Goal: Task Accomplishment & Management: Manage account settings

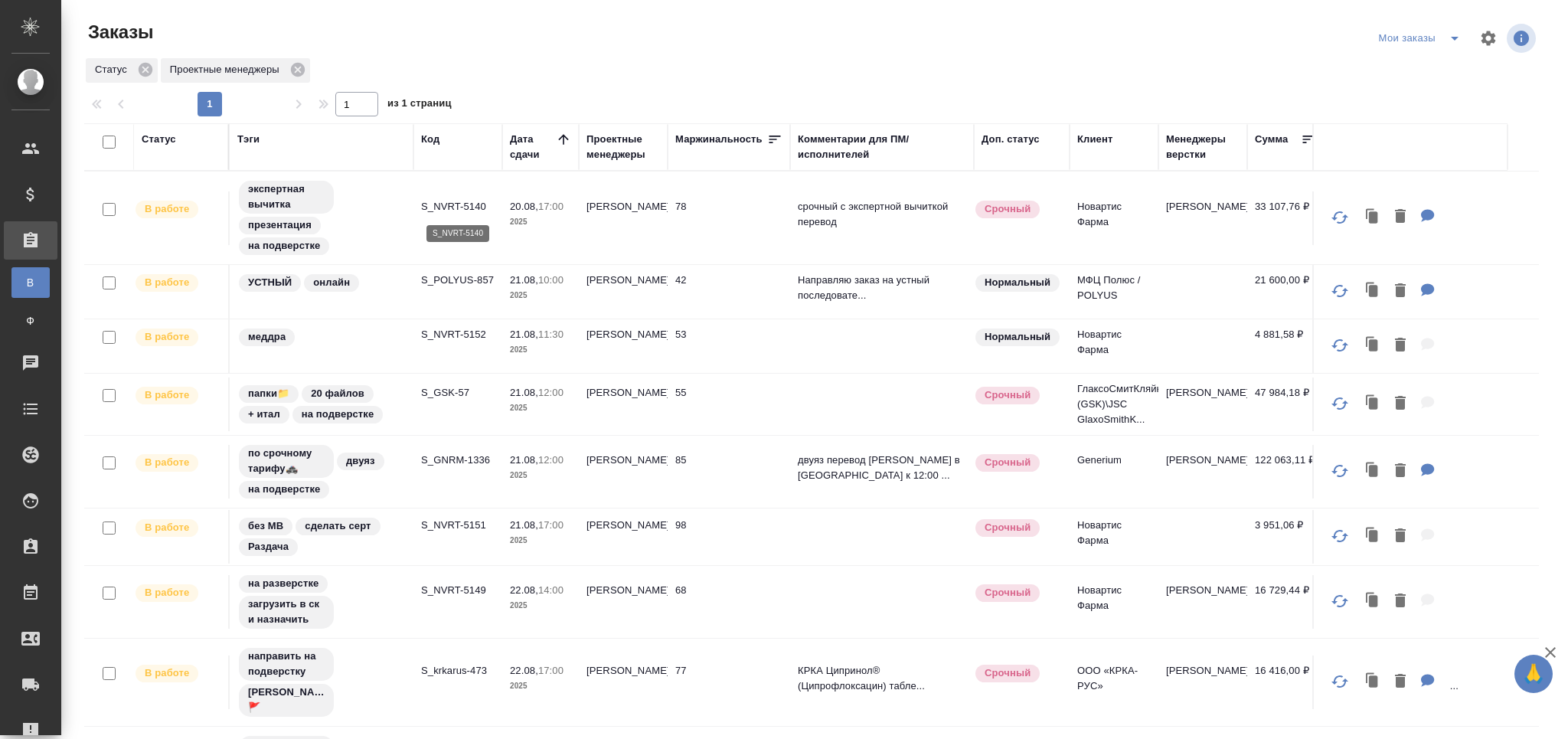
click at [445, 203] on p "S_NVRT-5140" at bounding box center [458, 206] width 74 height 15
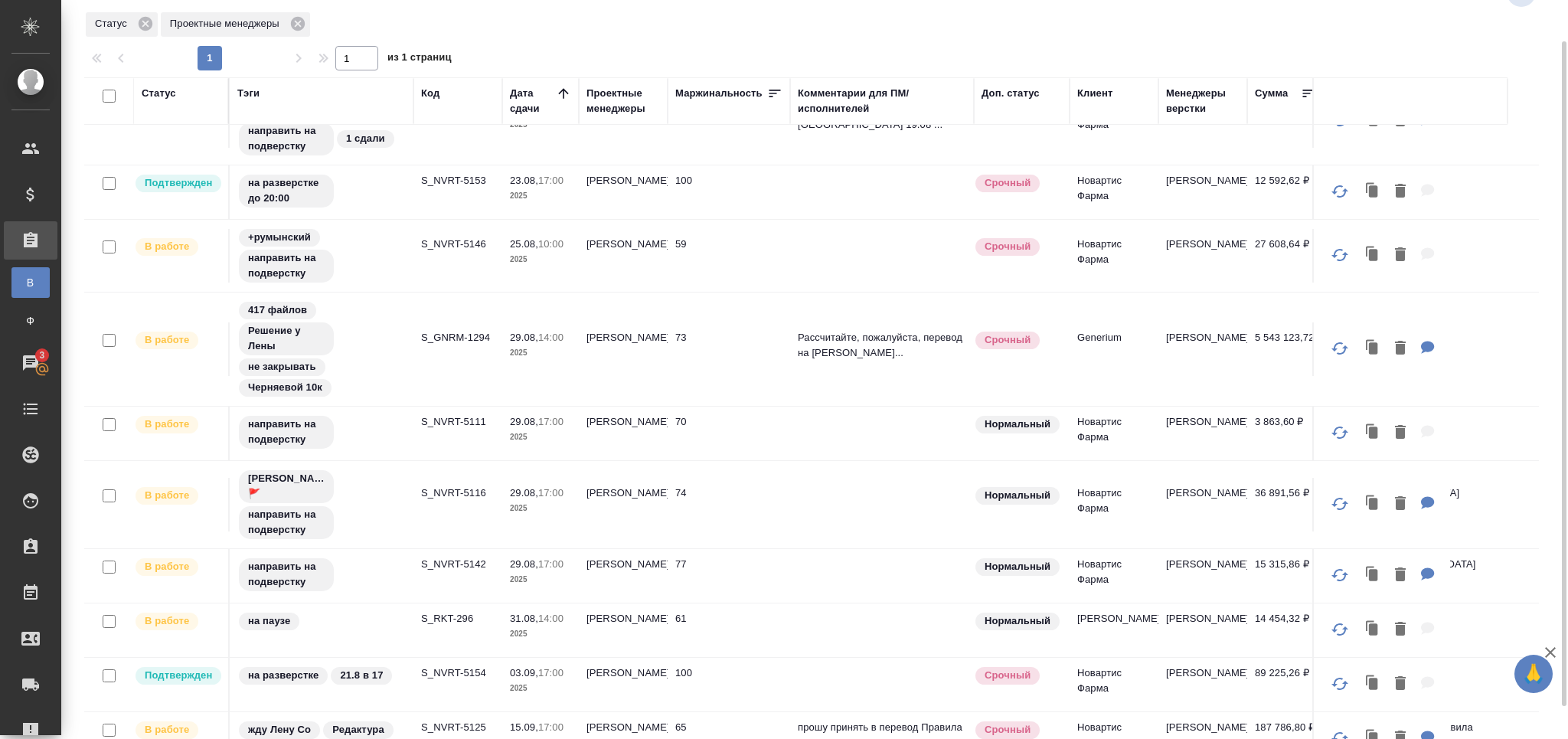
scroll to position [81, 0]
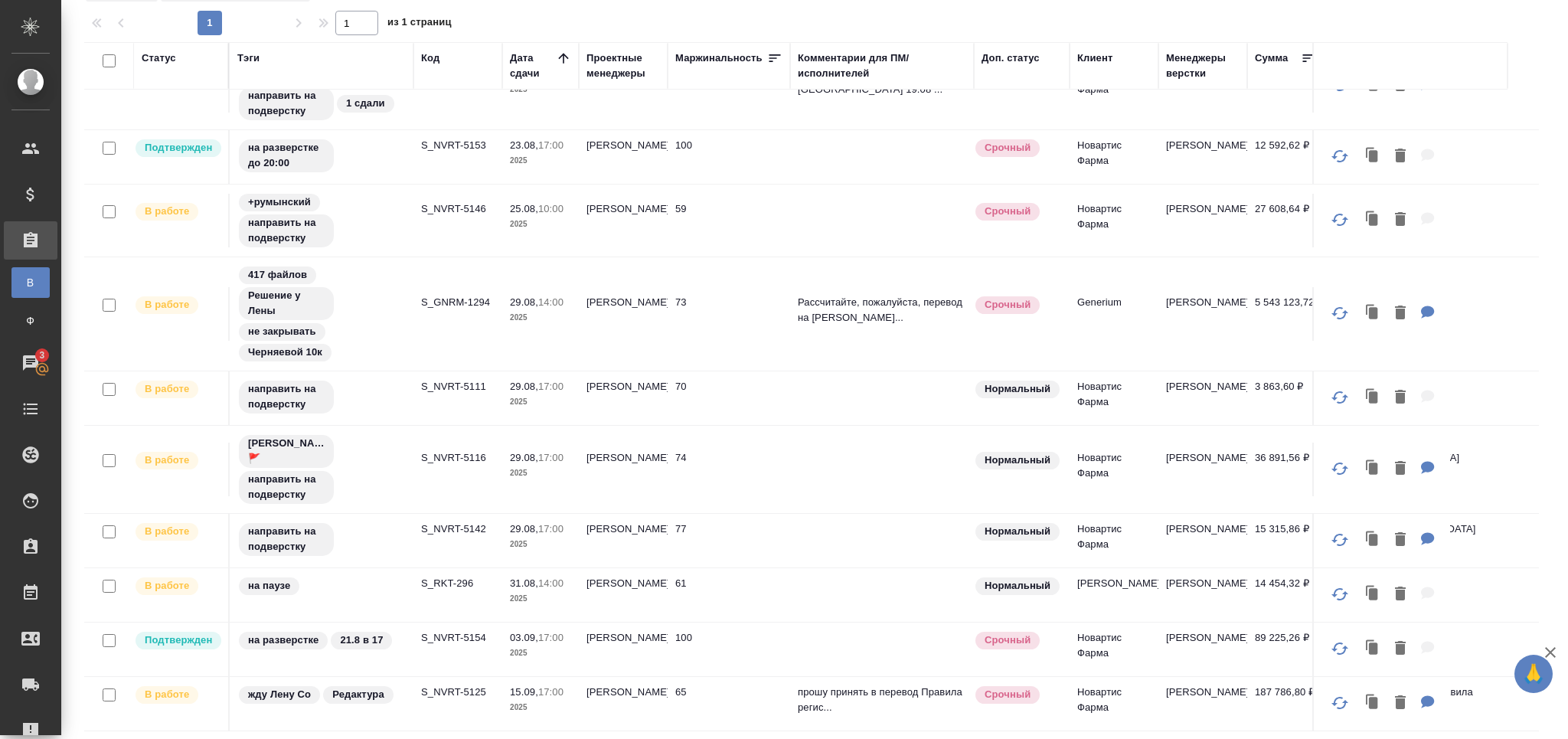
click at [534, 687] on p "15.09," at bounding box center [524, 692] width 28 height 12
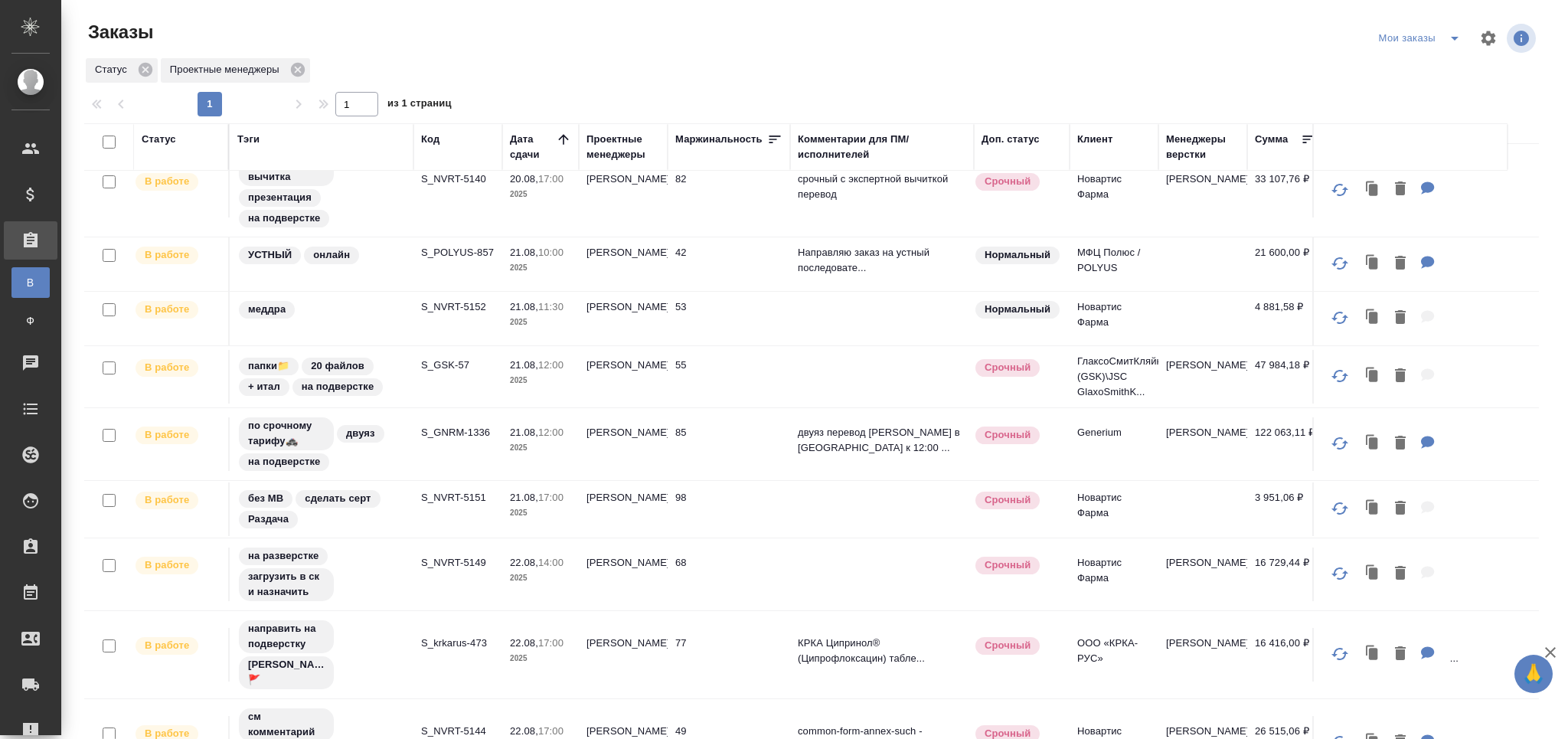
scroll to position [0, 0]
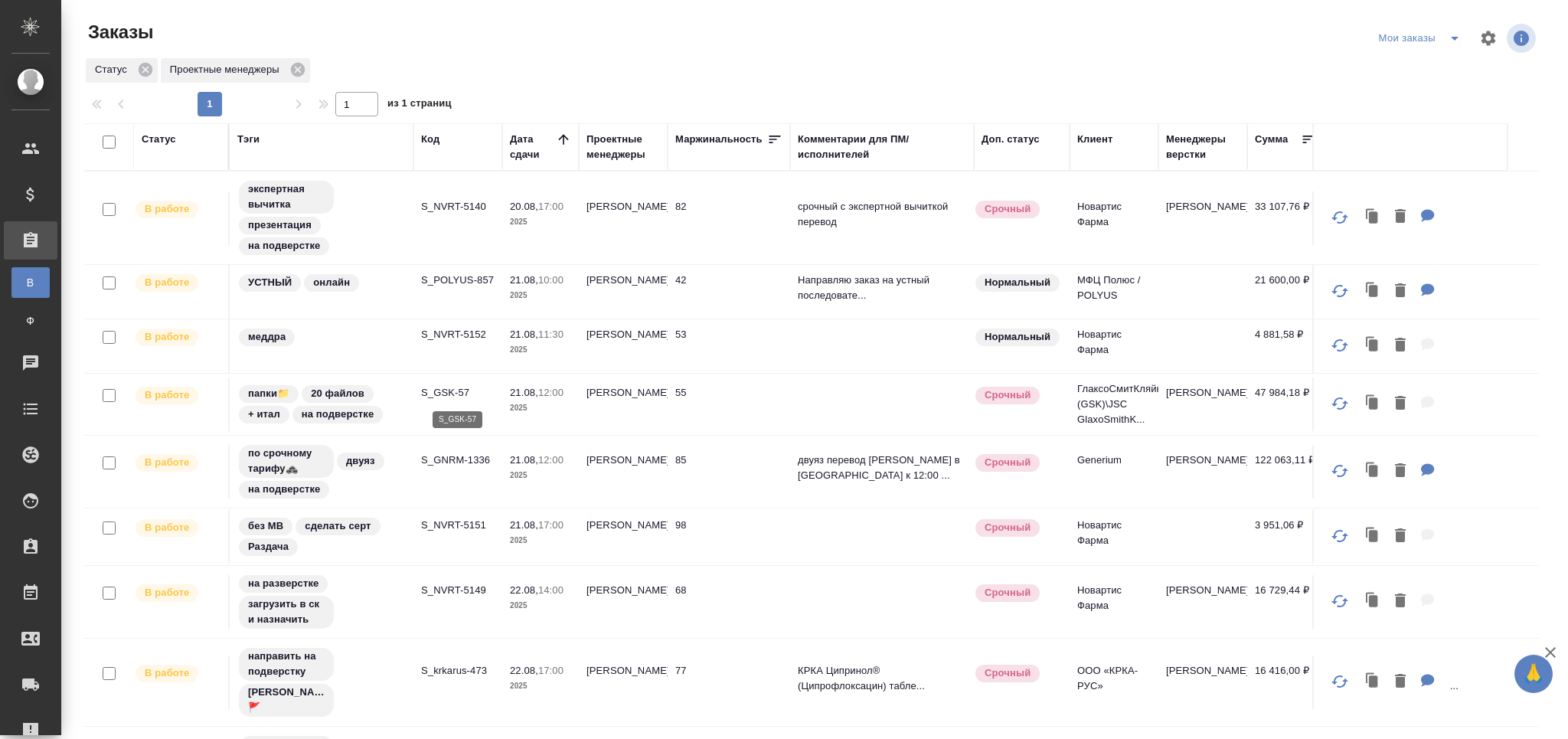
click at [448, 393] on p "S_GSK-57" at bounding box center [458, 392] width 74 height 15
click at [466, 284] on p "S_POLYUS-857" at bounding box center [458, 280] width 74 height 15
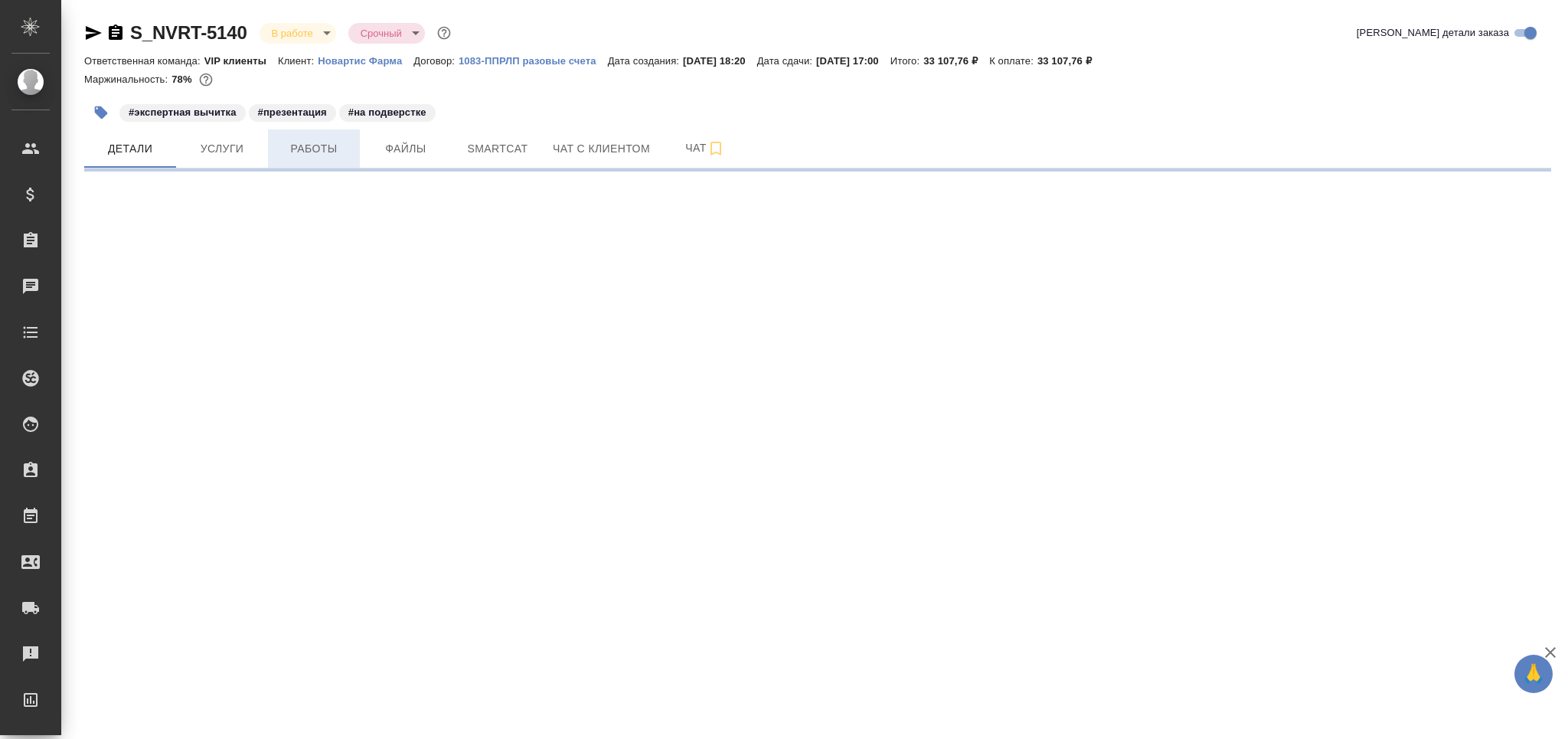
select select "RU"
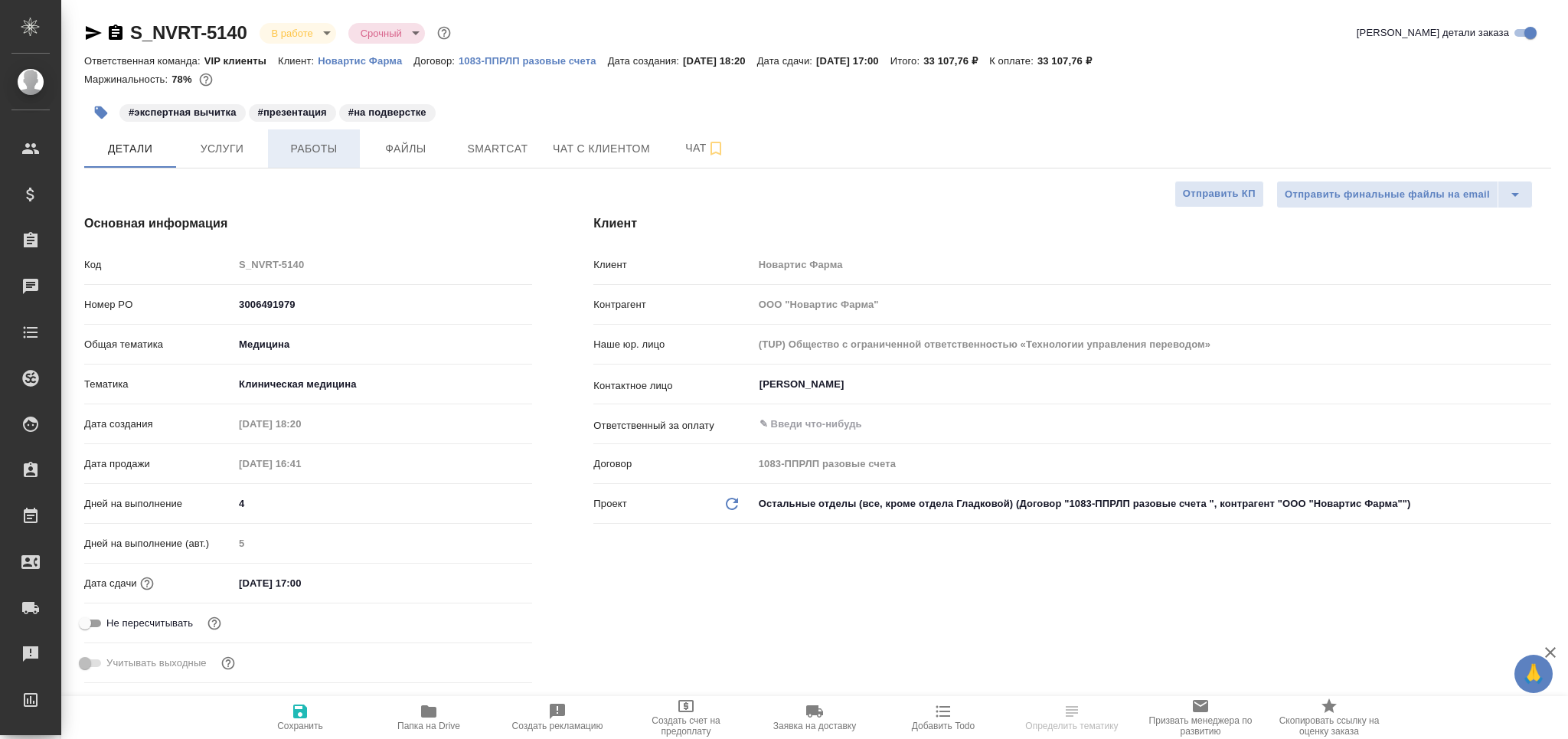
click at [309, 147] on span "Работы" at bounding box center [314, 149] width 74 height 19
type textarea "x"
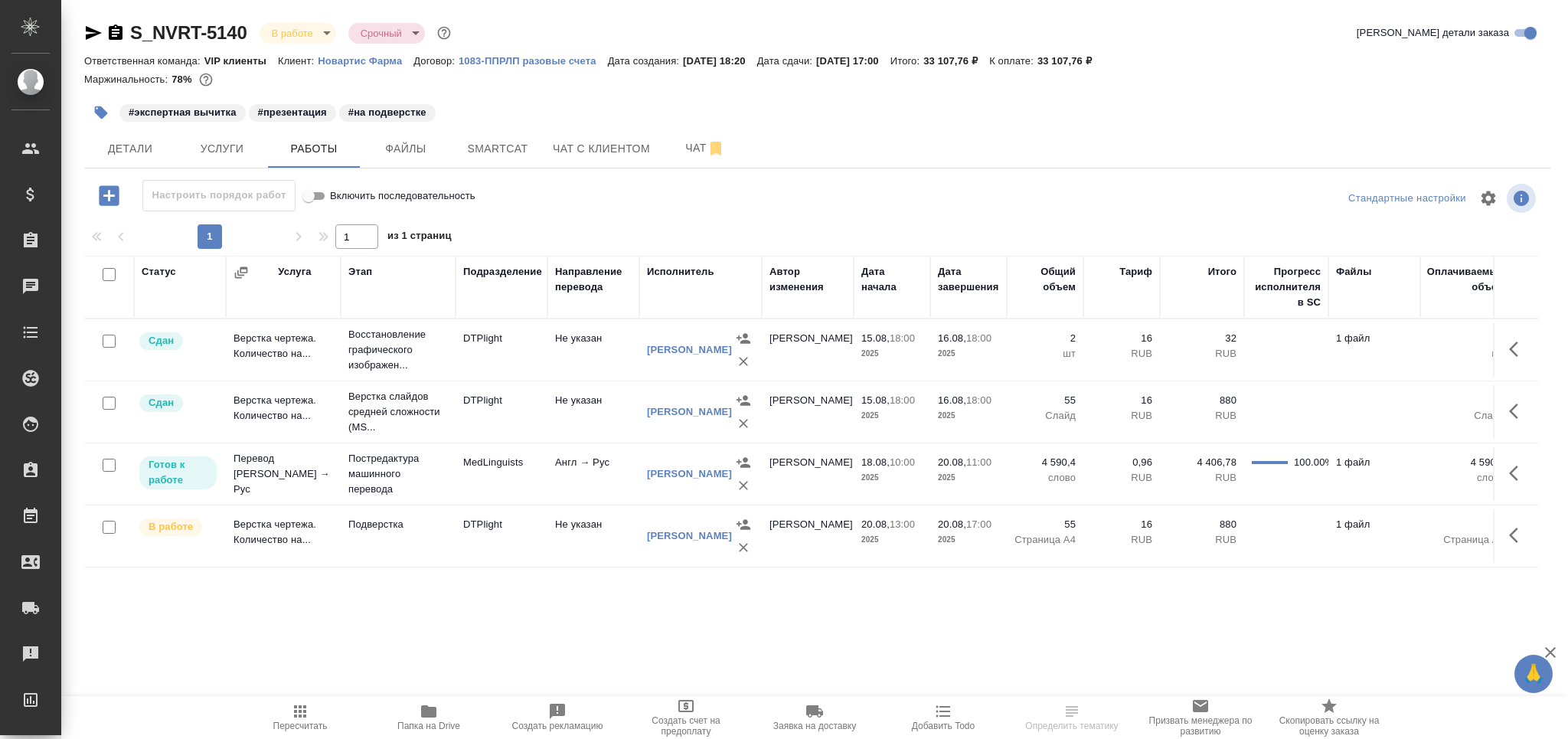
click at [1519, 473] on icon "button" at bounding box center [1519, 473] width 18 height 18
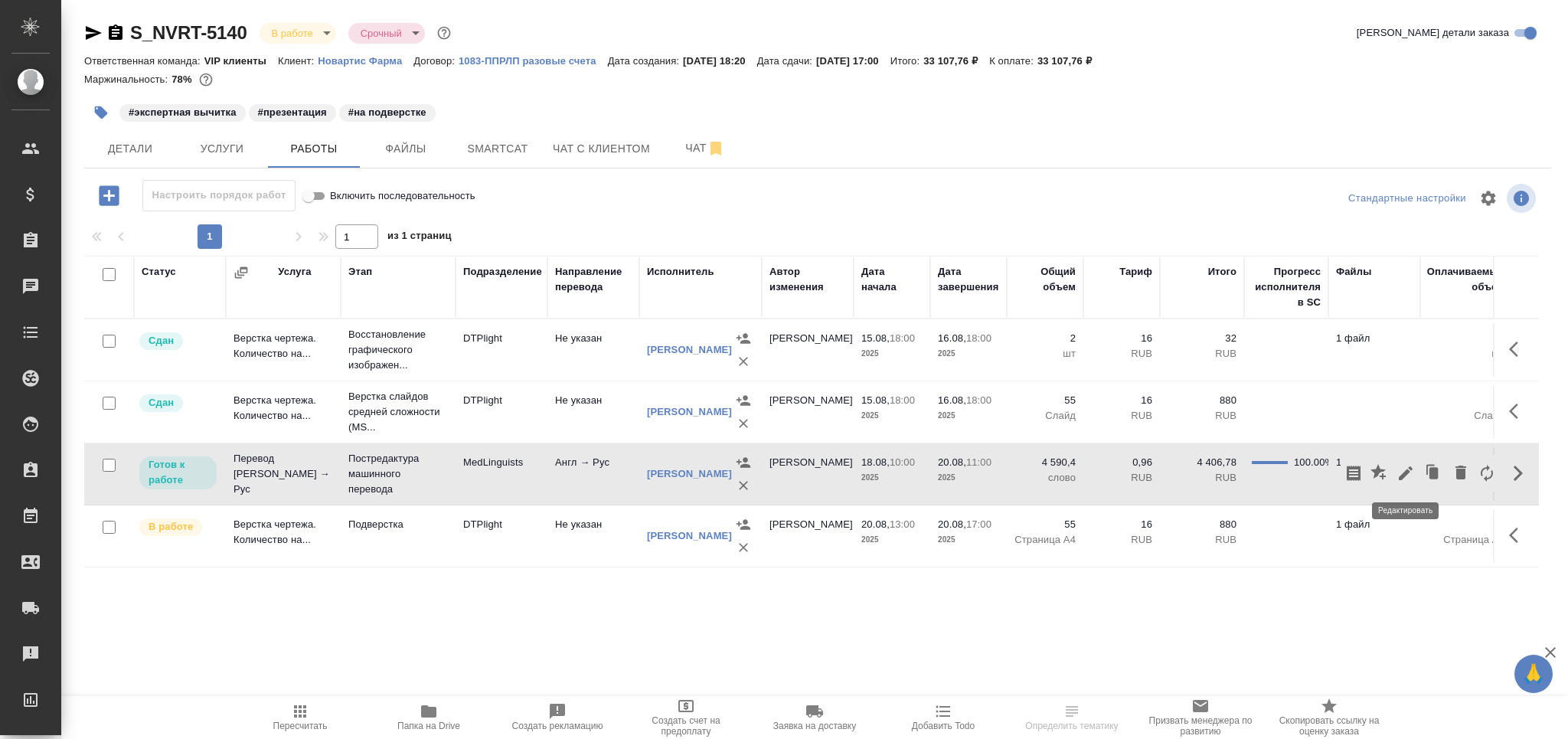
click at [1404, 478] on icon "button" at bounding box center [1406, 473] width 18 height 18
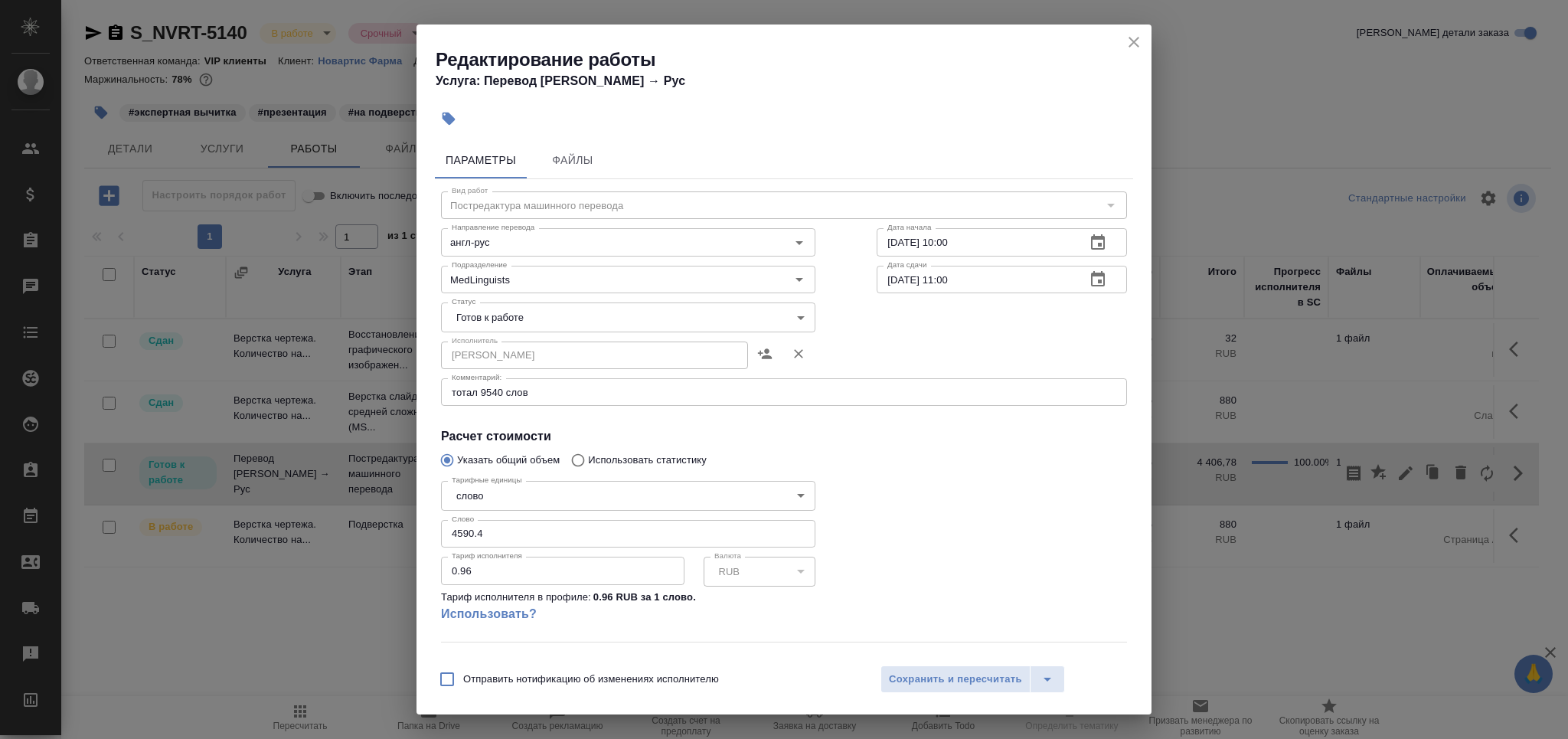
click at [551, 326] on body "🙏 .cls-1 fill:#fff; AWATERA Grabko Mariya Клиенты Спецификации Заказы 0 Чаты To…" at bounding box center [784, 431] width 1568 height 862
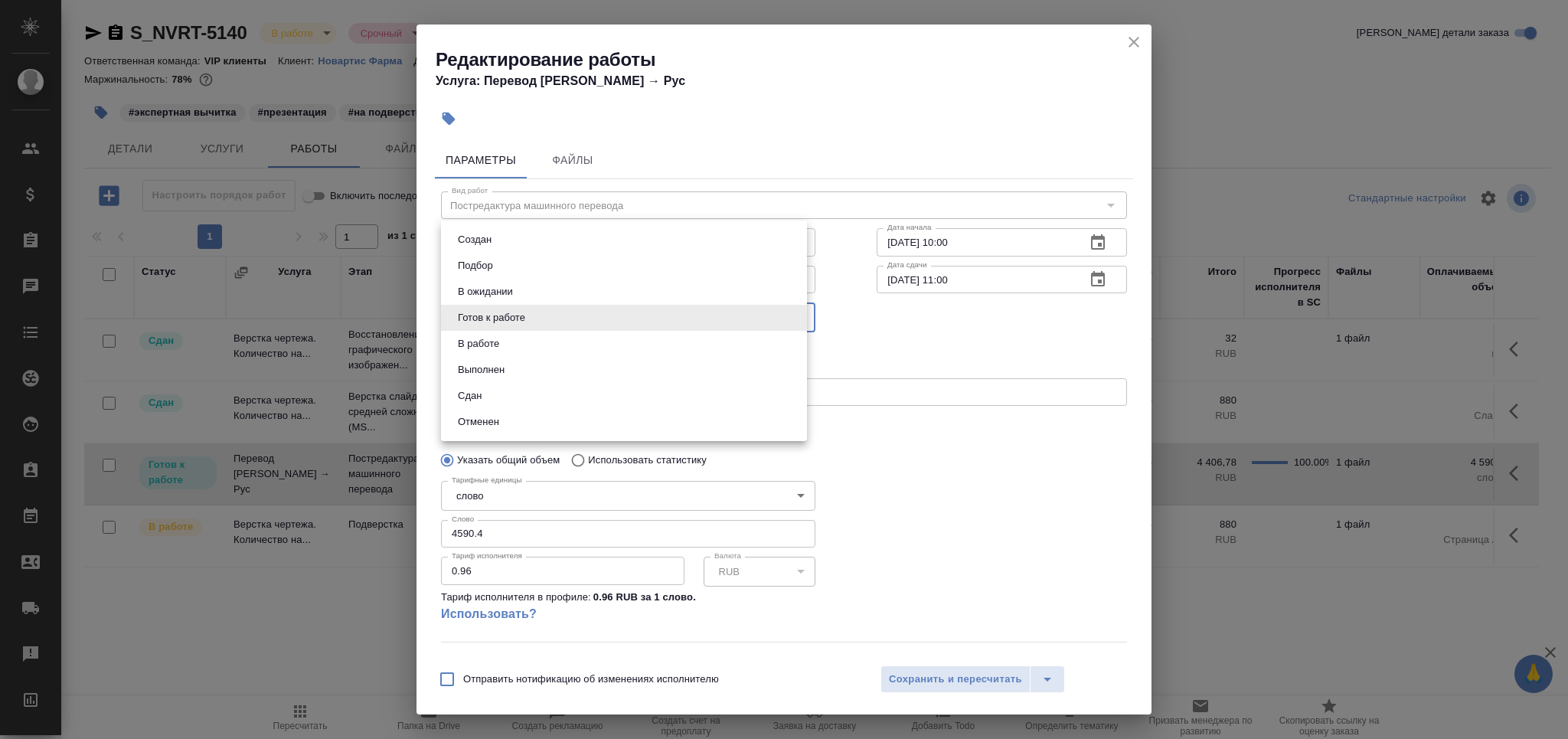
click at [533, 373] on li "Выполнен" at bounding box center [623, 370] width 366 height 26
type input "completed"
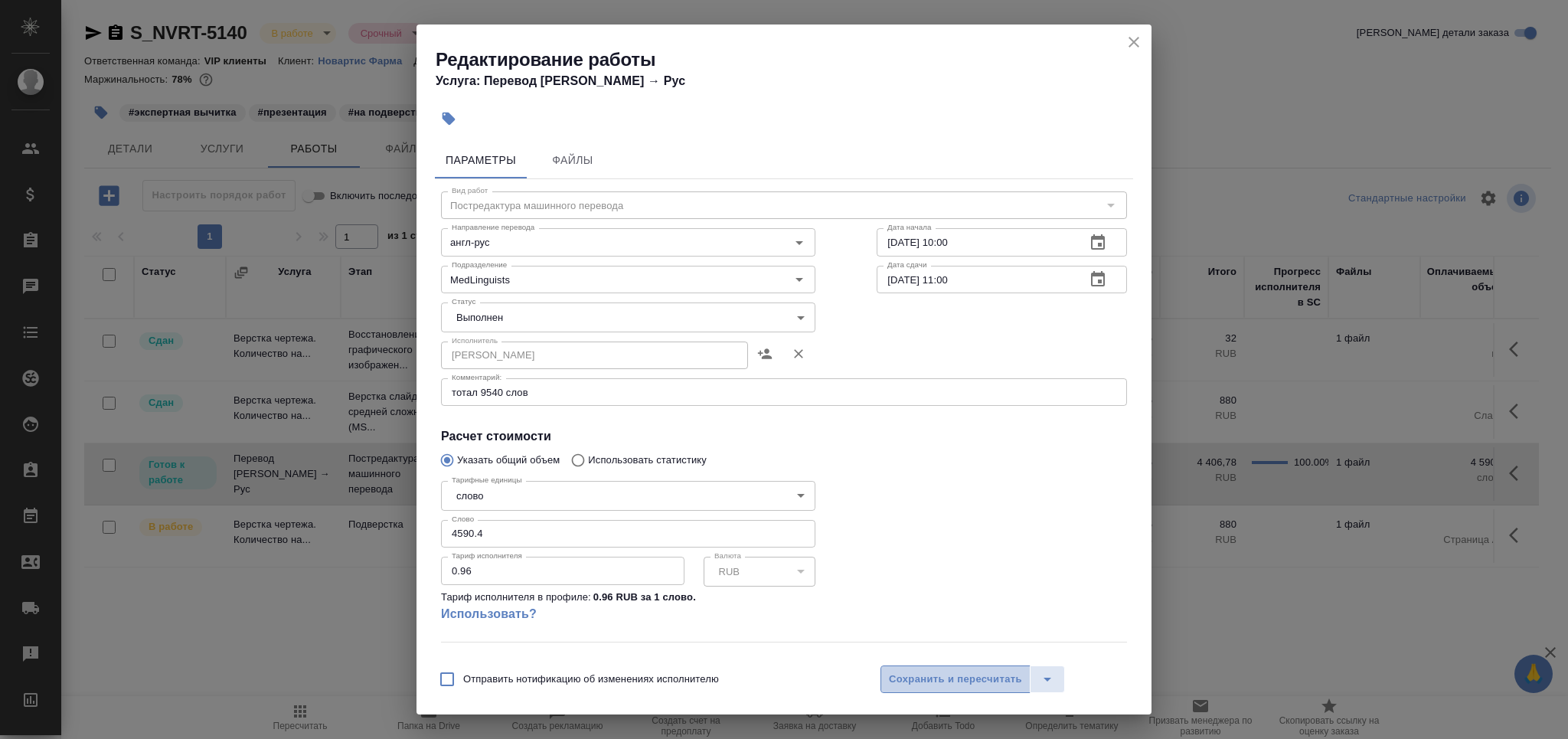
click at [950, 672] on span "Сохранить и пересчитать" at bounding box center [955, 680] width 133 height 18
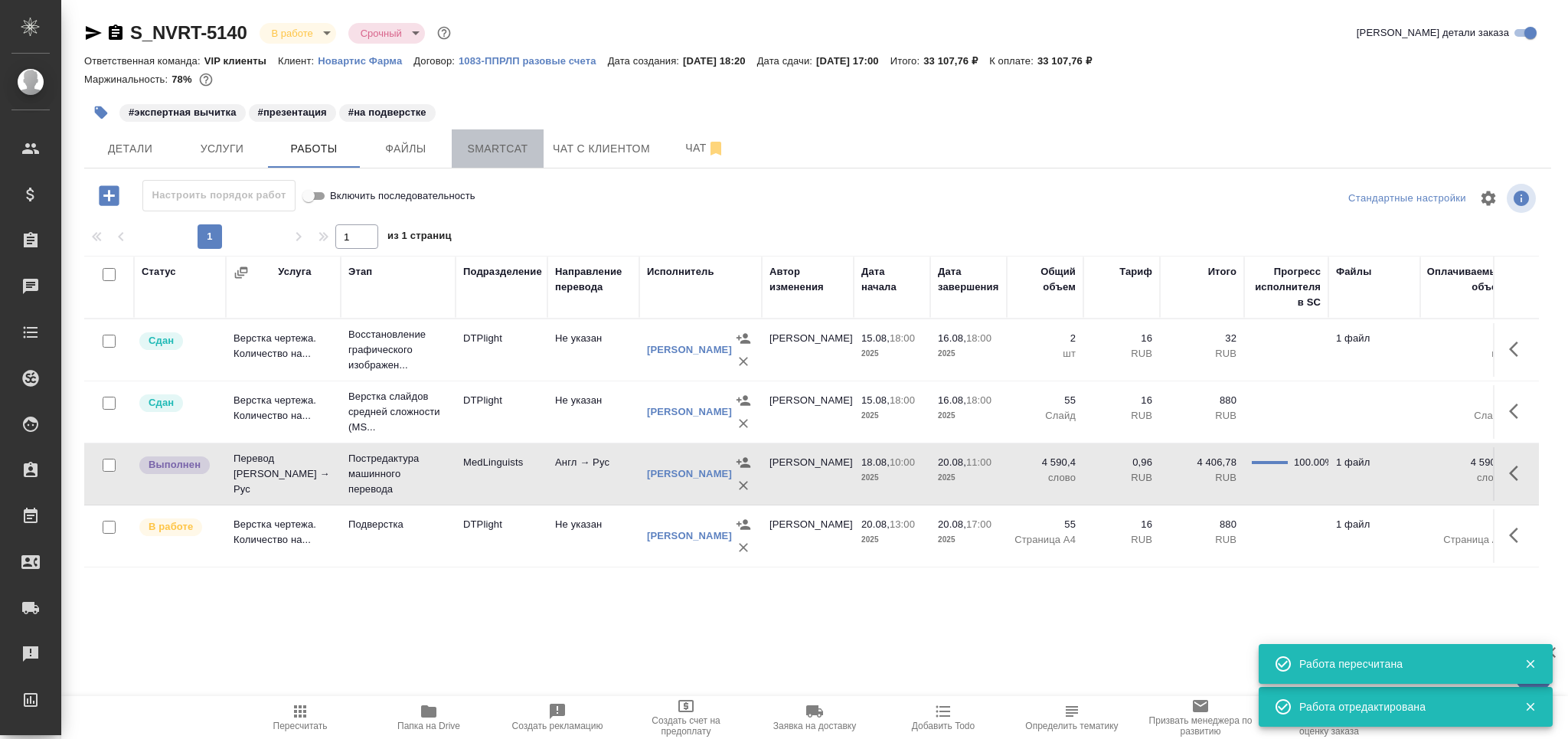
click at [490, 149] on span "Smartcat" at bounding box center [497, 149] width 74 height 19
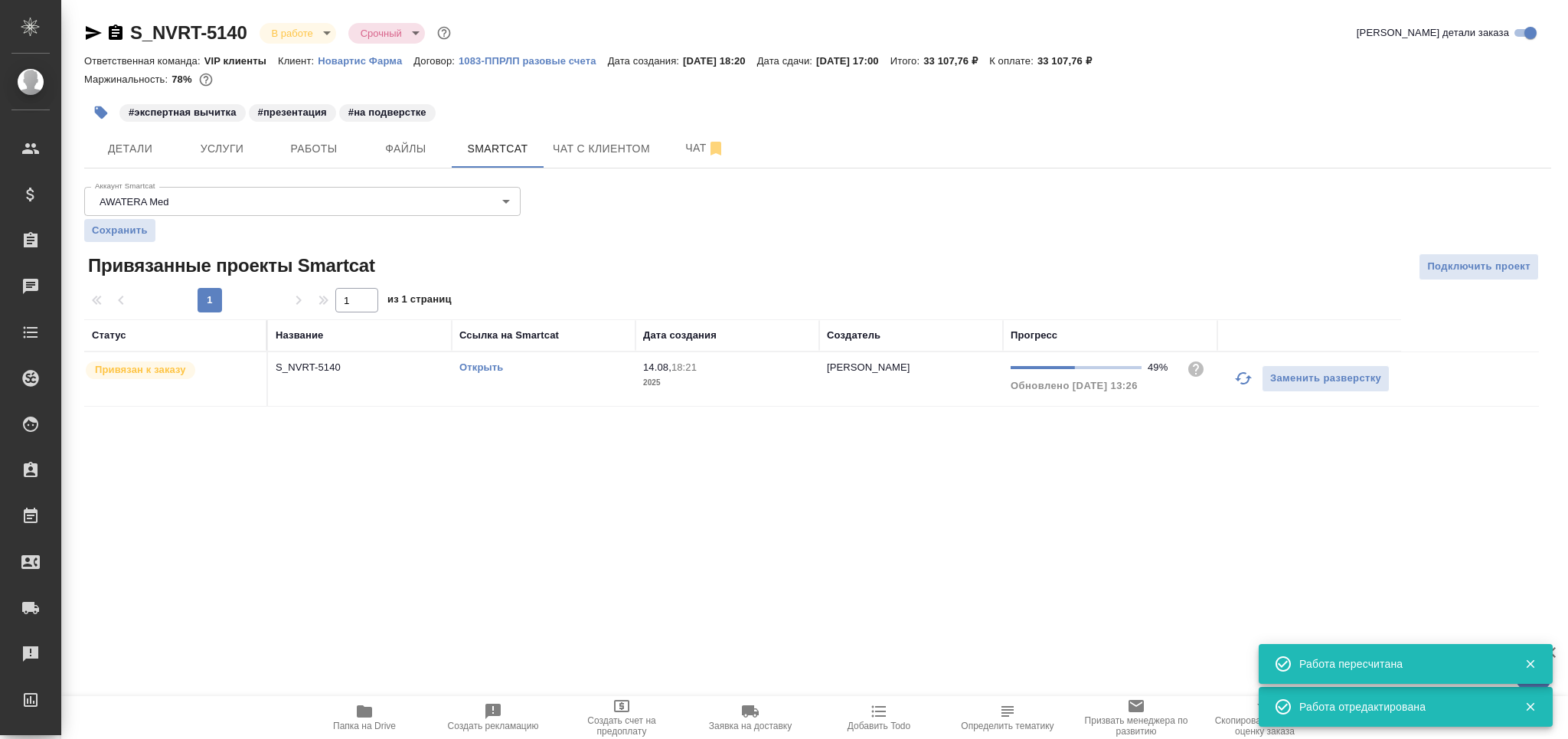
click at [610, 378] on td "Открыть" at bounding box center [543, 380] width 184 height 54
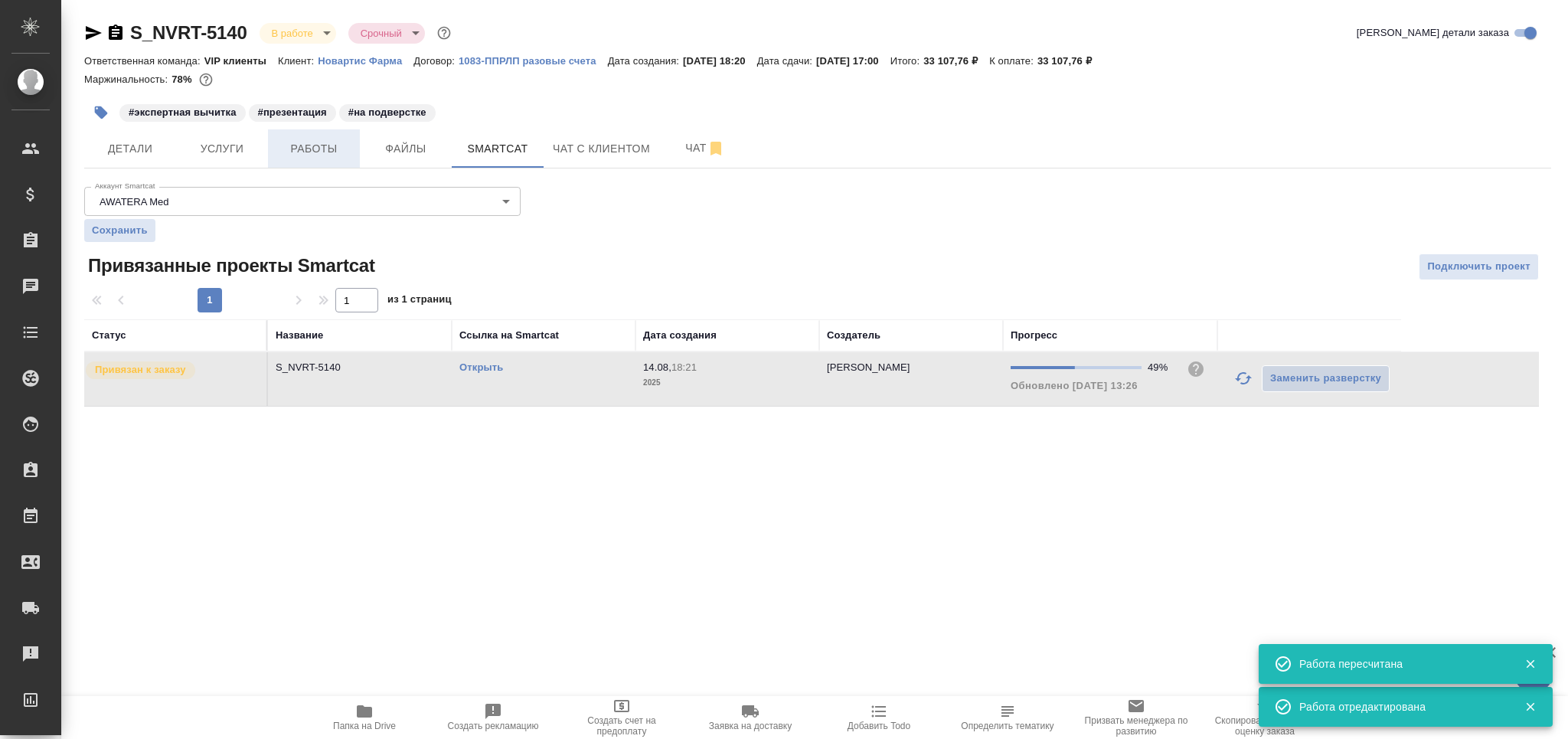
click at [339, 155] on span "Работы" at bounding box center [314, 149] width 74 height 19
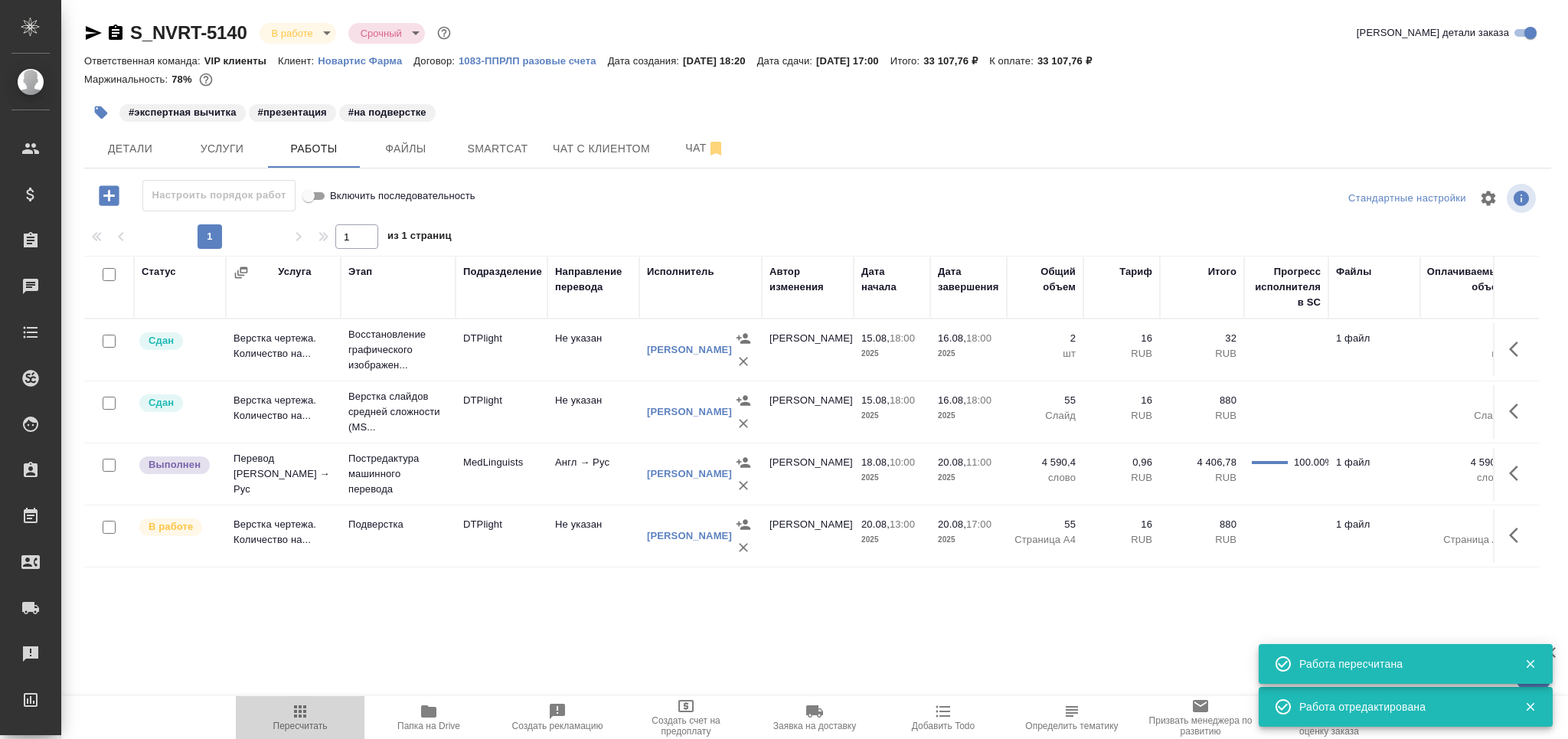
click at [310, 711] on span "Пересчитать" at bounding box center [300, 717] width 111 height 29
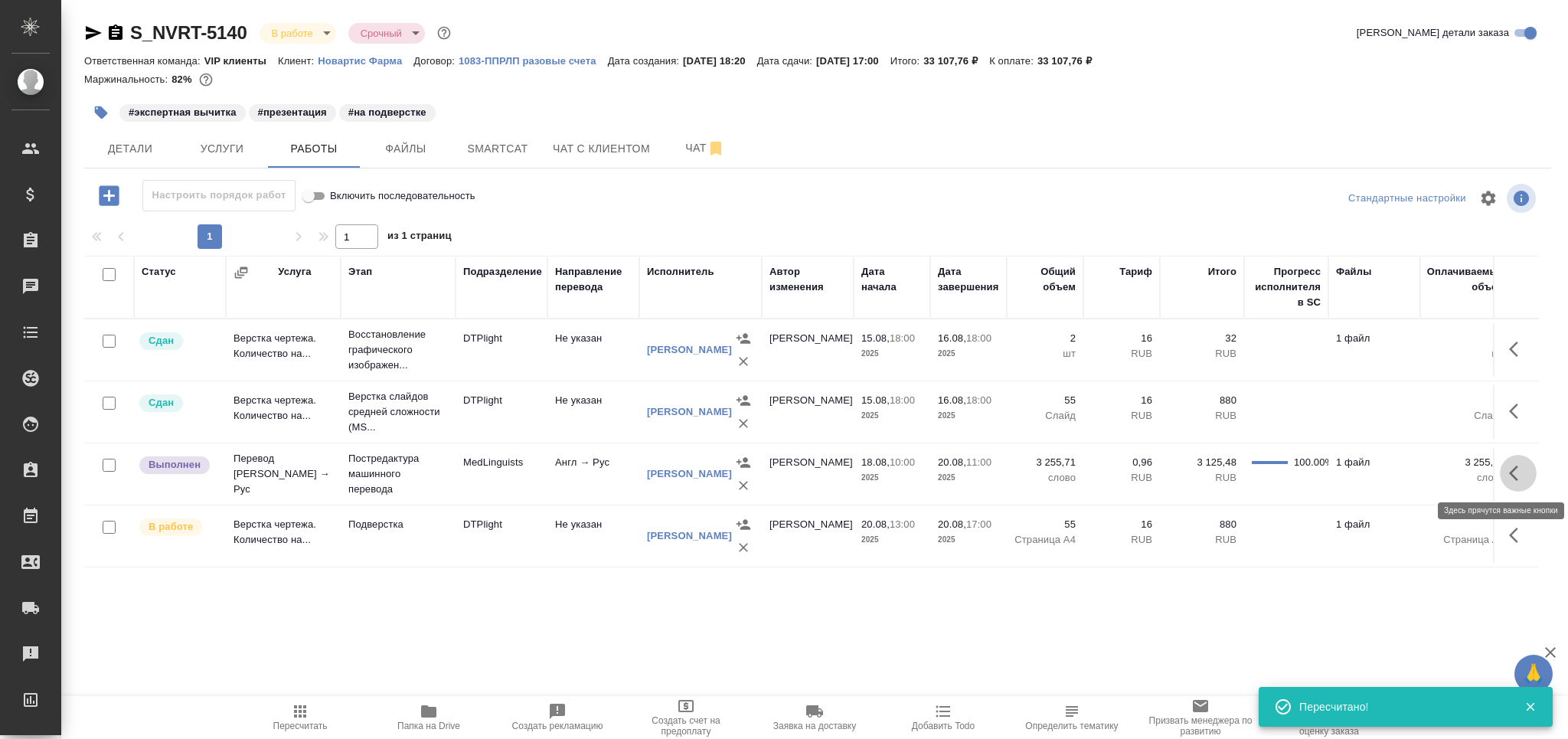
click at [1513, 470] on icon "button" at bounding box center [1514, 473] width 9 height 15
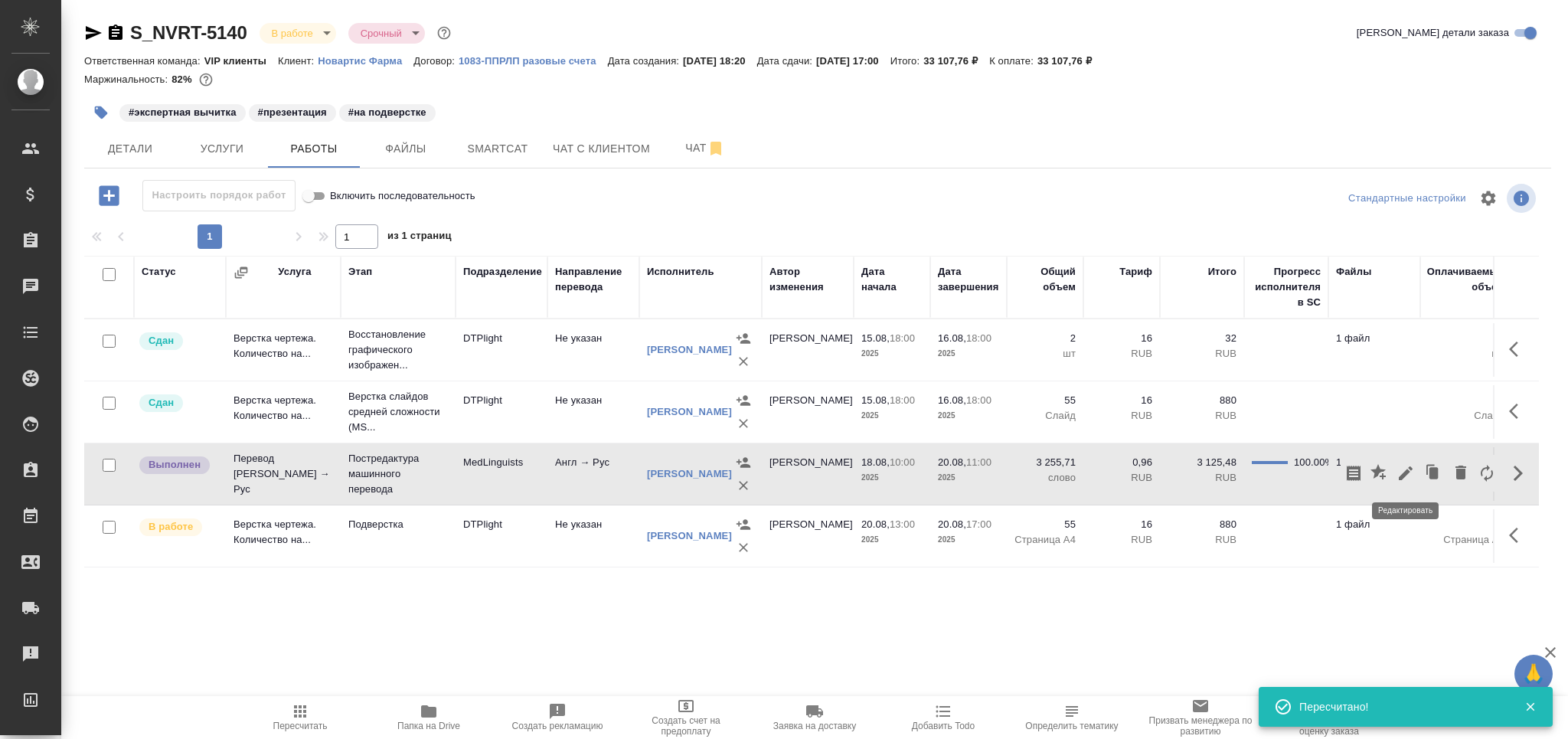
click at [1403, 475] on icon "button" at bounding box center [1405, 473] width 13 height 14
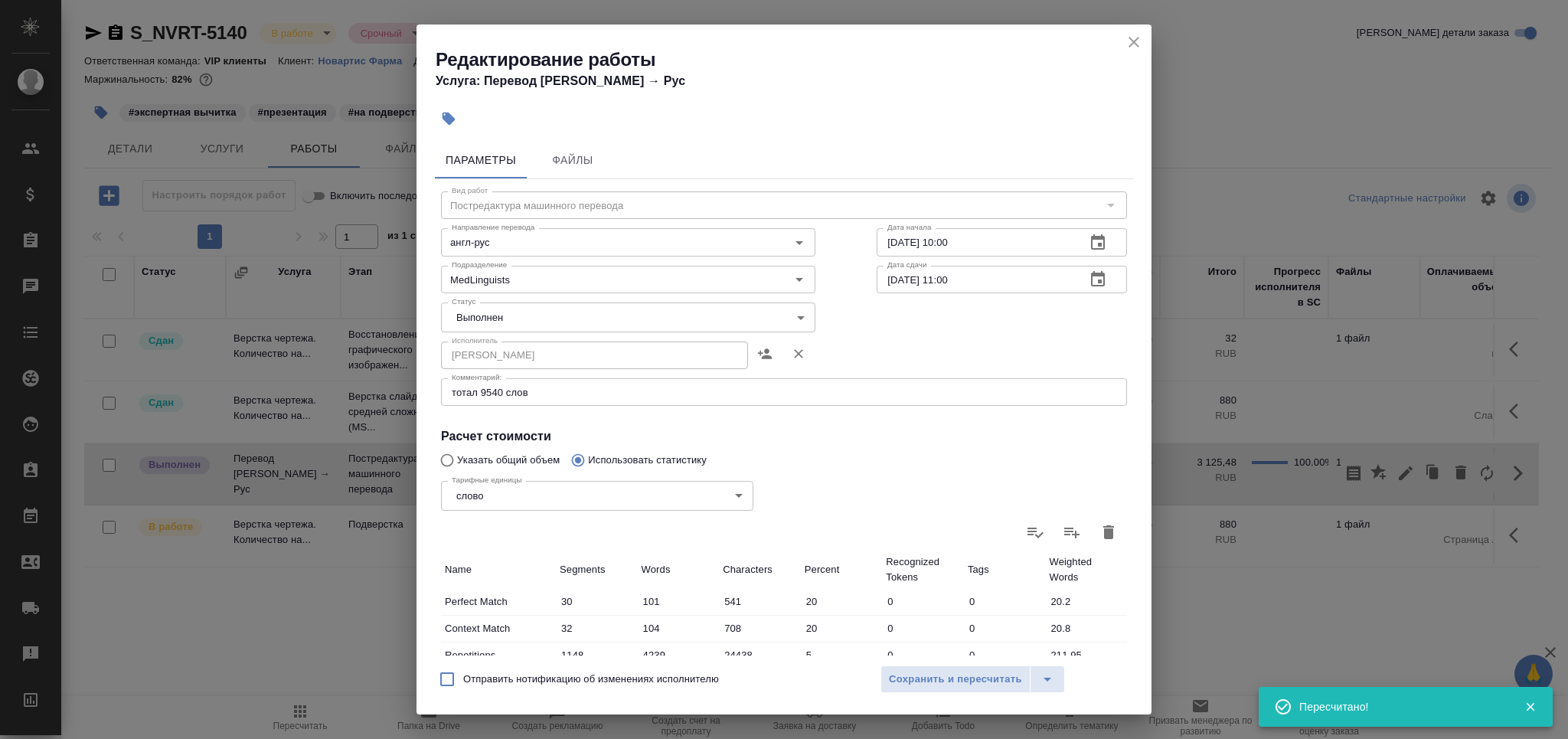
click at [491, 312] on body "🙏 .cls-1 fill:#fff; AWATERA Grabko Mariya Клиенты Спецификации Заказы 0 Чаты To…" at bounding box center [784, 431] width 1568 height 862
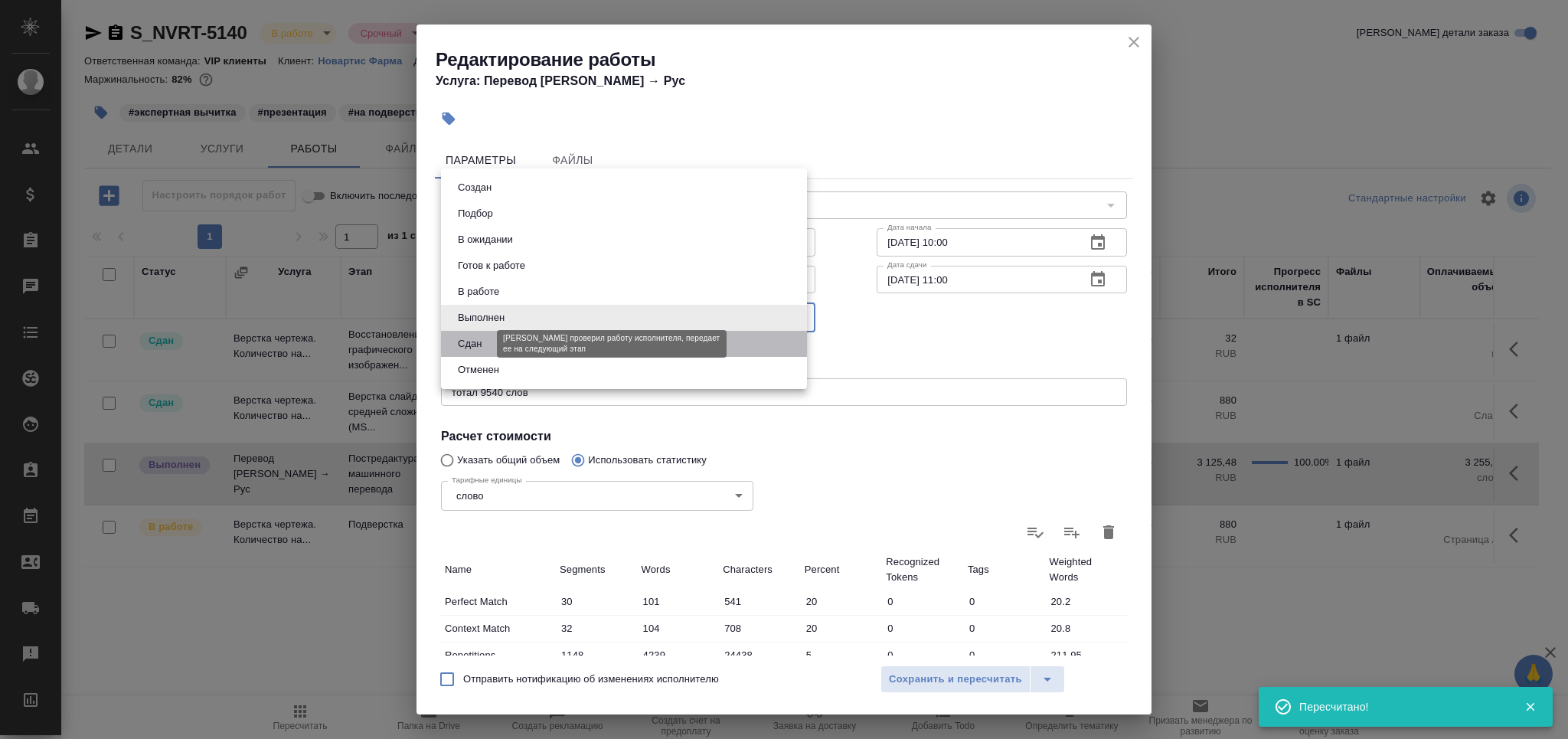
click at [476, 338] on button "Сдан" at bounding box center [470, 344] width 33 height 17
type input "closed"
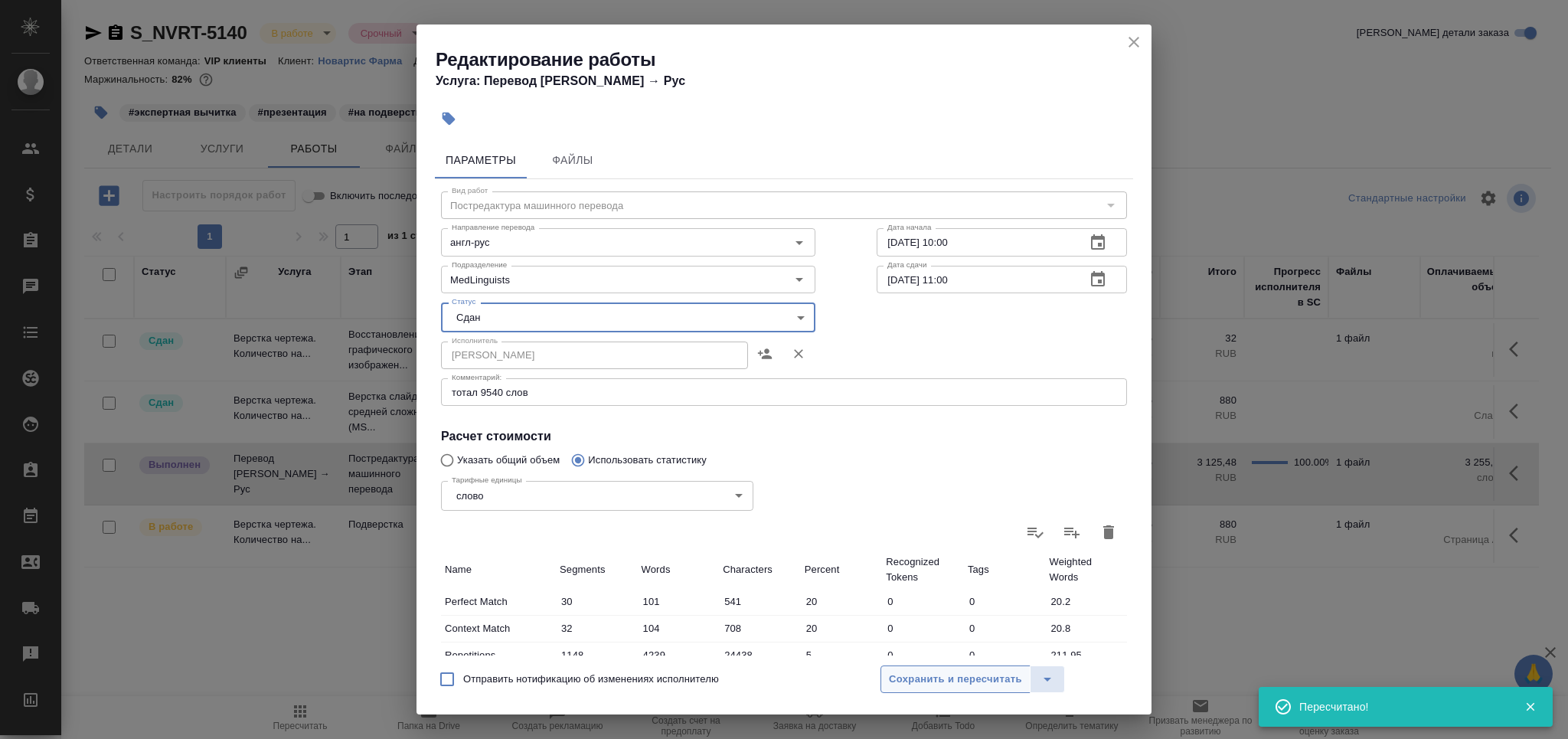
click at [946, 672] on span "Сохранить и пересчитать" at bounding box center [955, 680] width 133 height 18
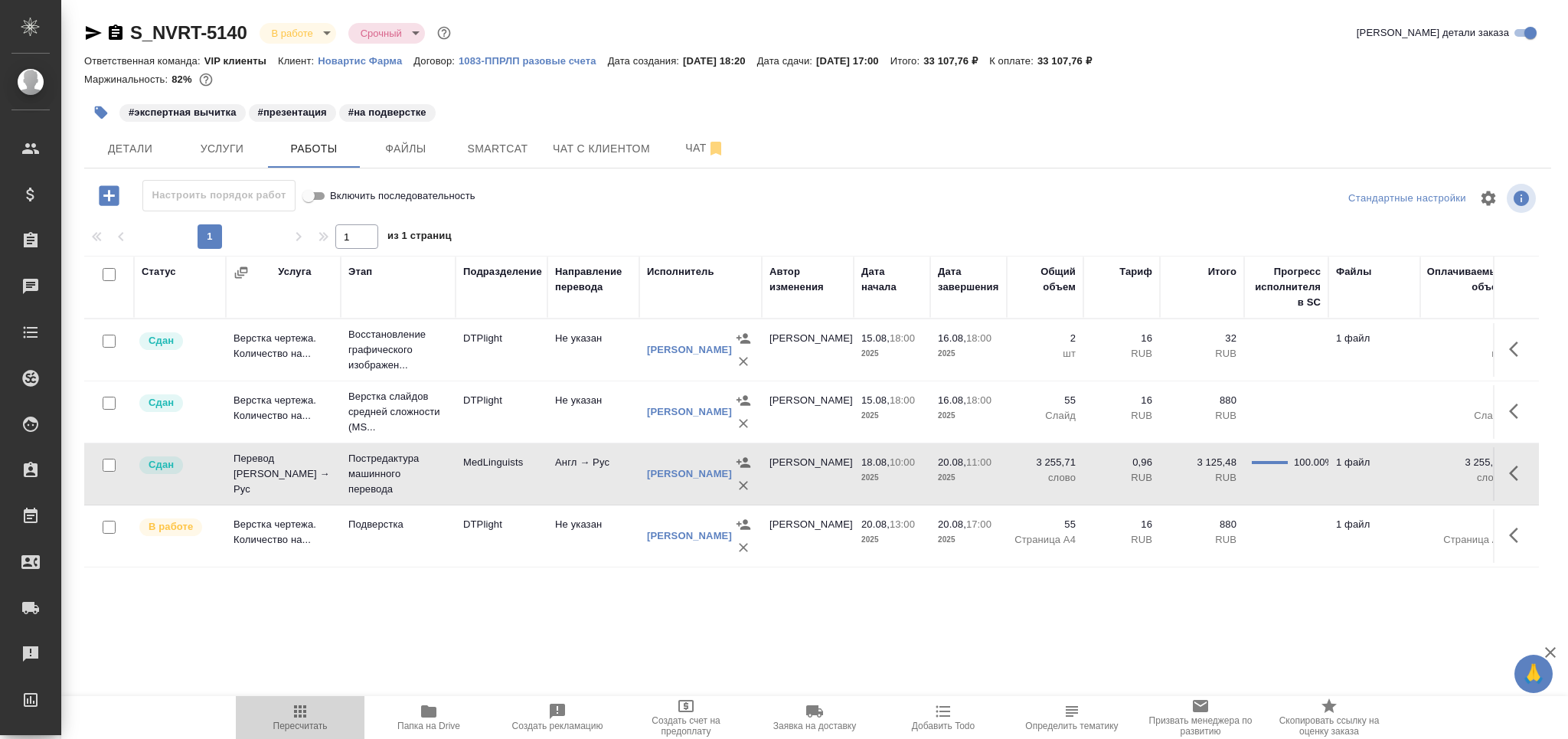
click at [305, 729] on span "Пересчитать" at bounding box center [300, 726] width 54 height 11
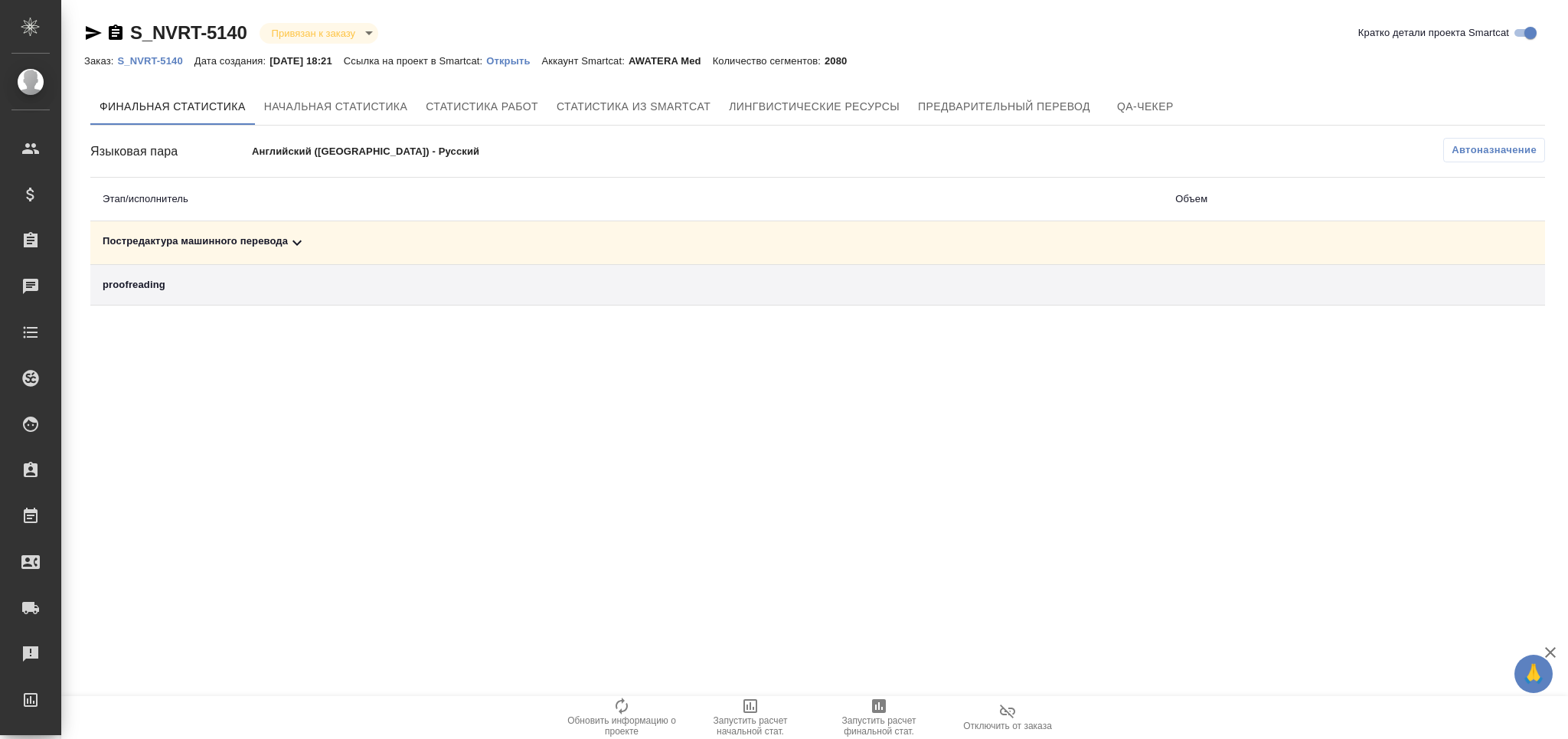
click at [211, 252] on td "Постредактура машинного перевода" at bounding box center [626, 243] width 1072 height 44
click at [272, 239] on div "Постредактура машинного перевода" at bounding box center [626, 243] width 1048 height 18
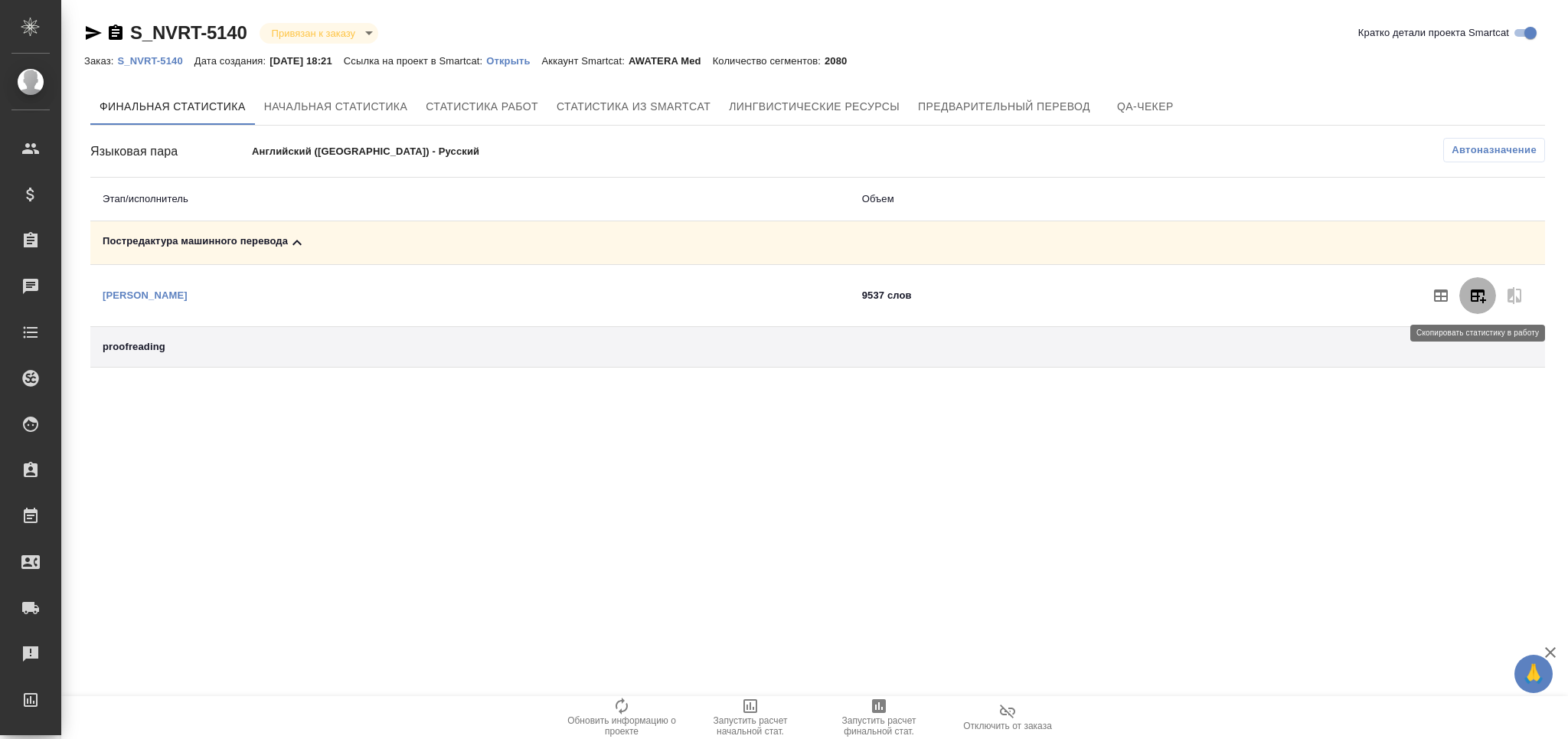
click at [1472, 302] on icon "button" at bounding box center [1478, 295] width 18 height 18
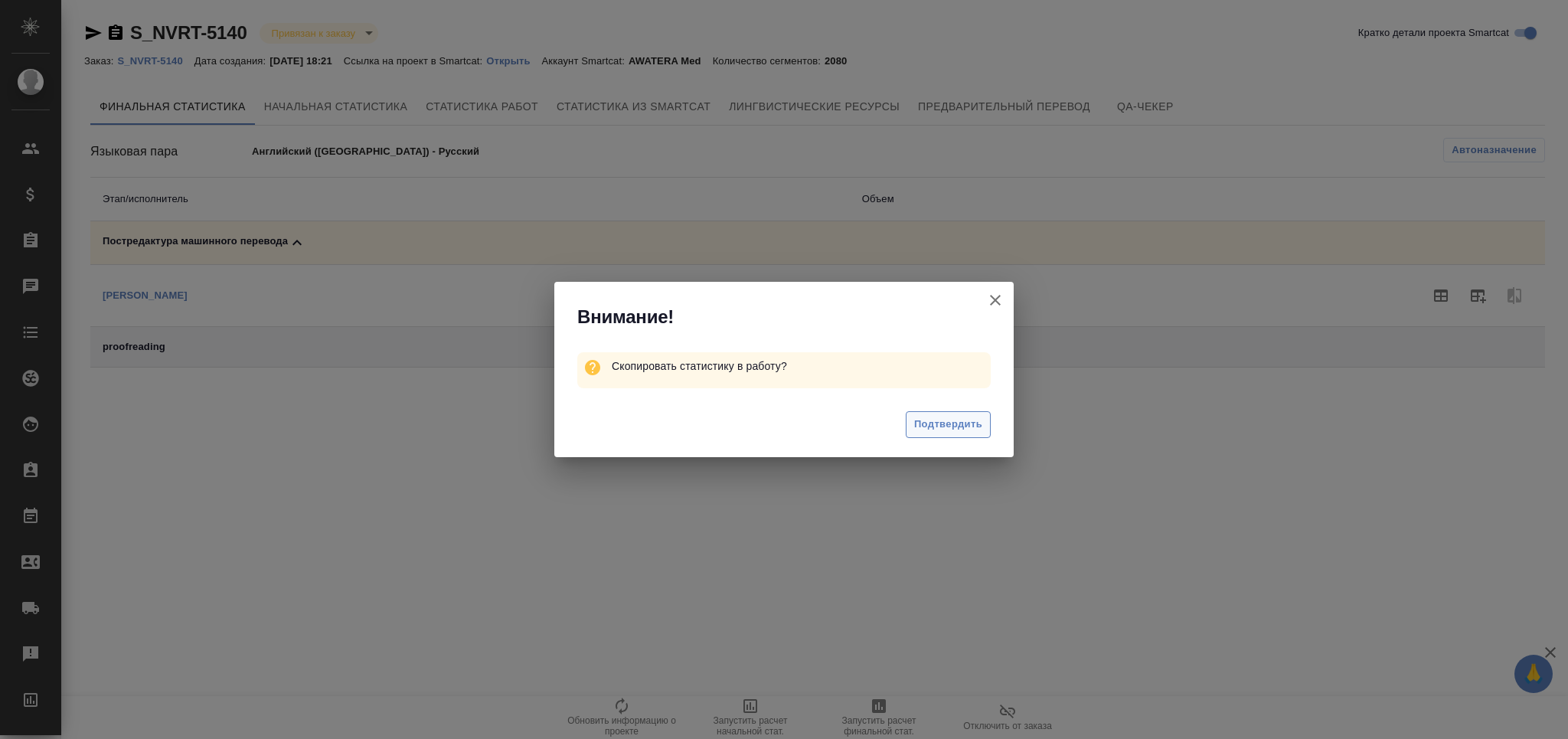
click at [958, 419] on span "Подтвердить" at bounding box center [948, 425] width 68 height 18
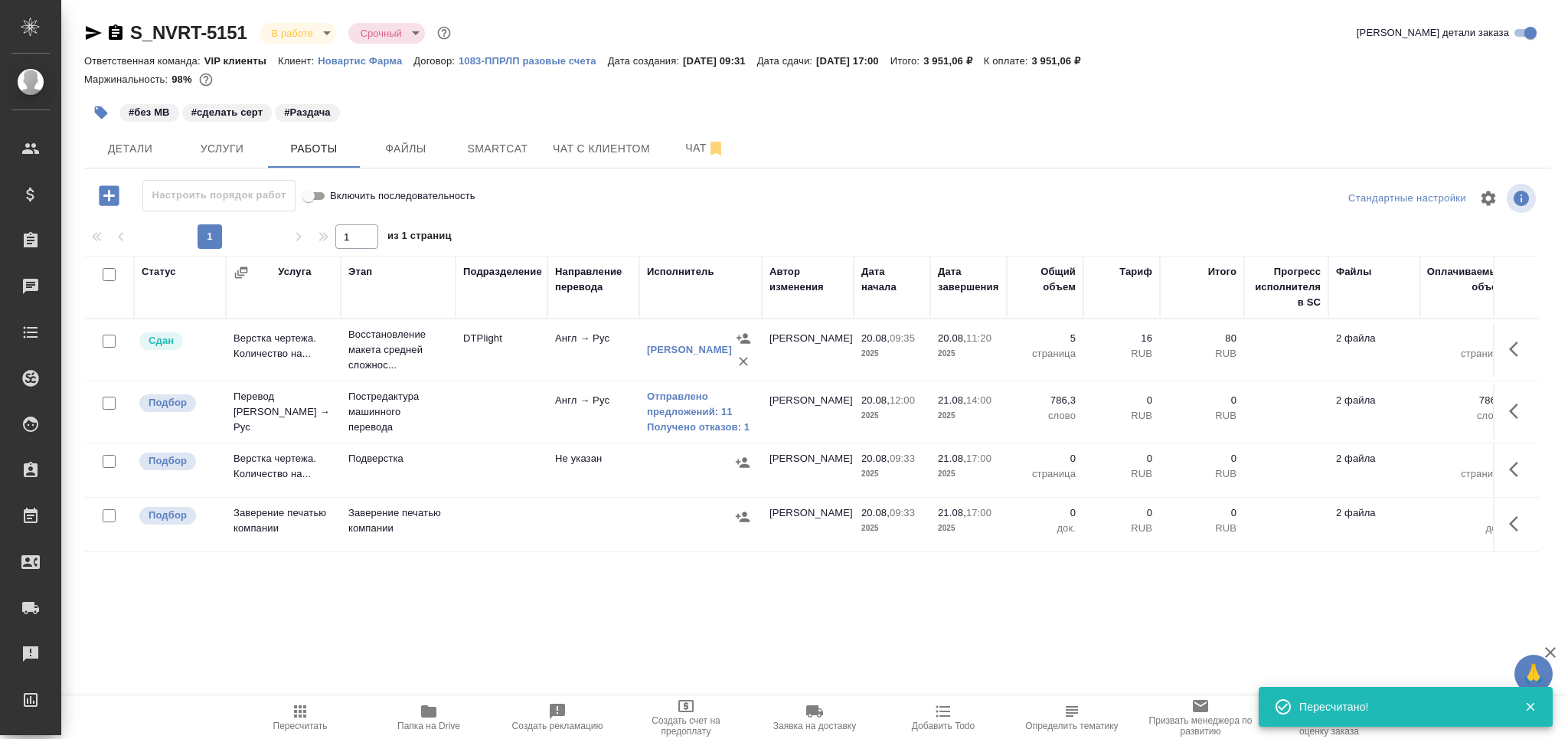
click at [305, 738] on button "Пересчитать" at bounding box center [300, 718] width 129 height 43
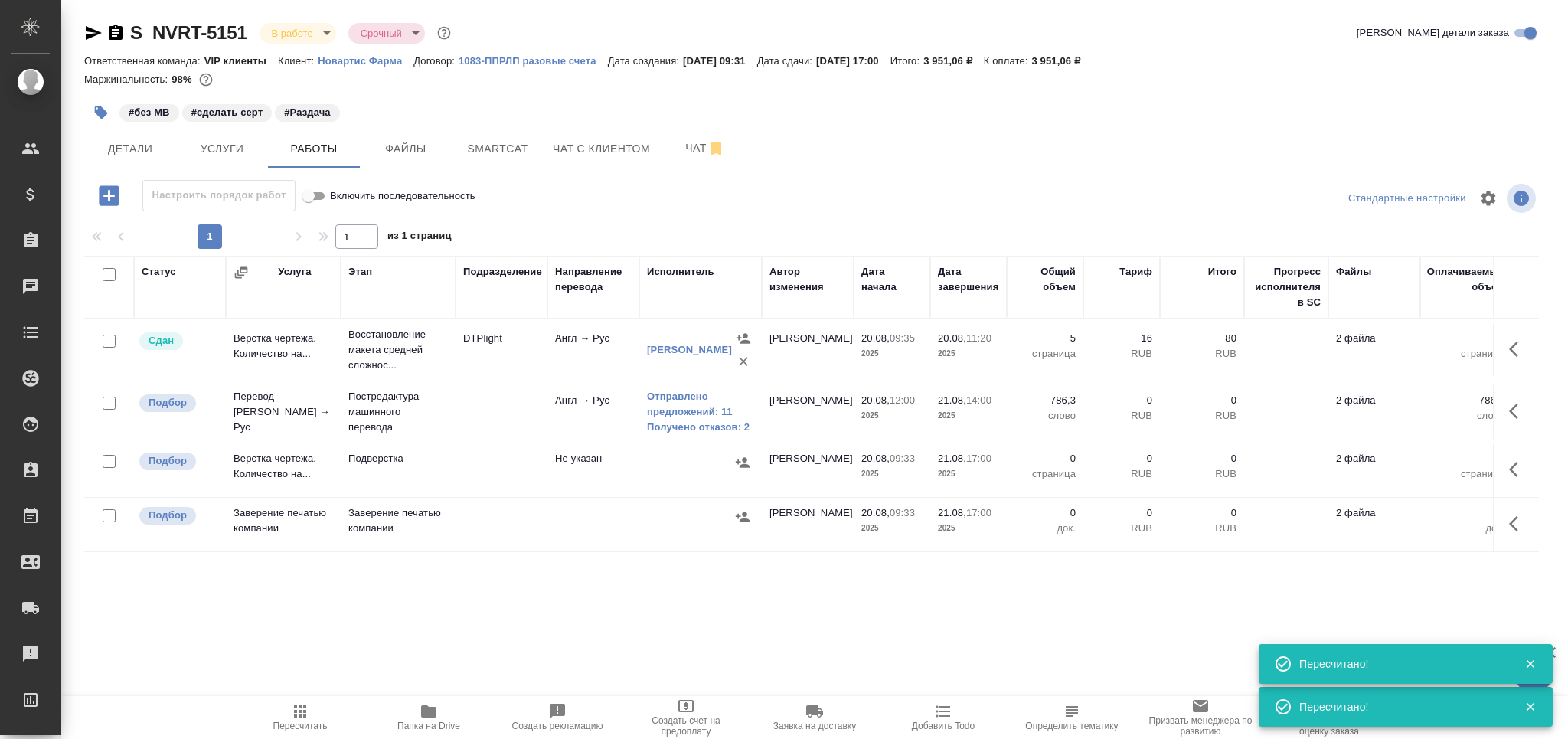
click at [479, 377] on td at bounding box center [501, 350] width 92 height 54
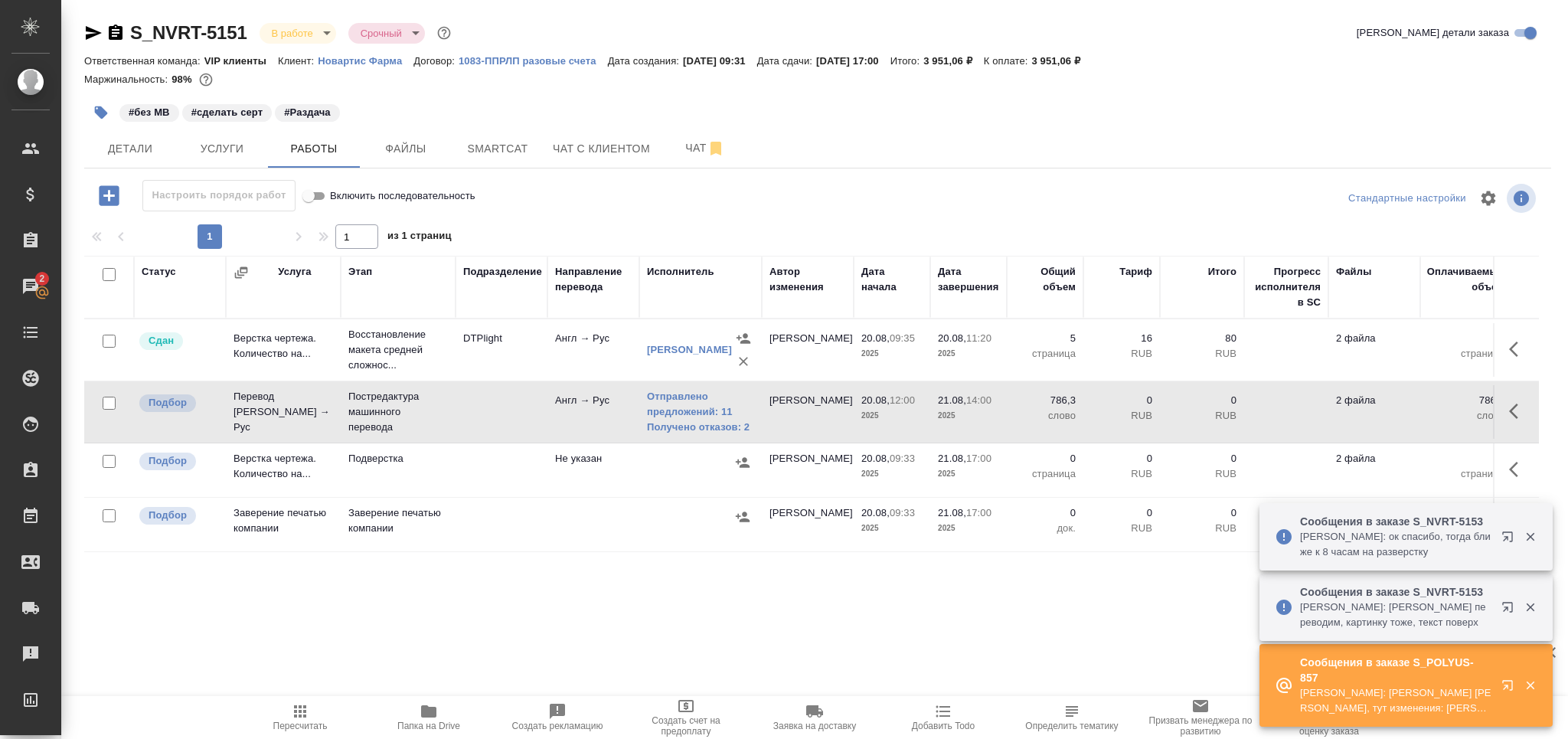
click at [310, 703] on span "Пересчитать" at bounding box center [300, 717] width 111 height 29
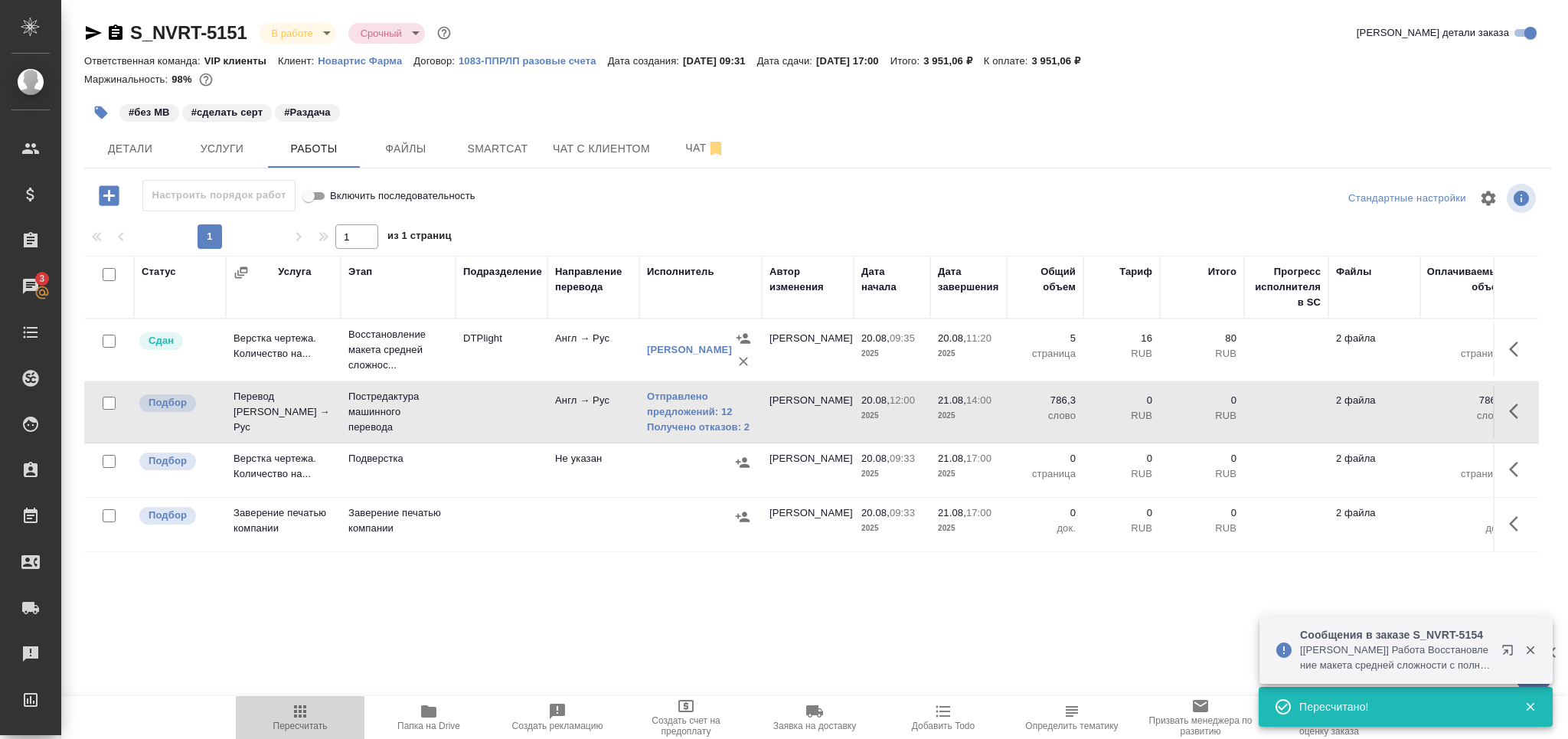
click at [317, 718] on span "Пересчитать" at bounding box center [300, 717] width 111 height 29
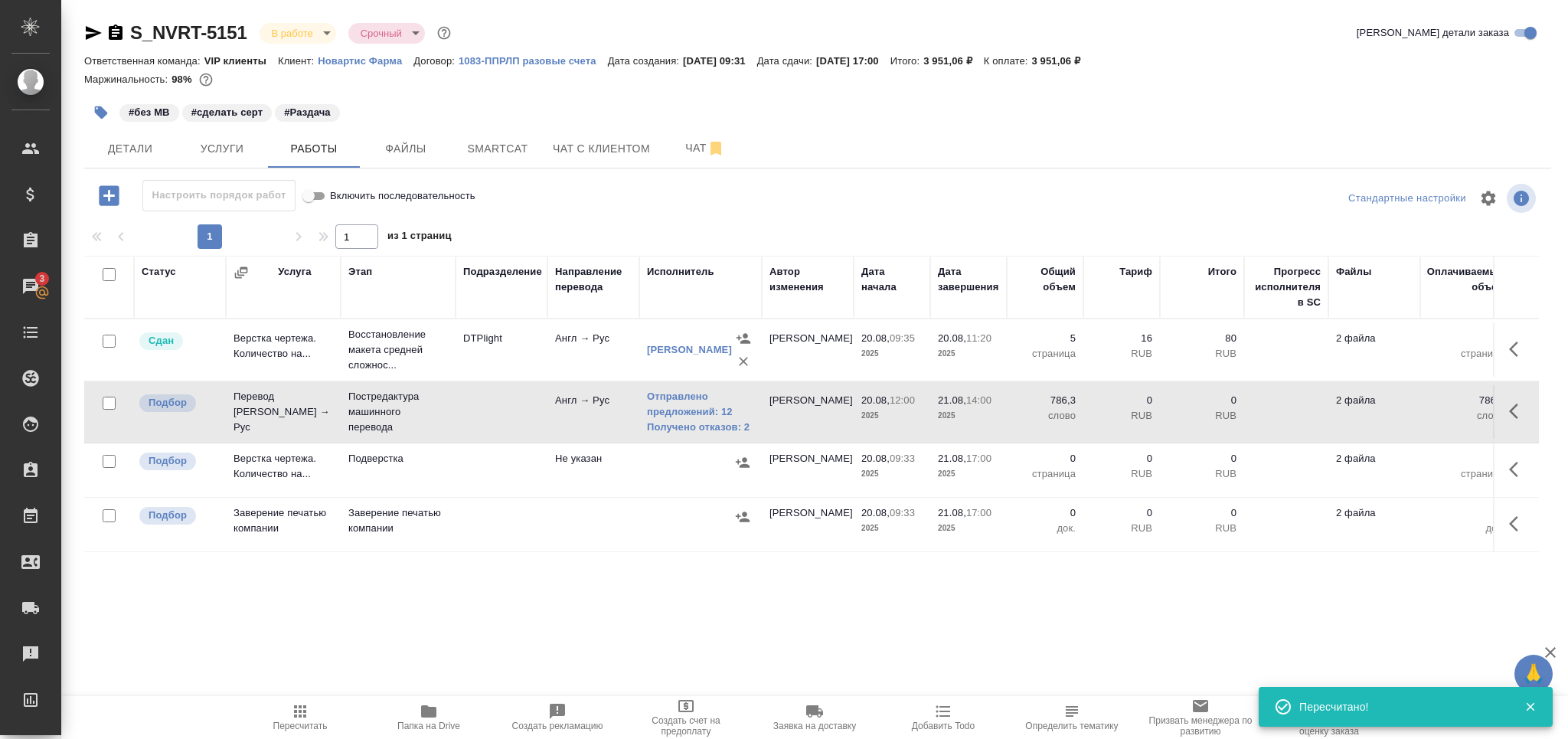
click at [486, 377] on td at bounding box center [501, 350] width 92 height 54
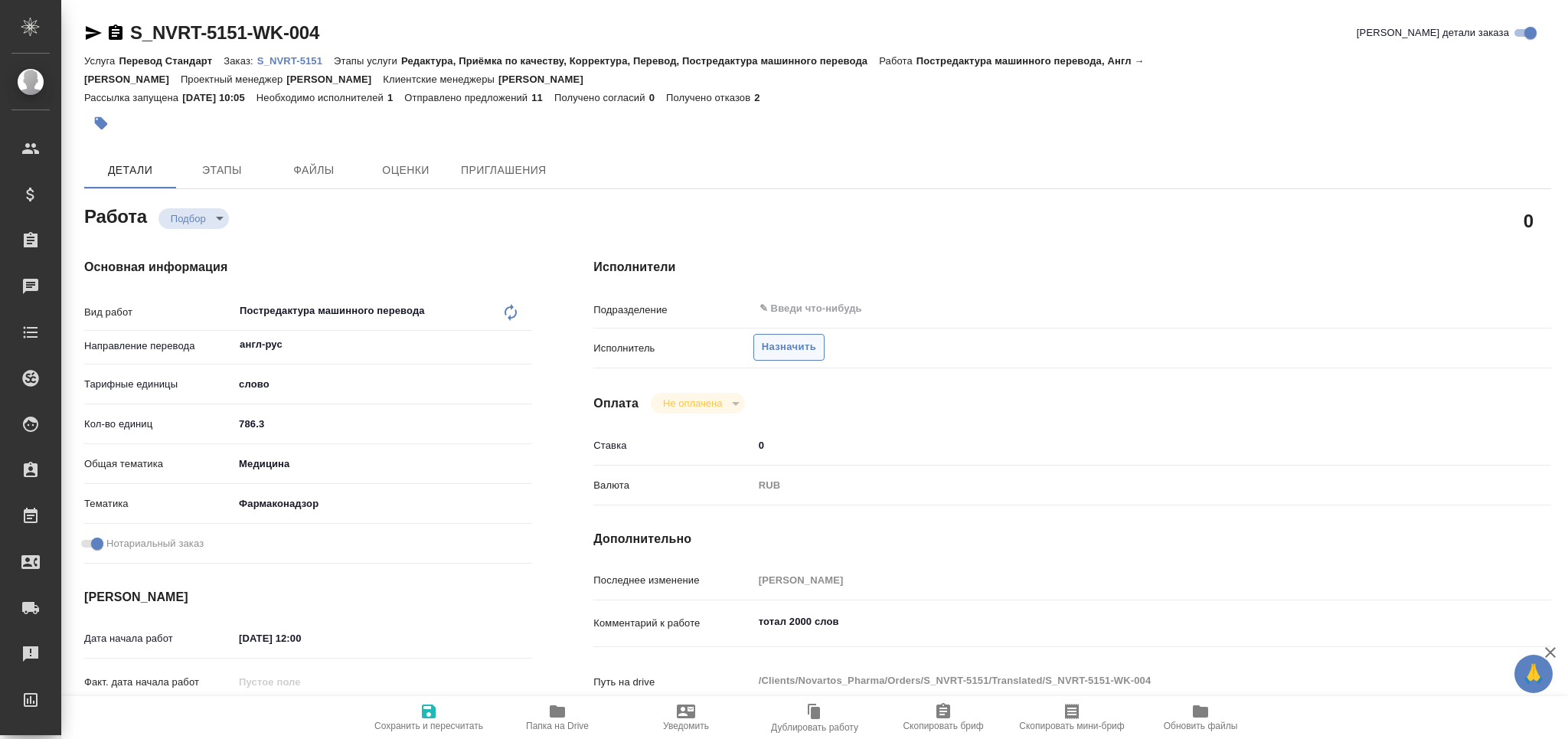
click at [788, 347] on span "Назначить" at bounding box center [789, 347] width 54 height 18
type textarea "x"
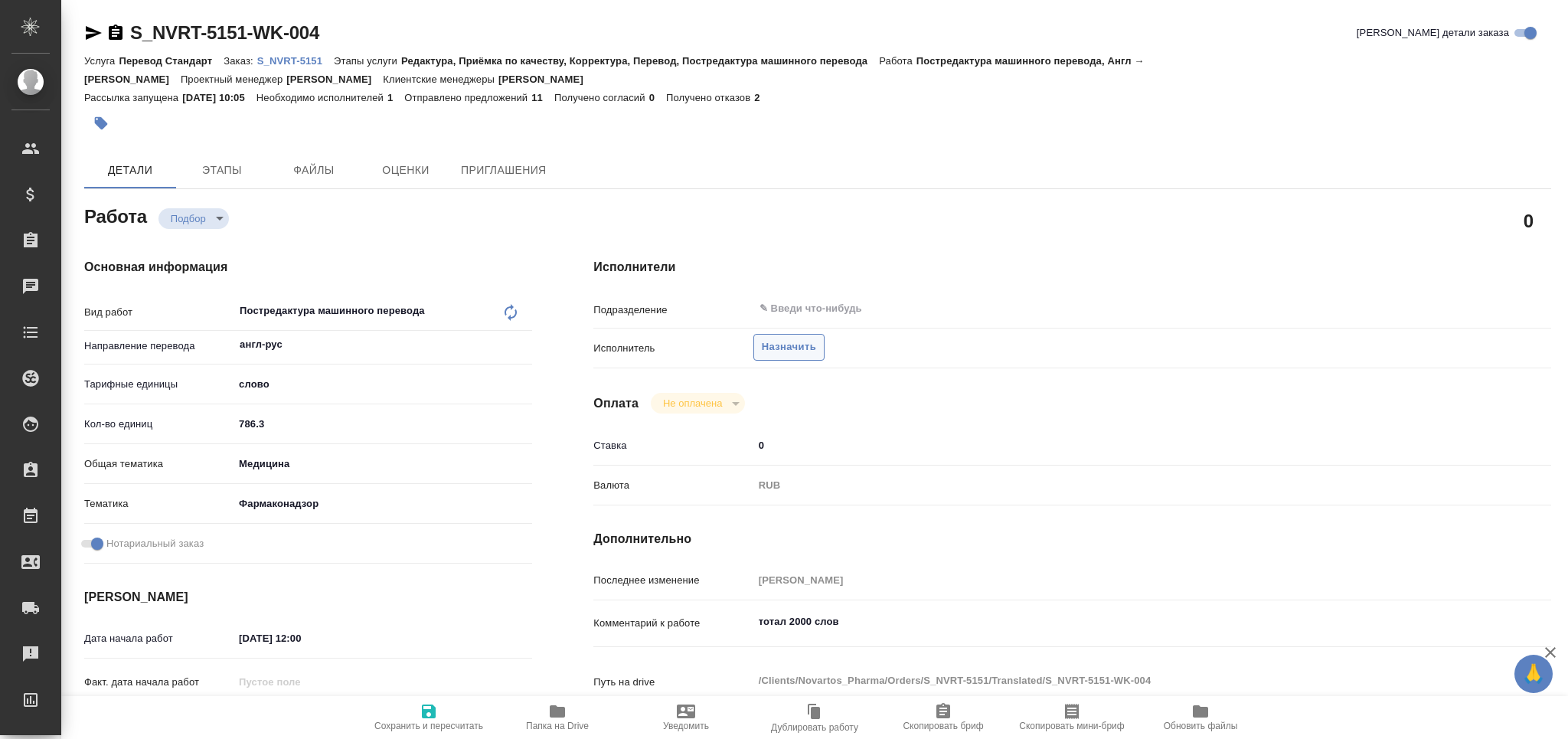
type textarea "x"
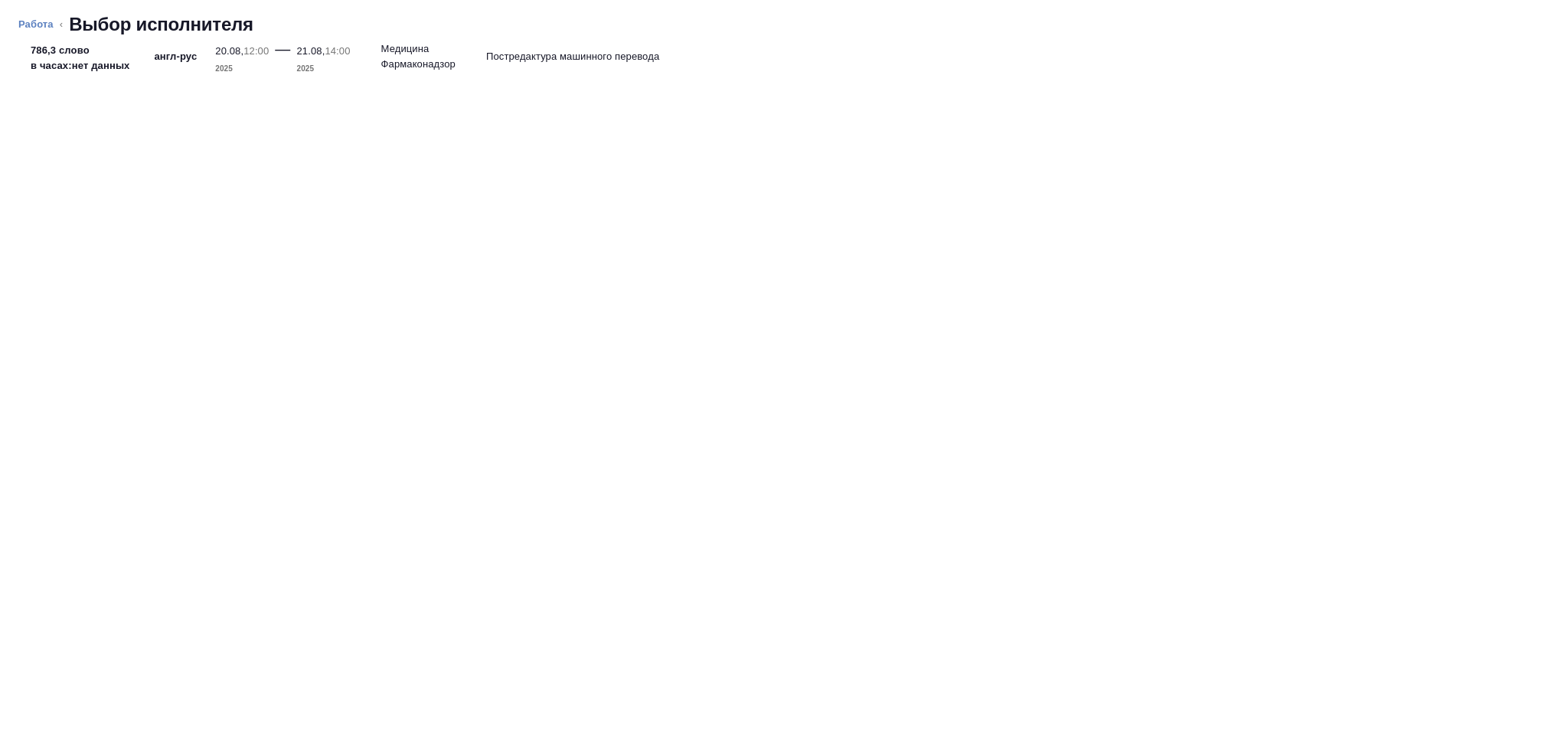
type textarea "x"
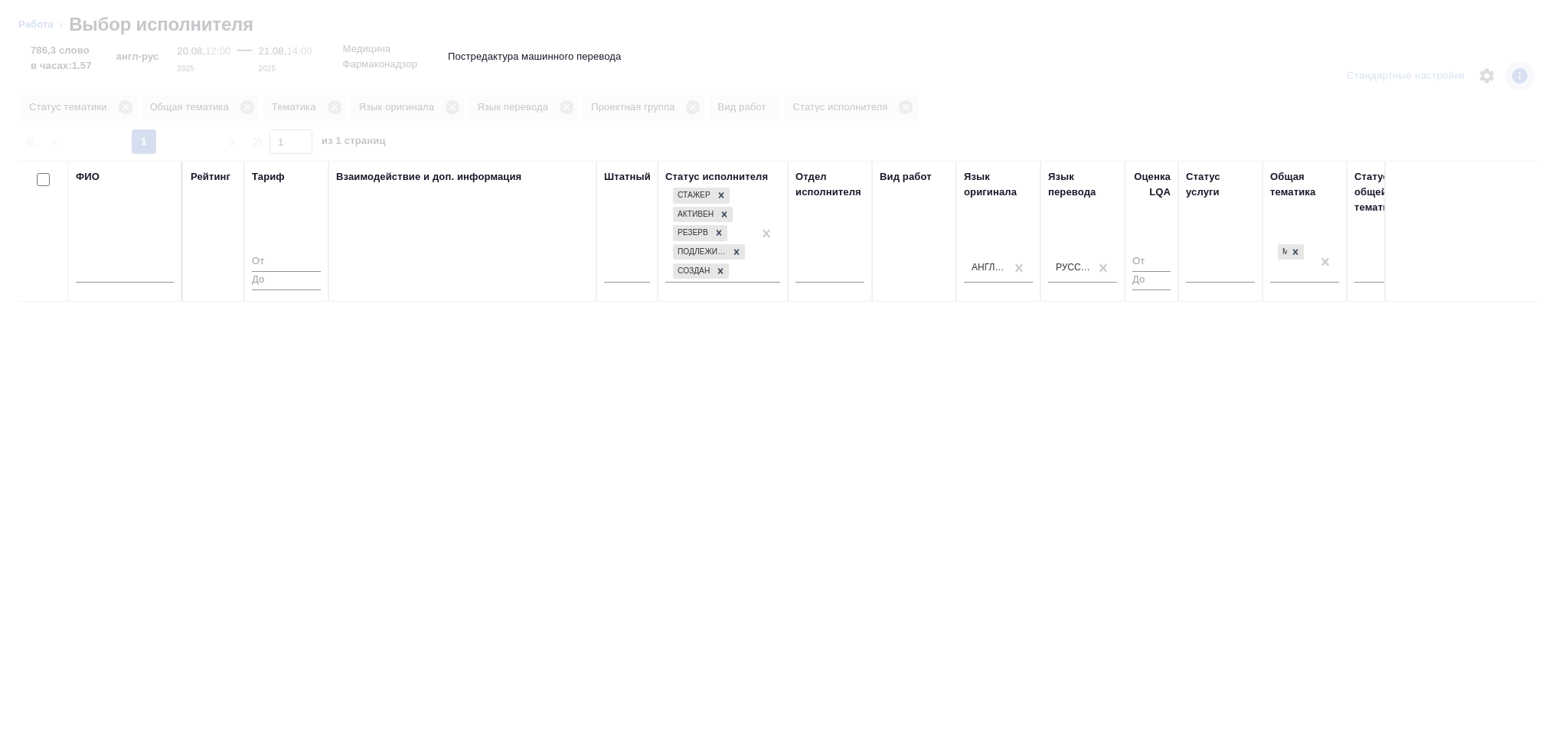
type textarea "x"
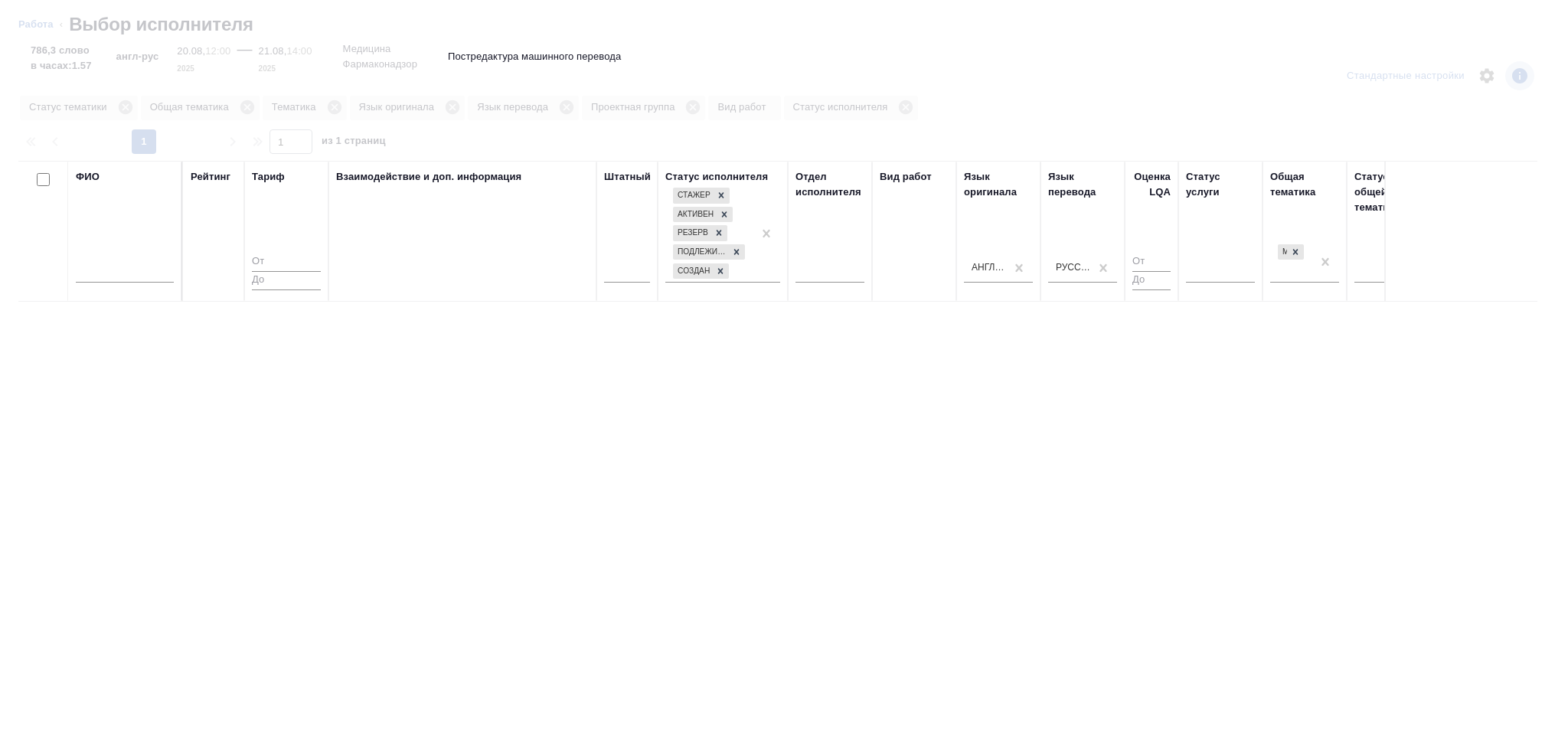
type textarea "x"
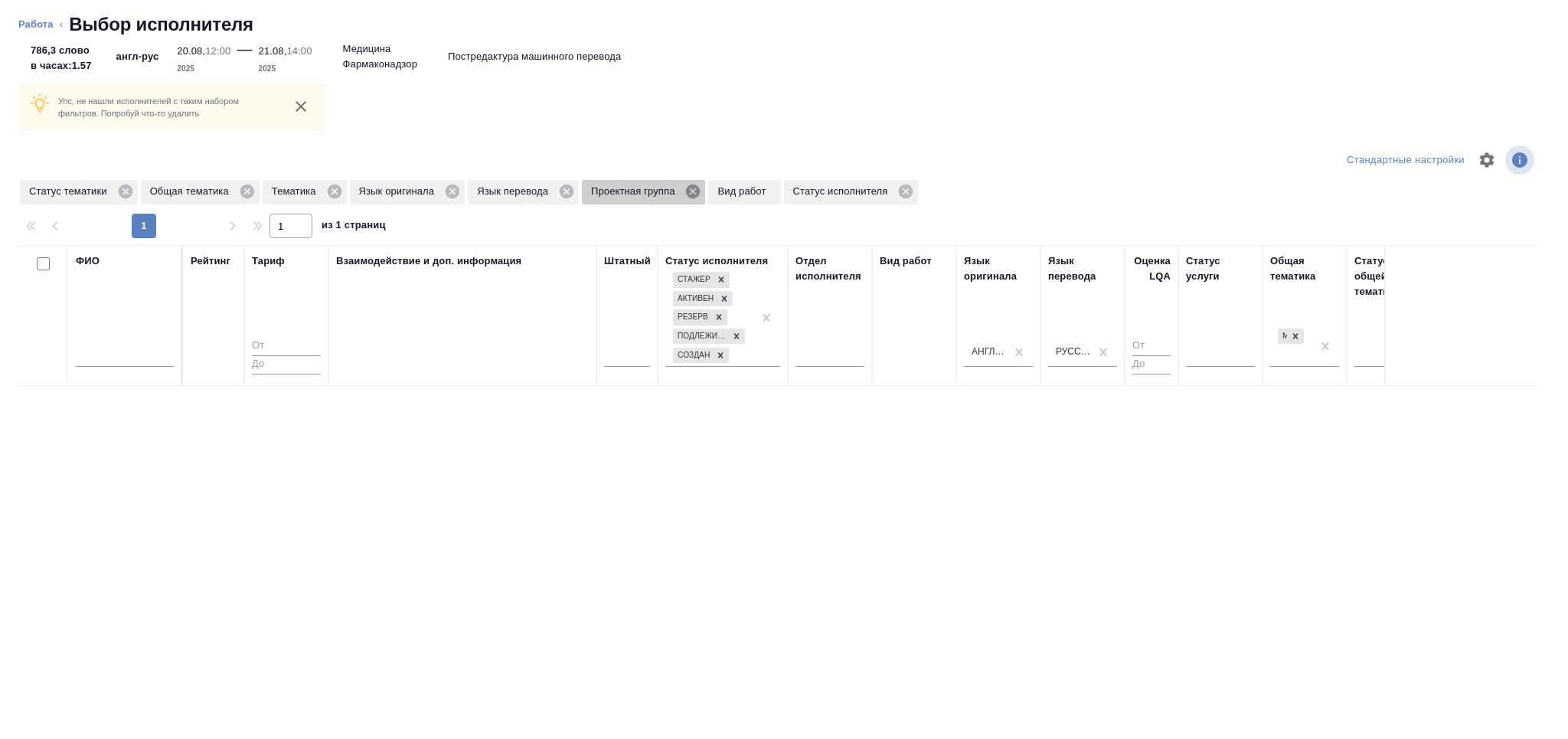
click at [692, 184] on icon at bounding box center [693, 191] width 17 height 17
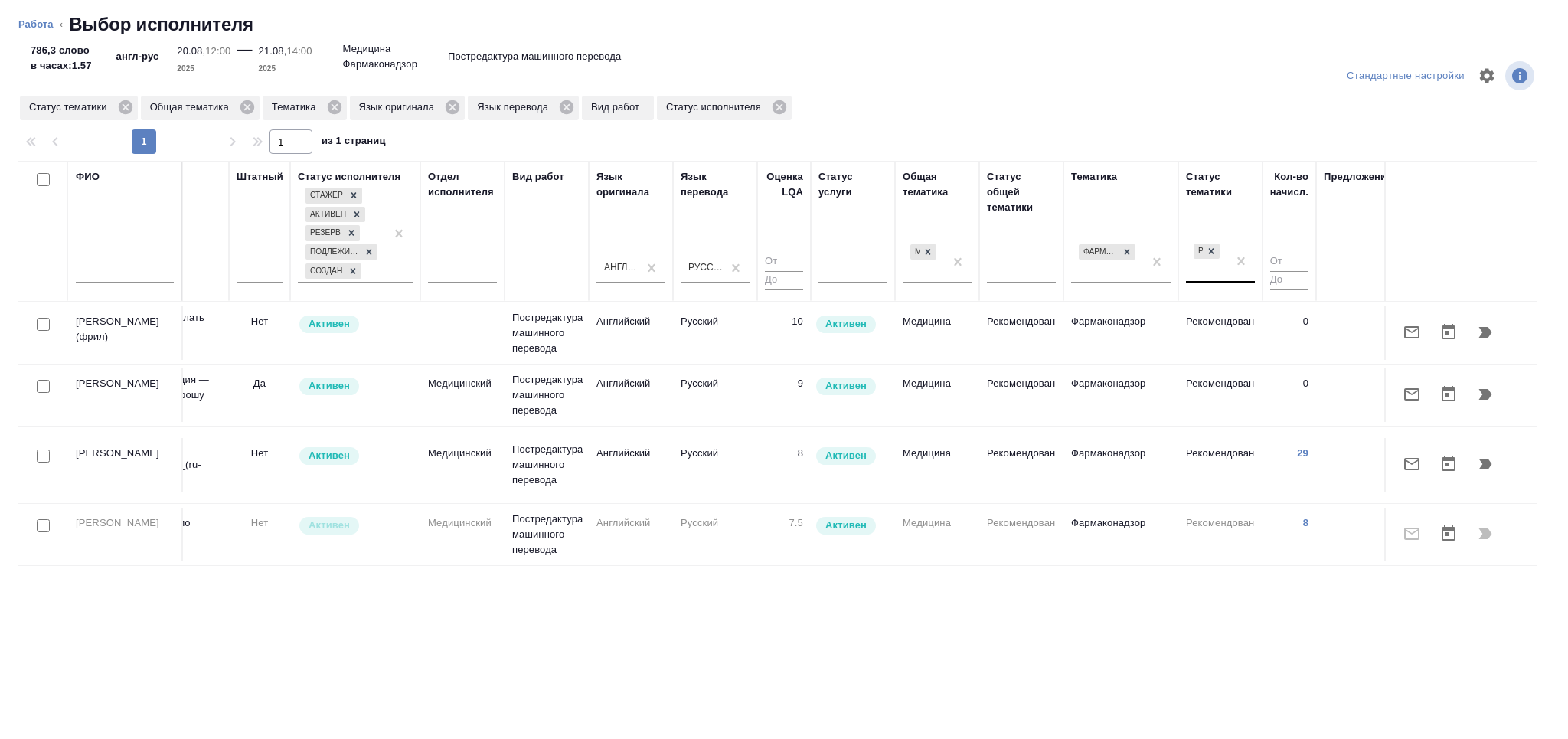
scroll to position [0, 373]
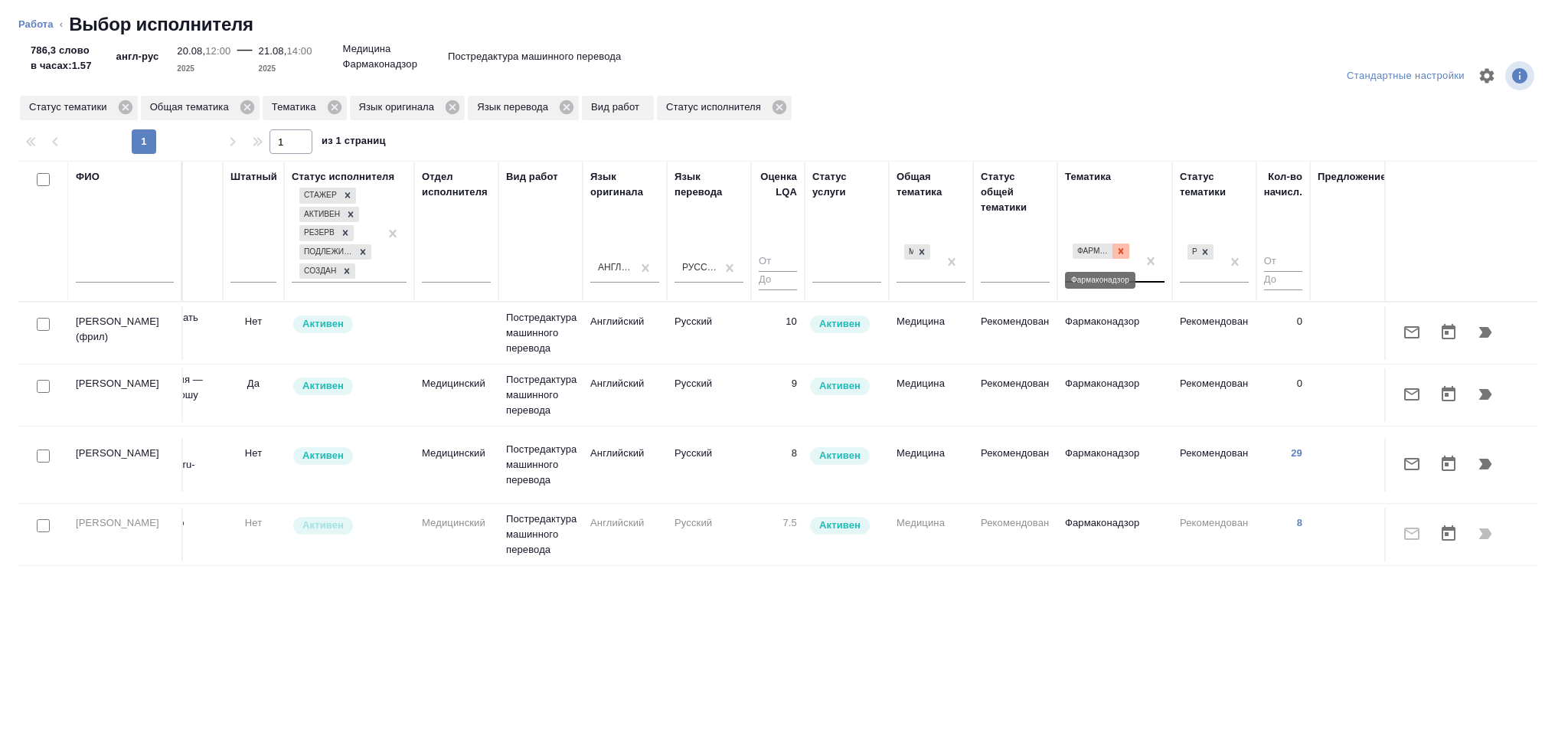
click at [1128, 256] on div at bounding box center [1121, 252] width 17 height 16
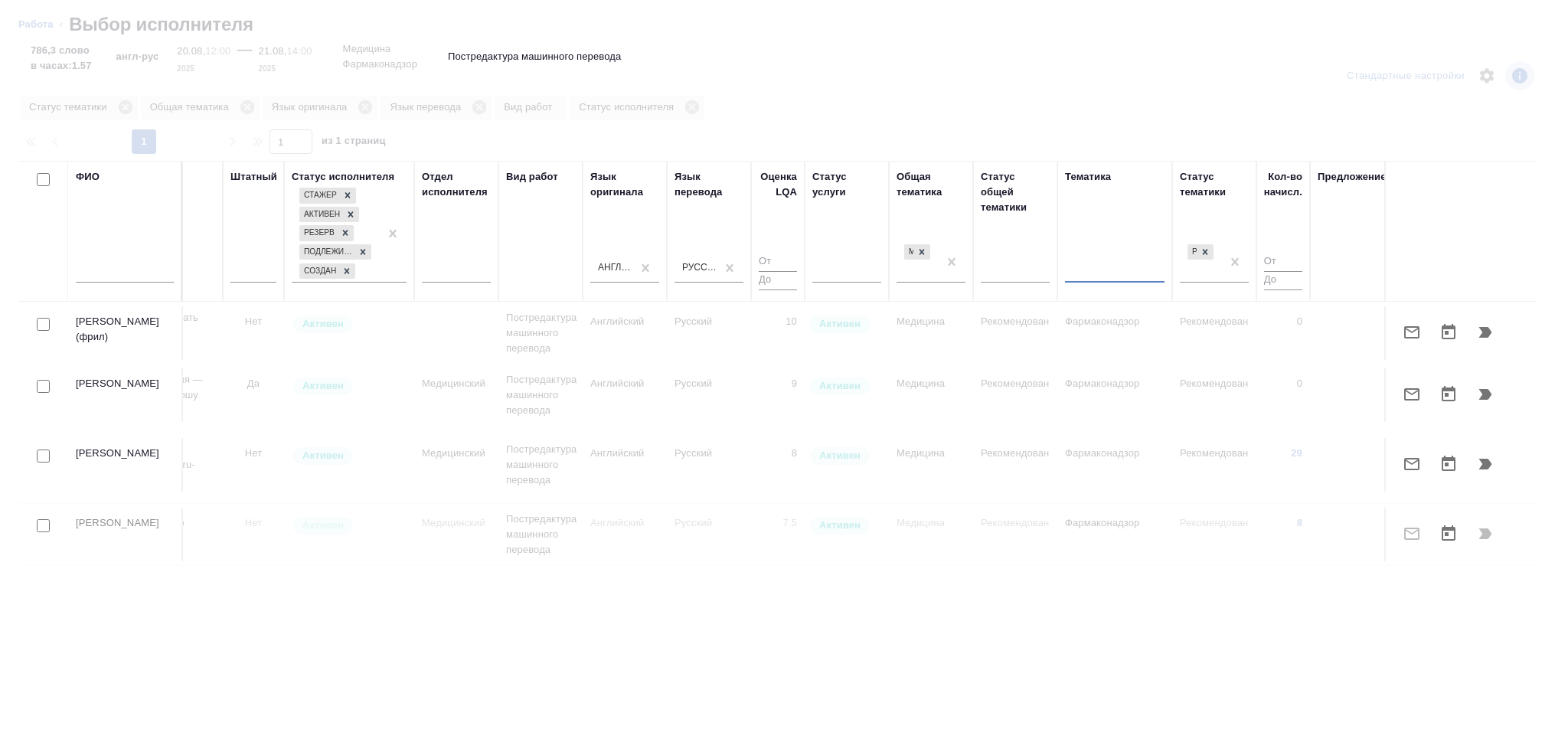
click at [143, 280] on input "text" at bounding box center [124, 273] width 98 height 19
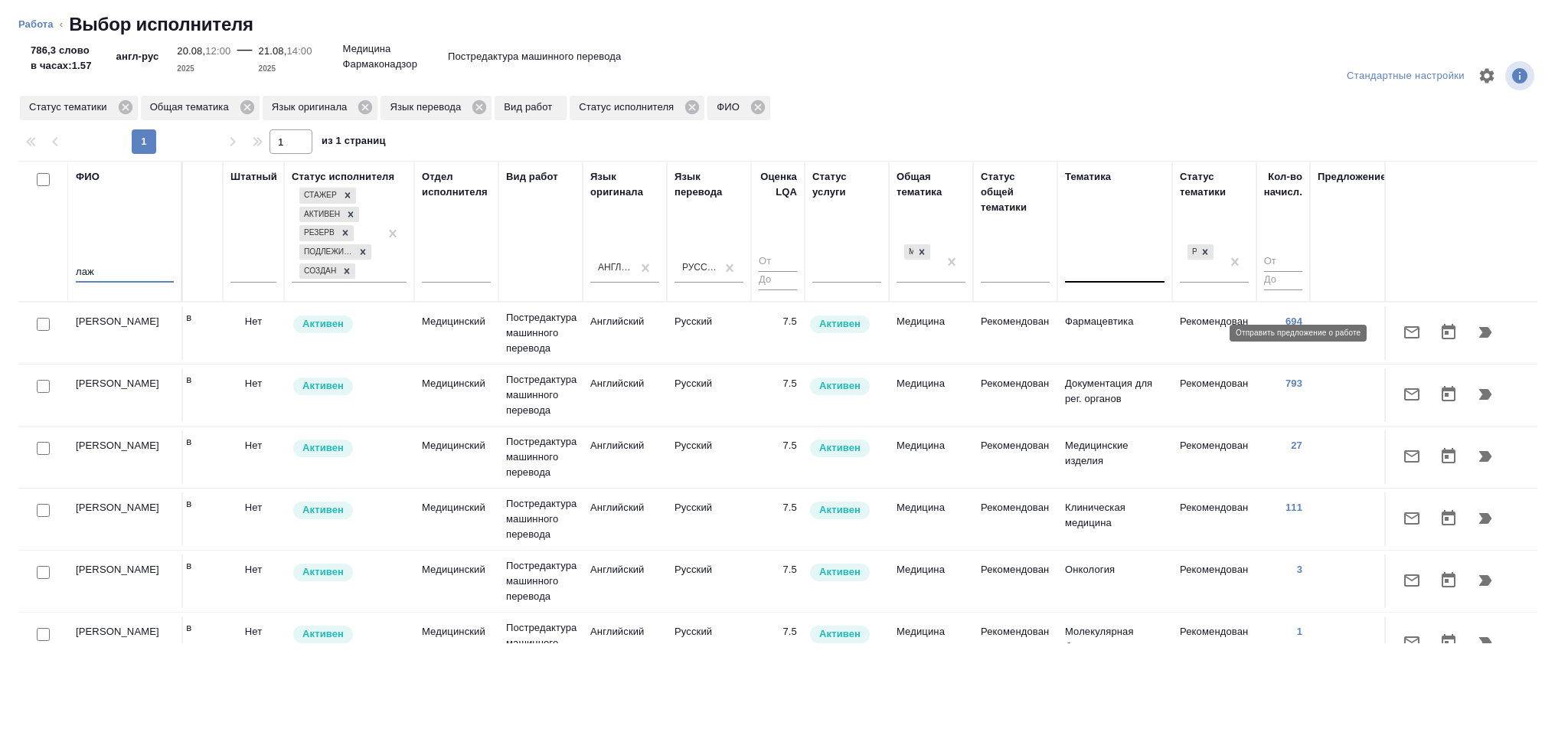
type input "лаж"
click at [1402, 336] on icon "button" at bounding box center [1411, 332] width 18 height 18
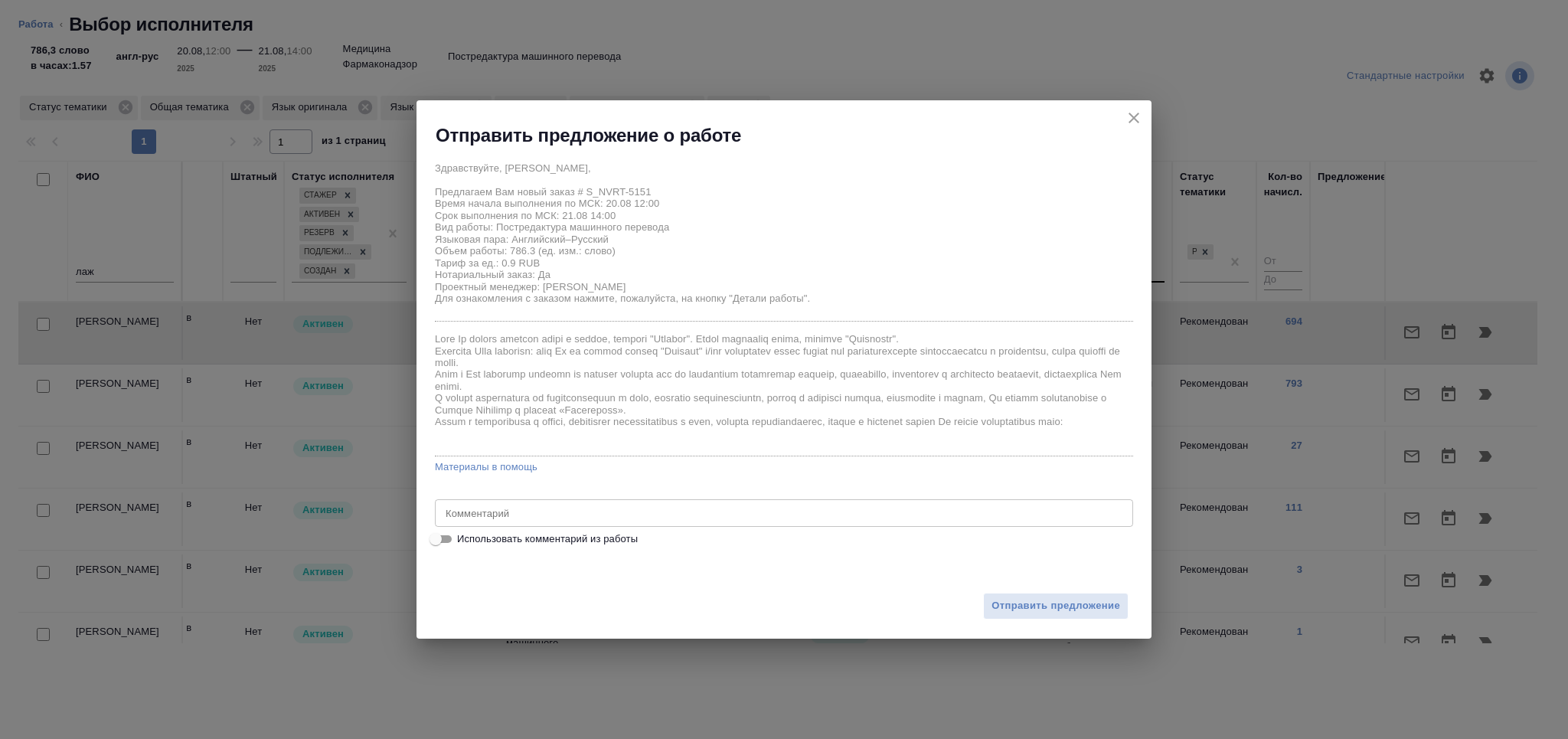
click at [436, 535] on input "Использовать комментарий из работы" at bounding box center [435, 539] width 55 height 18
checkbox input "true"
type textarea "тотал 2000 слов"
click at [1053, 603] on span "Отправить предложение" at bounding box center [1055, 607] width 129 height 18
type textarea "x"
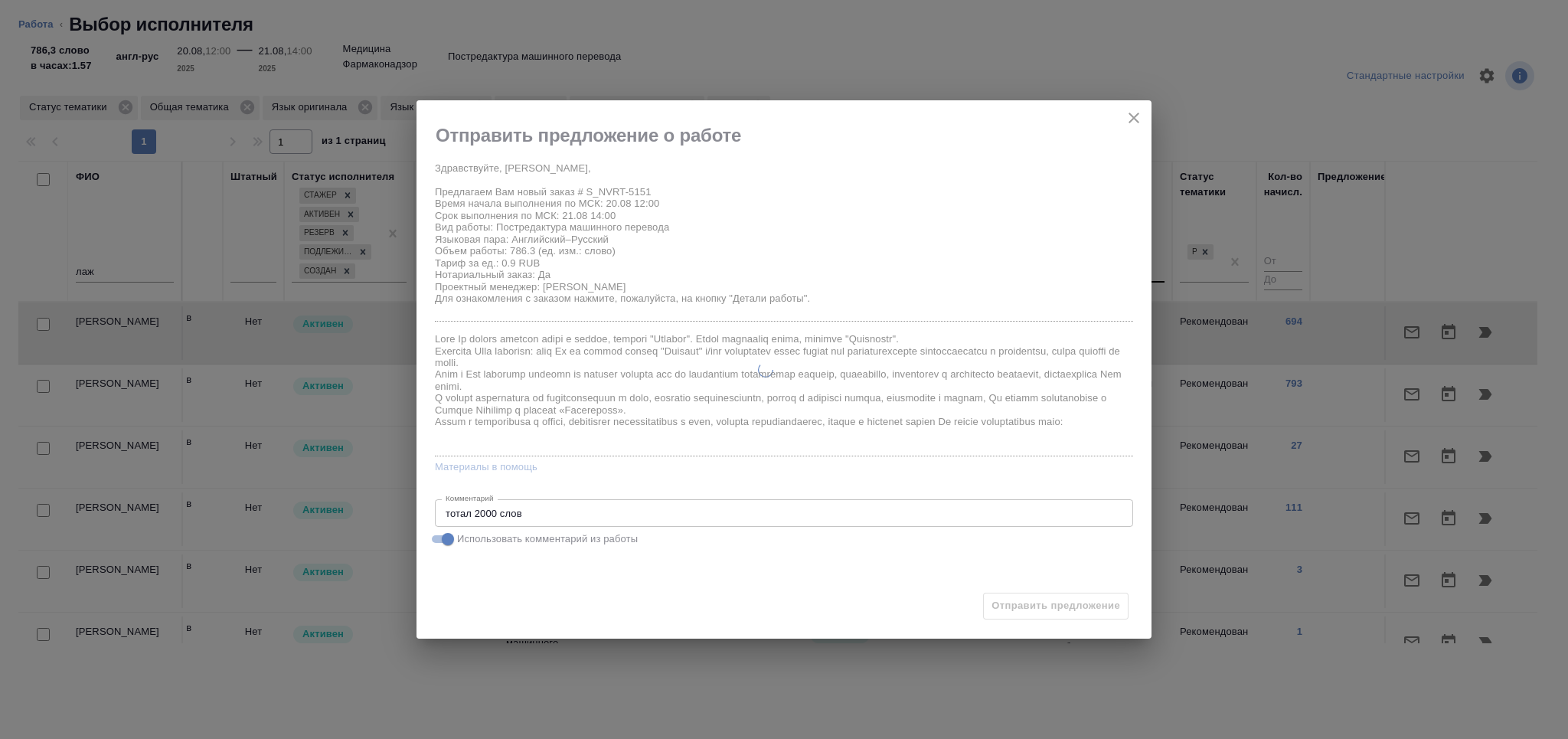
type textarea "x"
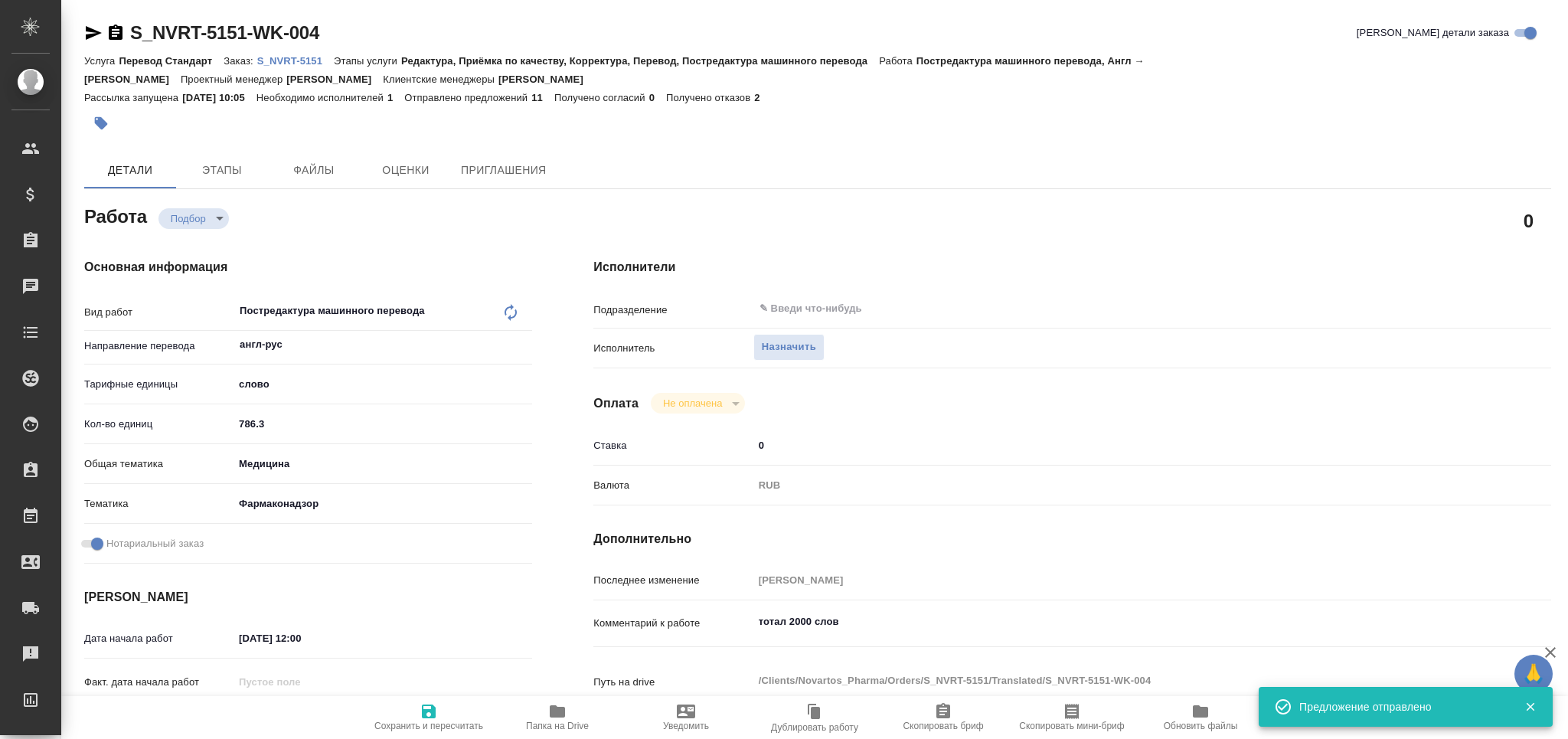
type input "recruiting"
type textarea "Постредактура машинного перевода"
type textarea "x"
type input "англ-рус"
type input "5a8b1489cc6b4906c91bfd90"
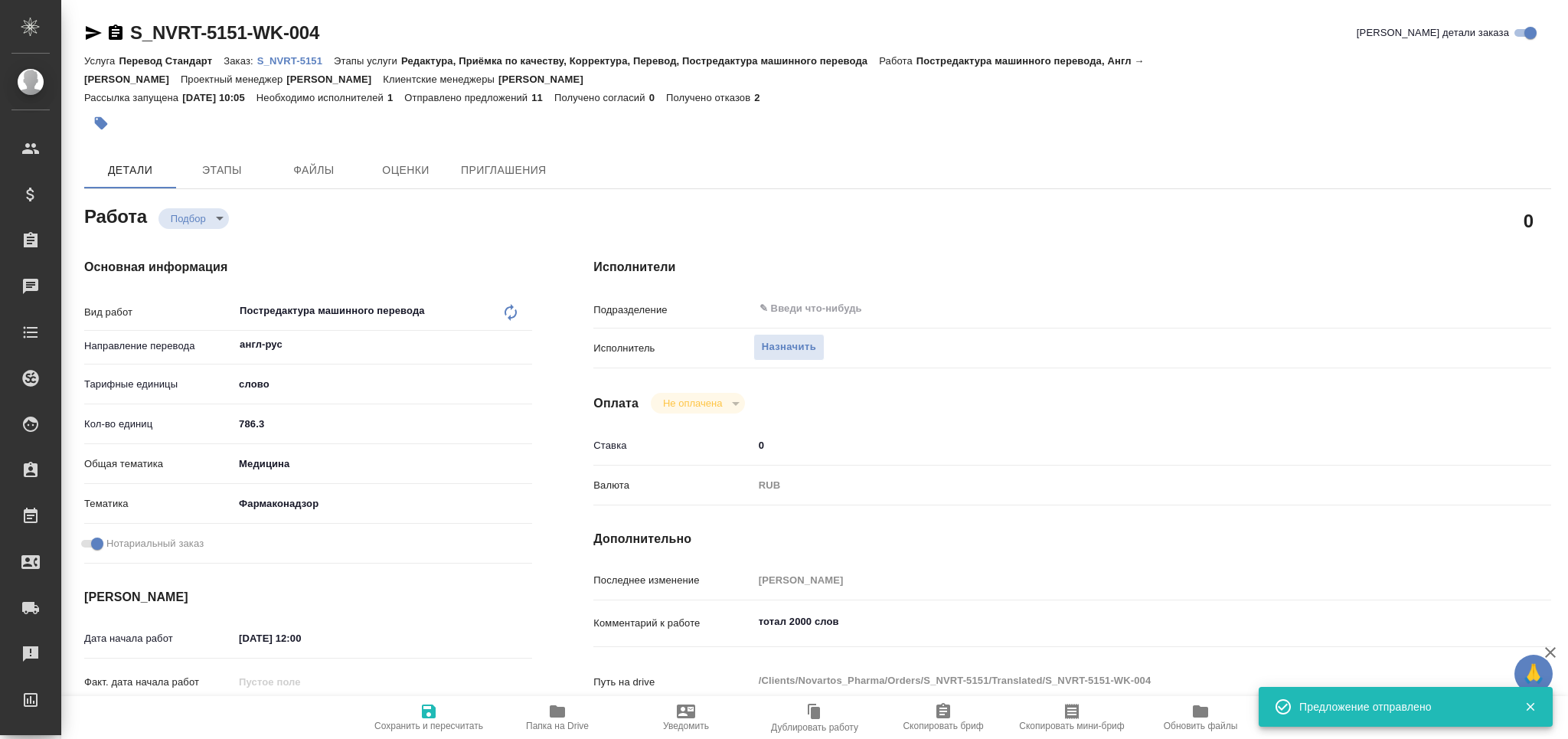
type input "786.3"
type input "med"
type input "66b350e715fdbd933886e8f8"
checkbox input "true"
type input "20.08.2025 12:00"
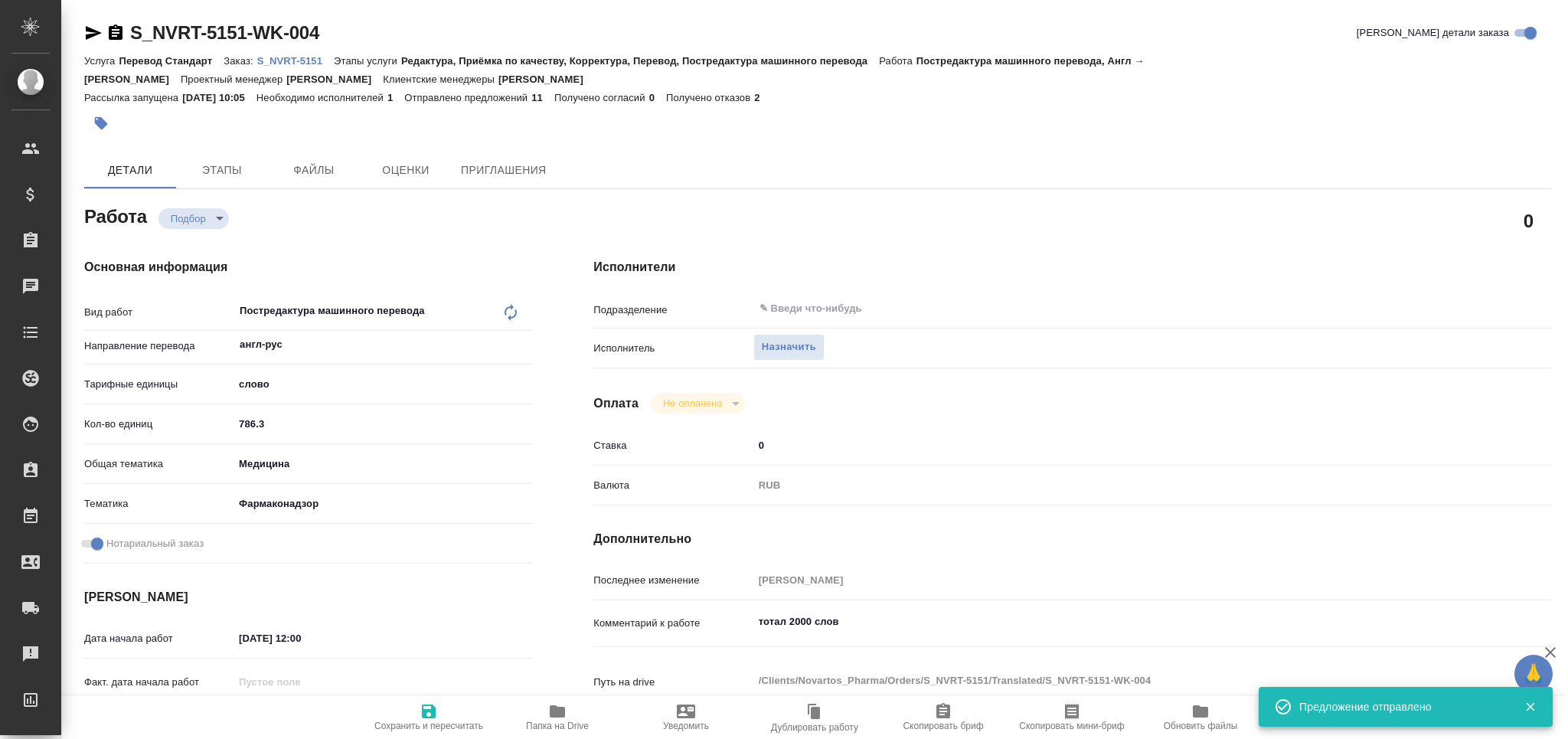
type input "21.08.2025 14:00"
type input "21.08.2025 17:00"
type input "notPayed"
type input "0"
type input "RUB"
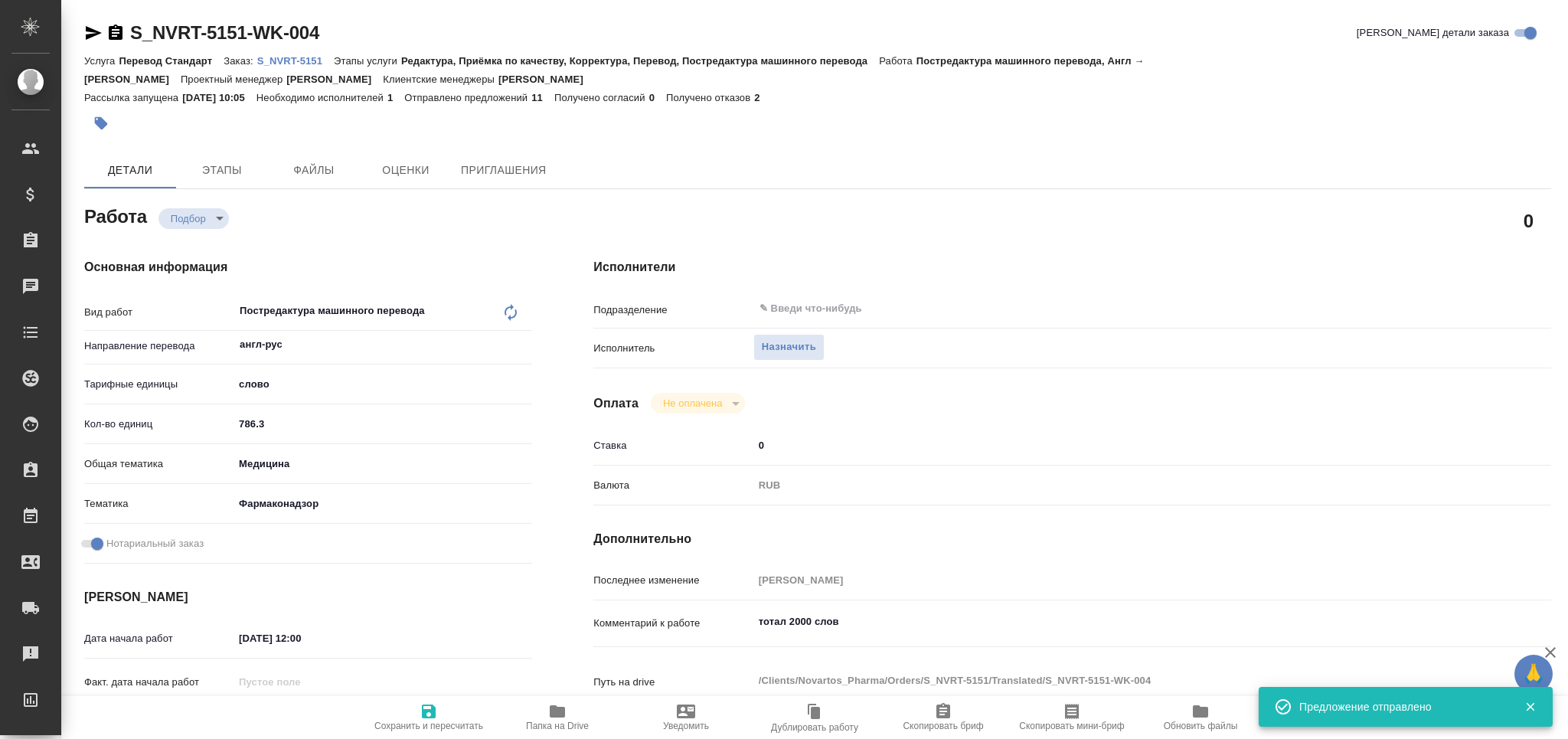
type input "[PERSON_NAME]"
type textarea "тотал 2000 слов"
type textarea "x"
type textarea "/Clients/Novartos_Pharma/Orders/S_NVRT-5151/Translated/S_NVRT-5151-WK-004"
type textarea "x"
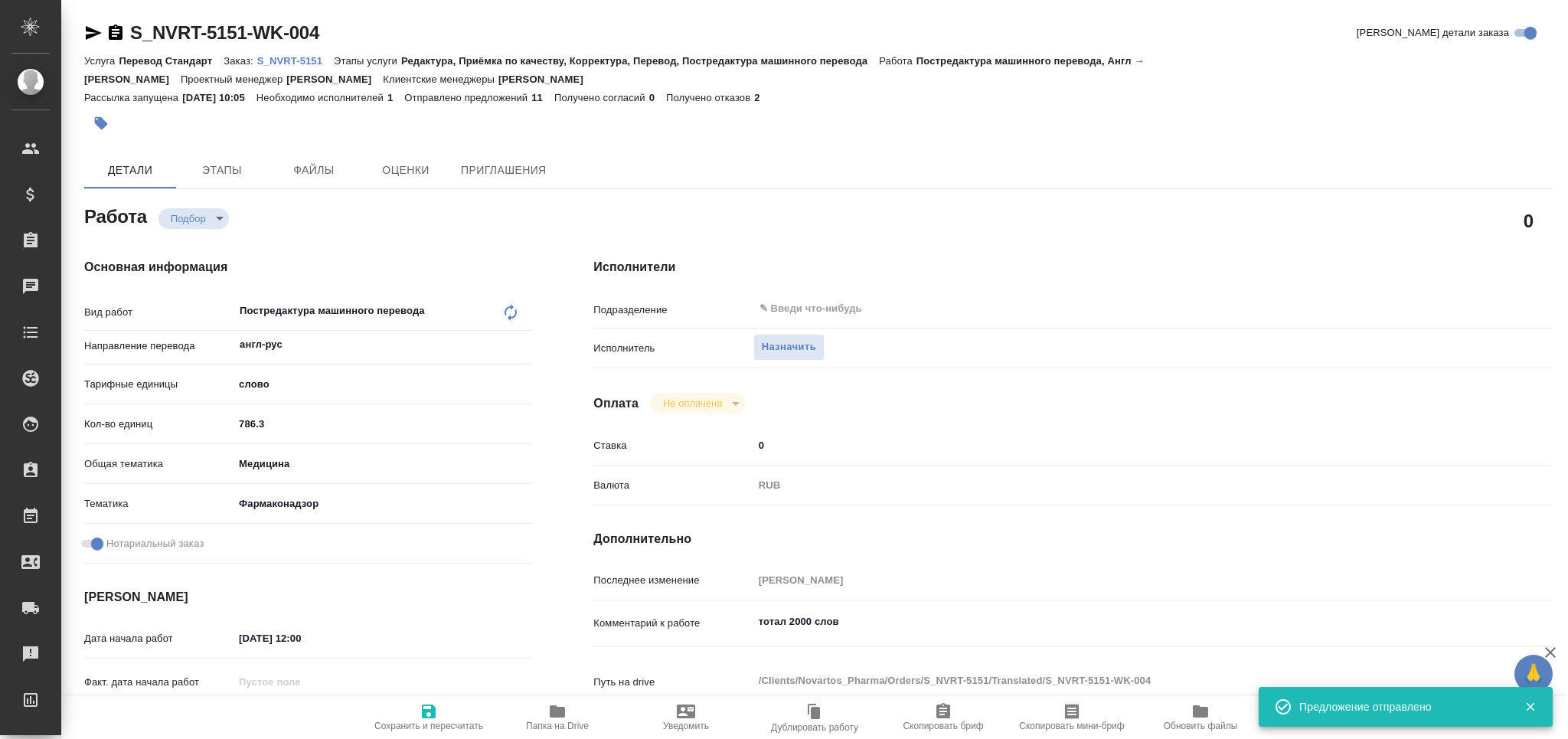
type input "S_NVRT-5151"
type input "Перевод Стандарт"
type input "Редактура, Приёмка по качеству, Корректура, Перевод, Постредактура машинного пе…"
type input "Сайдашева Диляра"
type input "/Clients/Novartos_Pharma/Orders/S_NVRT-5151"
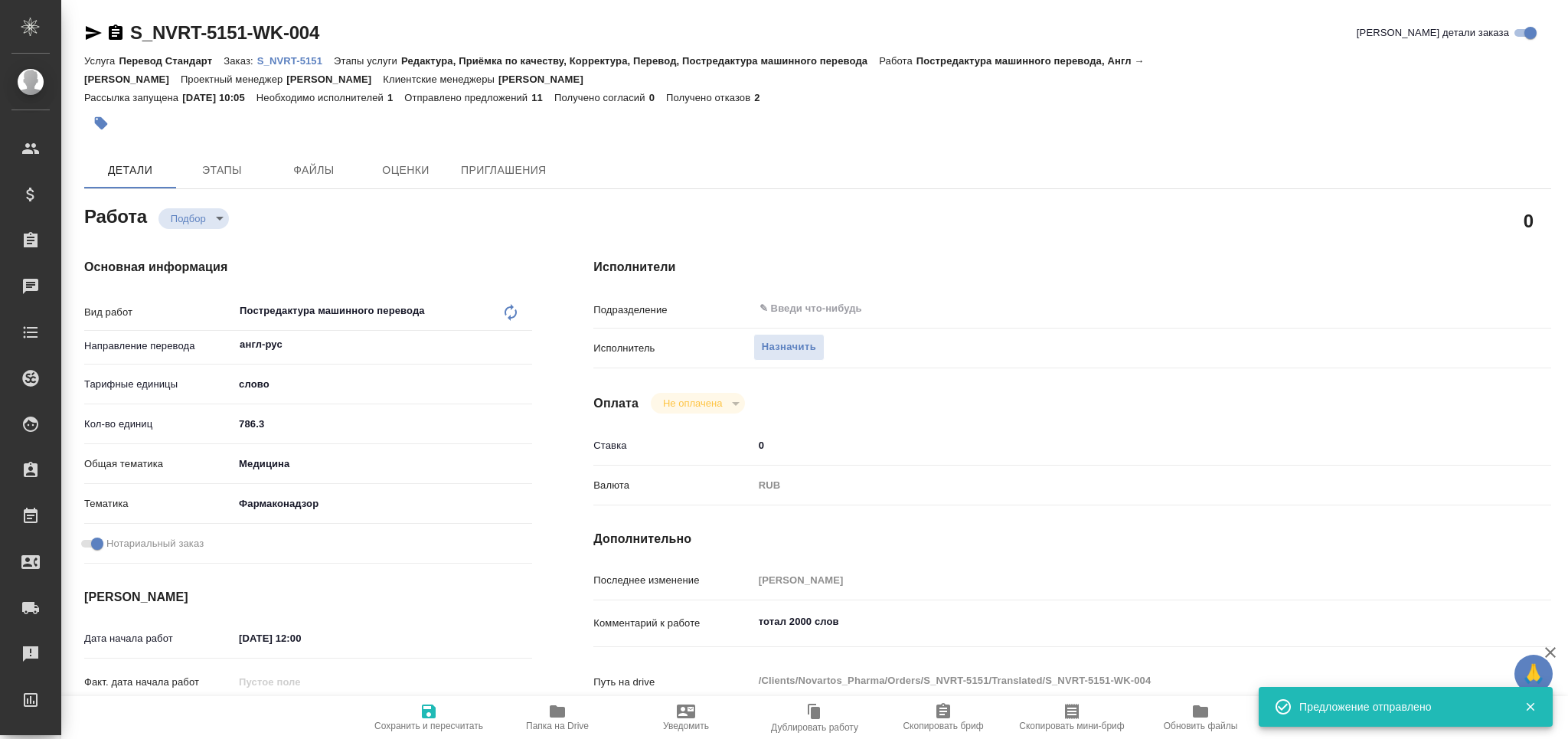
type textarea "x"
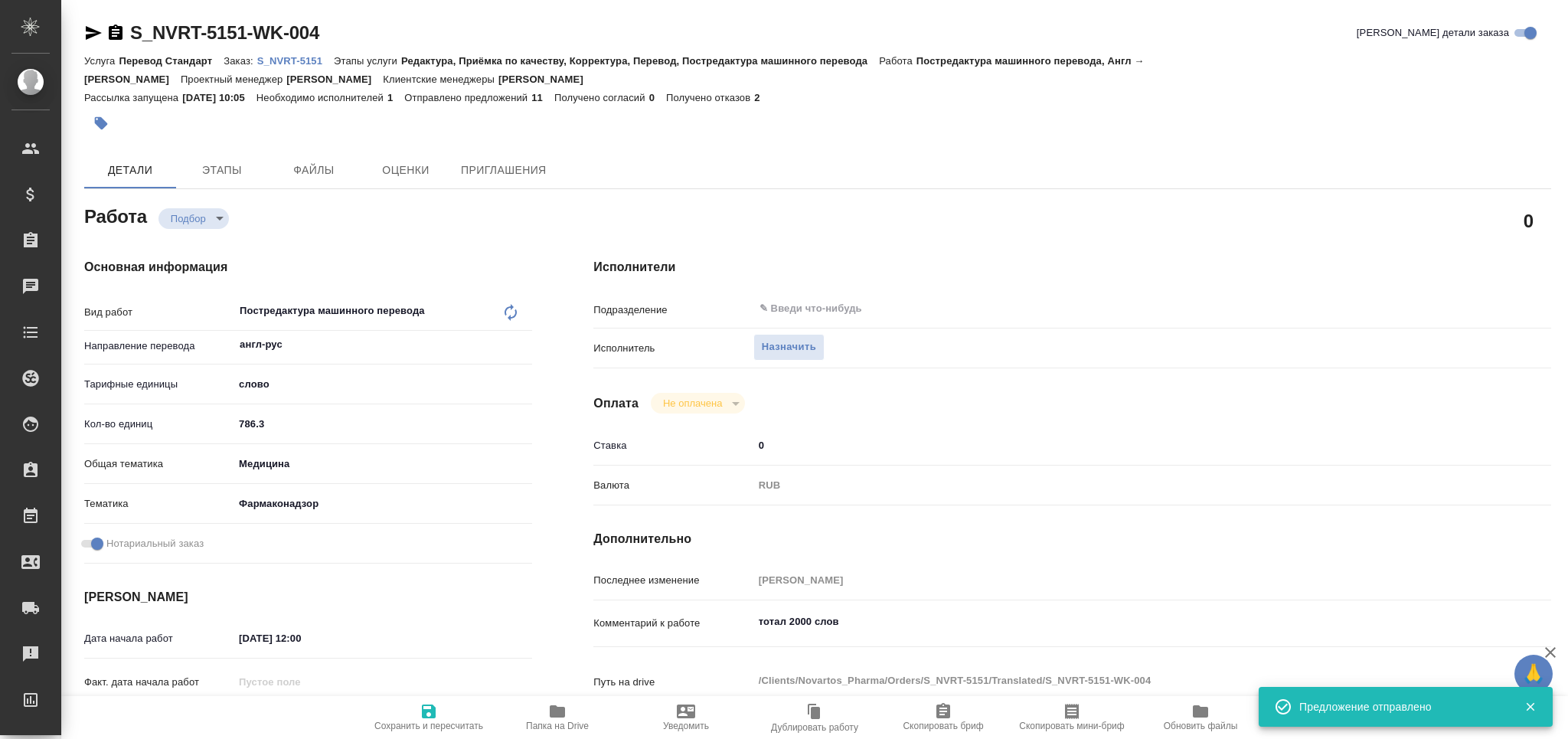
type textarea "x"
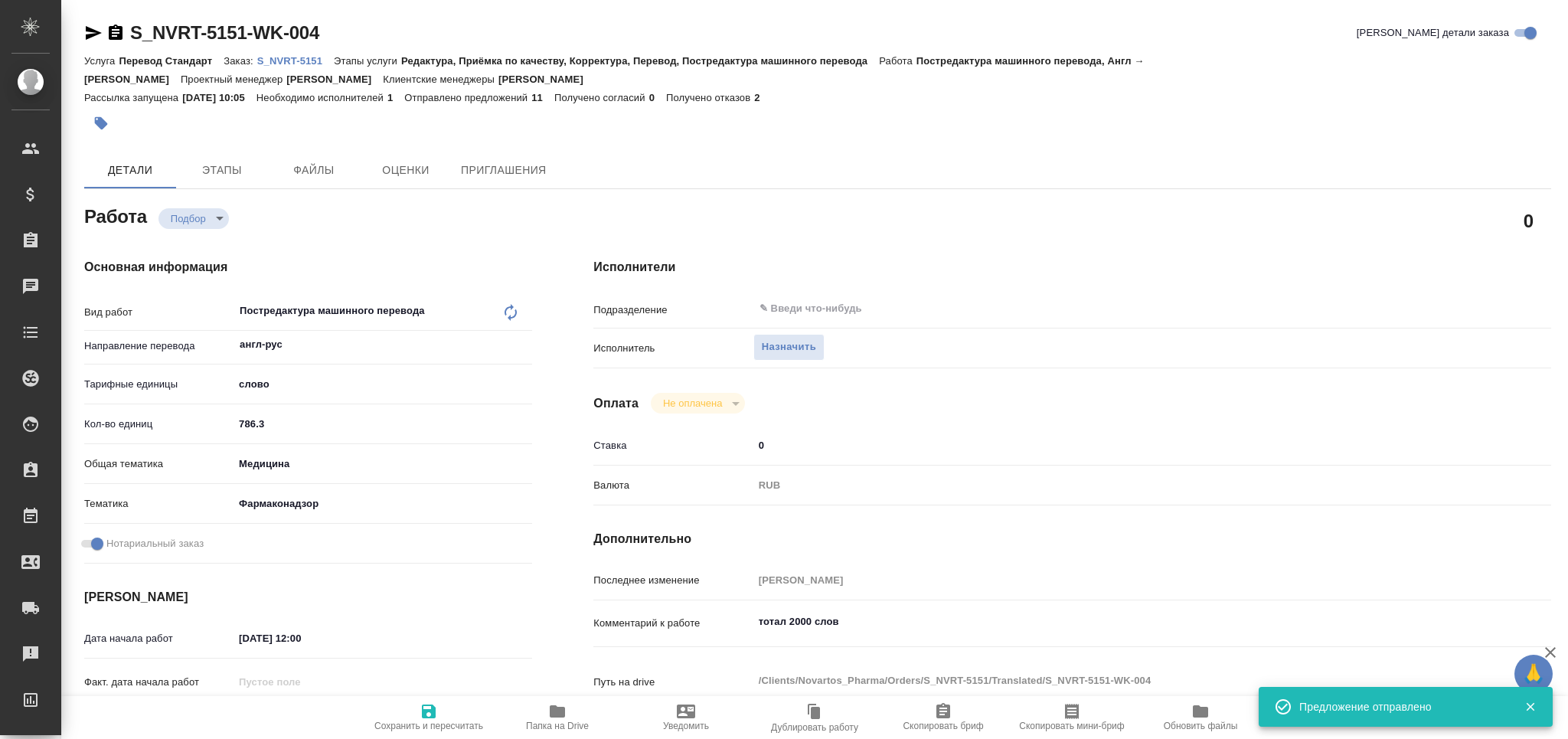
type textarea "x"
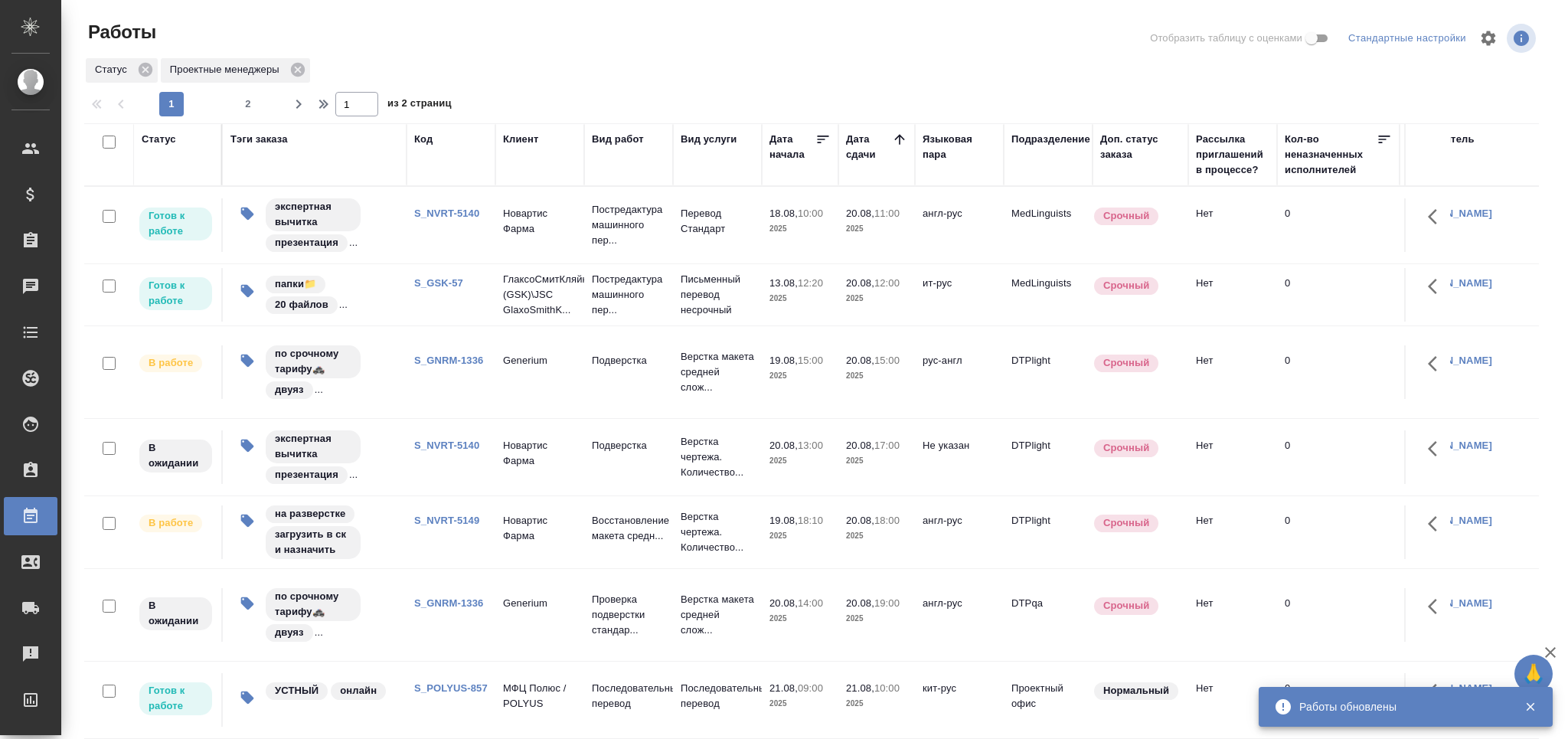
scroll to position [81, 0]
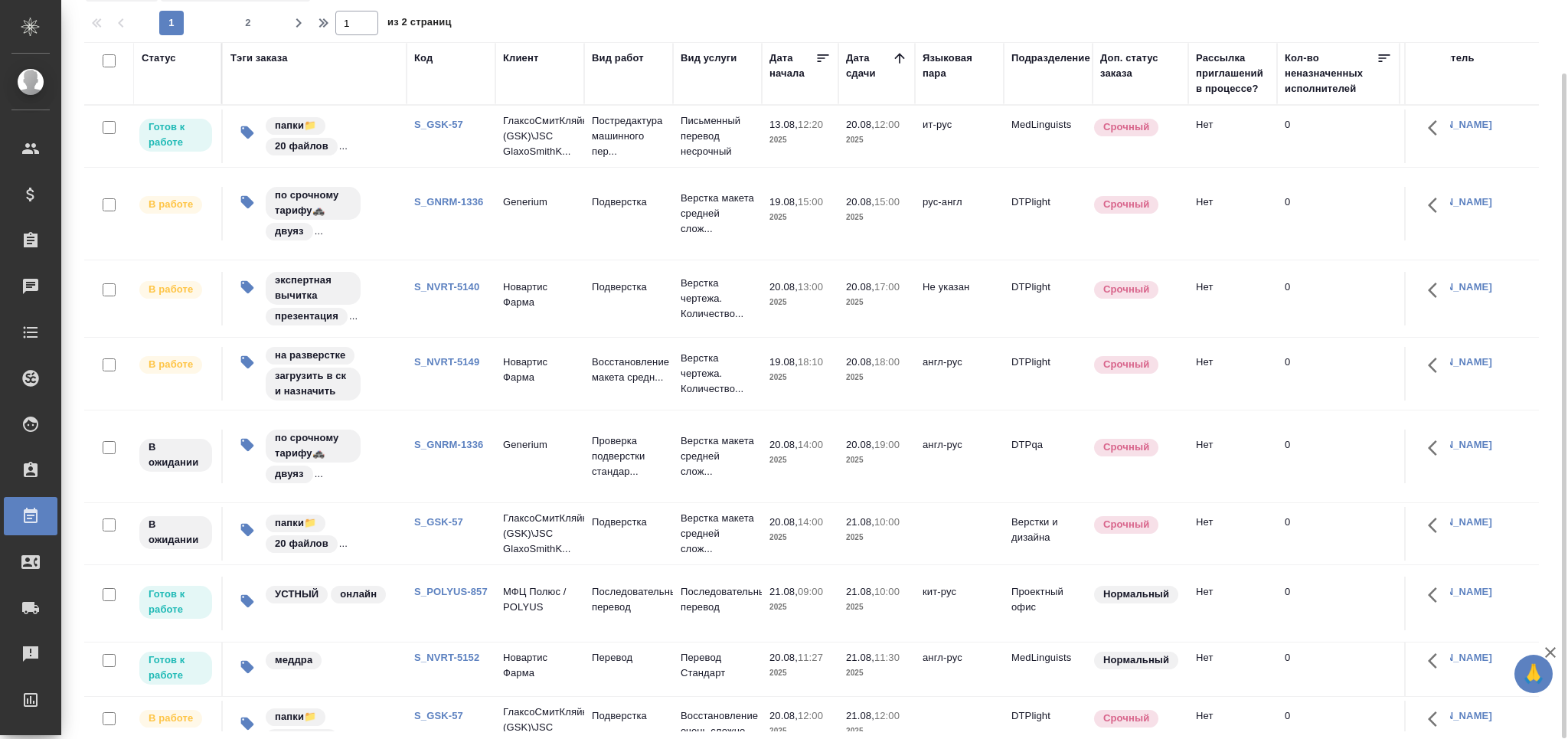
click at [439, 121] on link "S_GSK-57" at bounding box center [438, 124] width 49 height 12
click at [455, 208] on link "S_GNRM-1336" at bounding box center [448, 202] width 69 height 12
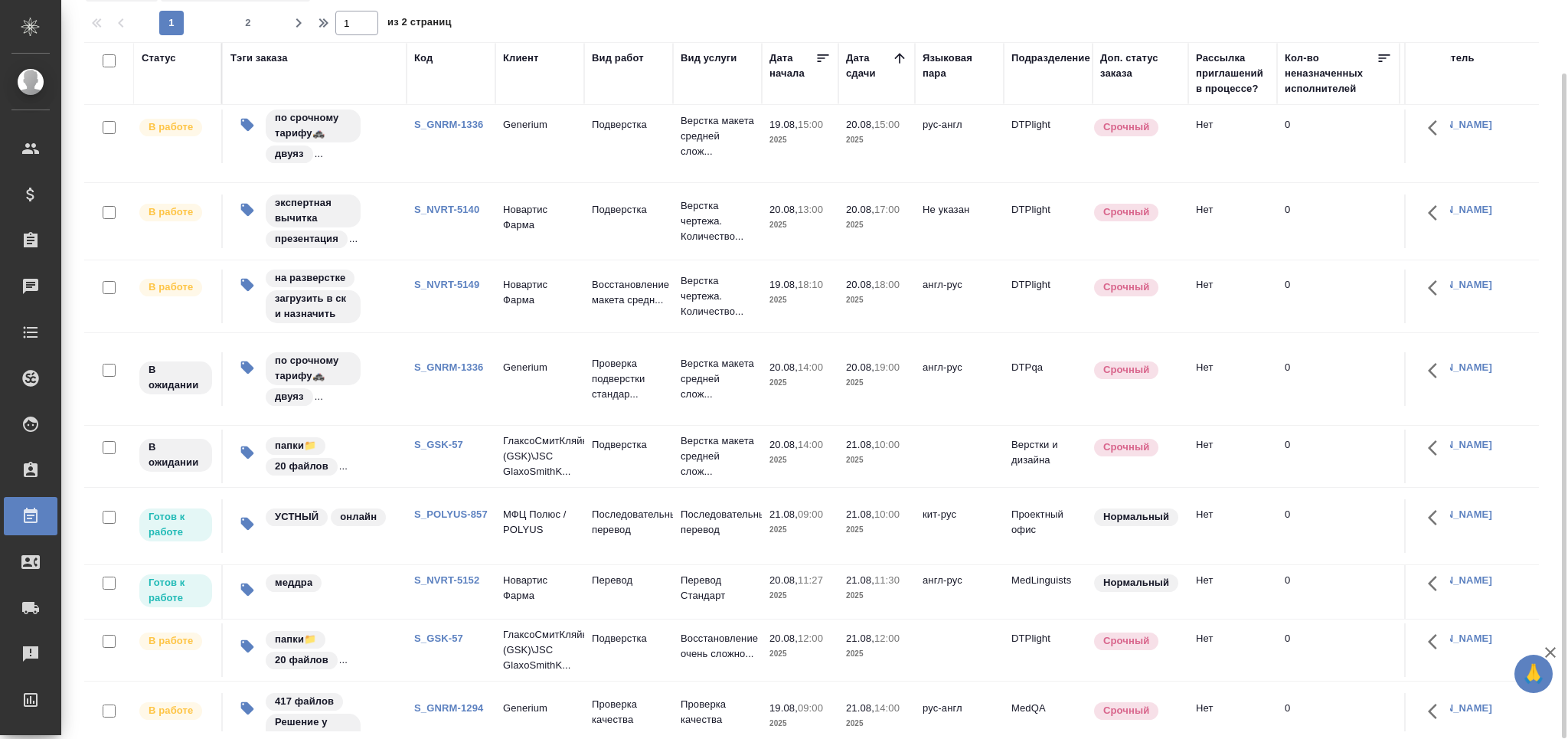
scroll to position [0, 0]
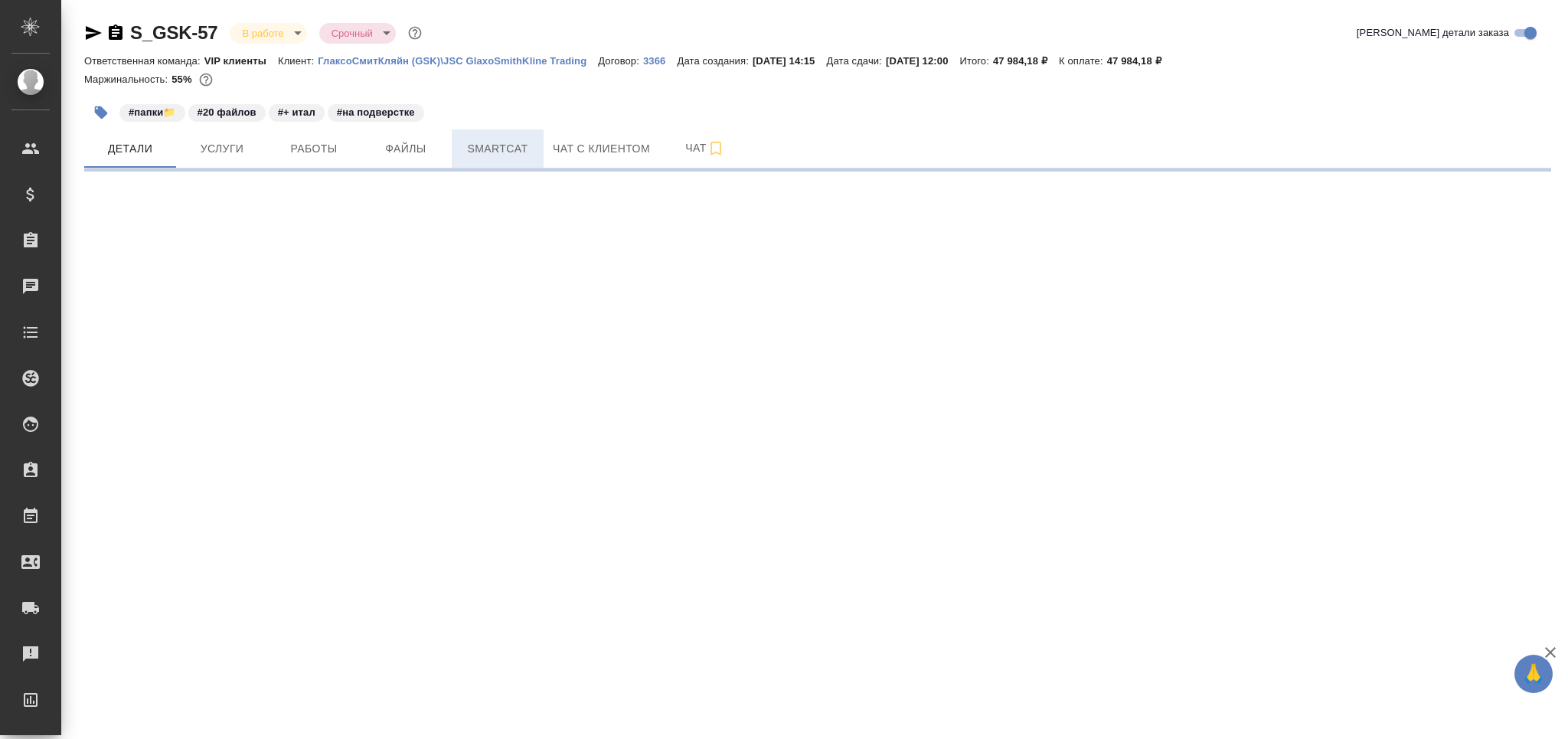
click at [495, 143] on span "Smartcat" at bounding box center [497, 149] width 74 height 19
select select "RU"
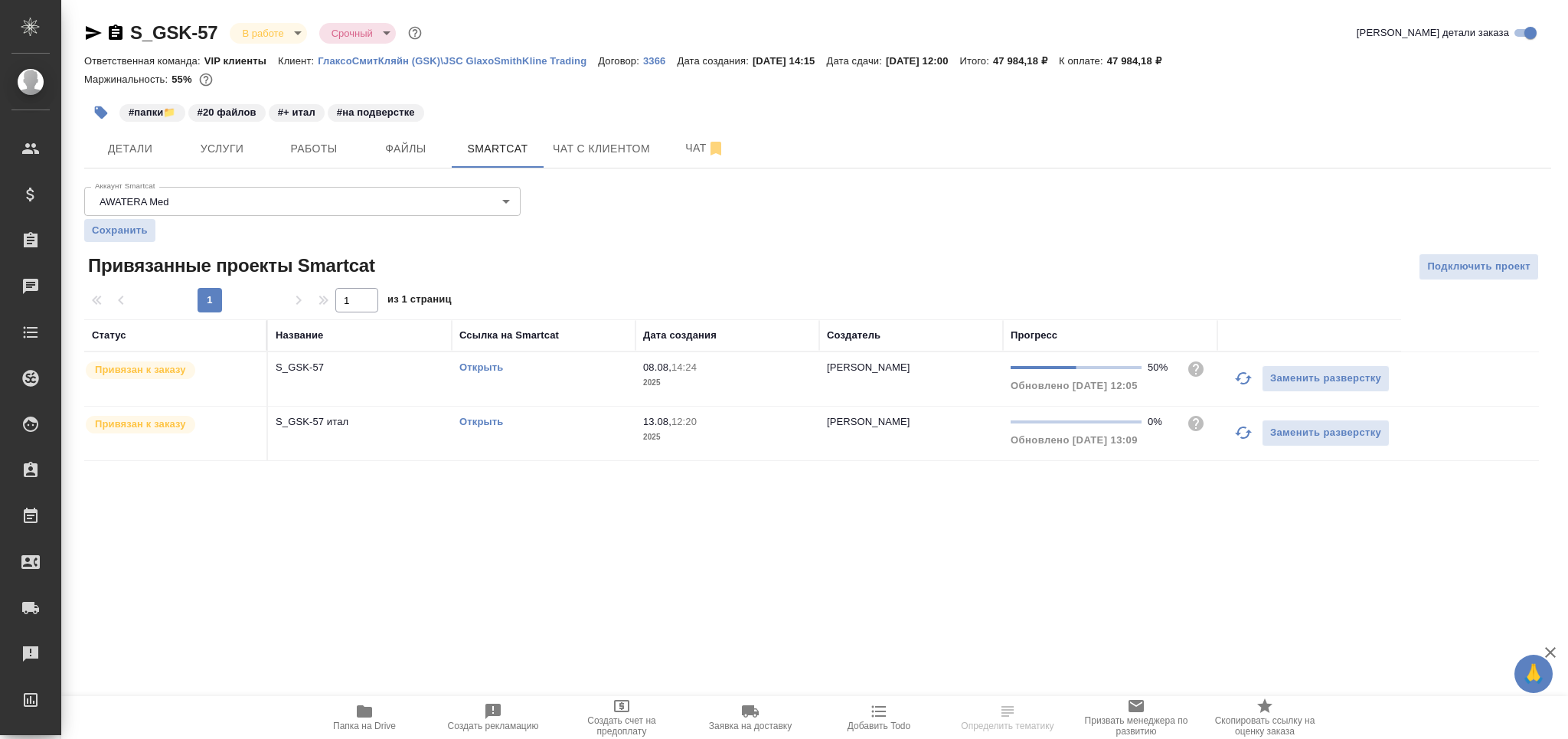
click at [1244, 439] on icon "button" at bounding box center [1243, 433] width 18 height 18
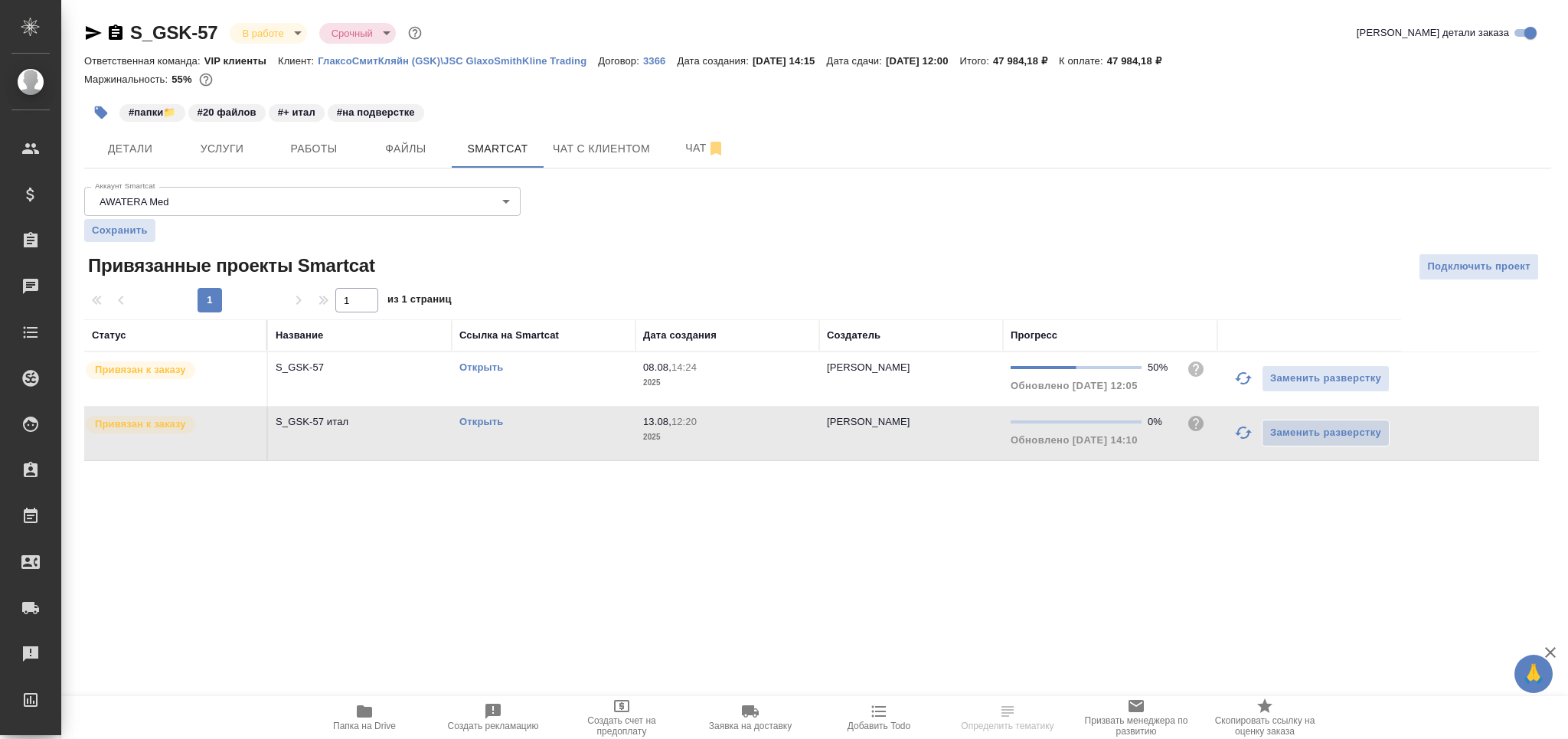
click at [479, 421] on link "Открыть" at bounding box center [481, 421] width 44 height 12
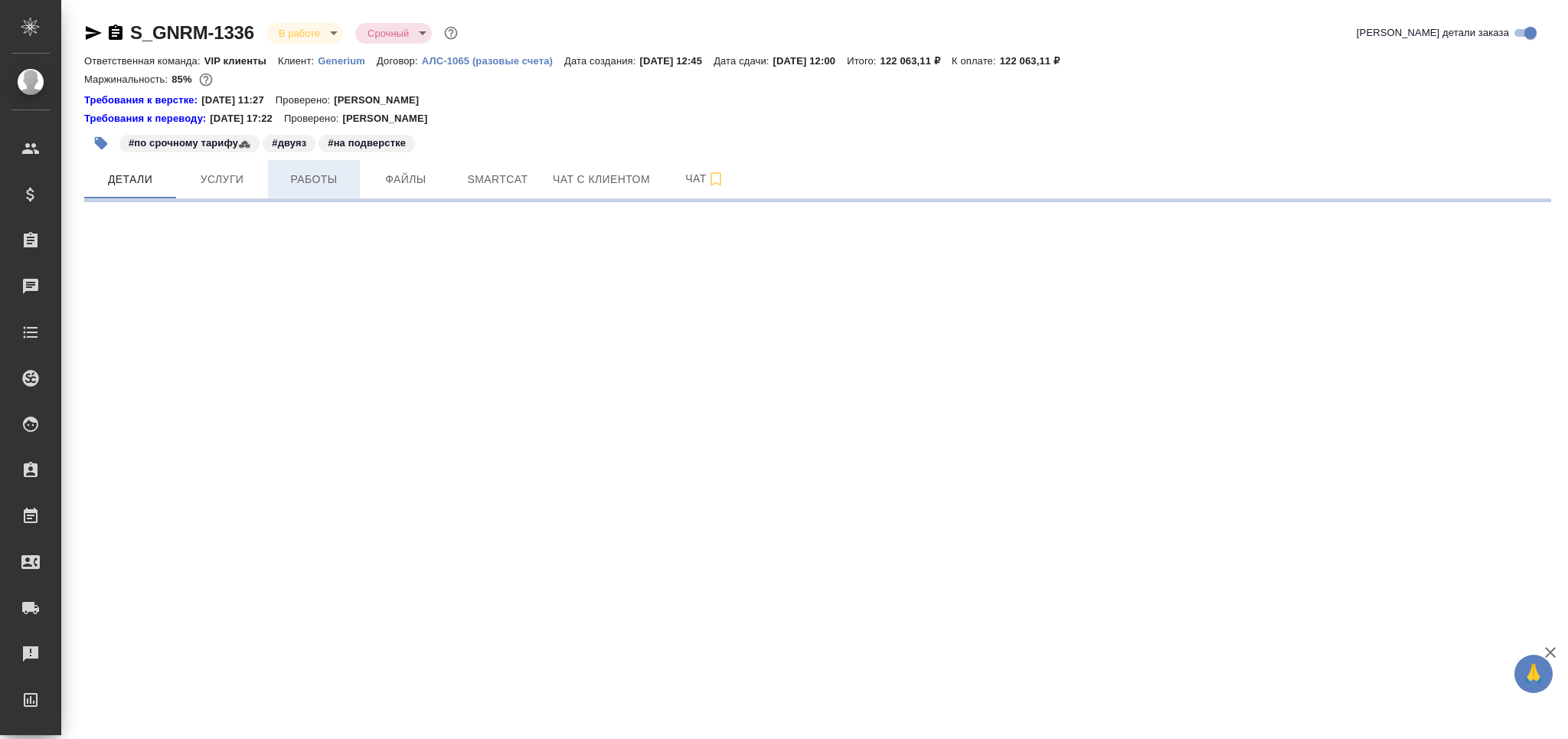
click at [348, 187] on span "Работы" at bounding box center [314, 179] width 74 height 19
select select "RU"
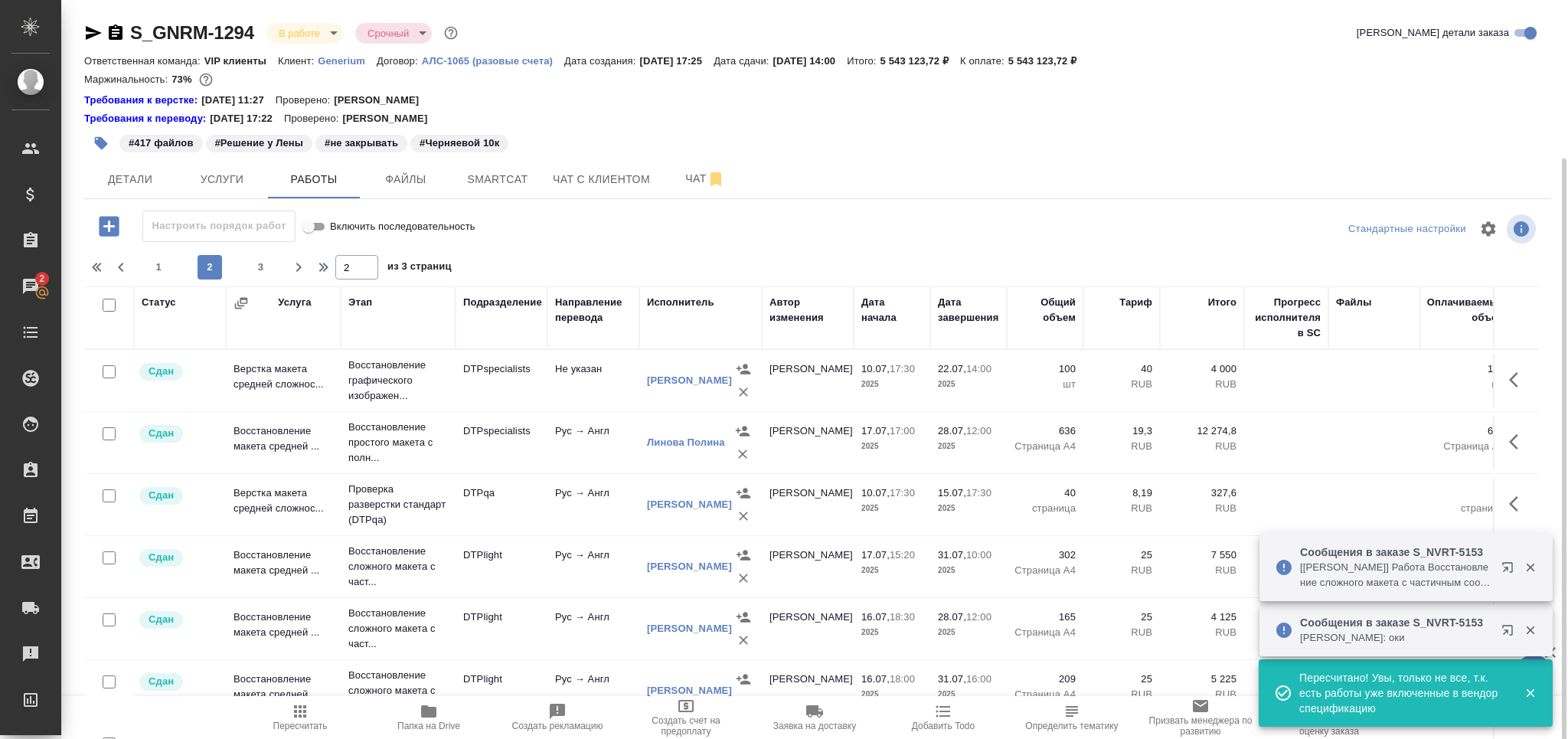
scroll to position [323, 0]
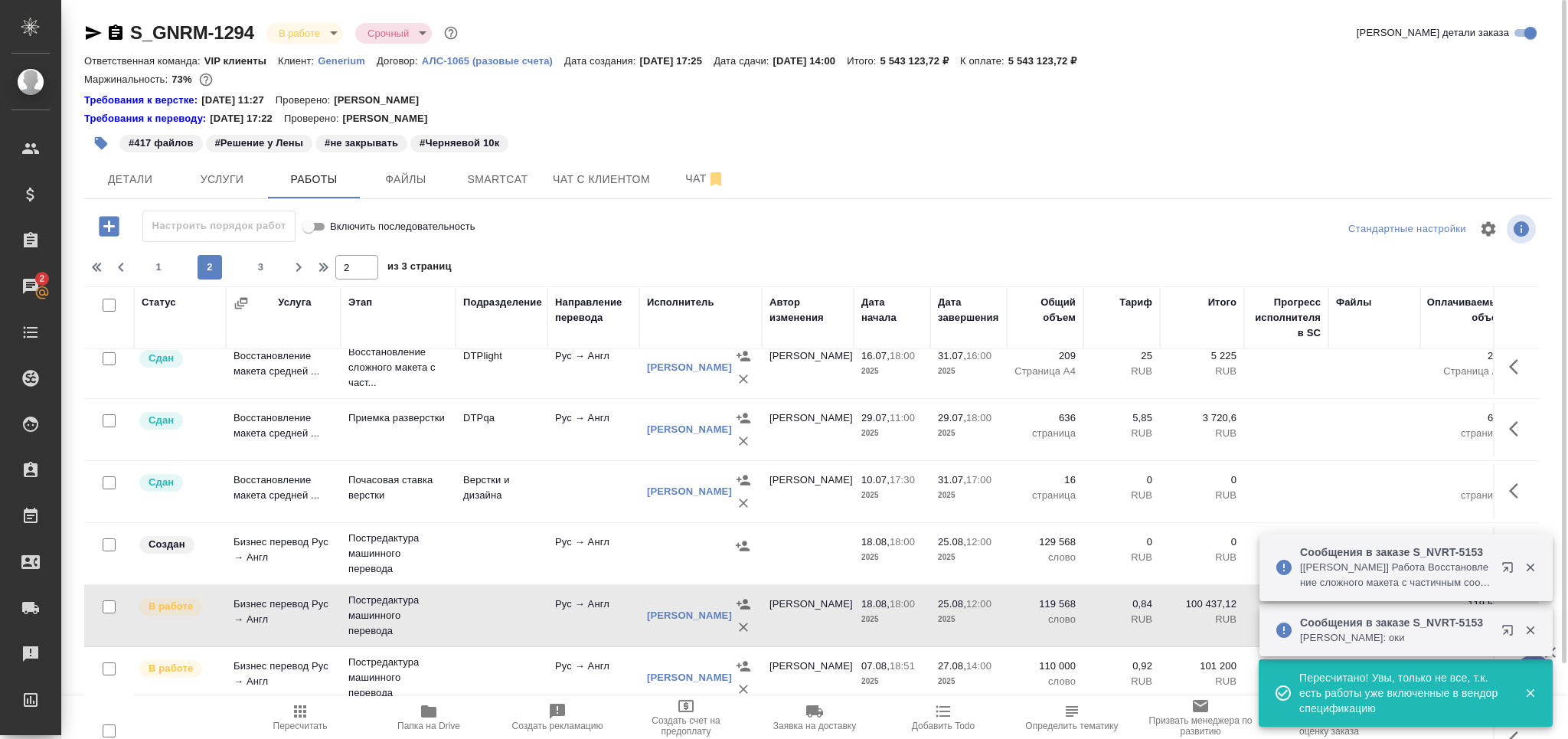
click at [116, 33] on icon "button" at bounding box center [115, 32] width 18 height 18
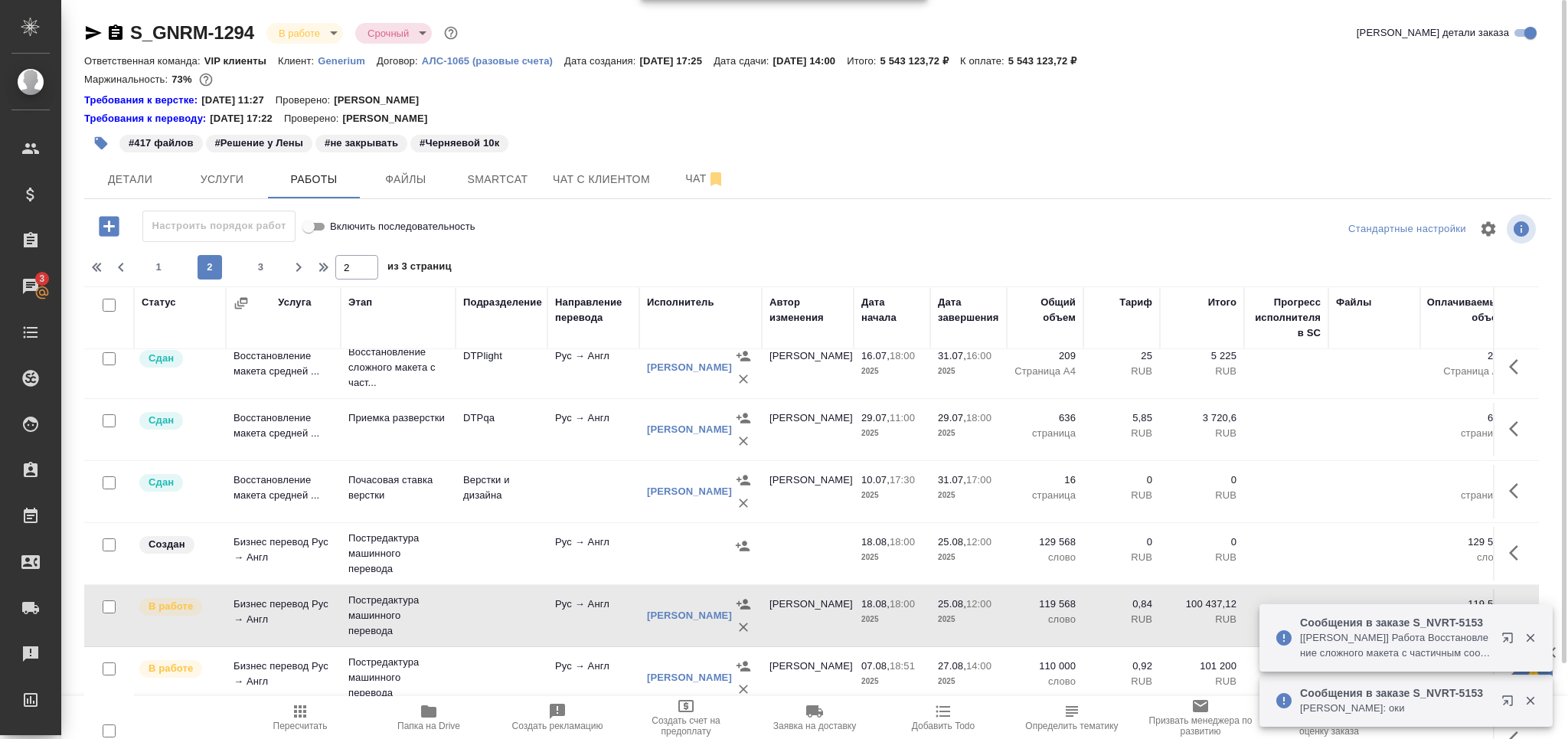
drag, startPoint x: 650, startPoint y: 538, endPoint x: 646, endPoint y: 559, distance: 21.4
click at [650, 537] on div at bounding box center [700, 546] width 107 height 23
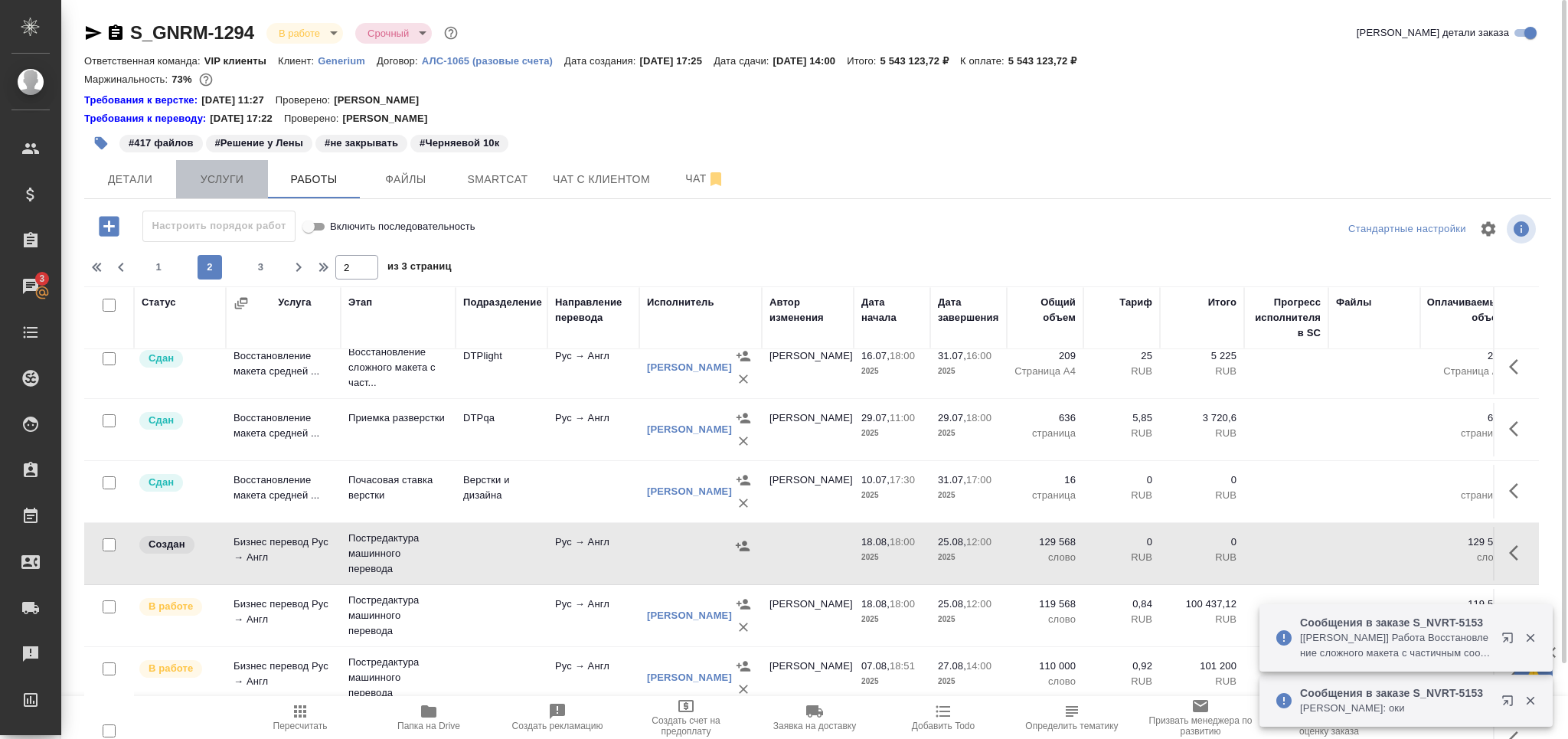
click at [228, 179] on span "Услуги" at bounding box center [222, 179] width 74 height 19
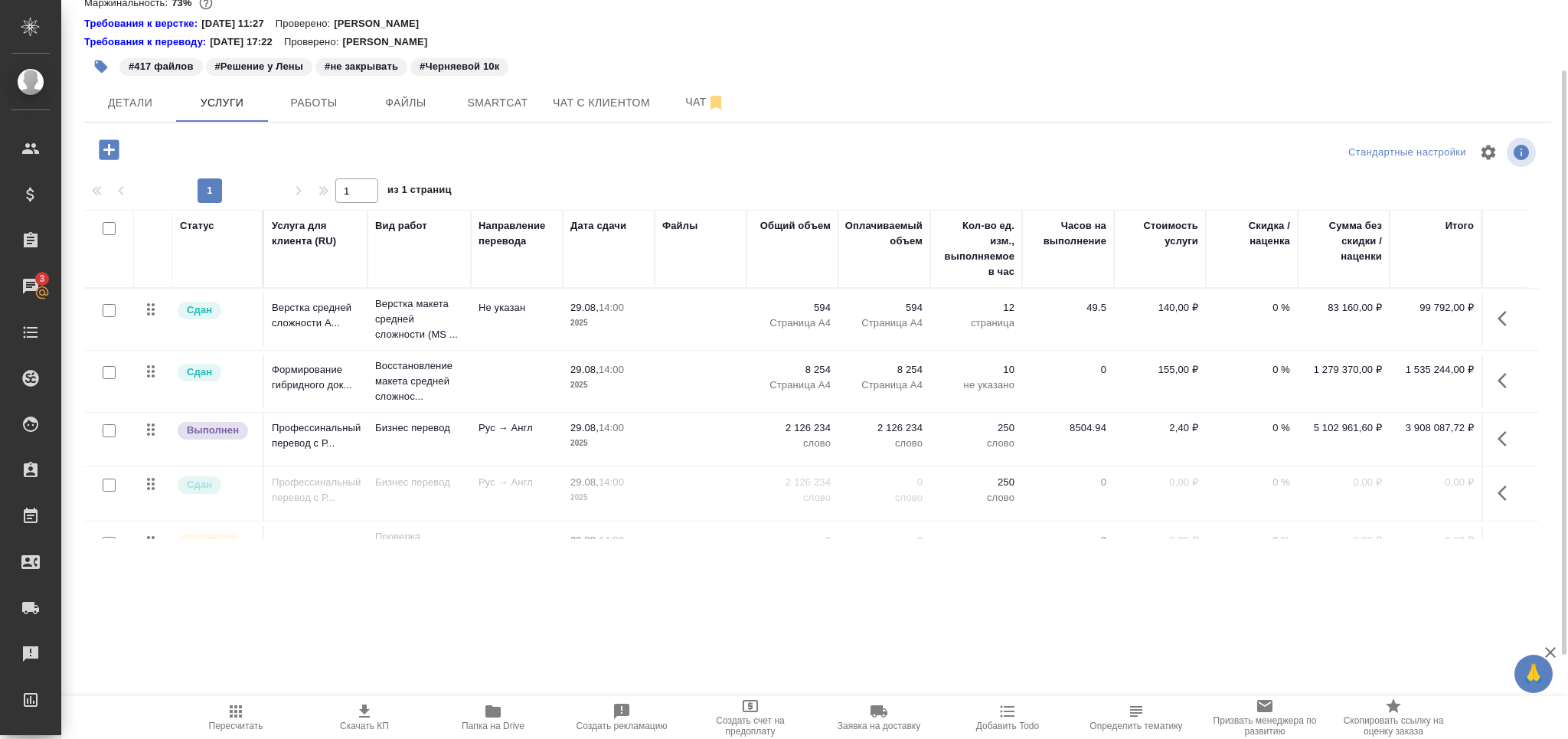
scroll to position [75, 0]
click at [1500, 434] on icon "button" at bounding box center [1507, 441] width 18 height 18
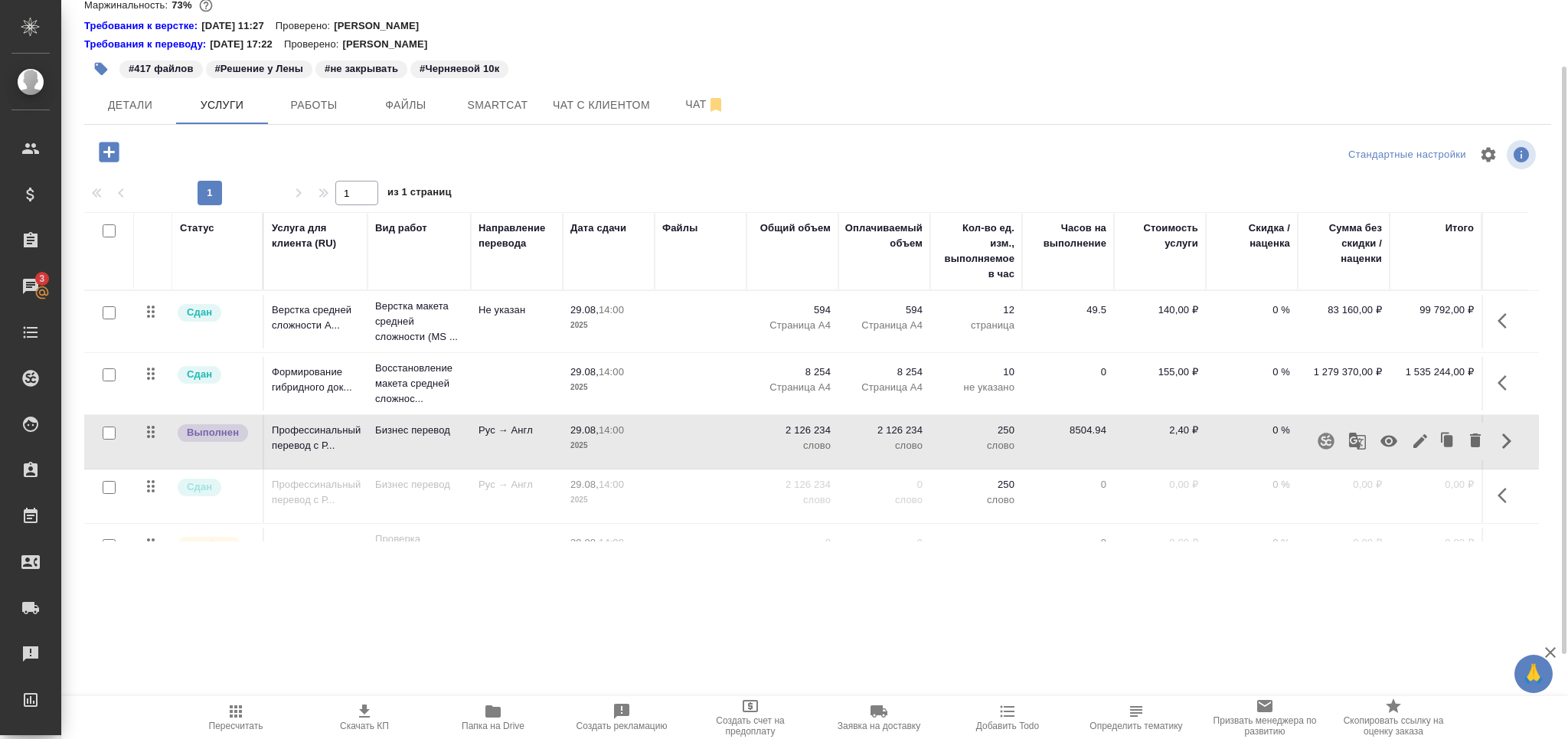
click at [1489, 496] on button "button" at bounding box center [1507, 495] width 37 height 37
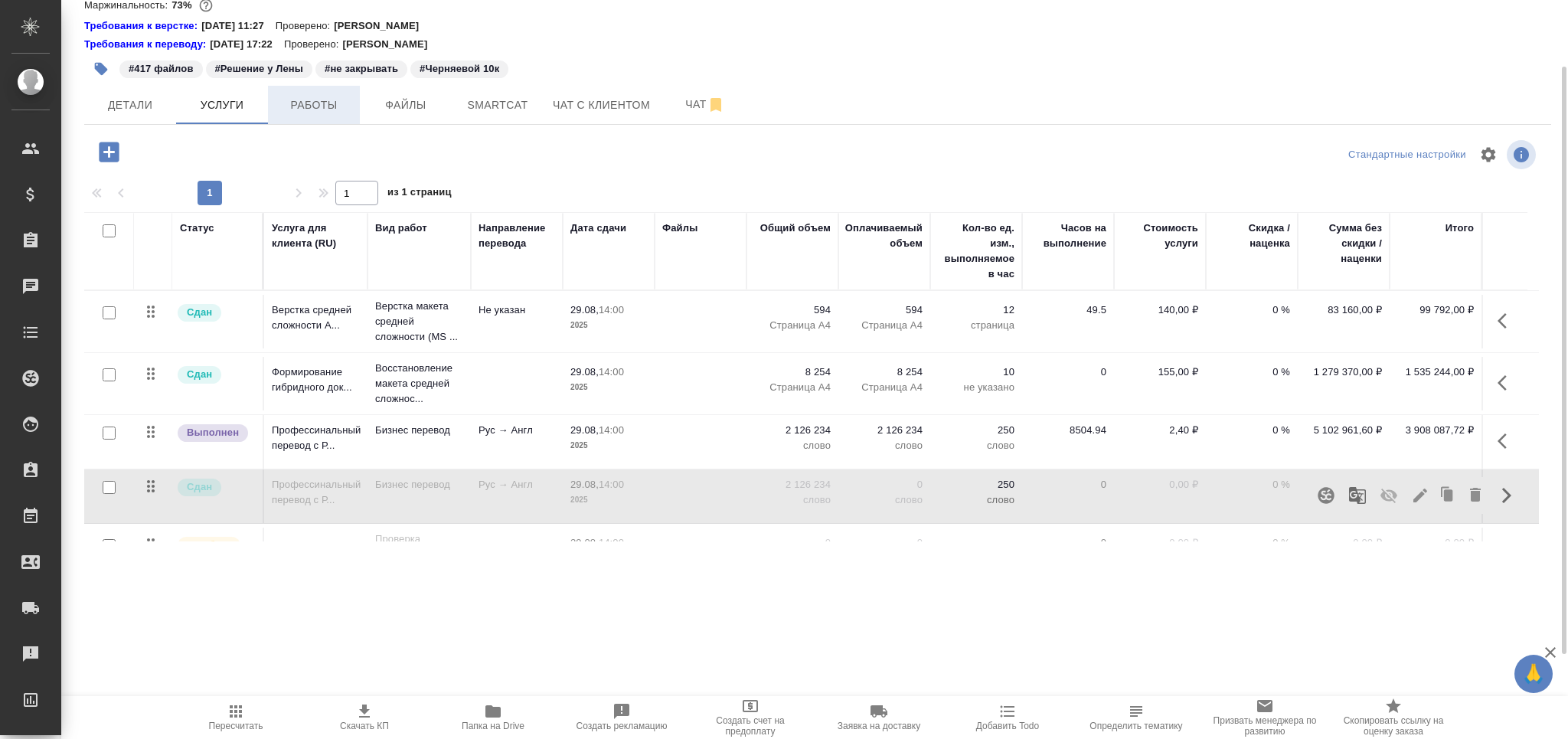
click at [333, 106] on span "Работы" at bounding box center [314, 104] width 74 height 19
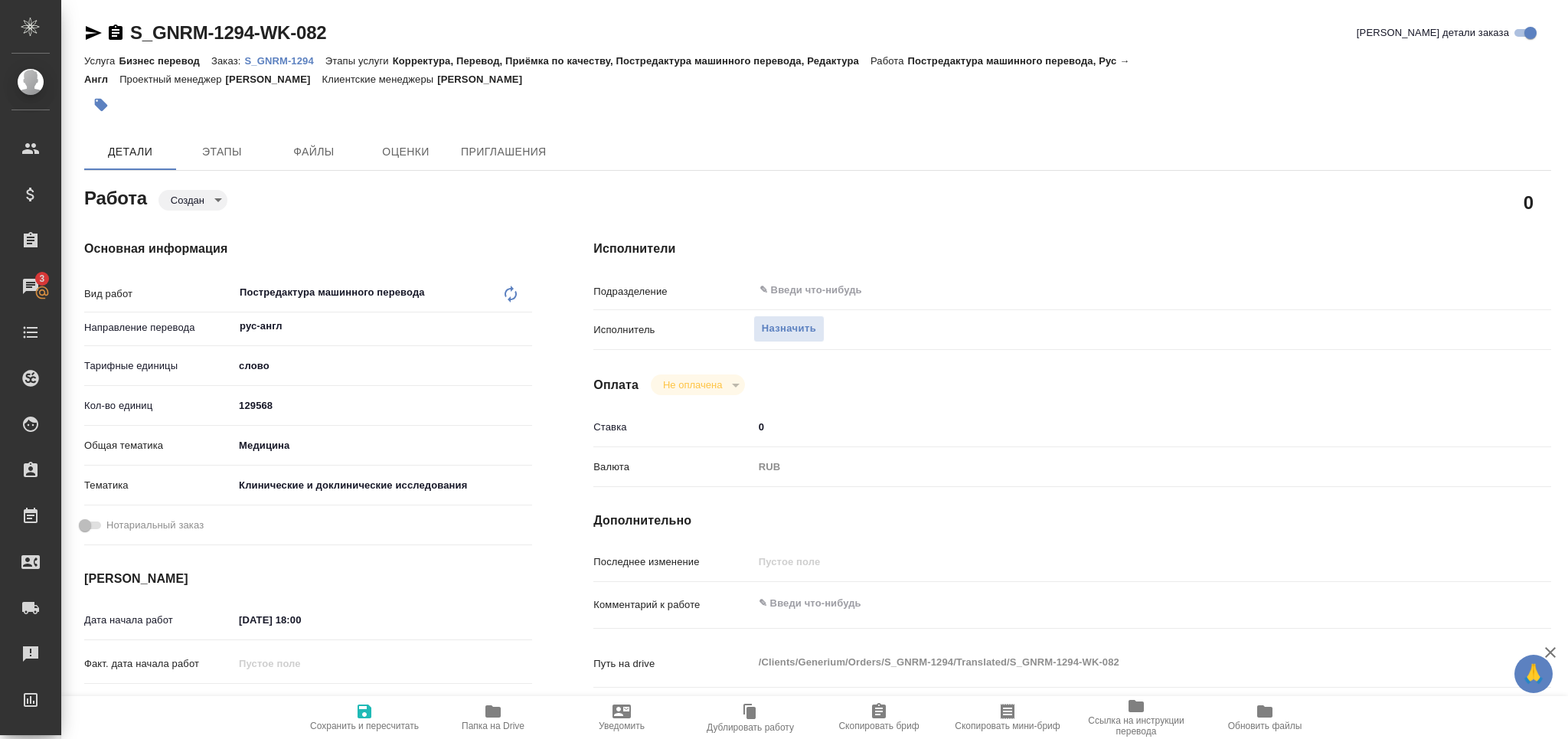
drag, startPoint x: 200, startPoint y: 402, endPoint x: 161, endPoint y: 381, distance: 44.3
click at [156, 399] on div "Кол-во единиц 129568" at bounding box center [309, 406] width 448 height 27
type input "76136"
click at [388, 713] on span "Сохранить и пересчитать" at bounding box center [364, 717] width 111 height 29
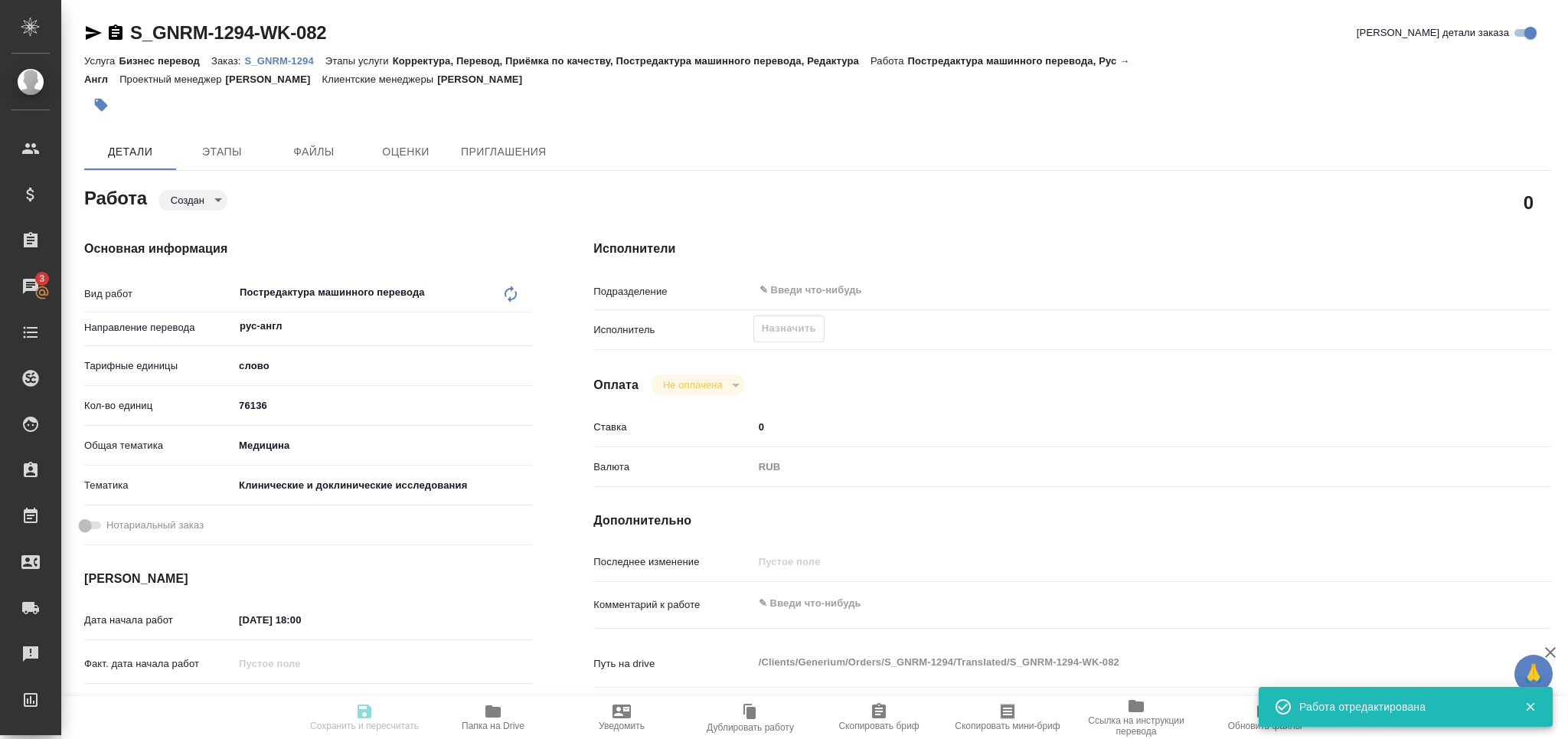
type input "created"
type input "рус-англ"
type input "5a8b1489cc6b4906c91bfd90"
type input "76136"
type input "med"
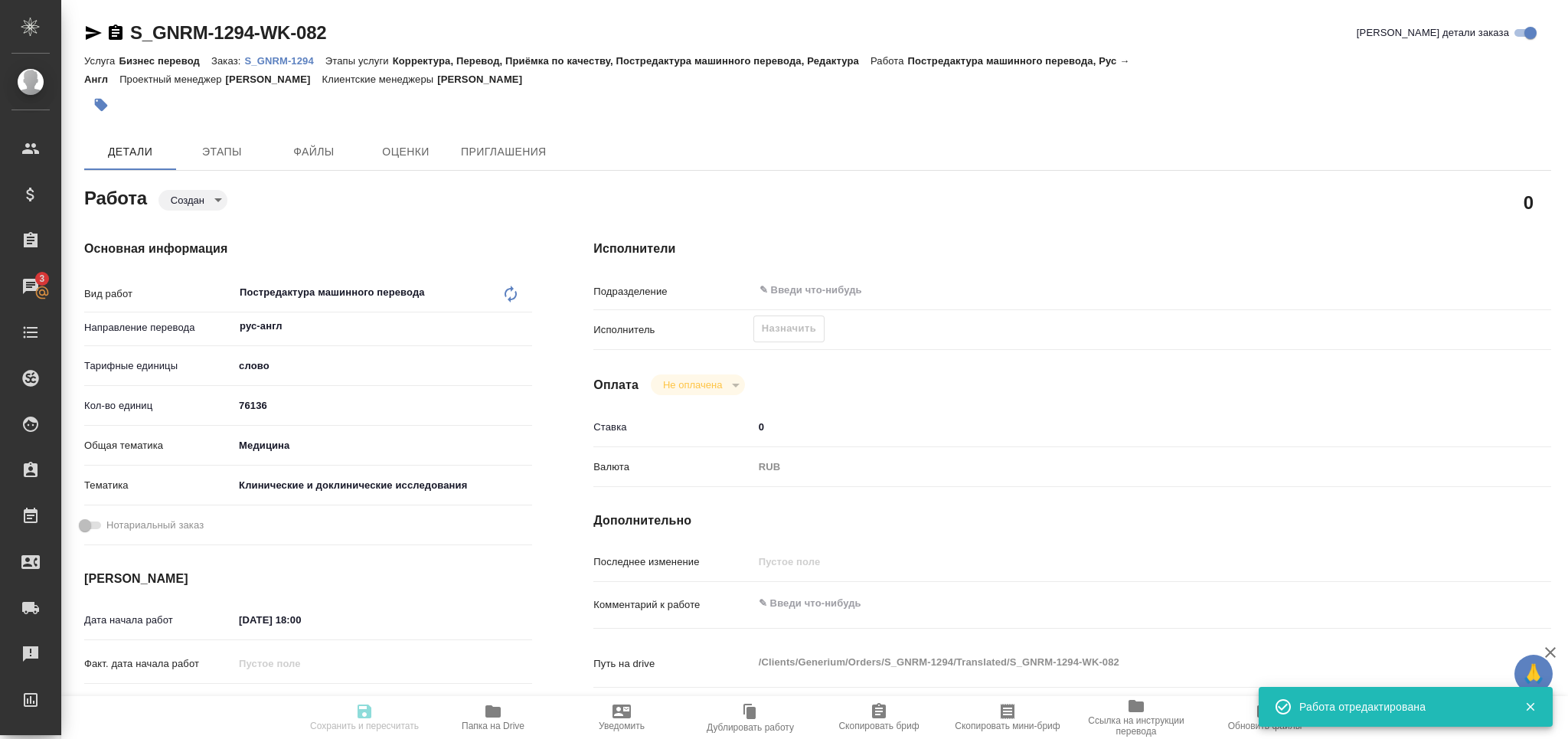
type input "5a8b8b956a9677013d343d9e"
type input "18.08.2025 18:00"
type input "25.08.2025 12:00"
type input "29.08.2025 14:00"
type input "notPayed"
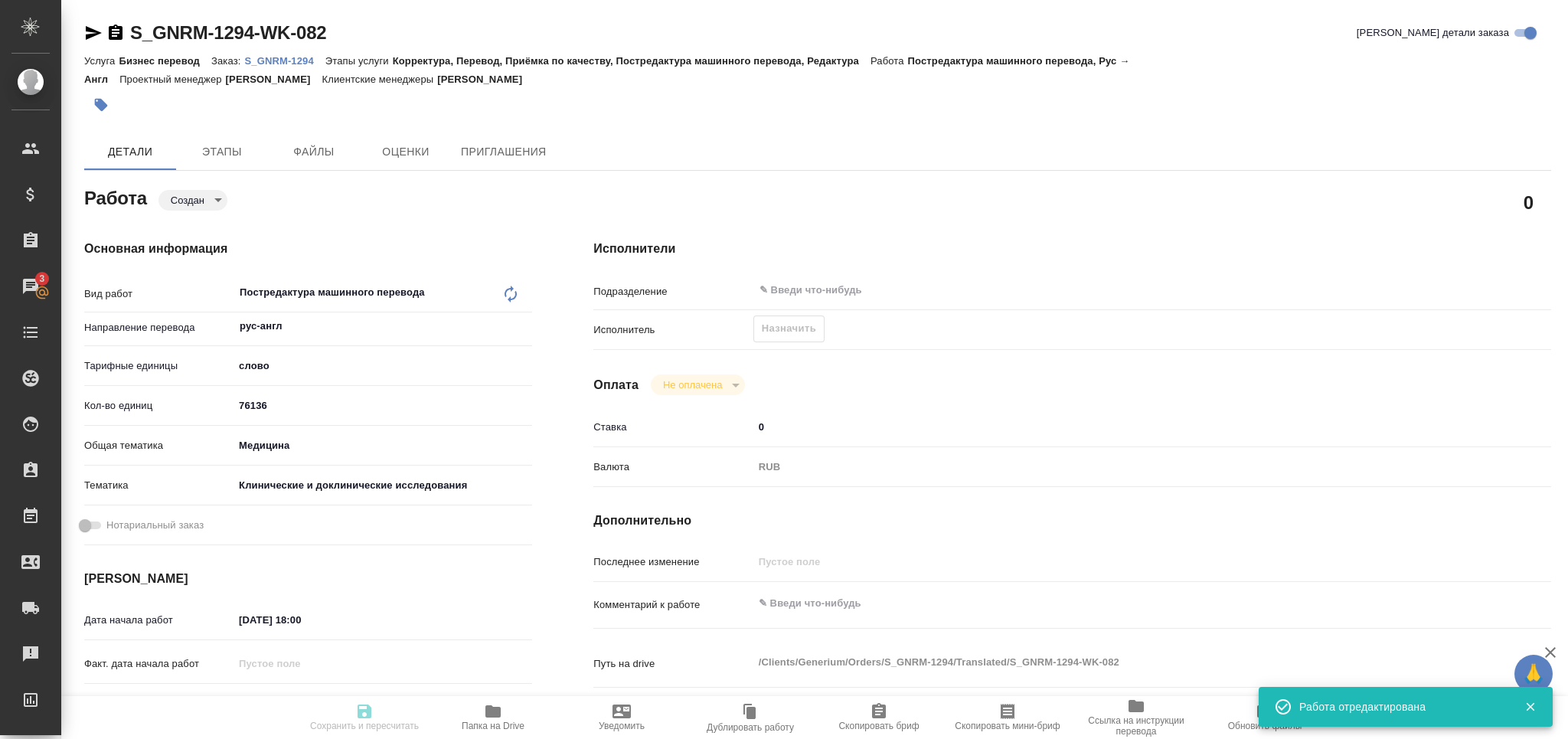
type input "0"
type input "RUB"
type input "[PERSON_NAME]"
type input "S_GNRM-1294"
type input "Бизнес перевод"
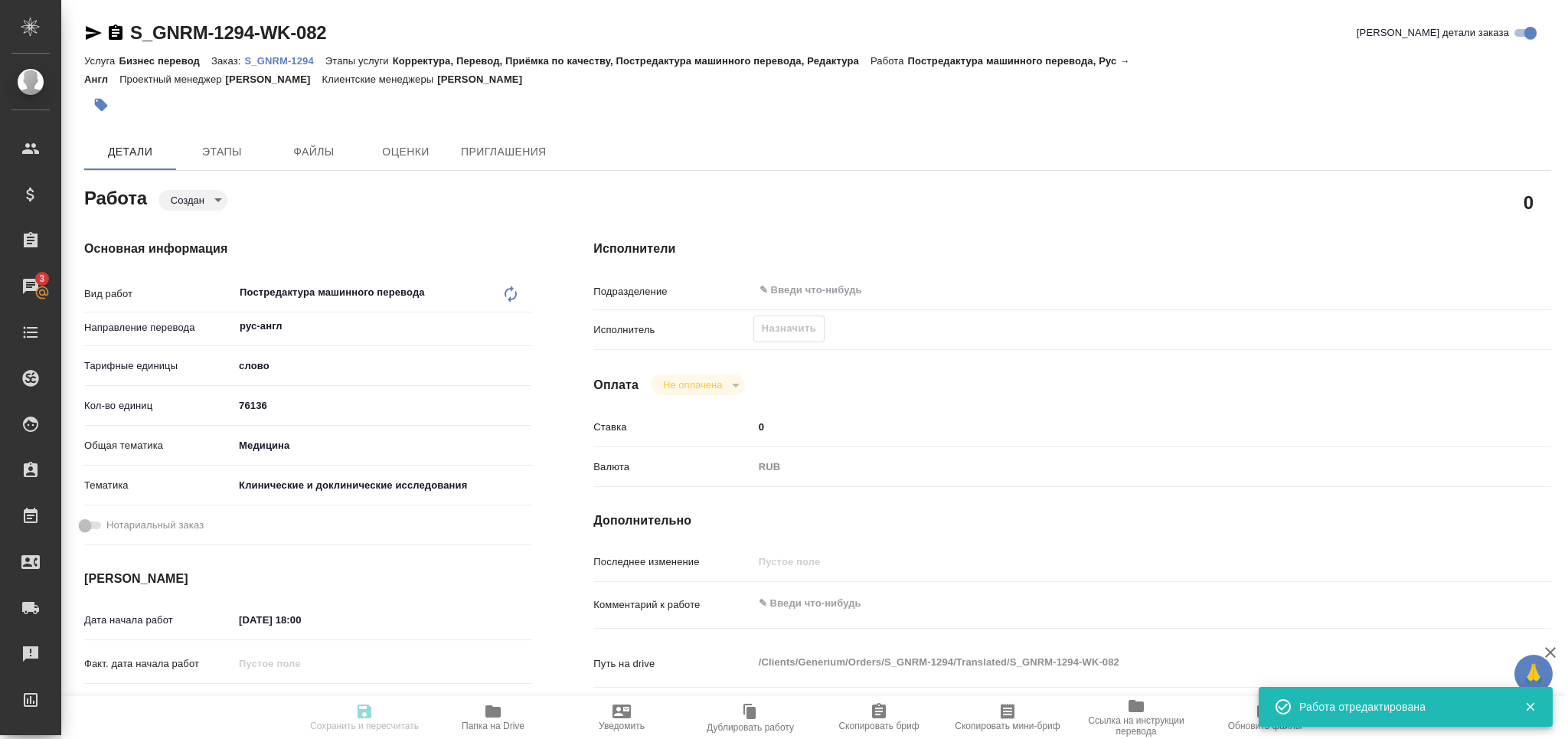
type input "Корректура, Перевод, Приёмка по качеству, Постредактура машинного перевода, Ред…"
type input "Кабаргина Анна"
type input "[PERSON_NAME]"
type input "/Clients/Generium/Orders/S_GNRM-1294"
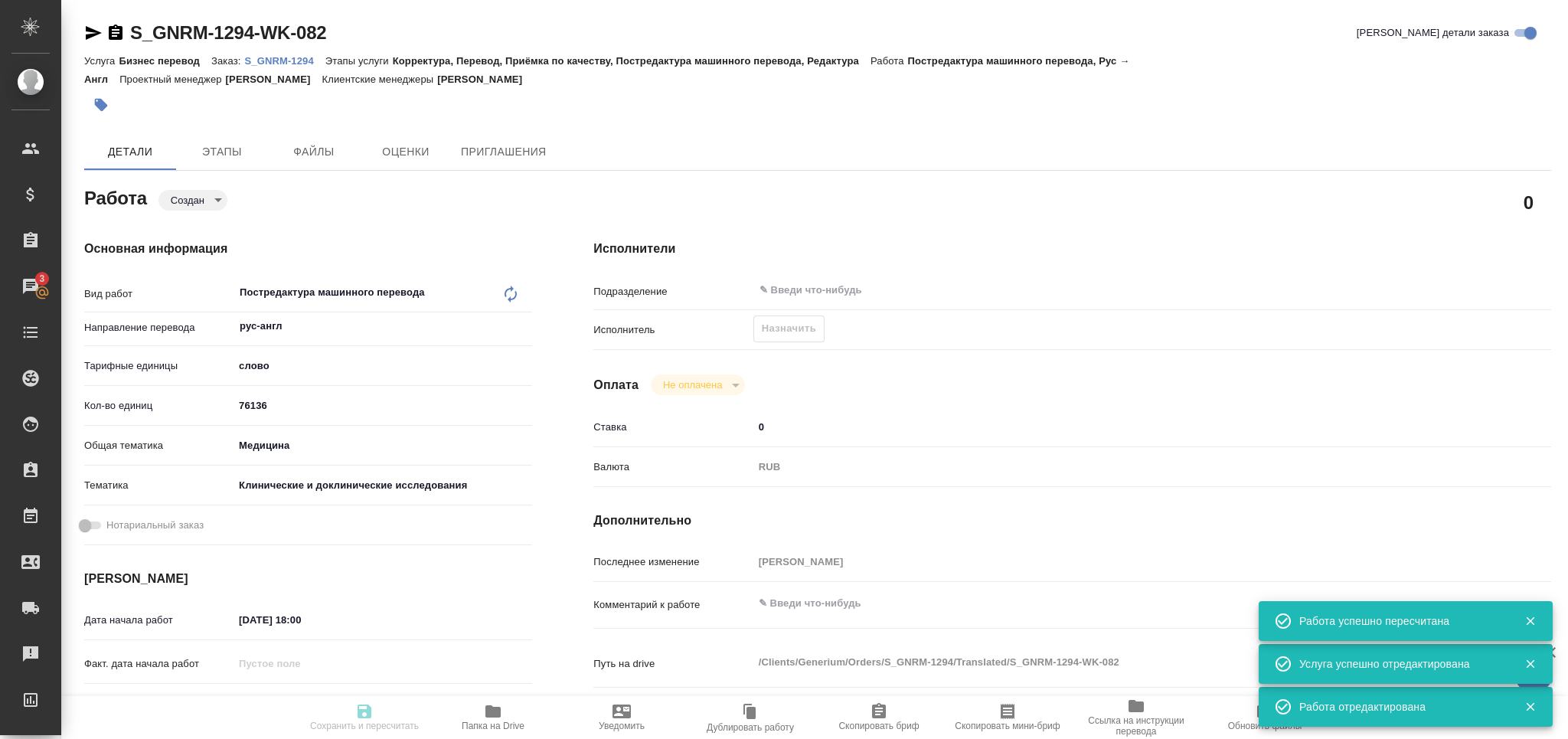
type input "created"
type input "рус-англ"
type input "5a8b1489cc6b4906c91bfd90"
type input "76136"
type input "med"
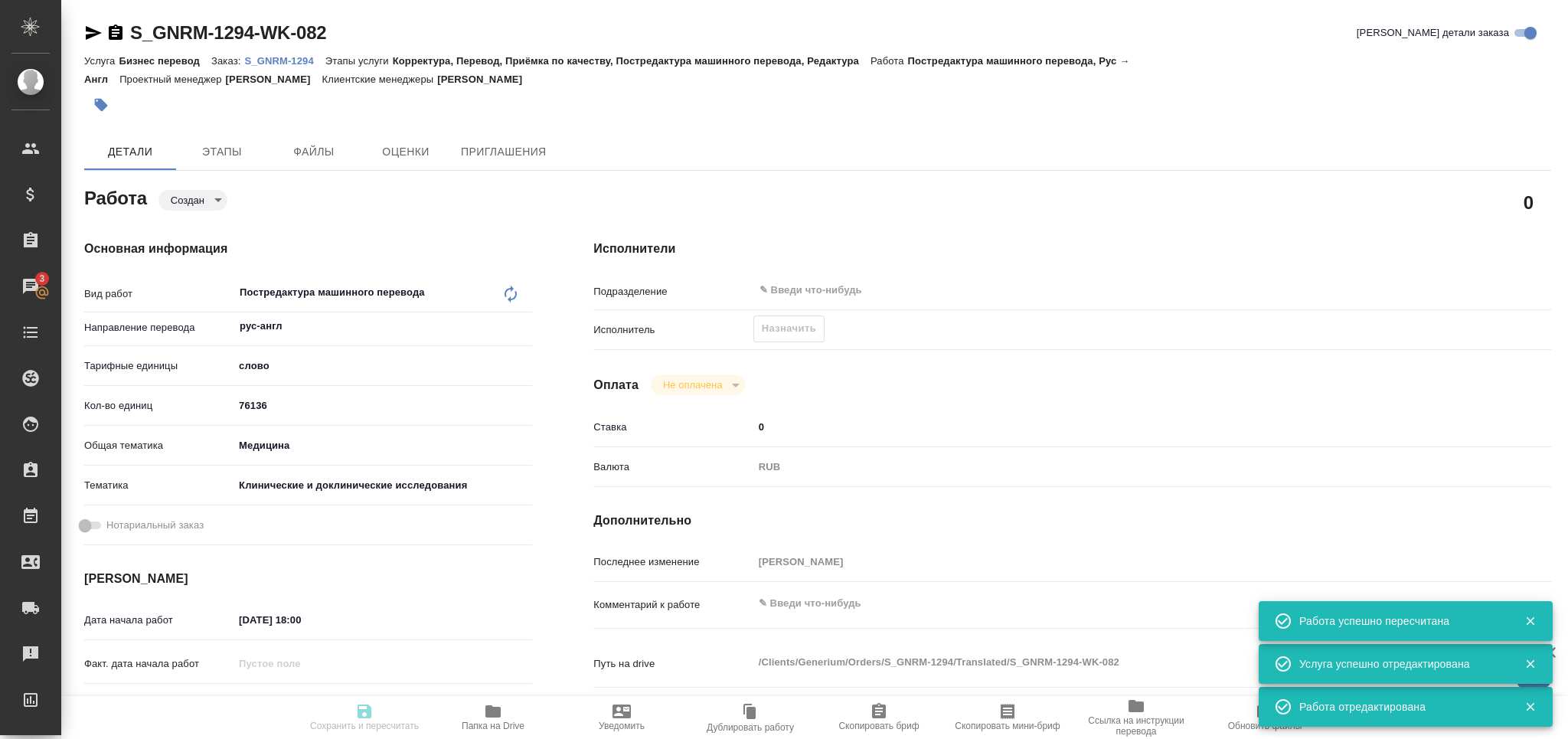
type input "5a8b8b956a9677013d343d9e"
type input "18.08.2025 18:00"
type input "25.08.2025 12:00"
type input "29.08.2025 14:00"
type input "notPayed"
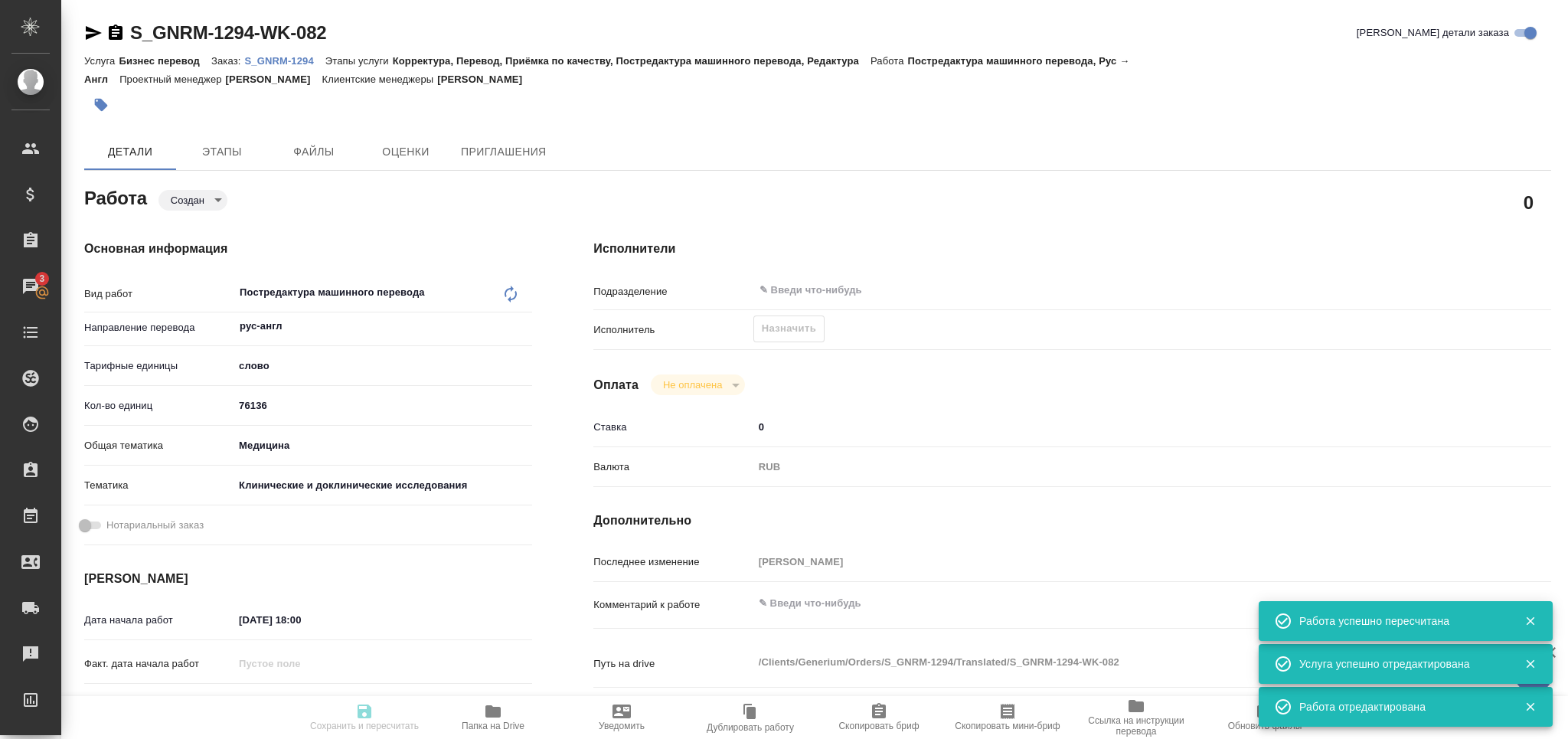
type input "0"
type input "RUB"
type input "[PERSON_NAME]"
type input "S_GNRM-1294"
type input "Бизнес перевод"
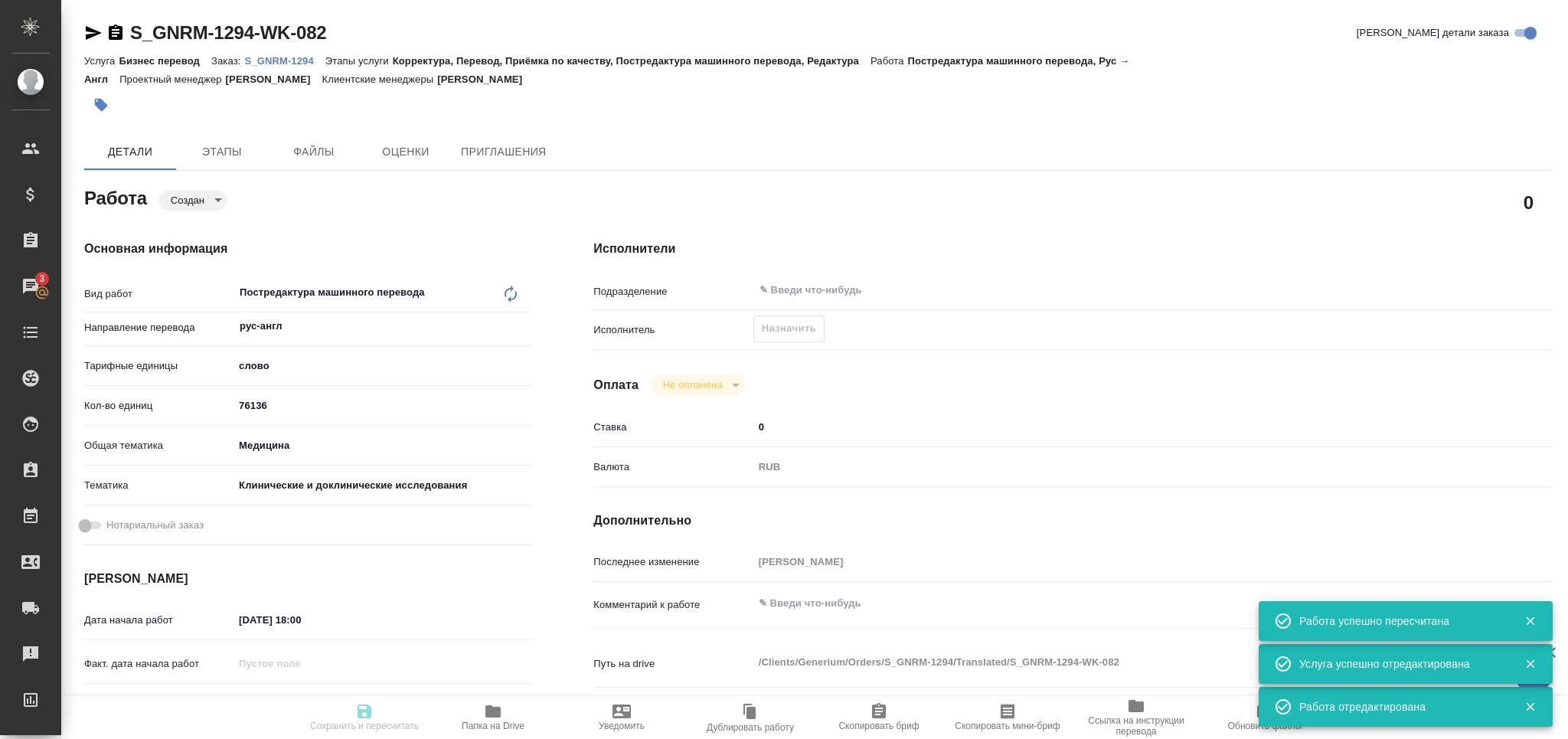
type input "Корректура, Перевод, Приёмка по качеству, Постредактура машинного перевода, Ред…"
type input "Кабаргина Анна"
type input "[PERSON_NAME]"
type input "/Clients/Generium/Orders/S_GNRM-1294"
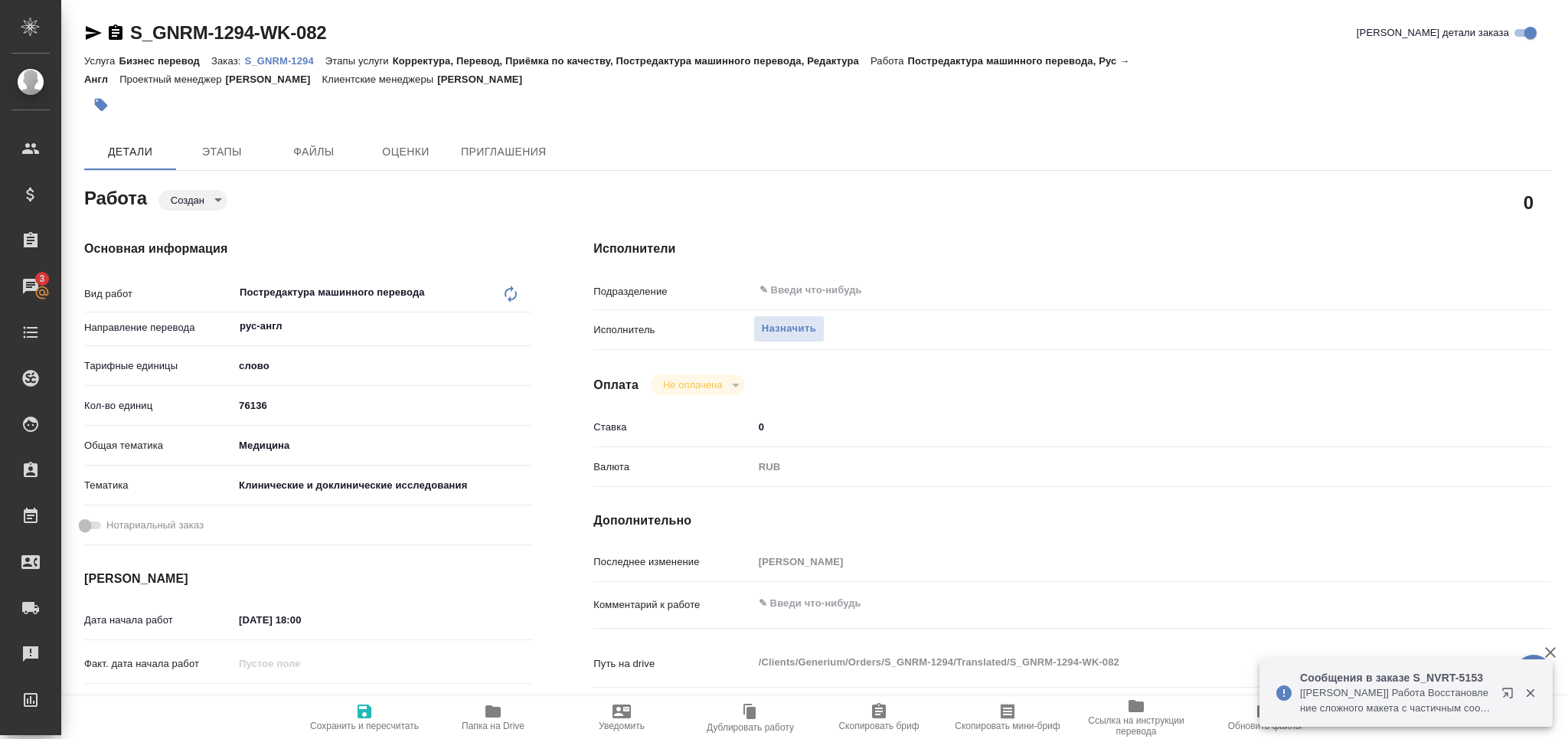
click at [896, 598] on textarea at bounding box center [1113, 603] width 718 height 26
paste textarea "53511_append_GNR098-DMO03_16.1.3.docx 9617 53511_append_GNR098-DMO03_16.1.4.doc…"
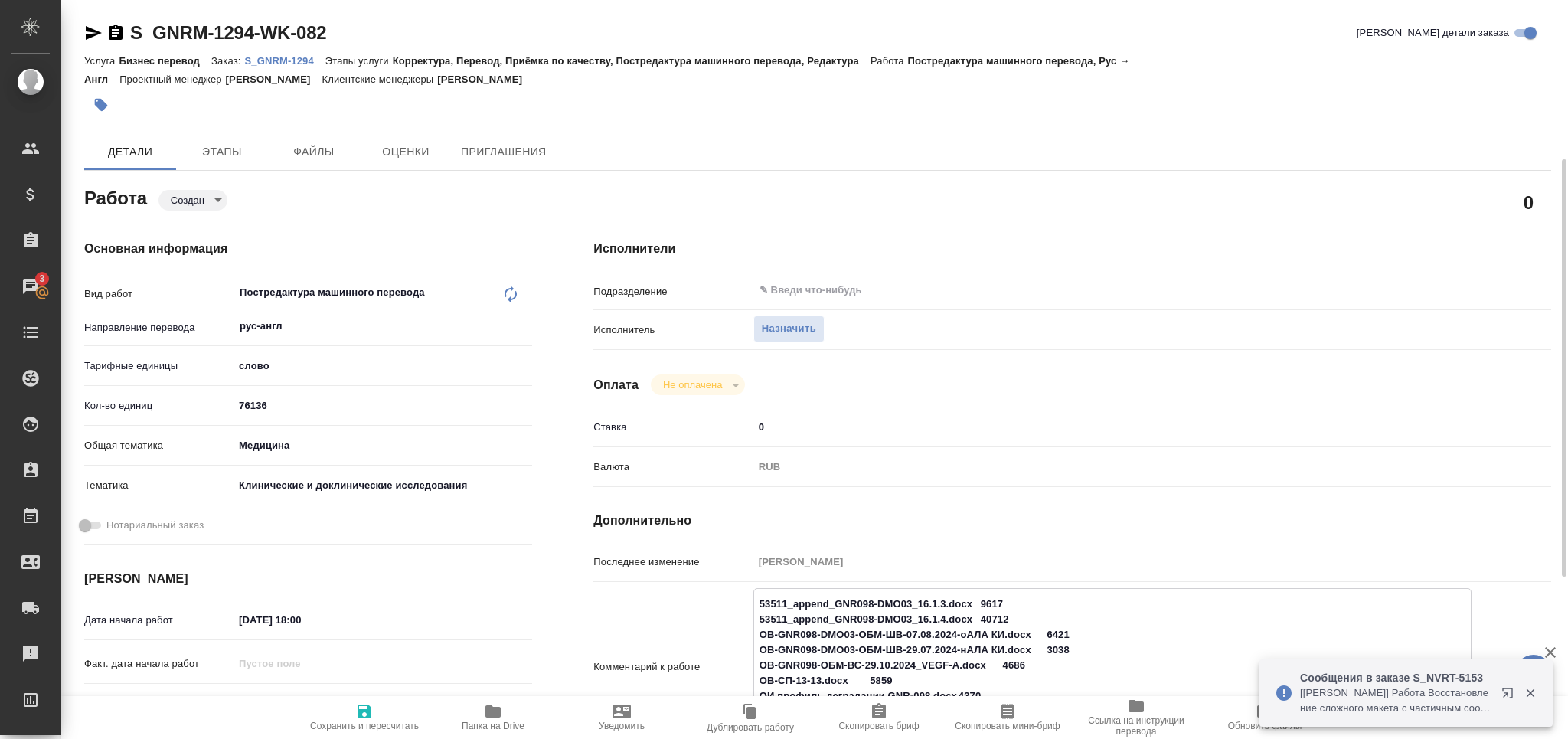
scroll to position [102, 0]
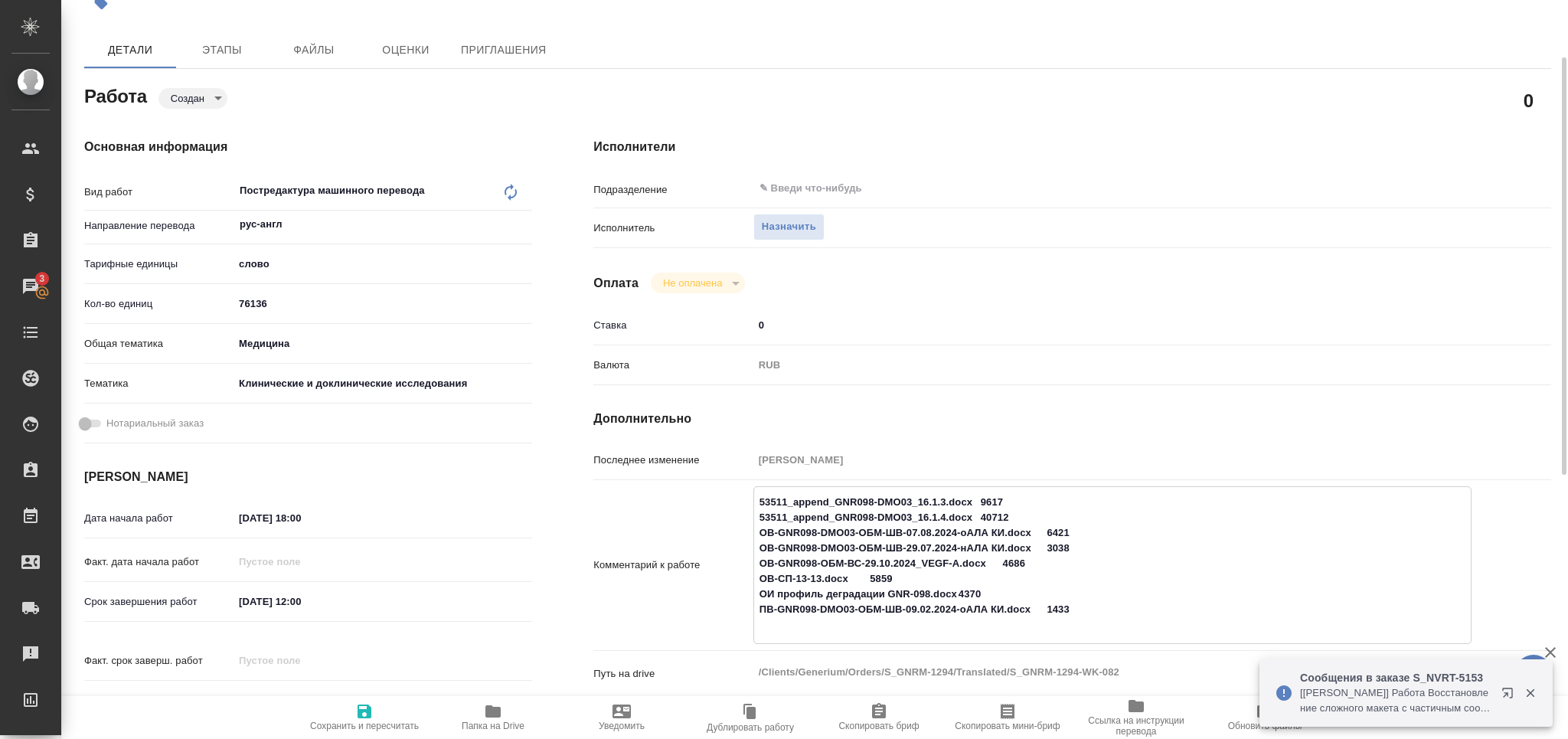
click at [757, 494] on textarea "53511_append_GNR098-DMO03_16.1.3.docx 9617 53511_append_GNR098-DMO03_16.1.4.doc…" at bounding box center [1112, 563] width 717 height 149
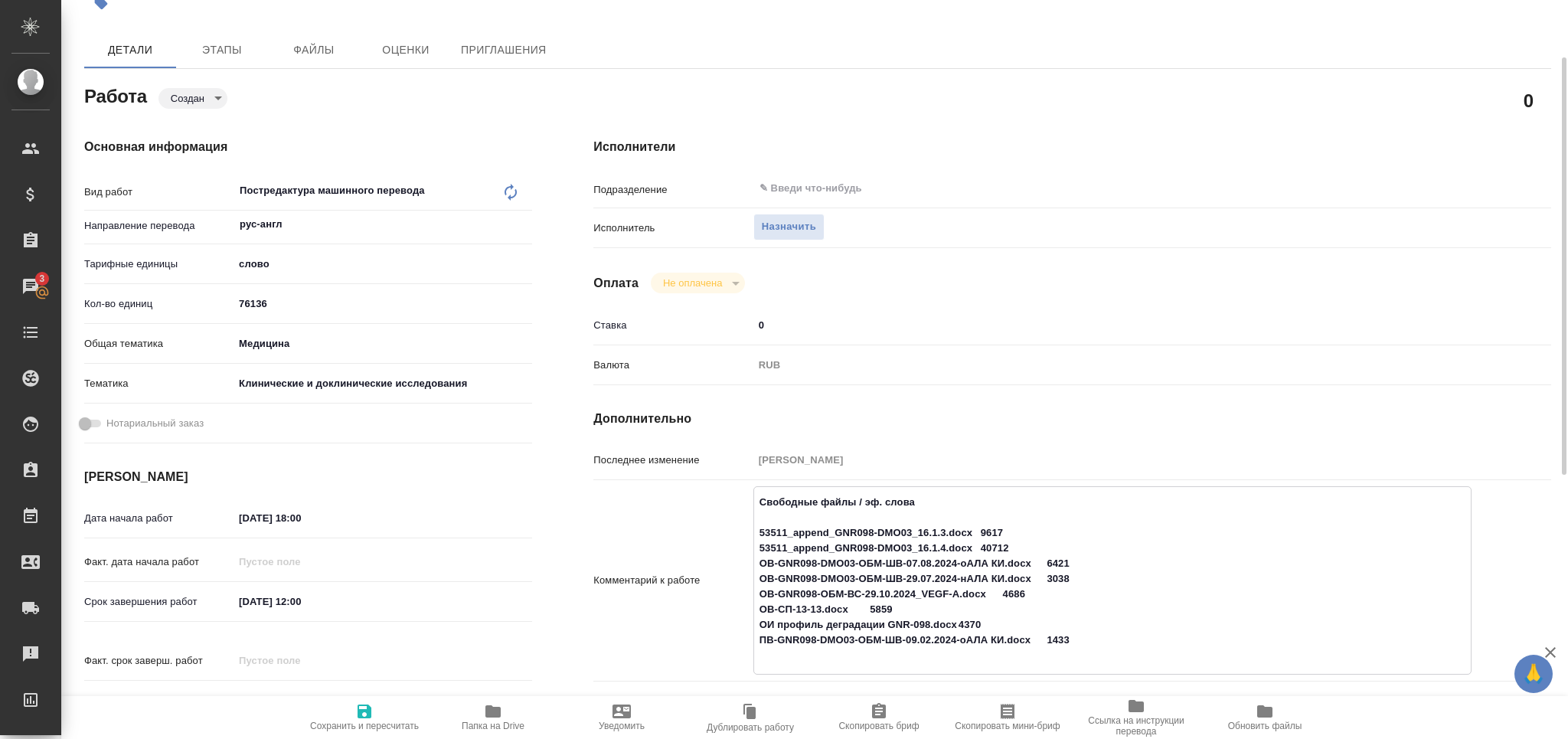
click at [982, 535] on textarea "Свободные файлы / эф. слова 53511_append_GNR098-DMO03_16.1.3.docx 9617 53511_ap…" at bounding box center [1112, 579] width 717 height 179
click at [981, 550] on textarea "Свободные файлы / эф. слова 53511_append_GNR098-DMO03_16.1.3.docx 9617 53511_ap…" at bounding box center [1112, 579] width 717 height 179
click at [1000, 528] on textarea "Свободные файлы / эф. слова 53511_append_GNR098-DMO03_16.1.3.docx 9617 53511_ap…" at bounding box center [1112, 579] width 717 height 179
click at [1002, 595] on textarea "Свободные файлы / эф. слова 53511_append_GNR098-DMO03_16.1.3.docx 9617 53511_ap…" at bounding box center [1112, 579] width 717 height 179
click at [872, 610] on textarea "Свободные файлы / эф. слова 53511_append_GNR098-DMO03_16.1.3.docx 9617 53511_ap…" at bounding box center [1112, 579] width 717 height 179
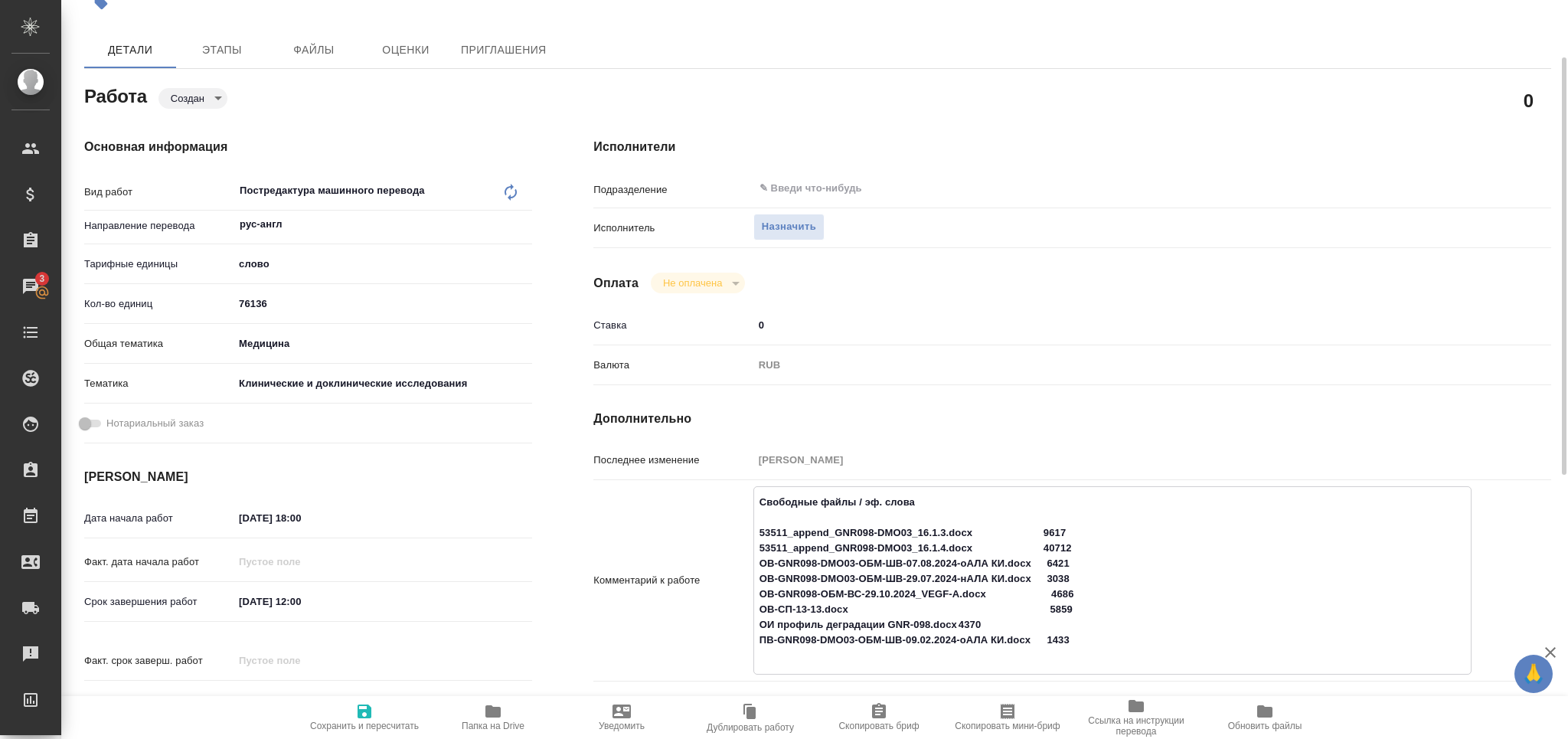
click at [1046, 633] on textarea "Свободные файлы / эф. слова 53511_append_GNR098-DMO03_16.1.3.docx 9617 53511_ap…" at bounding box center [1112, 579] width 717 height 179
click at [960, 620] on textarea "Свободные файлы / эф. слова 53511_append_GNR098-DMO03_16.1.3.docx 9617 53511_ap…" at bounding box center [1112, 579] width 717 height 179
type textarea "Свободные файлы / эф. слова 53511_append_GNR098-DMO03_16.1.3.docx 9617 53511_ap…"
click at [388, 729] on span "Сохранить и пересчитать" at bounding box center [364, 726] width 109 height 11
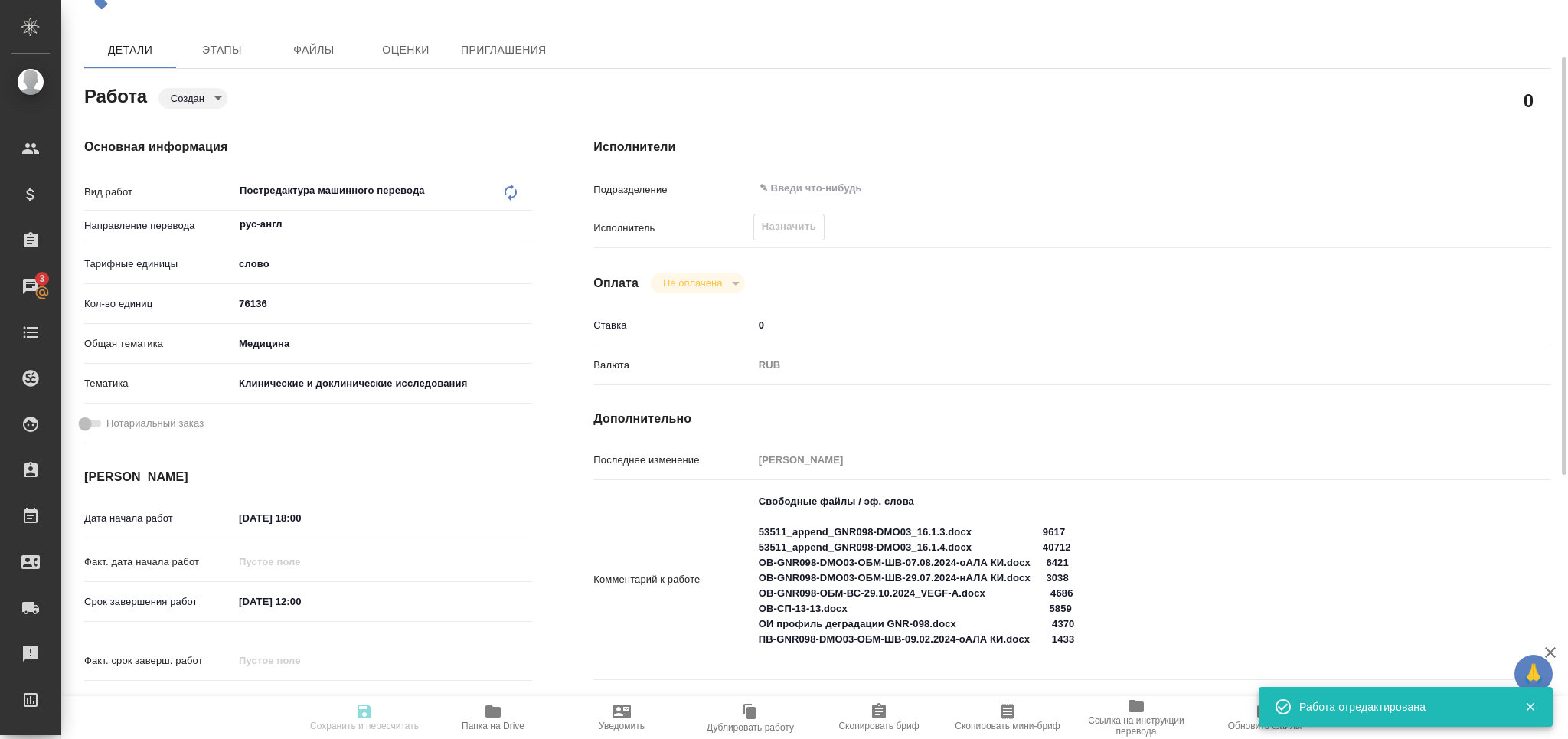
type input "created"
type input "рус-англ"
type input "5a8b1489cc6b4906c91bfd90"
type input "76136"
type input "med"
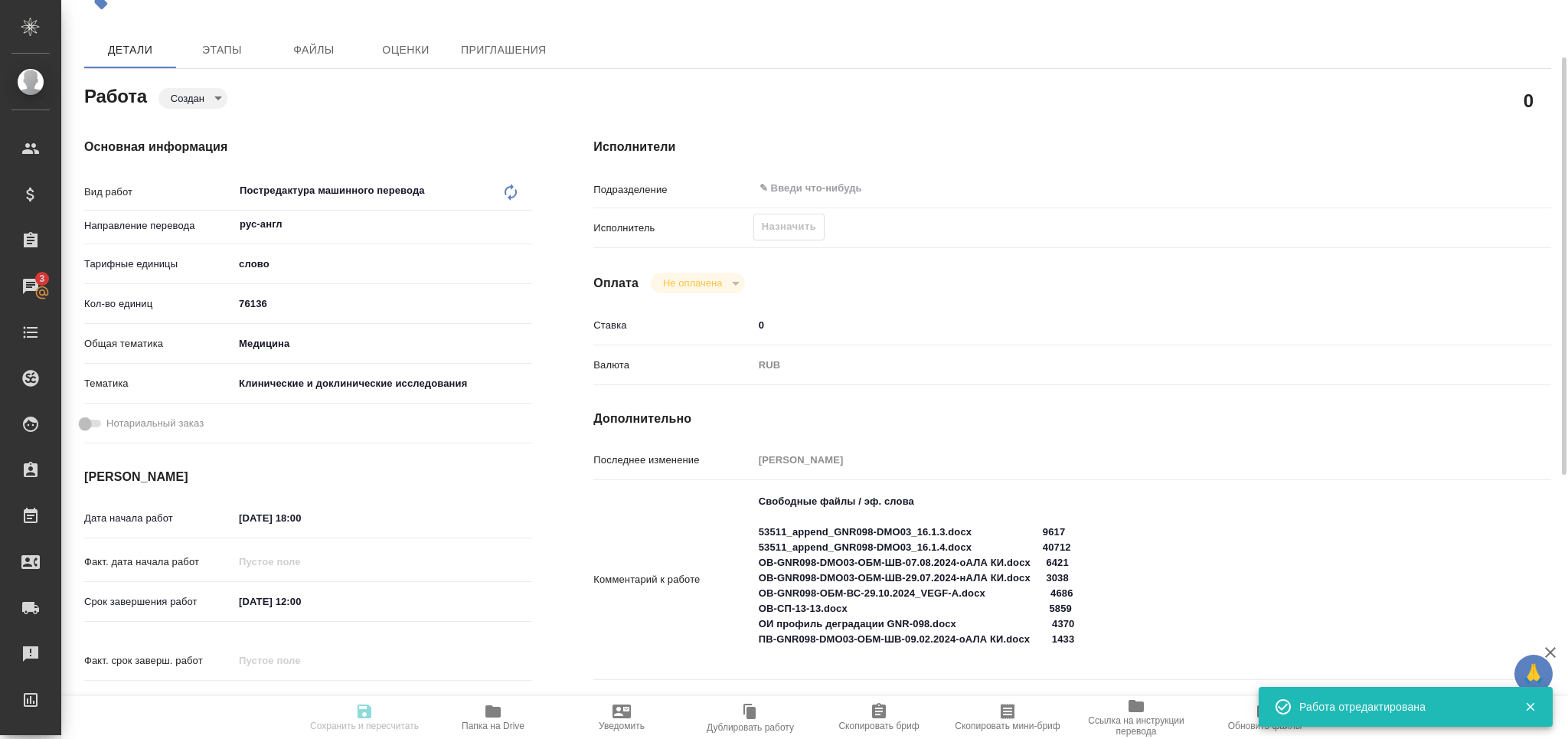
type input "5a8b8b956a9677013d343d9e"
type input "18.08.2025 18:00"
type input "25.08.2025 12:00"
type input "29.08.2025 14:00"
type input "notPayed"
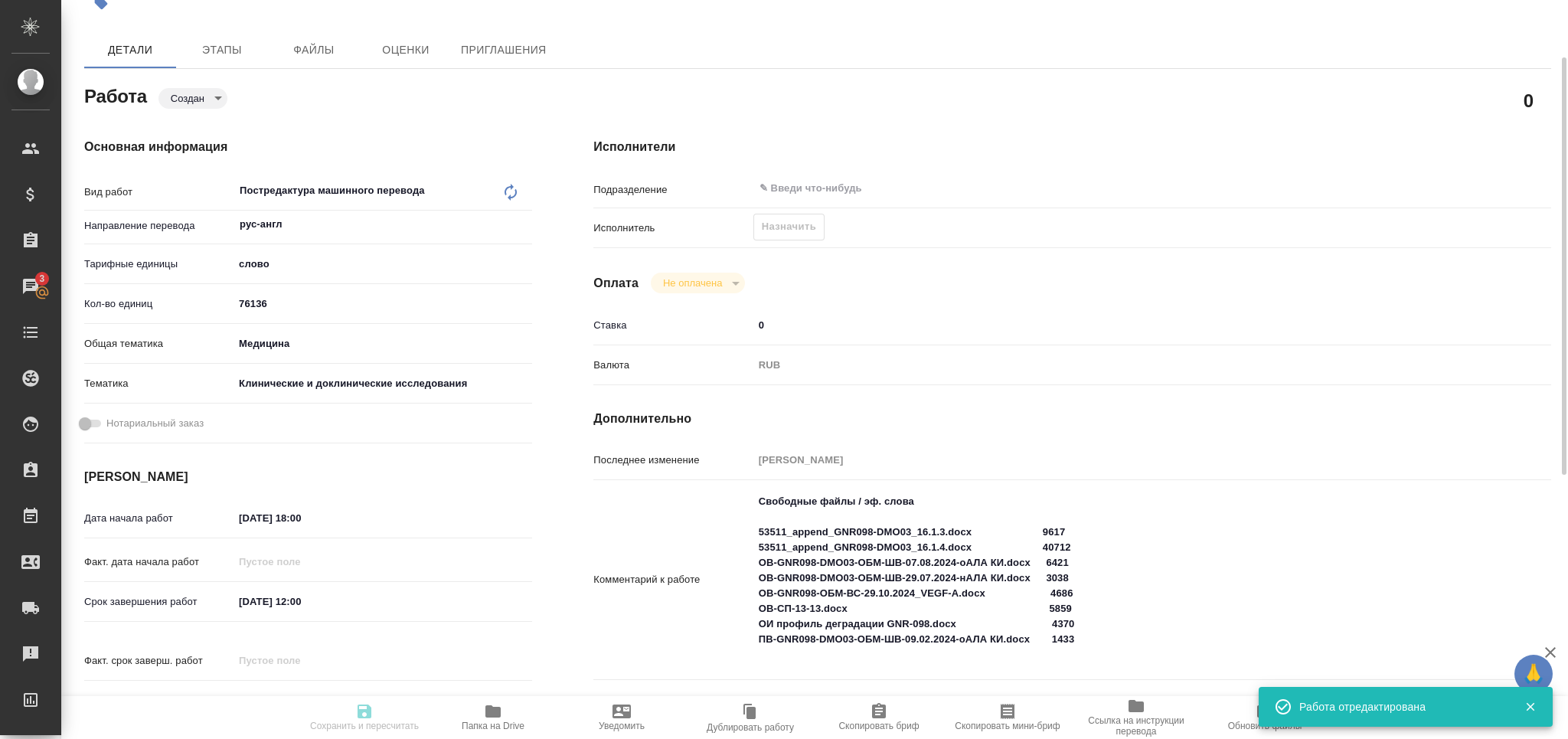
type input "0"
type input "RUB"
type input "[PERSON_NAME]"
type input "S_GNRM-1294"
type input "Бизнес перевод"
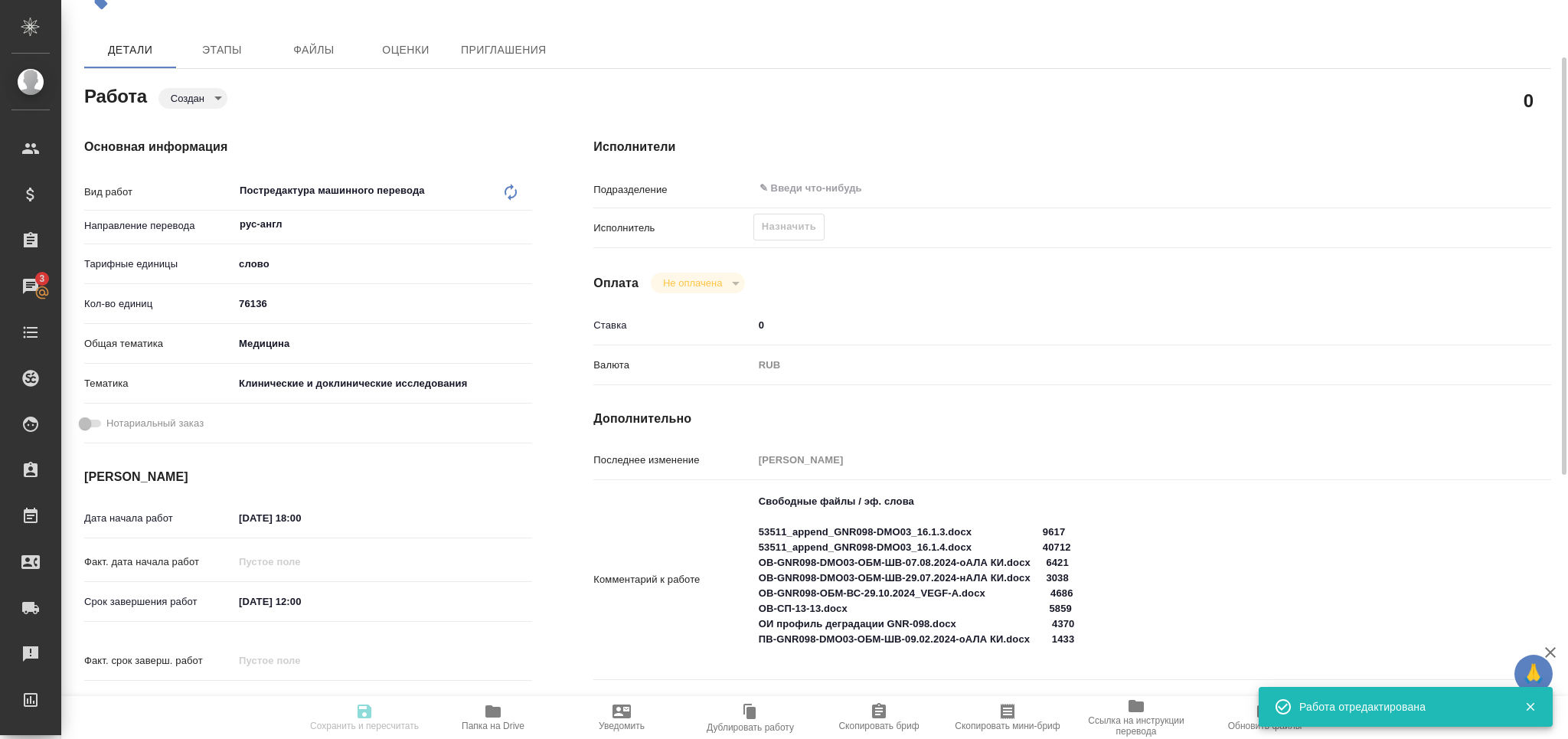
type input "Корректура, Перевод, Приёмка по качеству, Постредактура машинного перевода, Ред…"
type input "Кабаргина Анна"
type input "[PERSON_NAME]"
type input "/Clients/Generium/Orders/S_GNRM-1294"
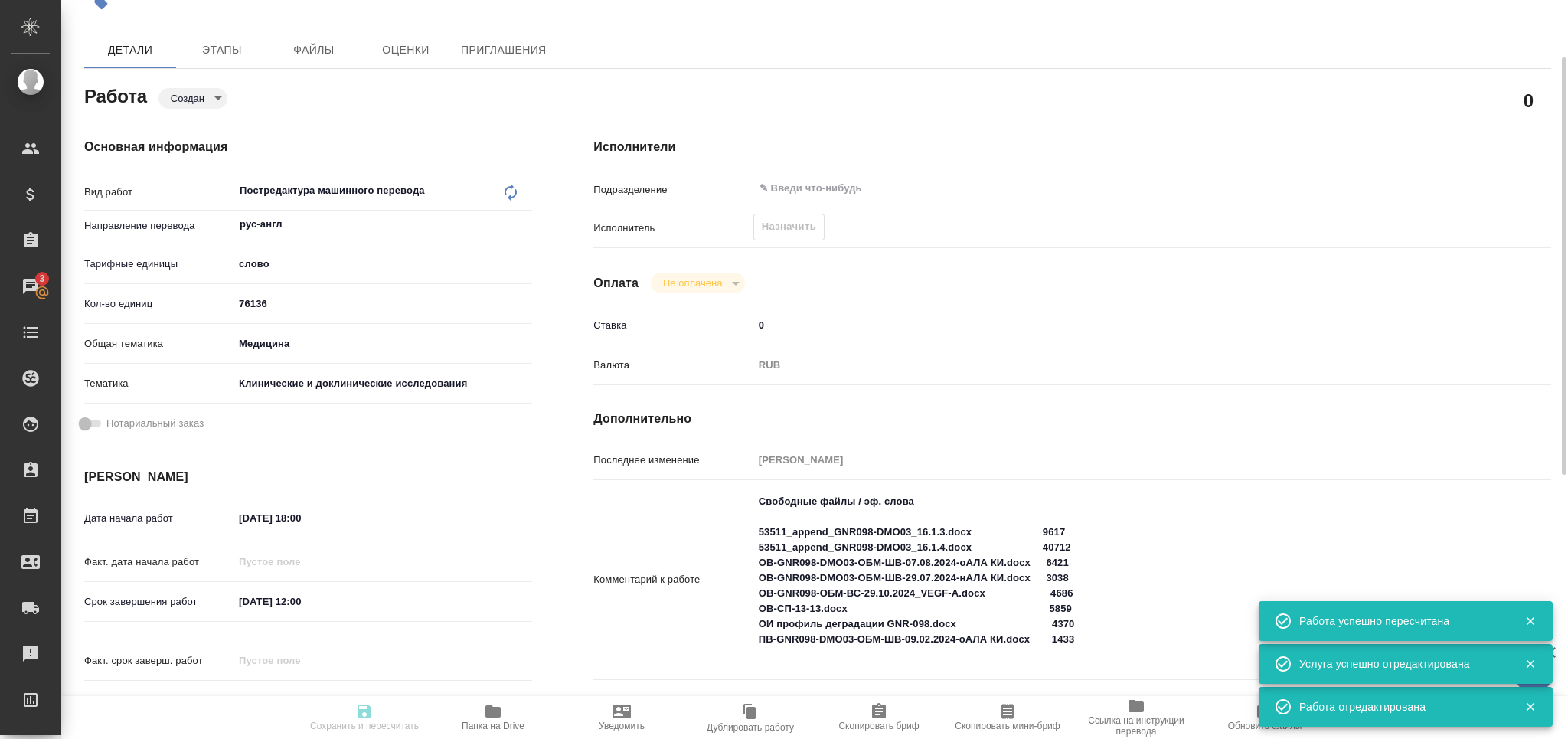
type input "created"
type input "рус-англ"
type input "5a8b1489cc6b4906c91bfd90"
type input "76136"
type input "med"
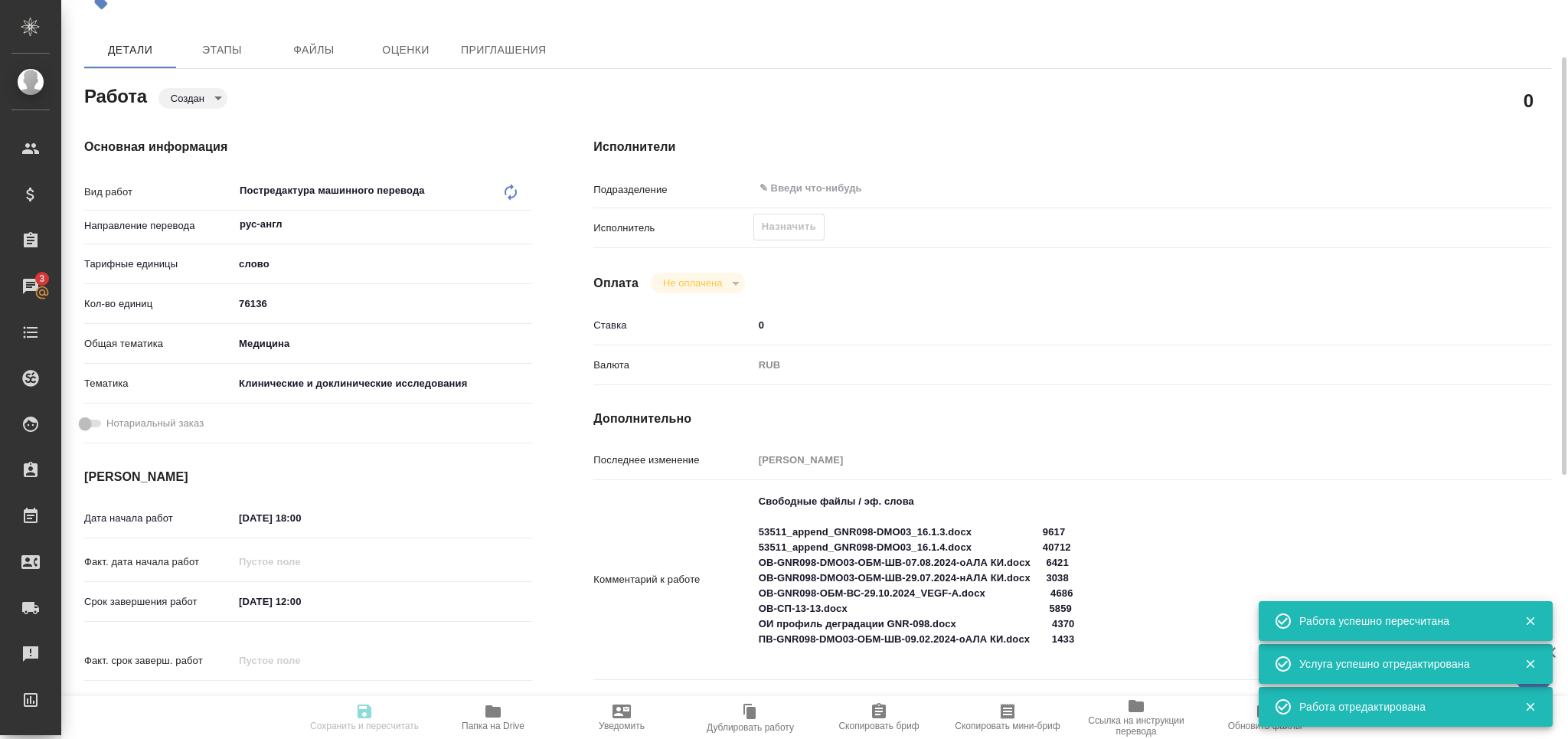
type input "5a8b8b956a9677013d343d9e"
type input "18.08.2025 18:00"
type input "25.08.2025 12:00"
type input "29.08.2025 14:00"
type input "notPayed"
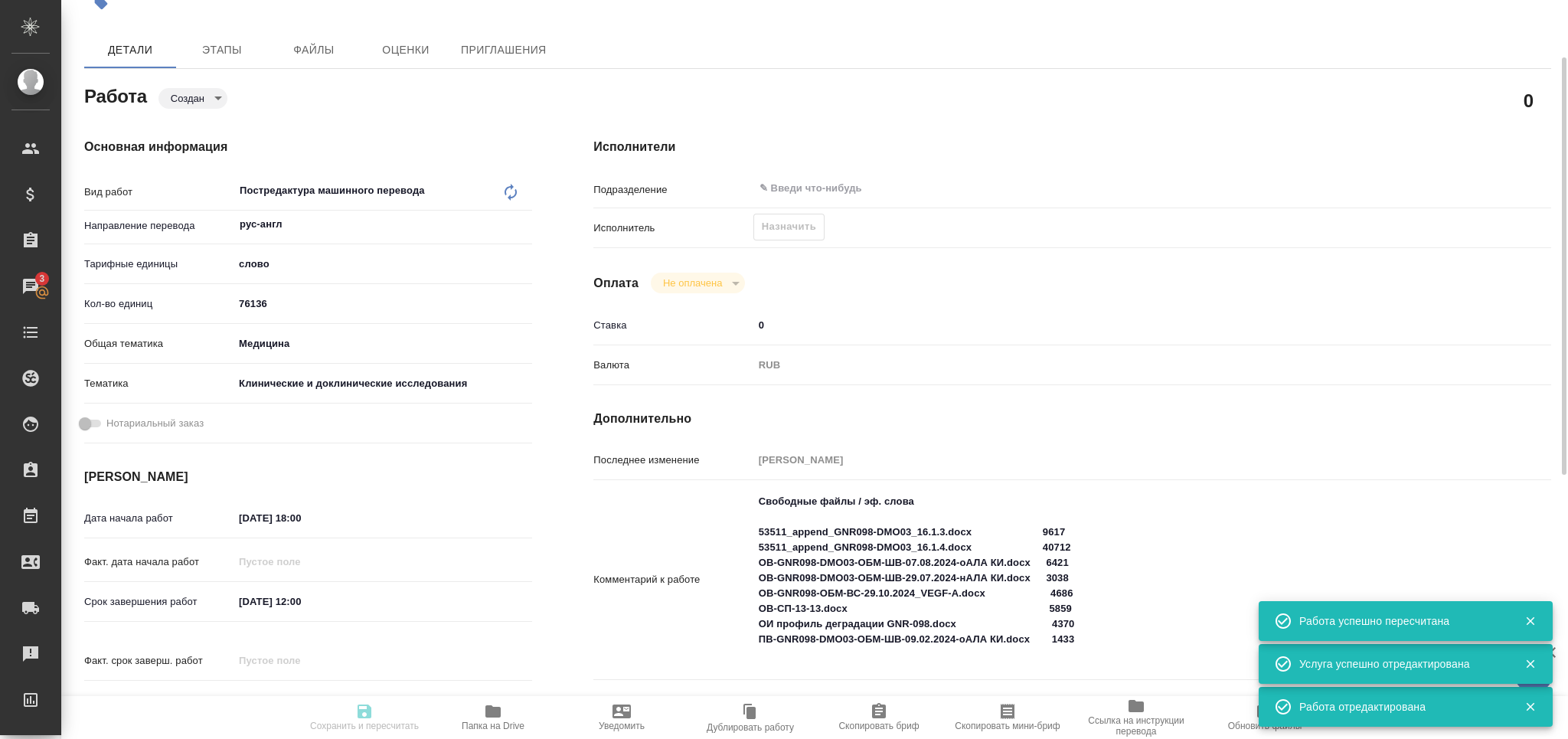
type input "0"
type input "RUB"
type input "[PERSON_NAME]"
type input "S_GNRM-1294"
type input "Бизнес перевод"
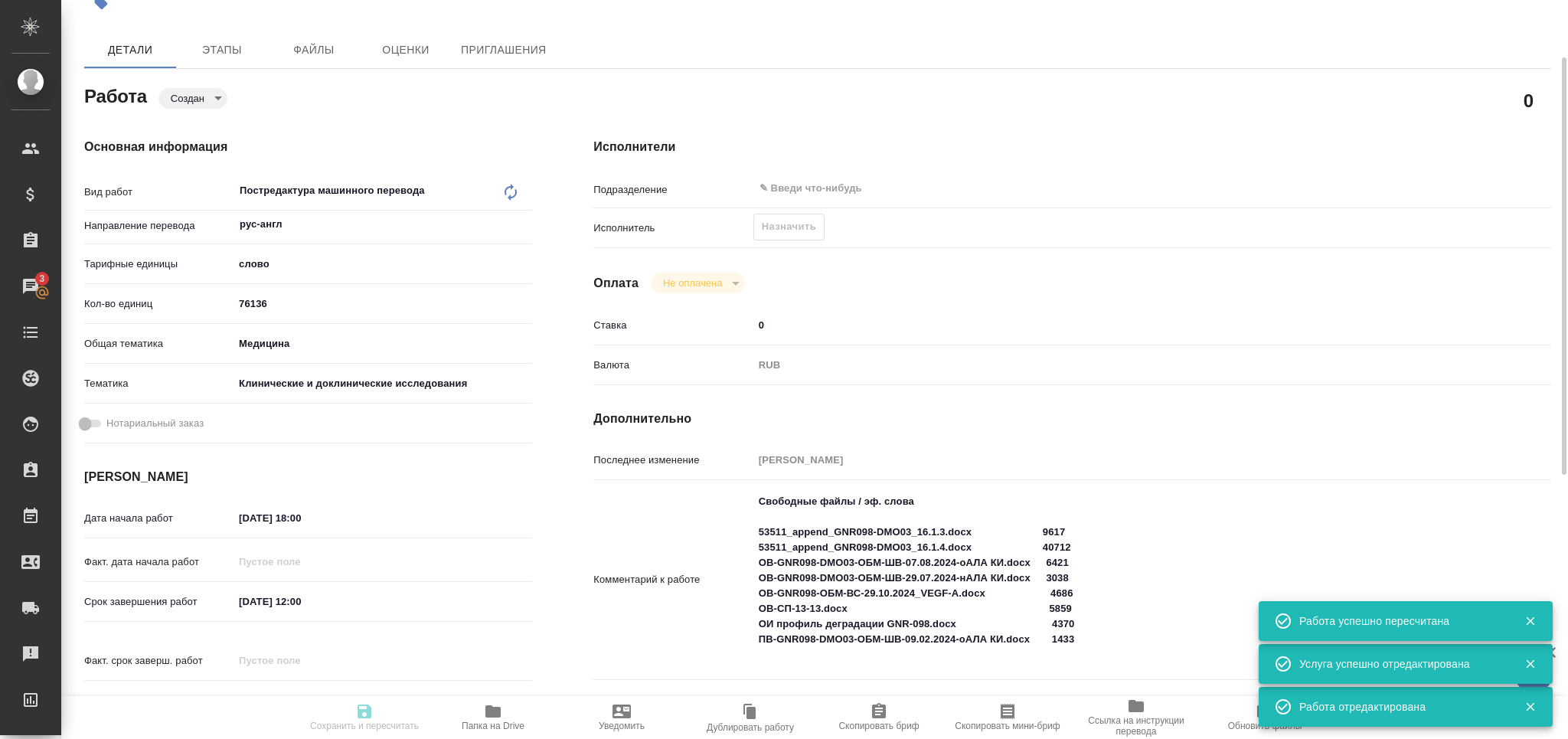
type input "Корректура, Перевод, Приёмка по качеству, Постредактура машинного перевода, Ред…"
type input "Кабаргина Анна"
type input "[PERSON_NAME]"
type input "/Clients/Generium/Orders/S_GNRM-1294"
click at [354, 725] on span "Сохранить и пересчитать" at bounding box center [364, 726] width 109 height 11
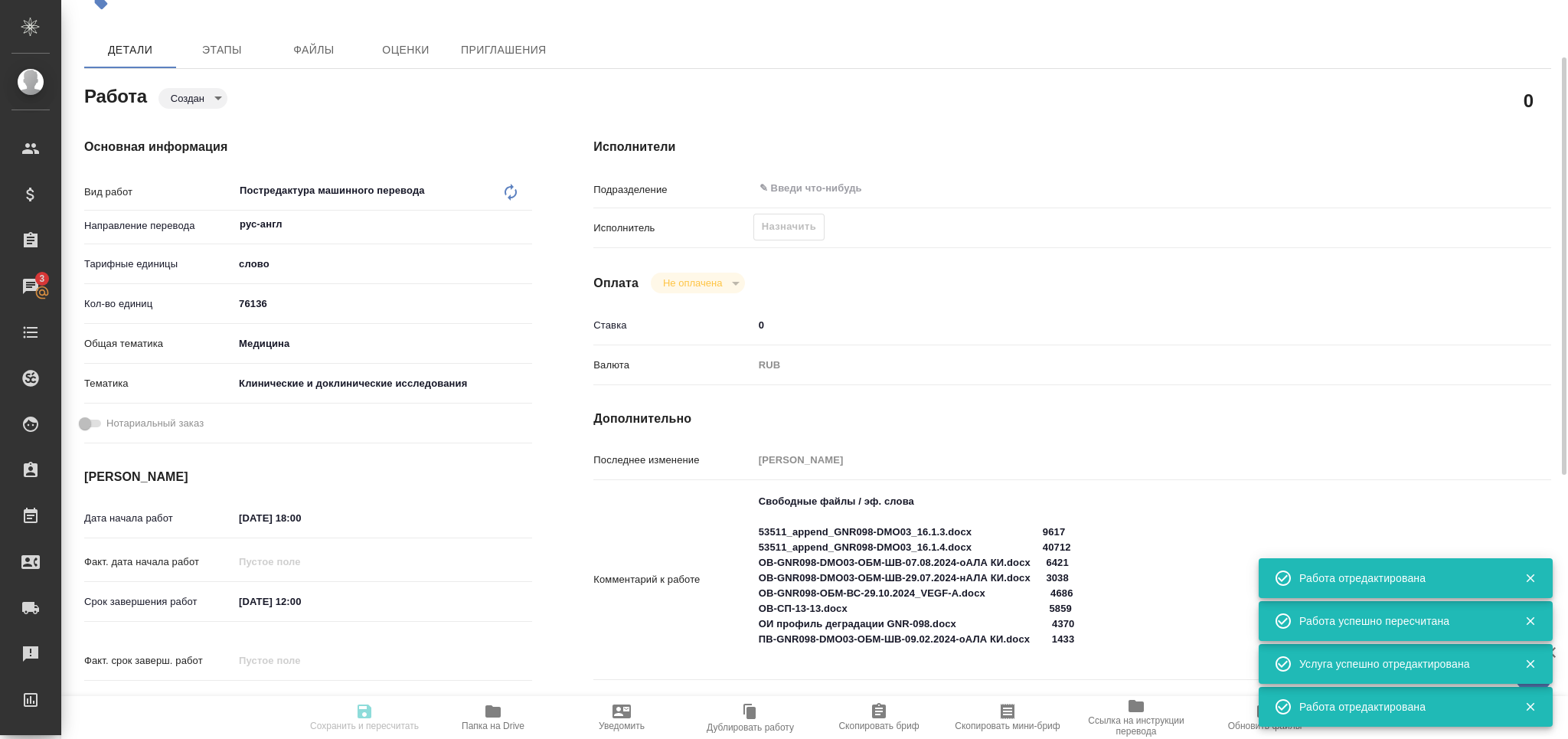
type input "created"
type input "рус-англ"
type input "5a8b1489cc6b4906c91bfd90"
type input "76136"
type input "med"
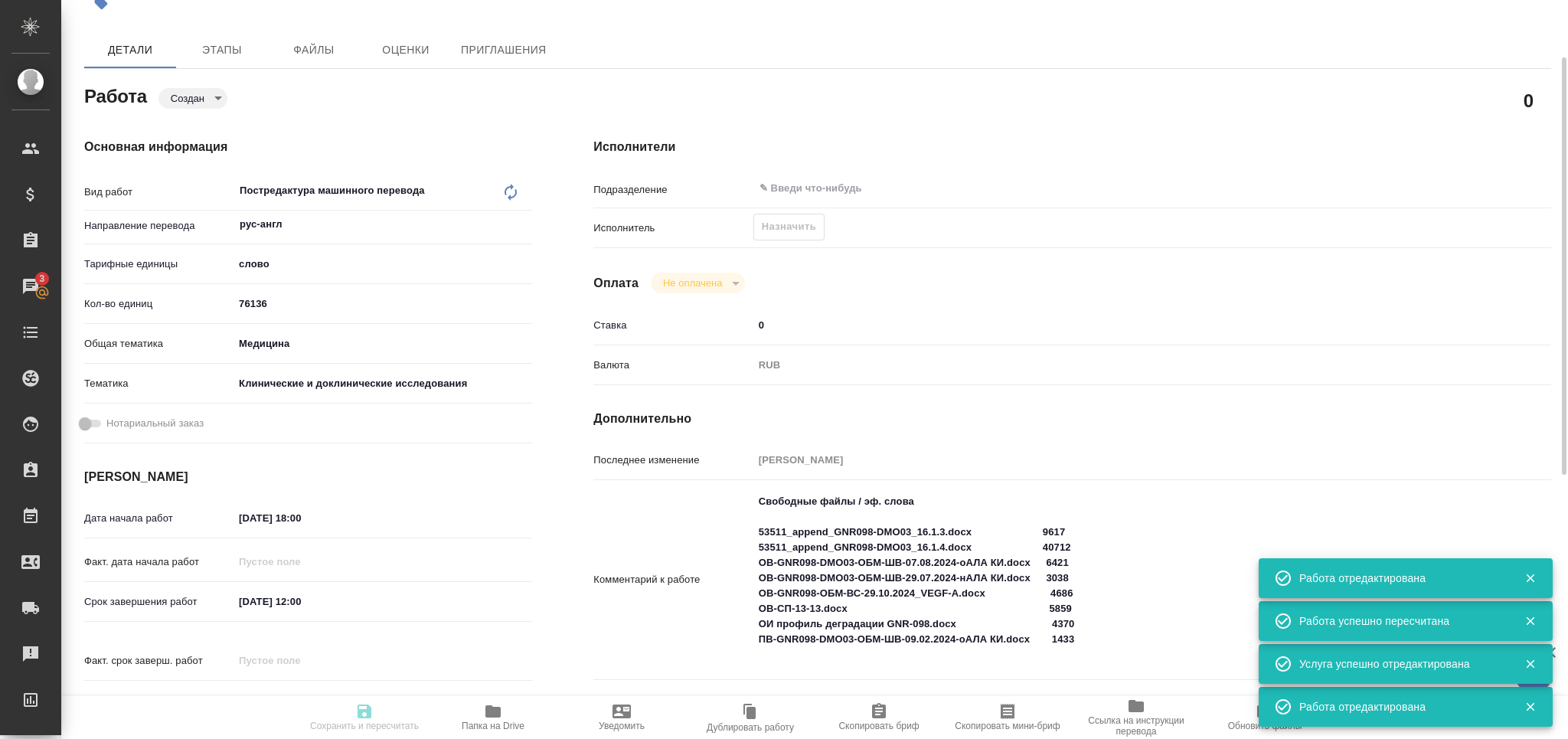
type input "5a8b8b956a9677013d343d9e"
type input "18.08.2025 18:00"
type input "25.08.2025 12:00"
type input "29.08.2025 14:00"
type input "notPayed"
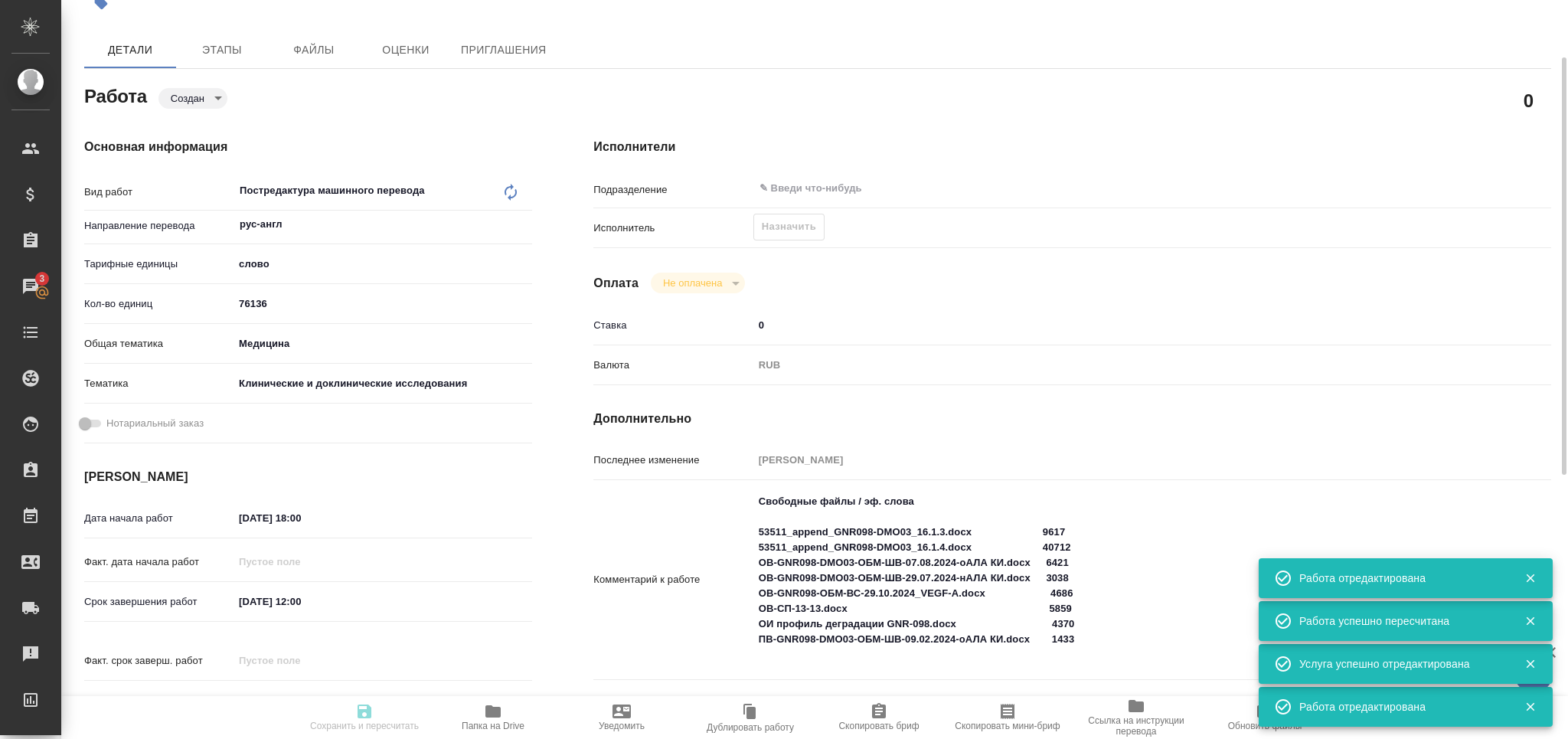
type input "0"
type input "RUB"
type input "[PERSON_NAME]"
type input "S_GNRM-1294"
type input "Бизнес перевод"
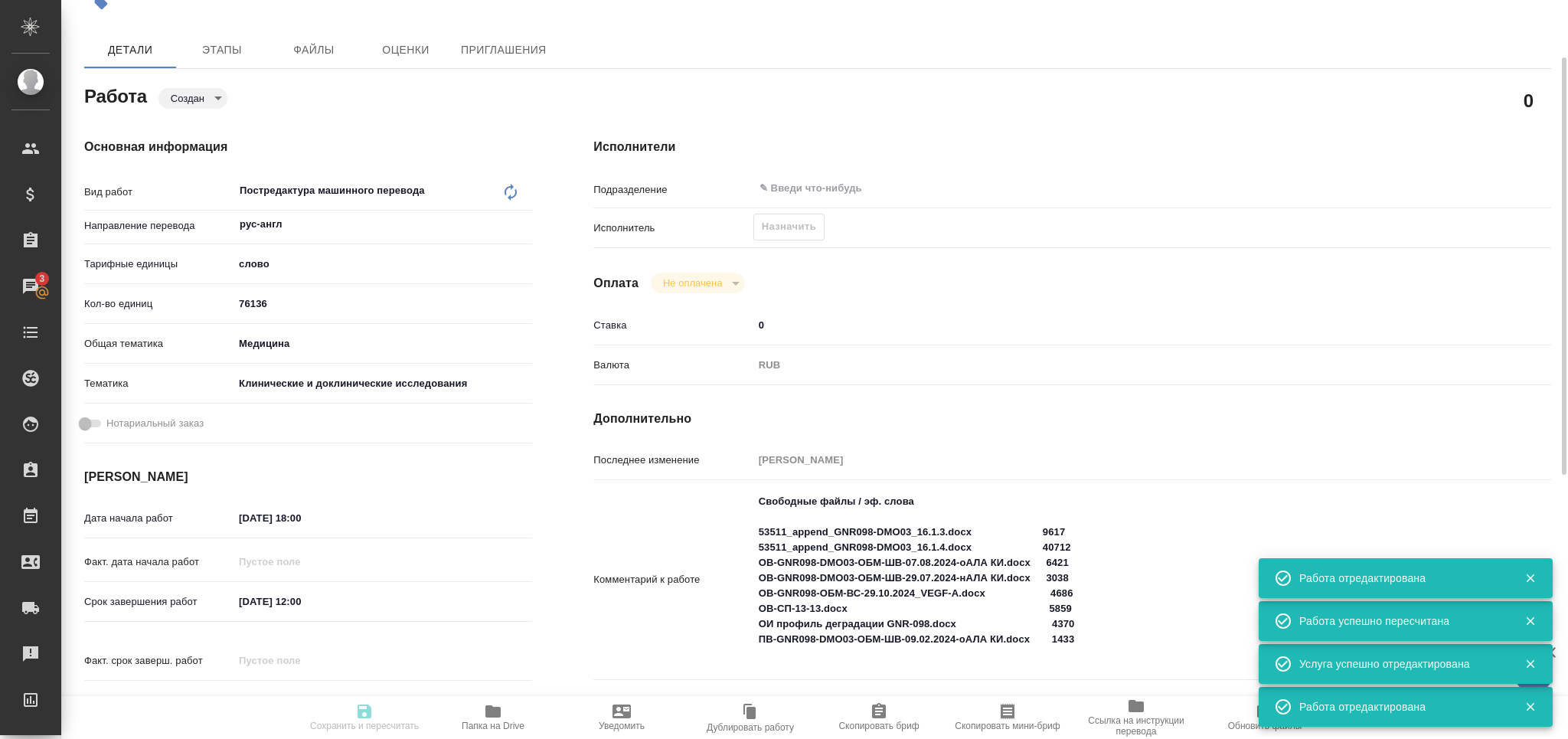
type input "Корректура, Перевод, Приёмка по качеству, Постредактура машинного перевода, Ред…"
type input "Кабаргина Анна"
type input "[PERSON_NAME]"
type input "/Clients/Generium/Orders/S_GNRM-1294"
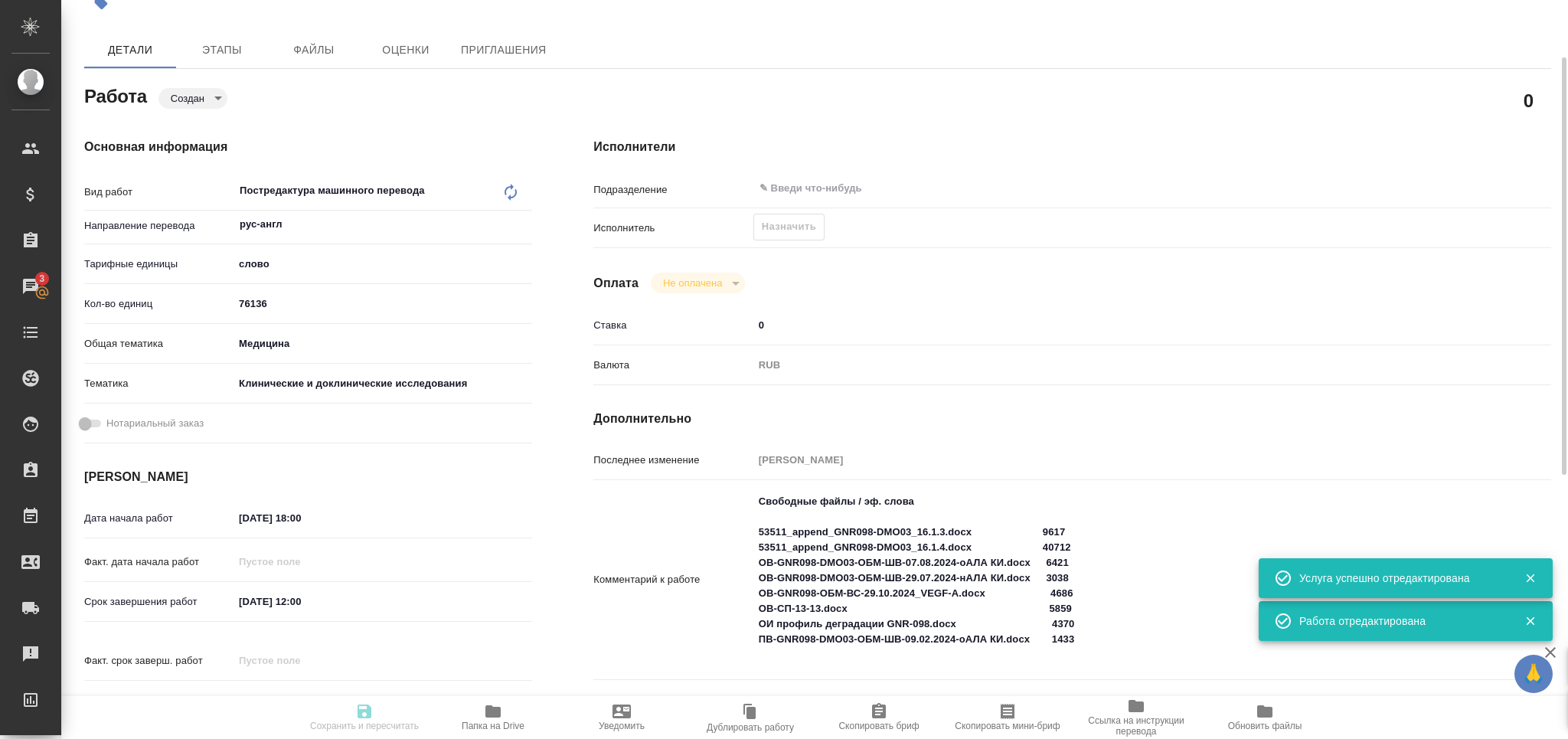
click at [782, 227] on div "Назначить" at bounding box center [789, 227] width 71 height 27
type input "created"
type input "рус-англ"
type input "5a8b1489cc6b4906c91bfd90"
type input "76136"
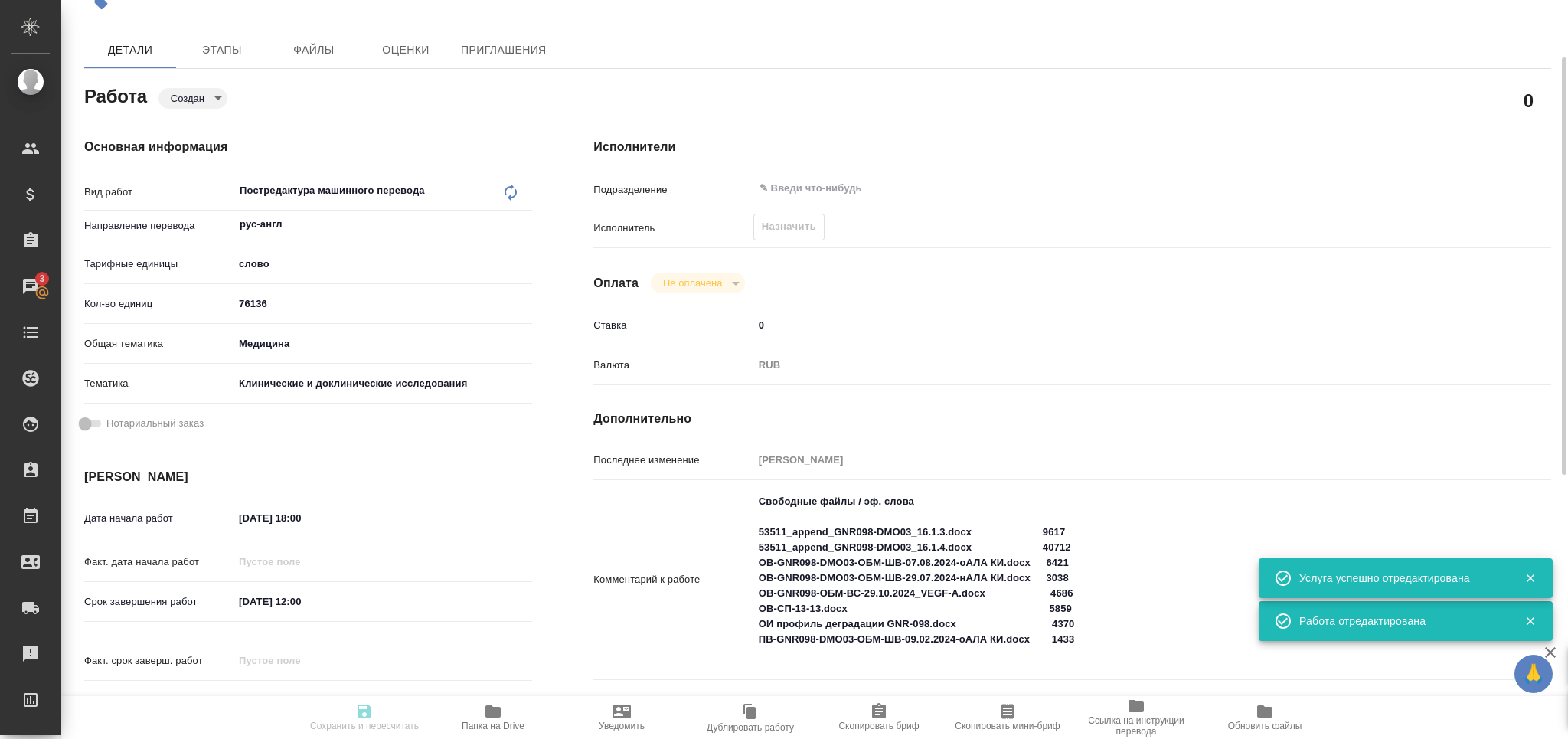
type input "med"
type input "5a8b8b956a9677013d343d9e"
type input "18.08.2025 18:00"
type input "25.08.2025 12:00"
type input "29.08.2025 14:00"
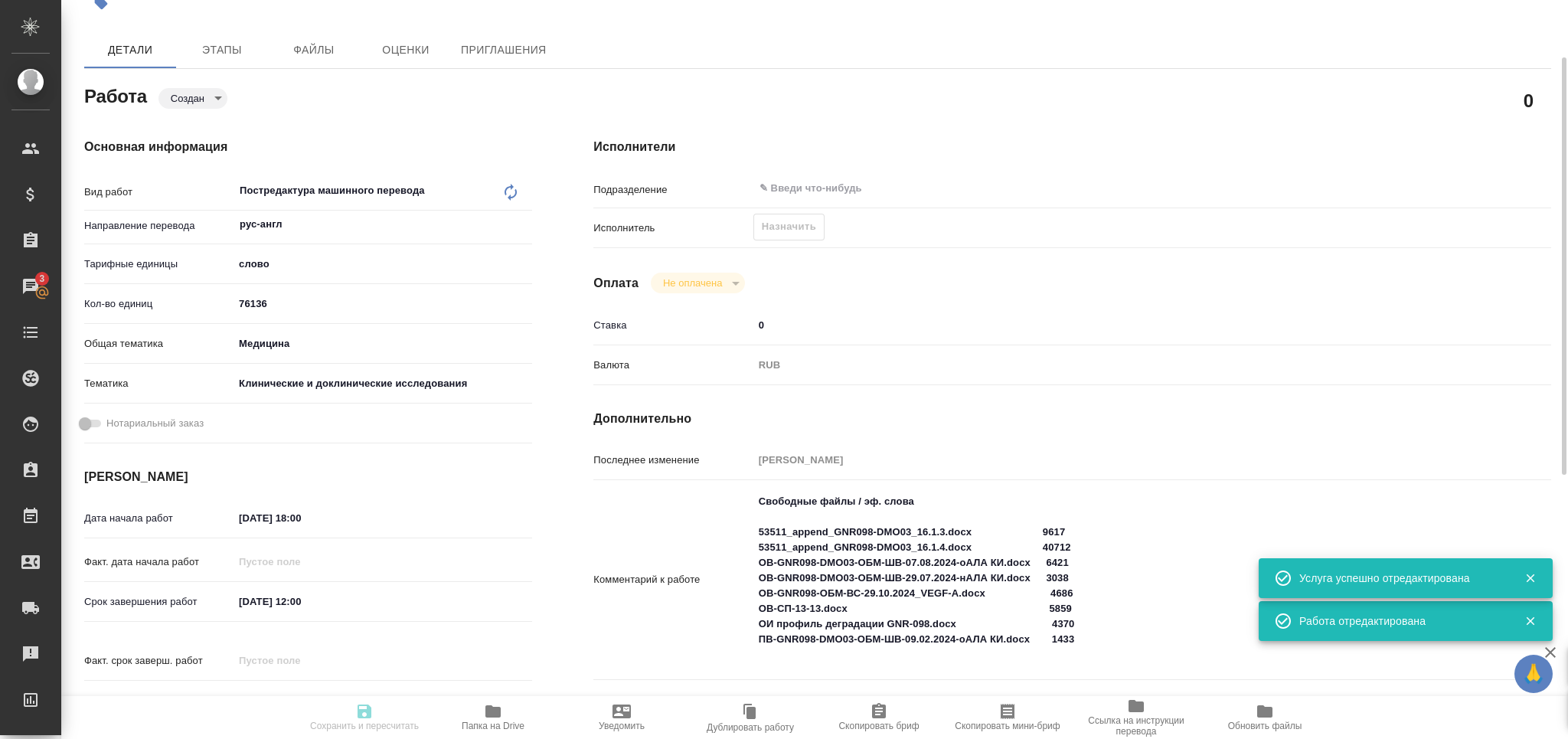
type input "notPayed"
type input "0"
type input "RUB"
type input "[PERSON_NAME]"
type input "S_GNRM-1294"
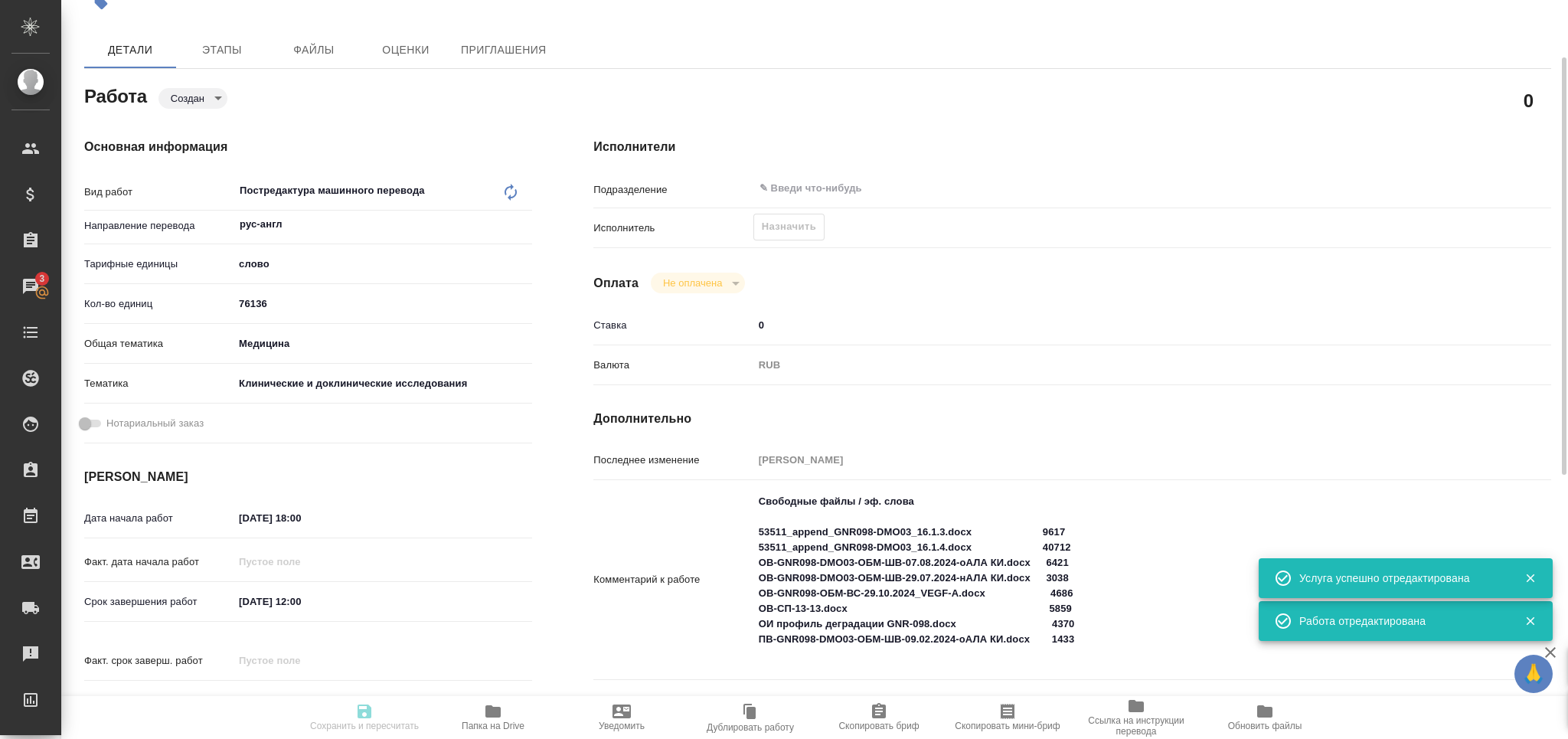
type input "Бизнес перевод"
type input "Корректура, Перевод, Приёмка по качеству, Постредактура машинного перевода, Ред…"
type input "Кабаргина Анна"
type input "[PERSON_NAME]"
type input "/Clients/Generium/Orders/S_GNRM-1294"
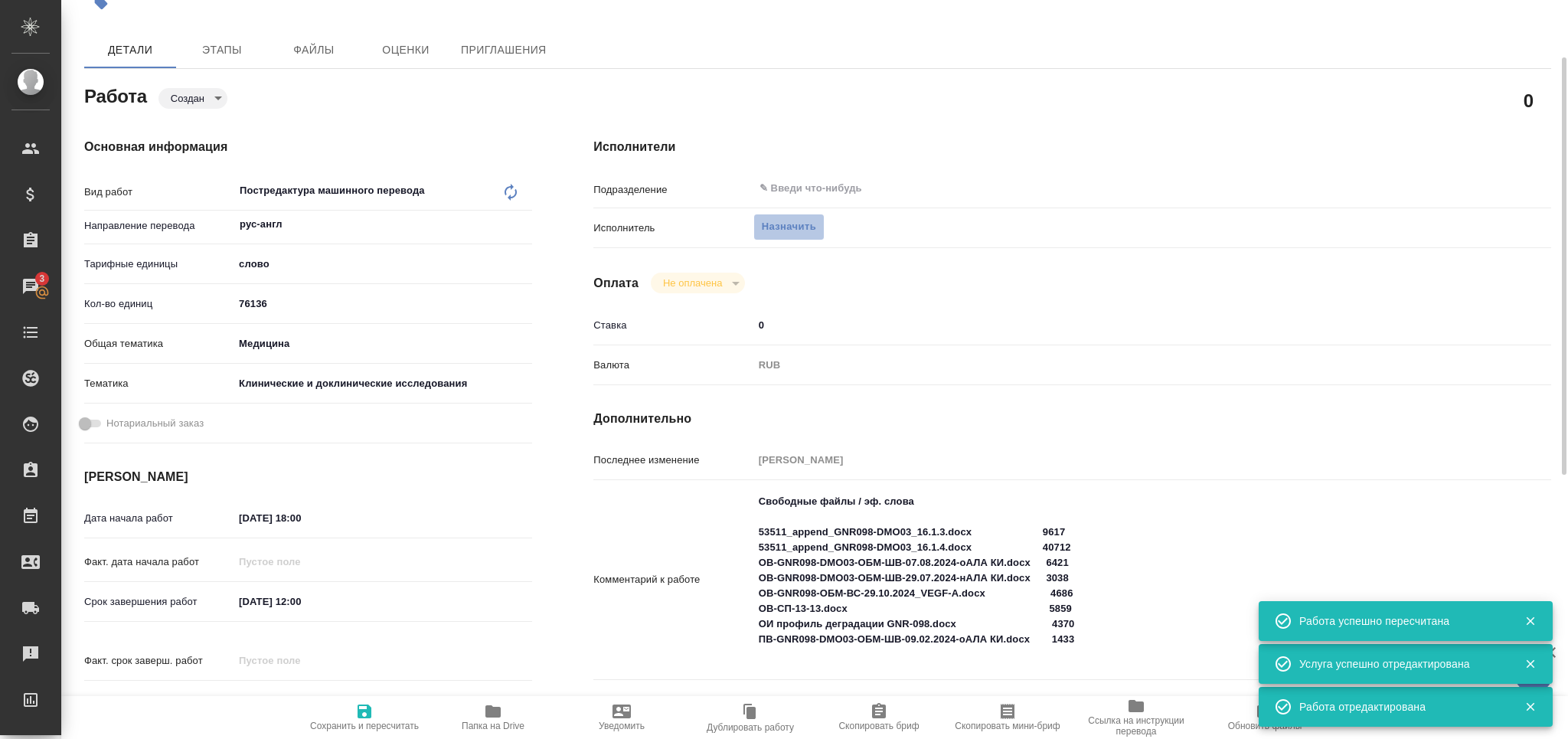
click at [782, 227] on span "Назначить" at bounding box center [789, 228] width 54 height 18
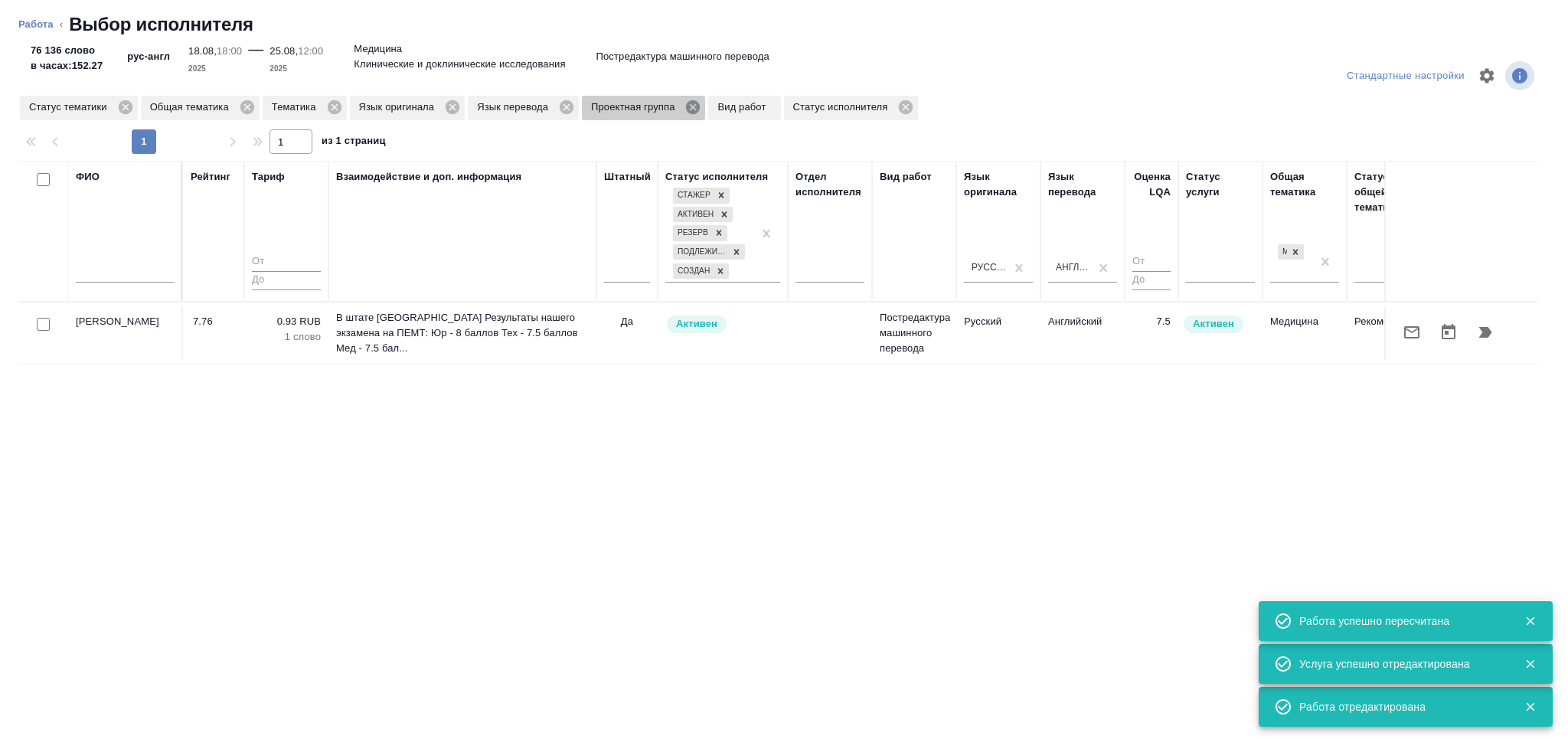
click at [692, 112] on icon at bounding box center [693, 107] width 13 height 14
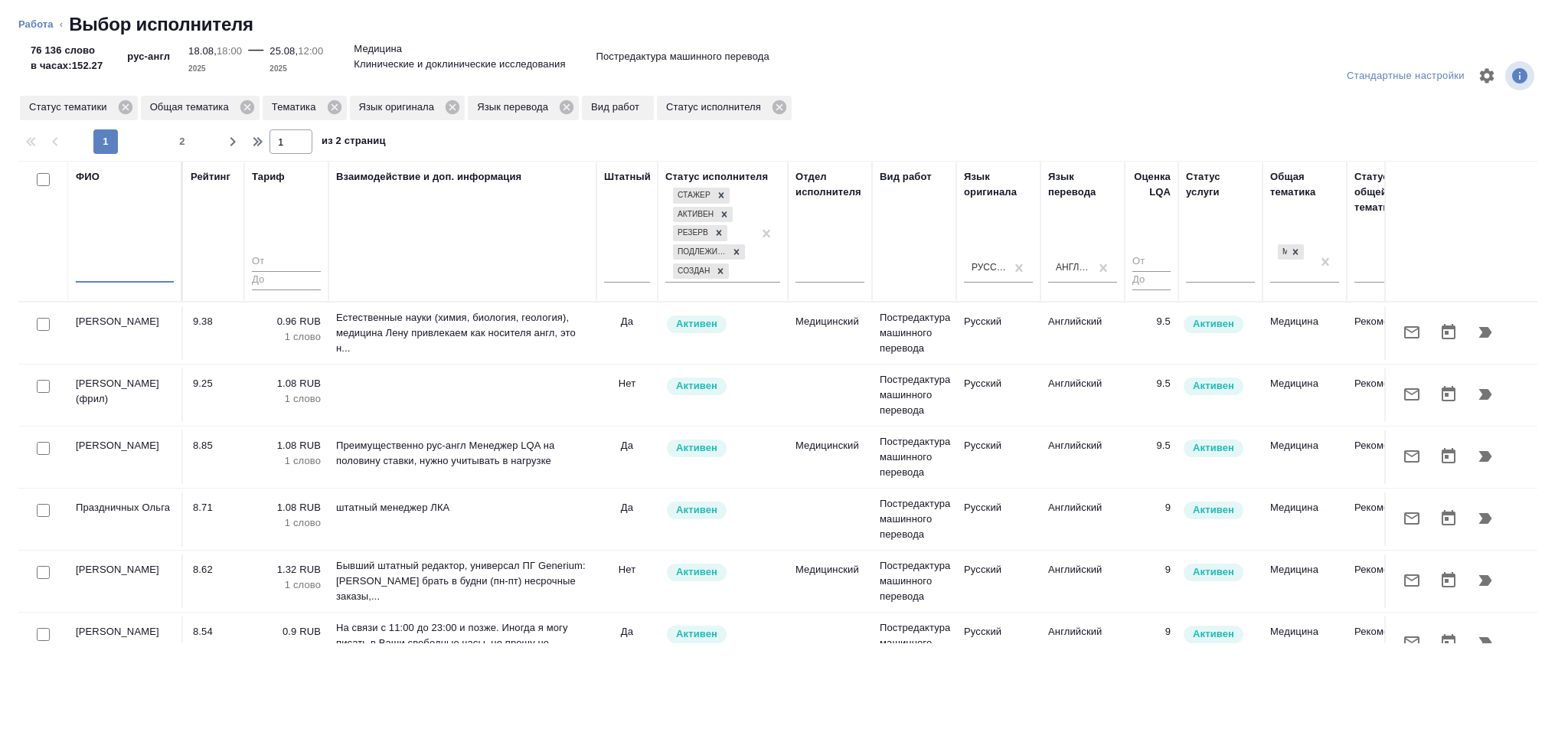
click at [143, 275] on input "text" at bounding box center [124, 273] width 98 height 19
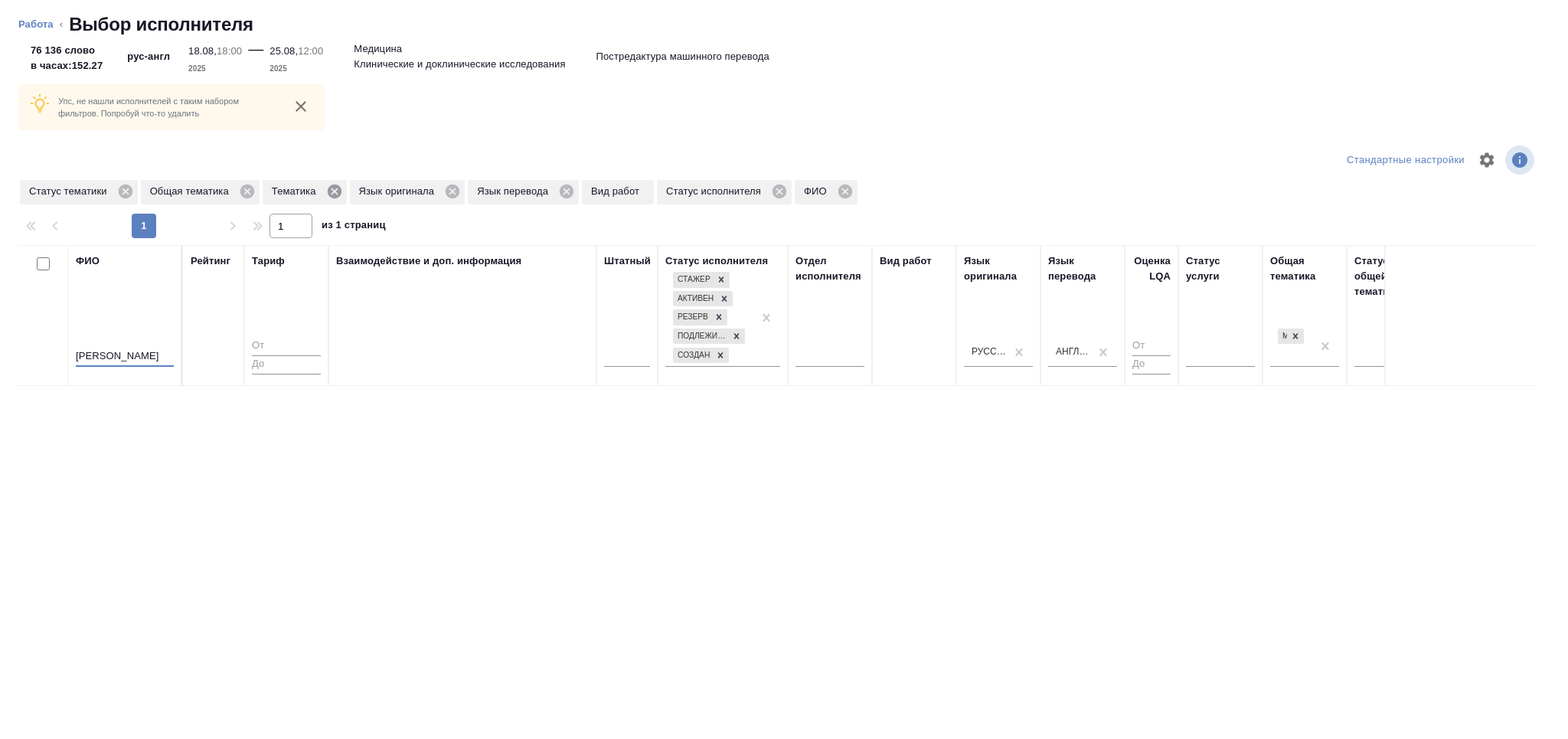
type input "млечко"
click at [332, 188] on icon at bounding box center [335, 191] width 17 height 17
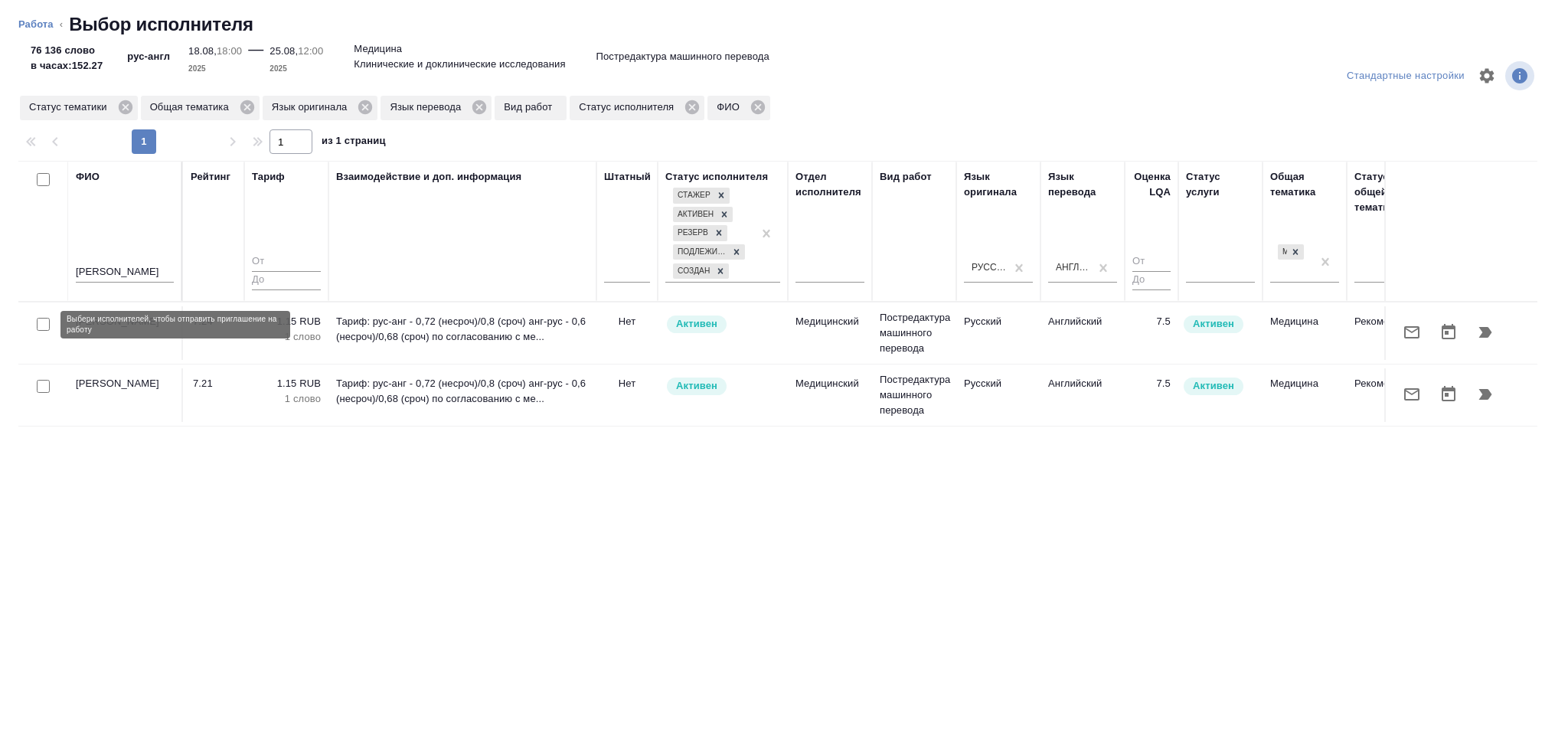
click at [44, 327] on input "checkbox" at bounding box center [43, 324] width 13 height 13
checkbox input "true"
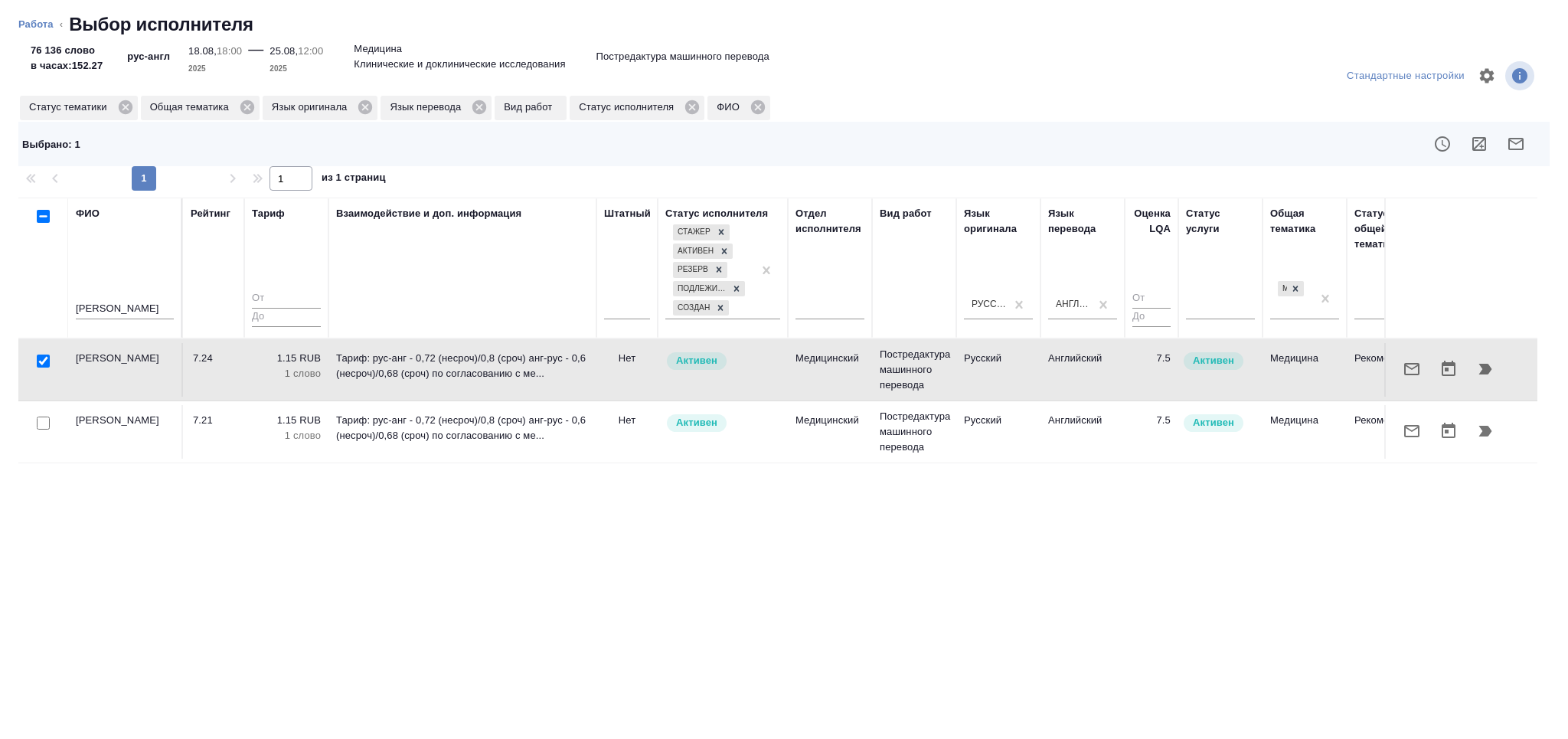
click at [121, 311] on input "млечко" at bounding box center [124, 310] width 98 height 19
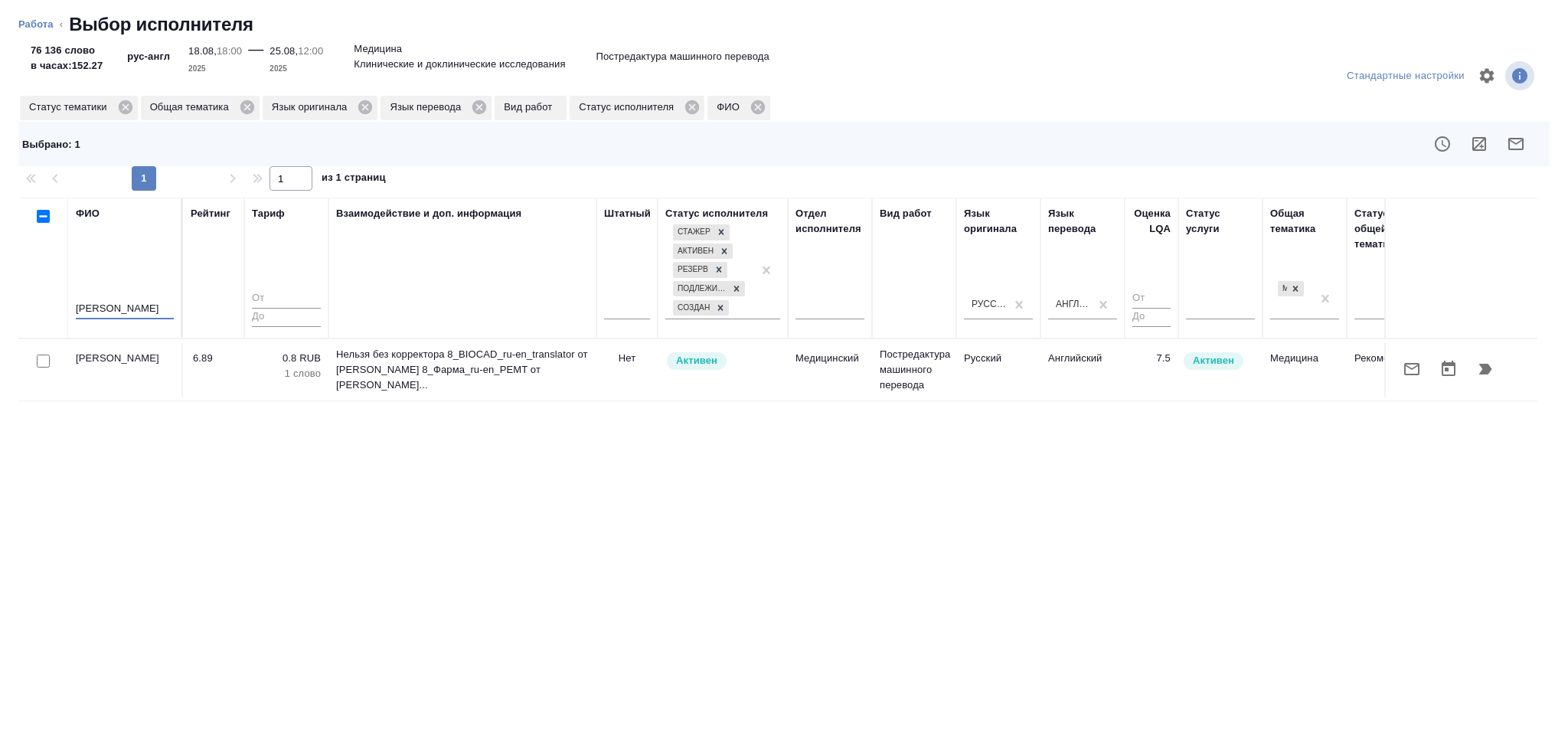
type input "васильева"
click at [43, 361] on input "checkbox" at bounding box center [43, 361] width 13 height 13
checkbox input "true"
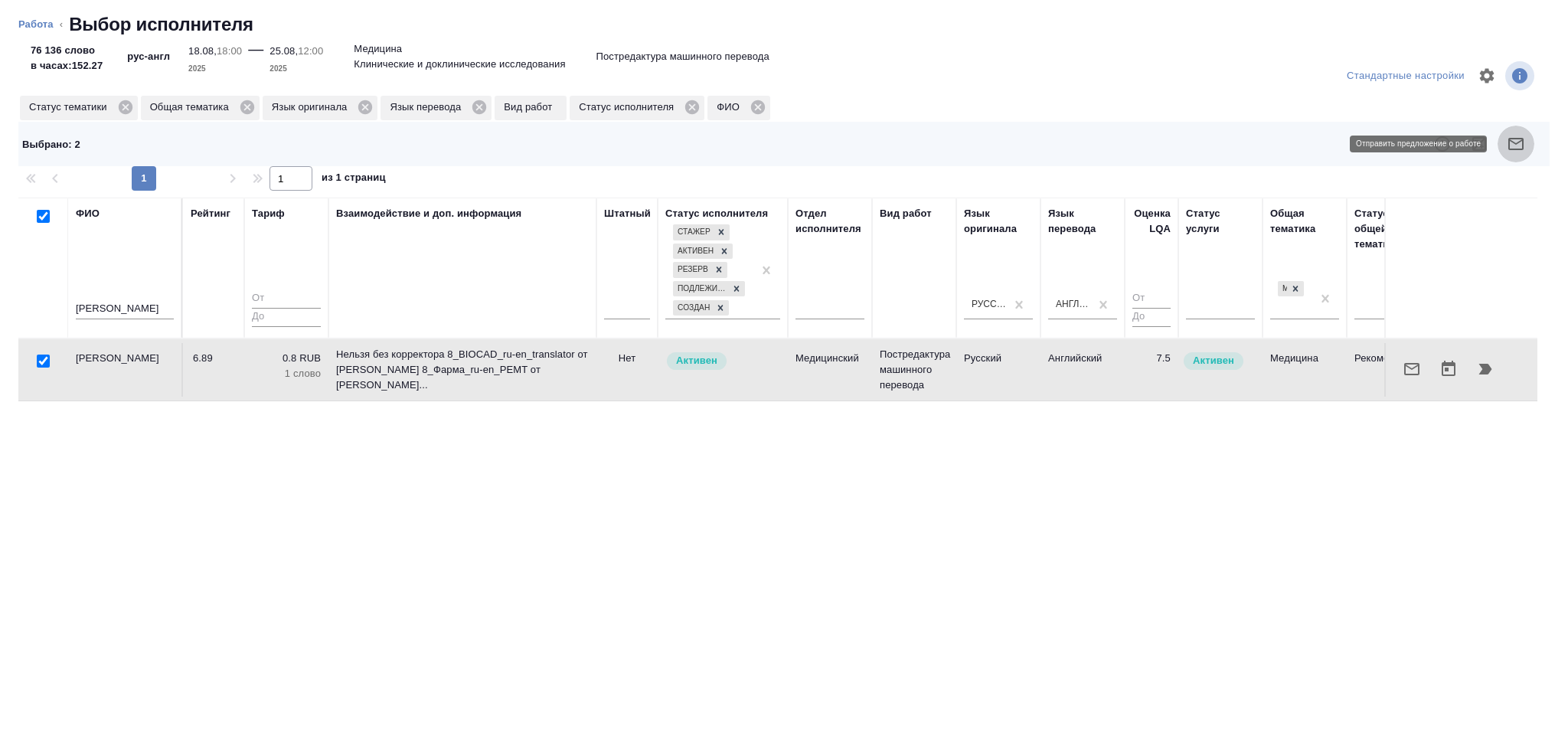
click at [1526, 144] on button "button" at bounding box center [1516, 144] width 37 height 37
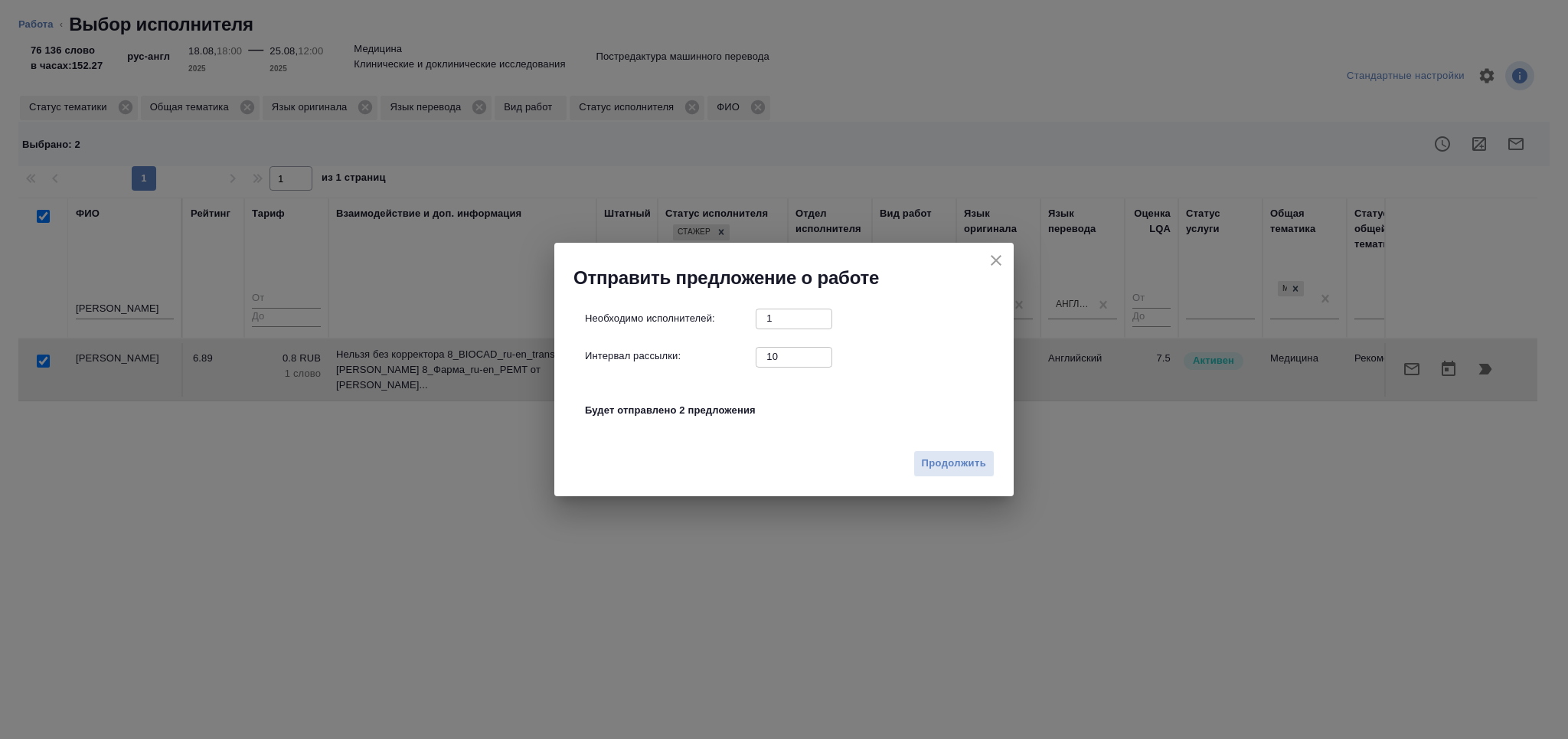
click at [733, 361] on div "Интервал рассылки: 10 ​" at bounding box center [790, 356] width 410 height 19
type input "0"
click at [950, 454] on button "Продолжить" at bounding box center [954, 464] width 81 height 27
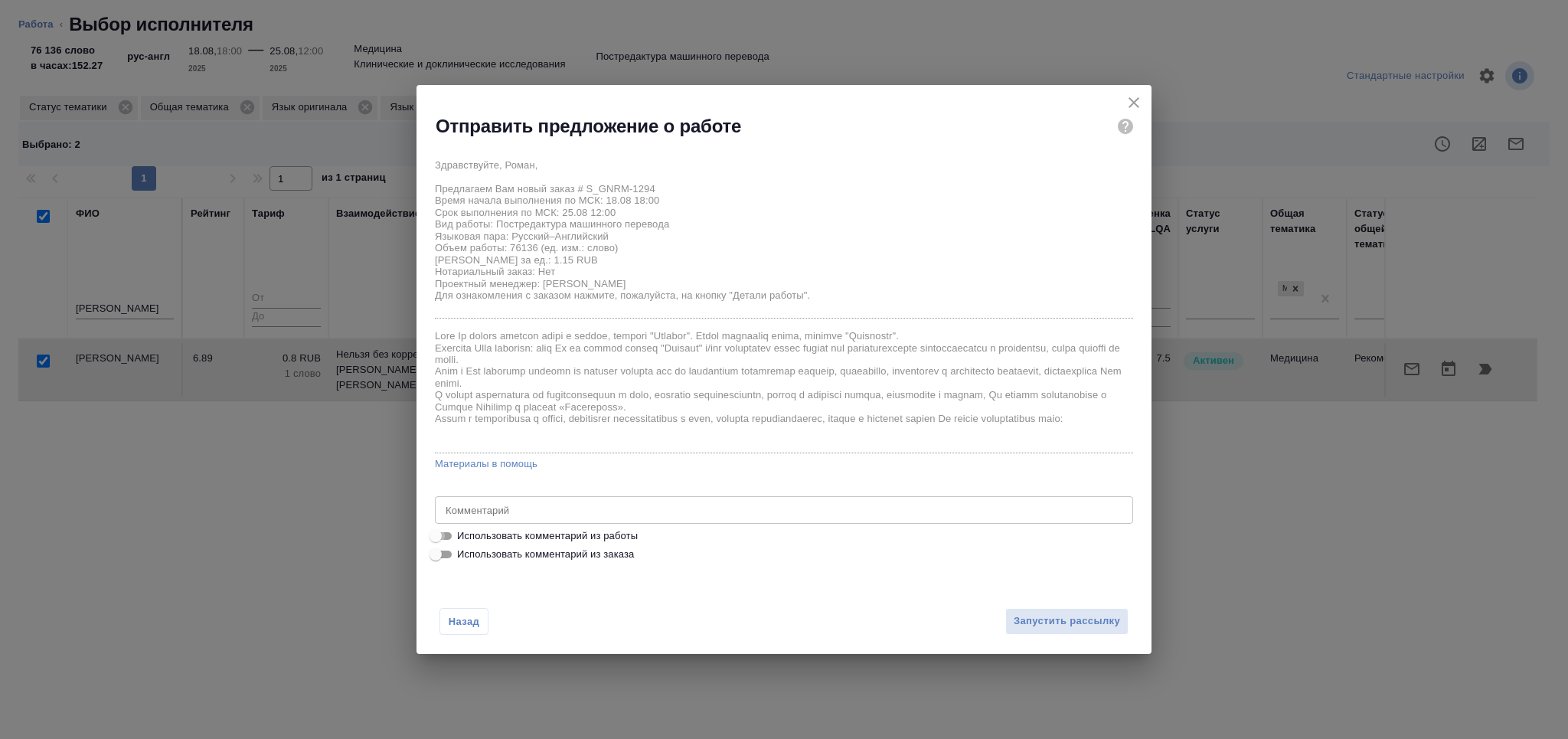
click at [435, 533] on input "Использовать комментарий из работы" at bounding box center [435, 536] width 55 height 18
checkbox input "true"
type textarea "Свободные файлы / эф. слова 53511_append_GNR098-DMO03_16.1.3.docx 9617 53511_ap…"
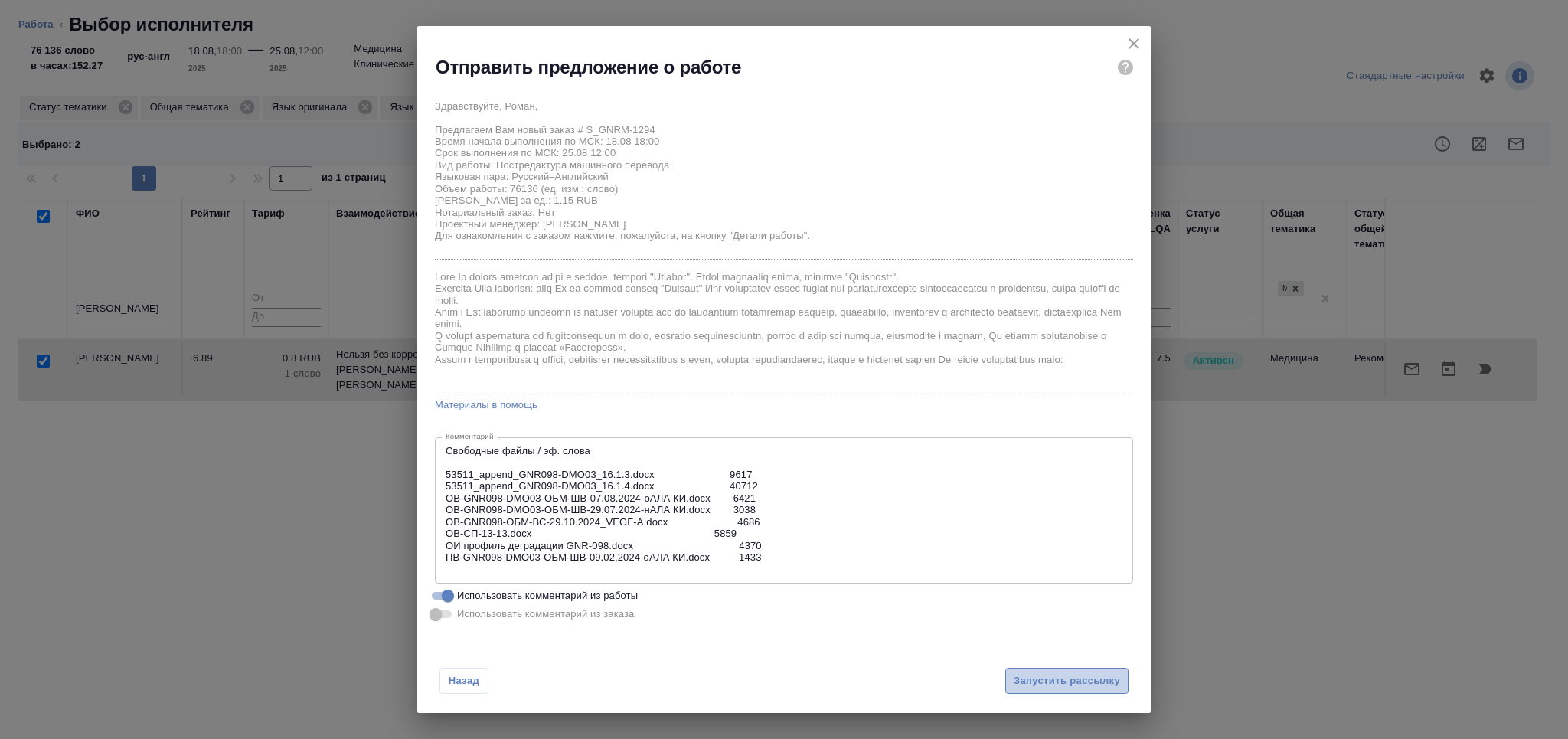
click at [1048, 680] on span "Запустить рассылку" at bounding box center [1067, 681] width 106 height 18
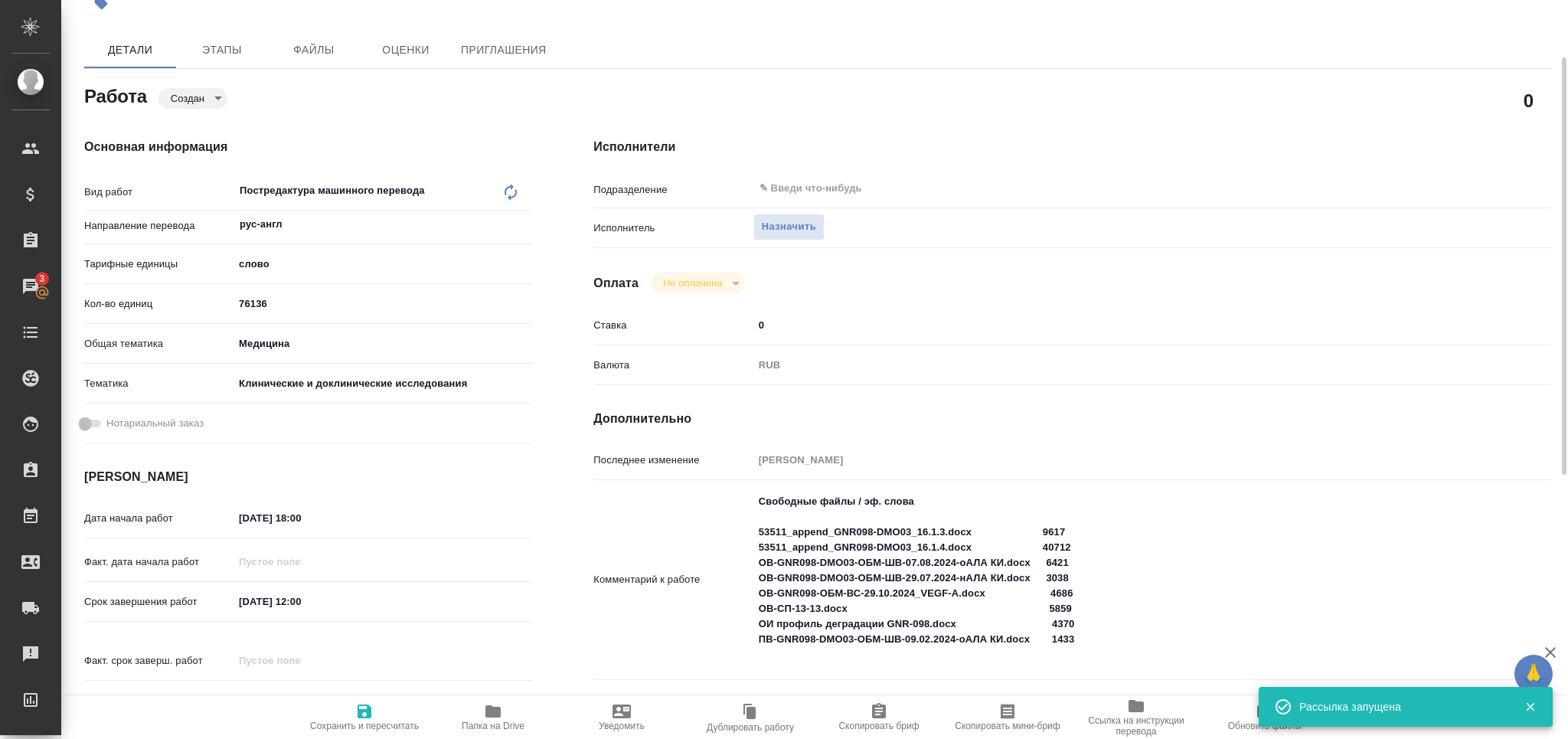
type input "created"
type input "рус-англ"
type input "5a8b1489cc6b4906c91bfd90"
type input "76136"
type input "med"
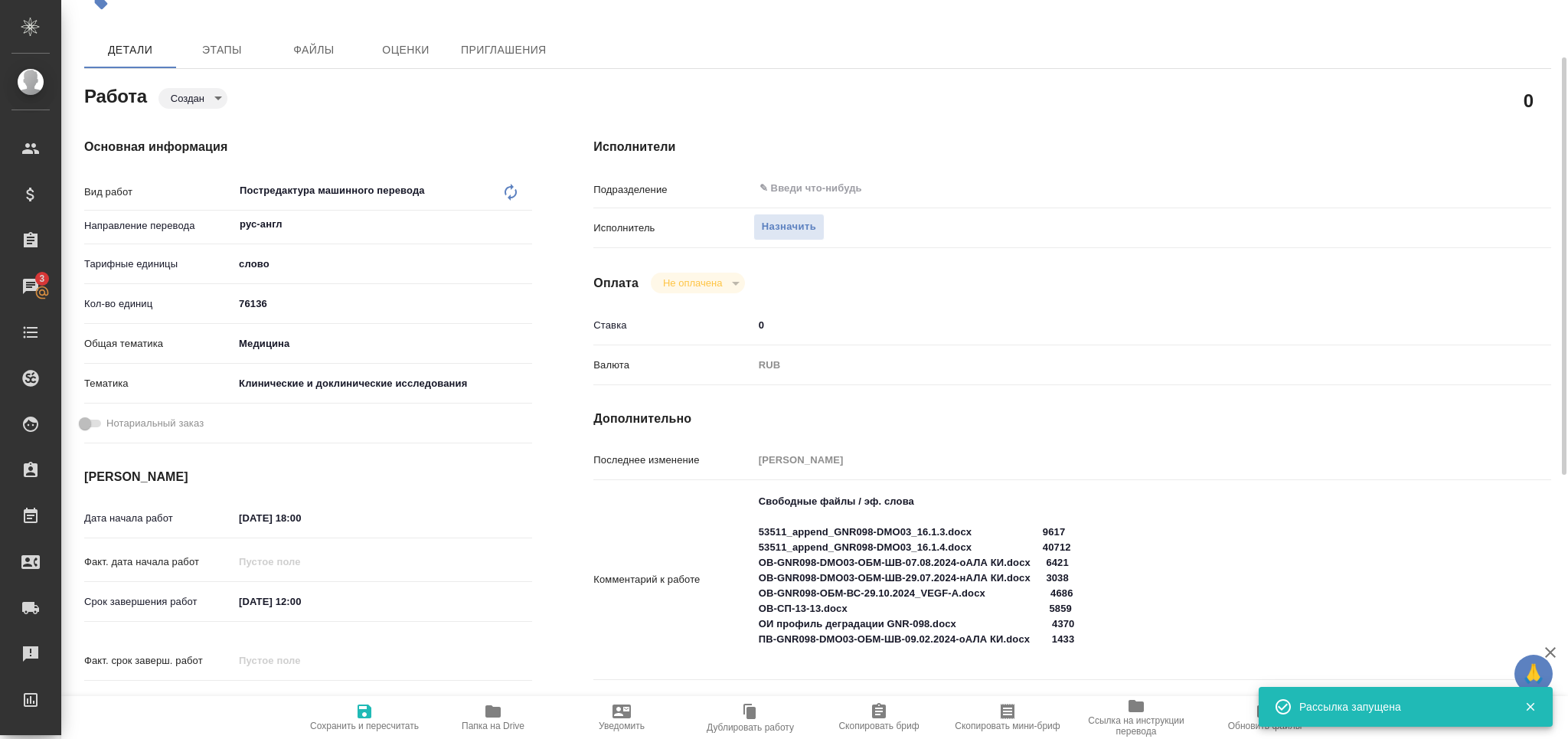
type input "5a8b8b956a9677013d343d9e"
type input "18.08.2025 18:00"
type input "25.08.2025 12:00"
type input "29.08.2025 14:00"
type input "notPayed"
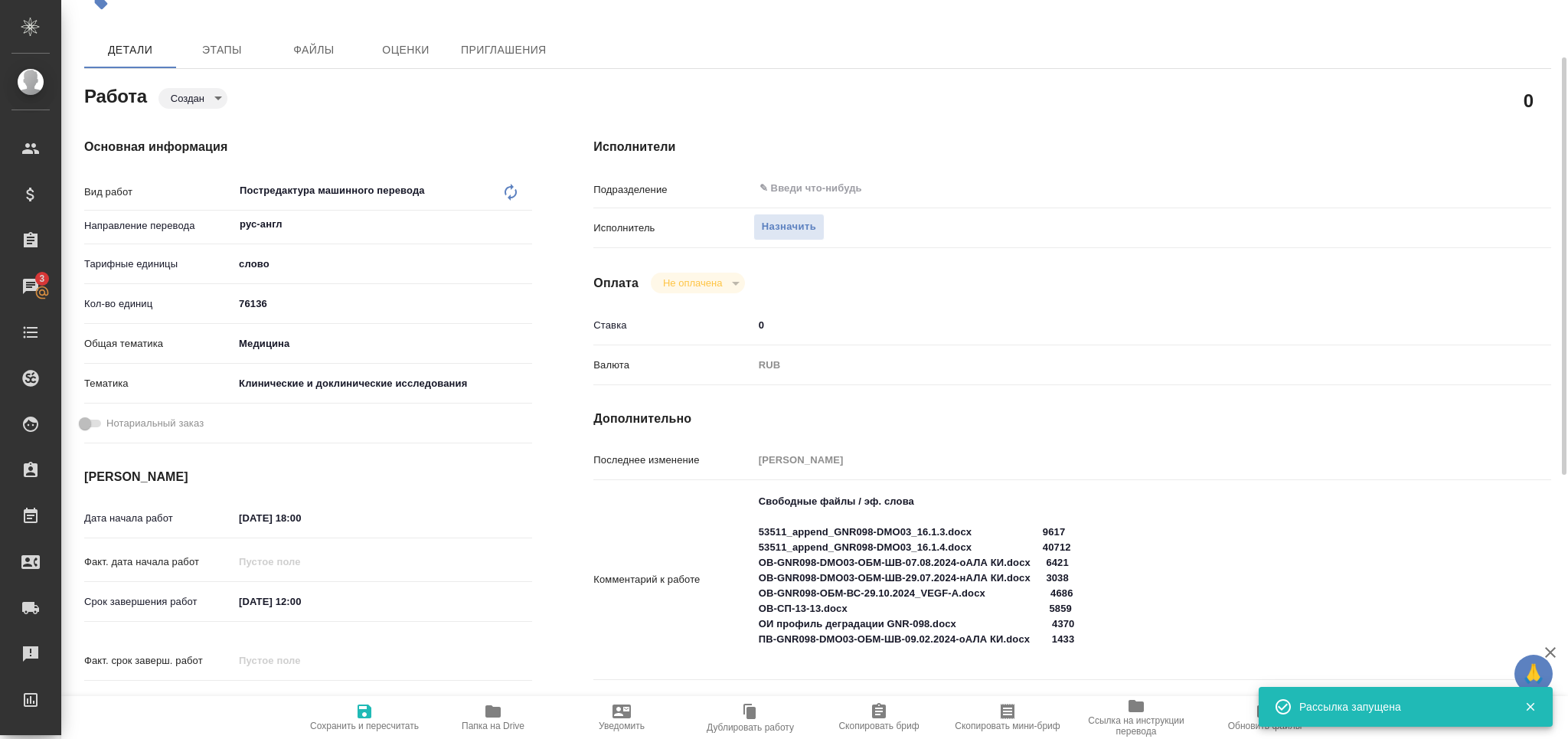
type input "0"
type input "RUB"
type input "[PERSON_NAME]"
type input "S_GNRM-1294"
type input "Бизнес перевод"
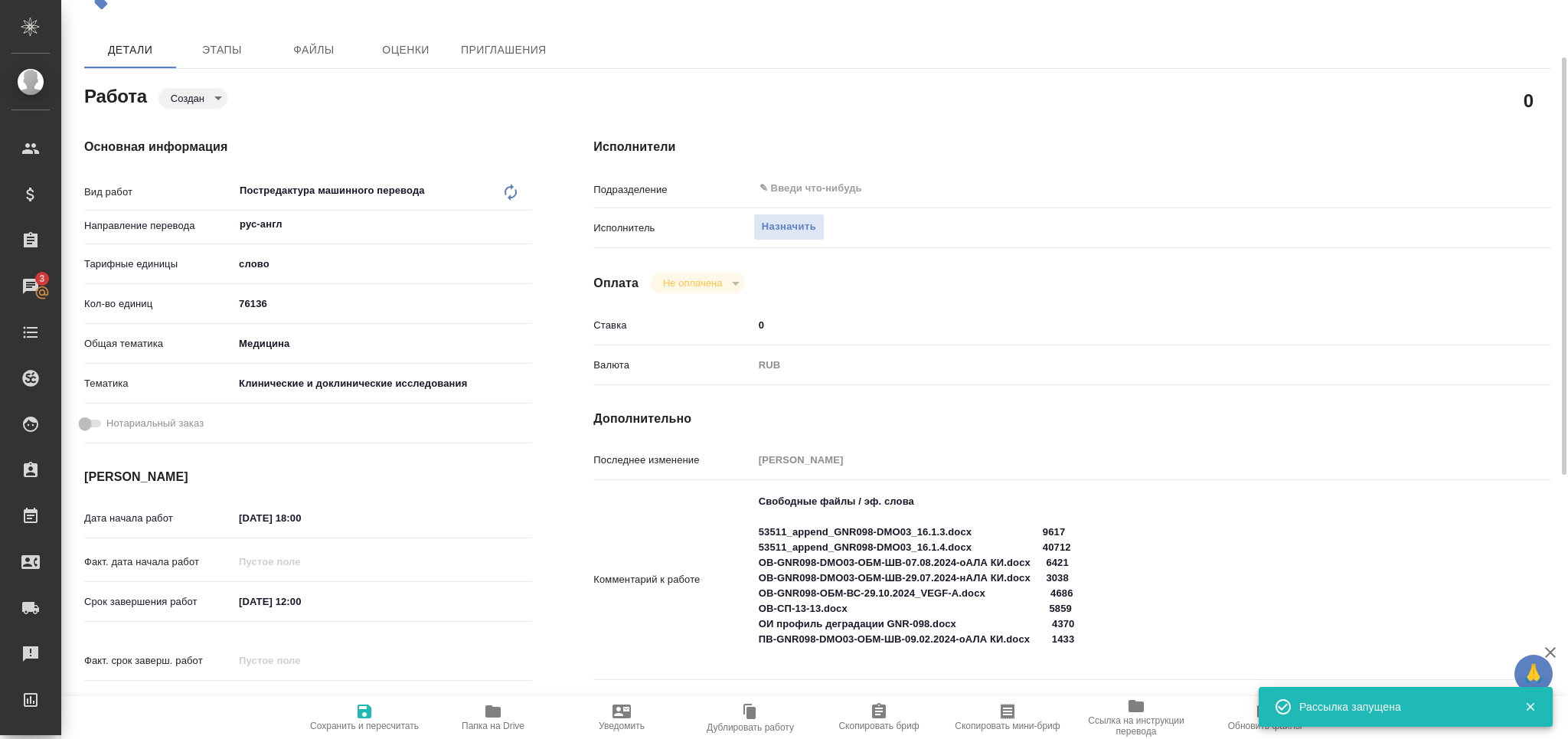
type input "Корректура, Перевод, Приёмка по качеству, Постредактура машинного перевода, Ред…"
type input "Кабаргина Анна"
type input "[PERSON_NAME]"
type input "/Clients/Generium/Orders/S_GNRM-1294"
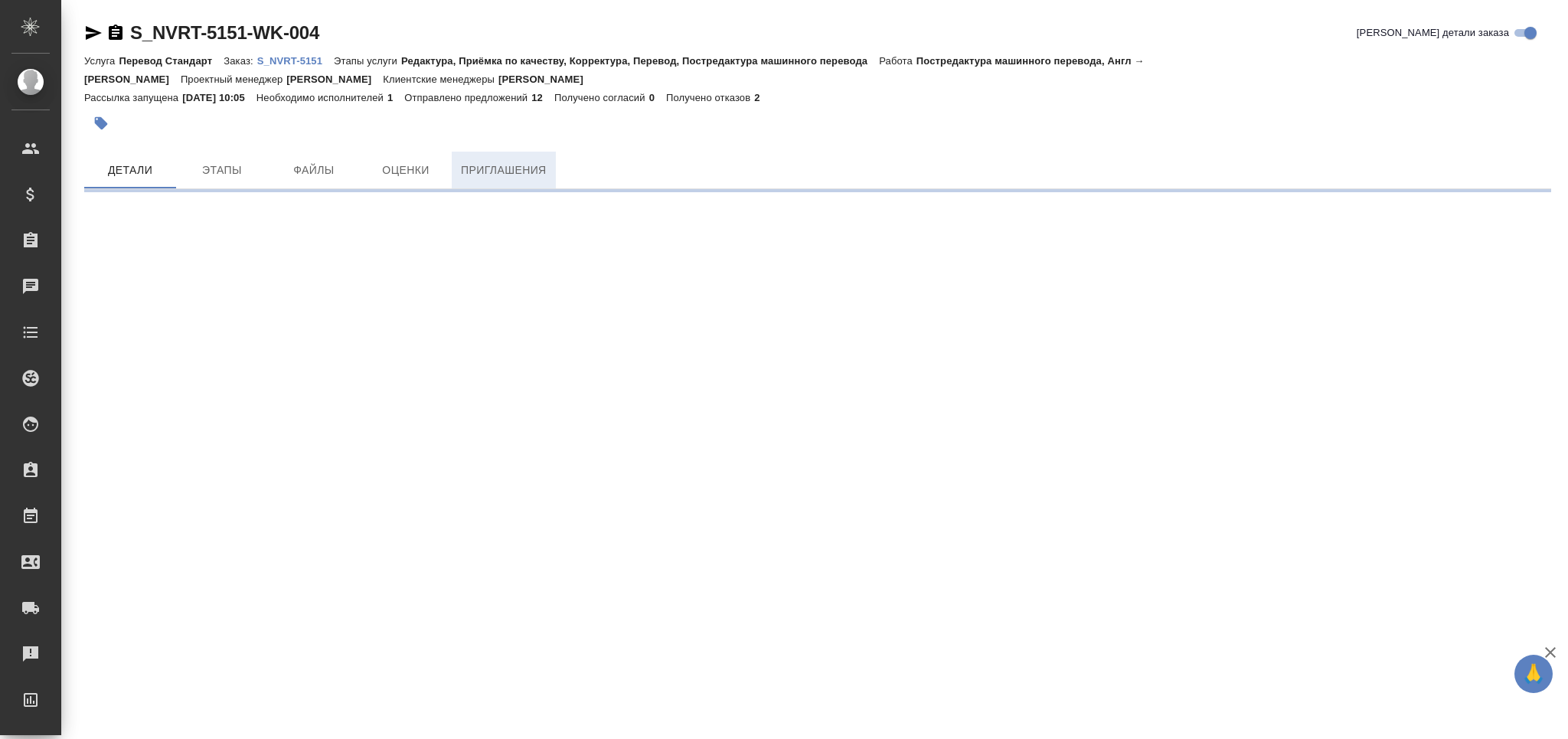
click at [519, 167] on span "Приглашения" at bounding box center [503, 170] width 85 height 19
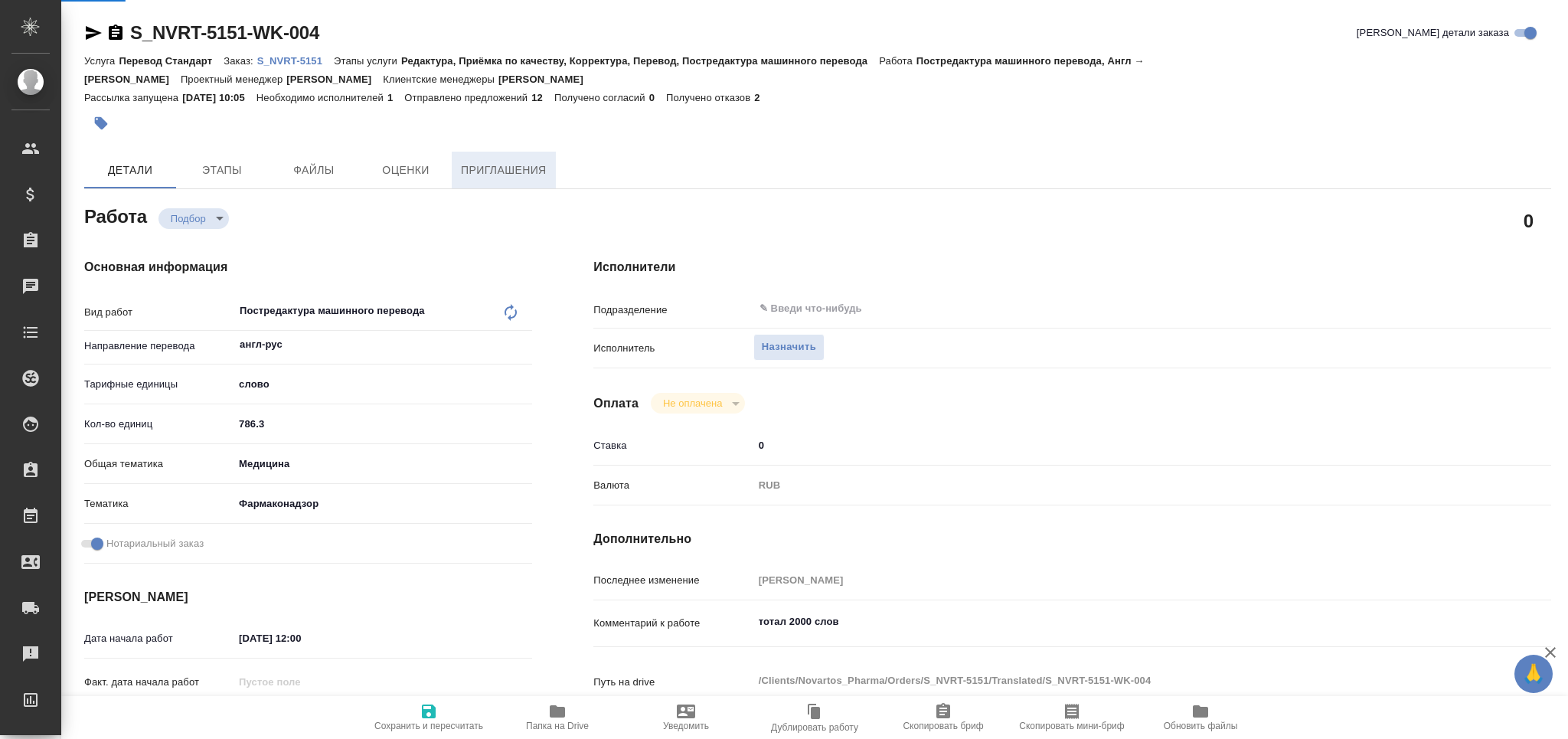
type textarea "x"
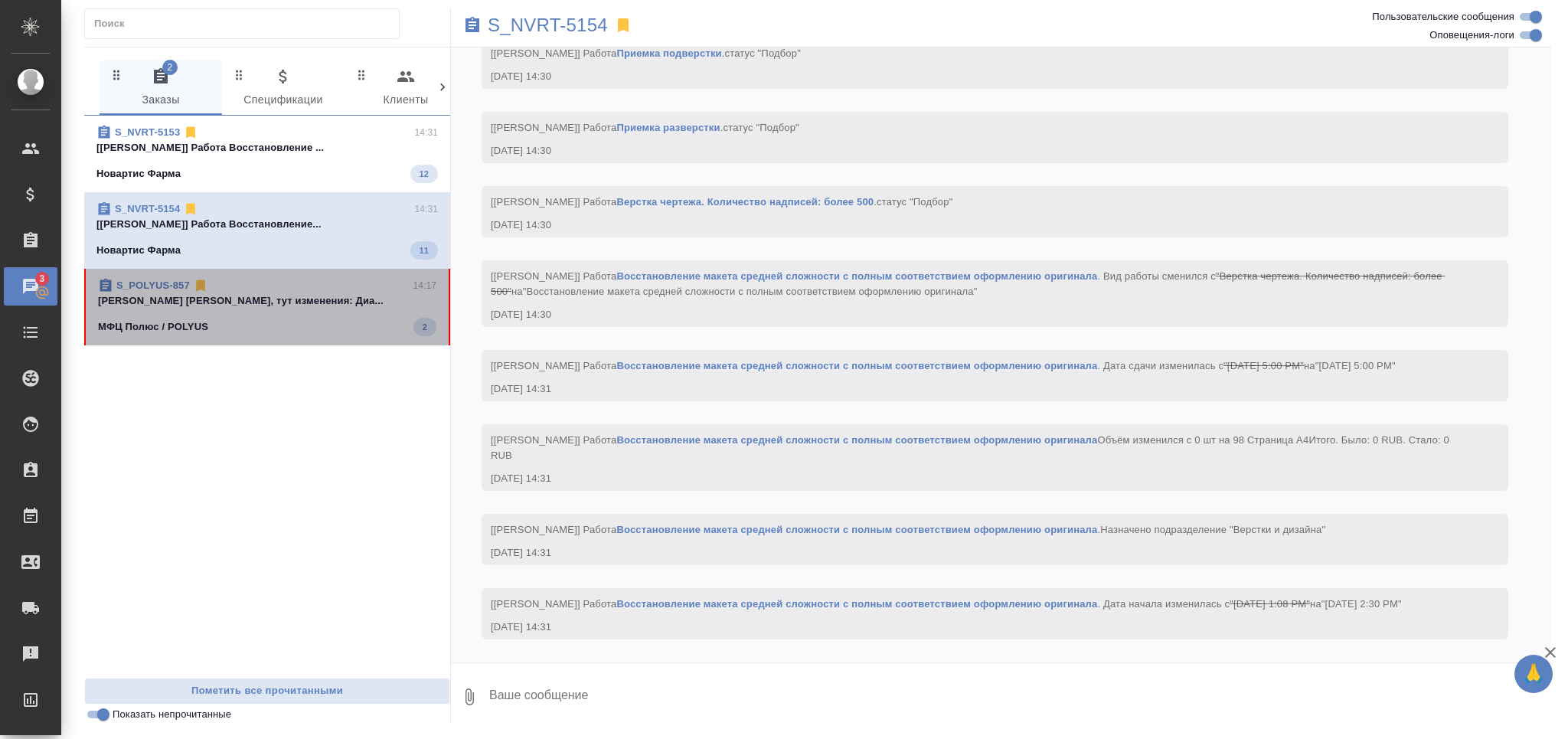
click at [255, 323] on div "МФЦ Полюс / POLYUS 2" at bounding box center [267, 327] width 338 height 18
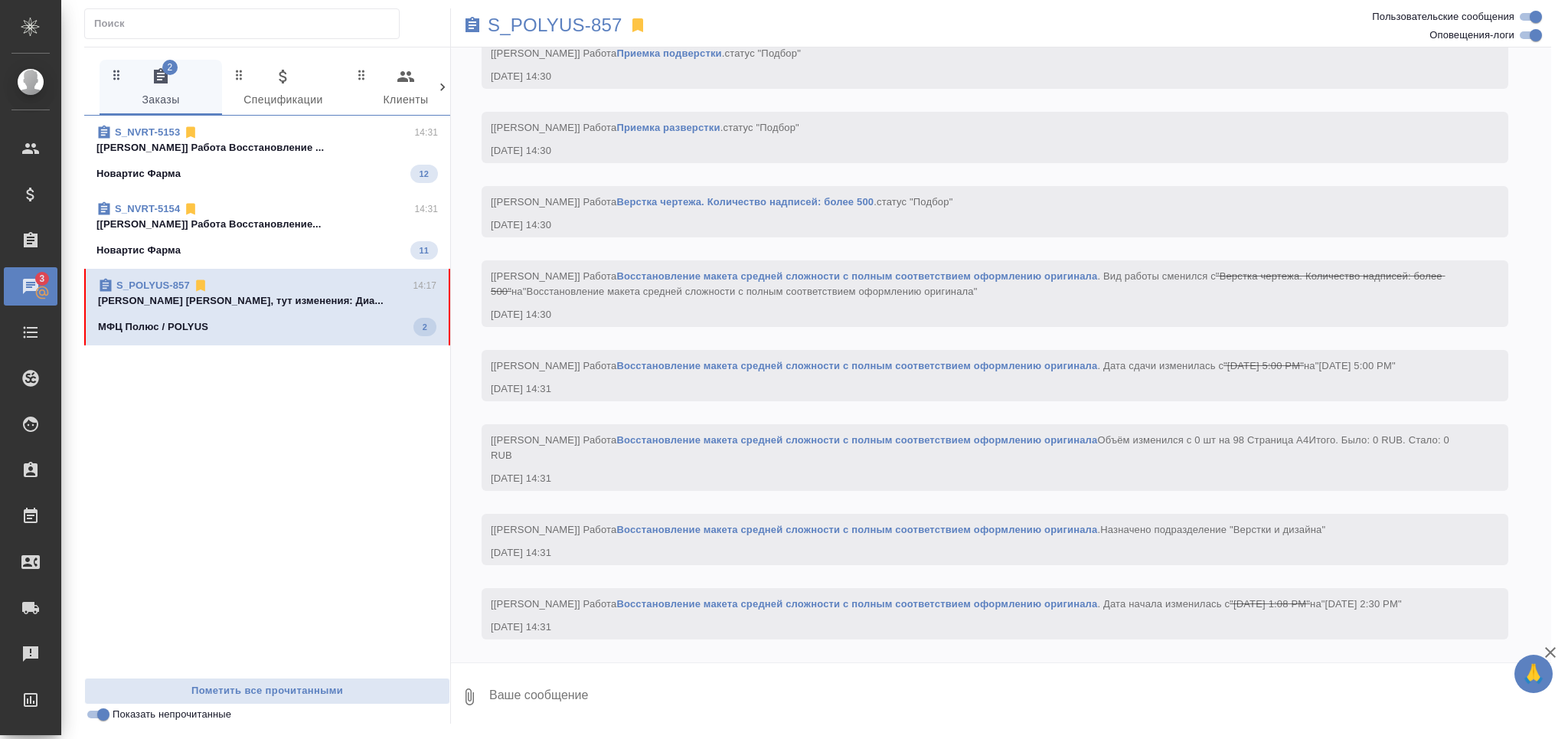
scroll to position [1681, 0]
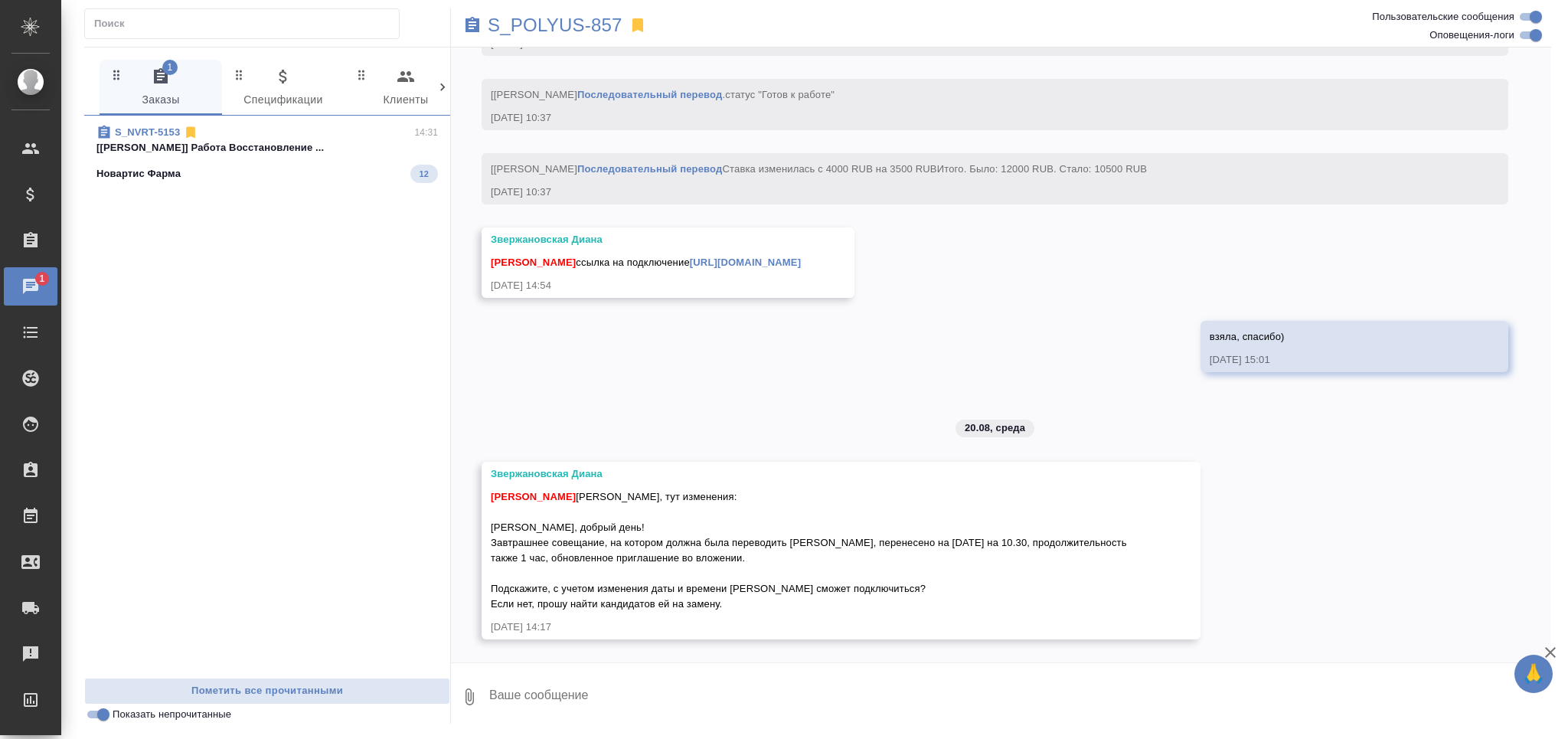
click at [569, 687] on textarea at bounding box center [1019, 698] width 1063 height 52
type textarea "пишу [PERSON_NAME]"
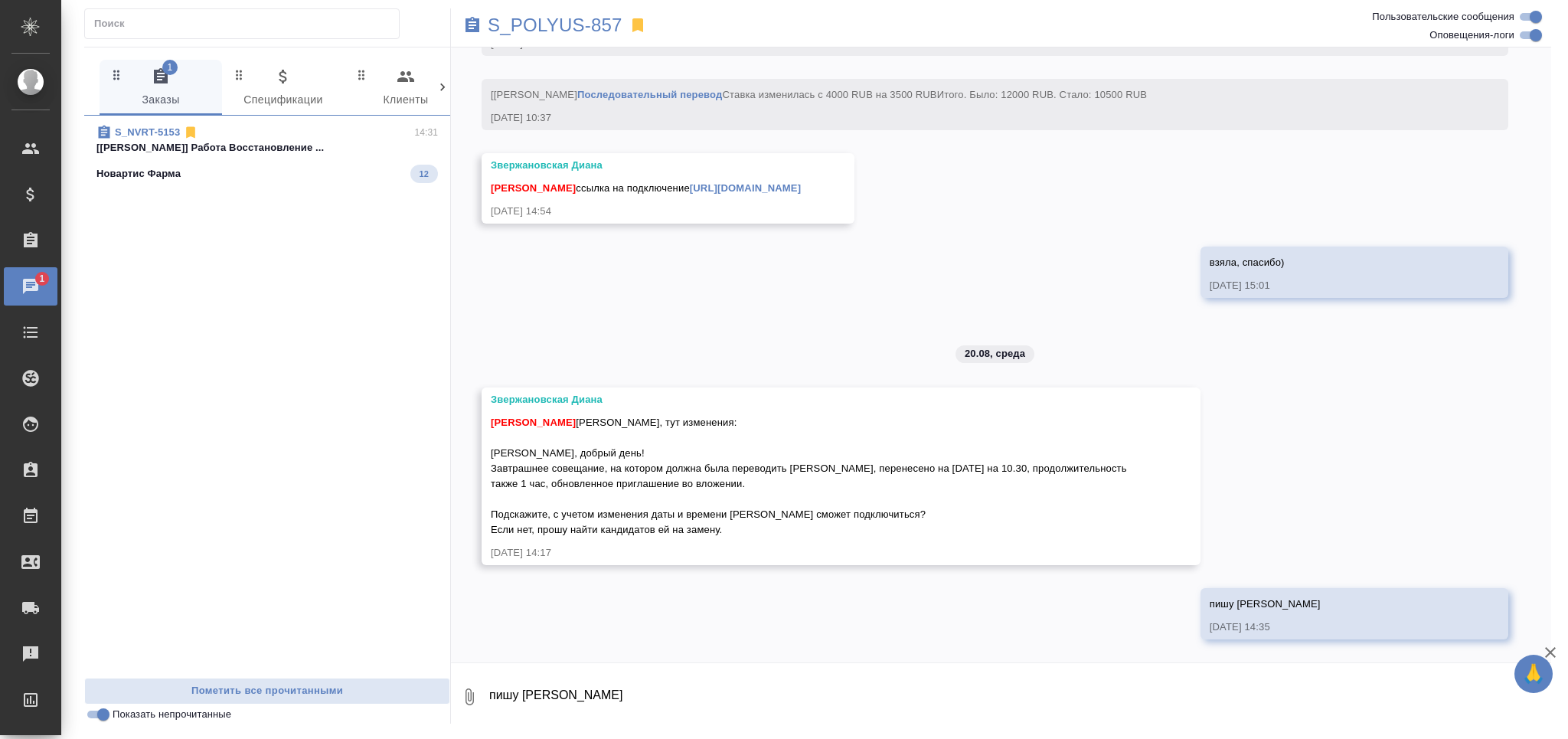
scroll to position [1756, 0]
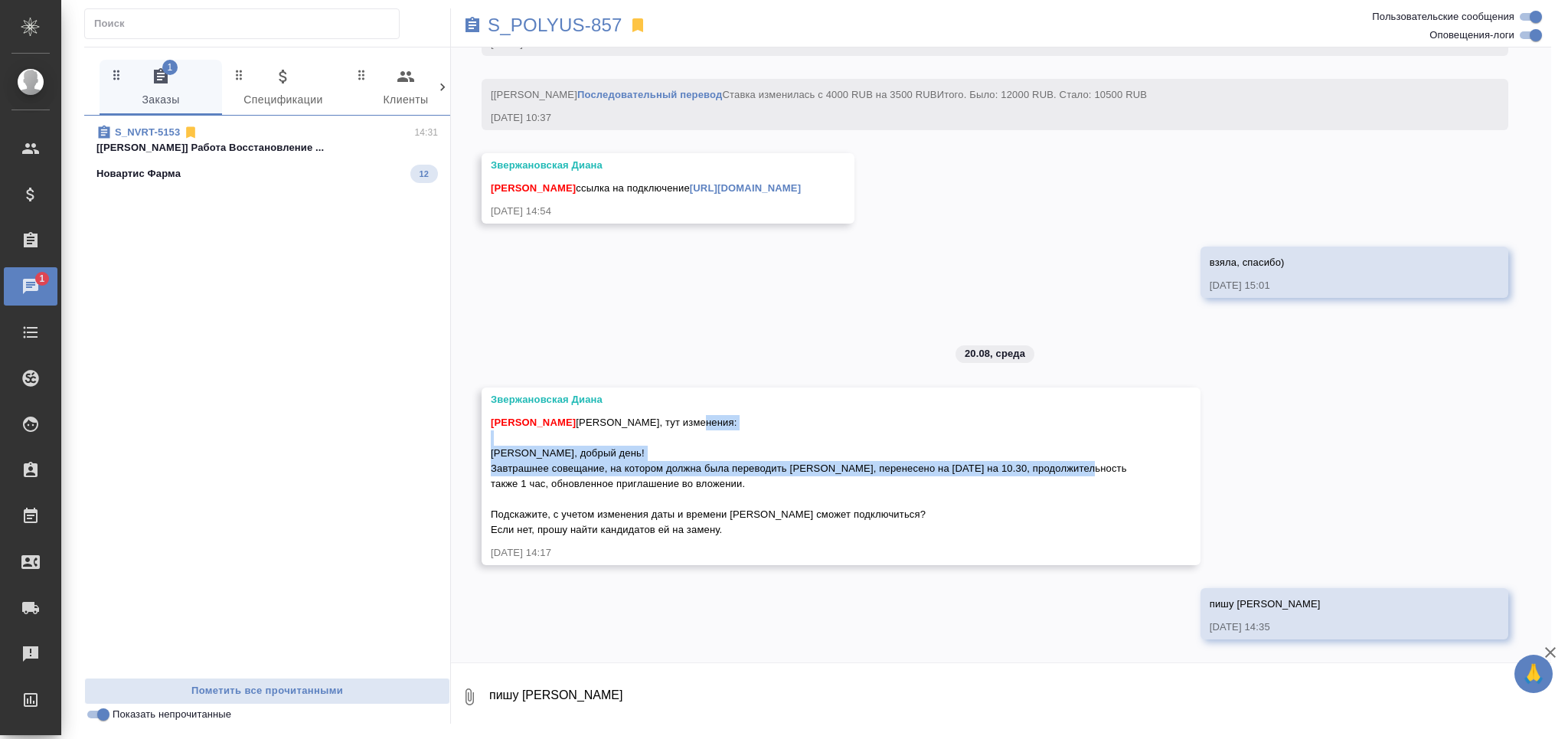
drag, startPoint x: 494, startPoint y: 450, endPoint x: 515, endPoint y: 483, distance: 39.1
click at [516, 484] on span "[PERSON_NAME] [PERSON_NAME], тут изменения: [PERSON_NAME], добрый день! Завтраш…" at bounding box center [811, 476] width 639 height 119
copy span "[PERSON_NAME], добрый день! Завтрашнее совещание, на котором должна была перево…"
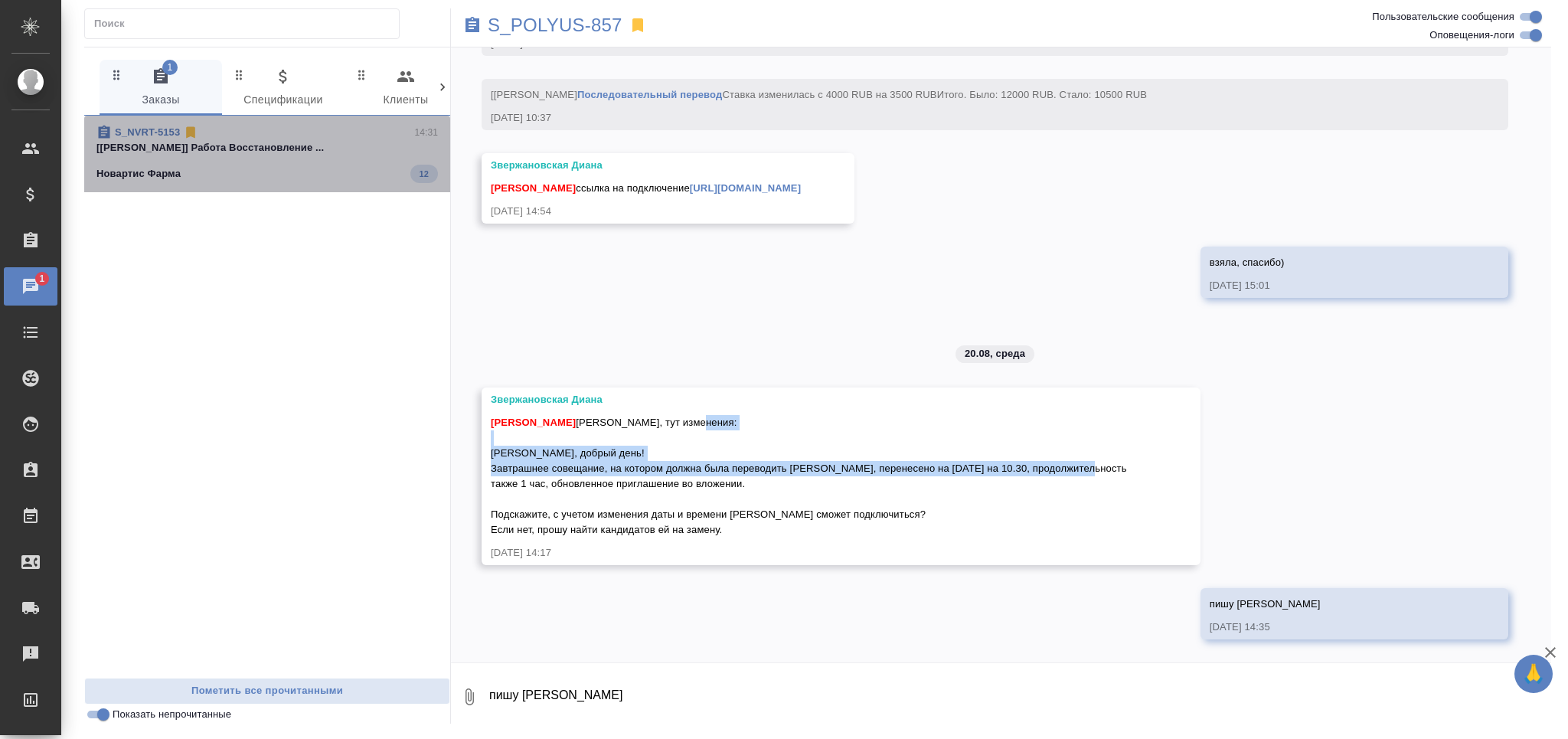
click at [278, 131] on div "S_NVRT-5153 14:31" at bounding box center [267, 132] width 342 height 15
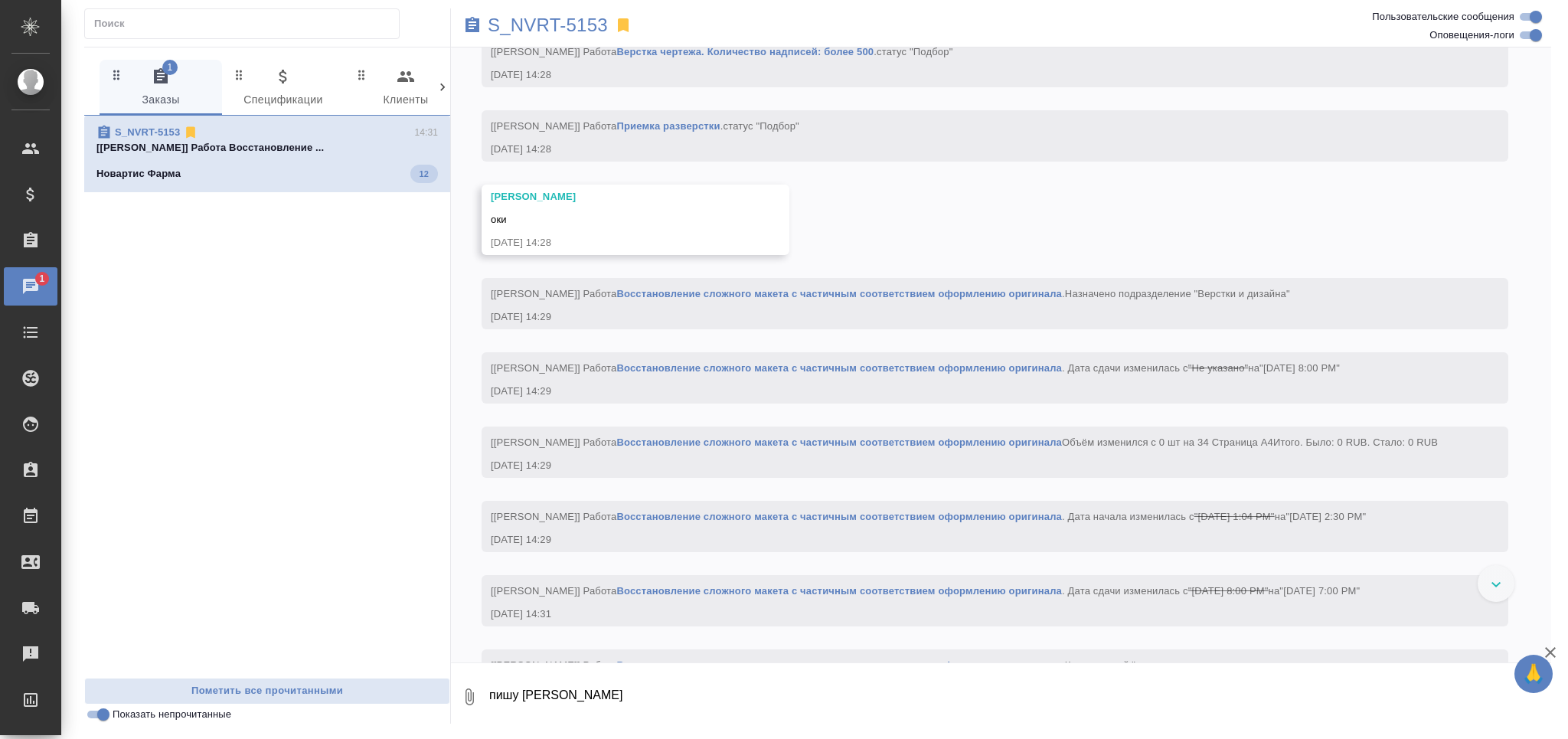
scroll to position [2987, 0]
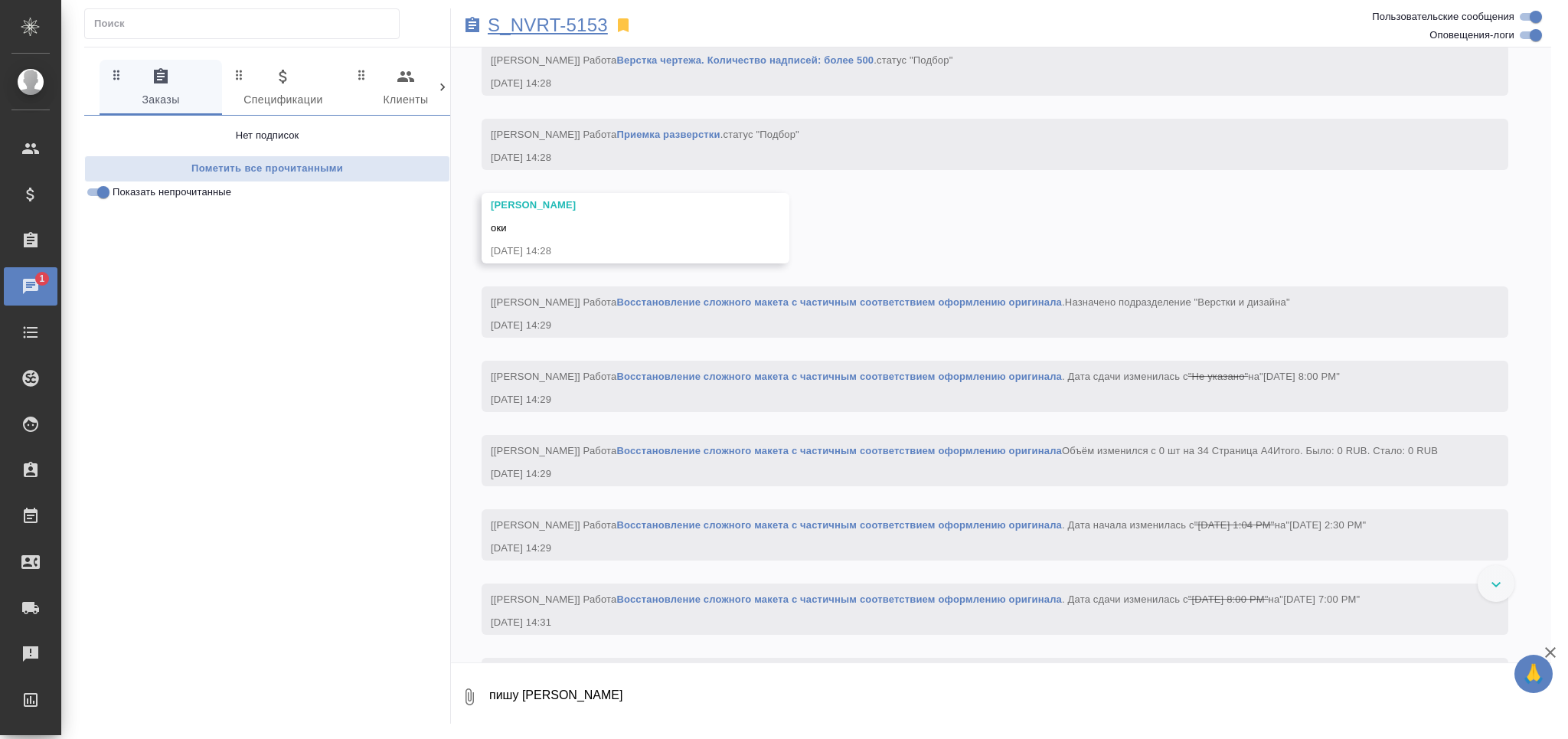
click at [578, 32] on p "S_NVRT-5153" at bounding box center [548, 25] width 121 height 15
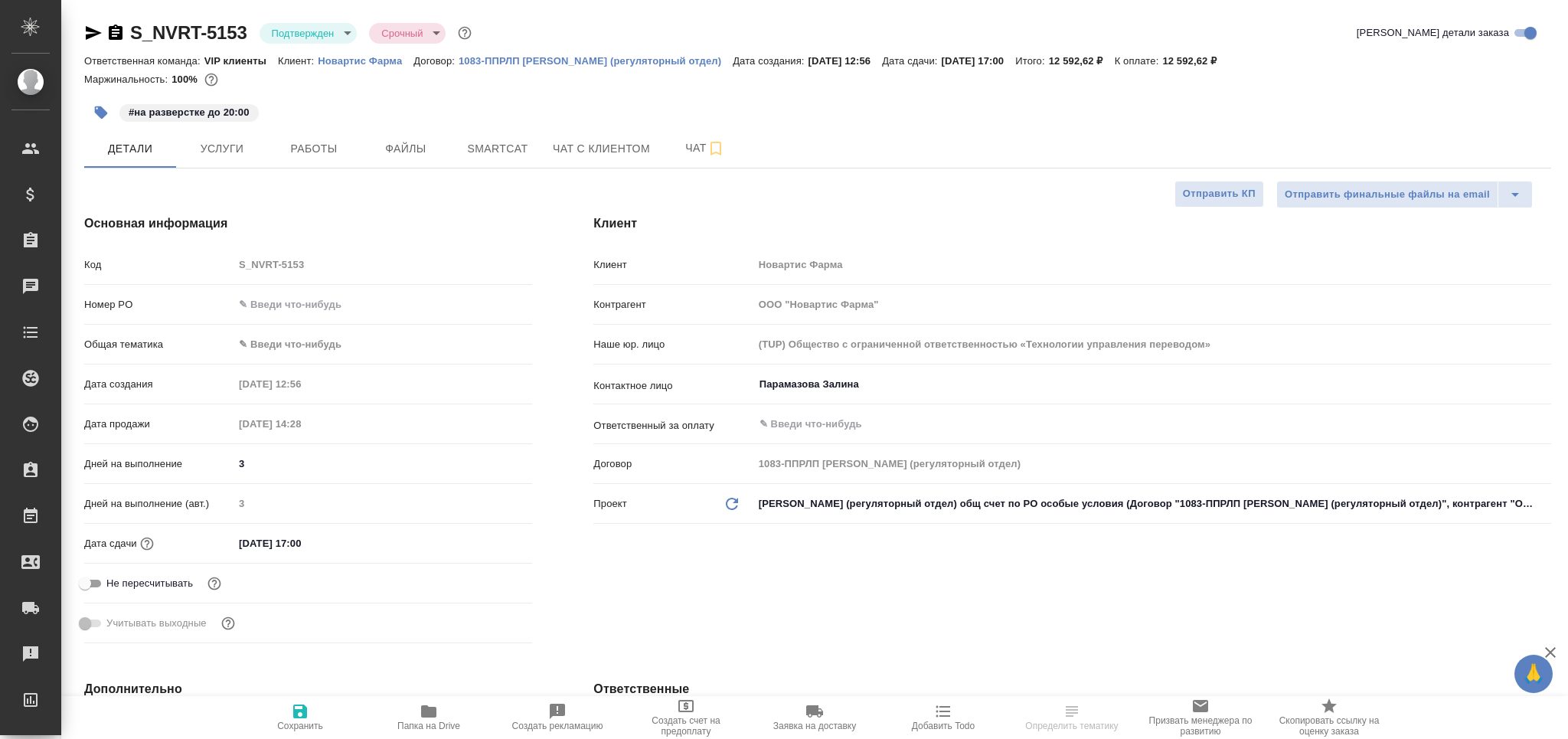
select select "RU"
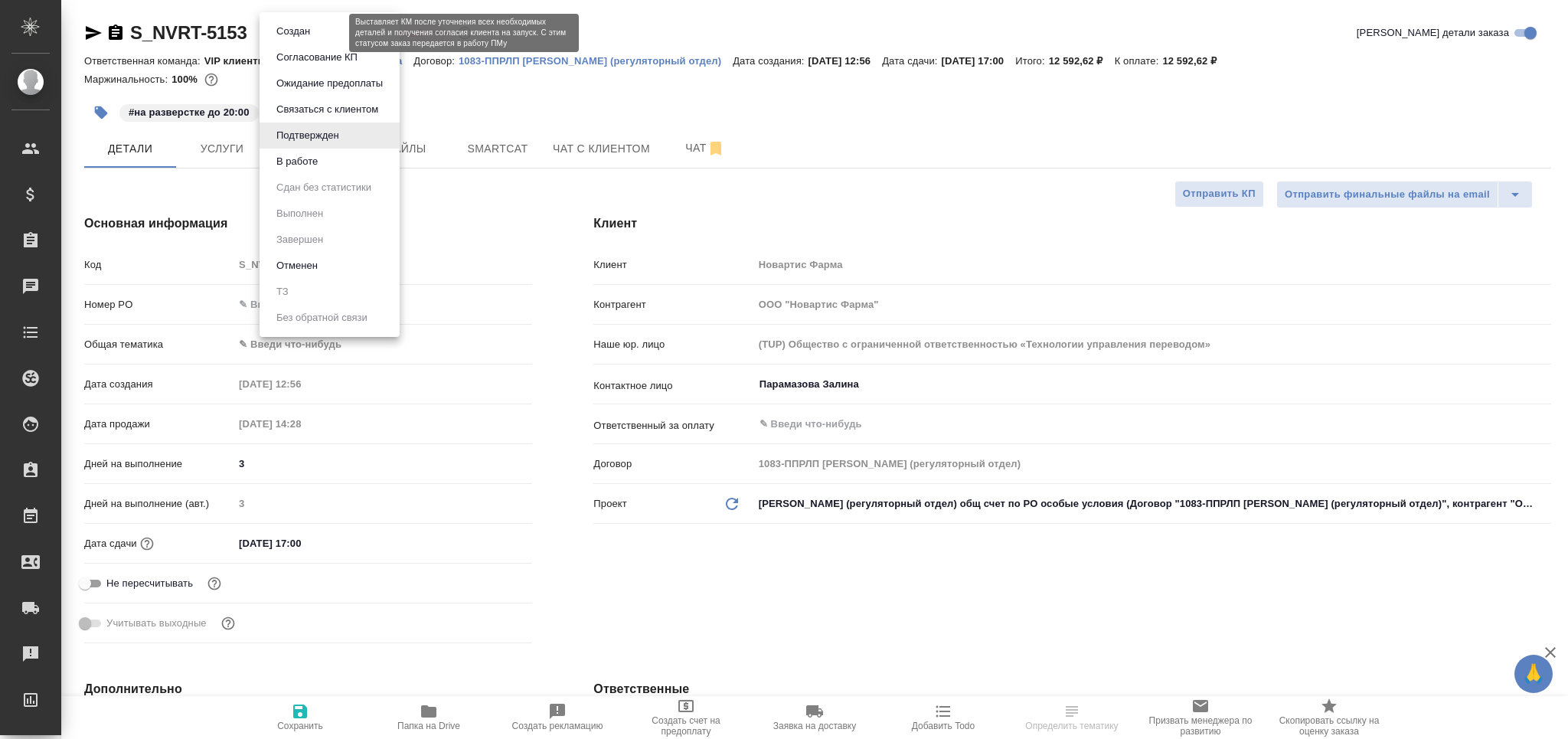
click at [305, 33] on body "🙏 .cls-1 fill:#fff; AWATERA Grabko [PERSON_NAME] Спецификации Заказы Чаты Todo …" at bounding box center [784, 431] width 1568 height 862
click at [324, 167] on li "В работе" at bounding box center [330, 161] width 140 height 26
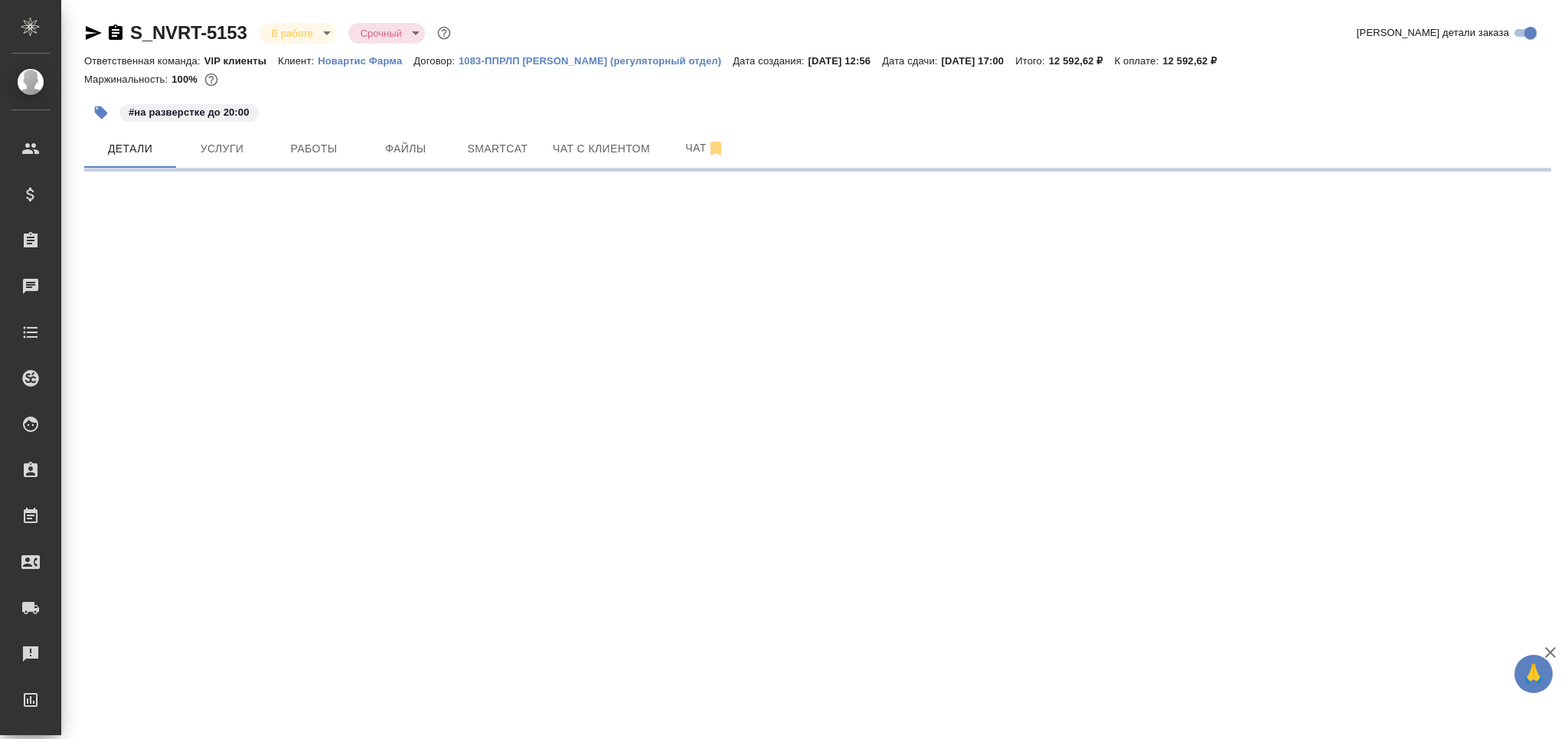
select select "RU"
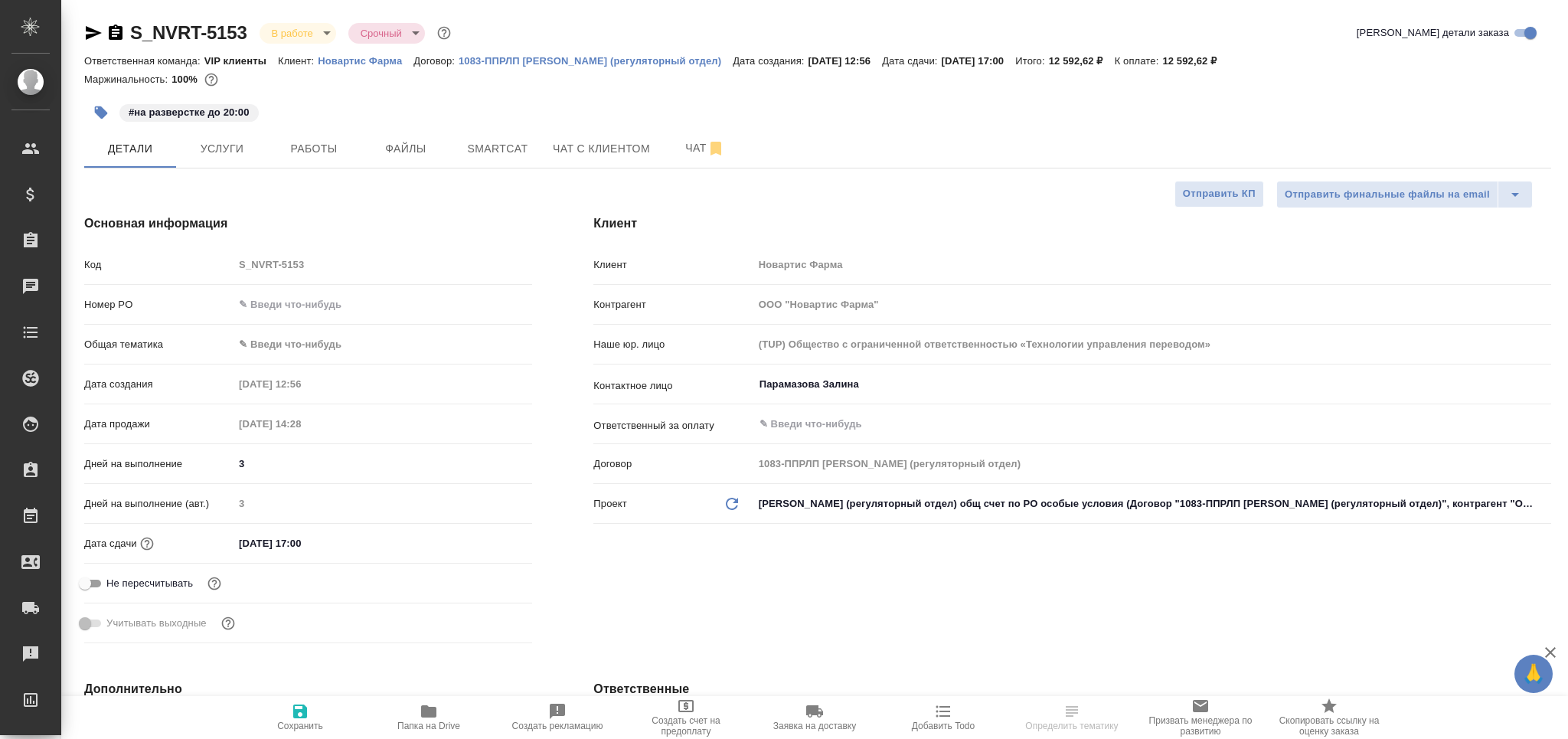
type textarea "x"
click at [245, 150] on span "Услуги" at bounding box center [222, 149] width 74 height 19
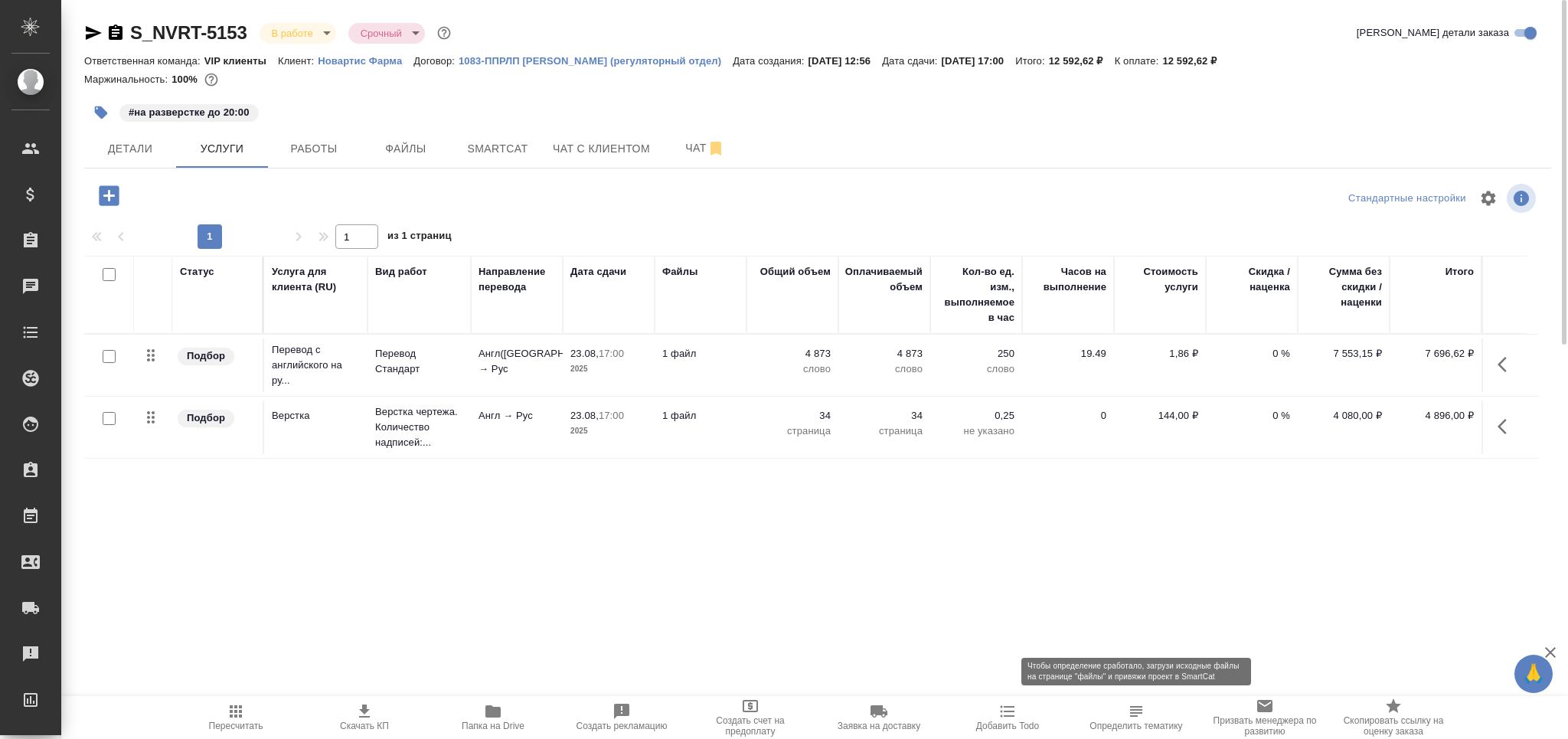
click at [1133, 711] on icon "button" at bounding box center [1136, 712] width 13 height 11
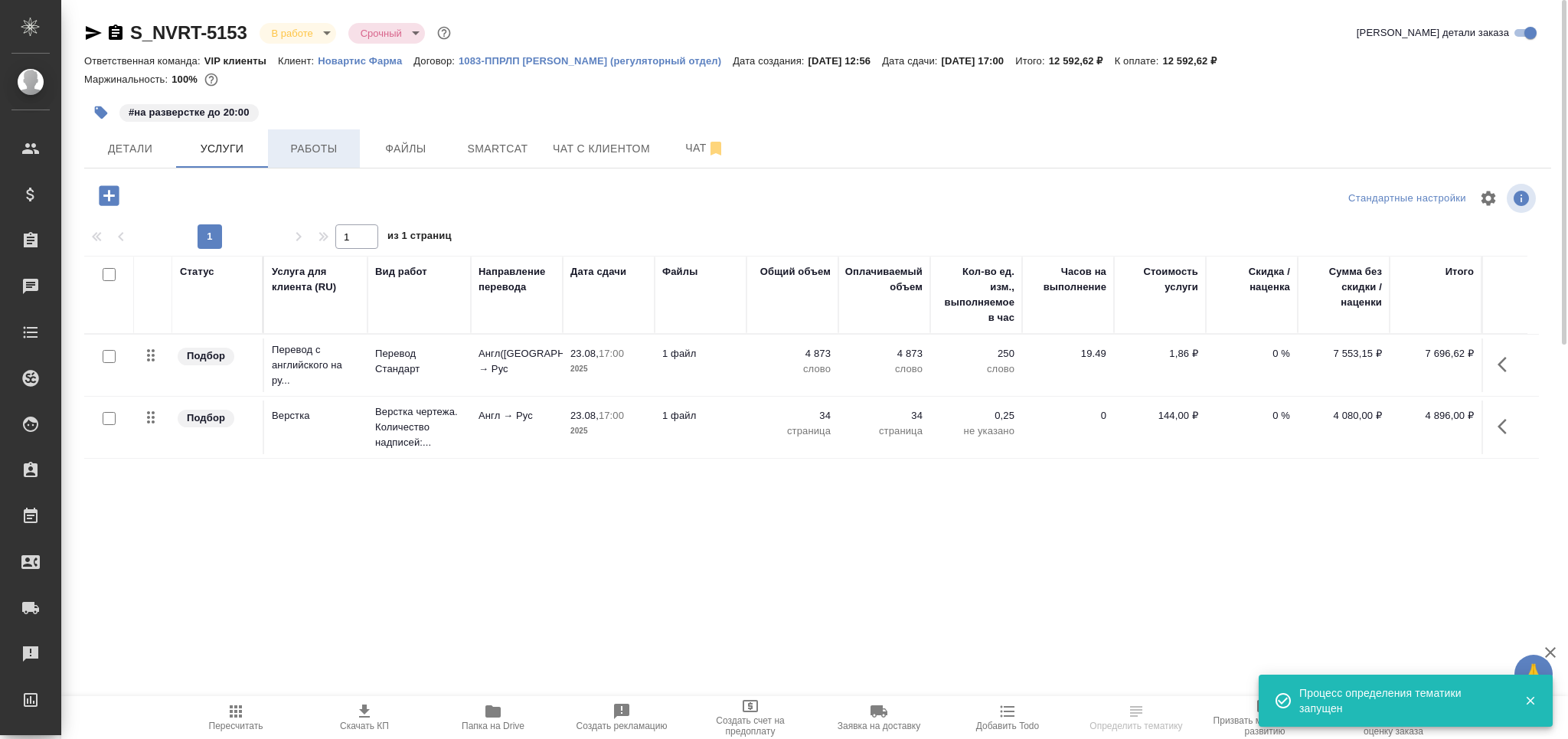
click at [334, 140] on span "Работы" at bounding box center [314, 149] width 74 height 19
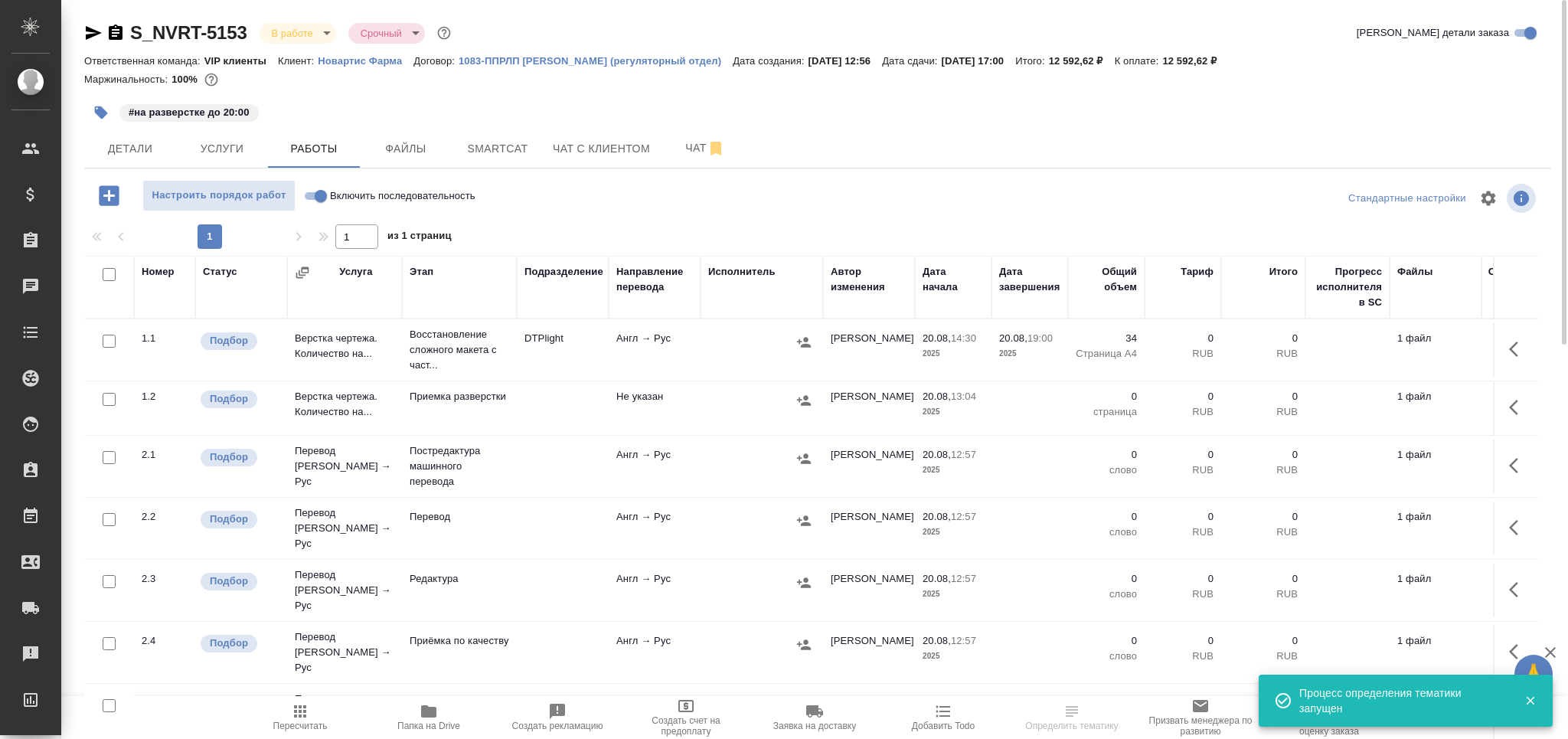
click at [430, 707] on icon "button" at bounding box center [428, 712] width 18 height 18
click at [318, 714] on span "Пересчитать" at bounding box center [300, 717] width 111 height 29
click at [111, 520] on input "checkbox" at bounding box center [109, 519] width 13 height 13
checkbox input "true"
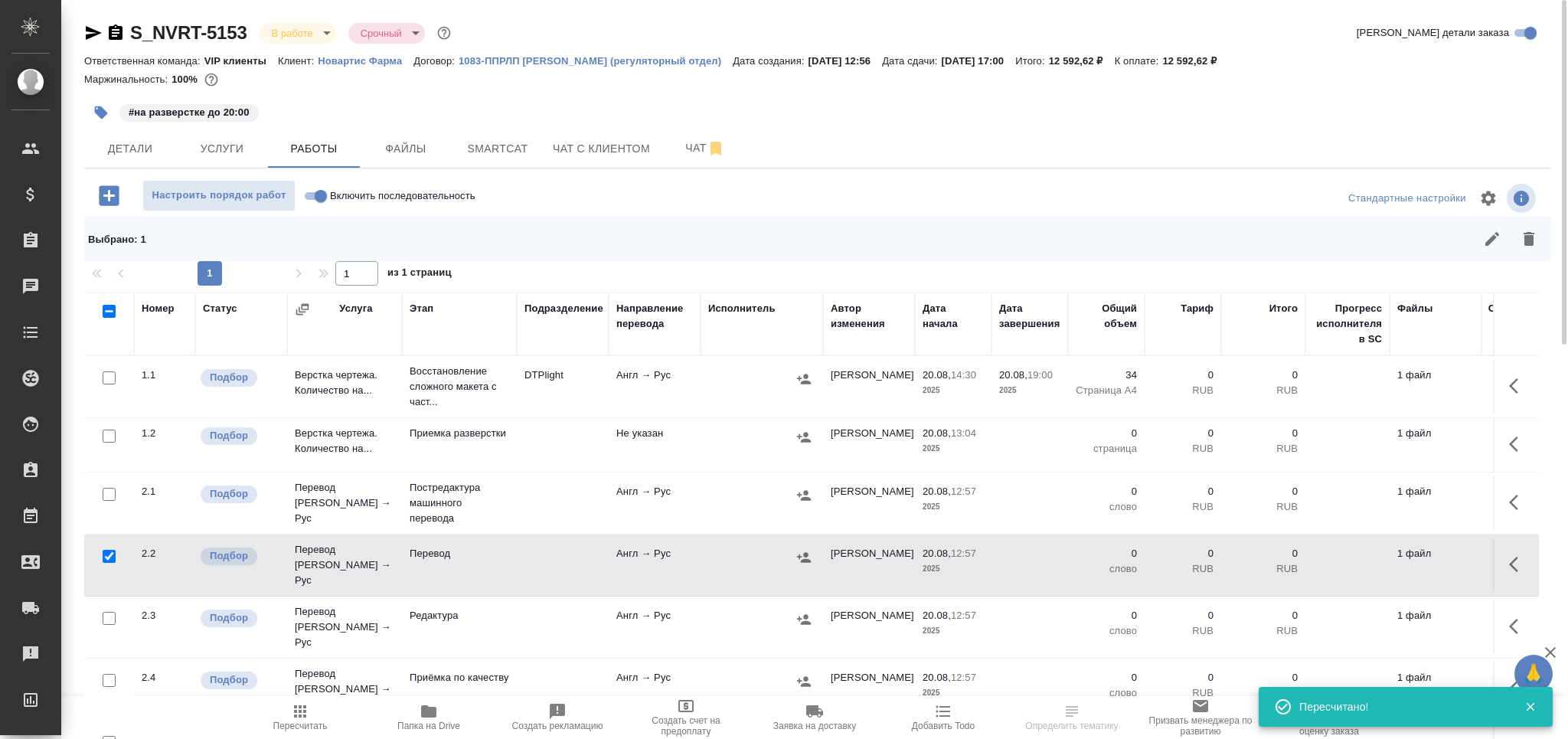
click at [116, 389] on div at bounding box center [109, 379] width 34 height 22
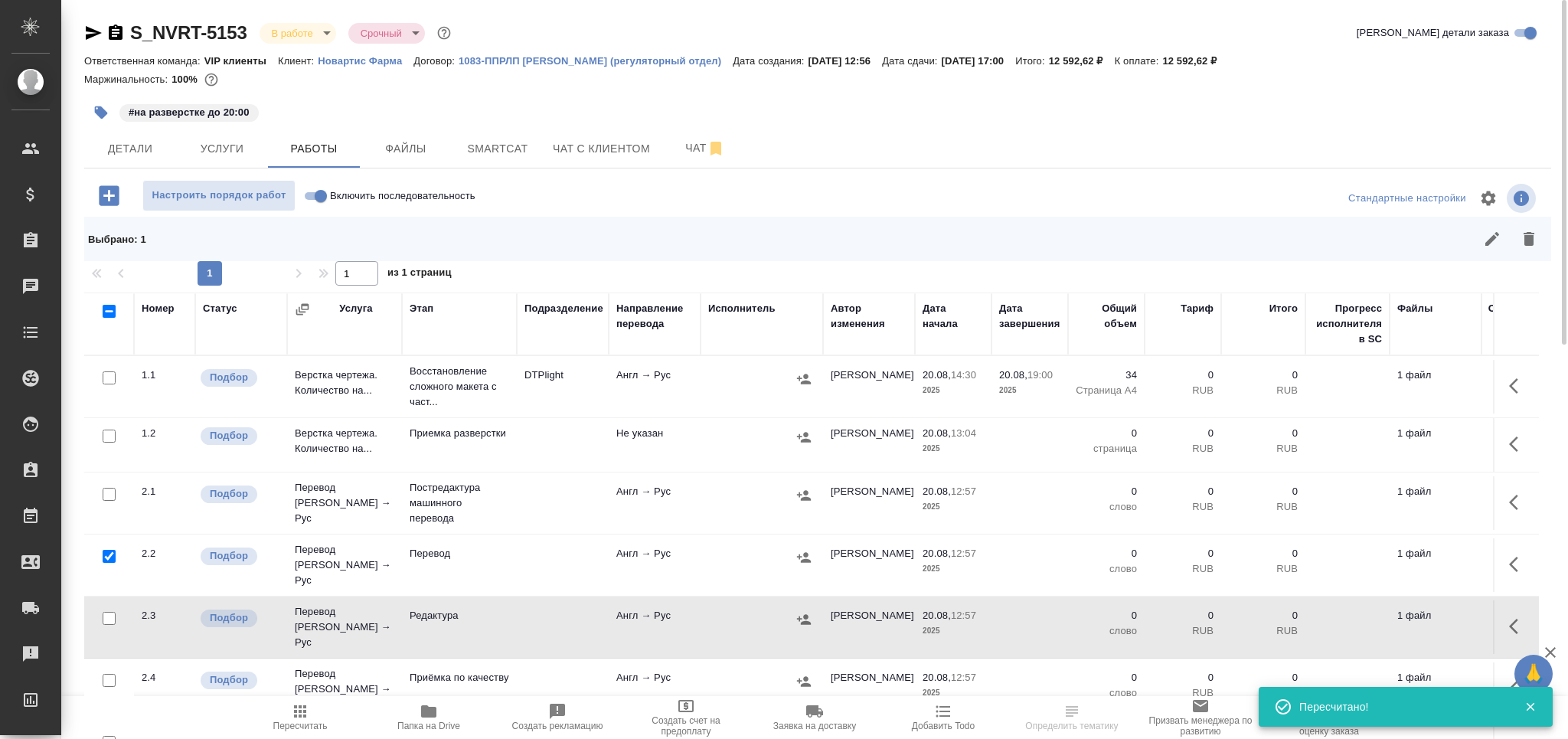
scroll to position [90, 0]
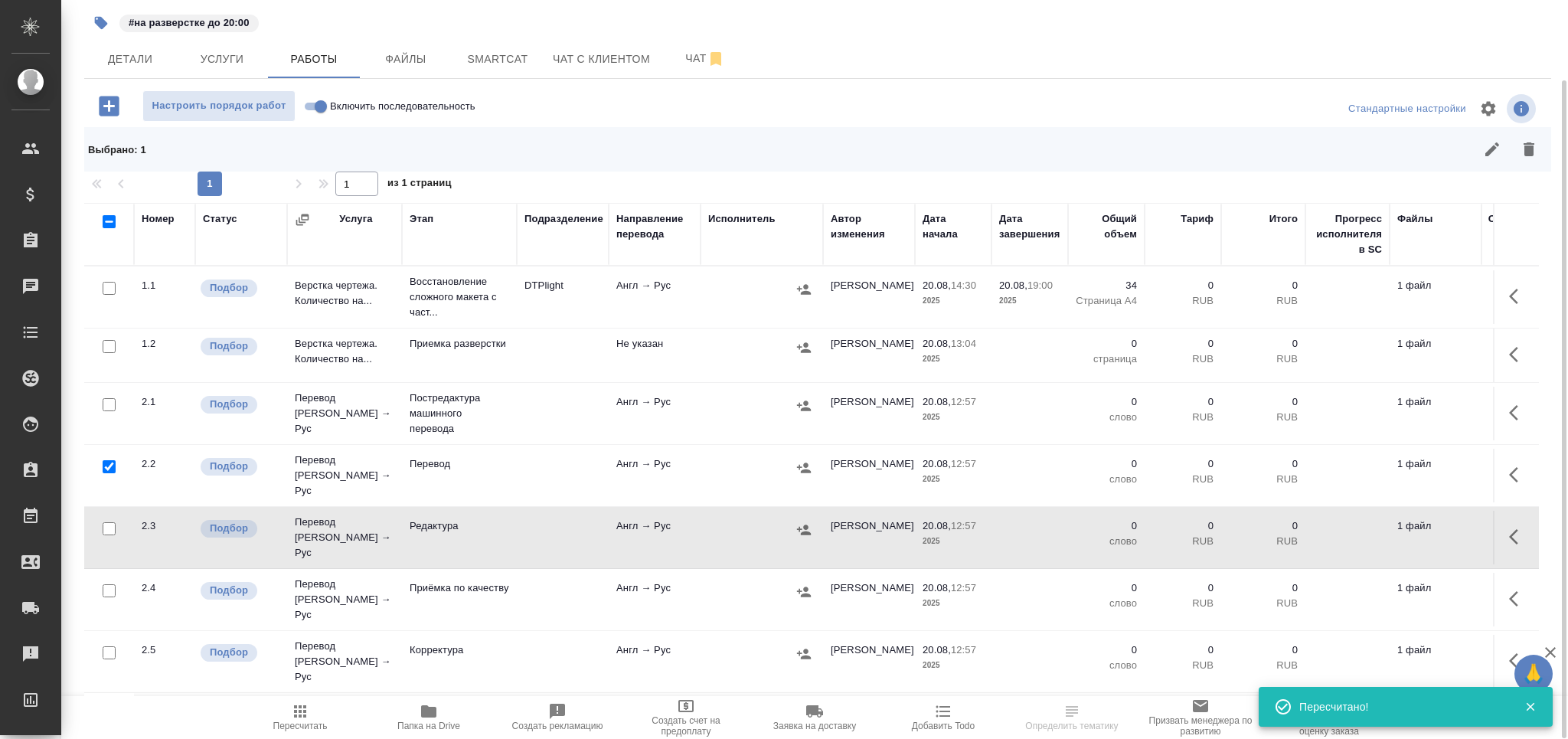
drag, startPoint x: 108, startPoint y: 518, endPoint x: 113, endPoint y: 576, distance: 58.2
click at [108, 522] on input "checkbox" at bounding box center [109, 528] width 13 height 13
checkbox input "true"
click at [114, 300] on div at bounding box center [109, 289] width 34 height 22
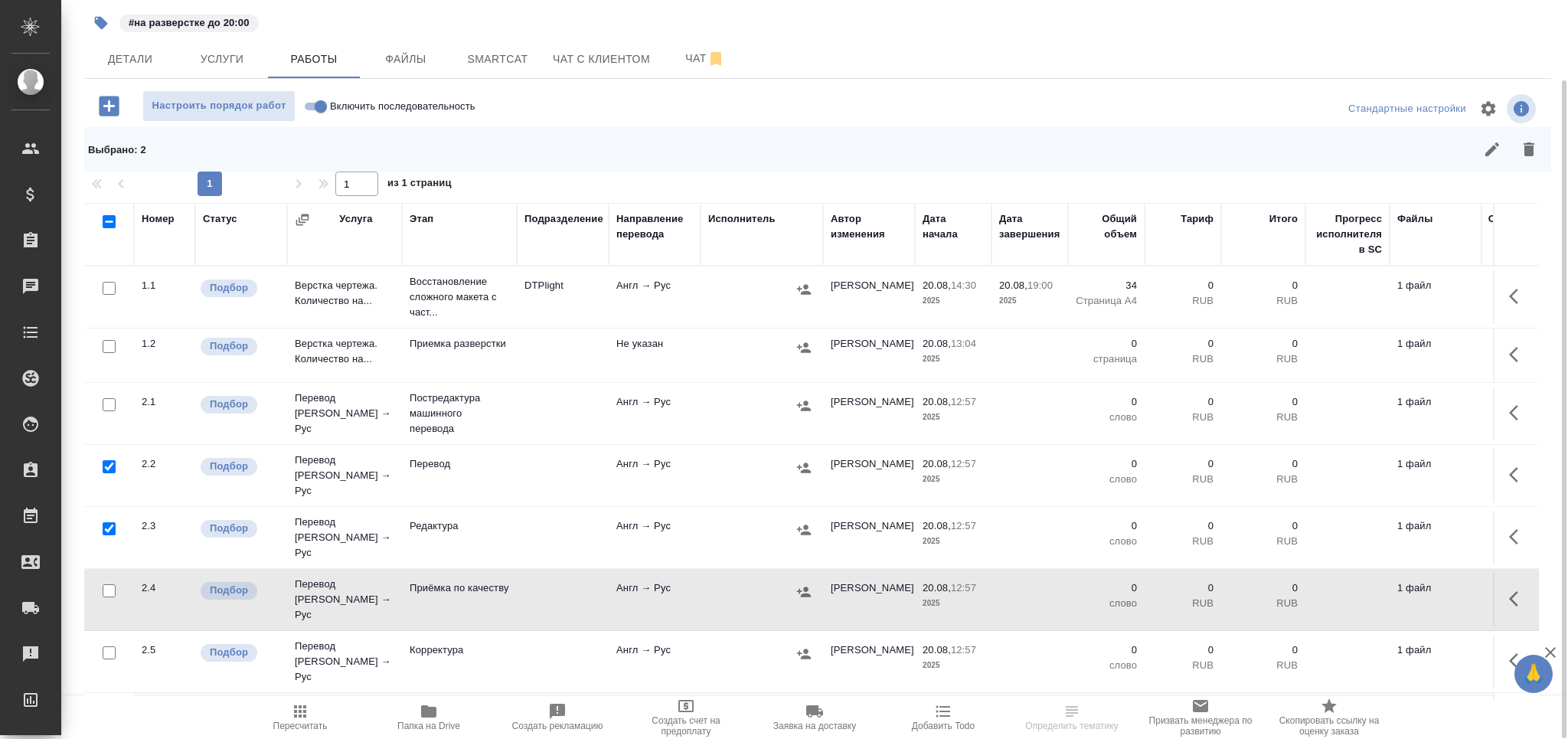
click at [113, 584] on input "checkbox" at bounding box center [109, 590] width 13 height 13
checkbox input "true"
click at [1532, 146] on icon "button" at bounding box center [1529, 149] width 11 height 14
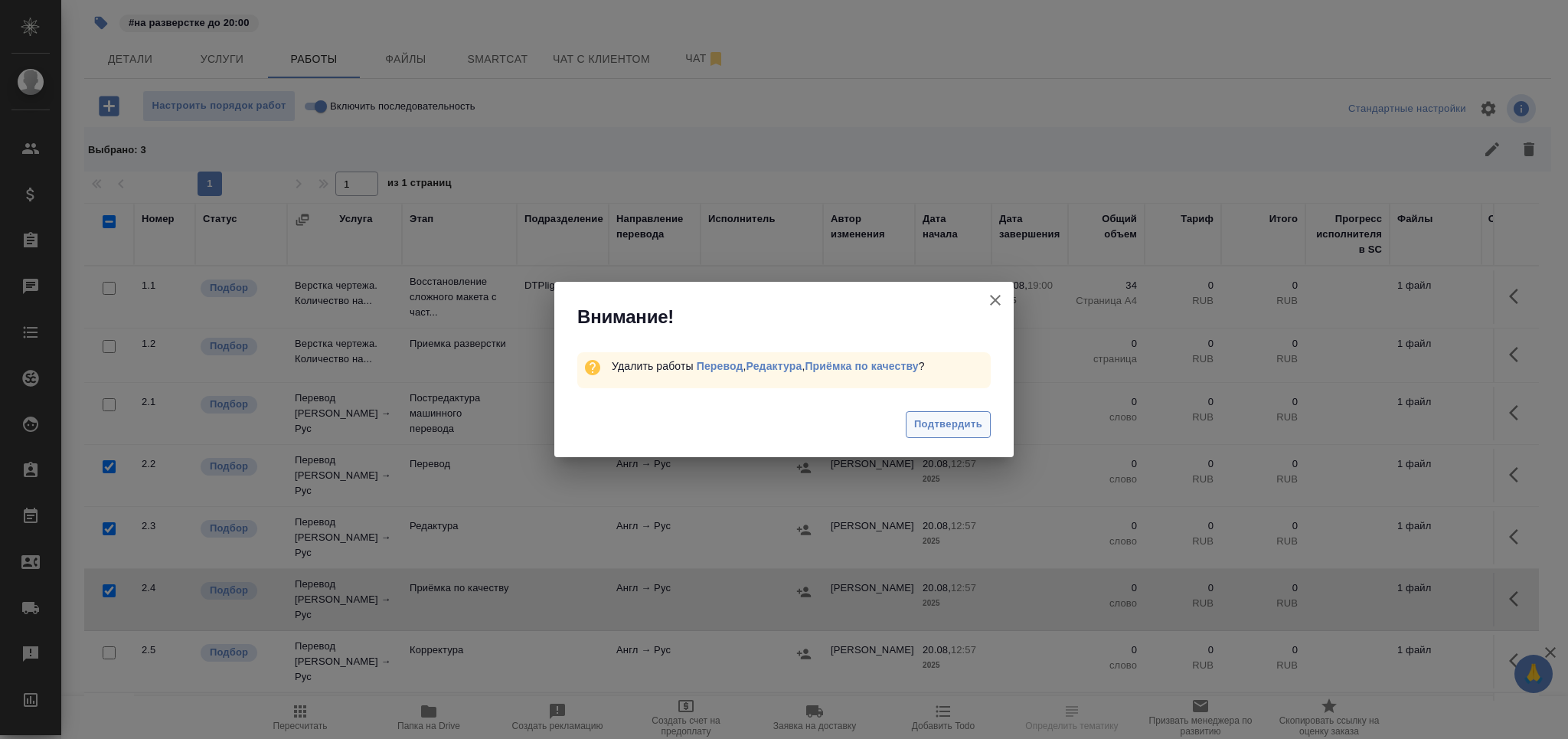
click at [959, 419] on span "Подтвердить" at bounding box center [948, 425] width 68 height 18
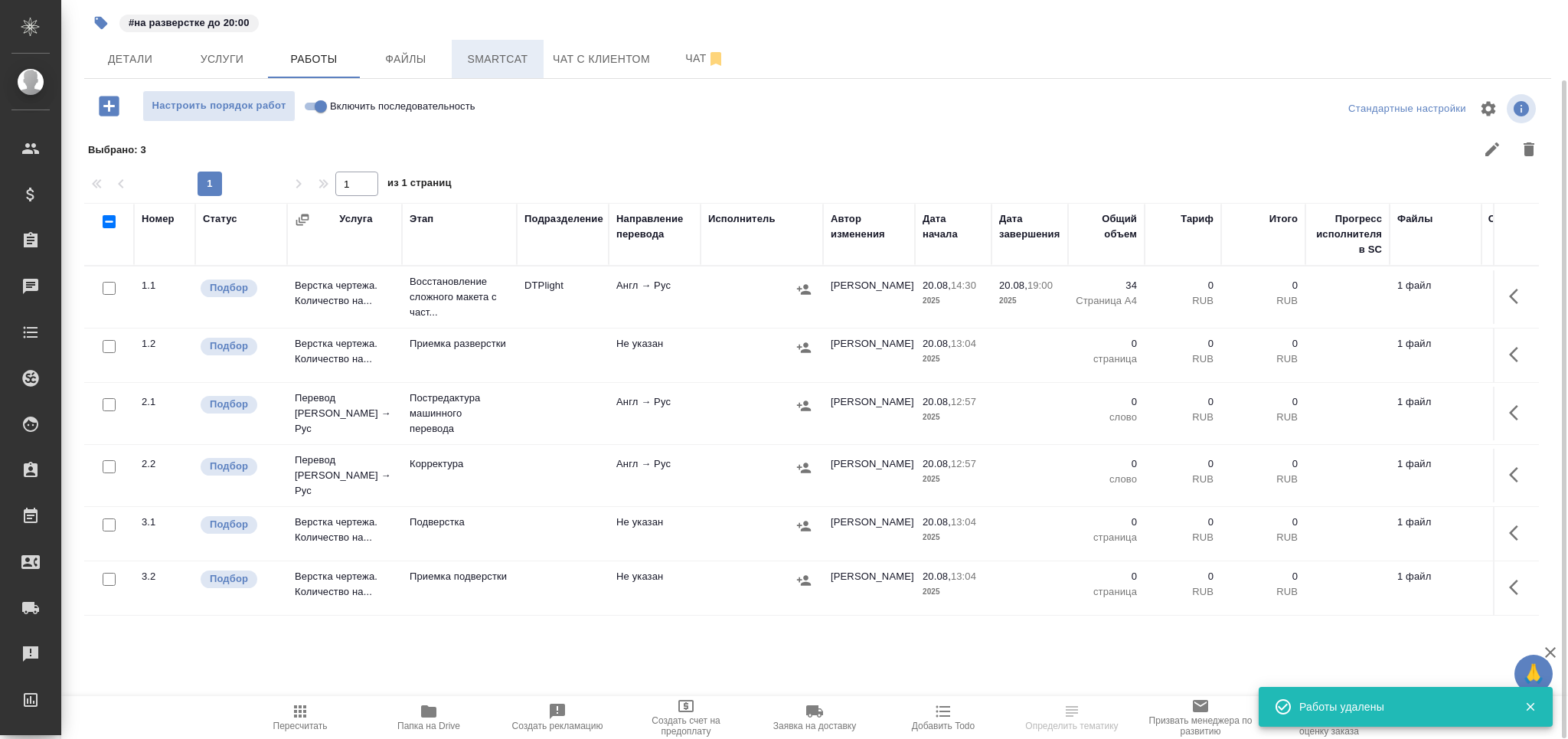
click at [496, 56] on span "Smartcat" at bounding box center [497, 59] width 74 height 19
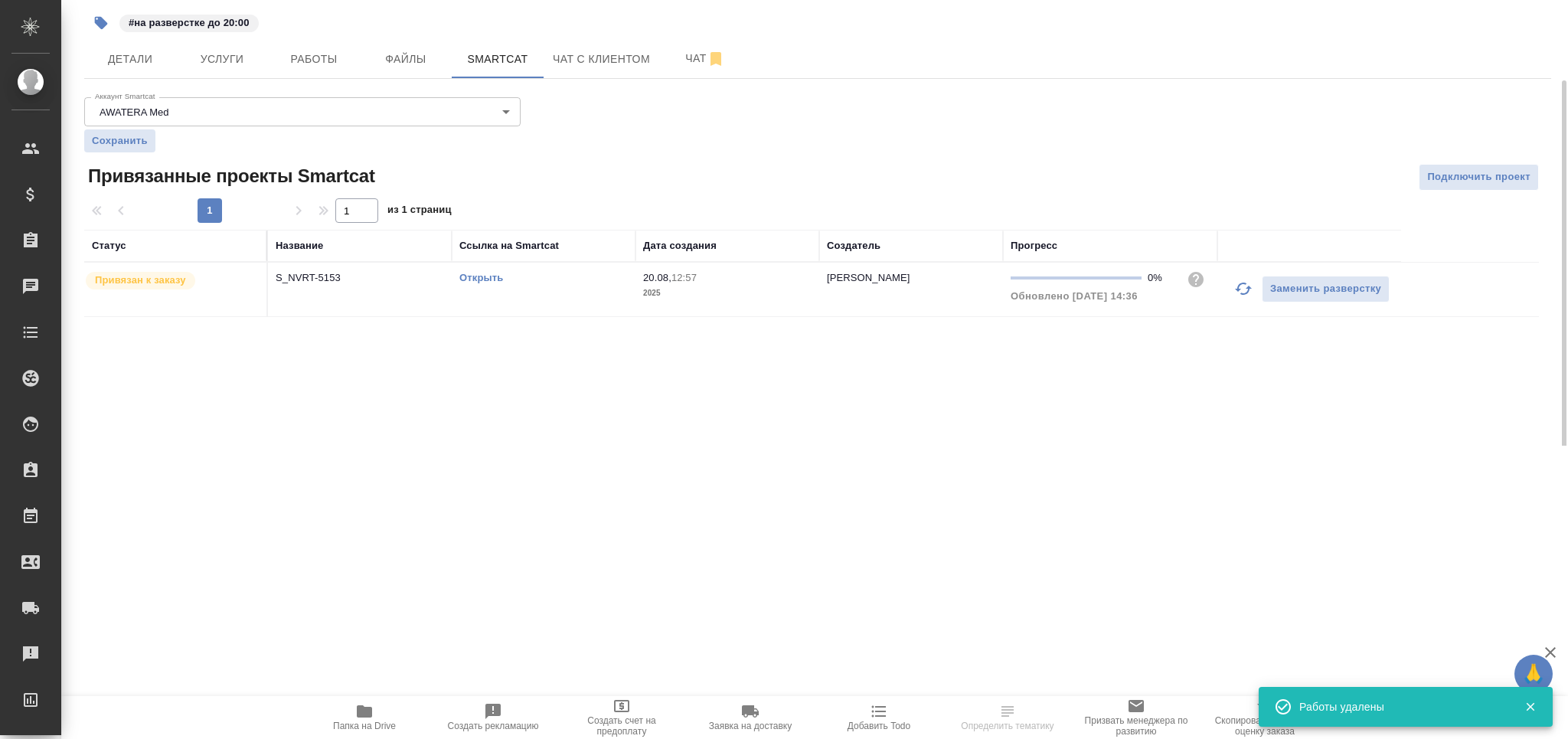
click at [490, 275] on link "Открыть" at bounding box center [481, 277] width 44 height 12
click at [308, 69] on button "Работы" at bounding box center [314, 59] width 92 height 39
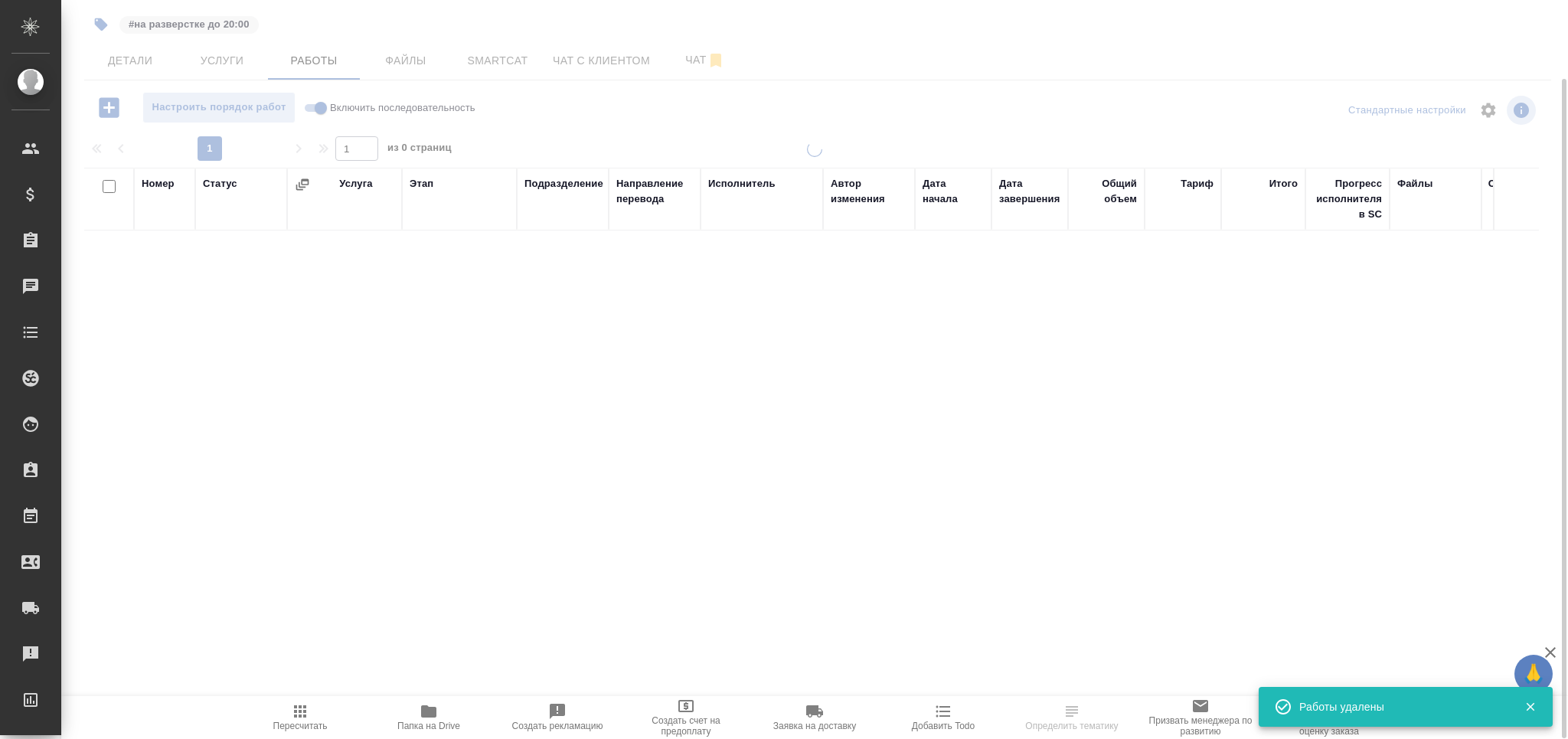
scroll to position [88, 0]
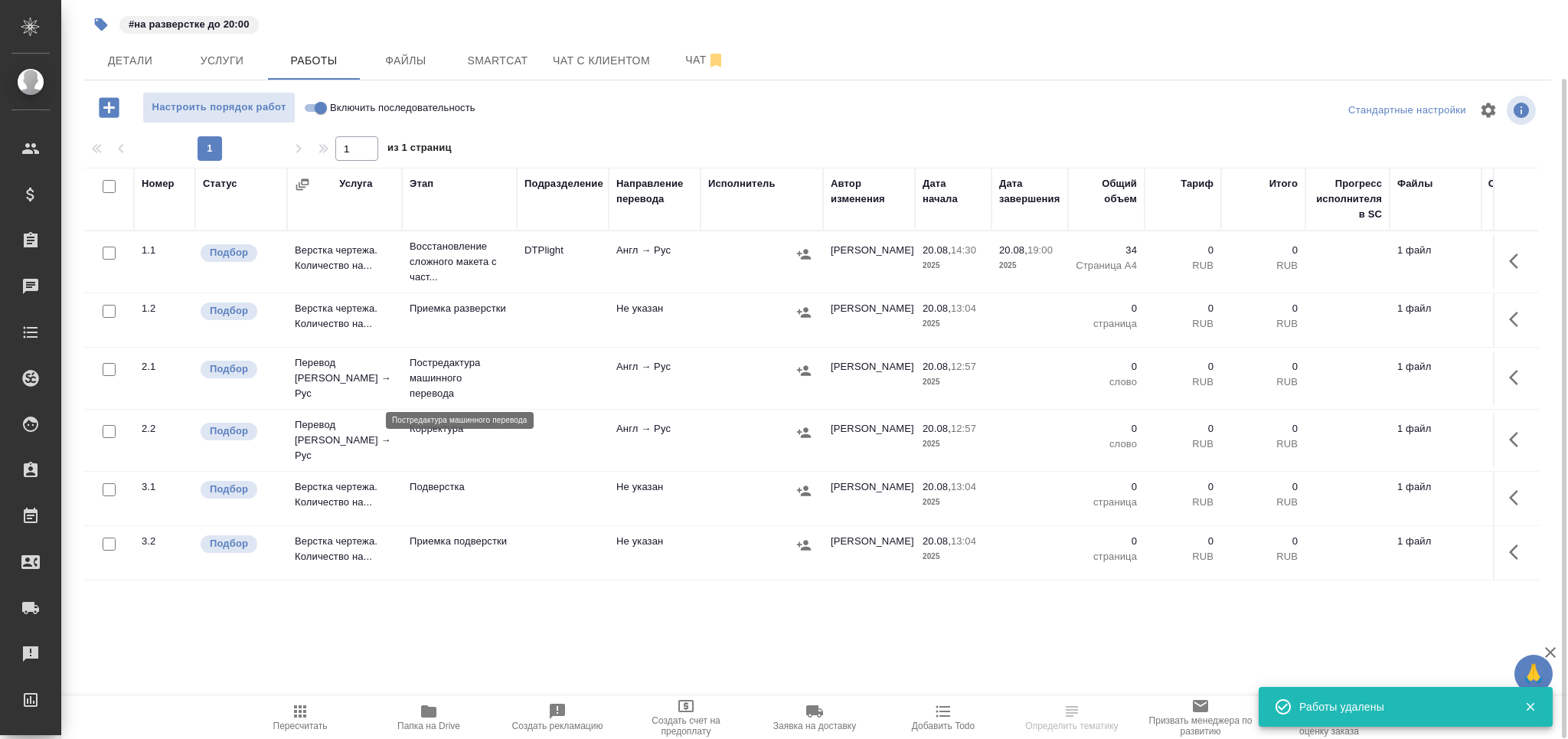
click at [486, 394] on p "Постредактура машинного перевода" at bounding box center [459, 378] width 100 height 46
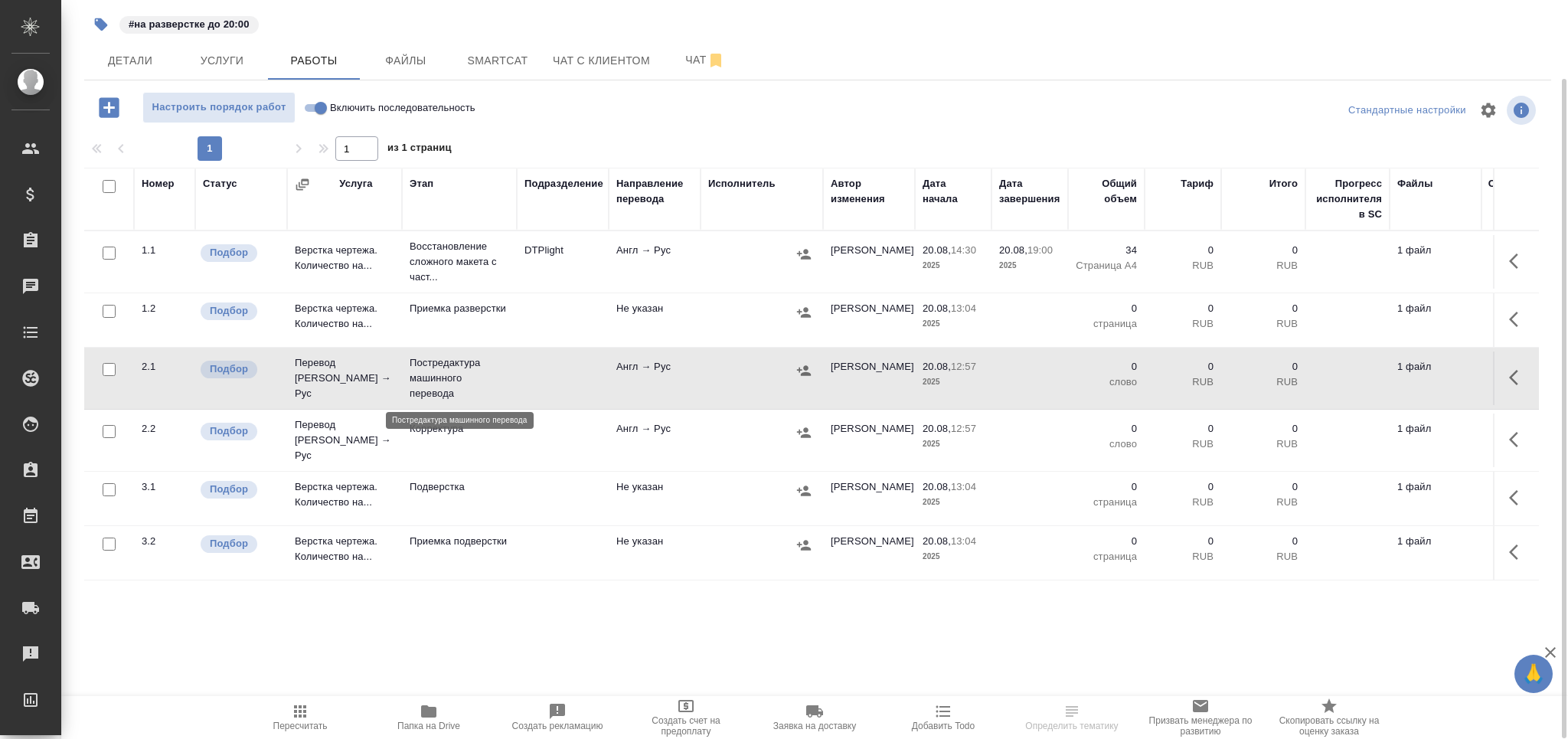
click at [486, 394] on p "Постредактура машинного перевода" at bounding box center [459, 378] width 100 height 46
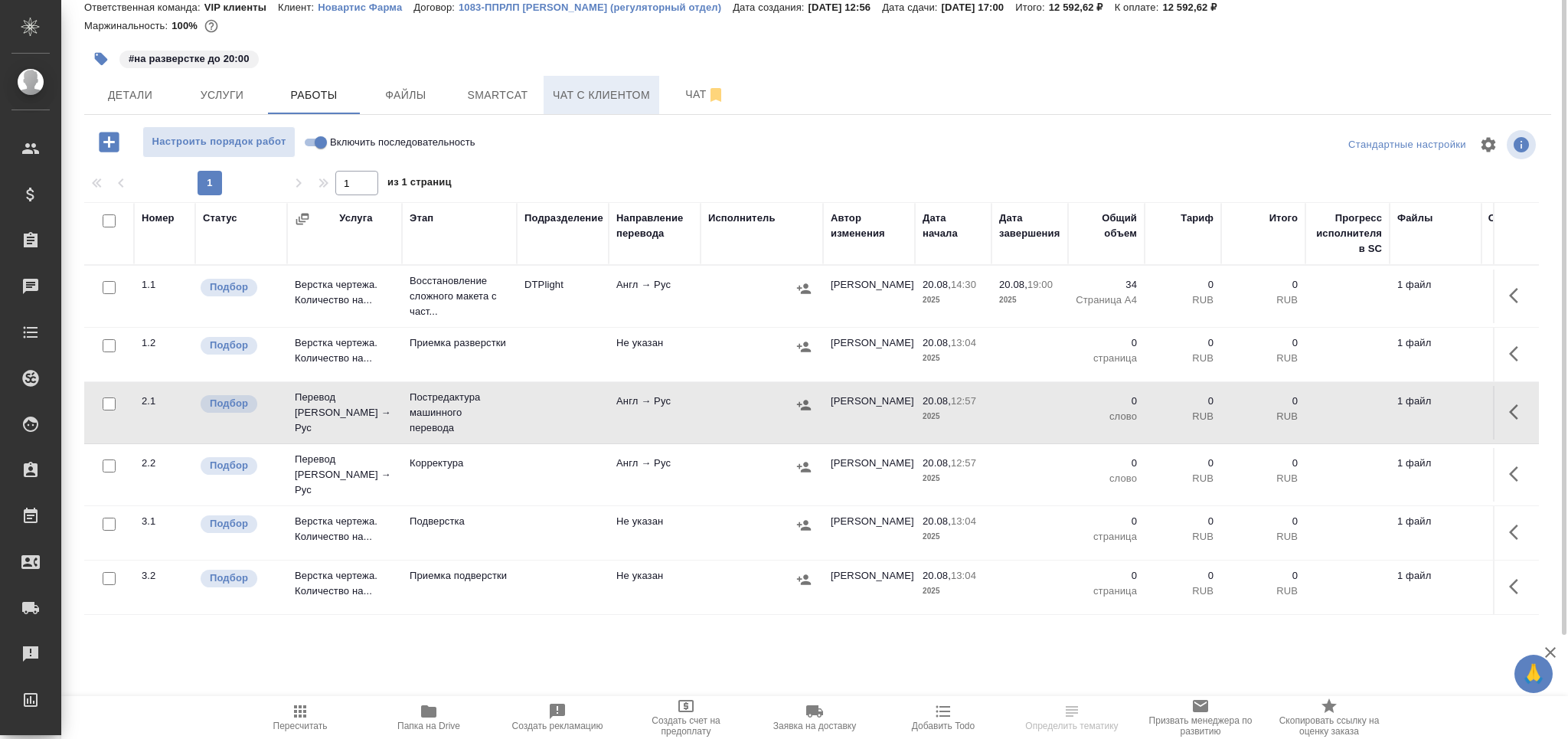
scroll to position [0, 0]
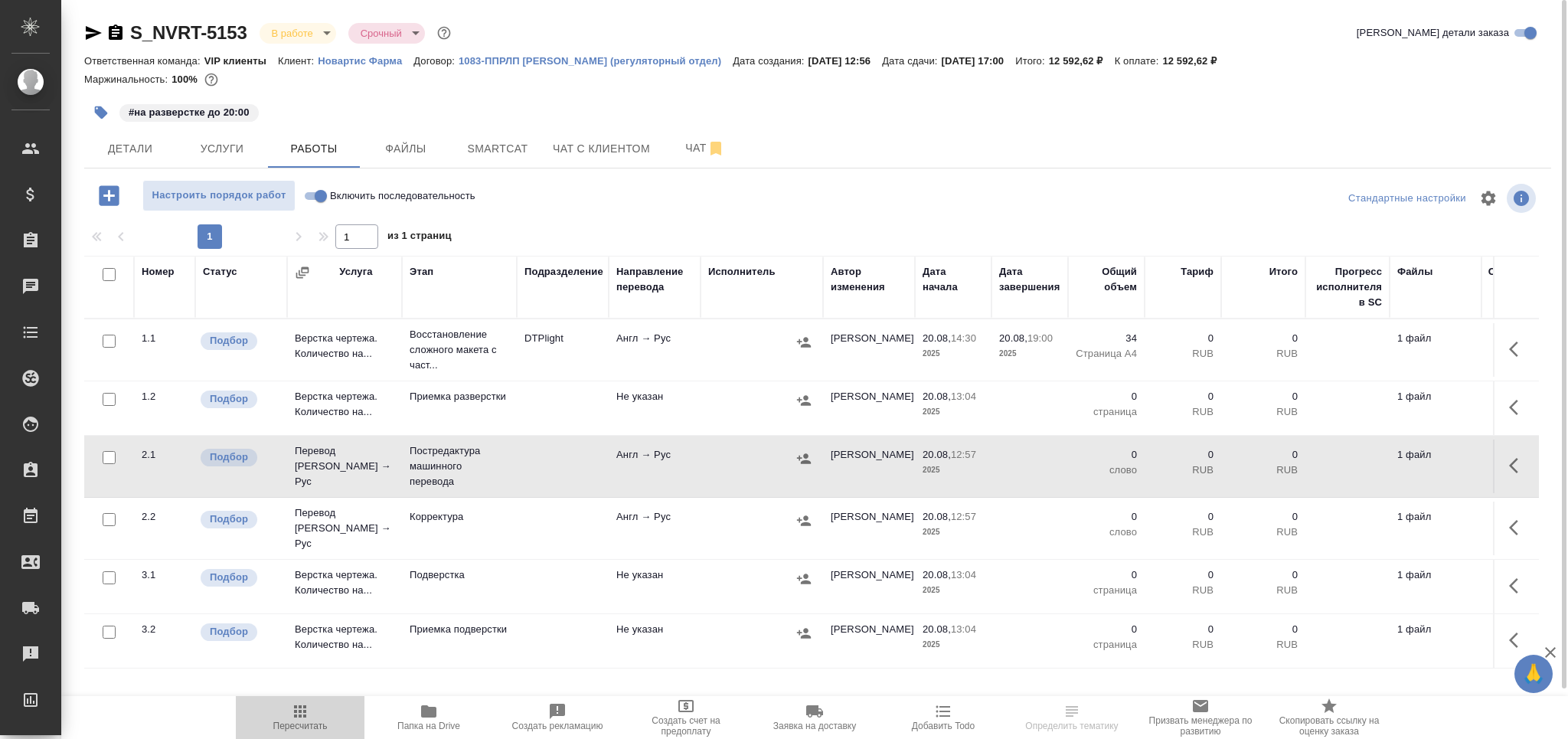
click at [281, 719] on span "Пересчитать" at bounding box center [300, 717] width 111 height 29
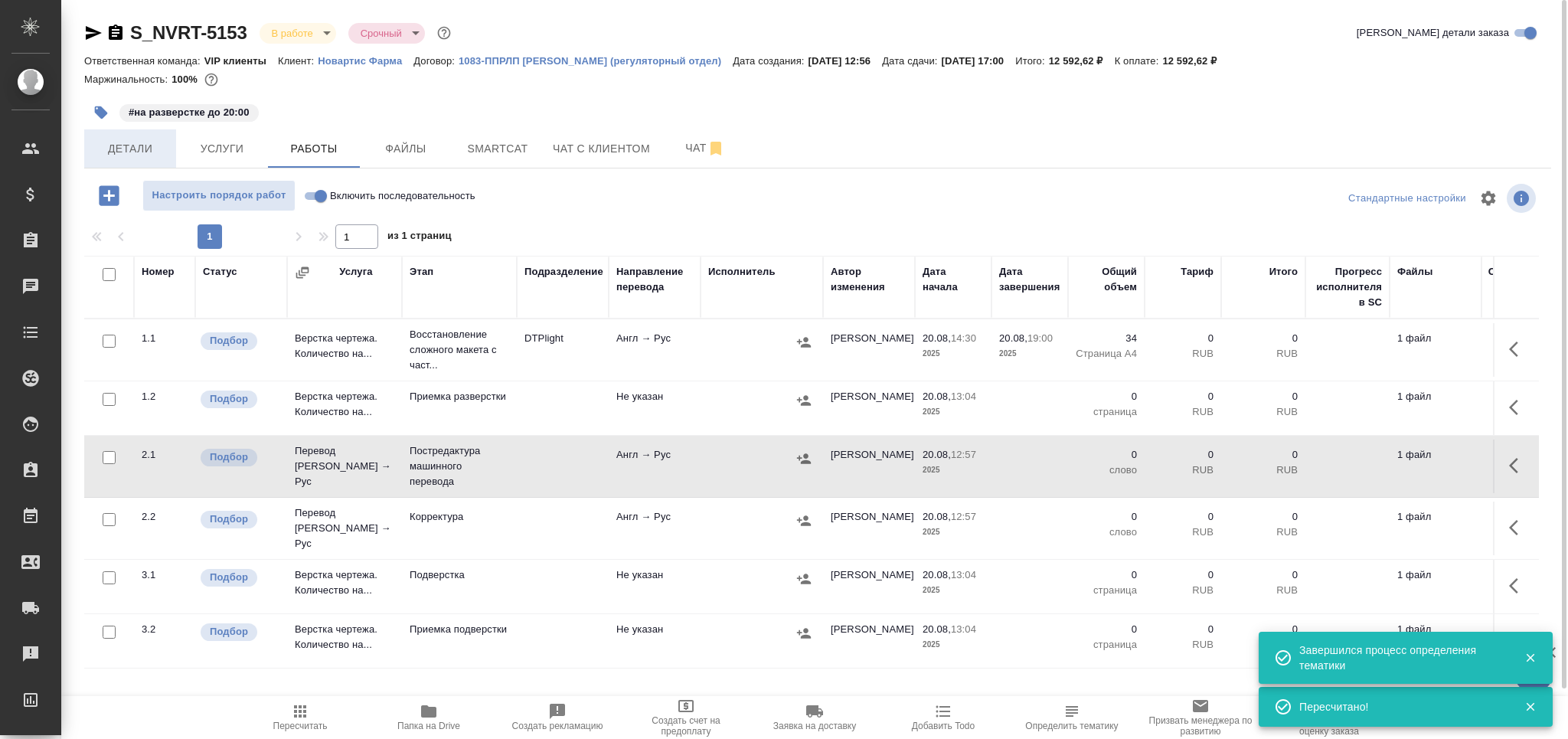
click at [137, 152] on span "Детали" at bounding box center [130, 149] width 74 height 19
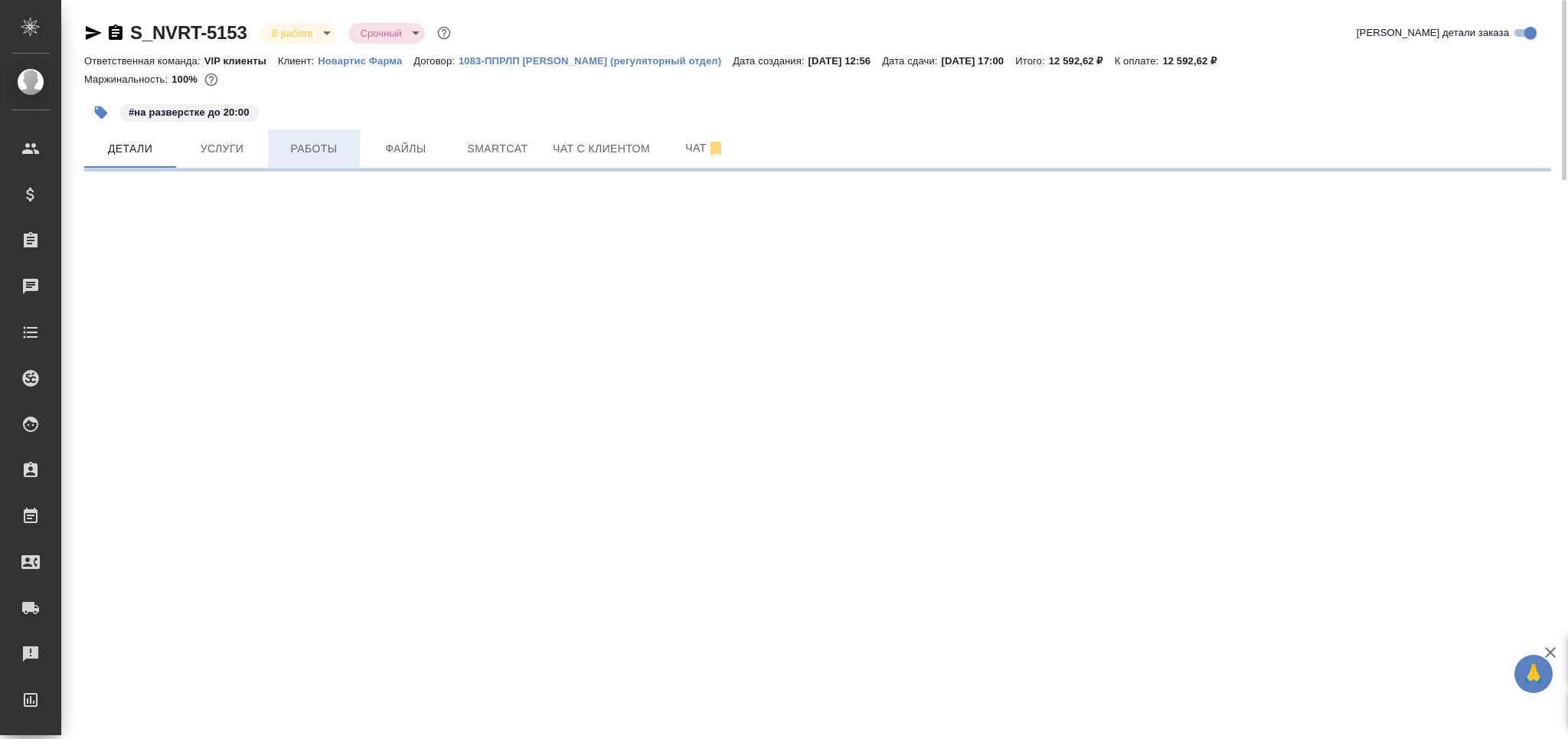
select select "RU"
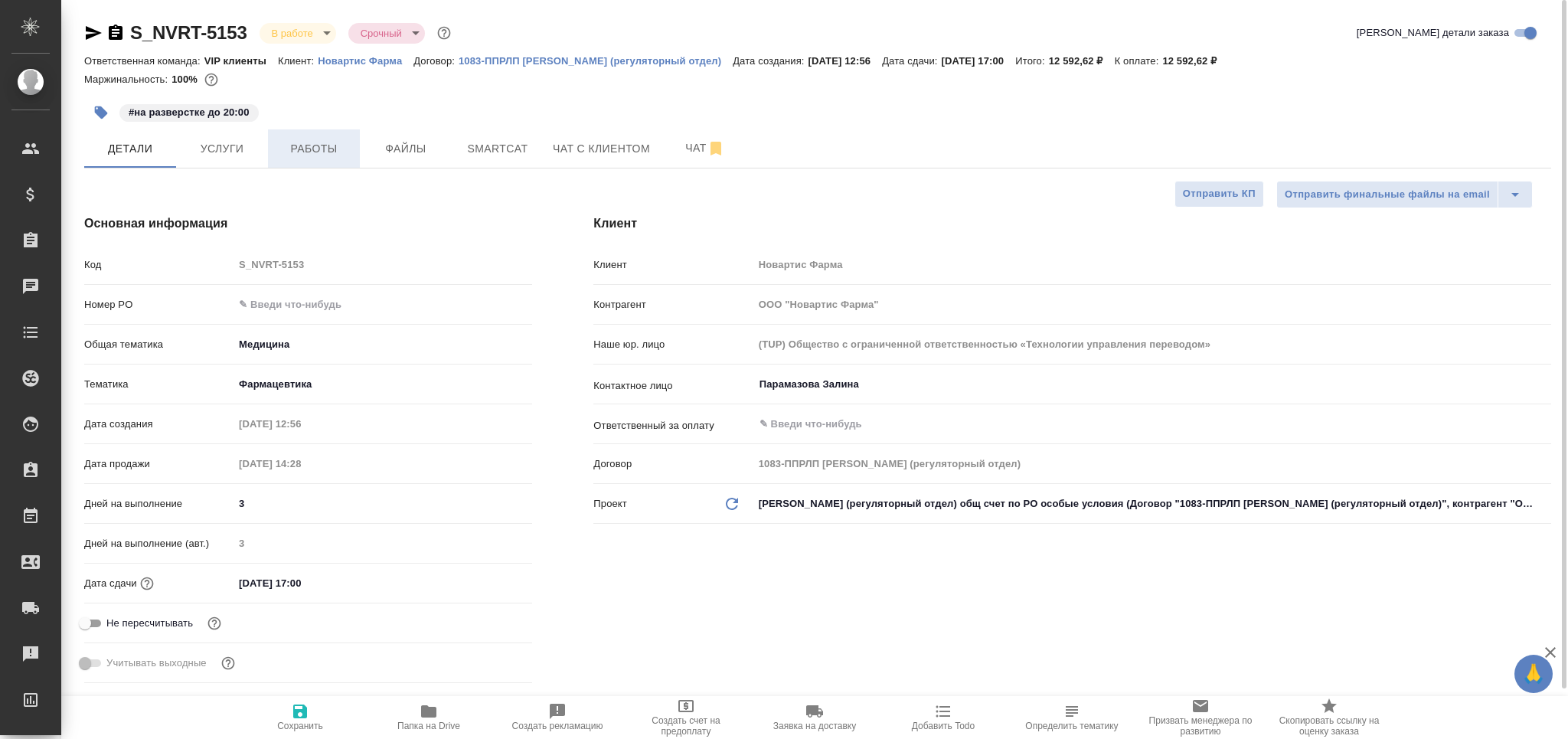
type textarea "x"
click at [327, 152] on span "Работы" at bounding box center [314, 149] width 74 height 19
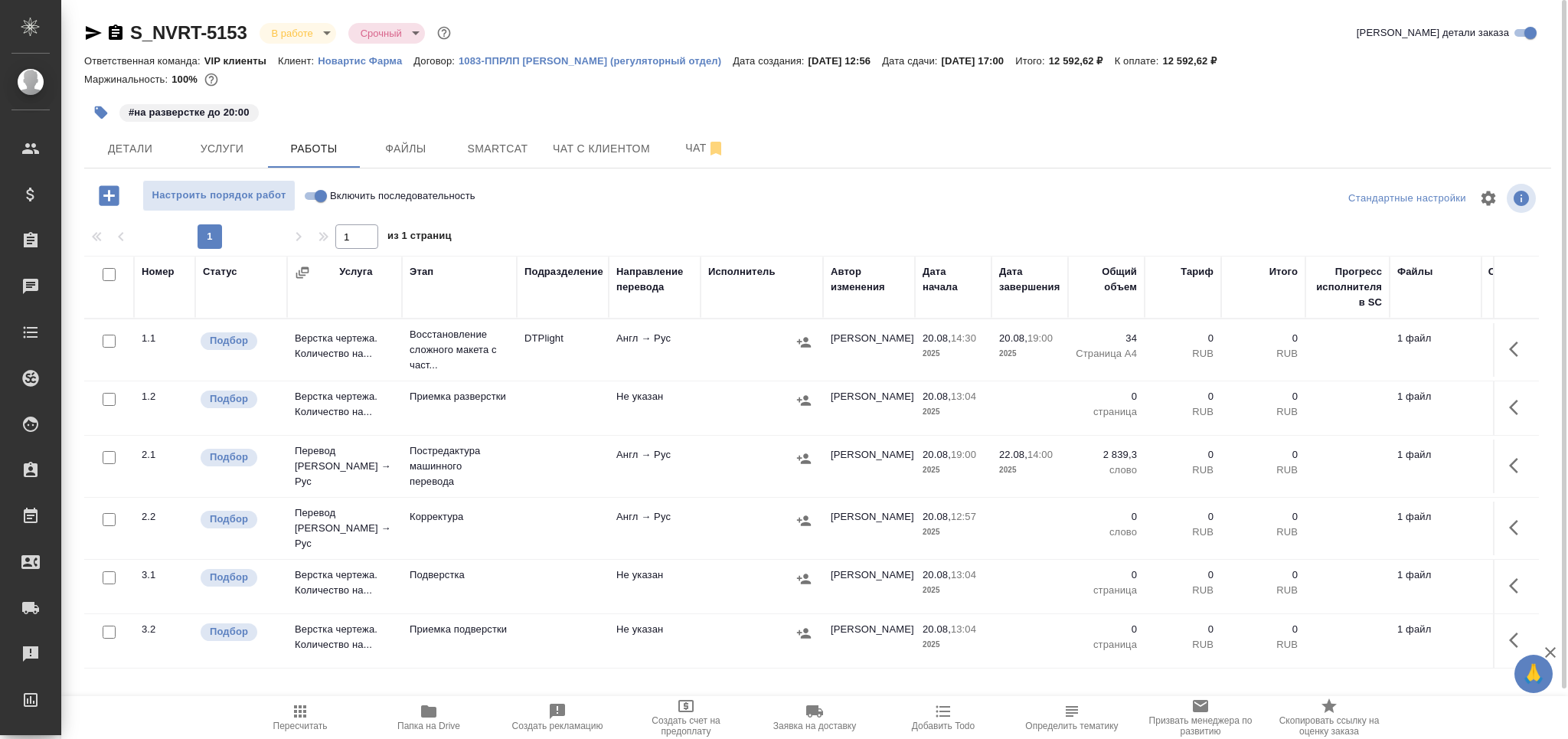
click at [481, 381] on td "Корректура" at bounding box center [460, 350] width 115 height 61
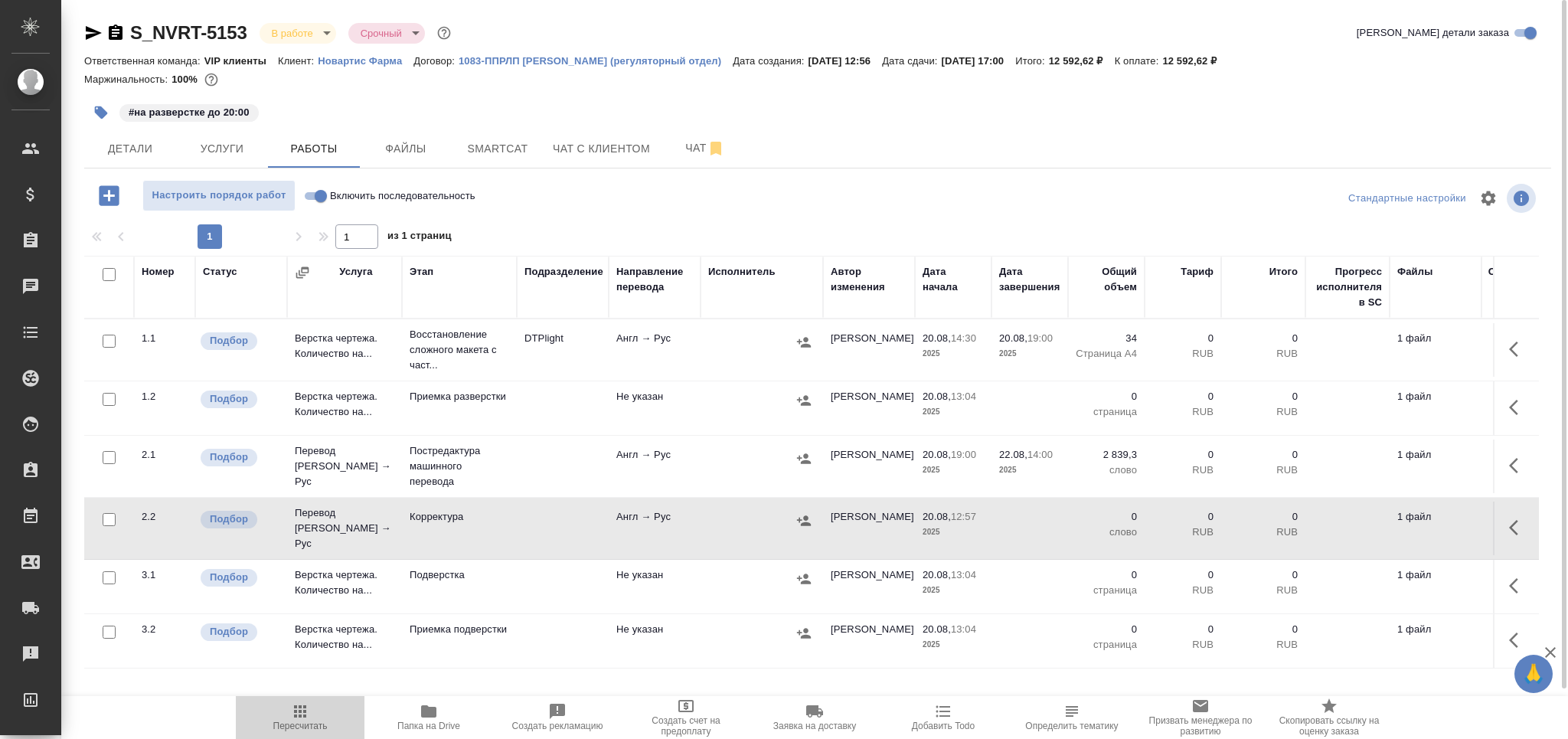
click at [292, 728] on span "Пересчитать" at bounding box center [300, 726] width 54 height 11
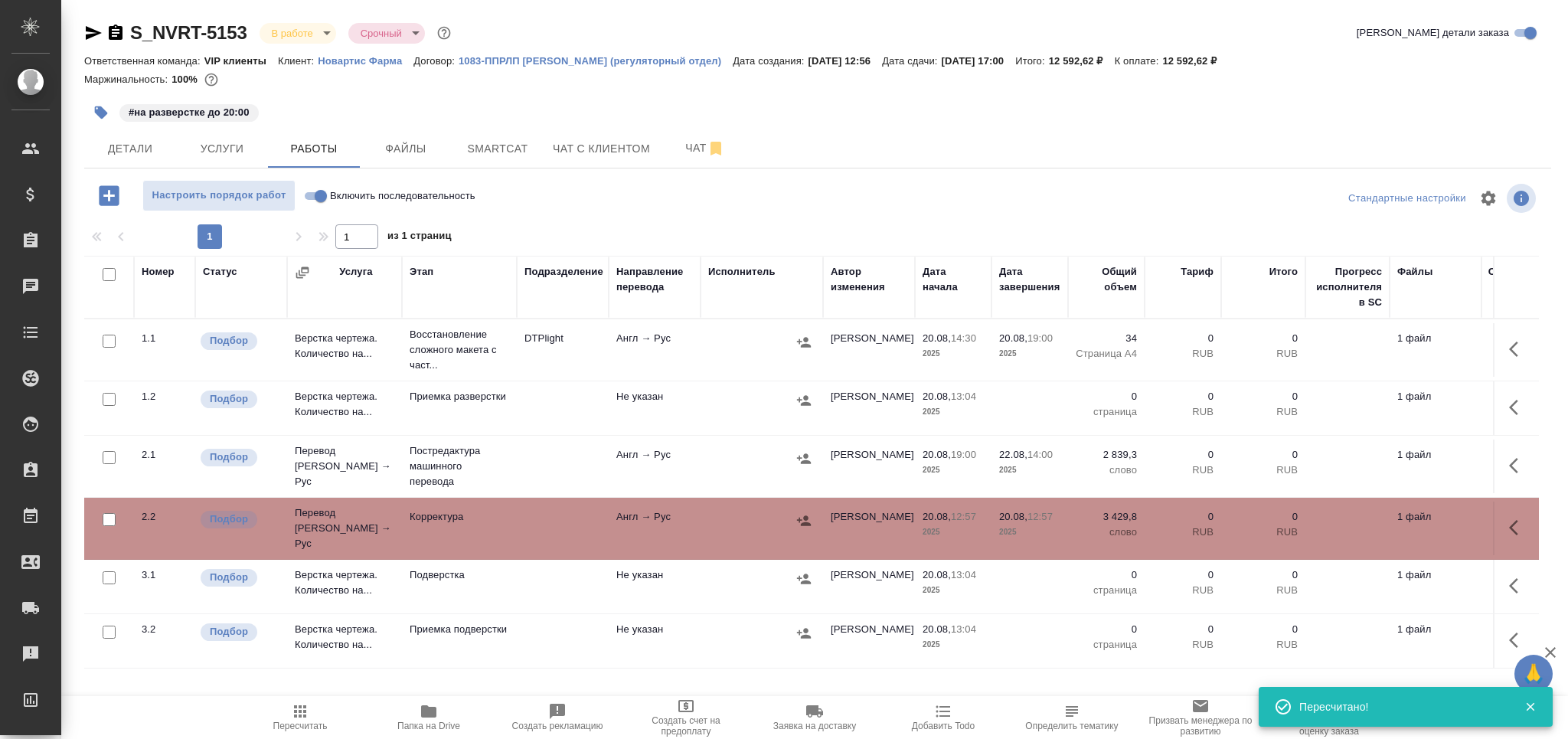
click at [99, 111] on icon "button" at bounding box center [102, 113] width 13 height 13
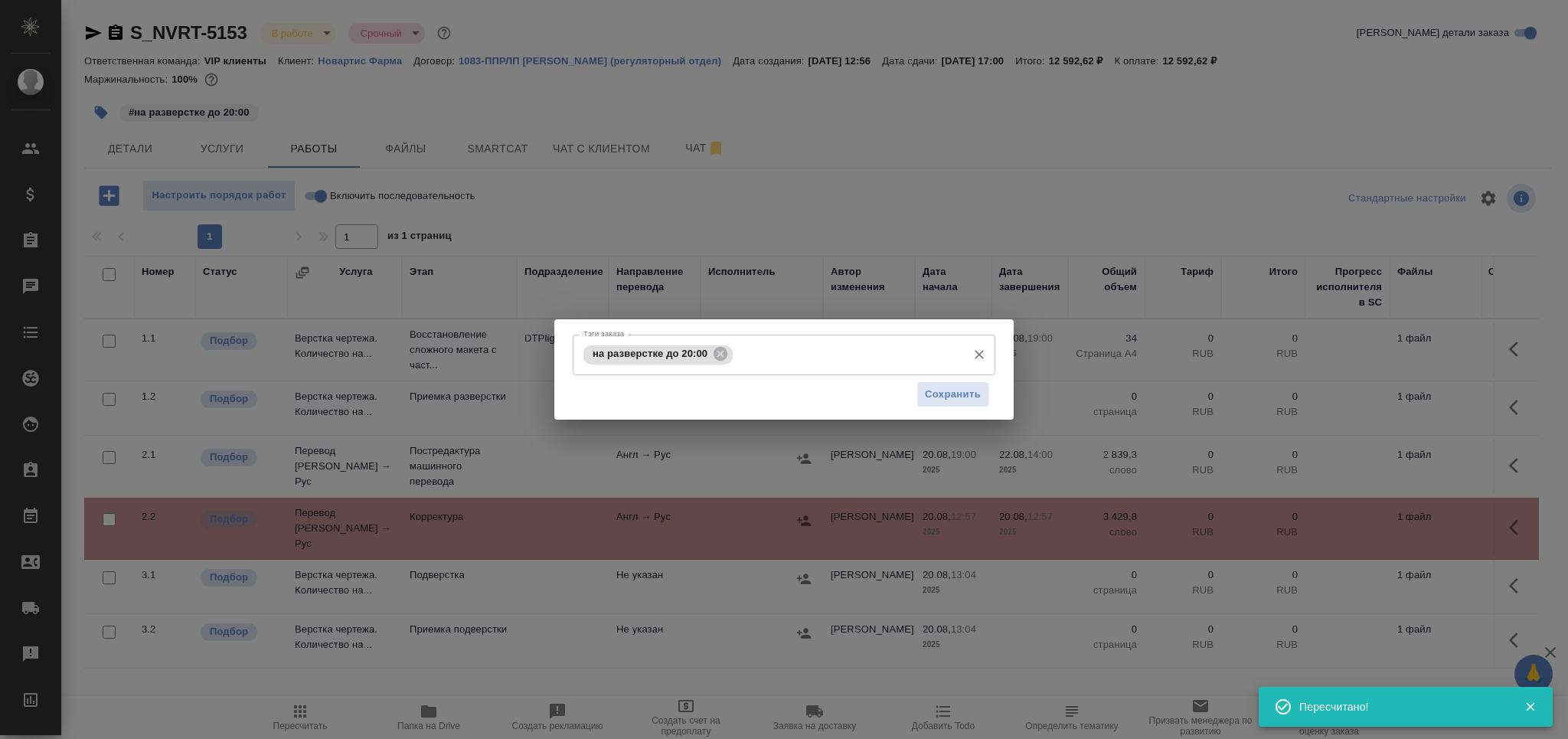
click at [790, 357] on input "Тэги заказа" at bounding box center [848, 355] width 223 height 26
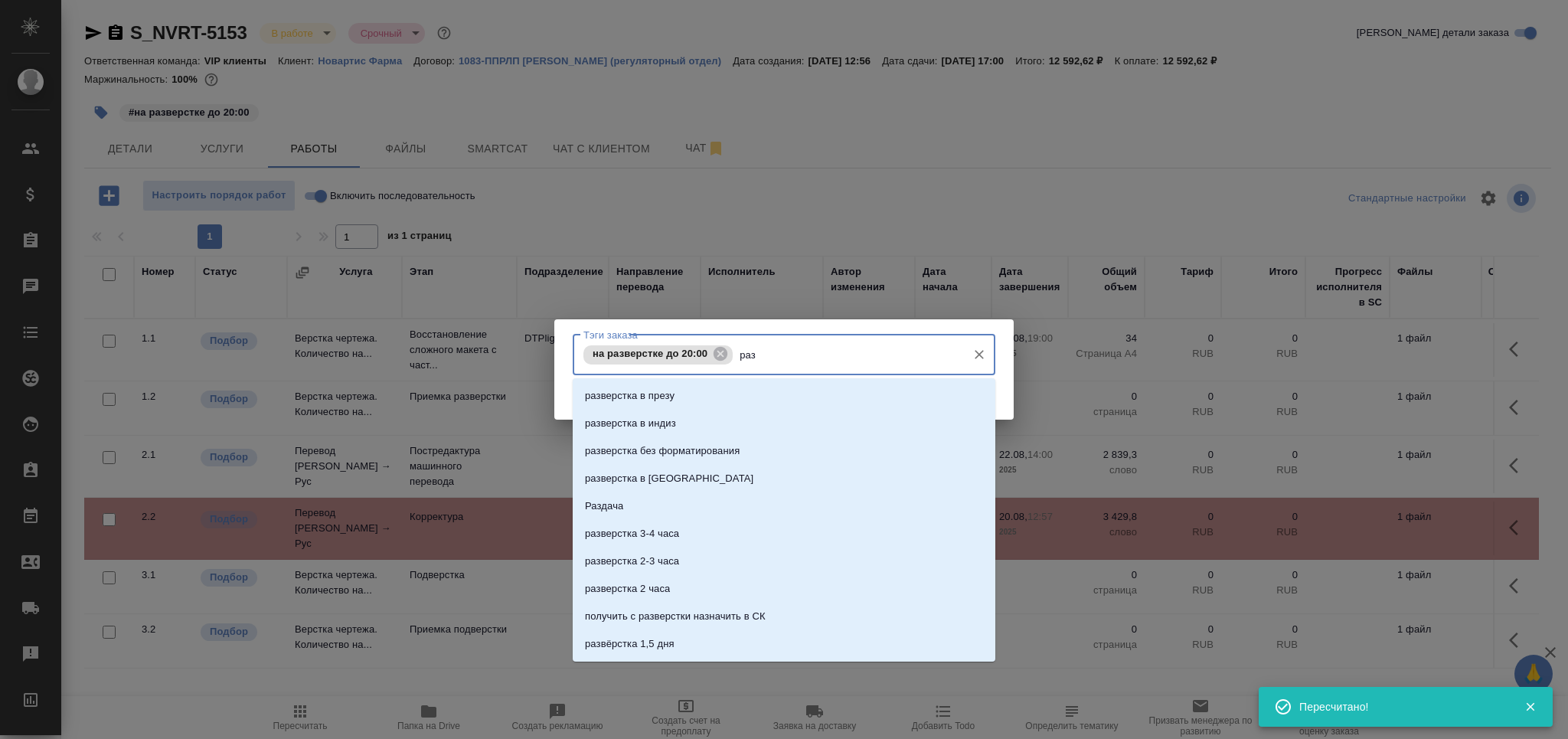
type input "разд"
click at [750, 398] on li "Раздача" at bounding box center [784, 396] width 423 height 28
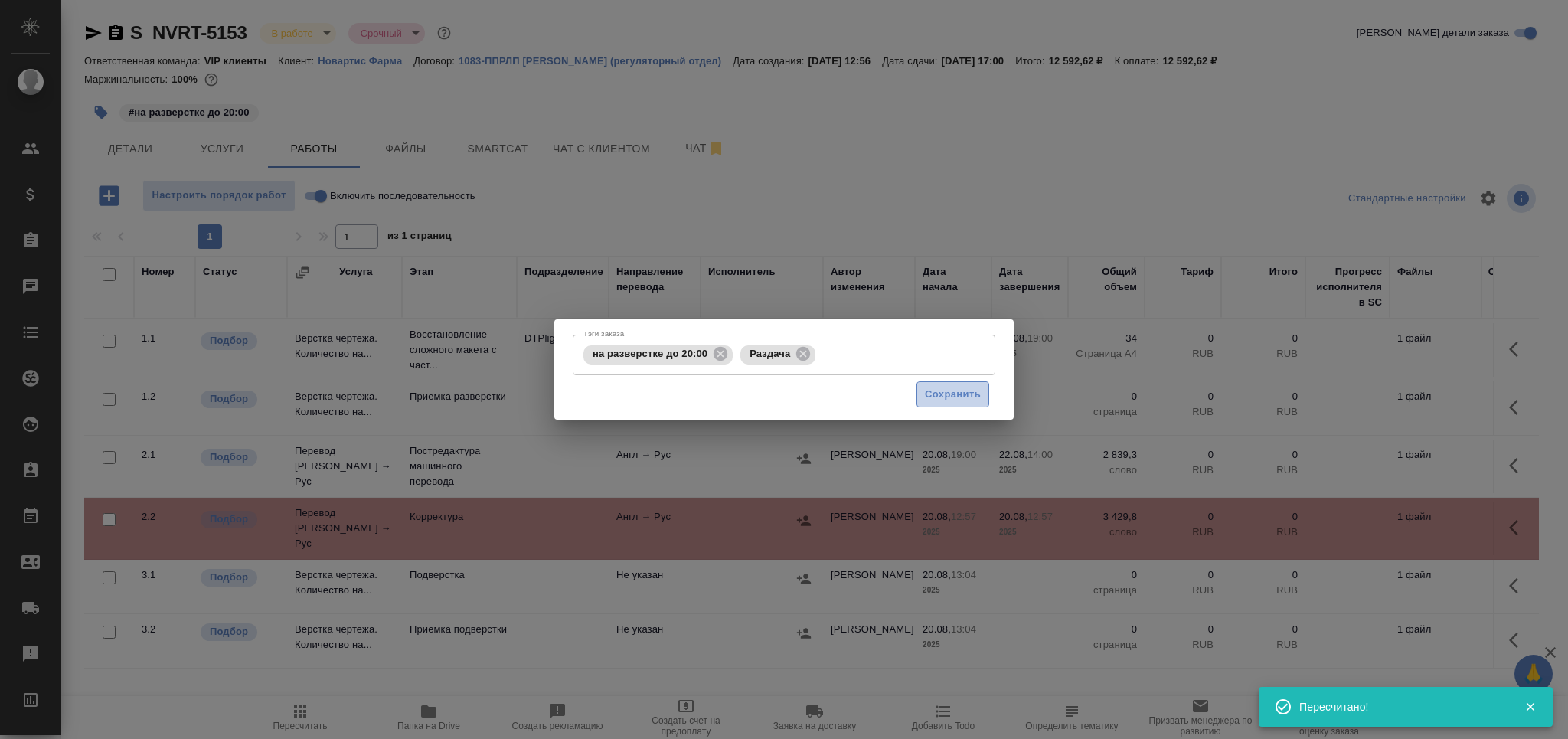
click at [942, 398] on span "Сохранить" at bounding box center [953, 395] width 56 height 18
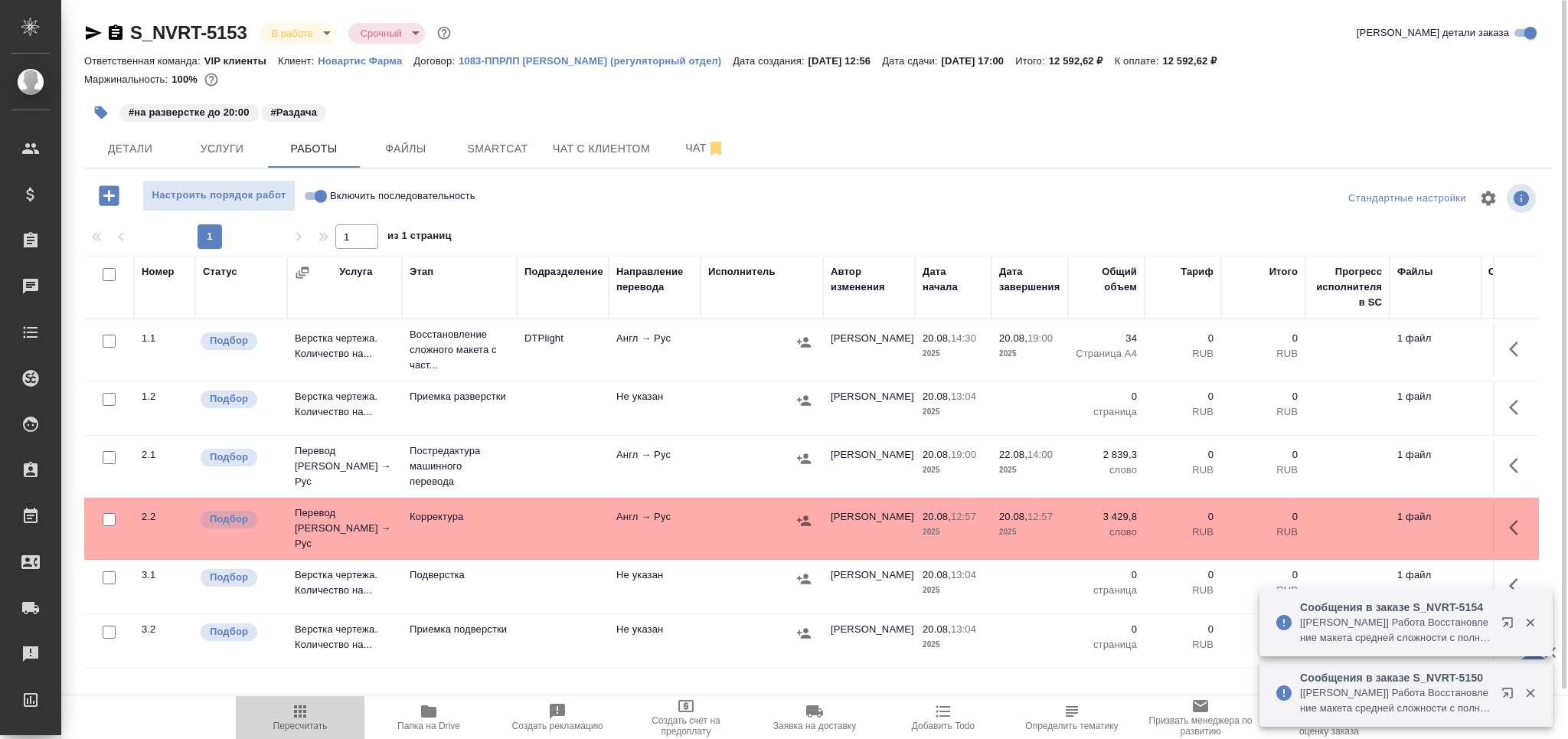
click at [300, 715] on icon "button" at bounding box center [300, 712] width 18 height 18
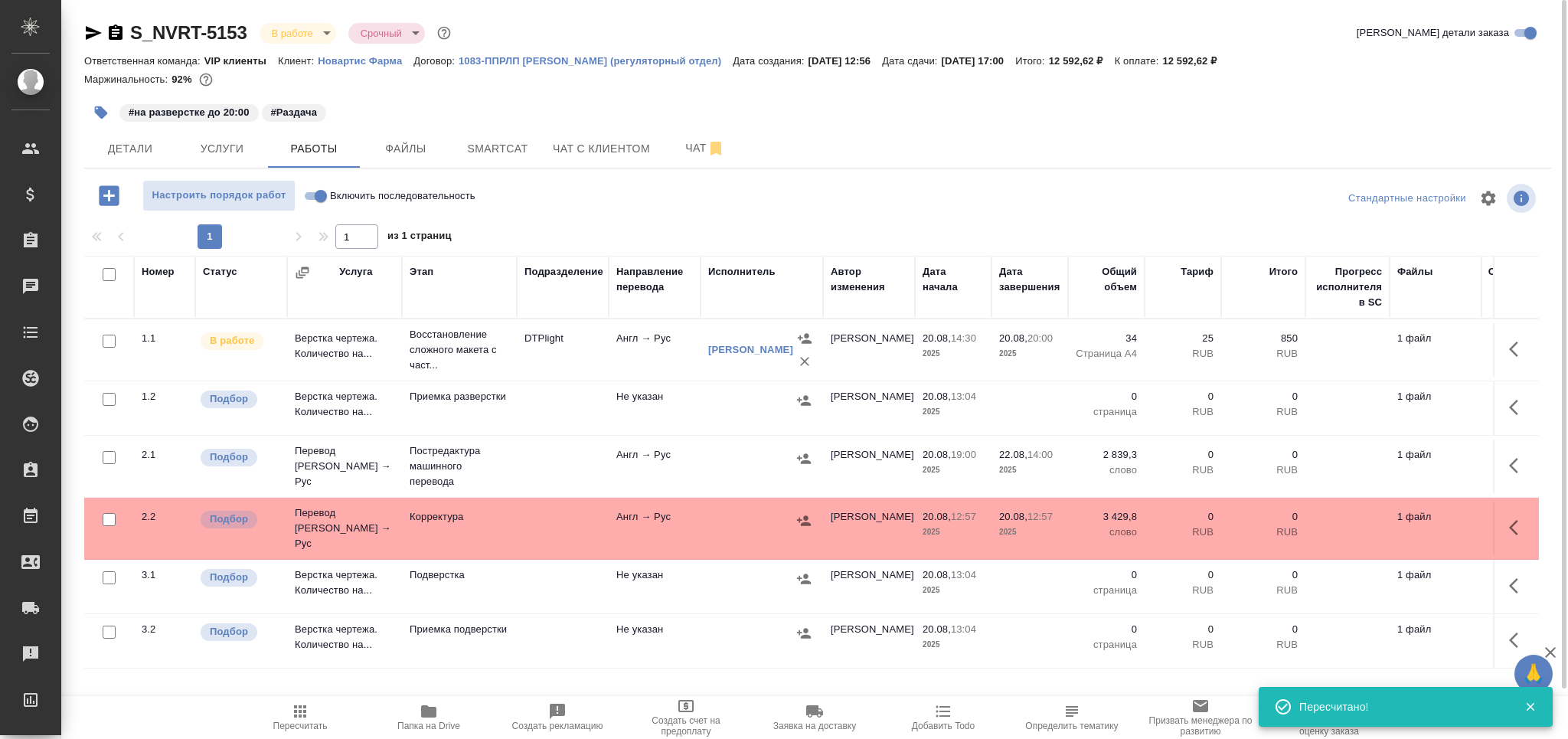
click at [298, 716] on icon "button" at bounding box center [300, 712] width 18 height 18
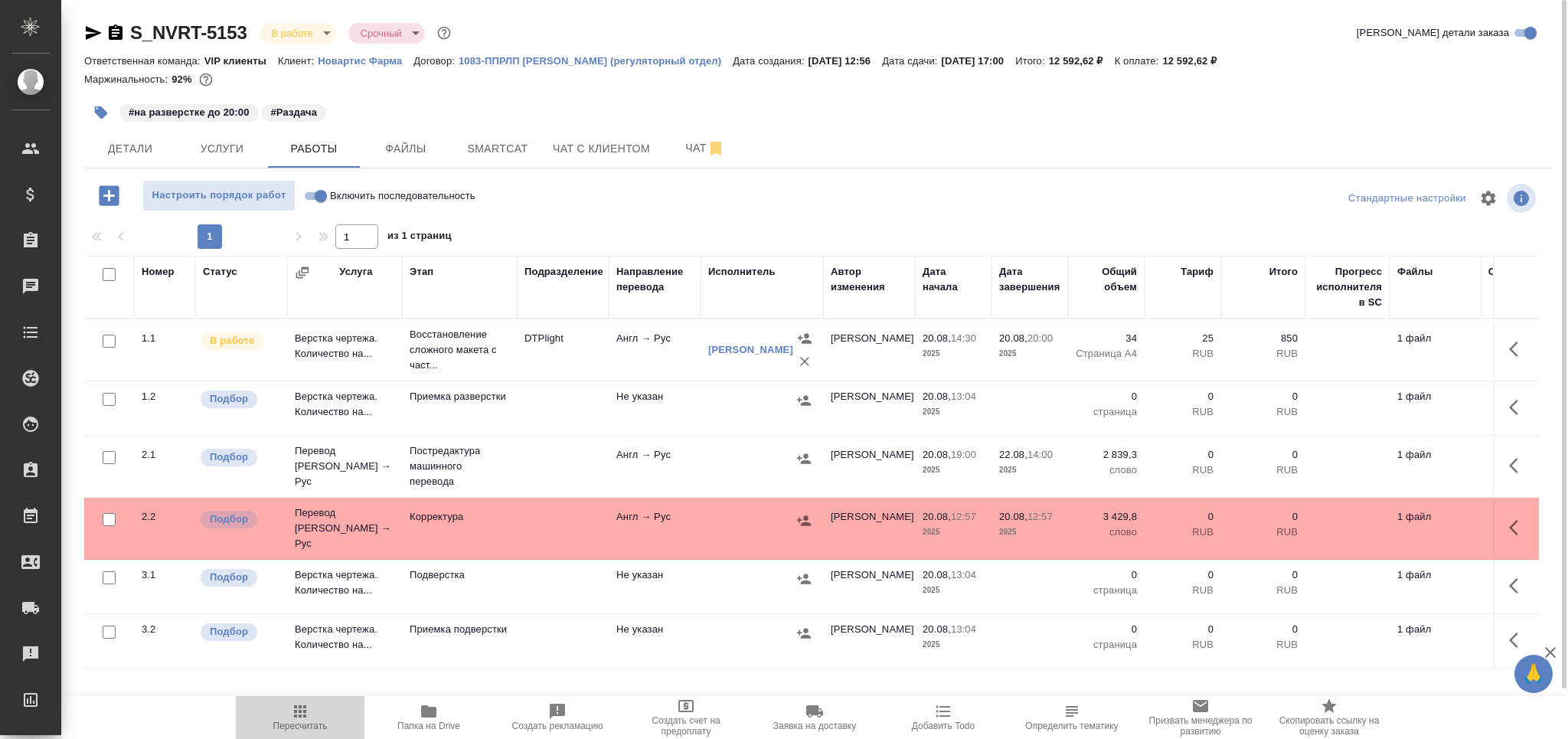
click at [300, 706] on icon "button" at bounding box center [300, 712] width 18 height 18
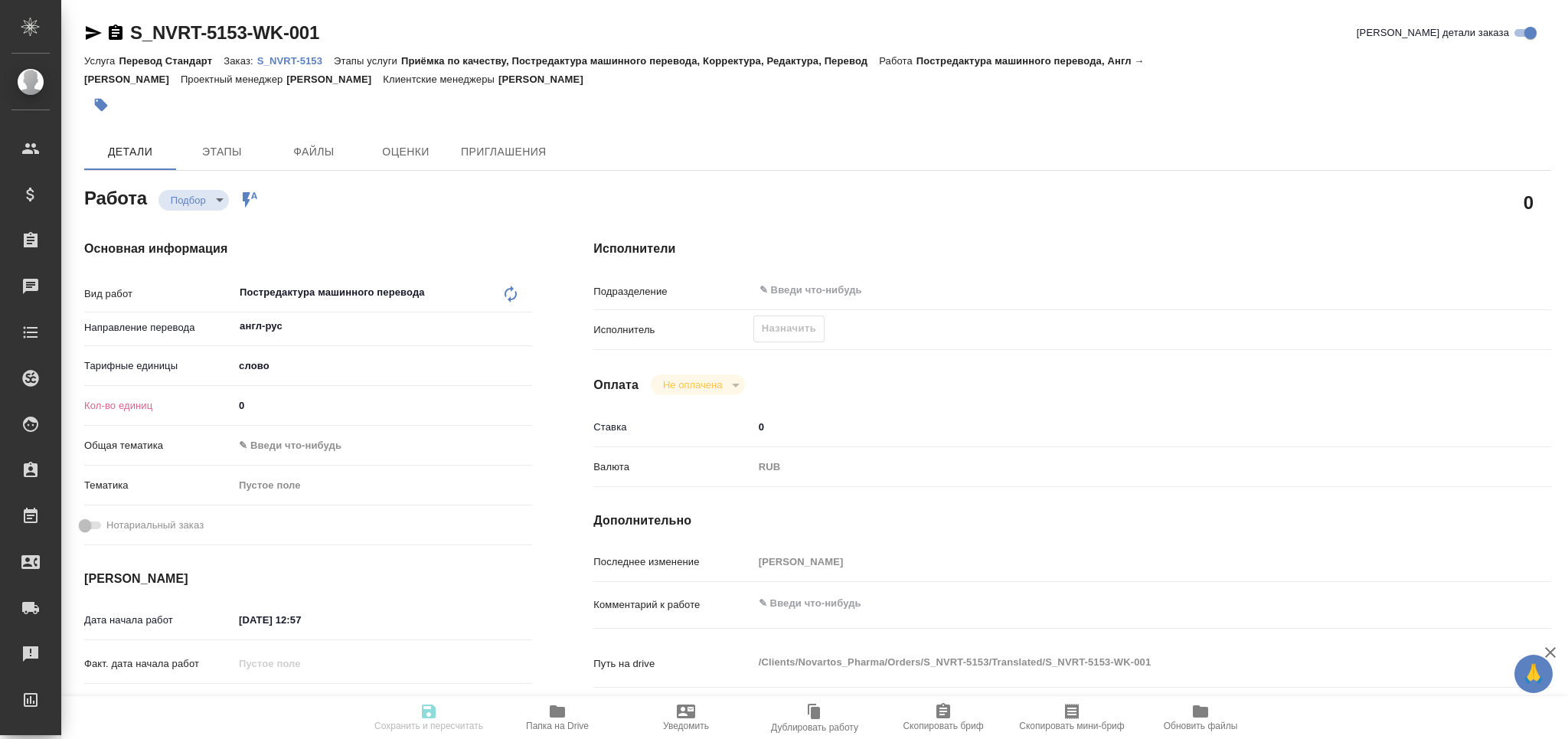
type textarea "x"
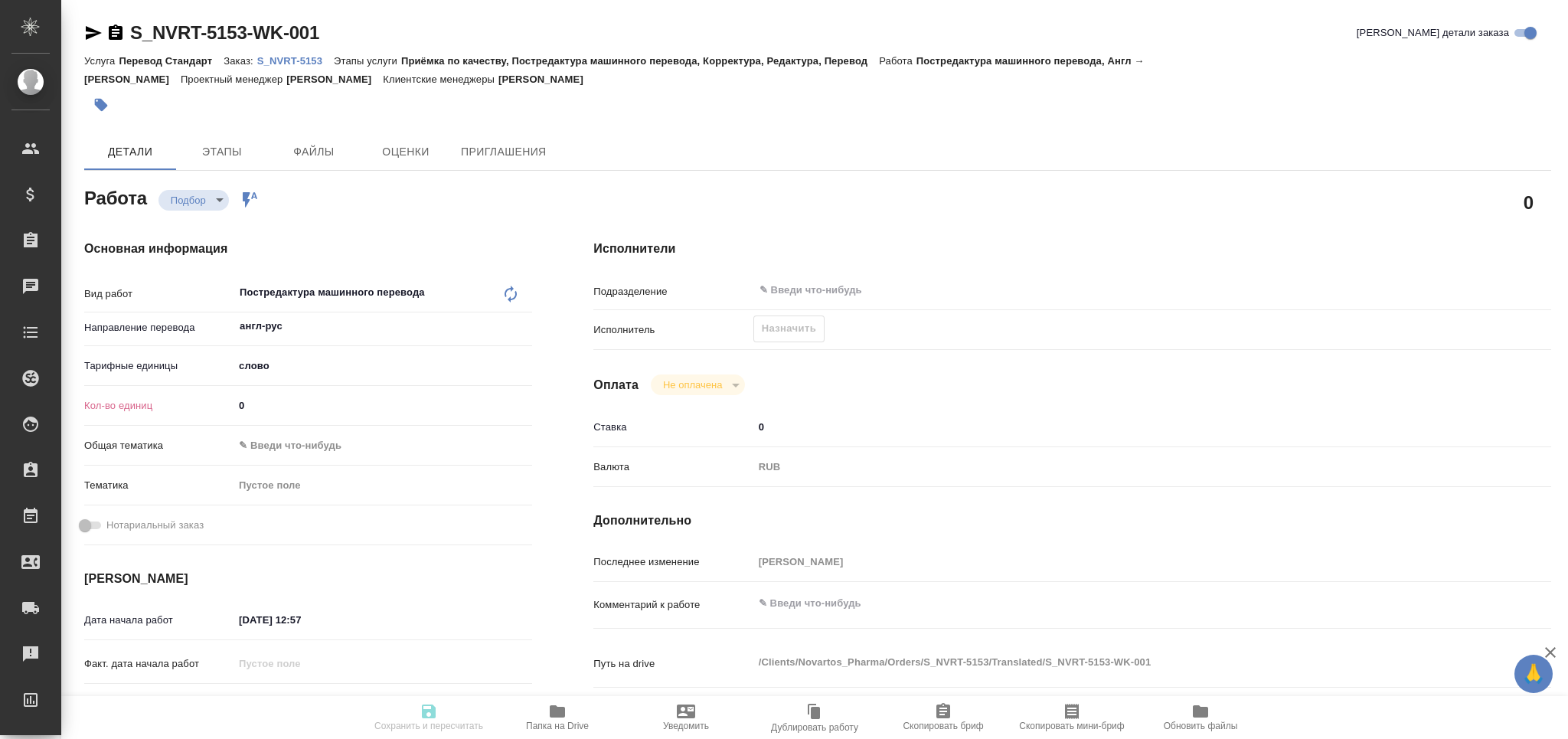
type textarea "x"
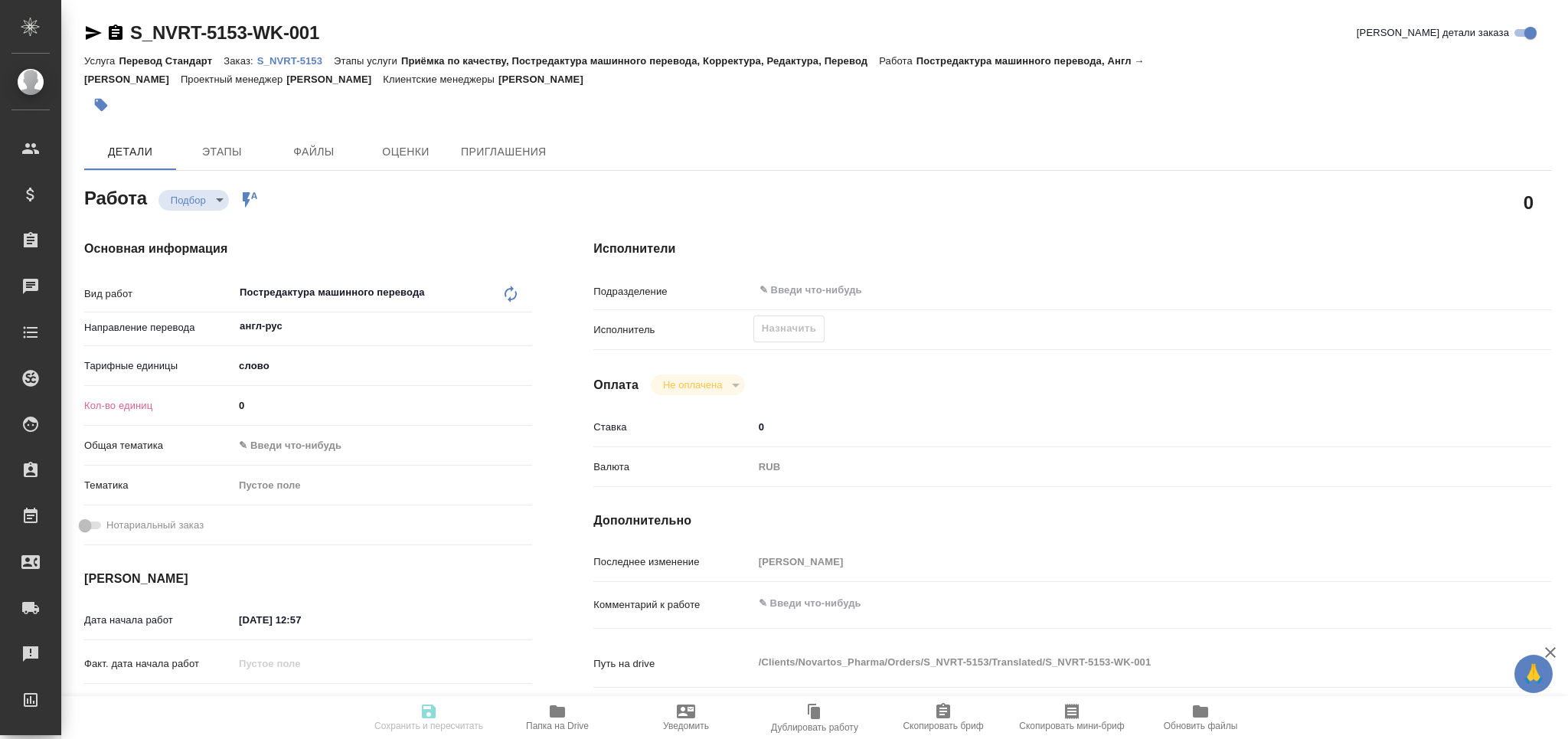
type textarea "x"
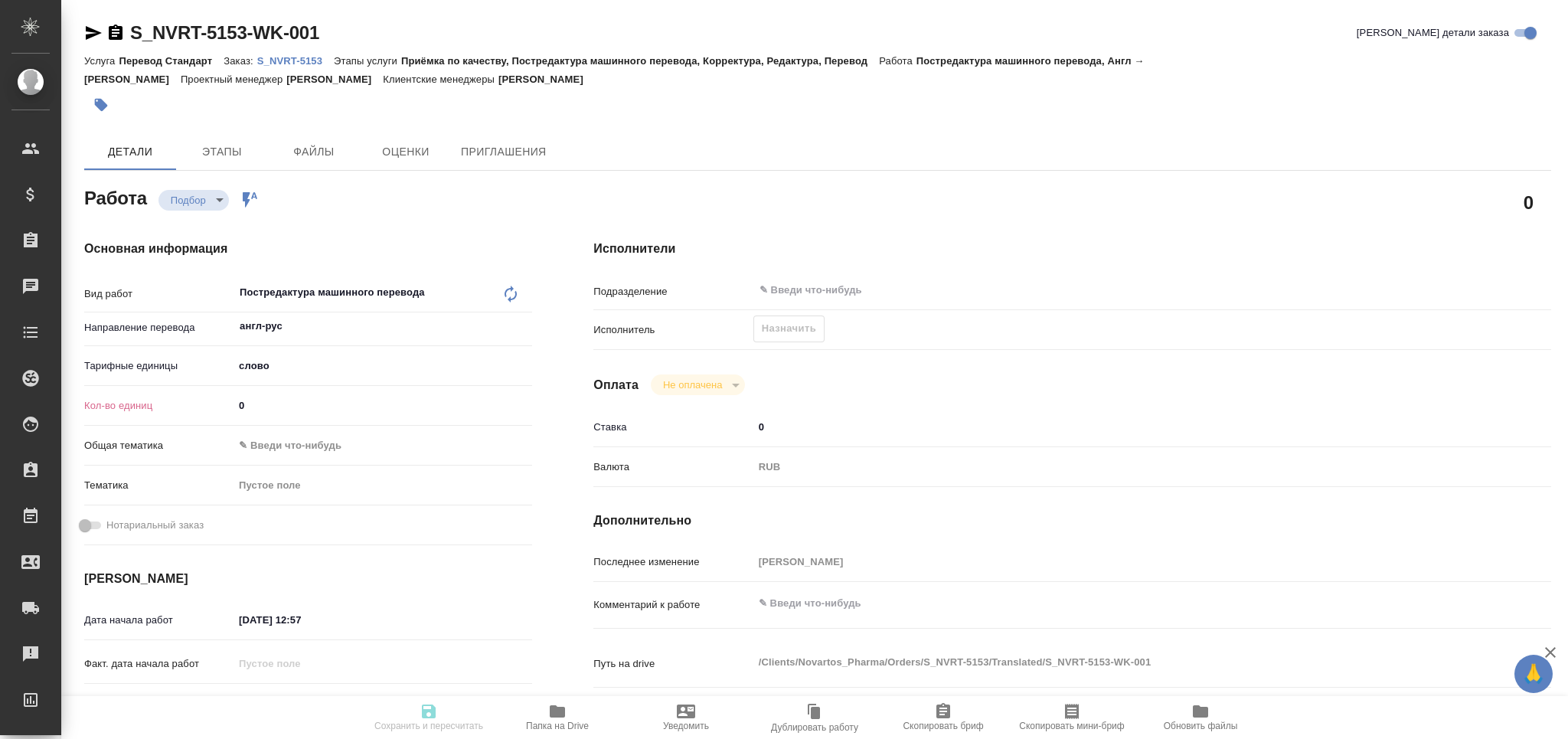
type textarea "x"
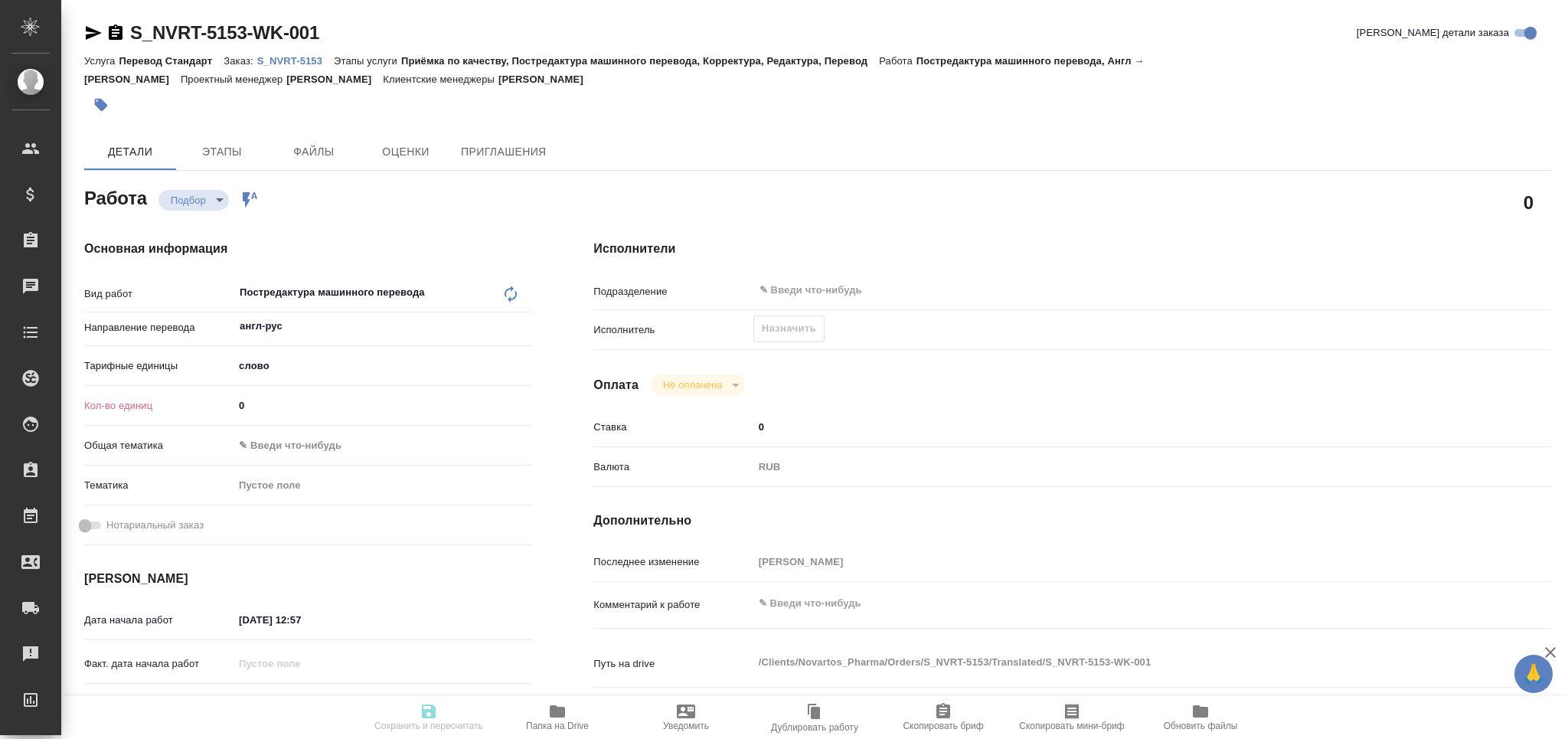
type textarea "x"
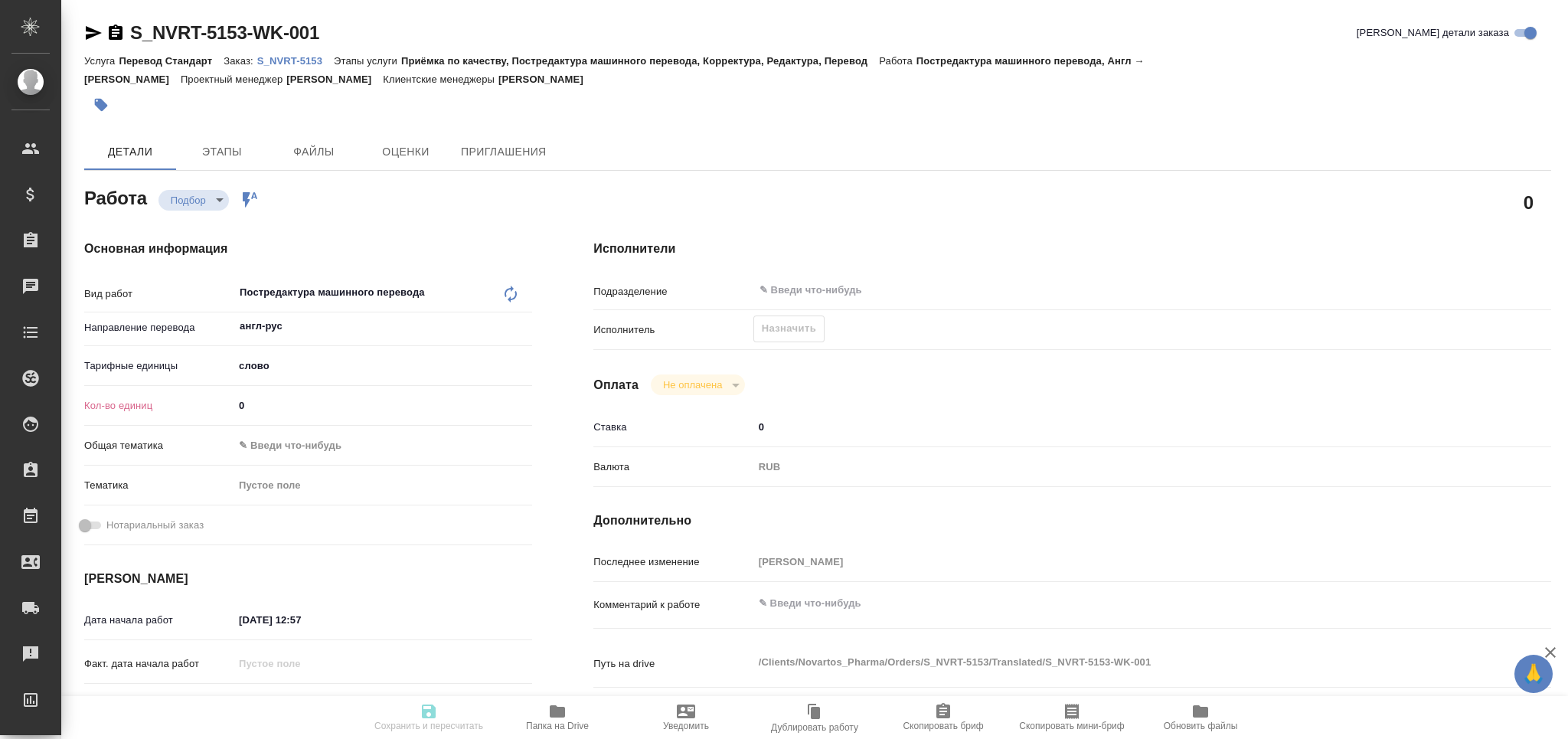
drag, startPoint x: 227, startPoint y: 414, endPoint x: 217, endPoint y: 418, distance: 10.8
click at [217, 418] on div "Кол-во единиц 0" at bounding box center [309, 406] width 448 height 27
paste input "2839.3"
type input "2839.3"
type textarea "x"
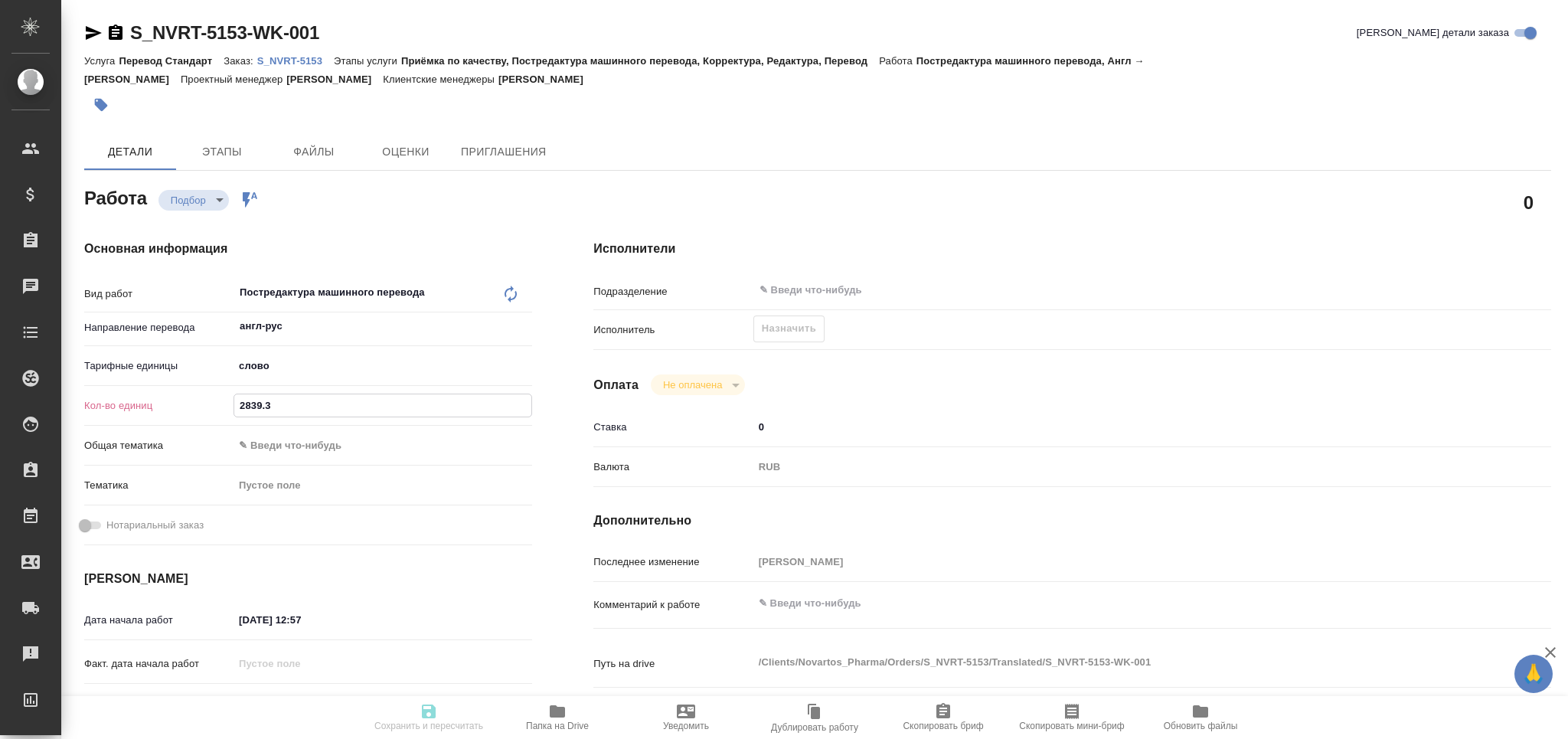
type textarea "x"
type input "2839.3"
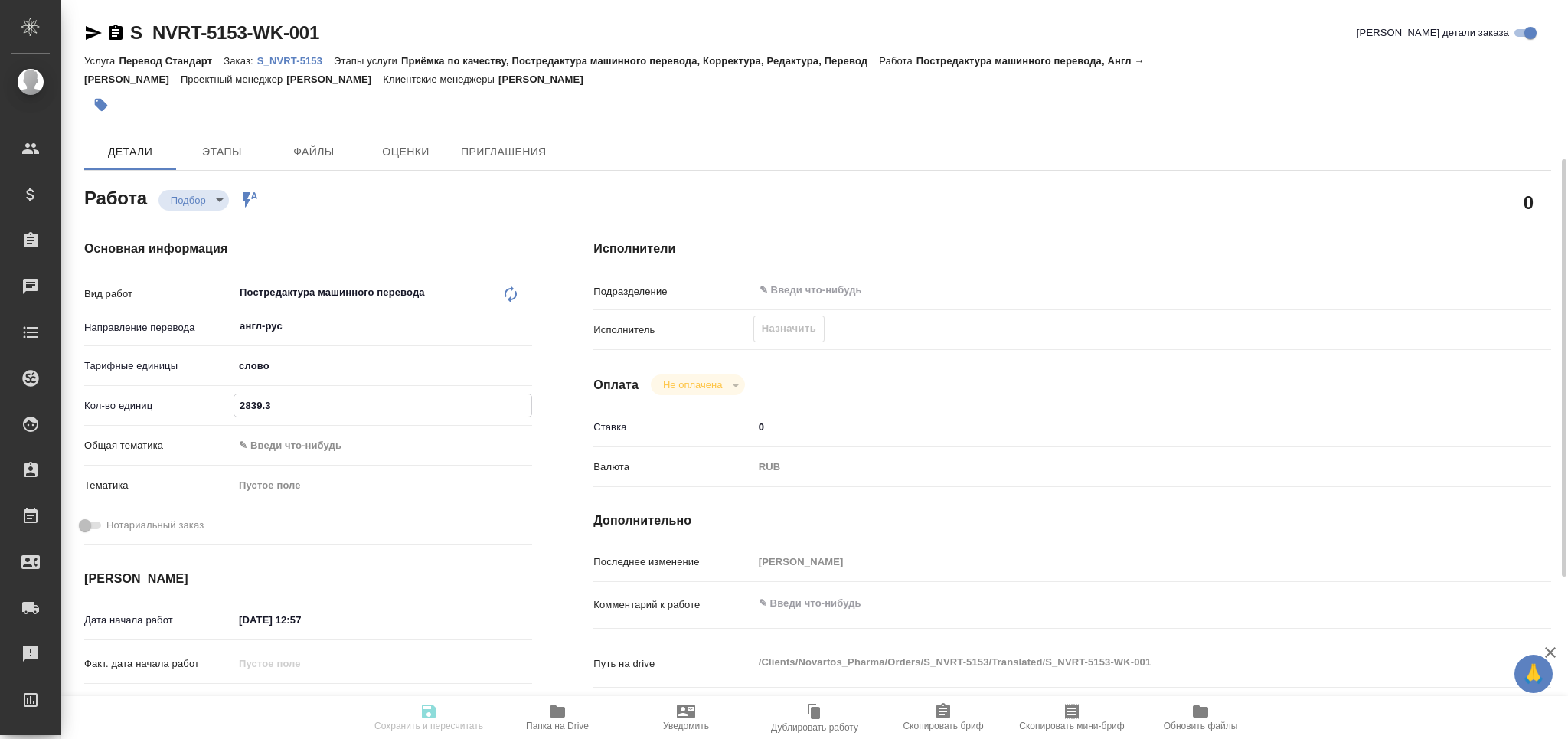
scroll to position [102, 0]
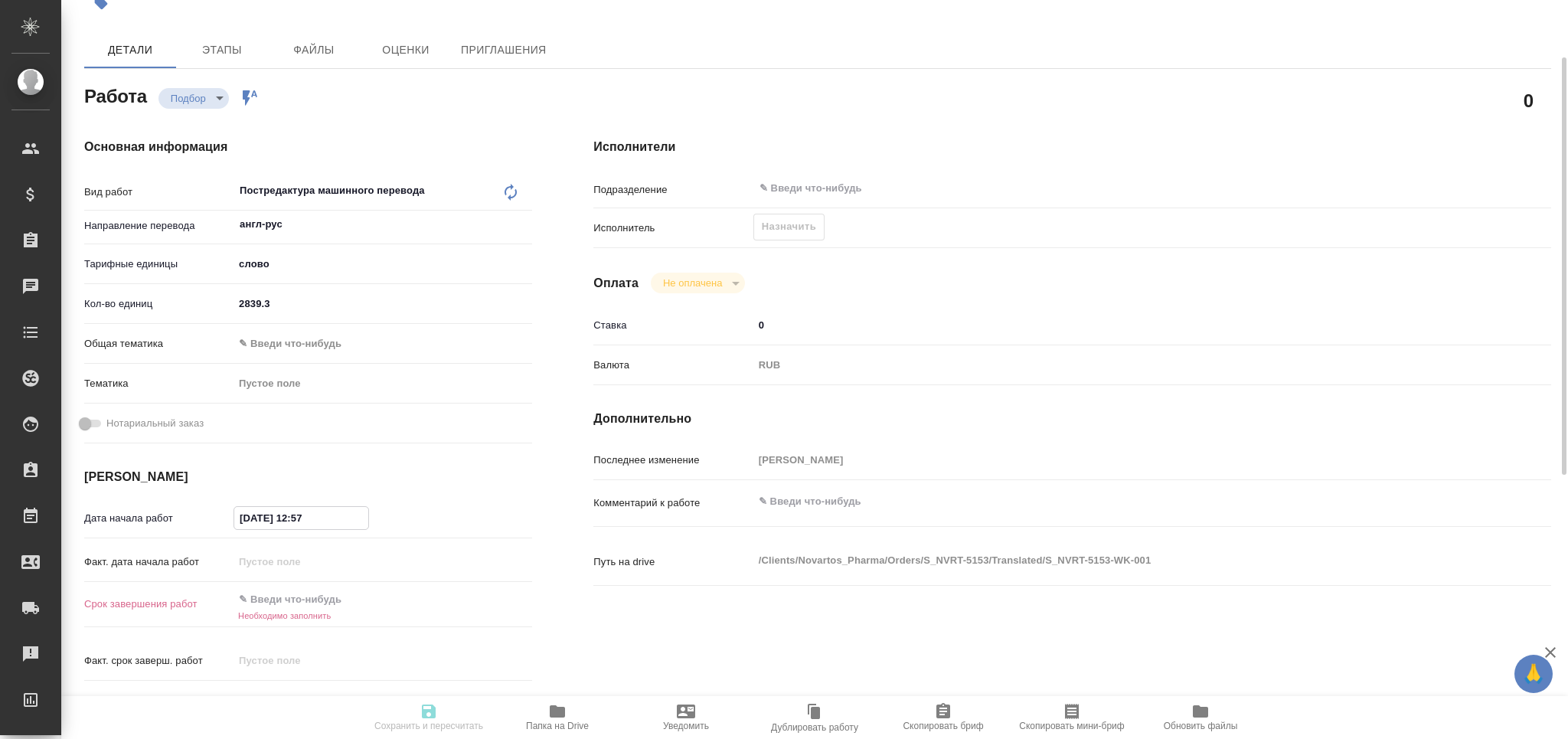
drag, startPoint x: 320, startPoint y: 521, endPoint x: 296, endPoint y: 526, distance: 24.5
click at [296, 526] on input "[DATE] 12:57" at bounding box center [300, 518] width 134 height 23
type textarea "x"
type input "[DATE] 19:__"
type textarea "x"
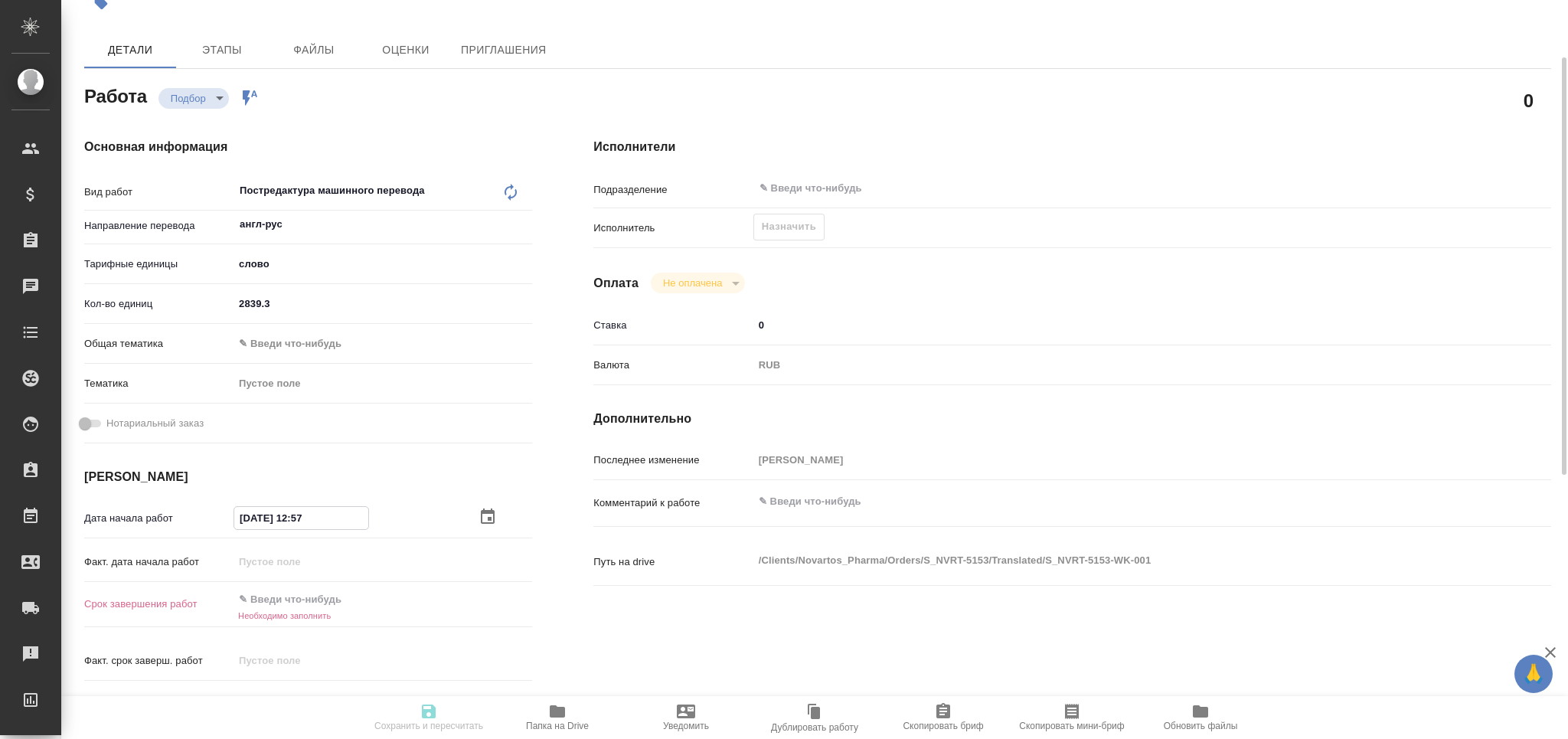
type textarea "x"
type input "[DATE] 19:0_"
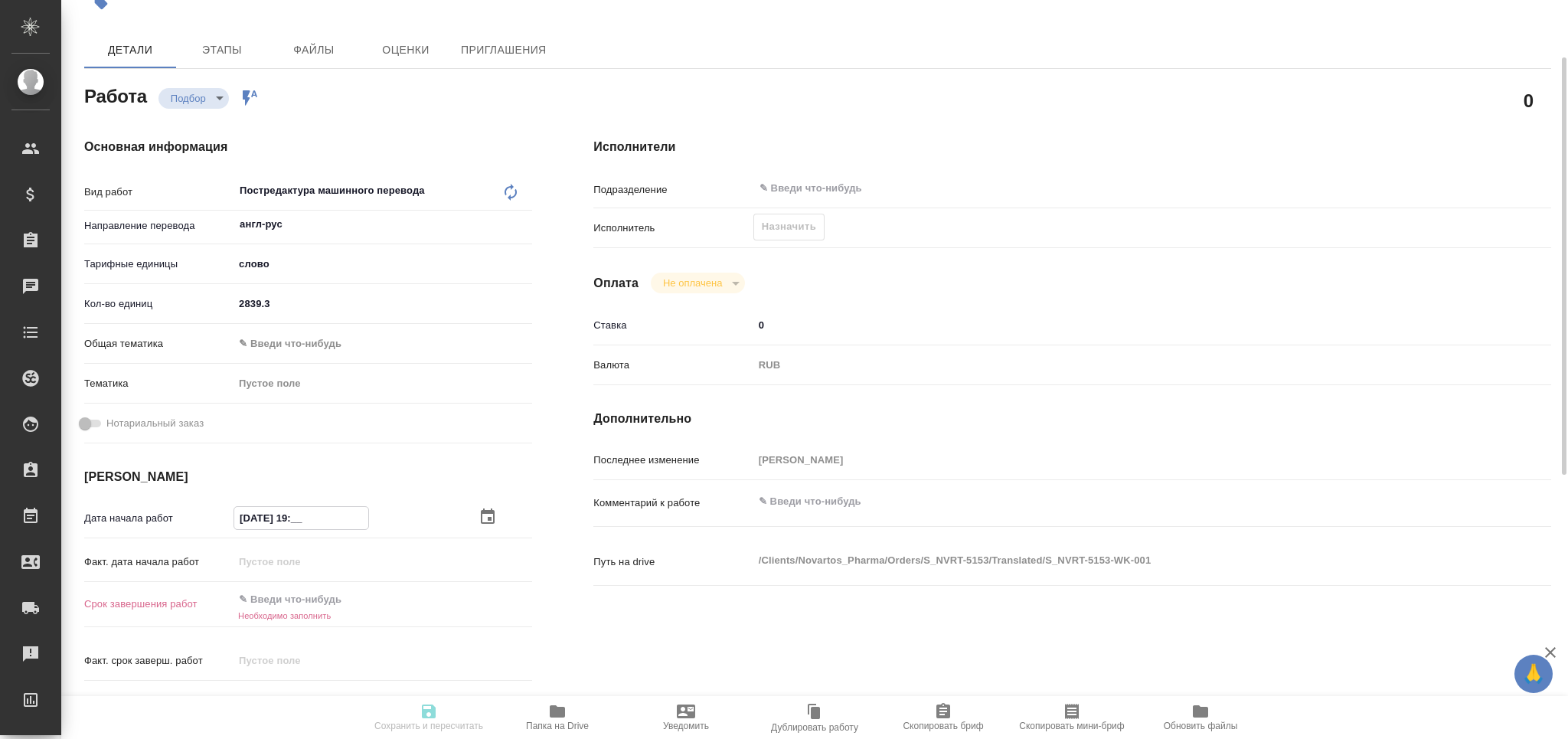
type textarea "x"
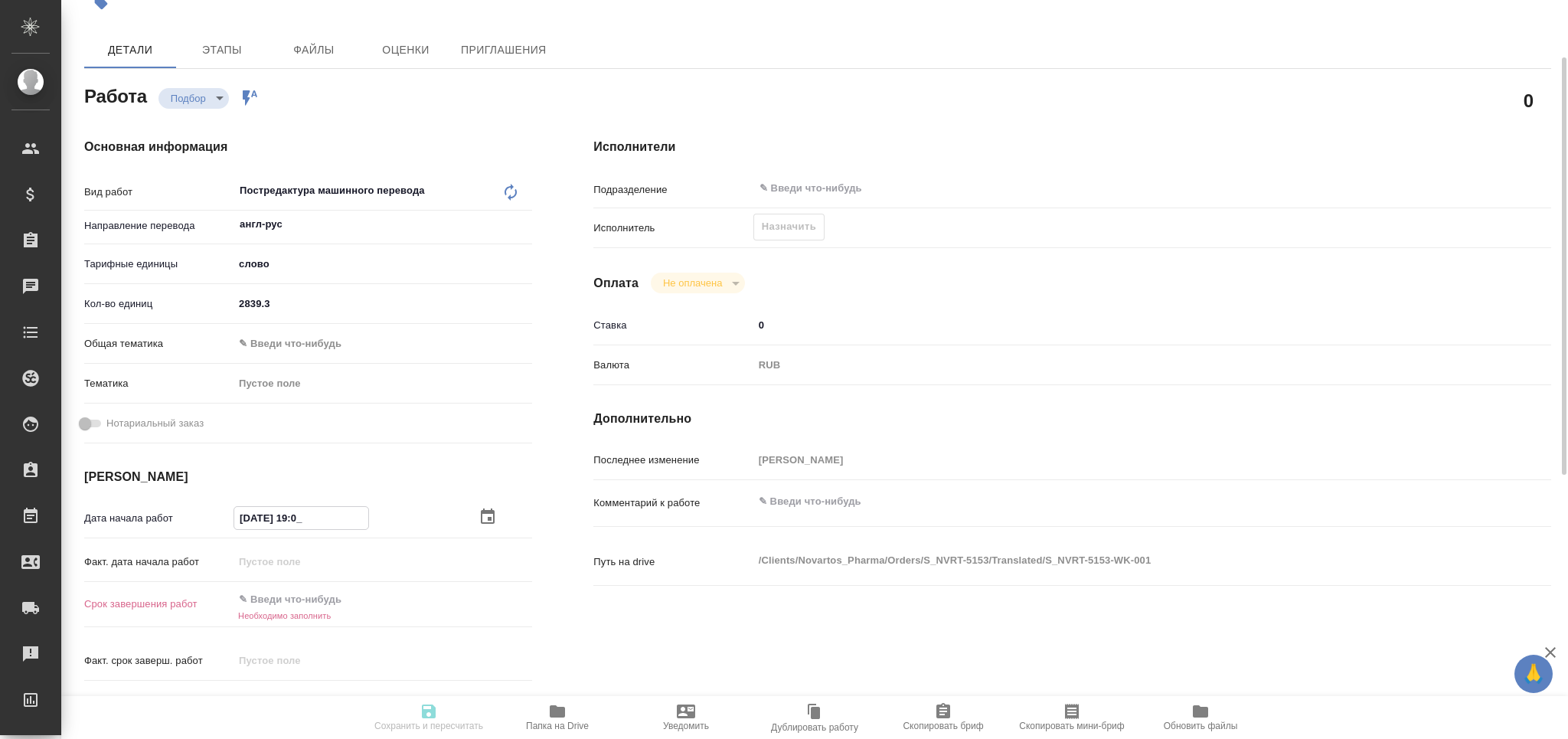
type input "[DATE] 19:00"
type textarea "x"
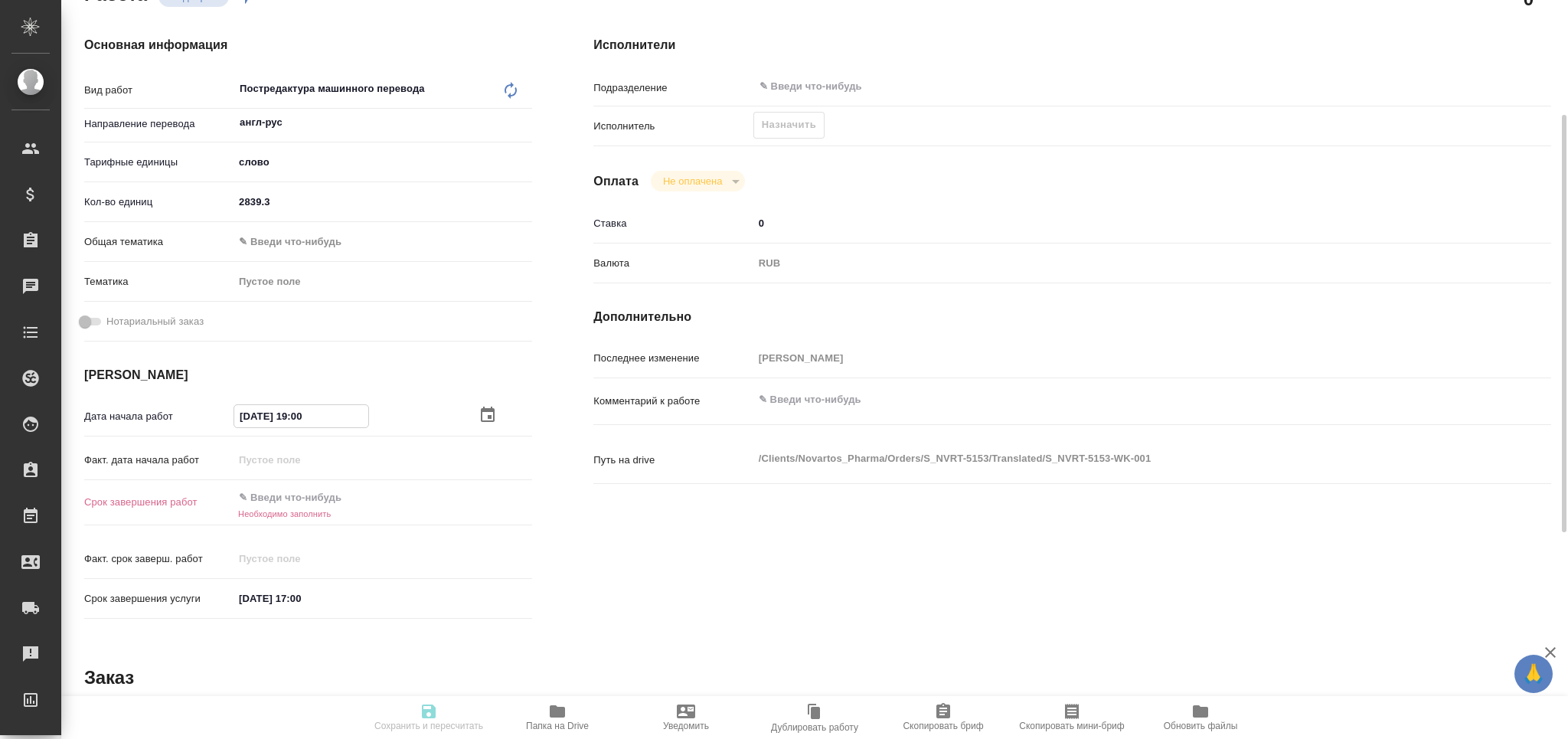
scroll to position [306, 0]
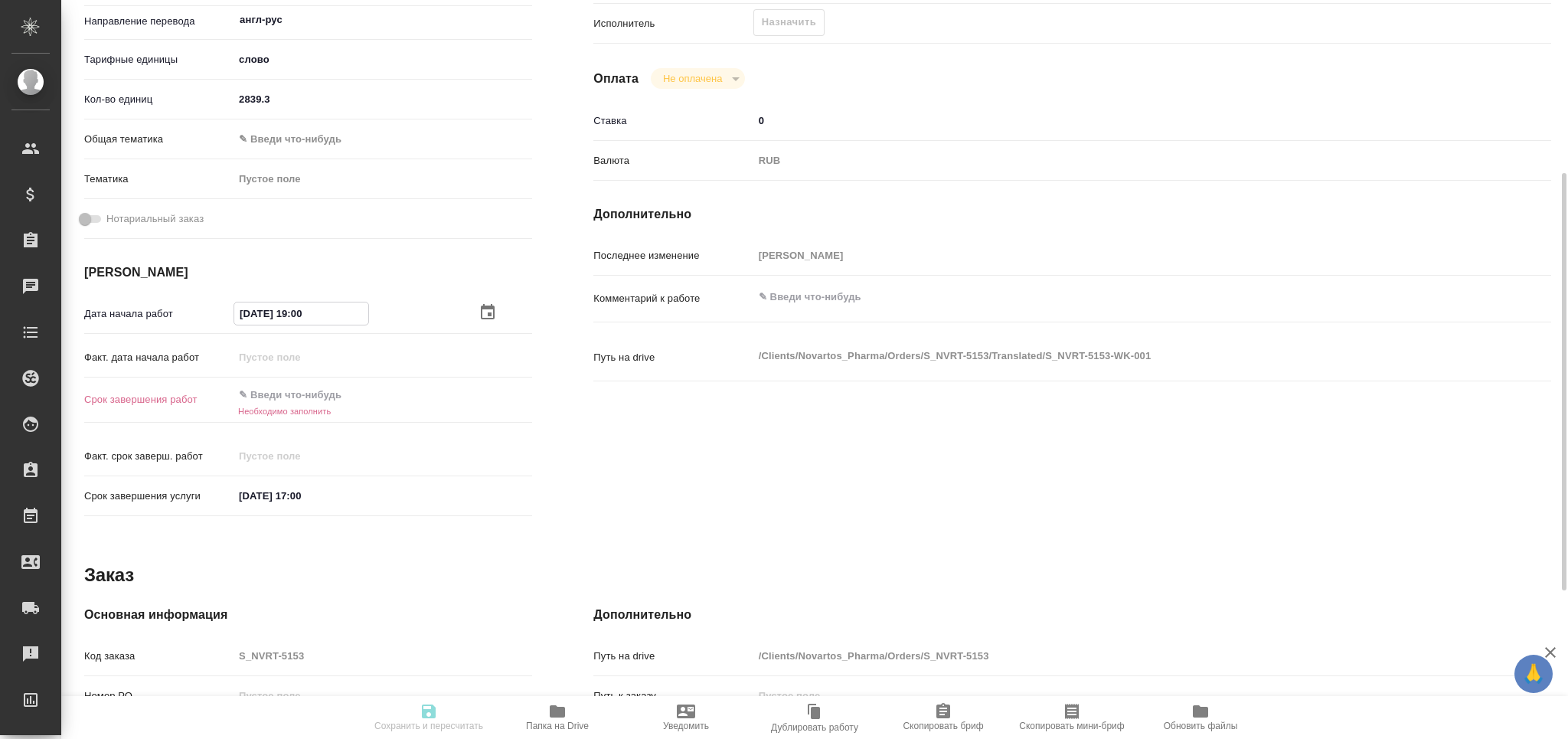
type input "[DATE] 19:00"
drag, startPoint x: 220, startPoint y: 493, endPoint x: 198, endPoint y: 494, distance: 22.0
click at [198, 494] on div "Срок завершения услуги [DATE] 17:00" at bounding box center [309, 496] width 448 height 27
click at [311, 382] on div "Факт. дата начала работ" at bounding box center [309, 364] width 448 height 40
click at [299, 390] on input "text" at bounding box center [300, 395] width 134 height 23
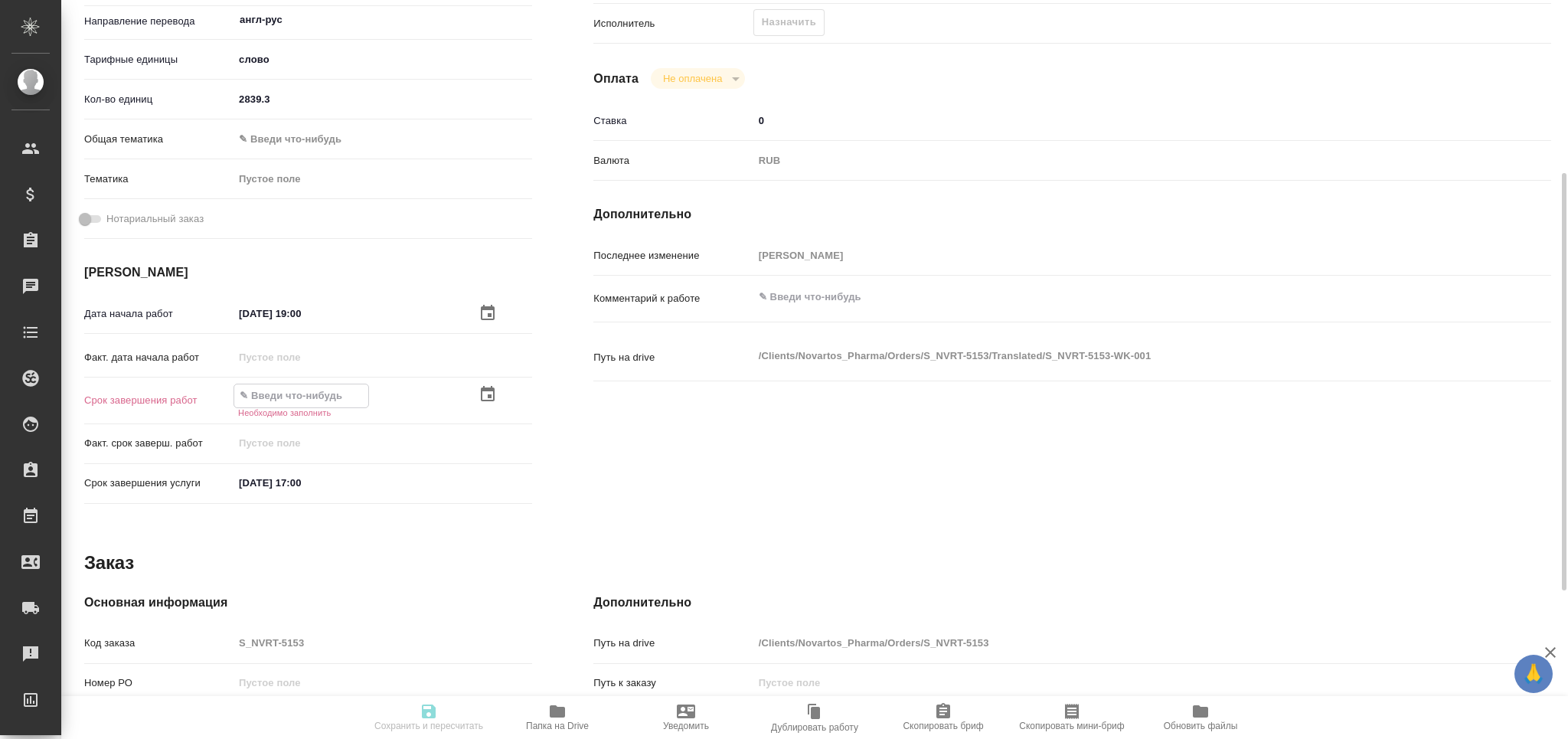
paste input "[DATE] 17:00"
type textarea "x"
type input "[DATE] 17:00"
type textarea "x"
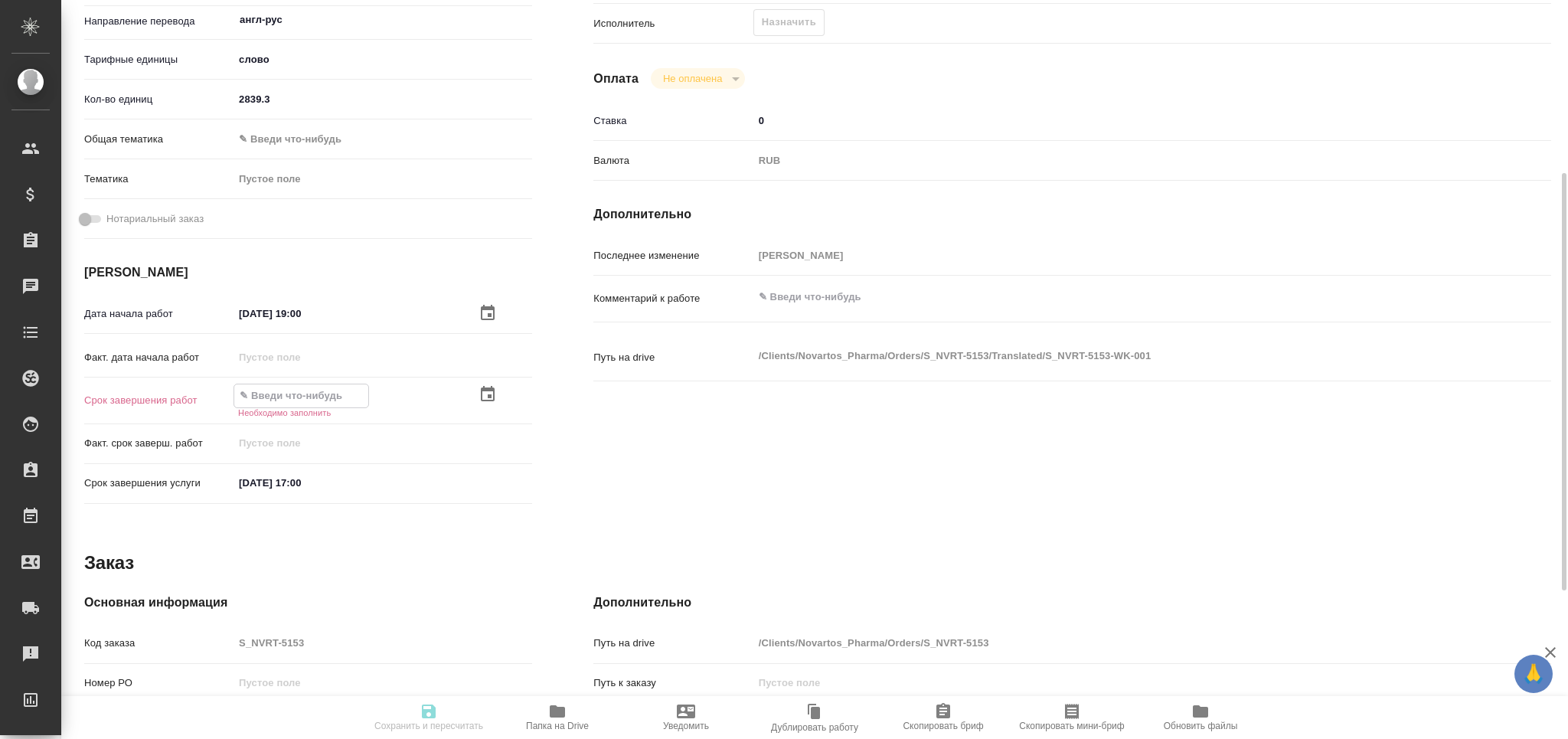
type textarea "x"
drag, startPoint x: 299, startPoint y: 399, endPoint x: 306, endPoint y: 394, distance: 8.6
click at [306, 394] on input "[DATE] 17:00" at bounding box center [300, 397] width 134 height 23
type textarea "x"
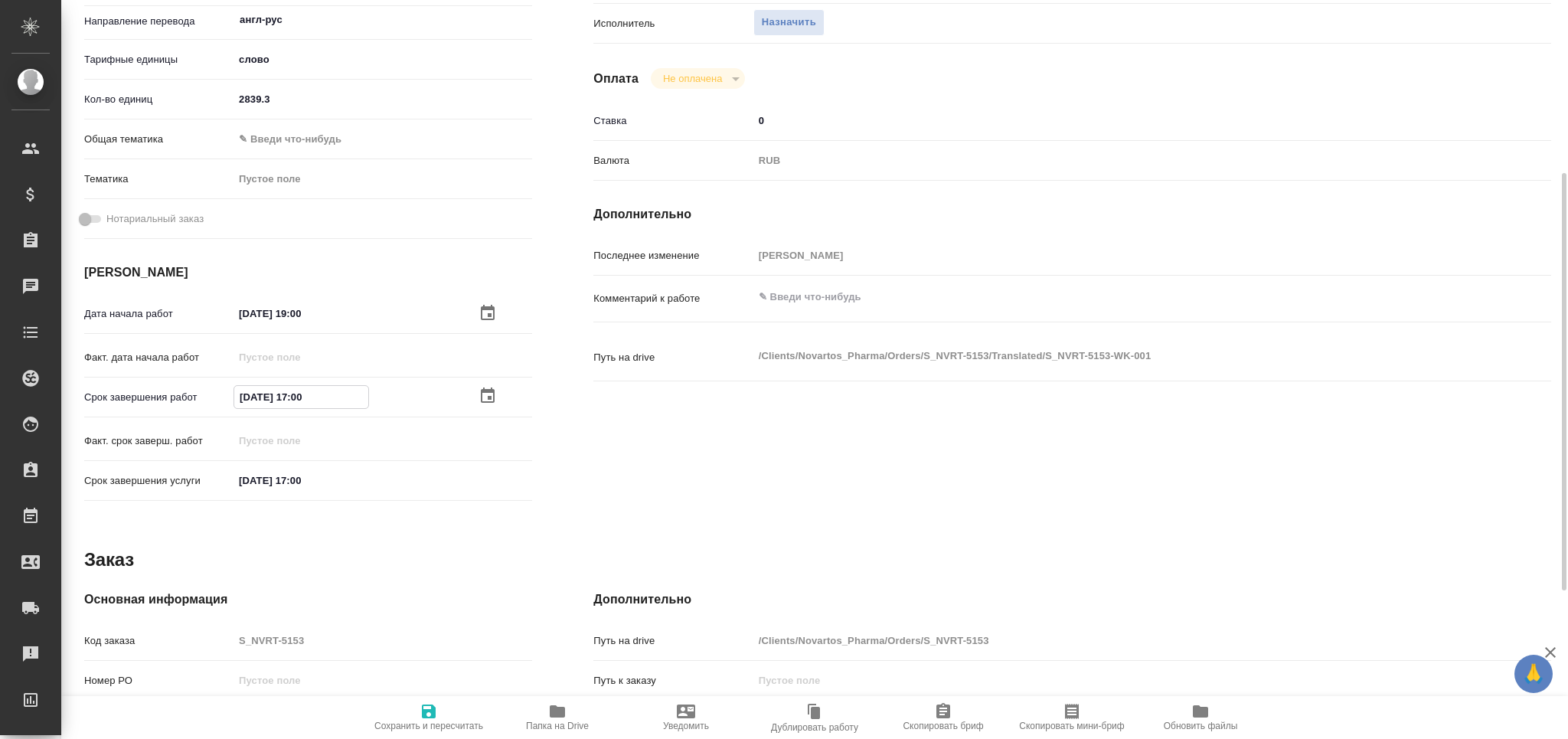
type input "[DATE] 14:00"
type textarea "x"
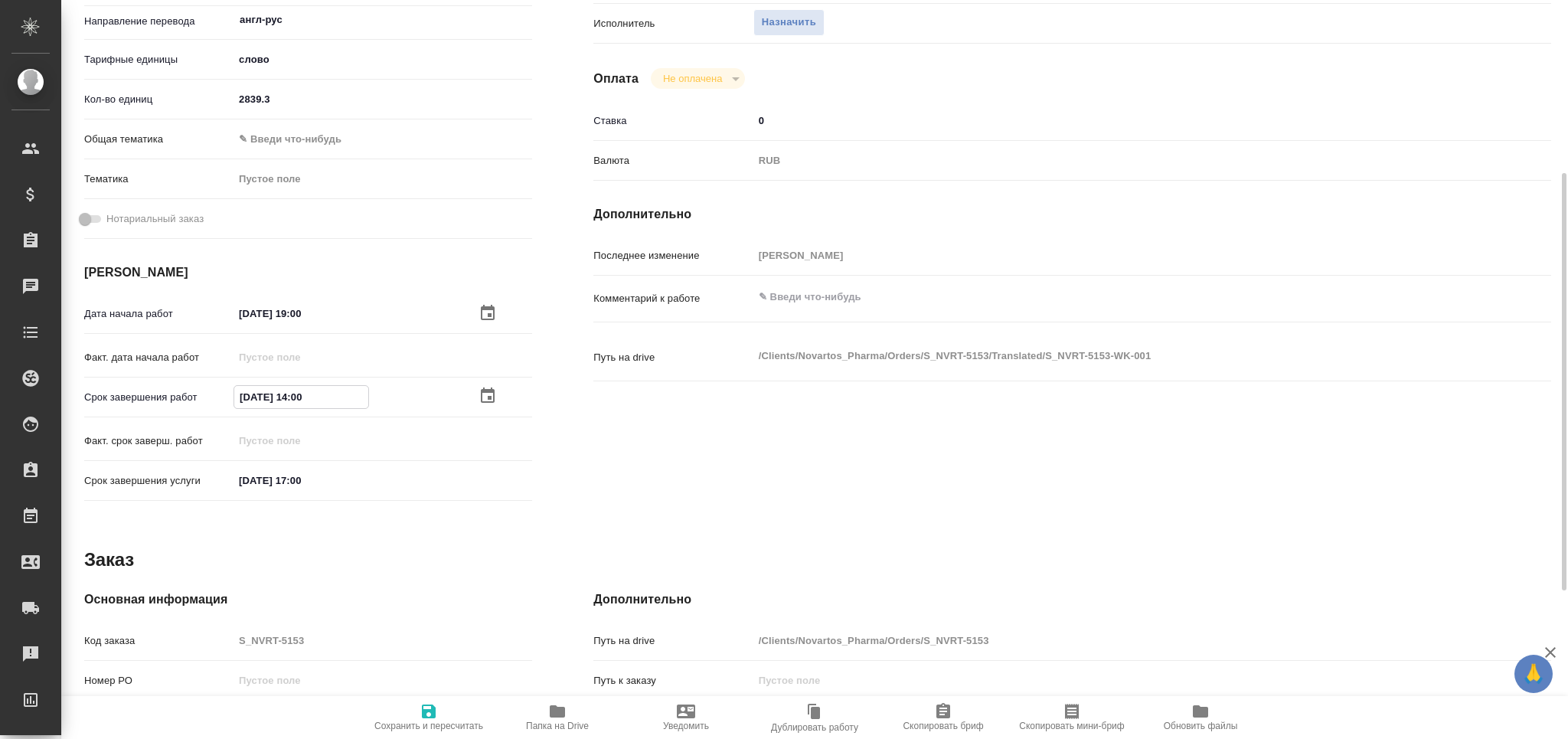
click at [248, 399] on input "[DATE] 14:00" at bounding box center [300, 397] width 134 height 23
type input "[DATE] 14:00"
type textarea "x"
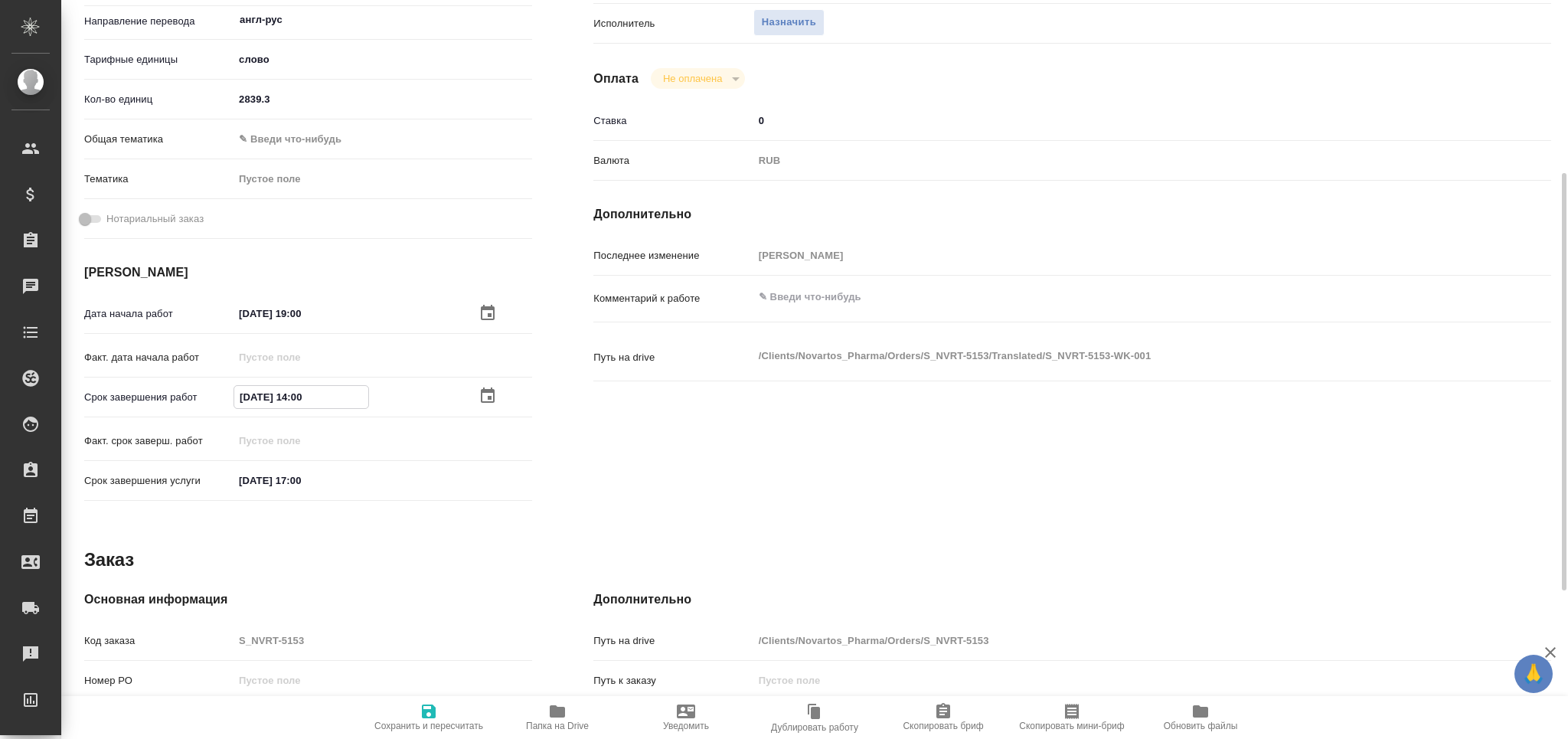
type textarea "x"
type input "[DATE] 14:00"
click at [431, 708] on icon "button" at bounding box center [428, 711] width 13 height 14
type textarea "x"
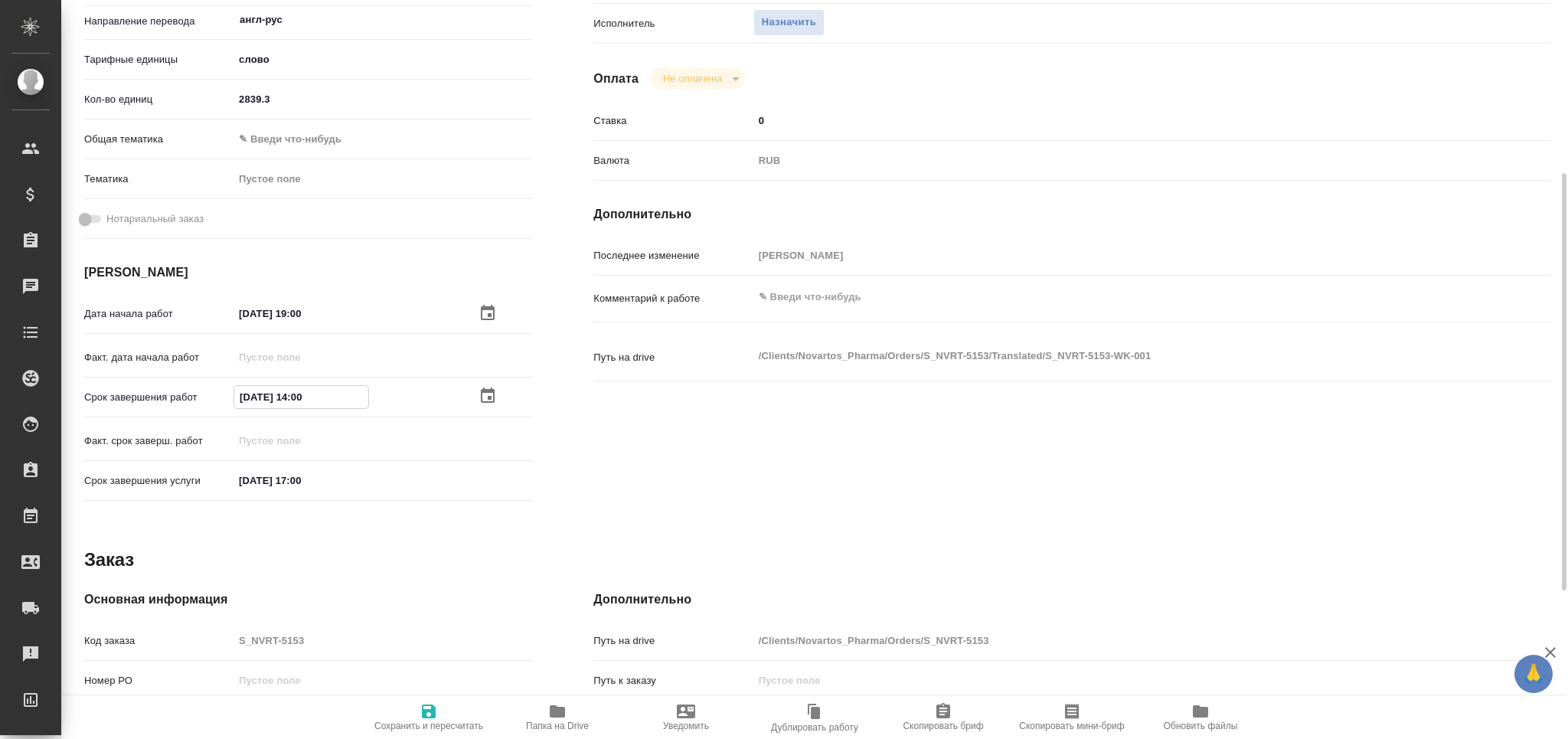
type textarea "x"
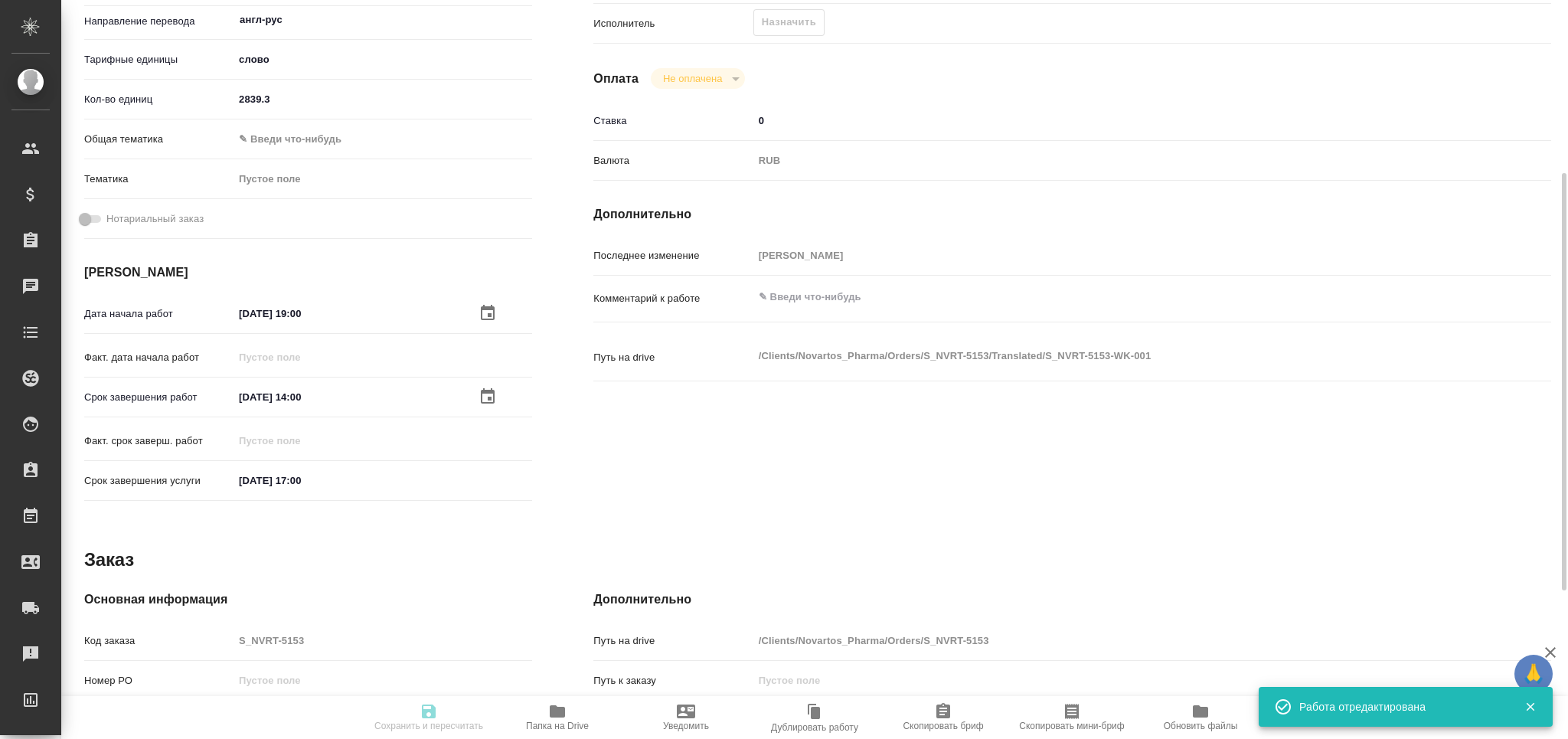
type input "recruiting"
type textarea "Постредактура машинного перевода"
type textarea "x"
type input "англ-рус"
type input "5a8b1489cc6b4906c91bfd90"
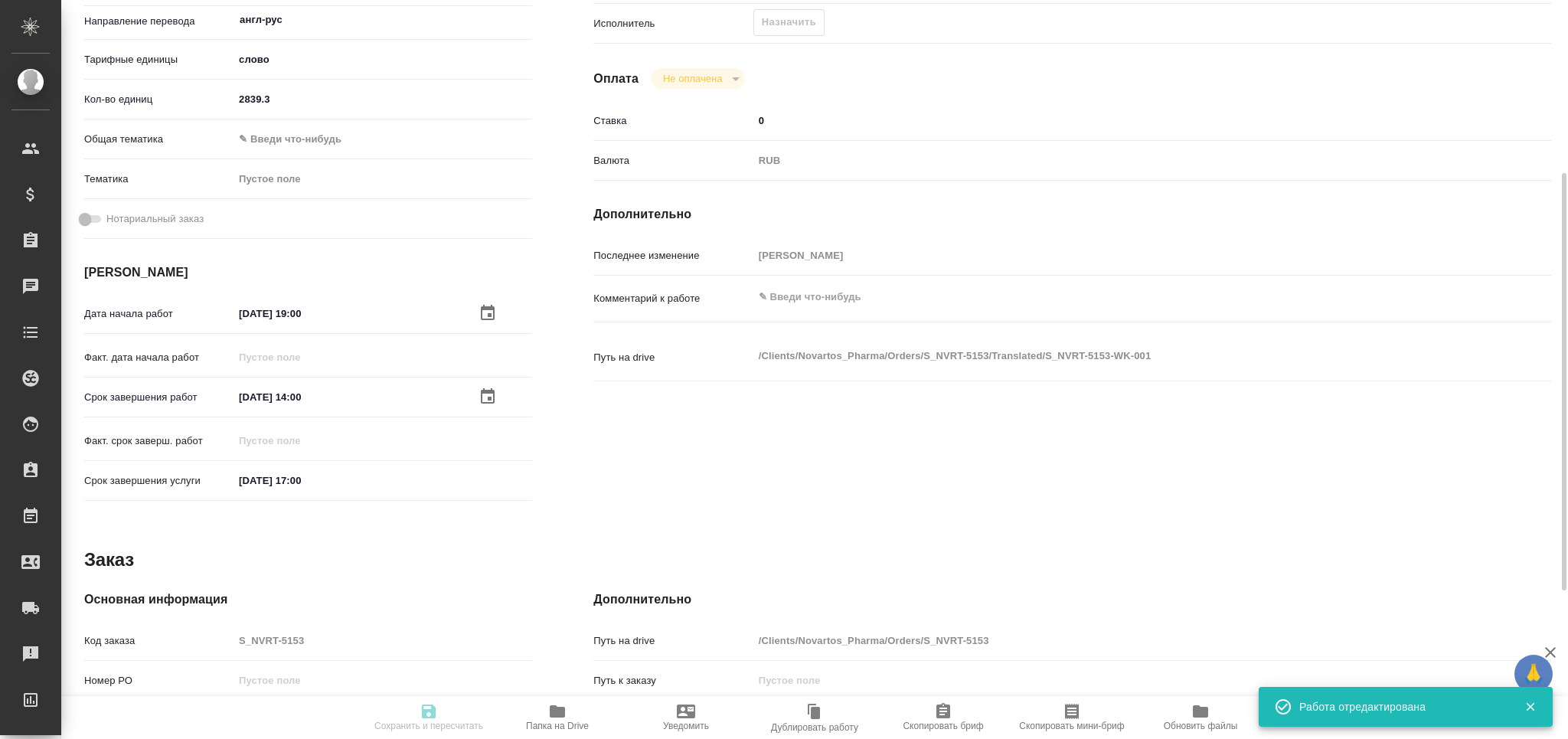
type input "2839.3"
type input "med"
type input "6149832f2b7be24903fd7a82"
type input "[DATE] 19:00"
type input "[DATE] 14:00"
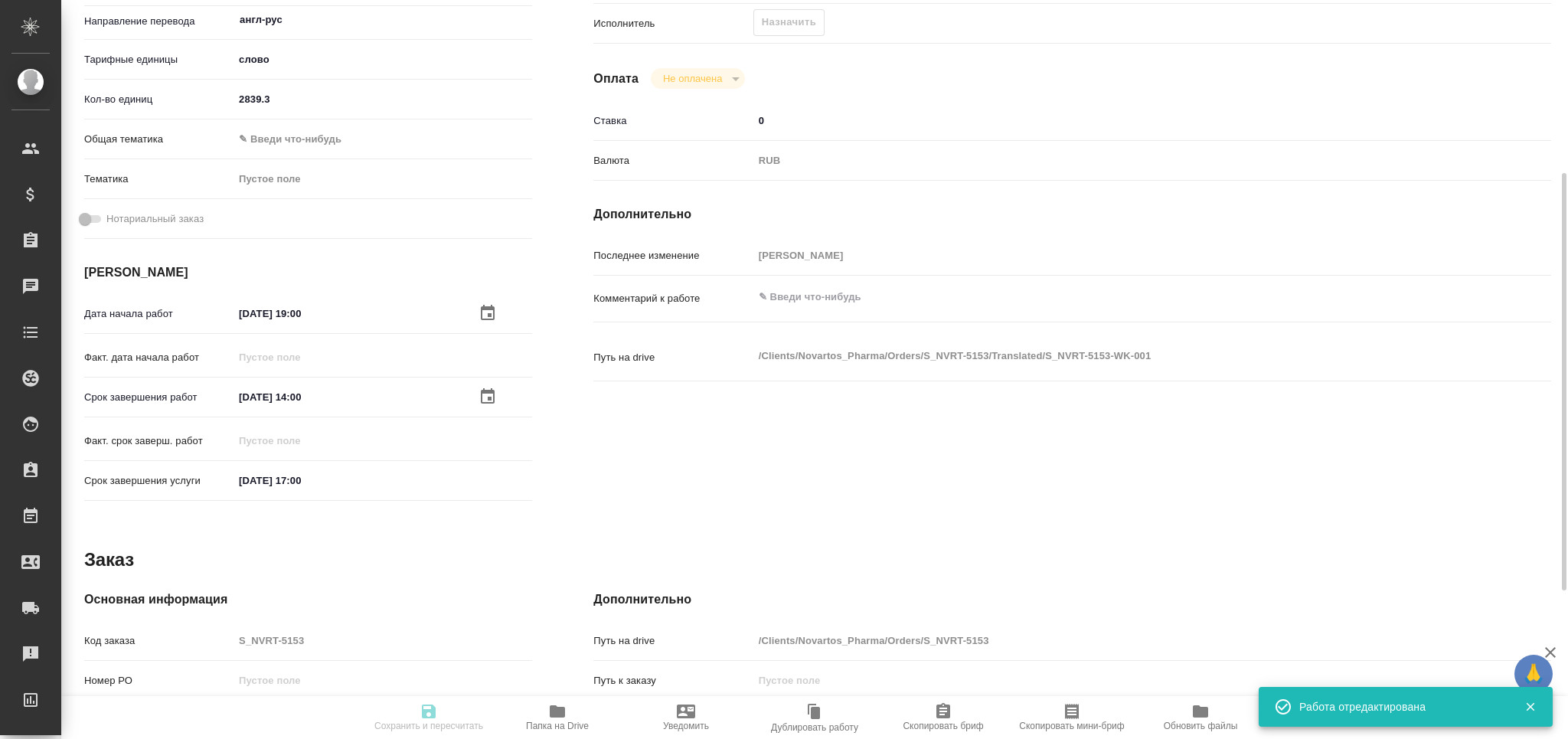
type input "[DATE] 17:00"
type input "notPayed"
type input "0"
type input "RUB"
type input "[PERSON_NAME]"
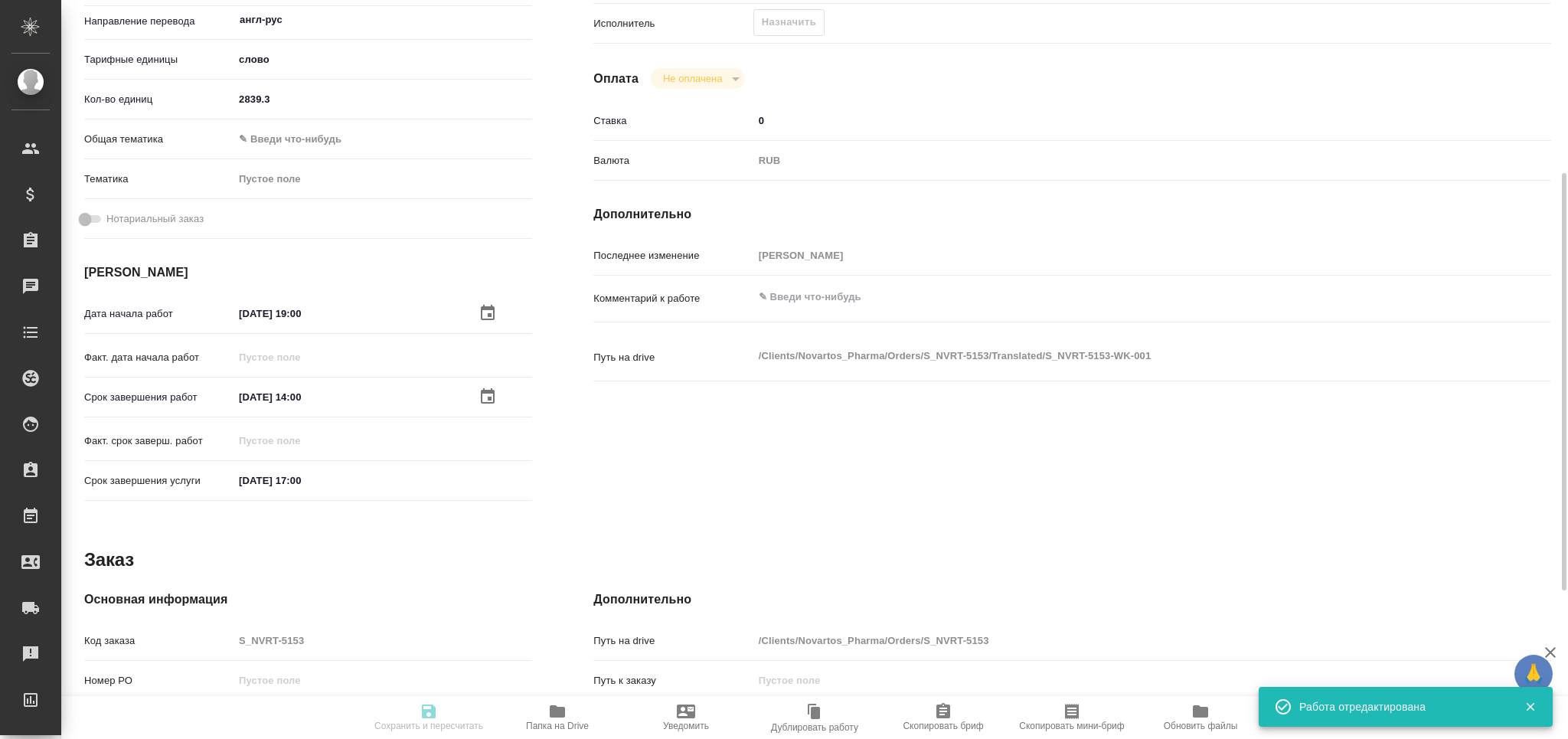
type textarea "x"
type textarea "/Clients/Novartos_Pharma/Orders/S_NVRT-5153/Translated/S_NVRT-5153-WK-001"
type textarea "x"
type input "S_NVRT-5153"
type input "Перевод Стандарт"
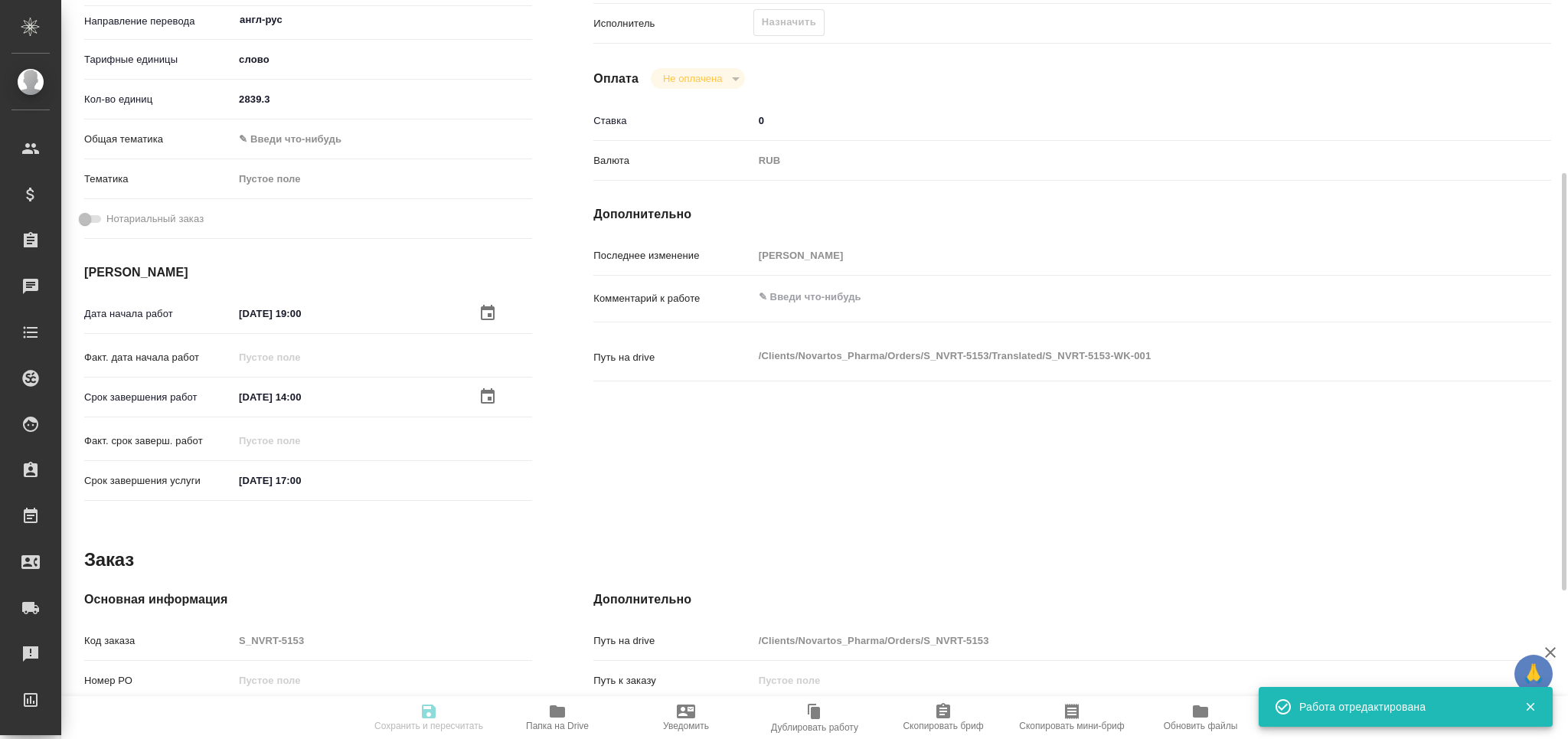
type input "Приёмка по качеству, Постредактура машинного перевода, Корректура, Редактура, П…"
type input "[PERSON_NAME]"
type input "/Clients/Novartos_Pharma/Orders/S_NVRT-5153"
type textarea "x"
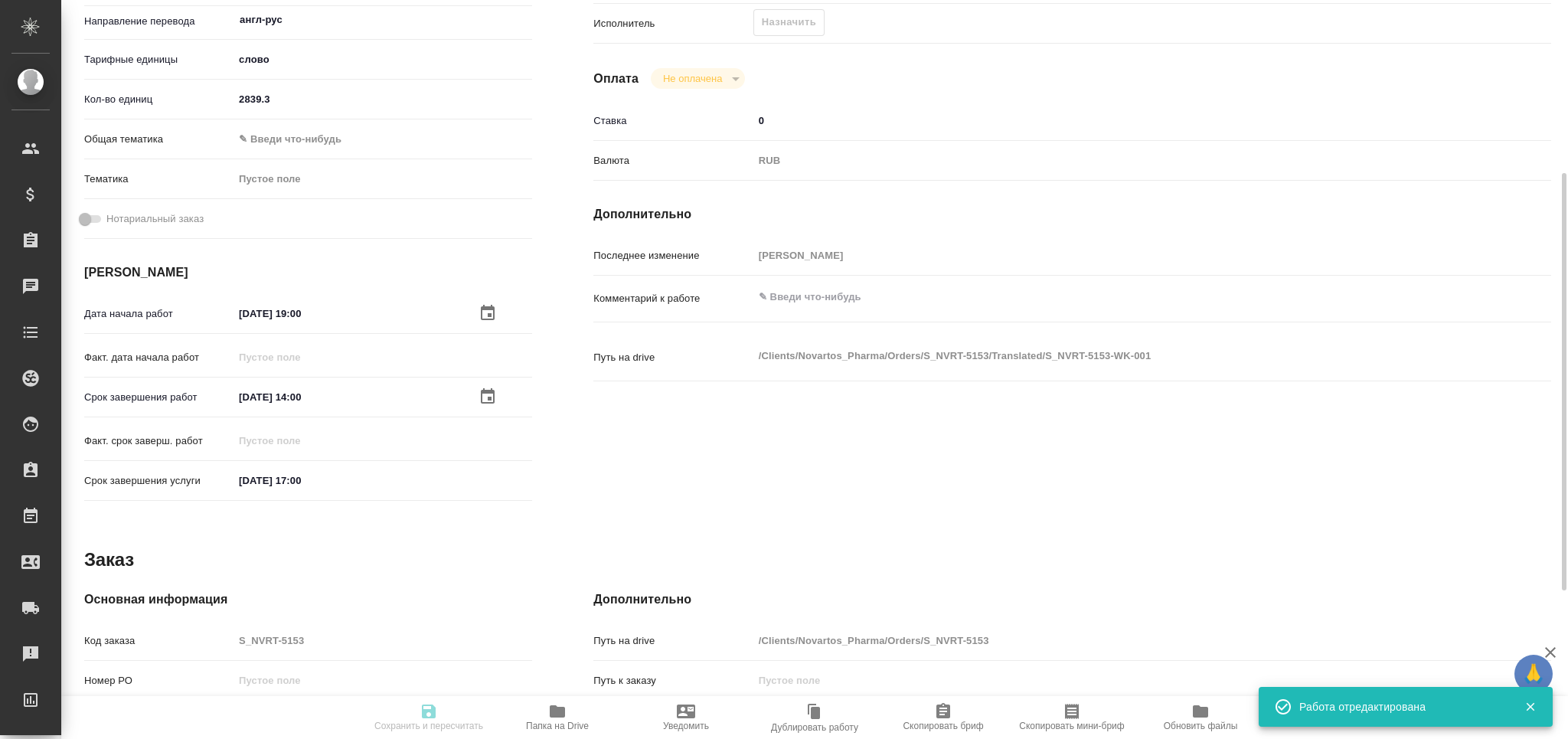
type textarea "x"
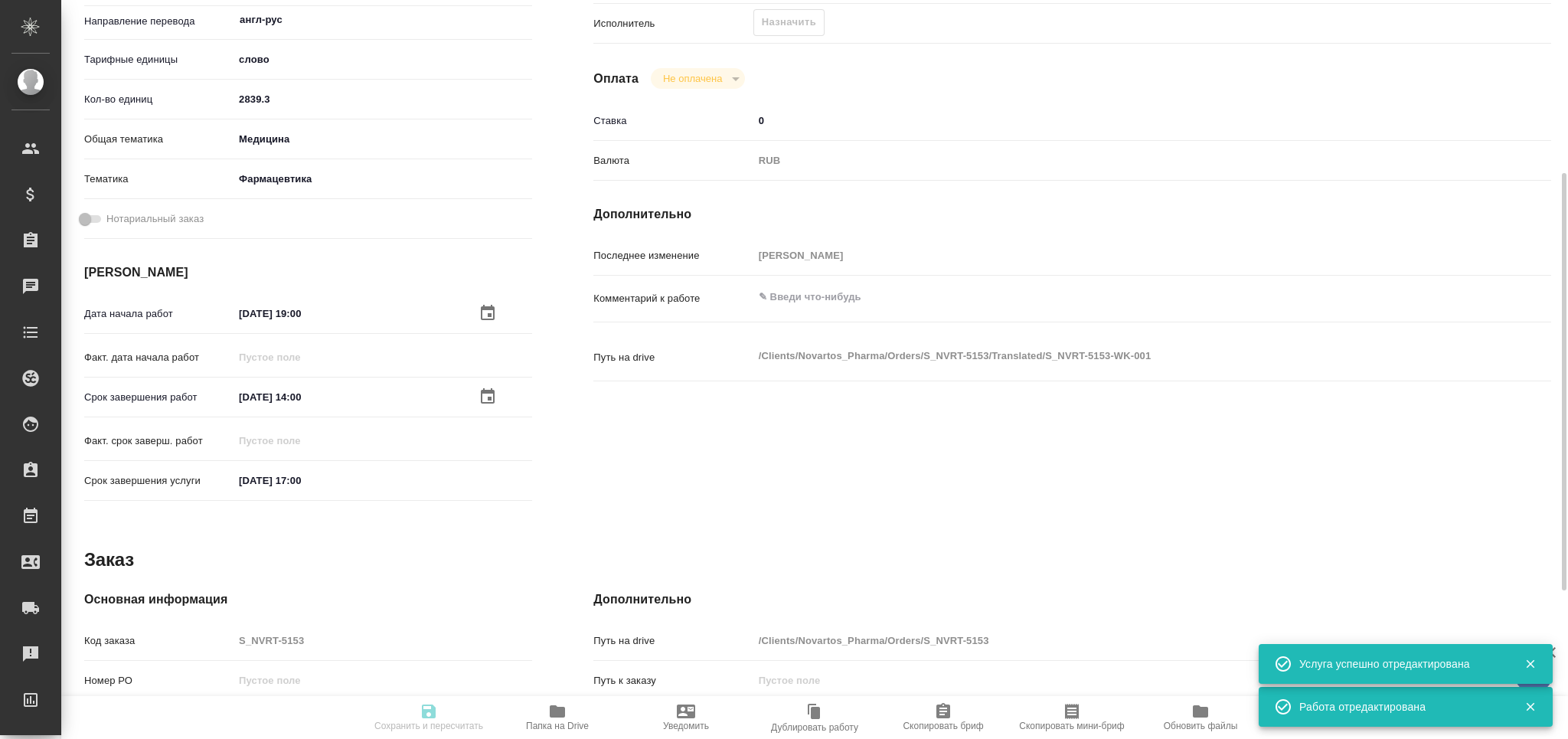
type textarea "x"
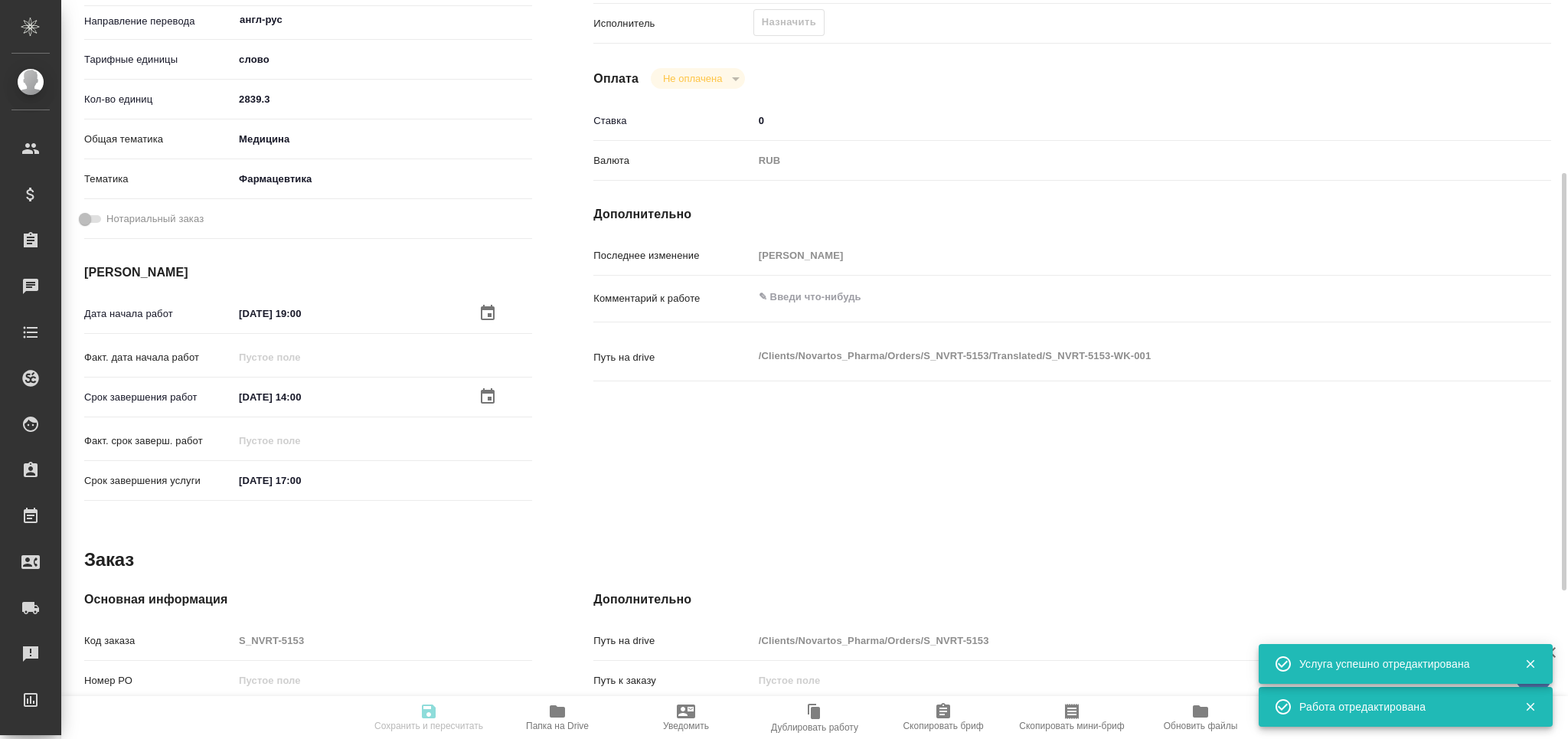
type textarea "x"
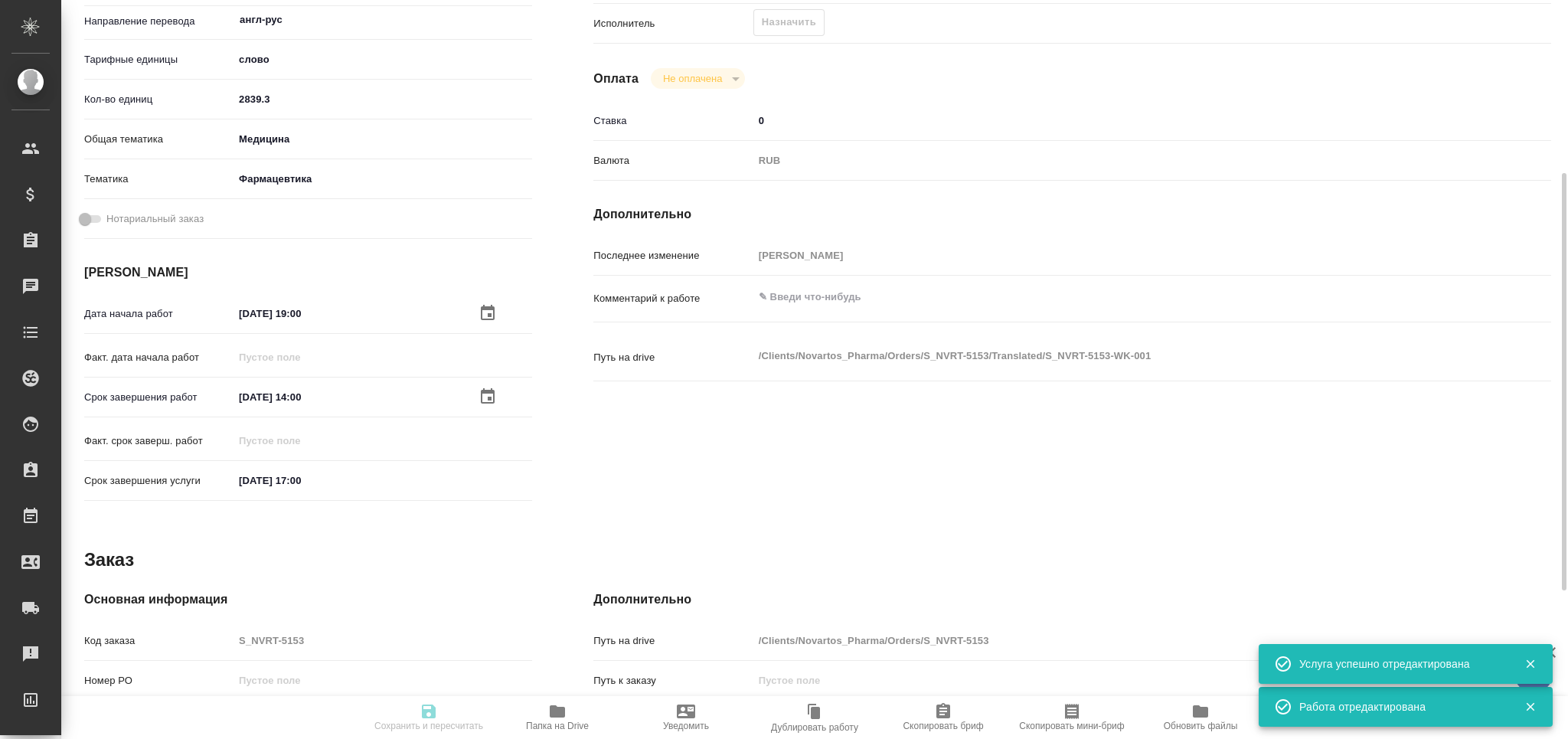
type textarea "x"
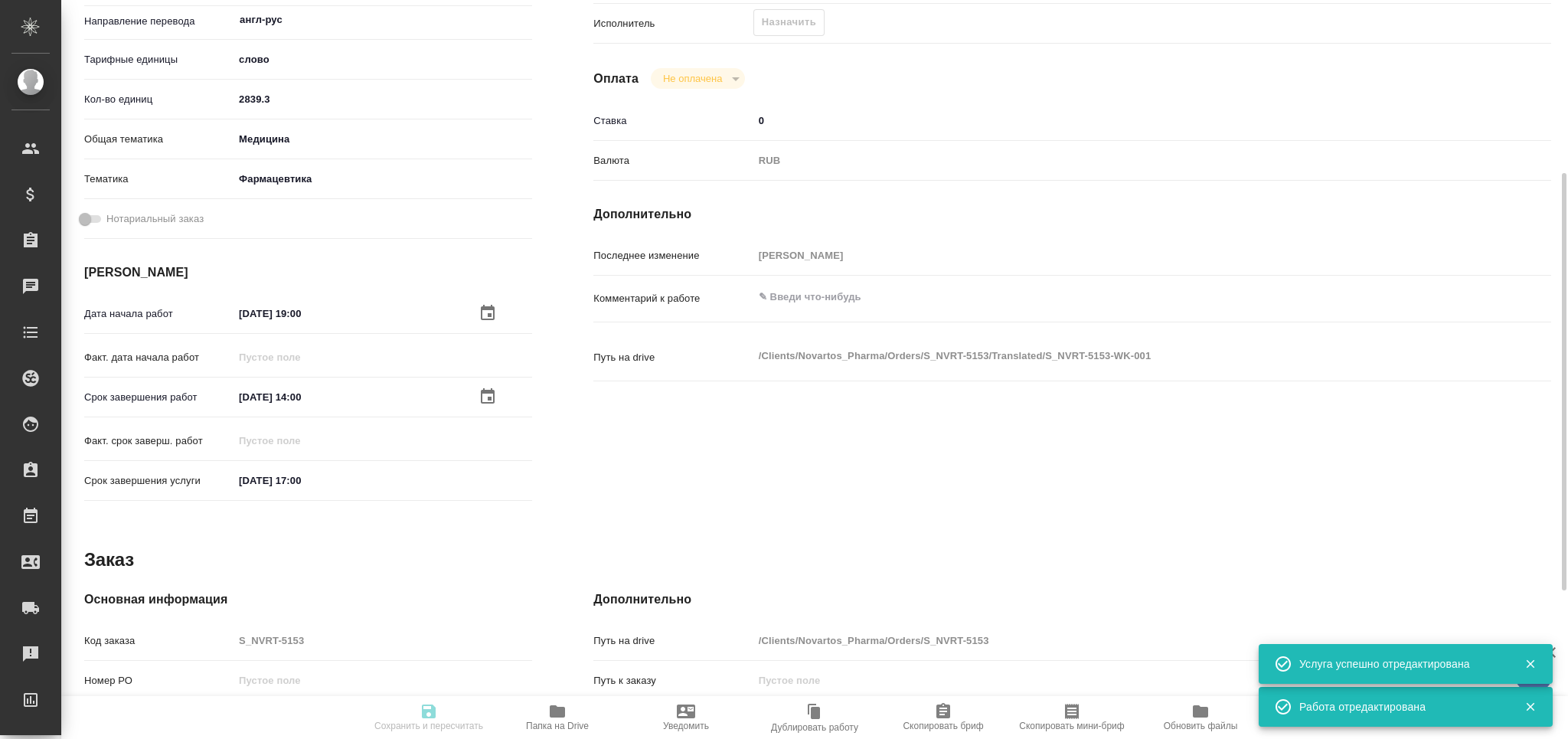
type textarea "x"
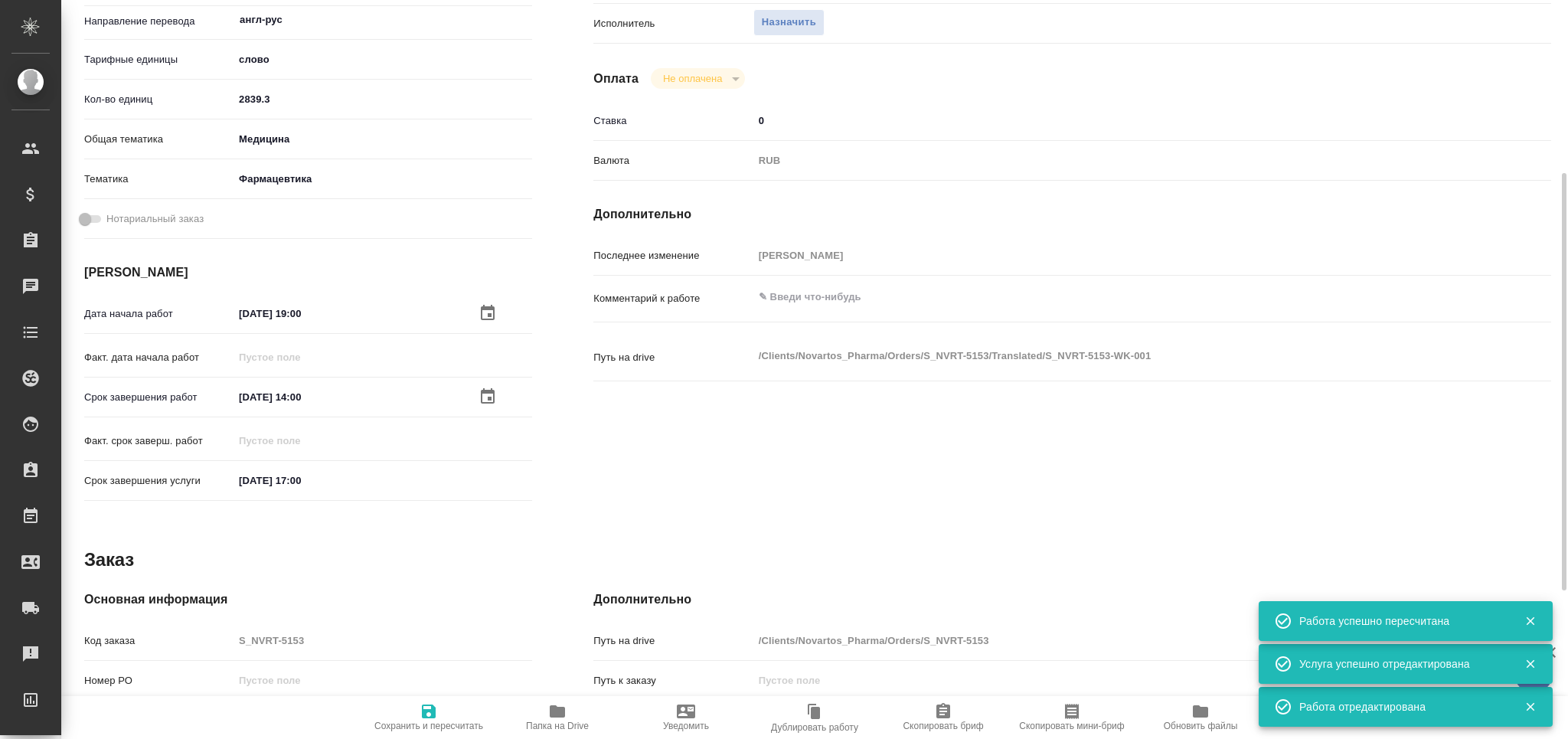
type input "recruiting"
type textarea "Постредактура машинного перевода"
type textarea "x"
type input "англ-рус"
type input "5a8b1489cc6b4906c91bfd90"
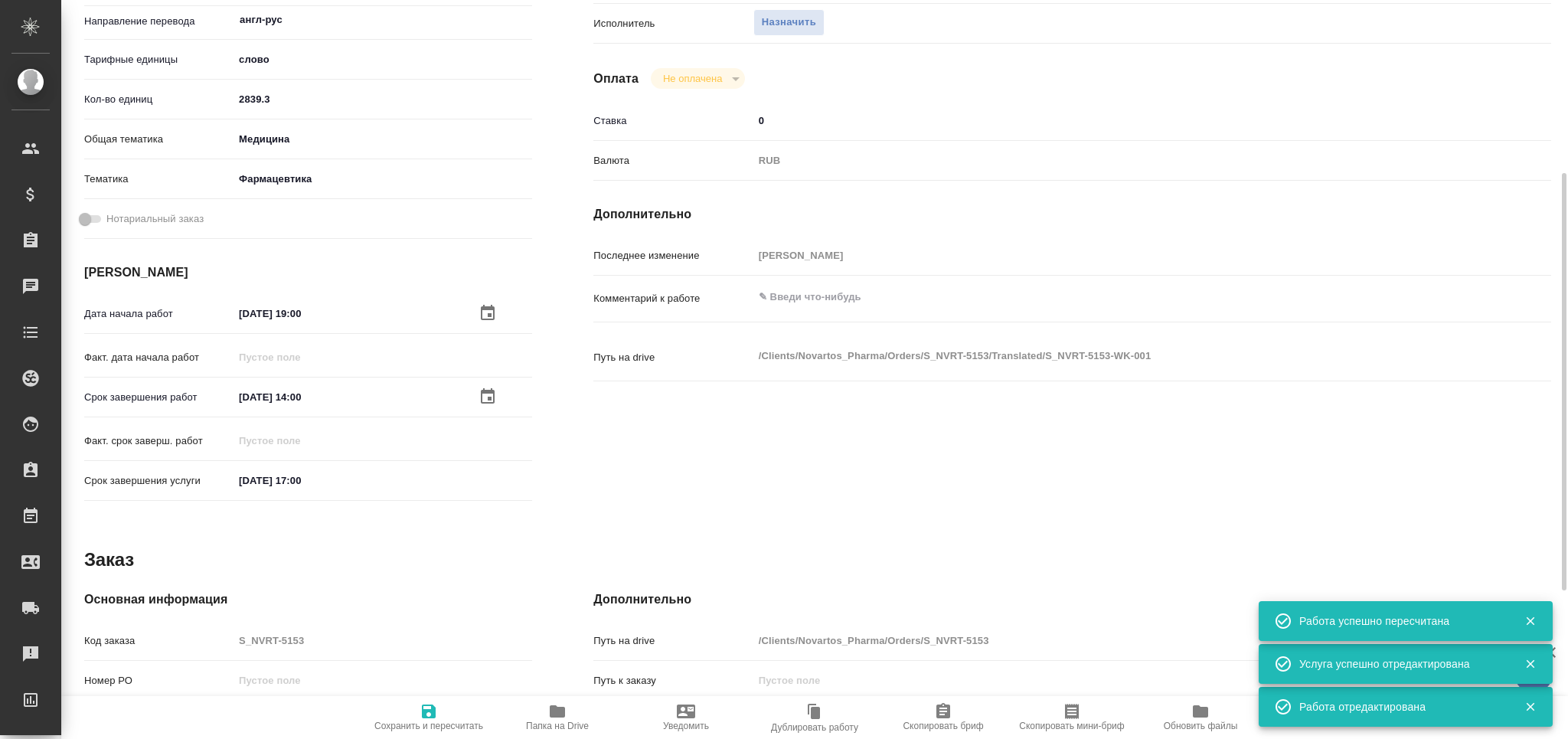
type input "2839.3"
type input "med"
type input "6149832f2b7be24903fd7a82"
type input "[DATE] 19:00"
type input "[DATE] 14:00"
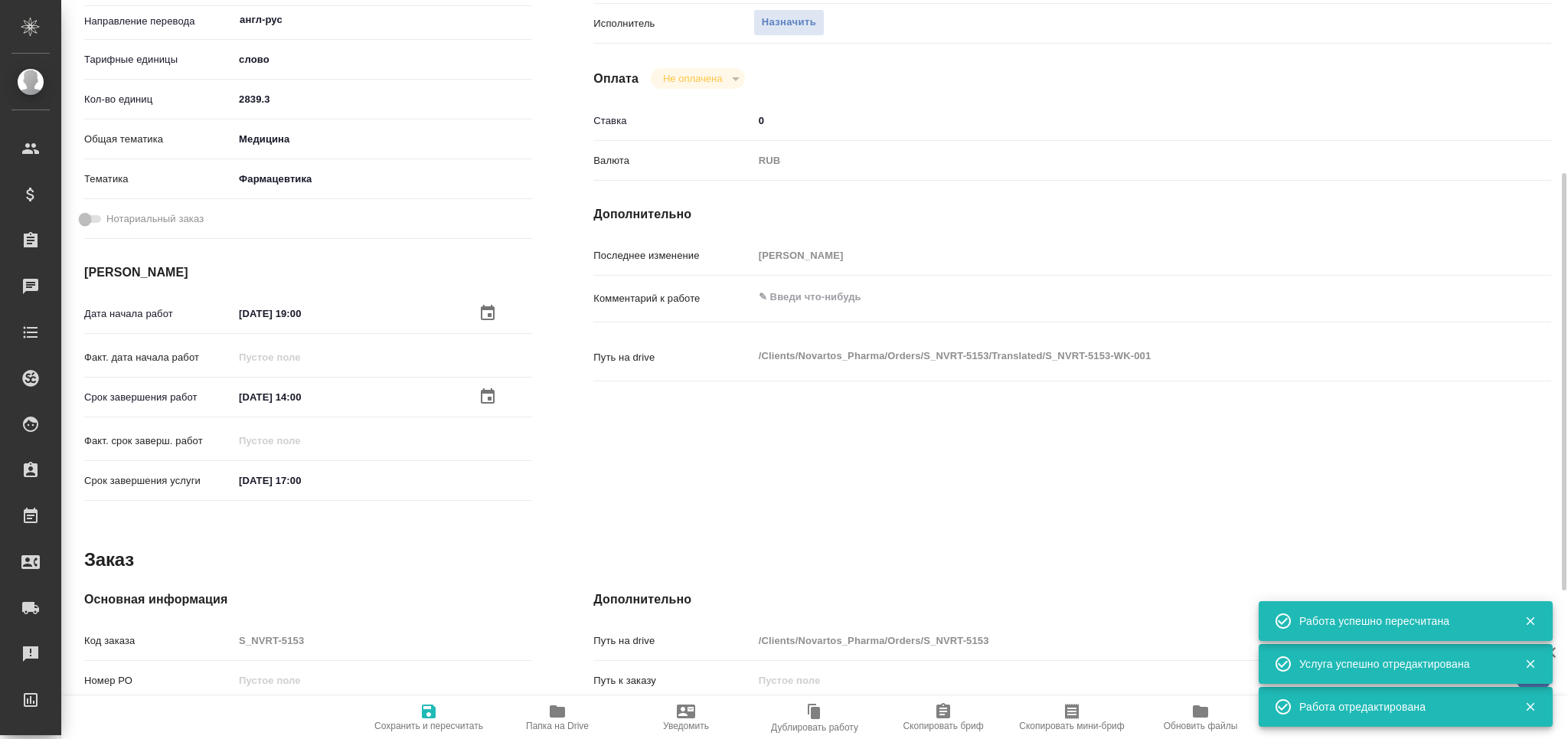
type input "[DATE] 17:00"
type input "notPayed"
type input "0"
type input "RUB"
type input "[PERSON_NAME]"
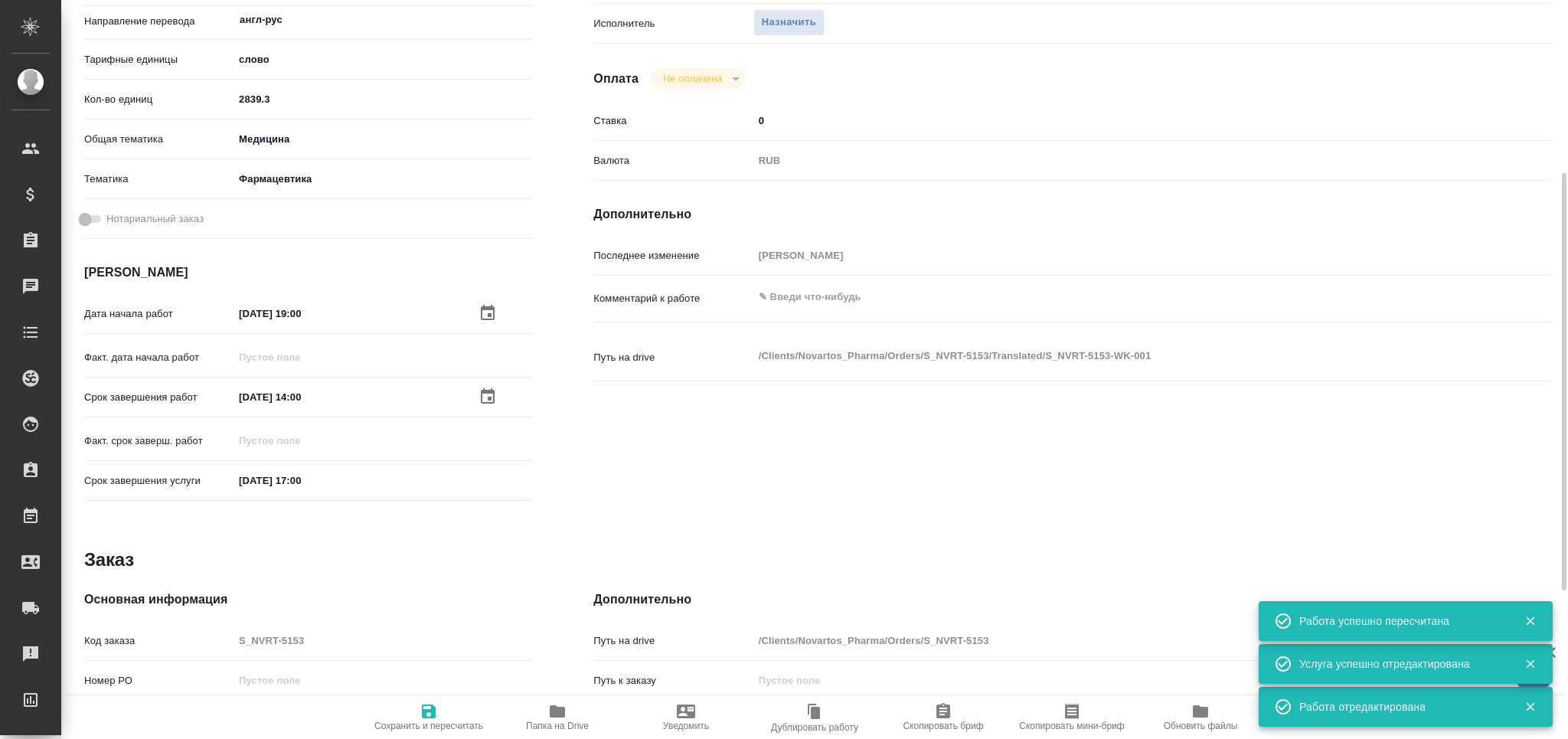
type textarea "x"
type textarea "/Clients/Novartos_Pharma/Orders/S_NVRT-5153/Translated/S_NVRT-5153-WK-001"
type textarea "x"
type input "S_NVRT-5153"
type input "Перевод Стандарт"
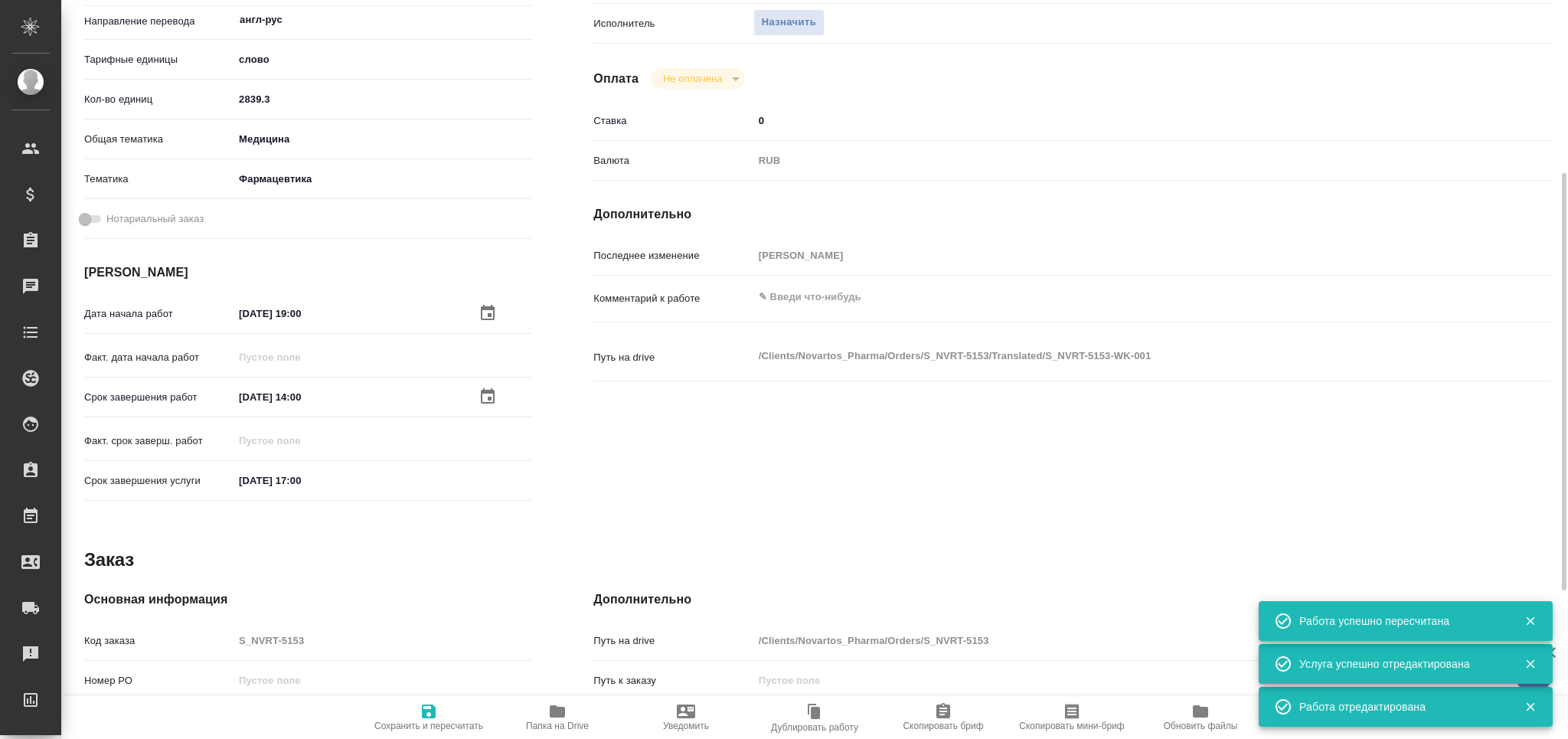
type input "Приёмка по качеству, Постредактура машинного перевода, Корректура, Редактура, П…"
type input "[PERSON_NAME]"
type input "/Clients/Novartos_Pharma/Orders/S_NVRT-5153"
type textarea "x"
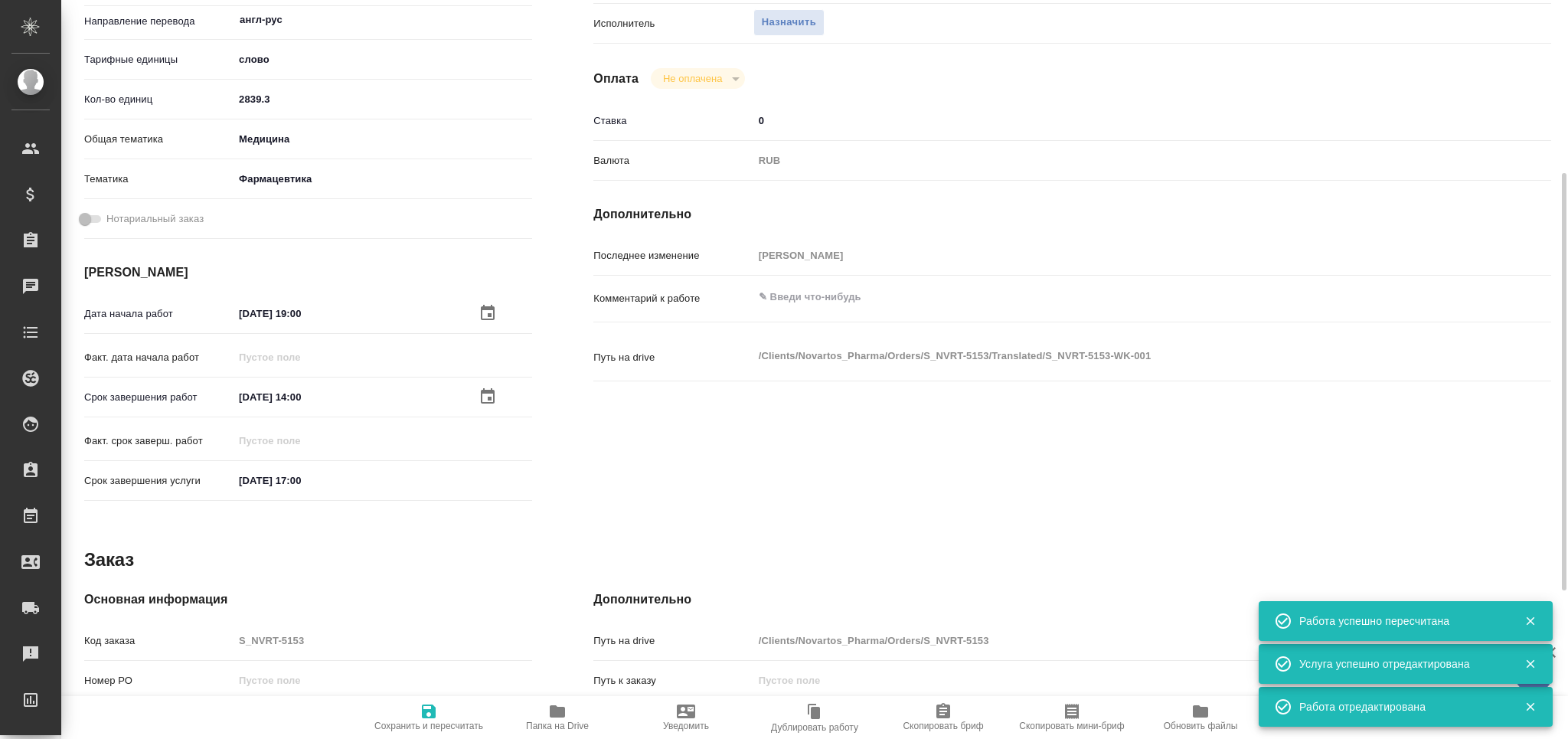
type textarea "x"
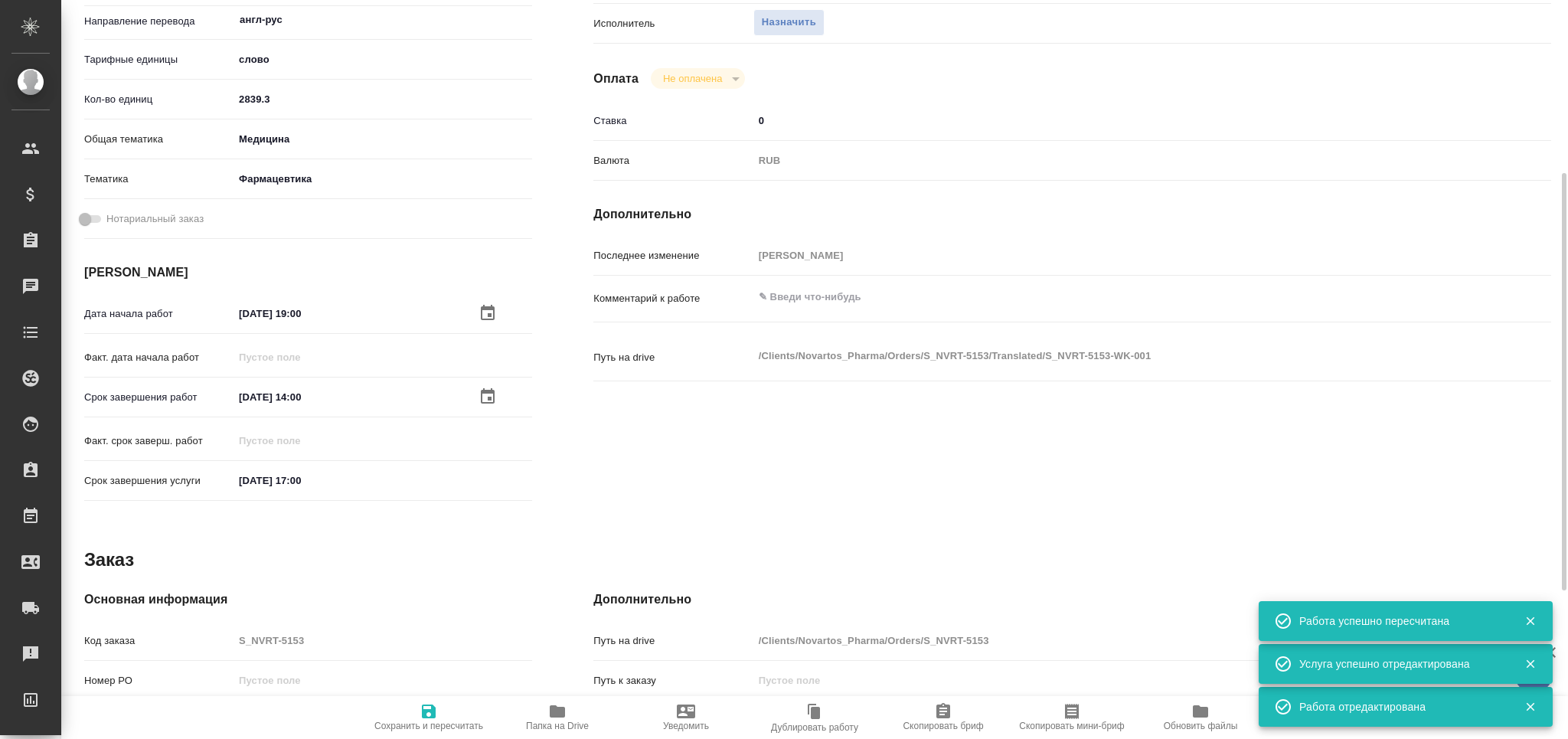
type textarea "x"
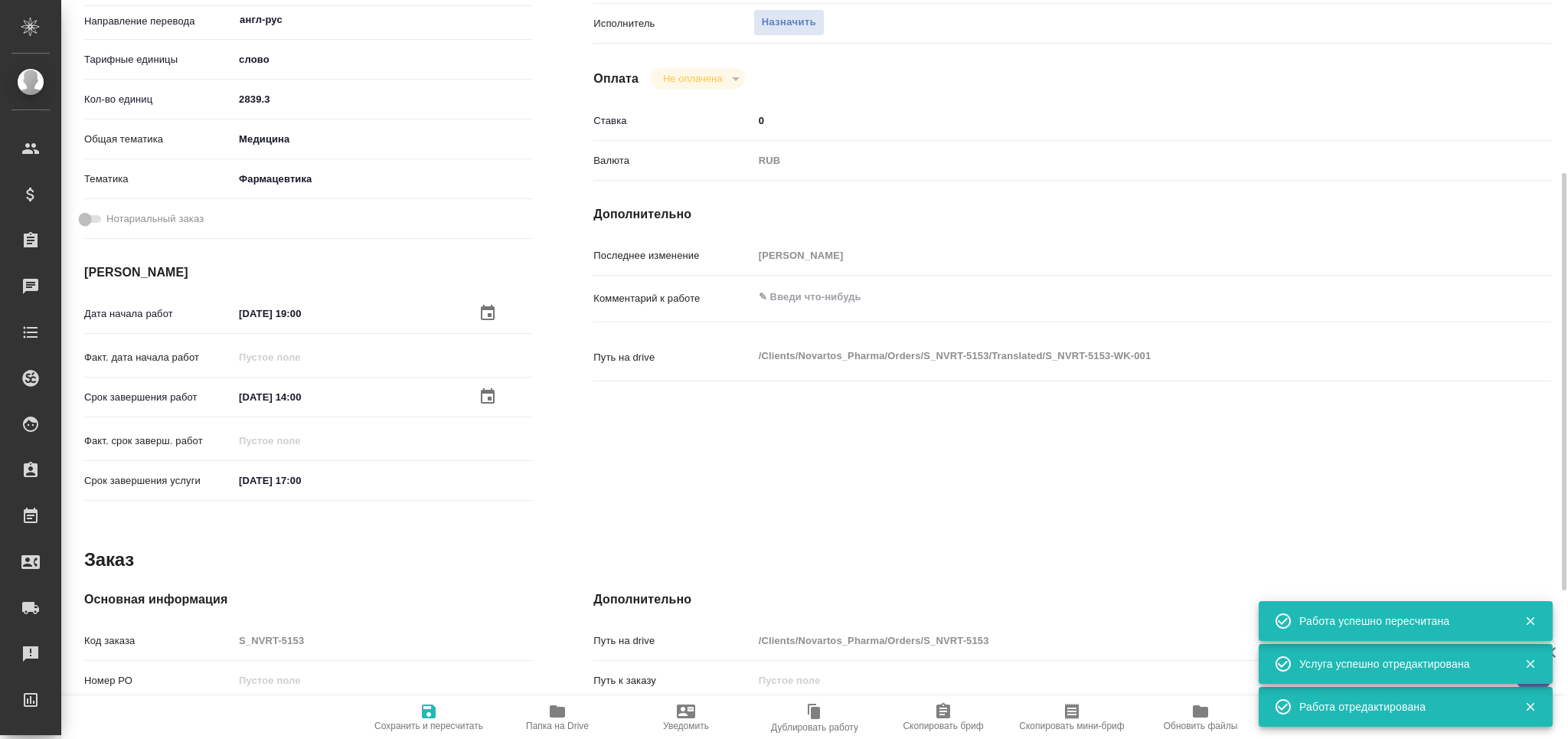
type textarea "x"
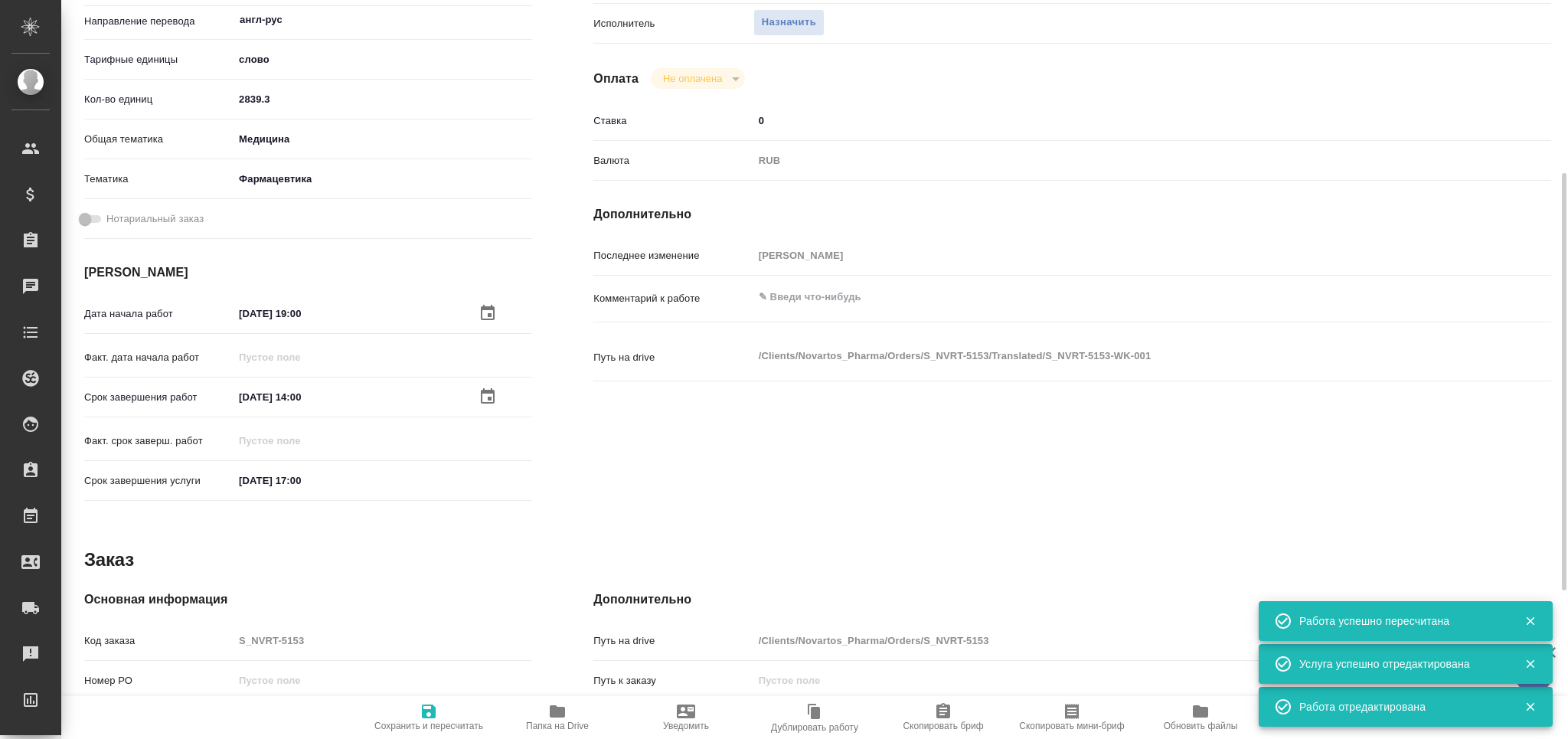
type textarea "x"
click at [820, 297] on textarea at bounding box center [1113, 297] width 718 height 26
type textarea "x"
type textarea "т"
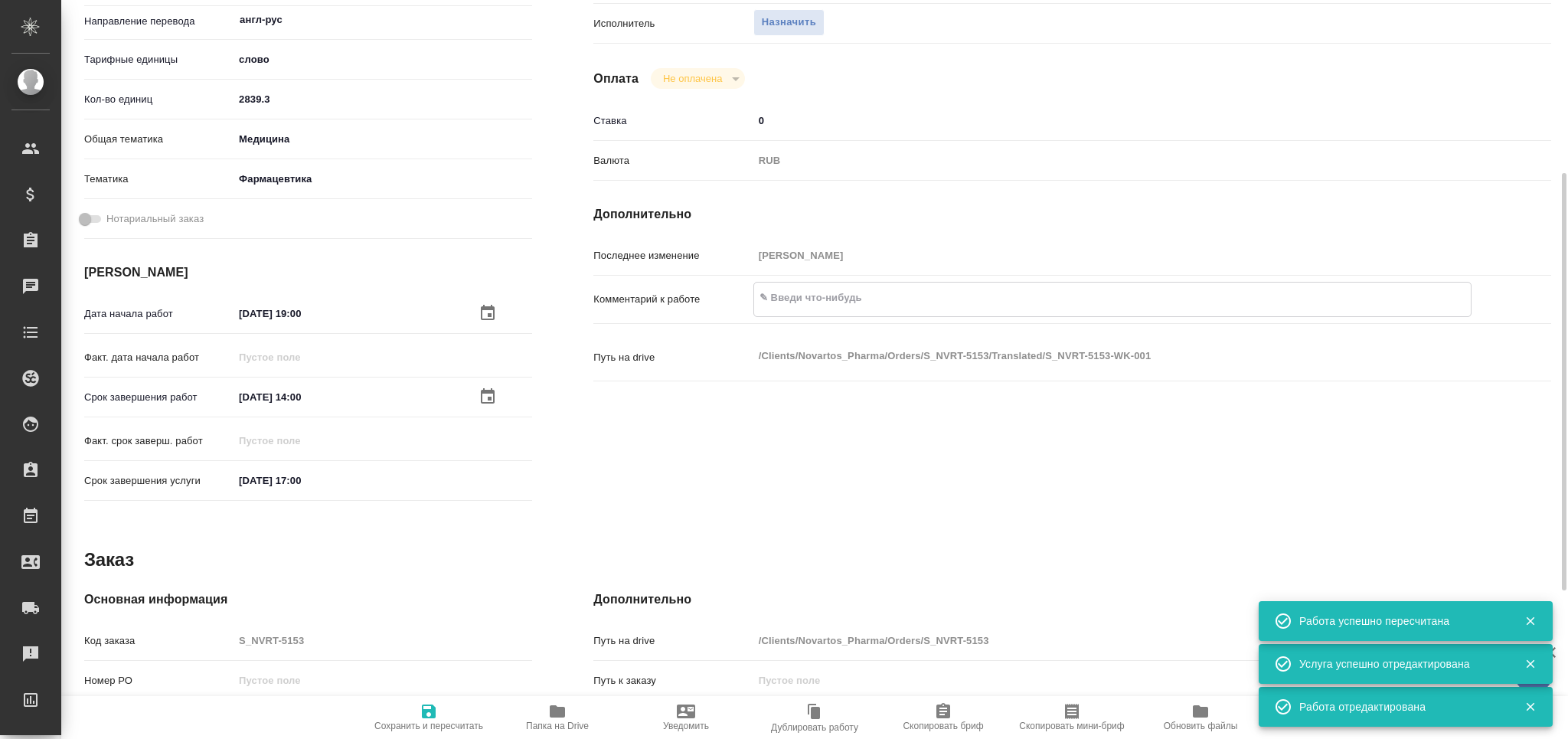
type textarea "x"
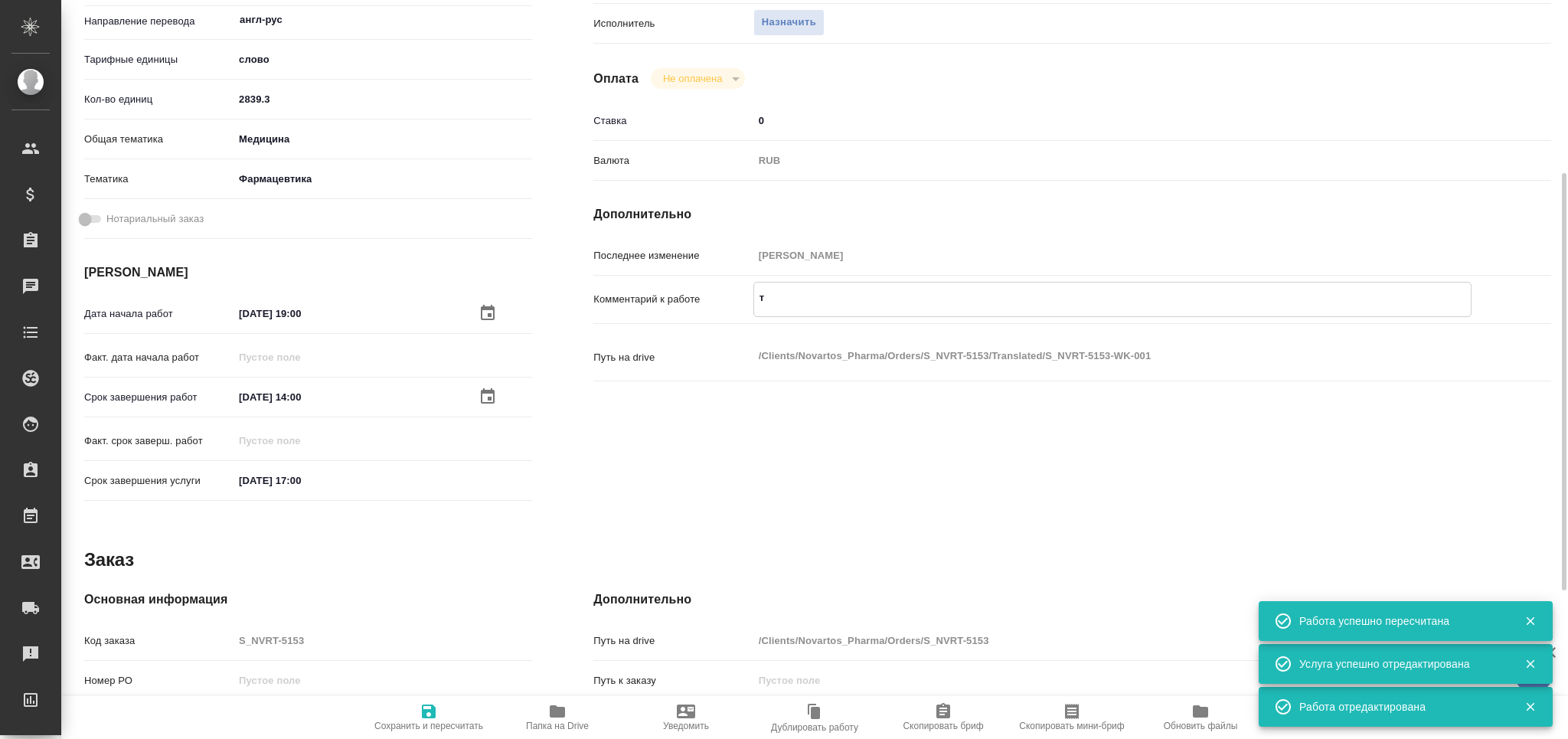
type textarea "то"
type textarea "x"
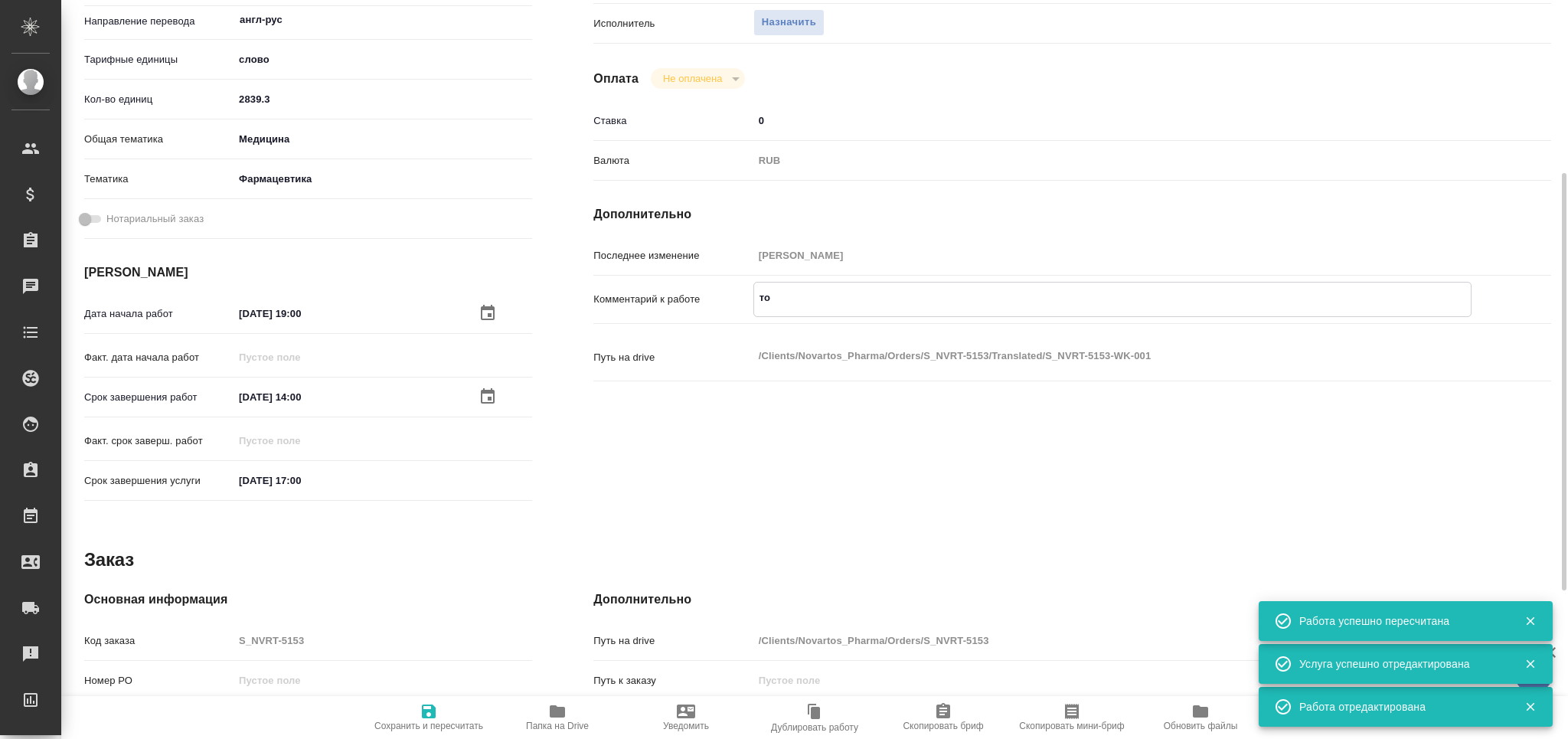
type textarea "x"
type textarea "тот"
type textarea "x"
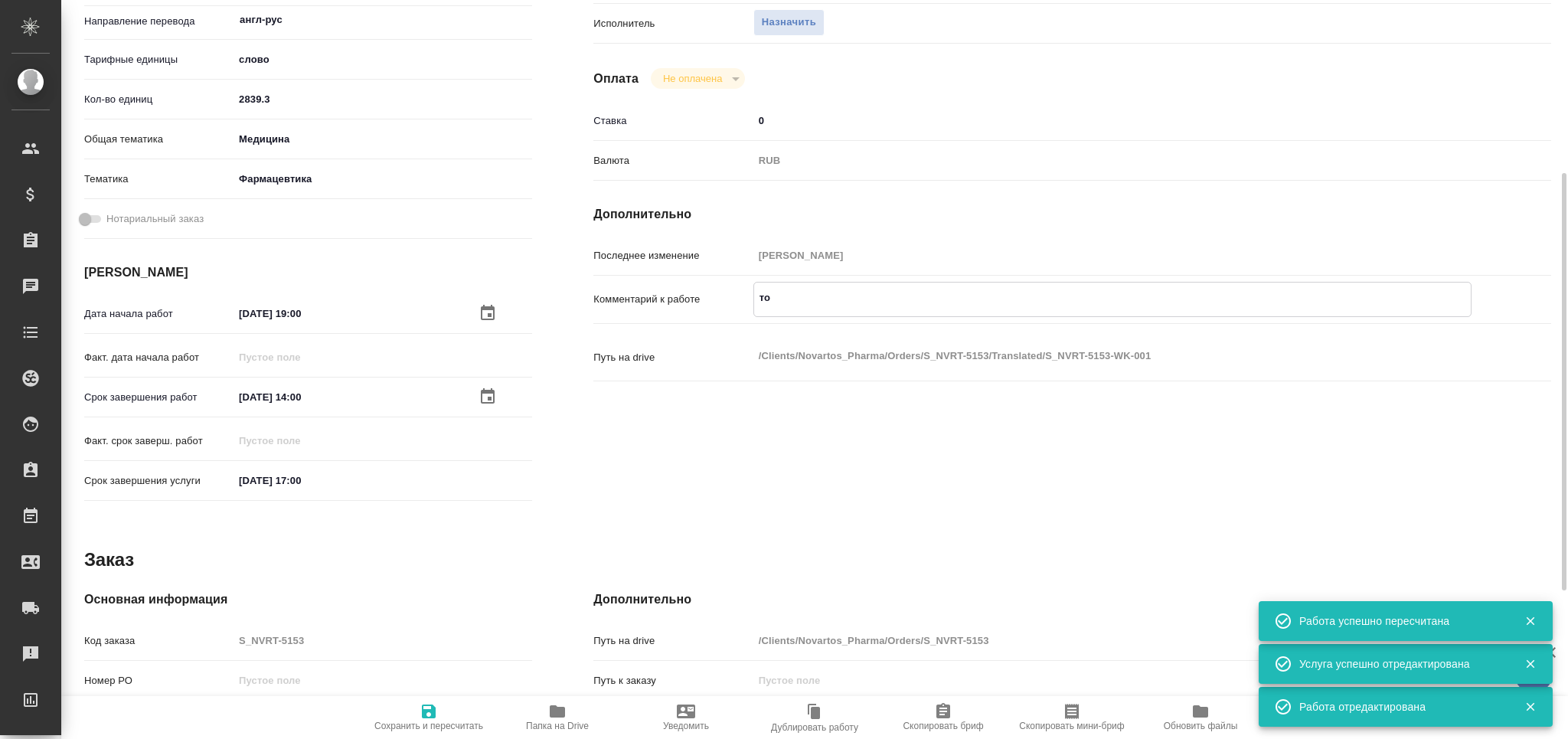
type textarea "x"
type textarea "тота"
type textarea "x"
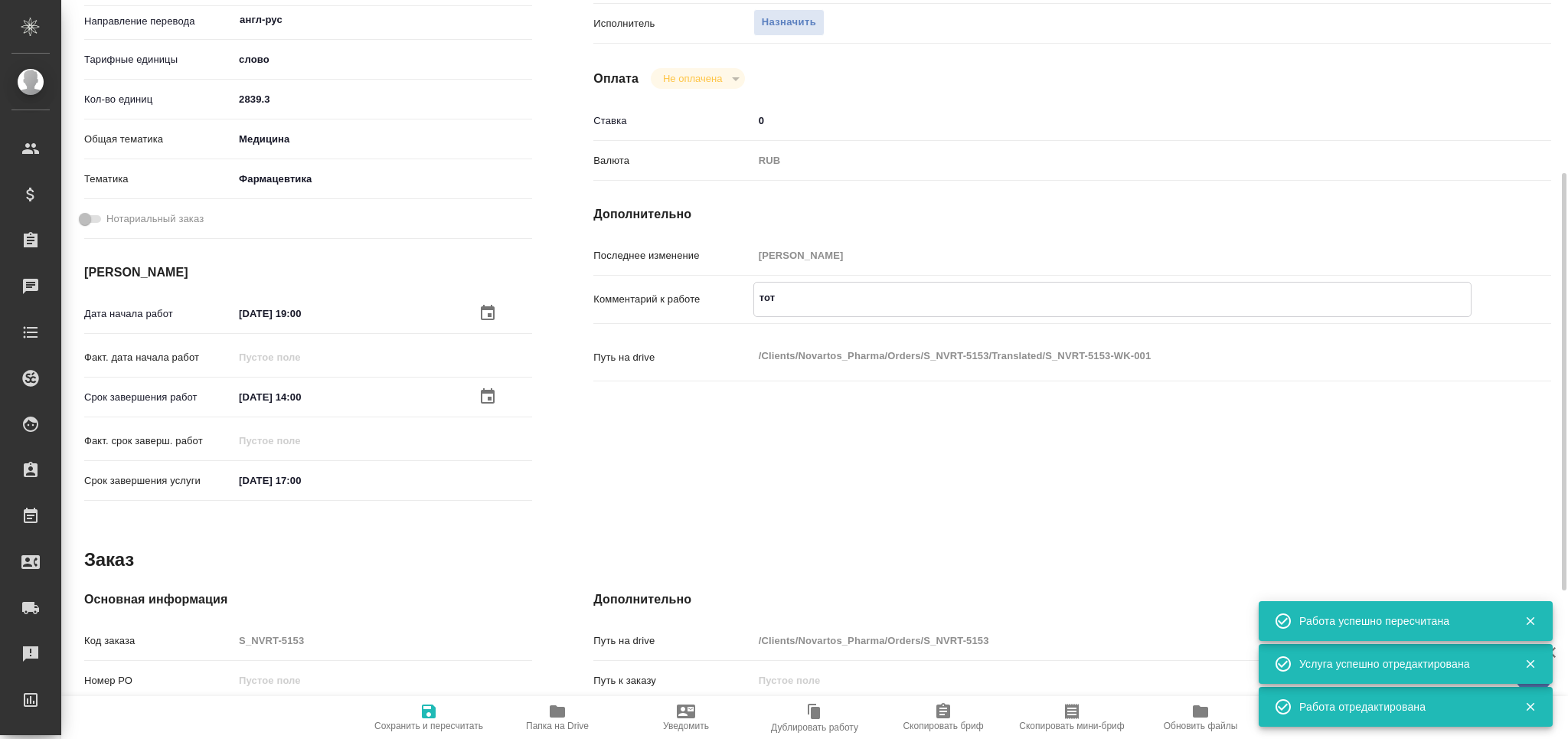
type textarea "x"
type textarea "тотал"
type textarea "x"
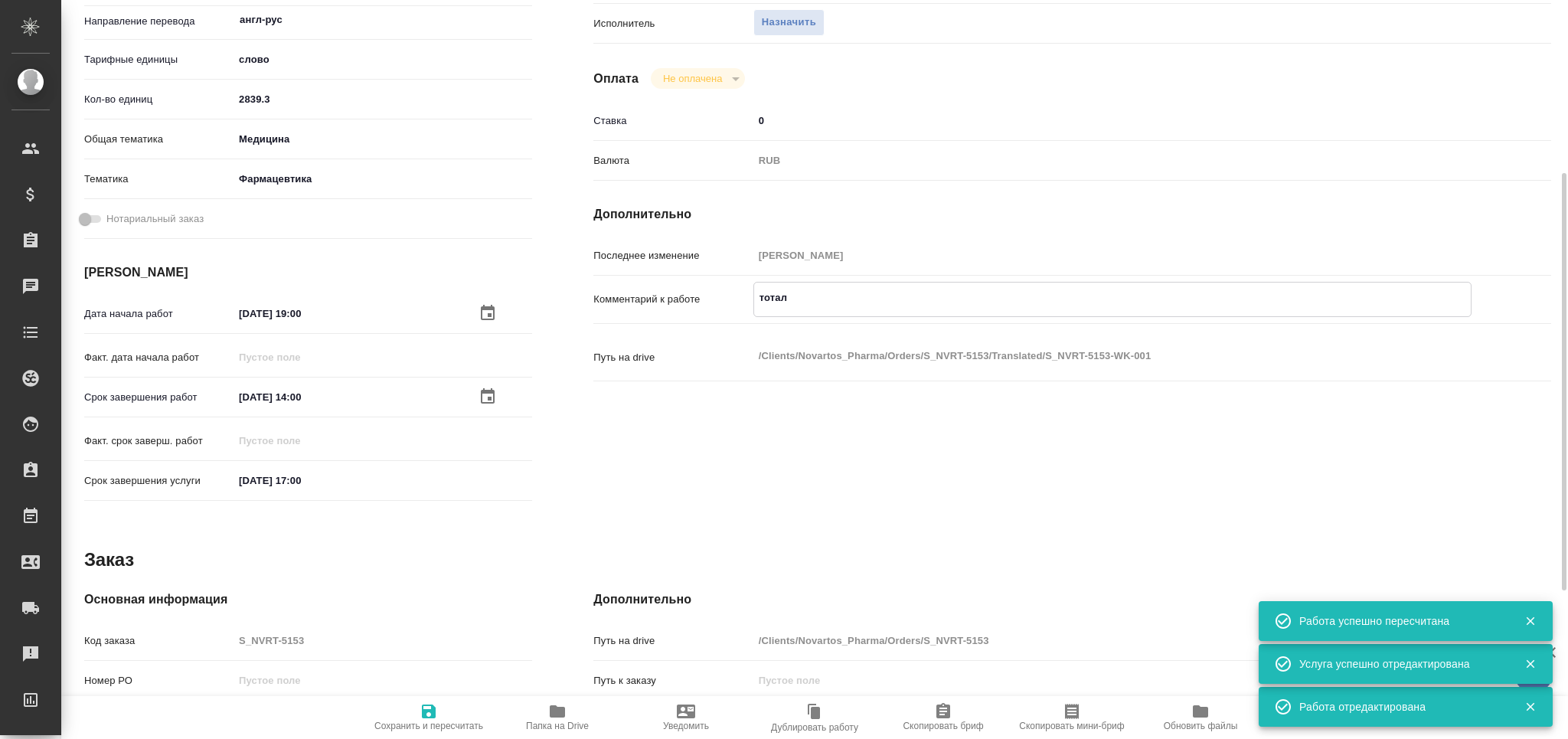
type textarea "x"
type textarea "тотал"
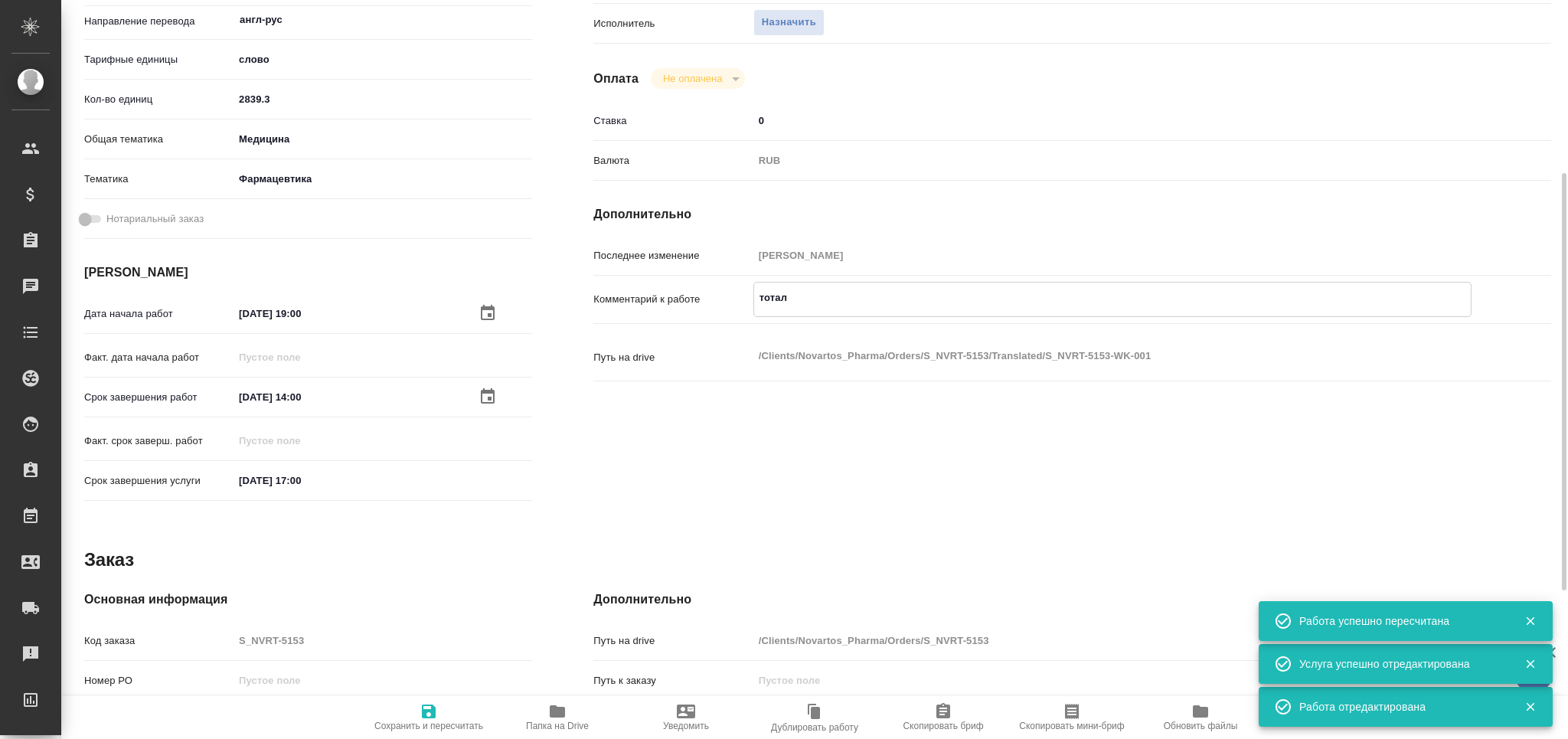
type textarea "x"
paste textarea "3873"
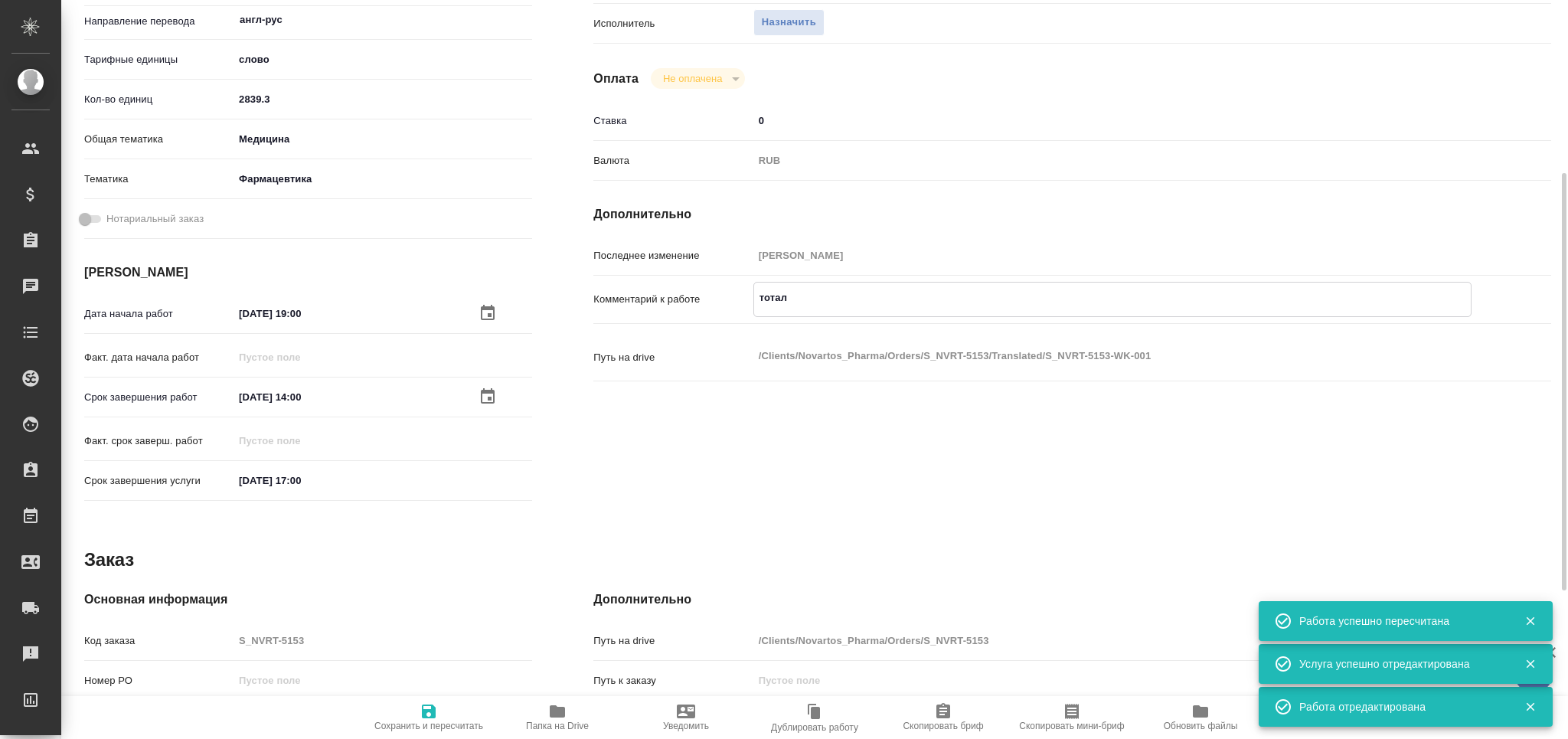
type textarea "x"
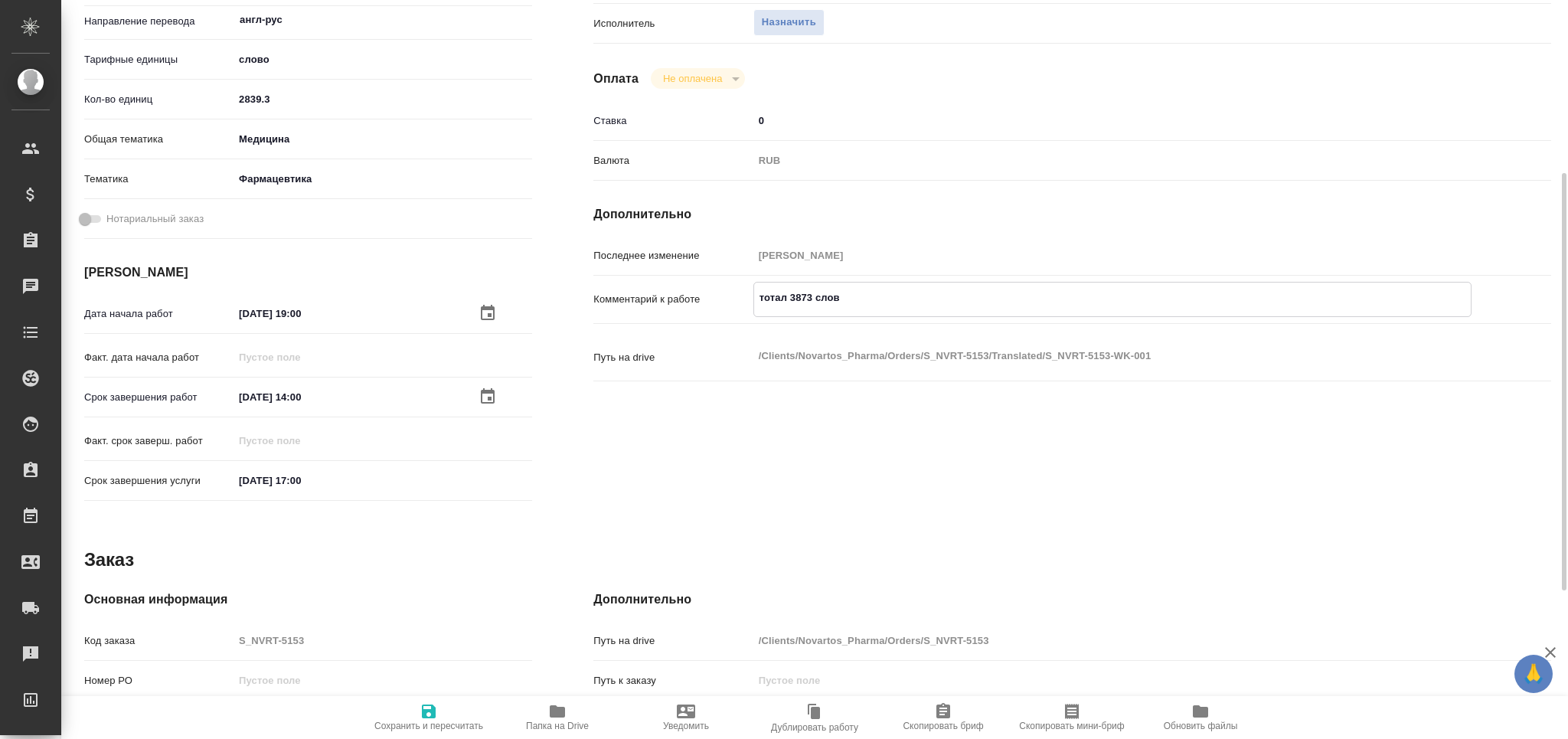
click at [451, 724] on span "Сохранить и пересчитать" at bounding box center [428, 726] width 109 height 11
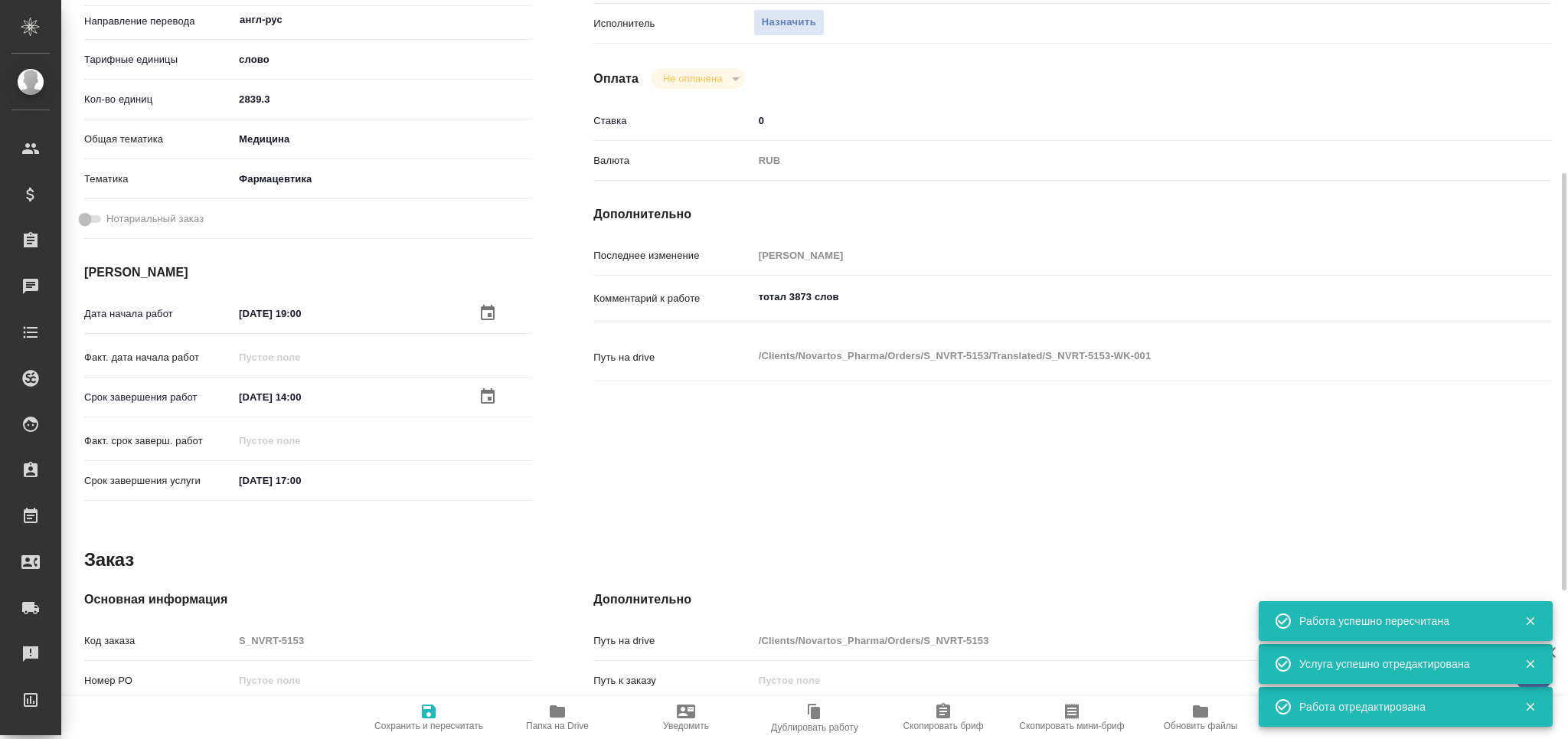
click at [1066, 713] on icon "button" at bounding box center [1071, 711] width 13 height 15
drag, startPoint x: 727, startPoint y: 289, endPoint x: 709, endPoint y: 287, distance: 18.1
click at [709, 287] on div "Комментарий к работе тотал 3873 слов x" at bounding box center [1072, 299] width 958 height 35
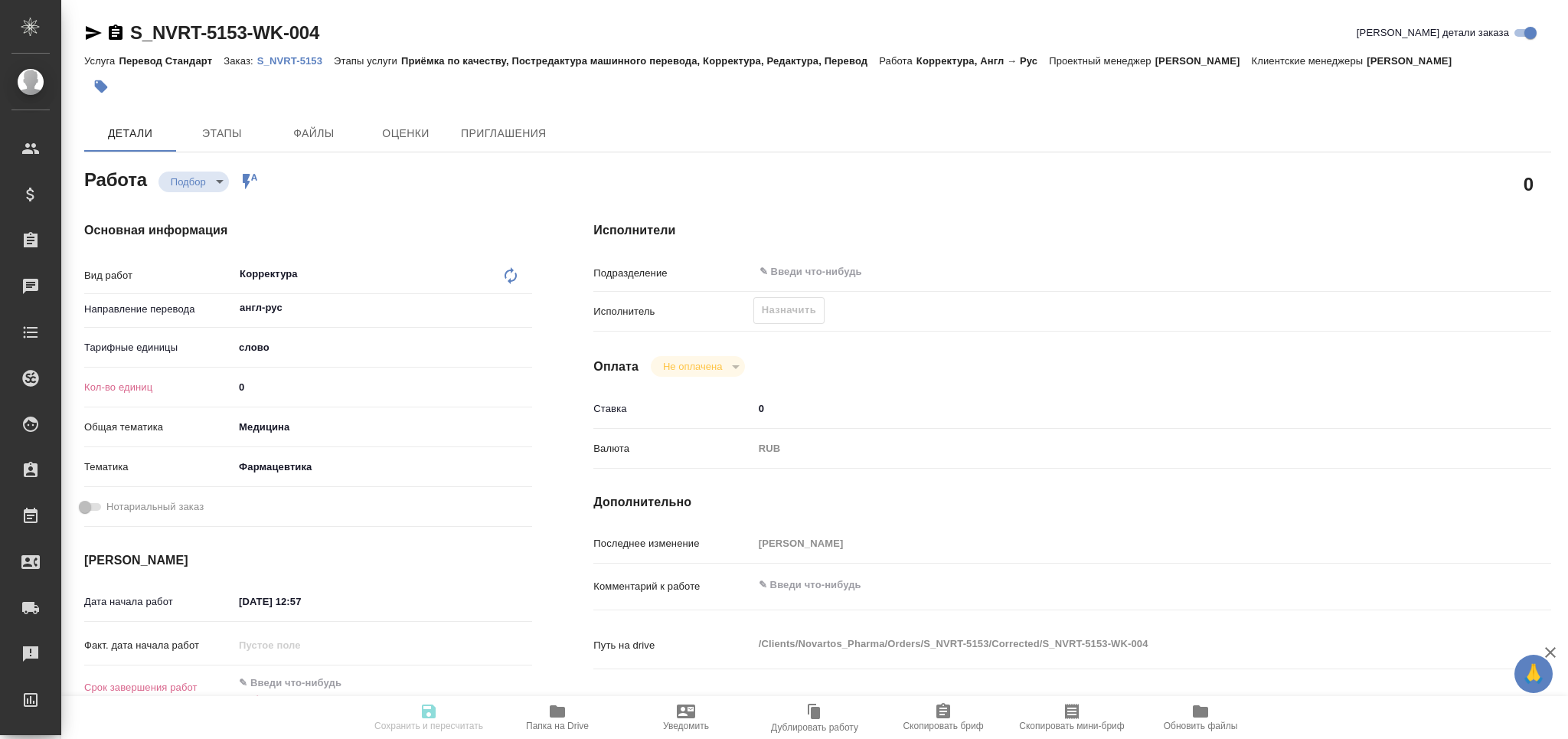
type textarea "x"
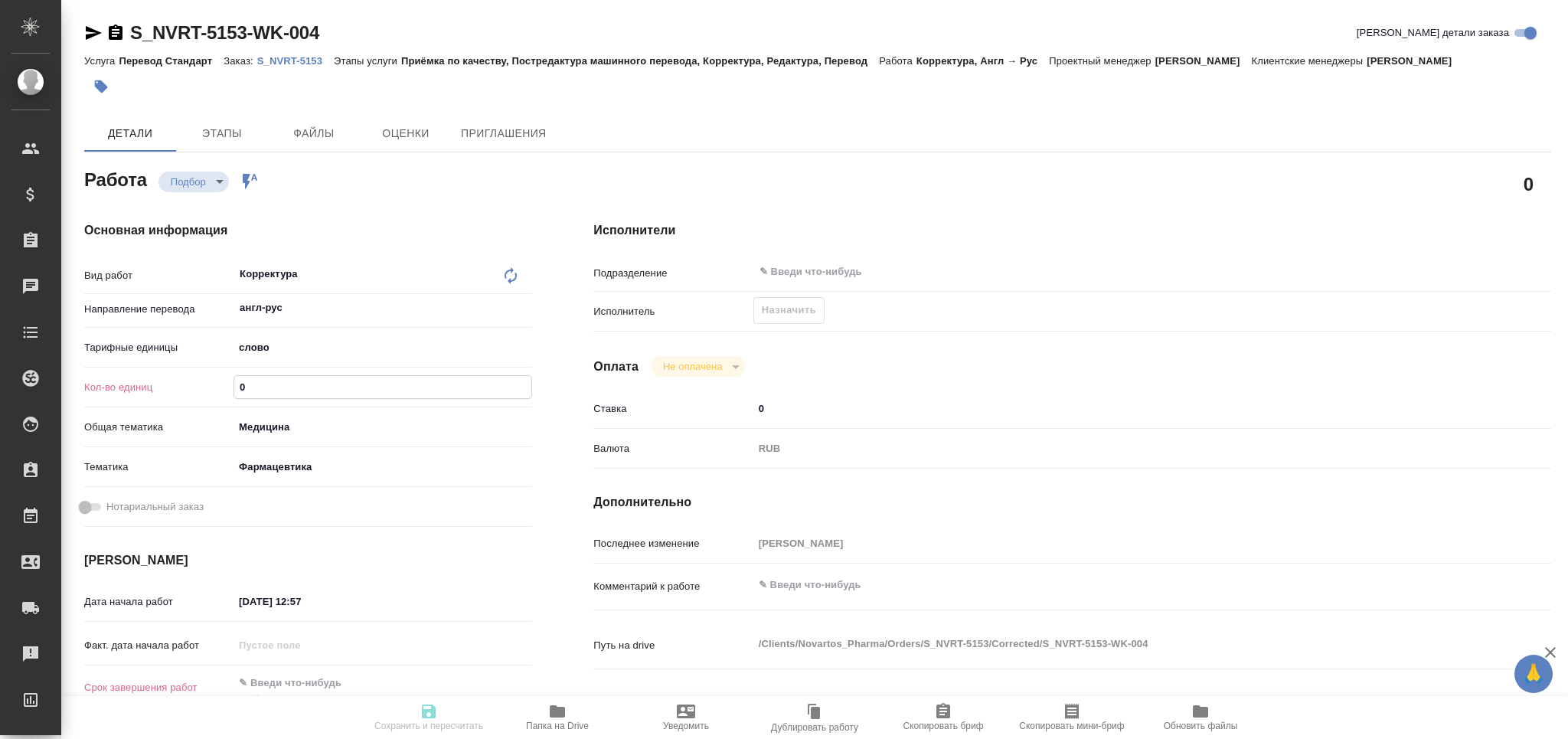
click at [210, 390] on div "Кол-во единиц 0" at bounding box center [309, 387] width 448 height 27
type textarea "x"
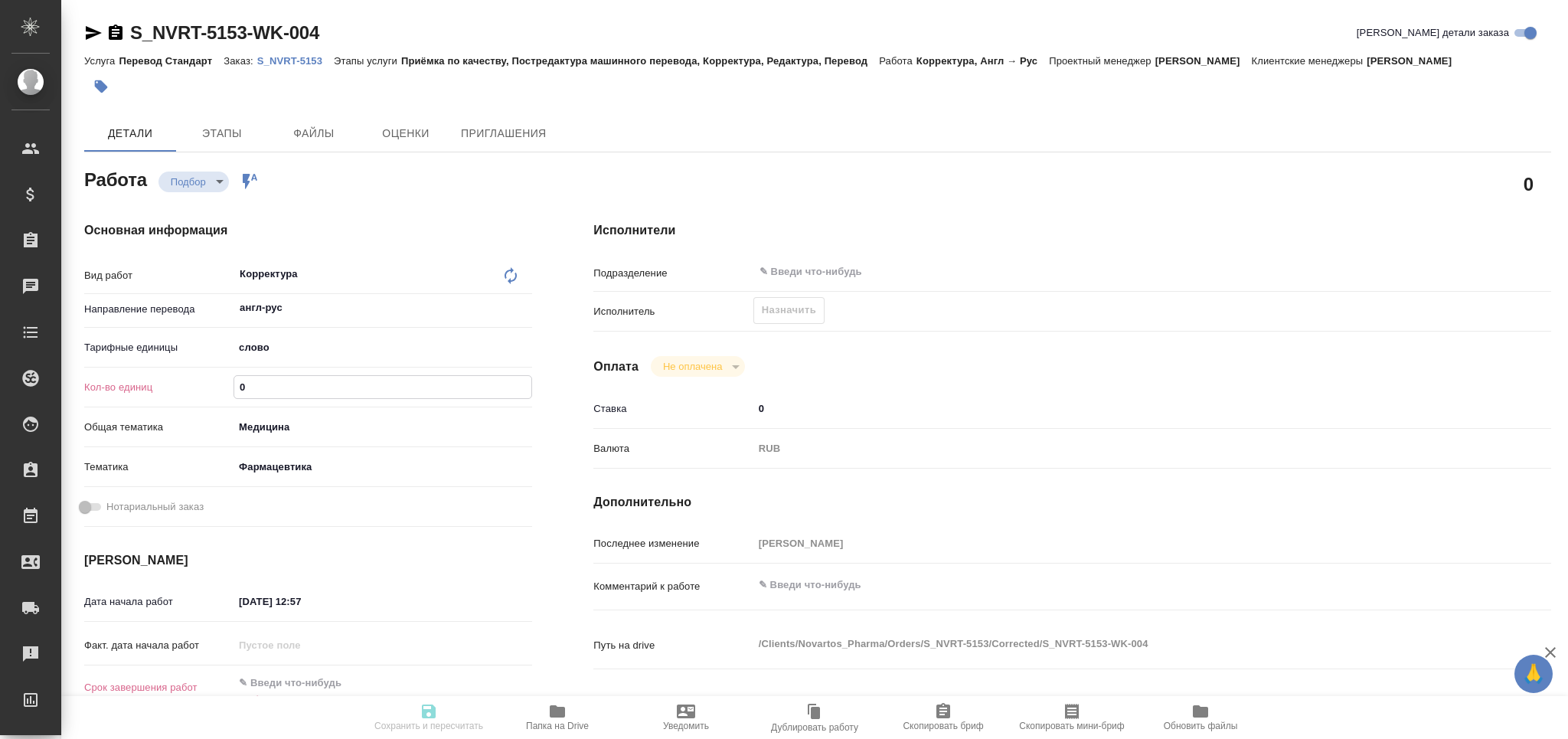
type textarea "x"
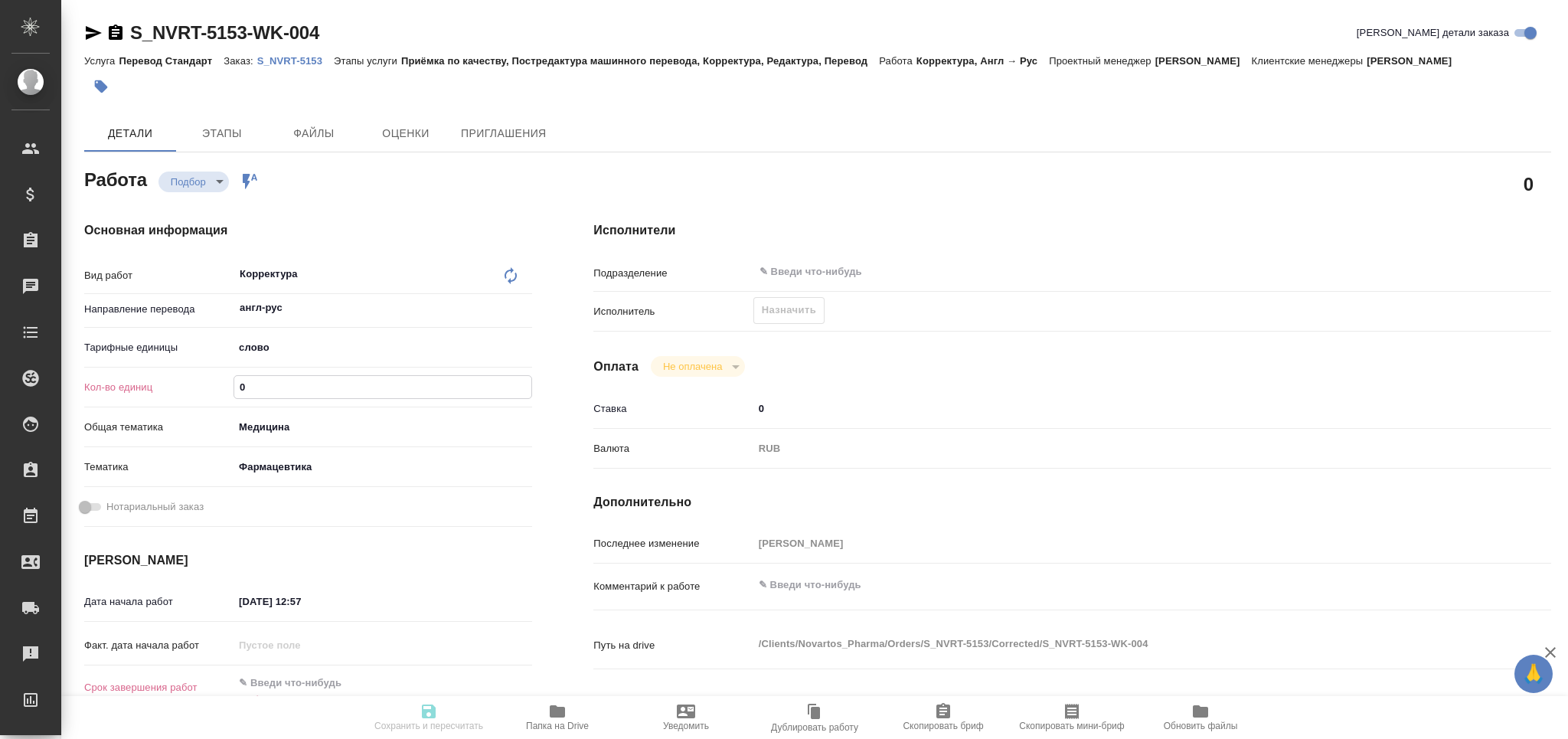
type textarea "x"
paste input "3429.8"
type input "3429.8"
type textarea "x"
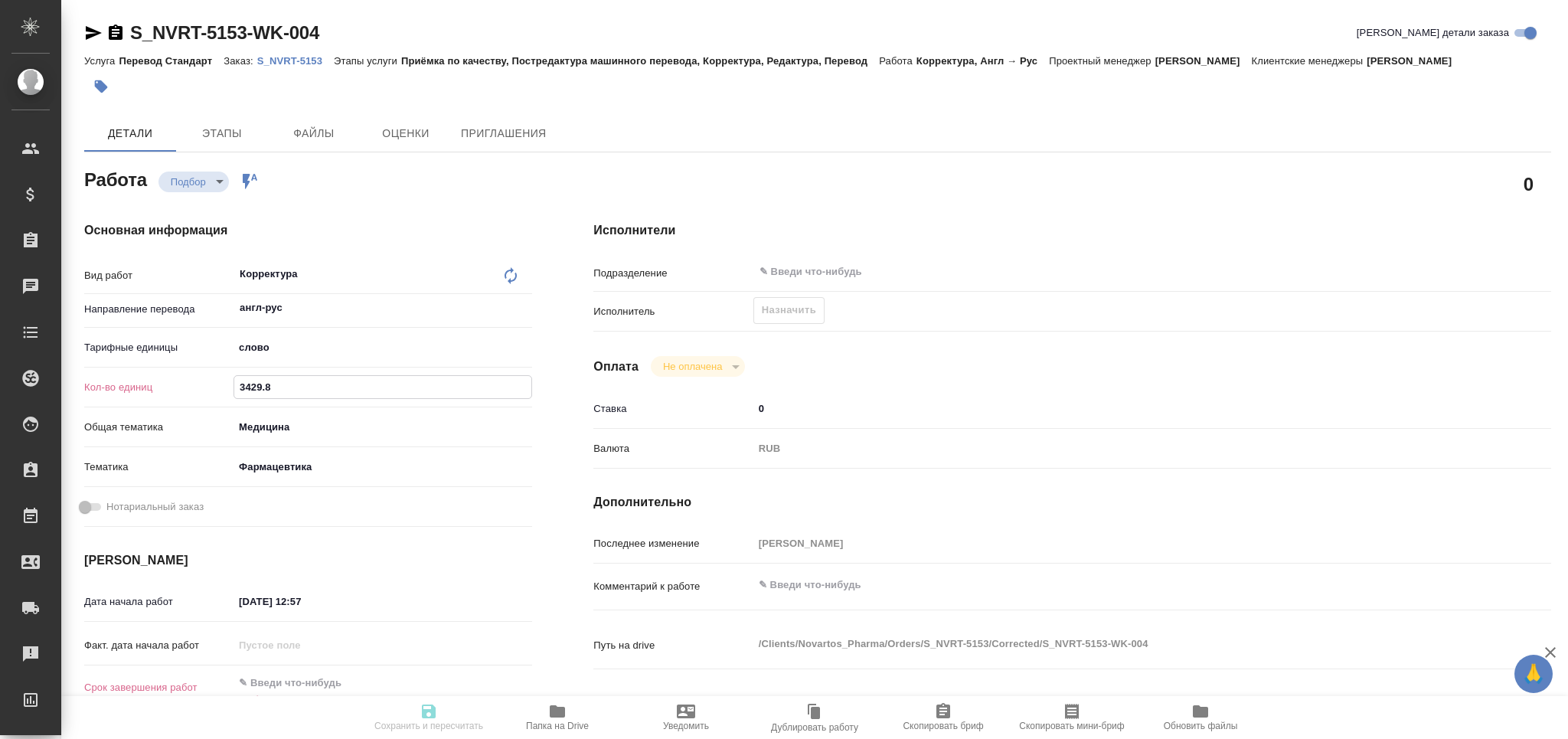
type textarea "x"
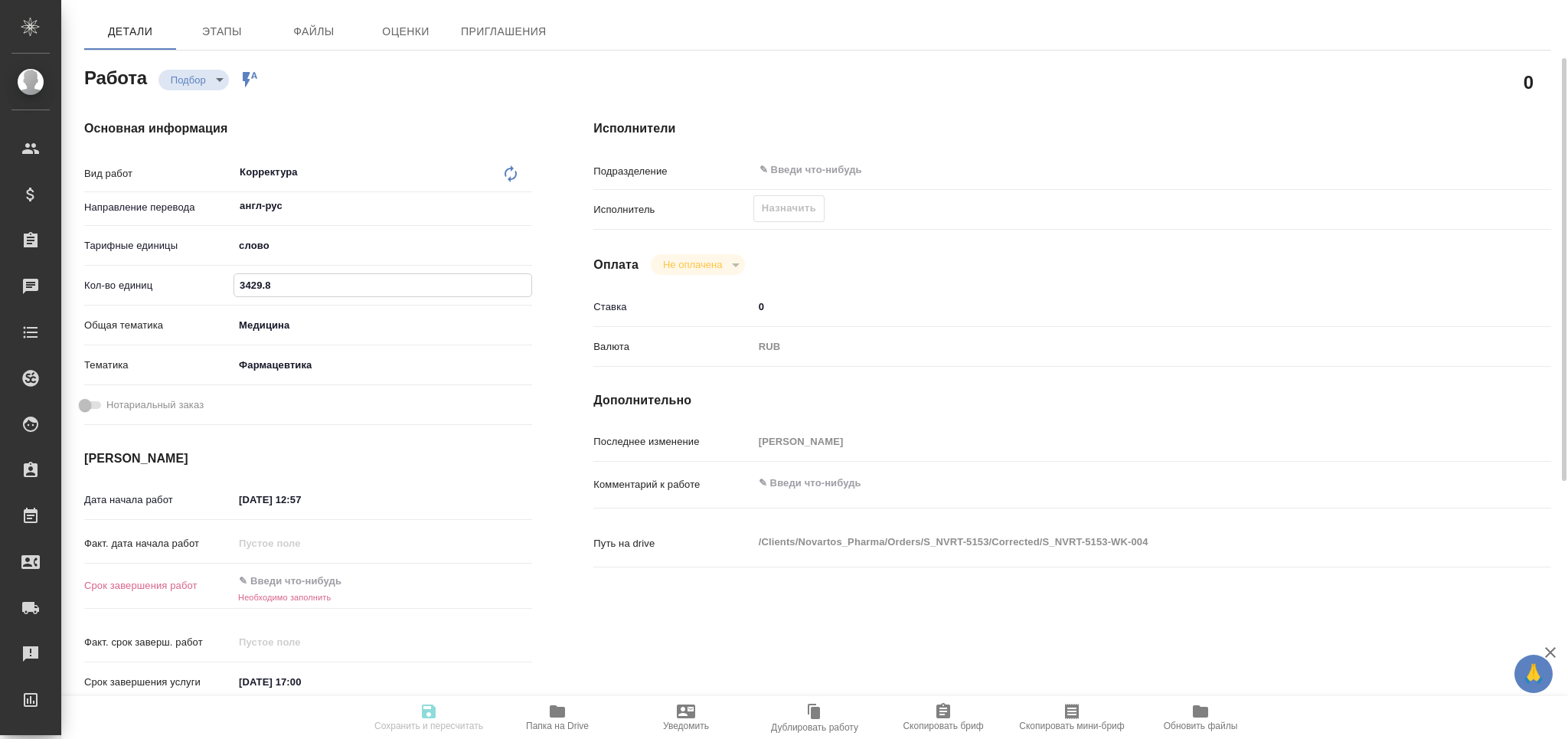
type textarea "x"
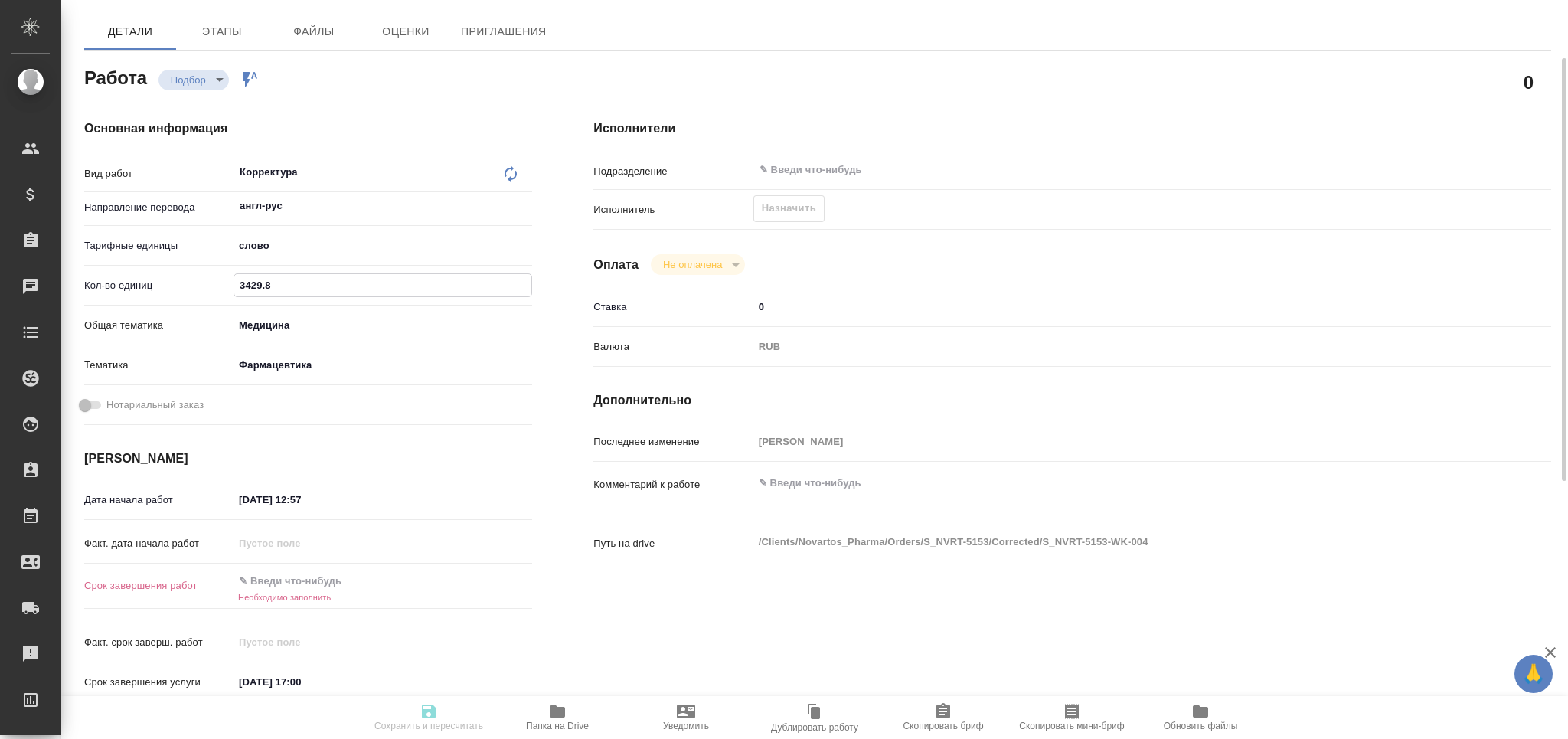
type input "3429.8"
drag, startPoint x: 322, startPoint y: 500, endPoint x: 126, endPoint y: 498, distance: 196.0
click at [126, 498] on div "Дата начала работ [DATE] 12:57" at bounding box center [309, 500] width 448 height 27
type textarea "x"
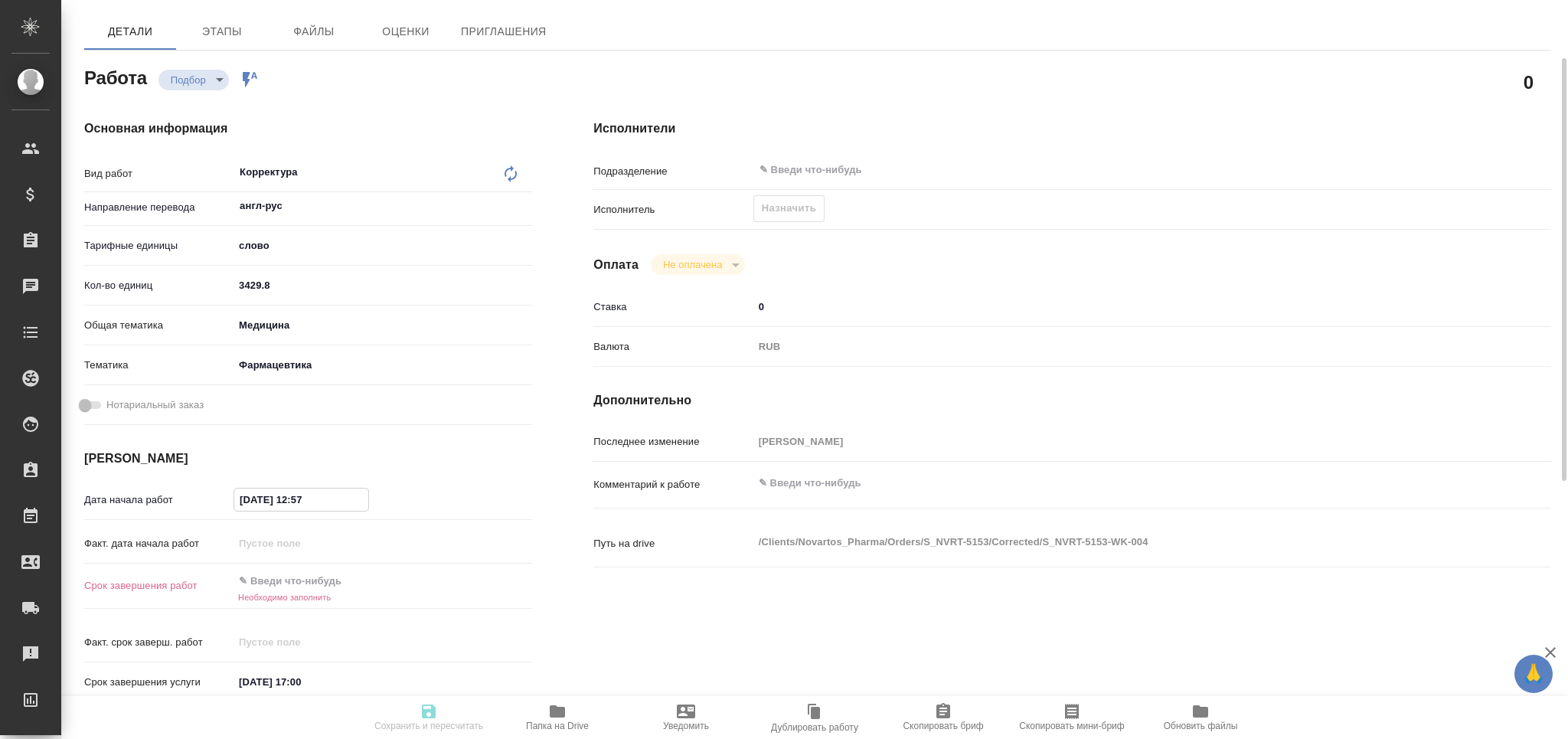
type textarea "x"
click at [309, 556] on div "Факт. дата начала работ" at bounding box center [309, 544] width 448 height 27
click at [310, 574] on input "text" at bounding box center [300, 581] width 134 height 23
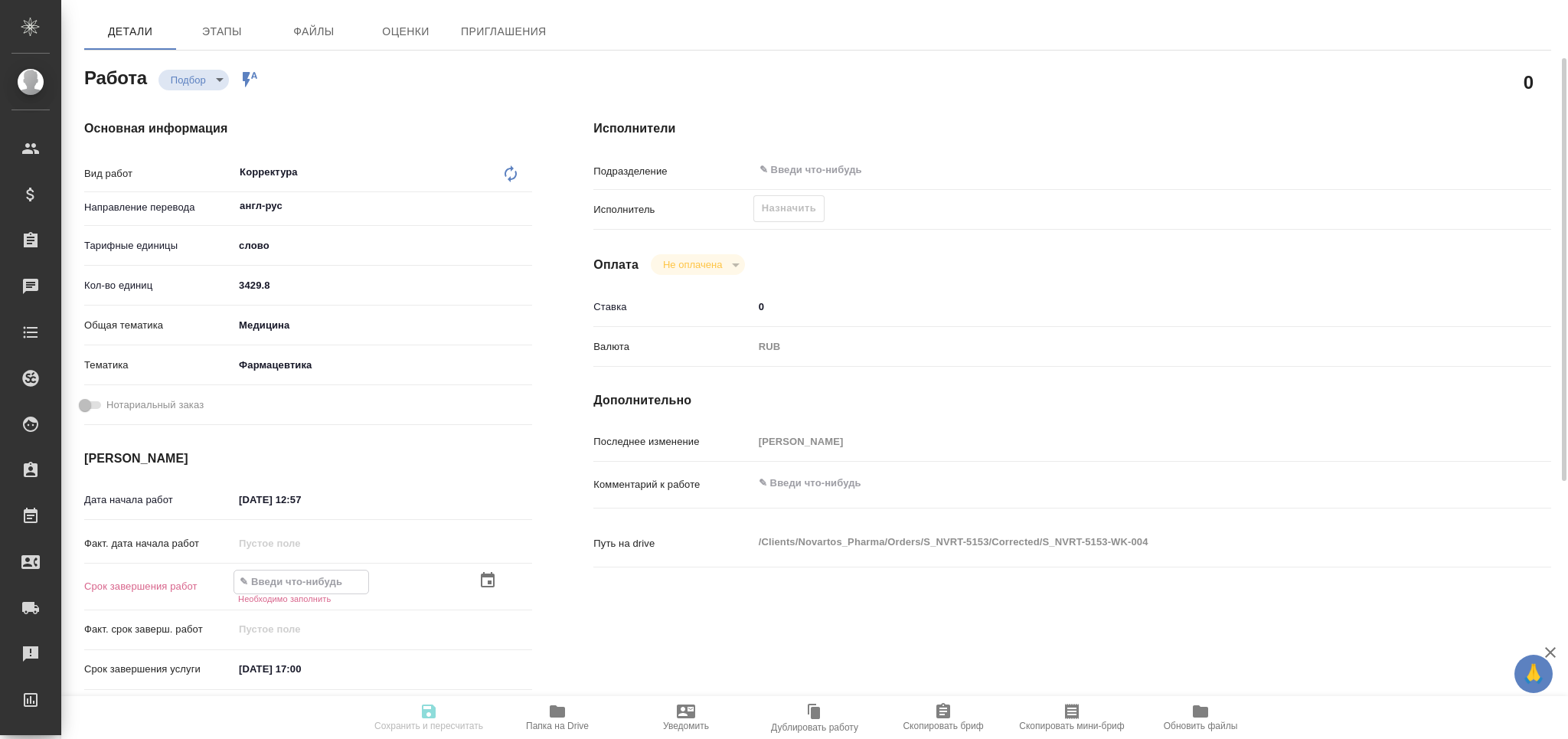
paste input "20.08.2025 12:57"
type input "20.08.2025 12:57"
type textarea "x"
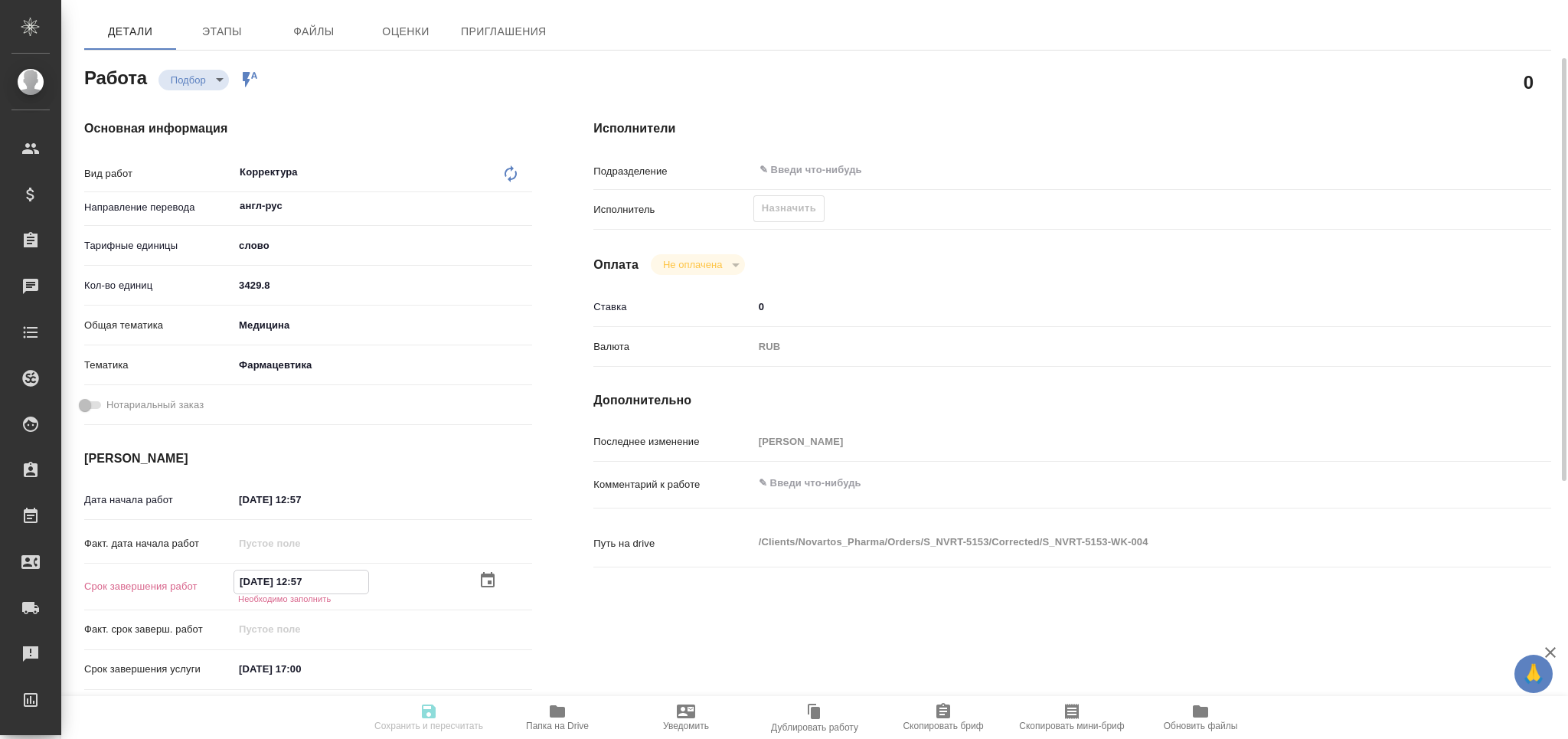
type textarea "x"
type input "20.08.2025 12:57"
click at [426, 718] on icon "button" at bounding box center [428, 711] width 13 height 14
type textarea "x"
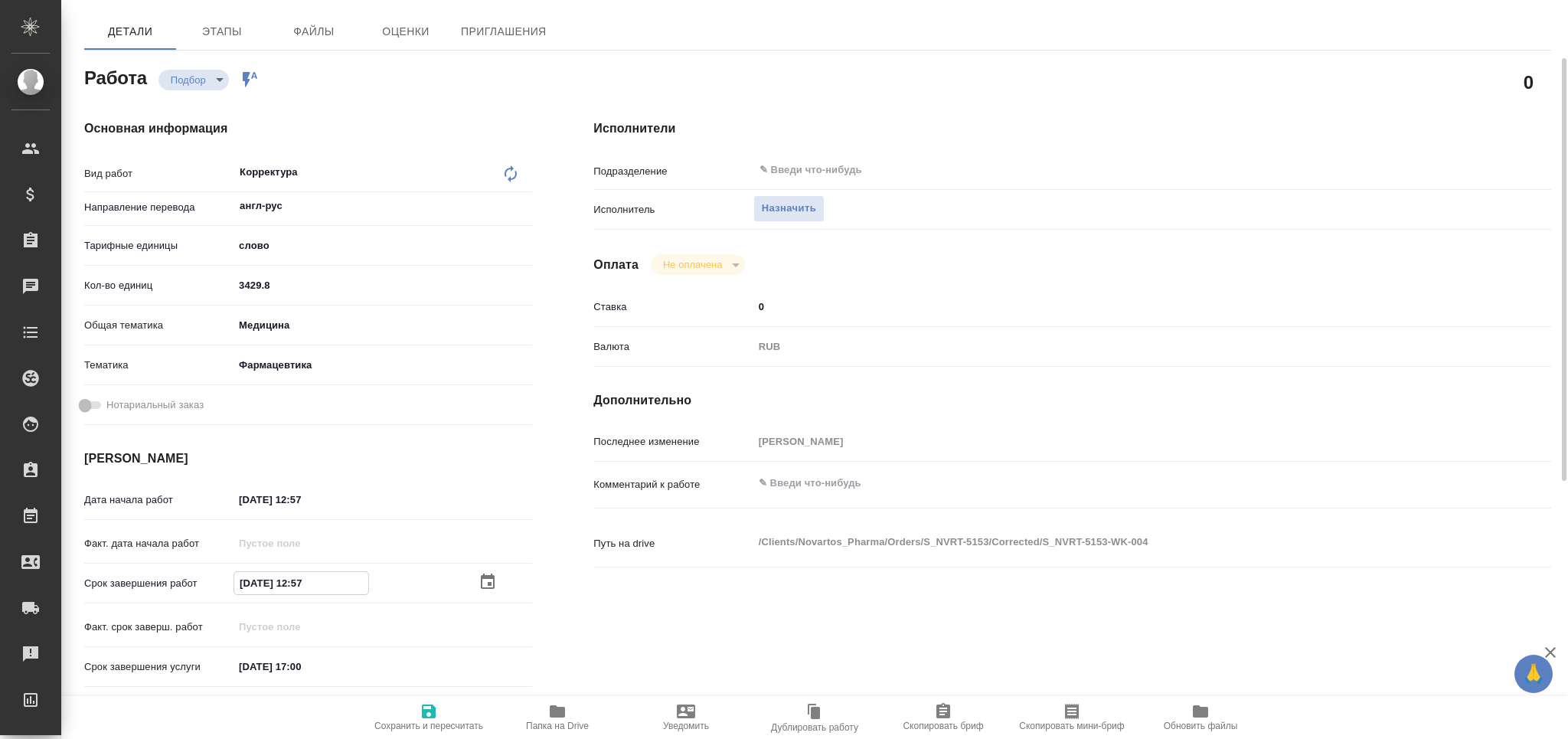
type textarea "x"
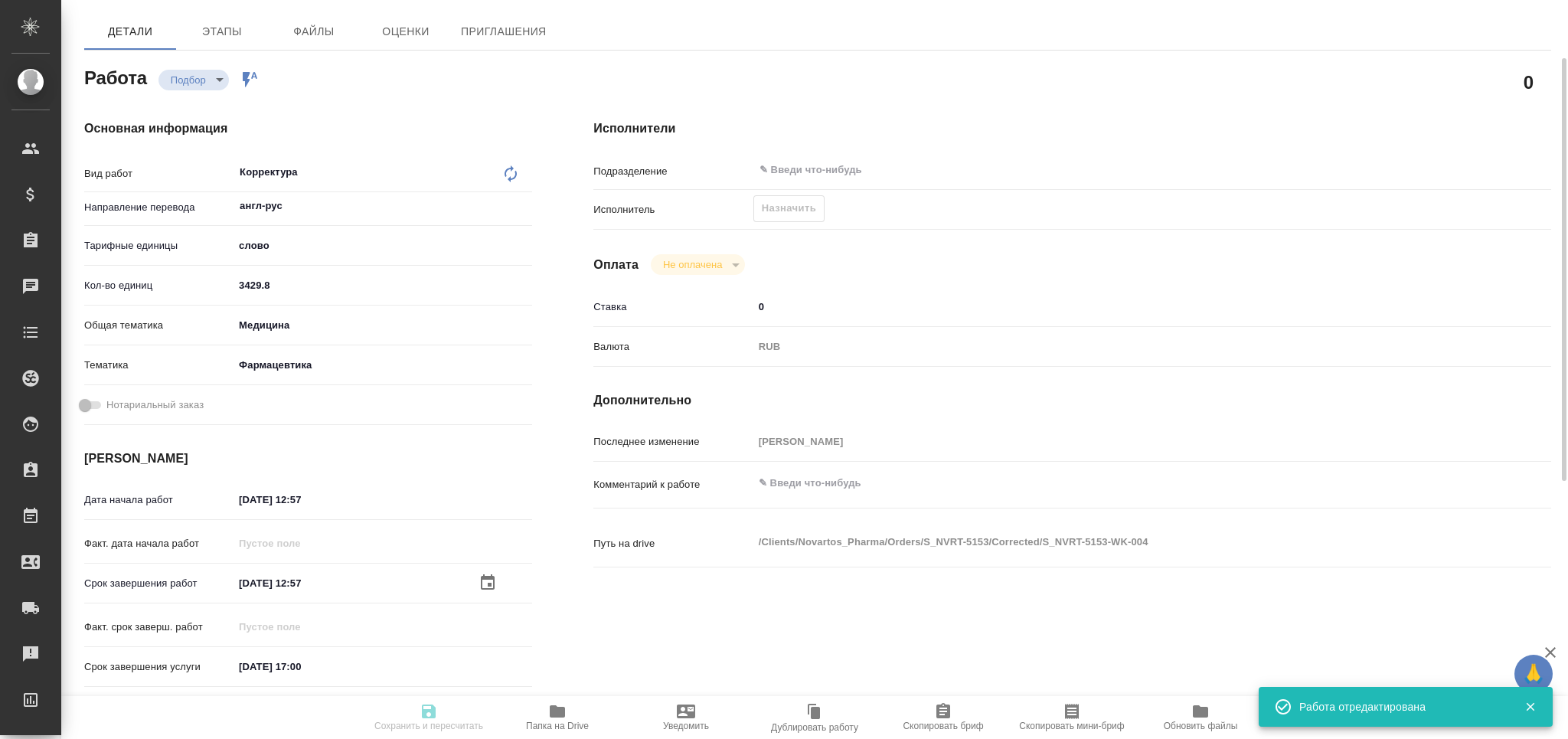
type textarea "x"
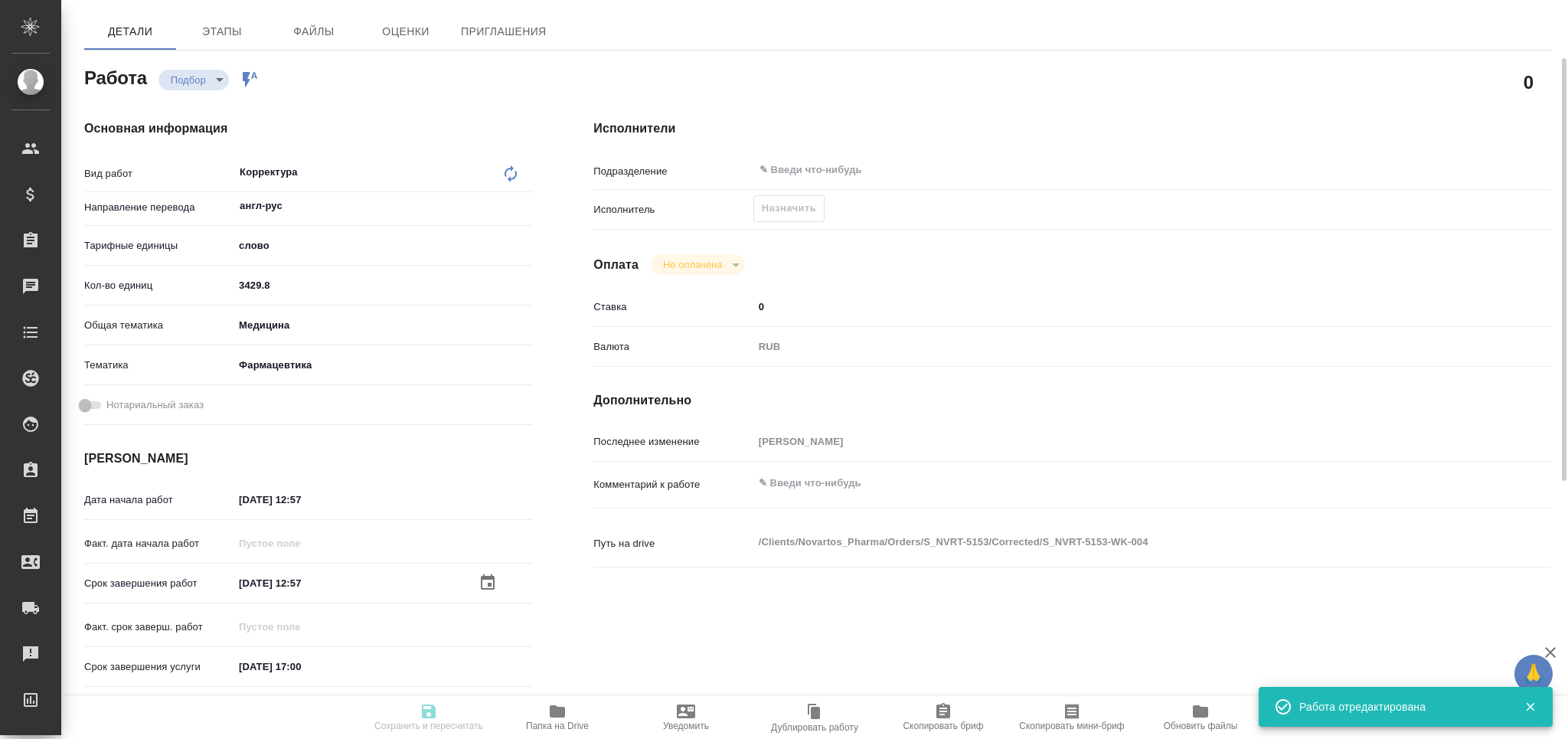
type input "recruiting"
type textarea "Корректура"
type textarea "x"
type input "англ-рус"
type input "5a8b1489cc6b4906c91bfd90"
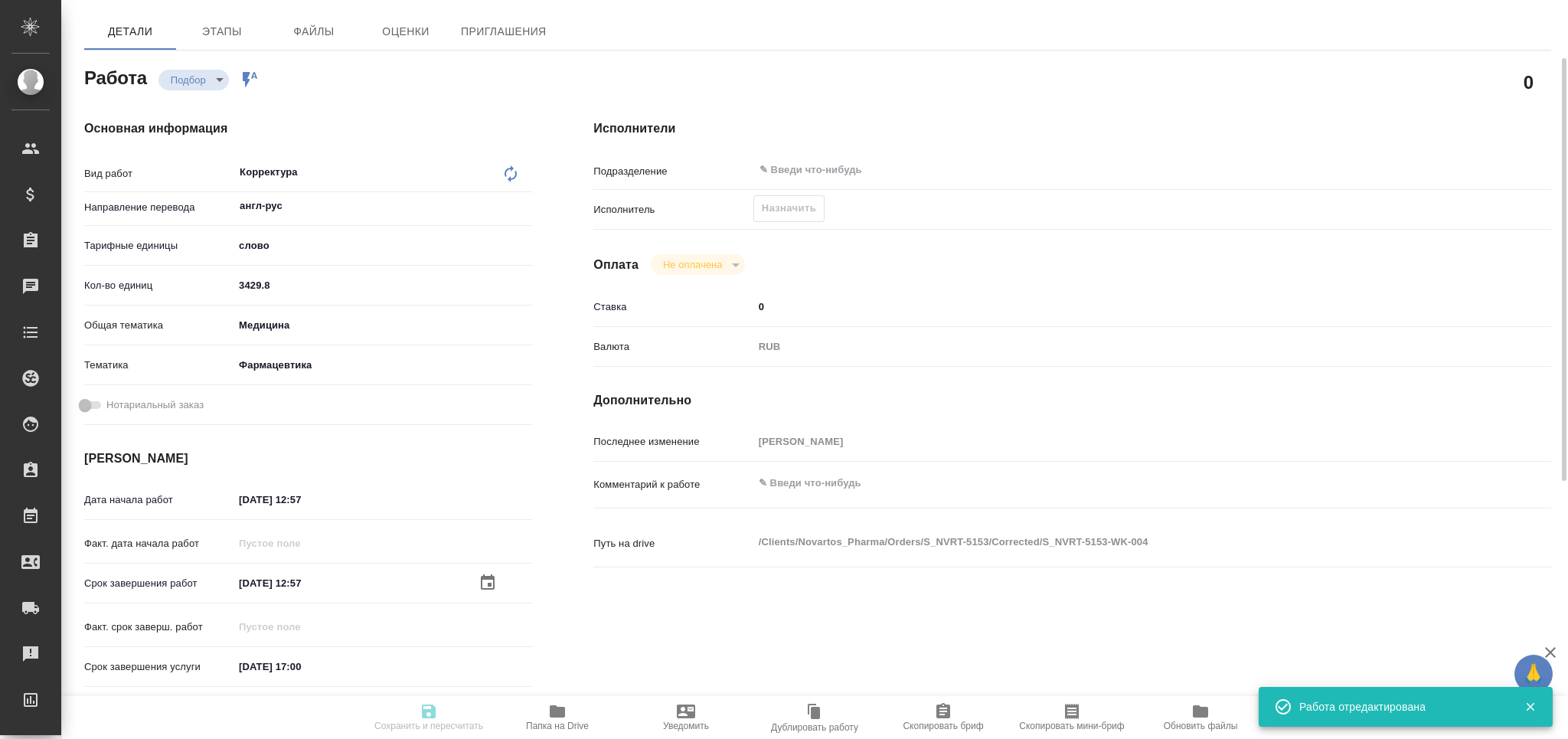
type input "3429.8"
type input "med"
type input "6149832f2b7be24903fd7a82"
type input "20.08.2025 12:57"
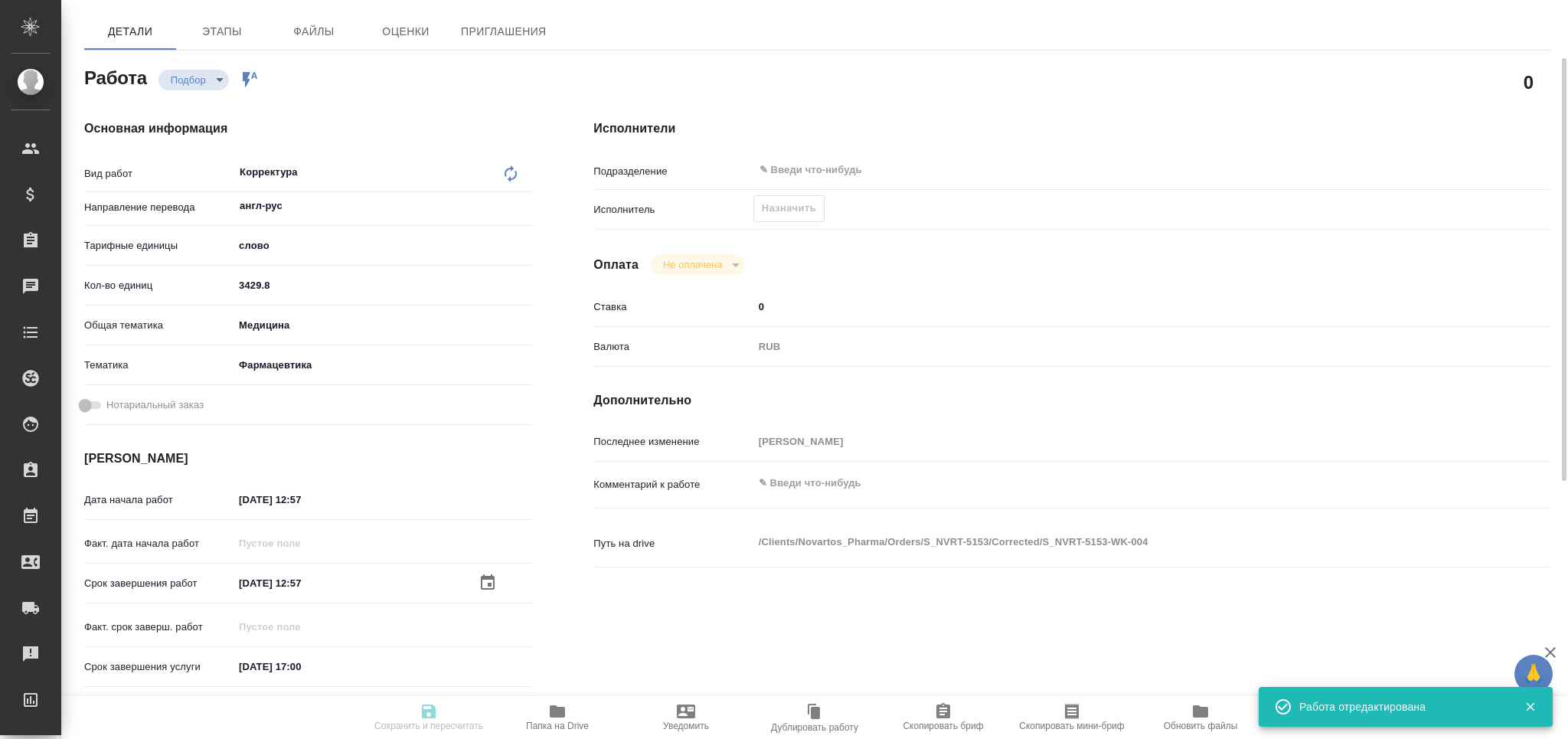
type input "23.08.2025 17:00"
type input "notPayed"
type input "0"
type input "RUB"
type input "[PERSON_NAME]"
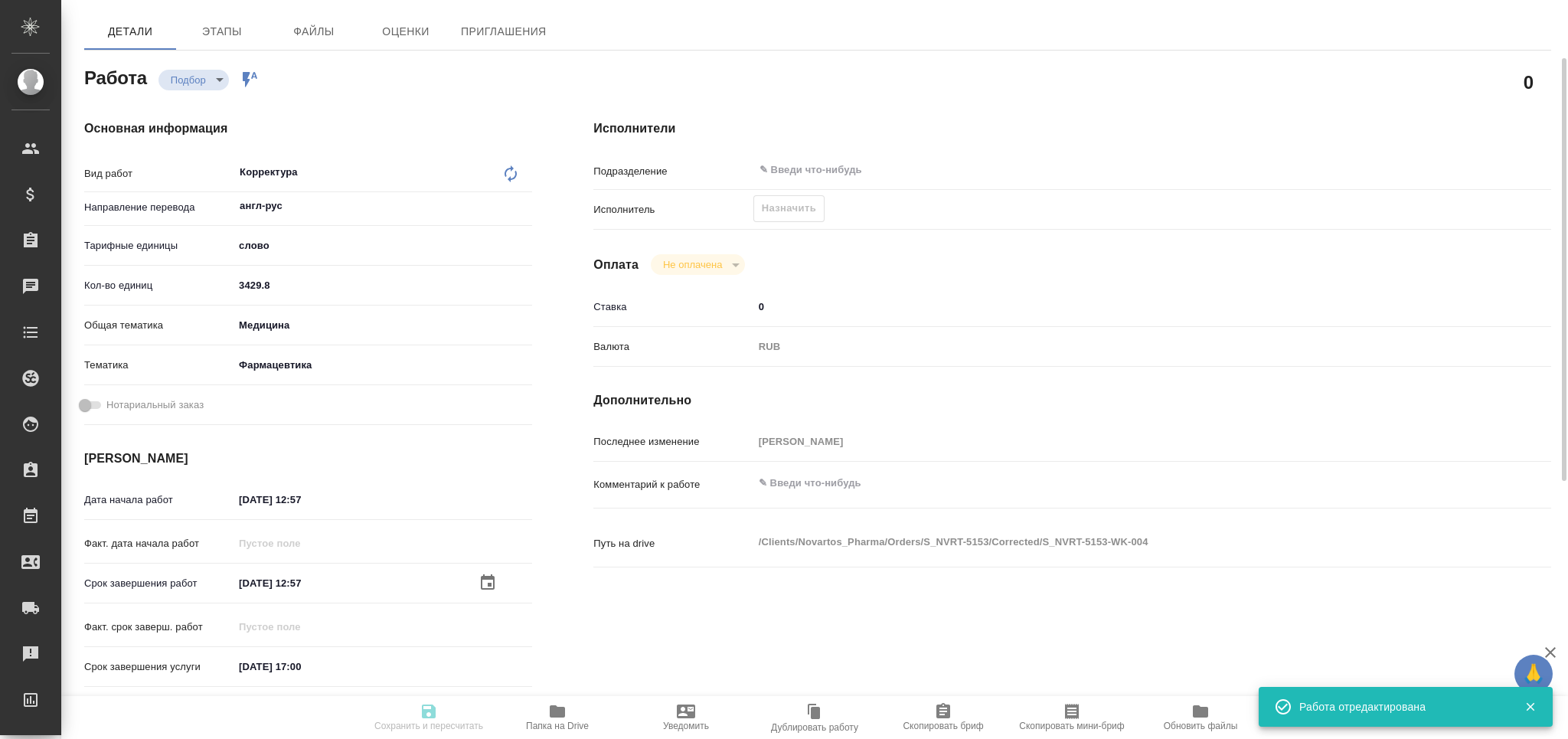
type textarea "x"
type textarea "/Clients/Novartos_Pharma/Orders/S_NVRT-5153/Corrected/S_NVRT-5153-WK-004"
type textarea "x"
type input "S_NVRT-5153"
type input "Перевод Стандарт"
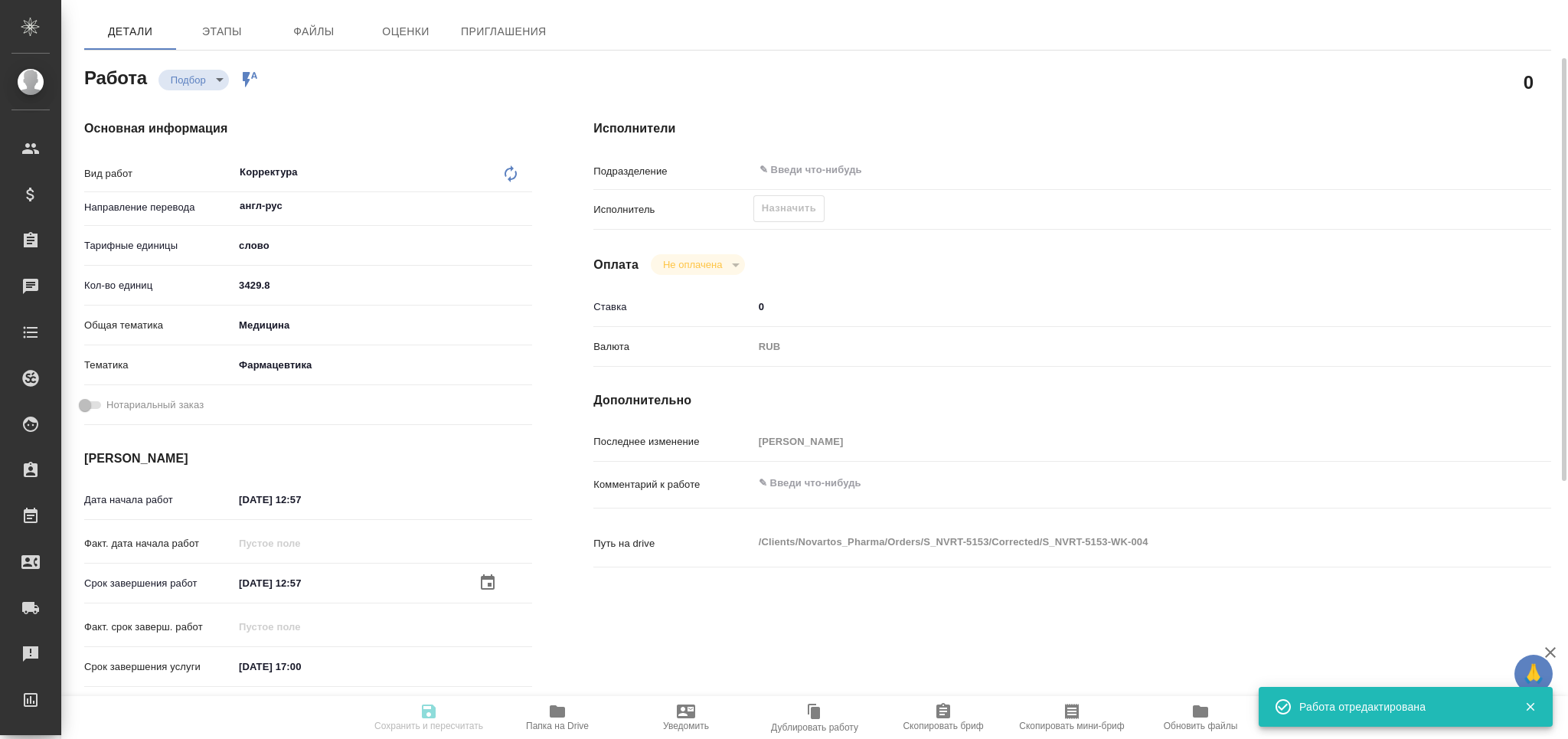
type input "Приёмка по качеству, Постредактура машинного перевода, Корректура, Редактура, П…"
type input "[PERSON_NAME]"
type input "/Clients/Novartos_Pharma/Orders/S_NVRT-5153"
type textarea "x"
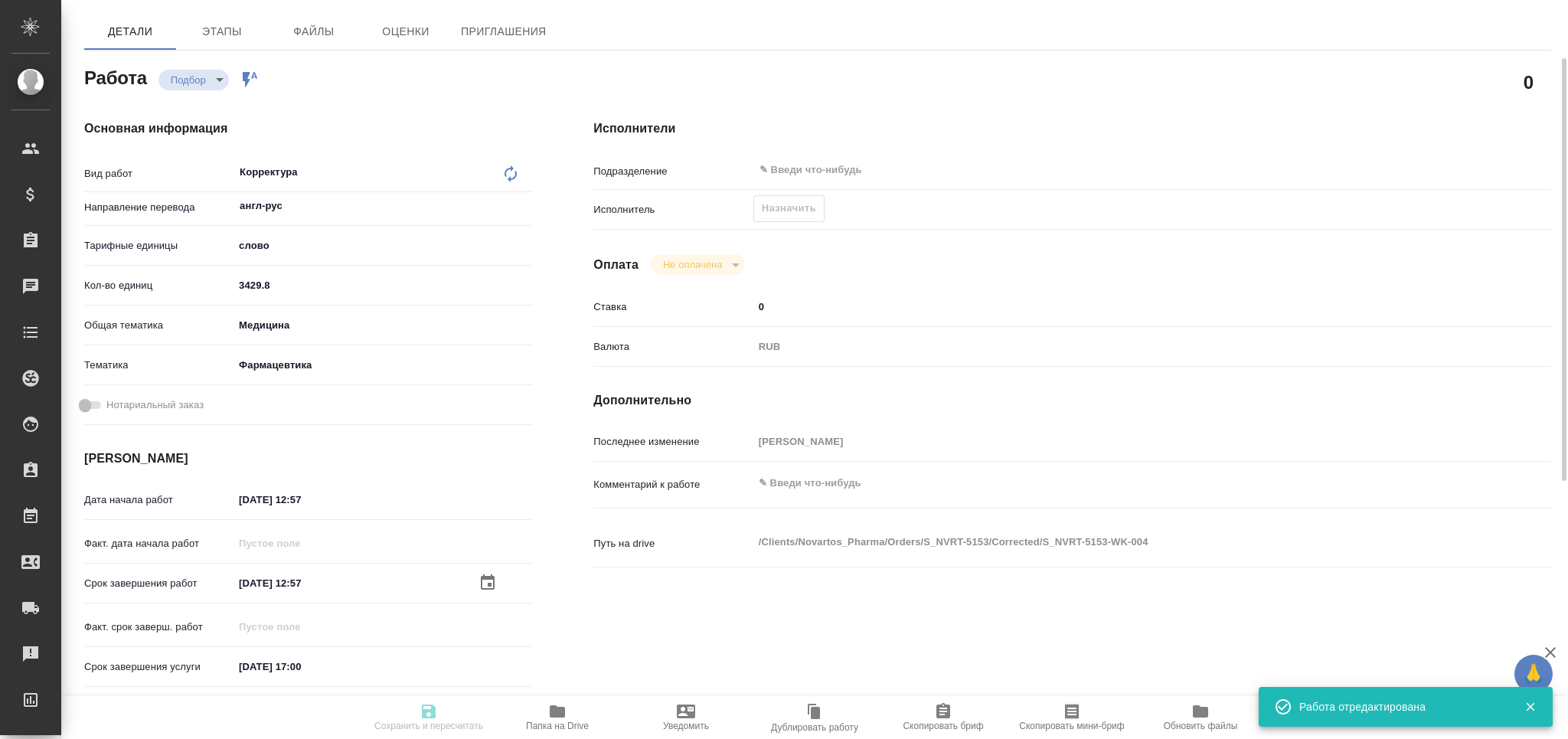
type textarea "x"
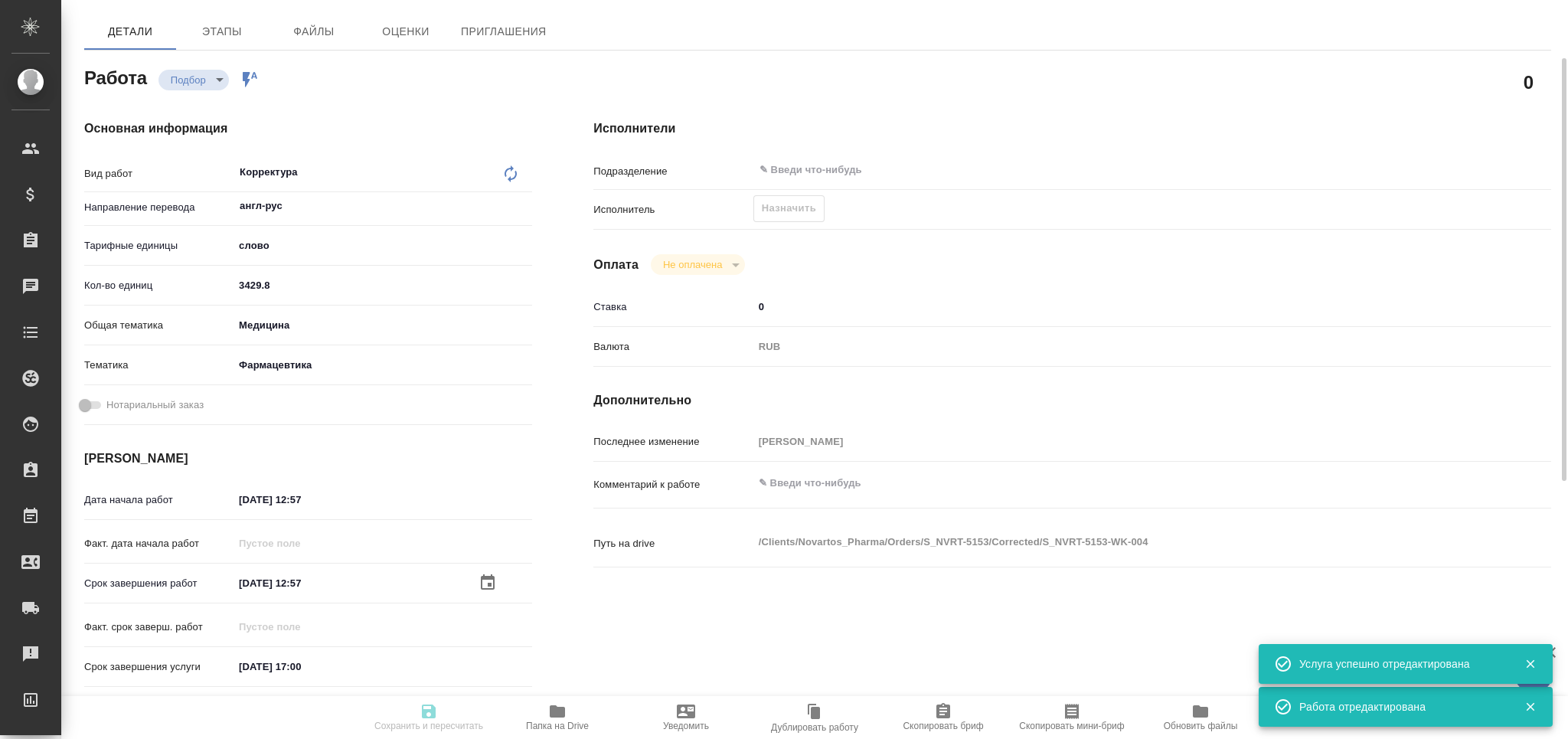
type textarea "x"
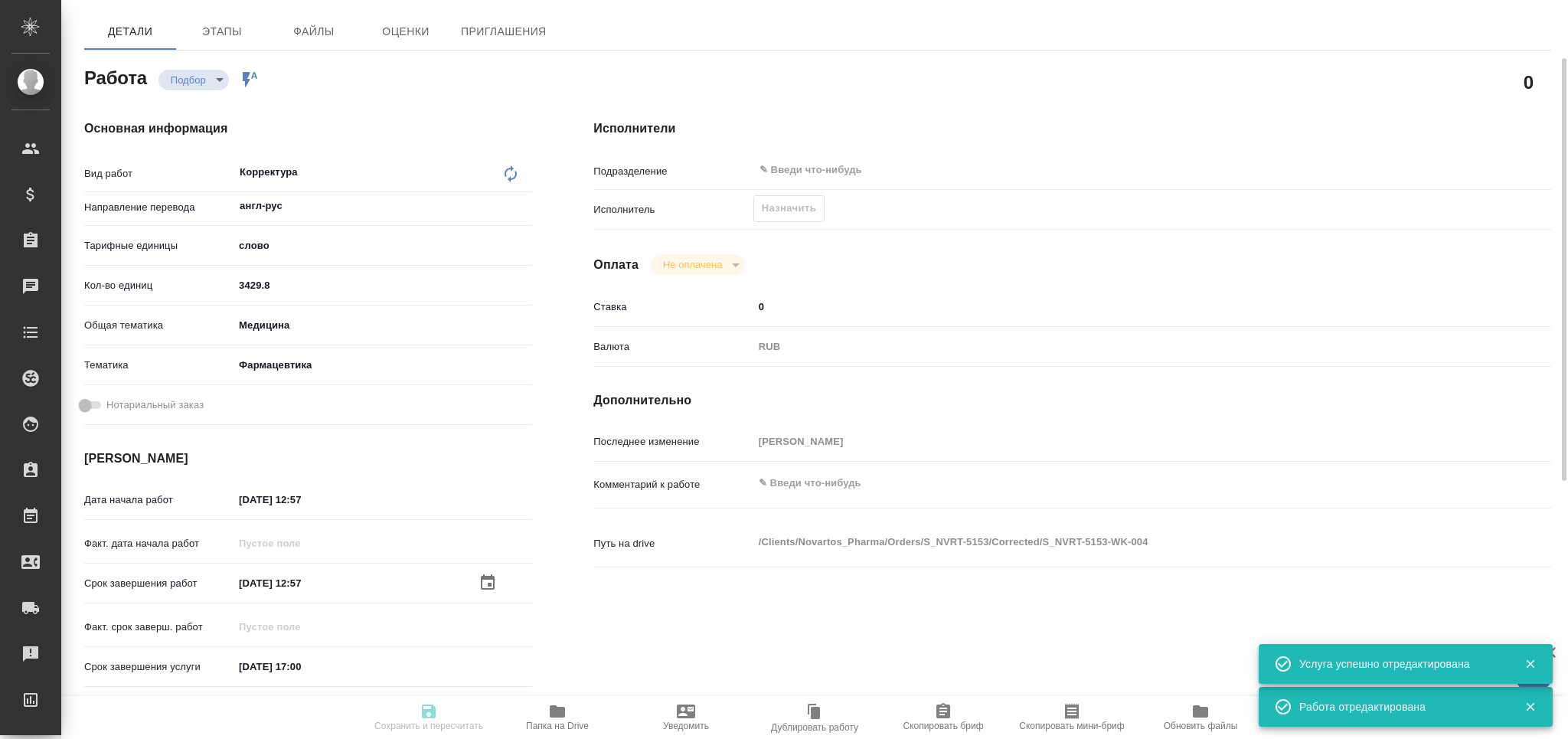
type textarea "x"
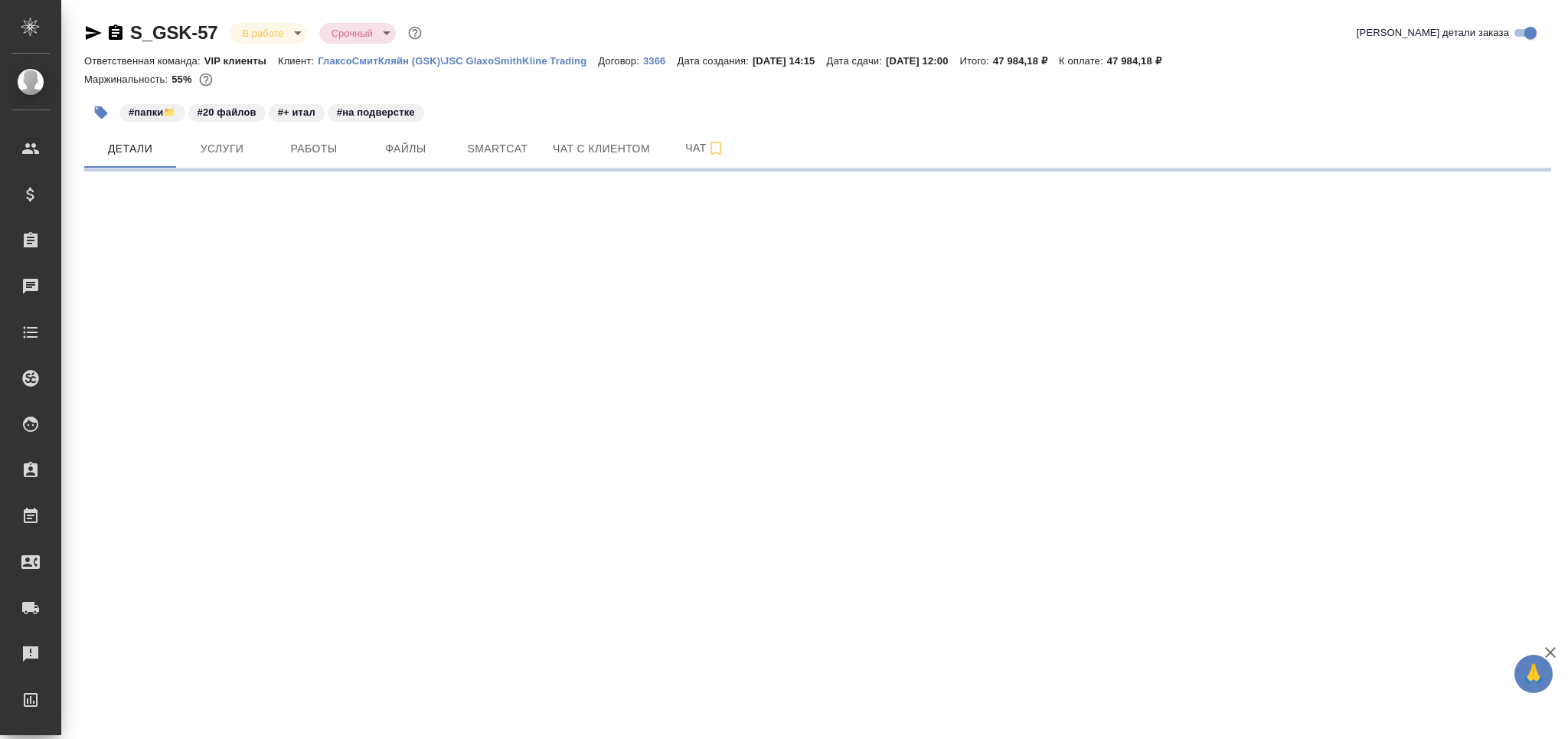
select select "RU"
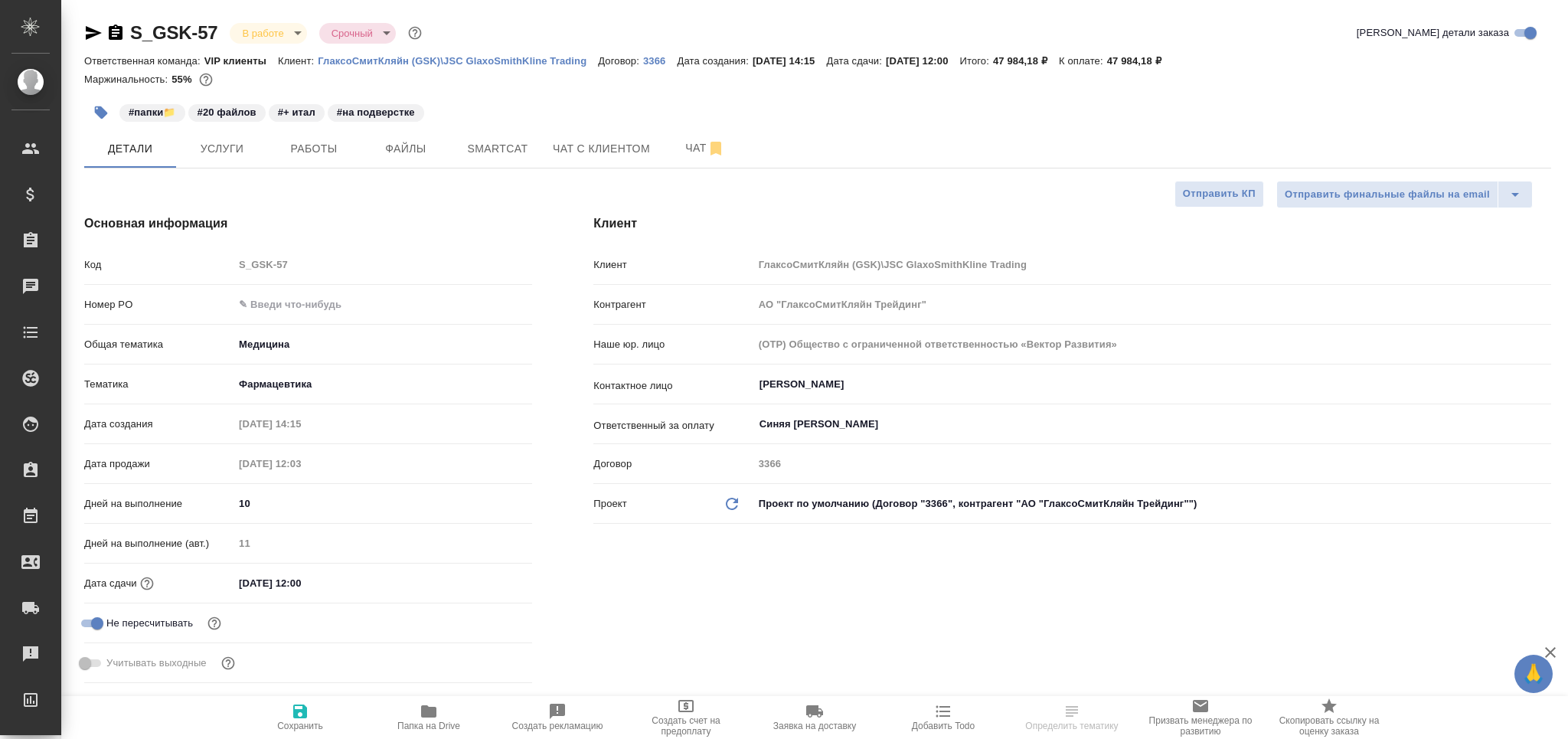
type textarea "x"
click at [487, 140] on span "Smartcat" at bounding box center [497, 149] width 74 height 19
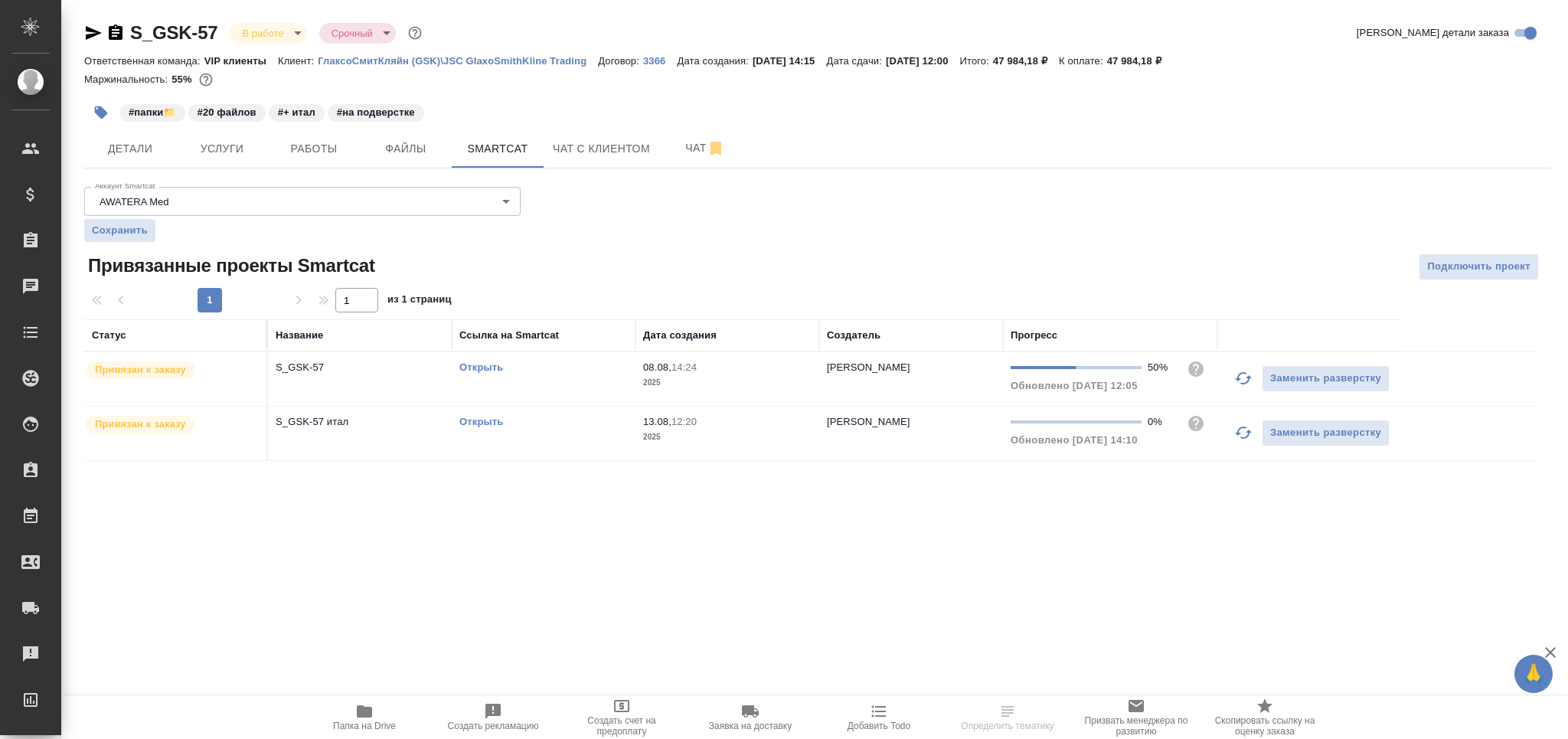
click at [488, 375] on div "Открыть" at bounding box center [543, 367] width 168 height 15
click at [478, 424] on link "Открыть" at bounding box center [481, 421] width 44 height 12
click at [381, 713] on span "Папка на Drive" at bounding box center [364, 717] width 111 height 29
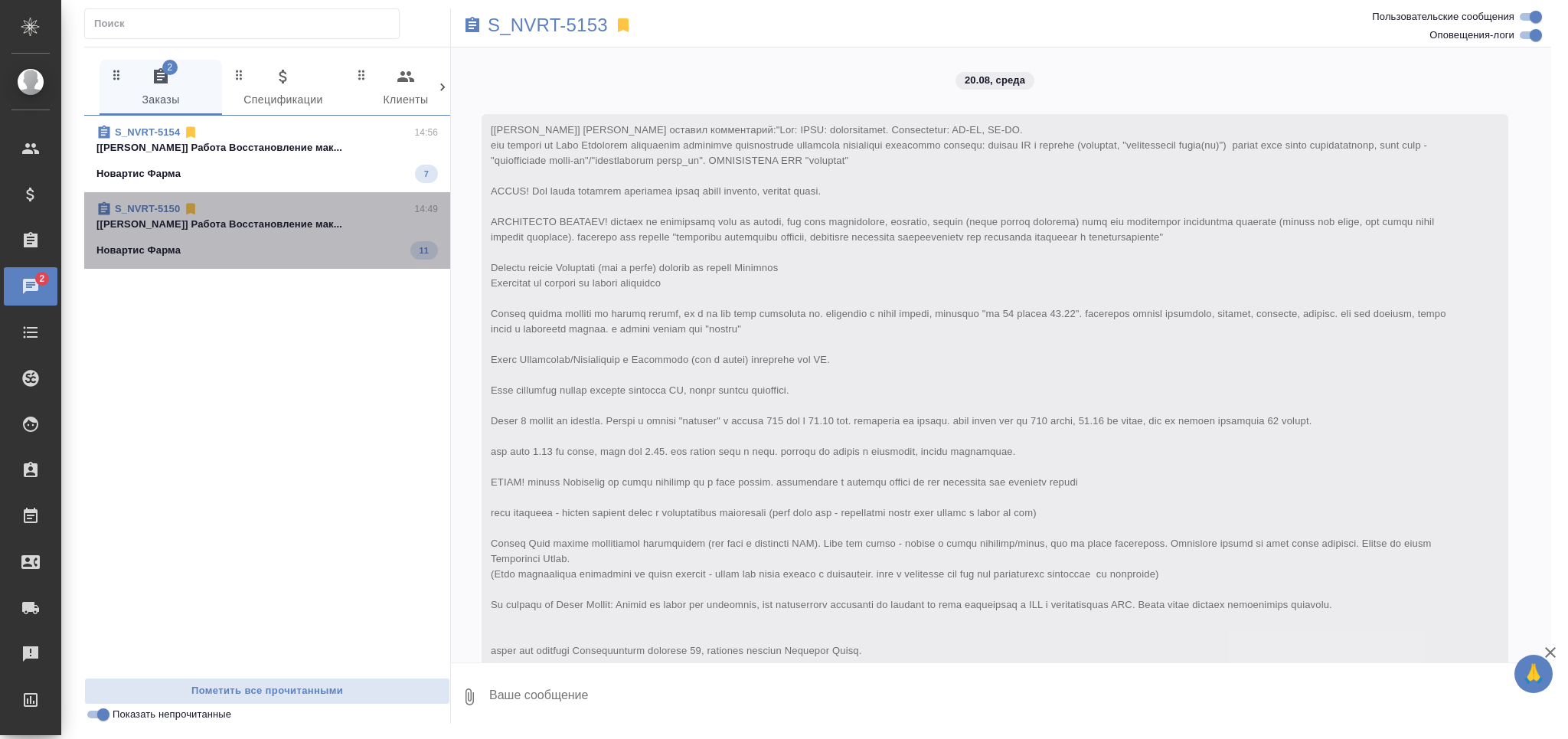
click at [204, 229] on p "[[PERSON_NAME]] Работа Восстановление мак..." at bounding box center [267, 224] width 342 height 15
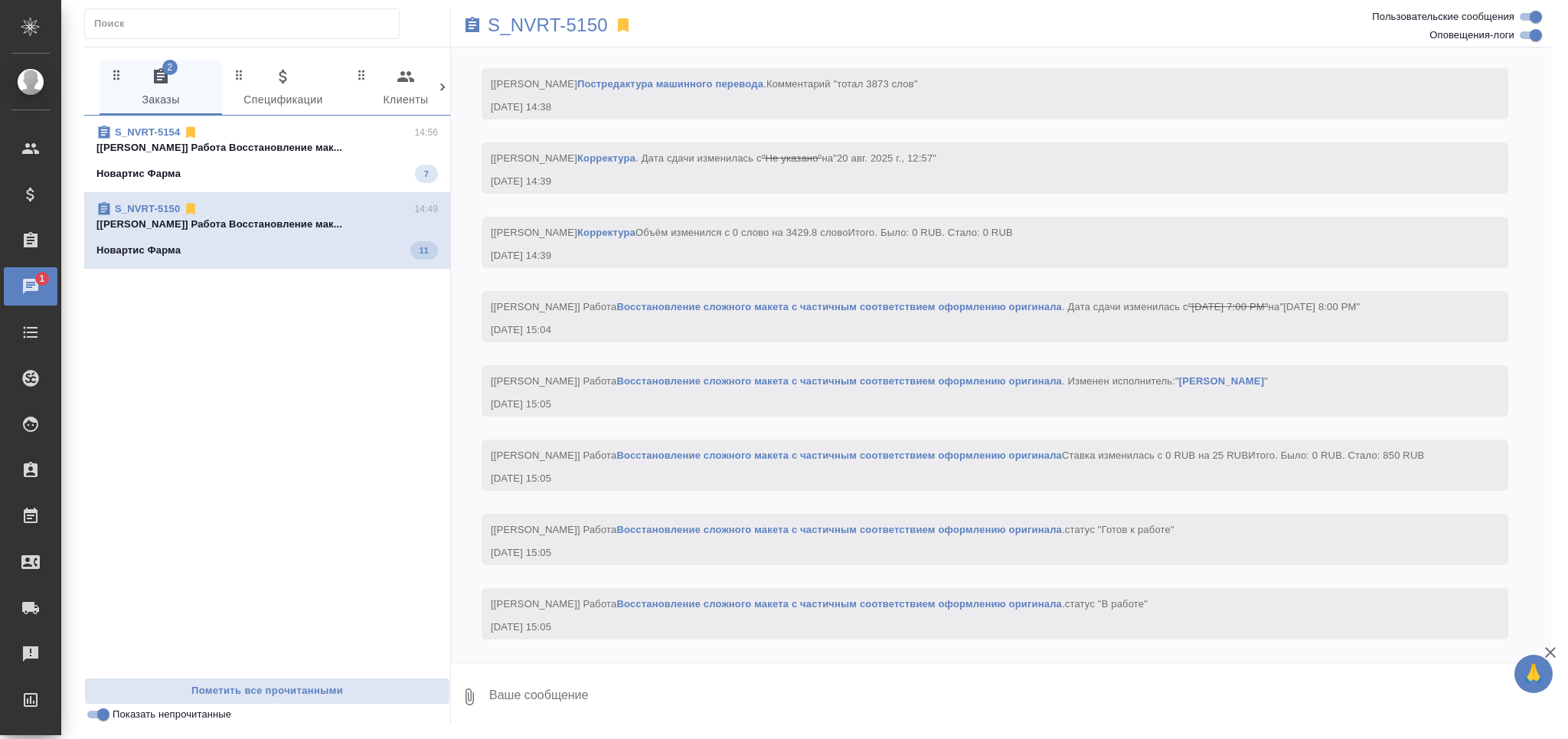
scroll to position [2513, 0]
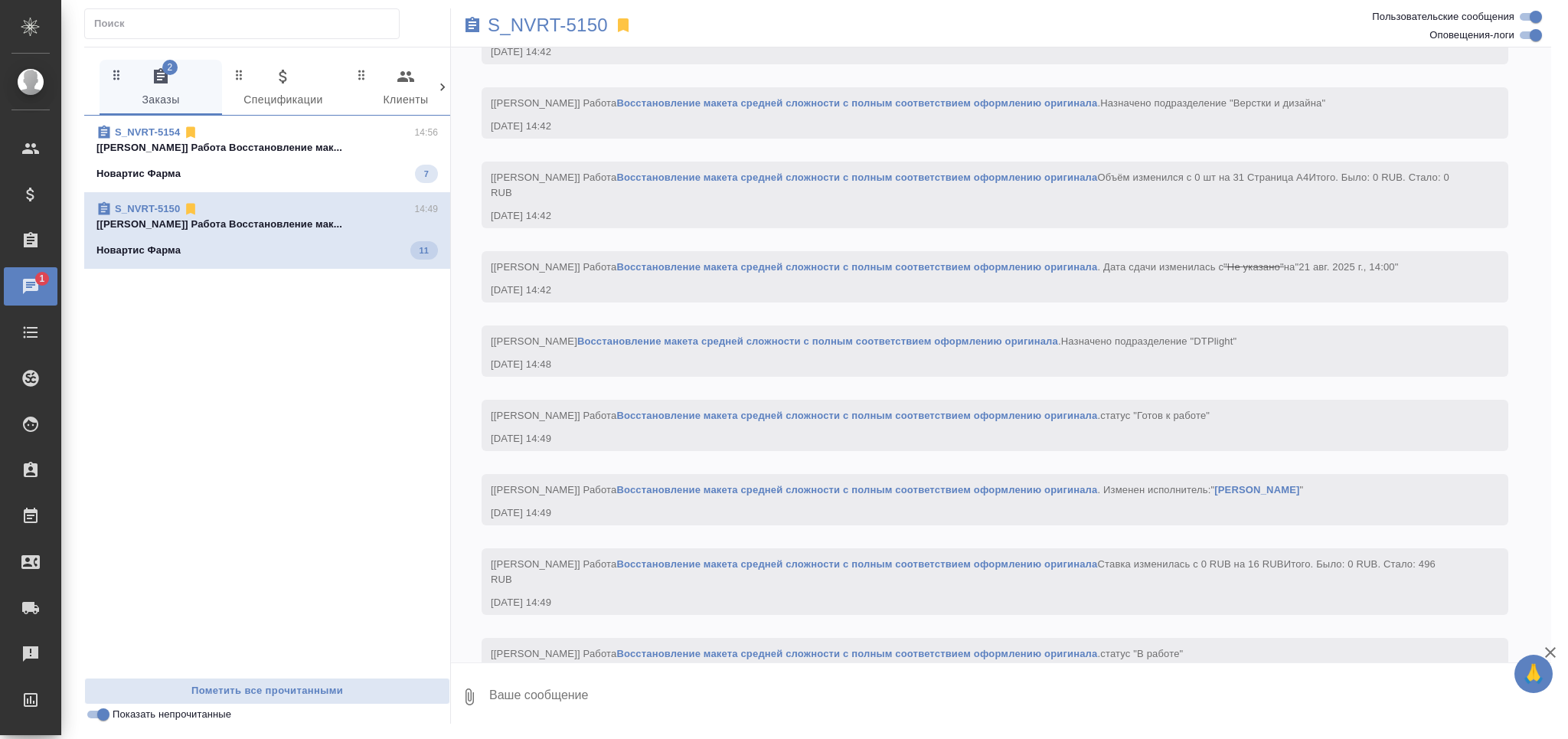
click at [246, 155] on p "[[PERSON_NAME]] Работа Восстановление мак..." at bounding box center [267, 148] width 342 height 15
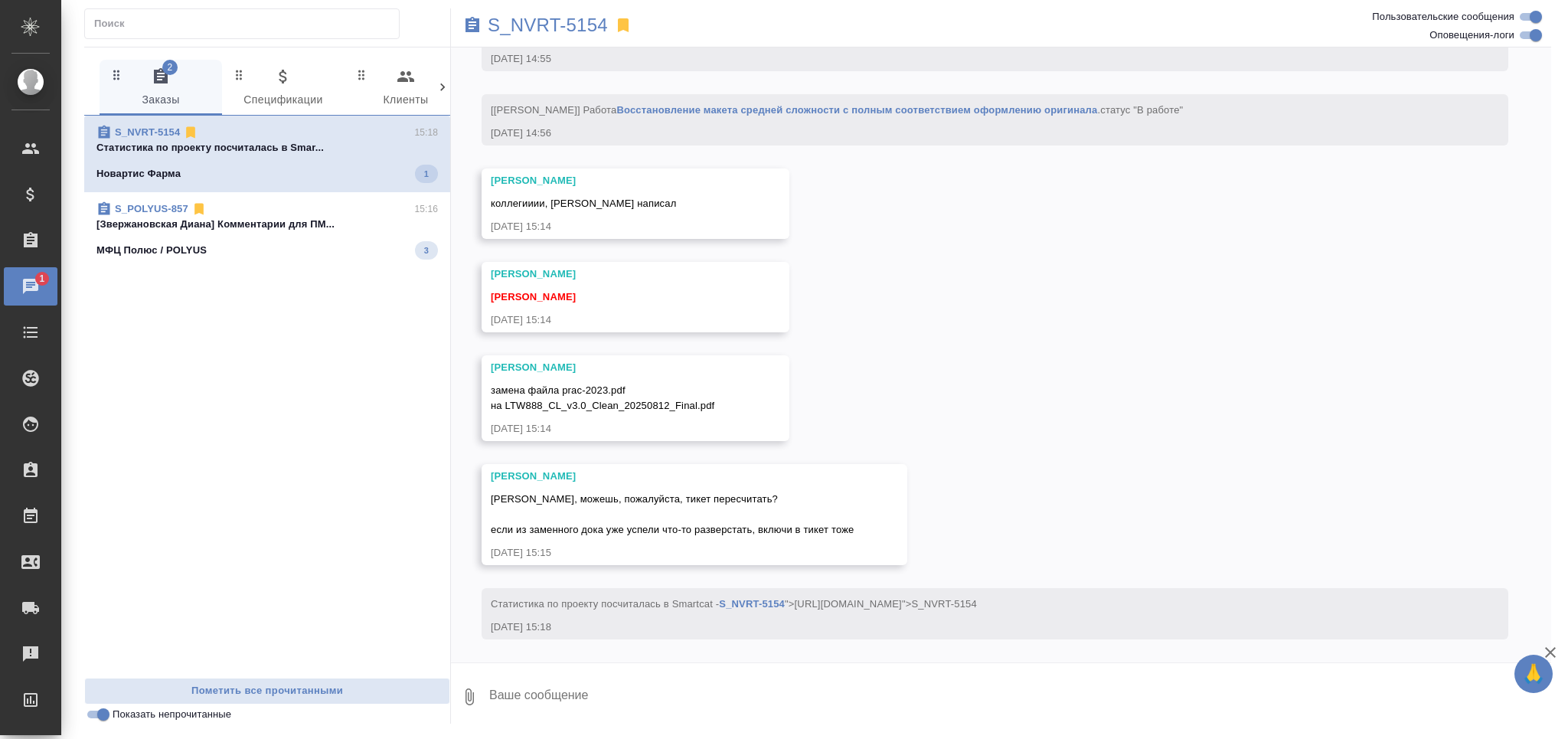
scroll to position [3461, 0]
click at [524, 27] on p "S_NVRT-5154" at bounding box center [548, 25] width 121 height 15
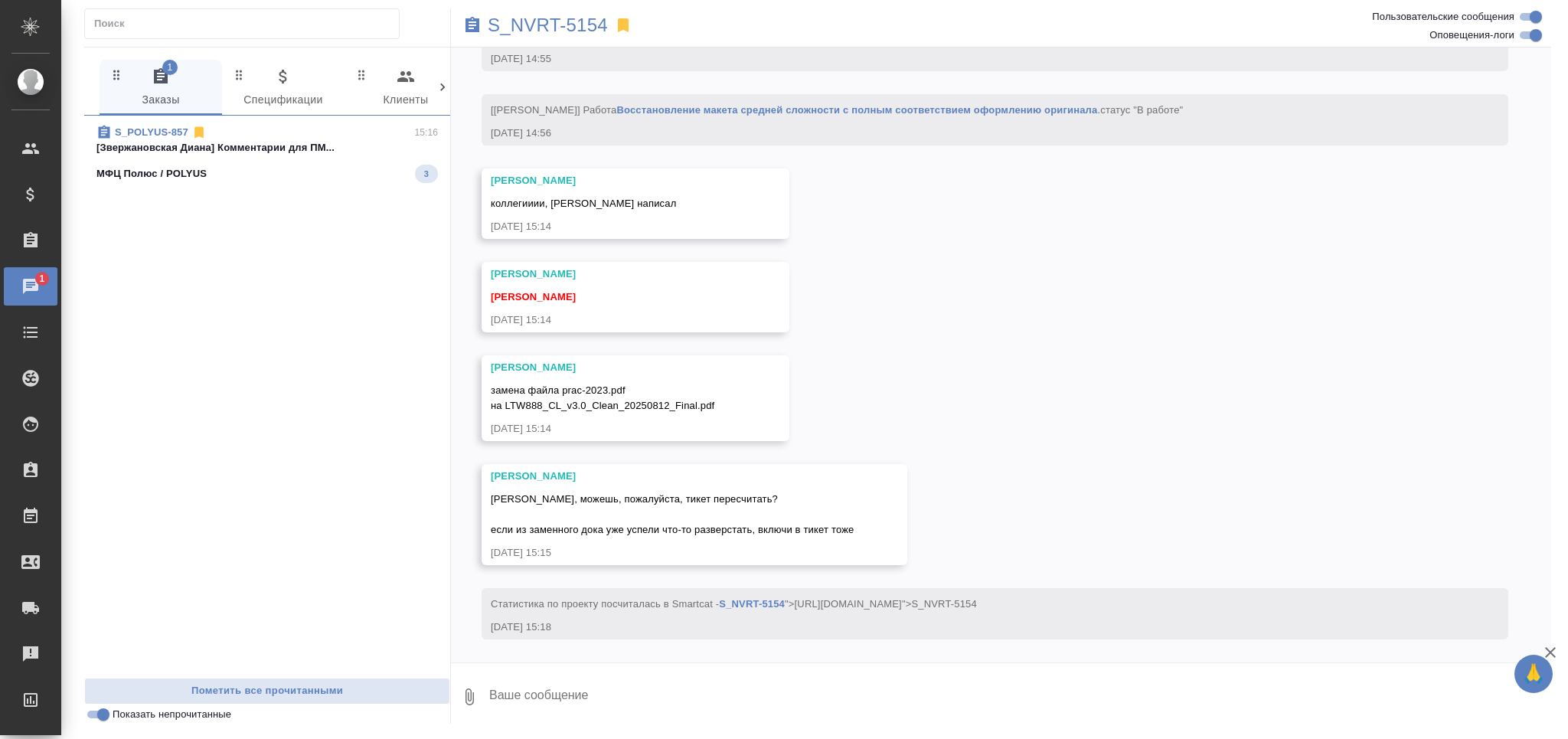
click at [255, 147] on p "[Звержановская Диана] Комментарии для ПМ..." at bounding box center [267, 148] width 342 height 15
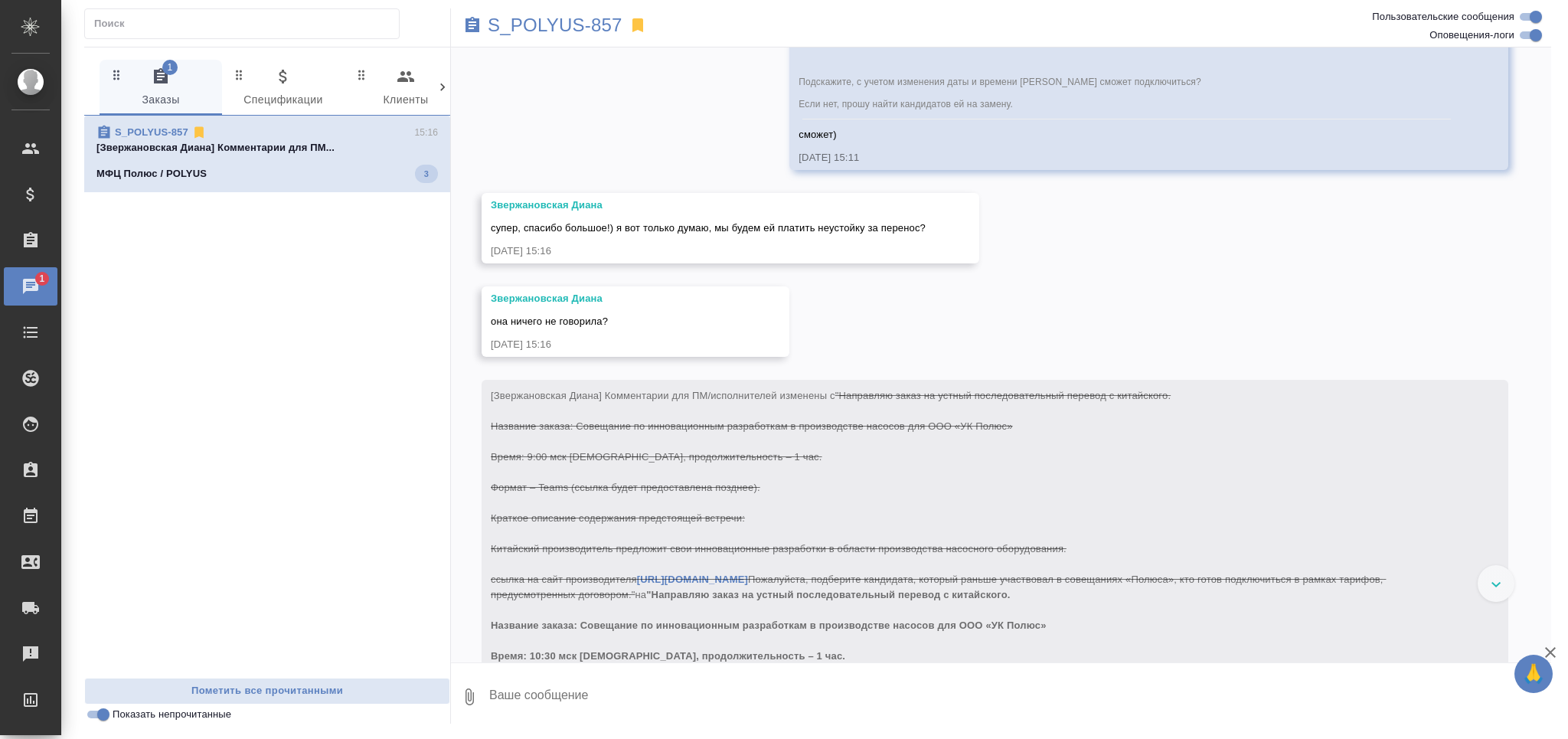
scroll to position [2375, 0]
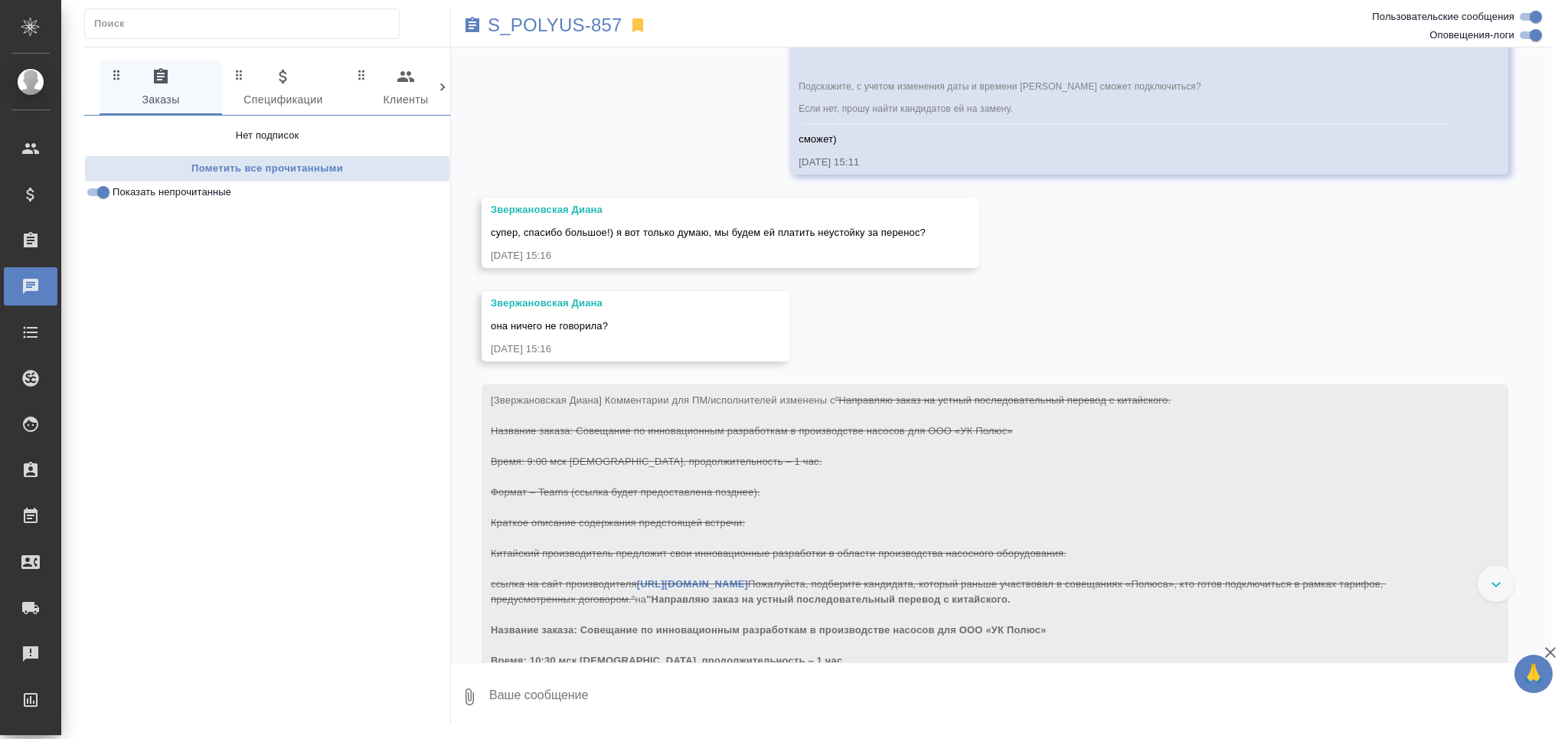
click at [553, 703] on textarea at bounding box center [1019, 698] width 1063 height 52
click at [574, 338] on button "Ответить на сообщение" at bounding box center [575, 342] width 167 height 30
click at [641, 714] on textarea "не говорилааа))" at bounding box center [1007, 707] width 1038 height 52
type textarea "не говорилааа))"
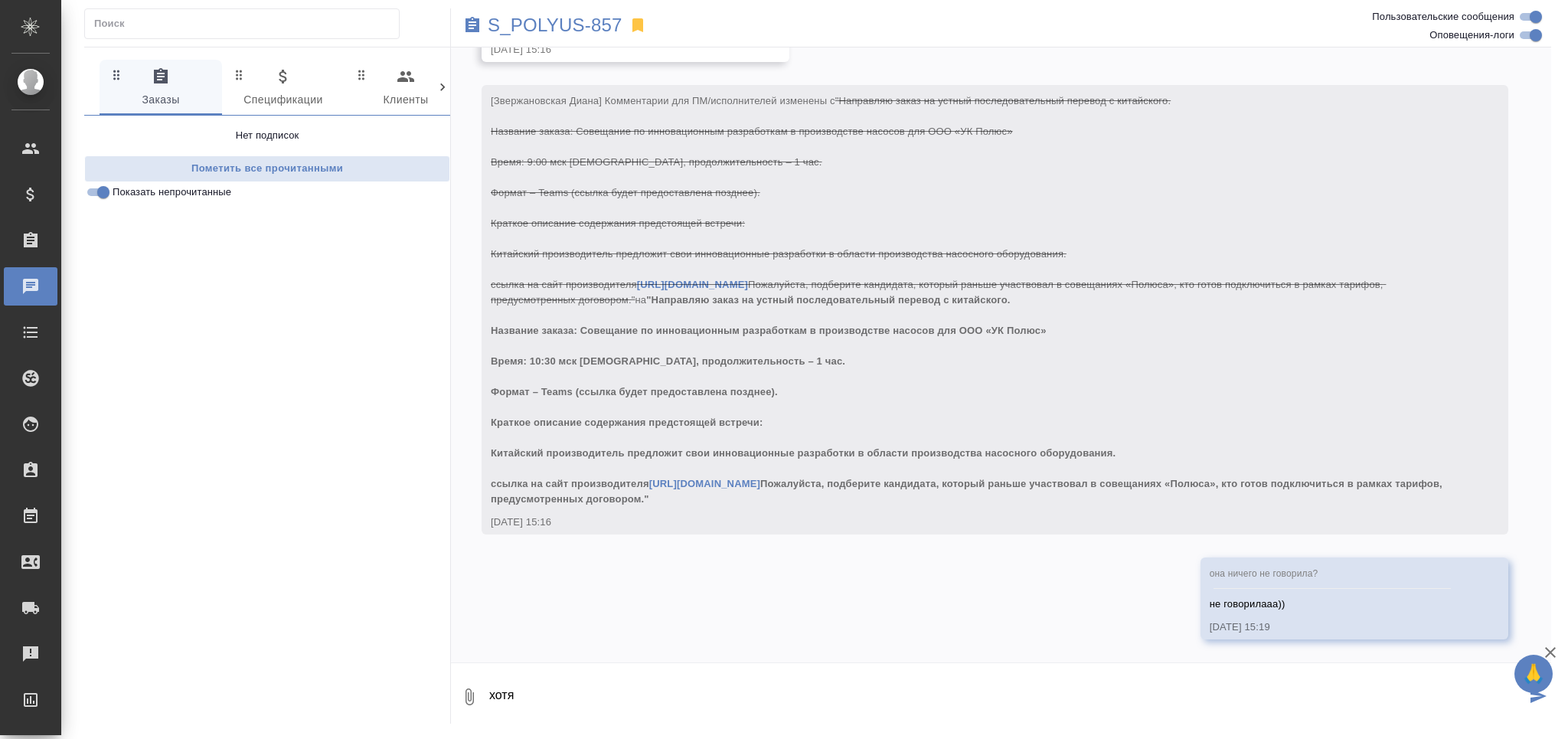
scroll to position [2888, 0]
type textarea "хотя по идее мы должны зплатить"
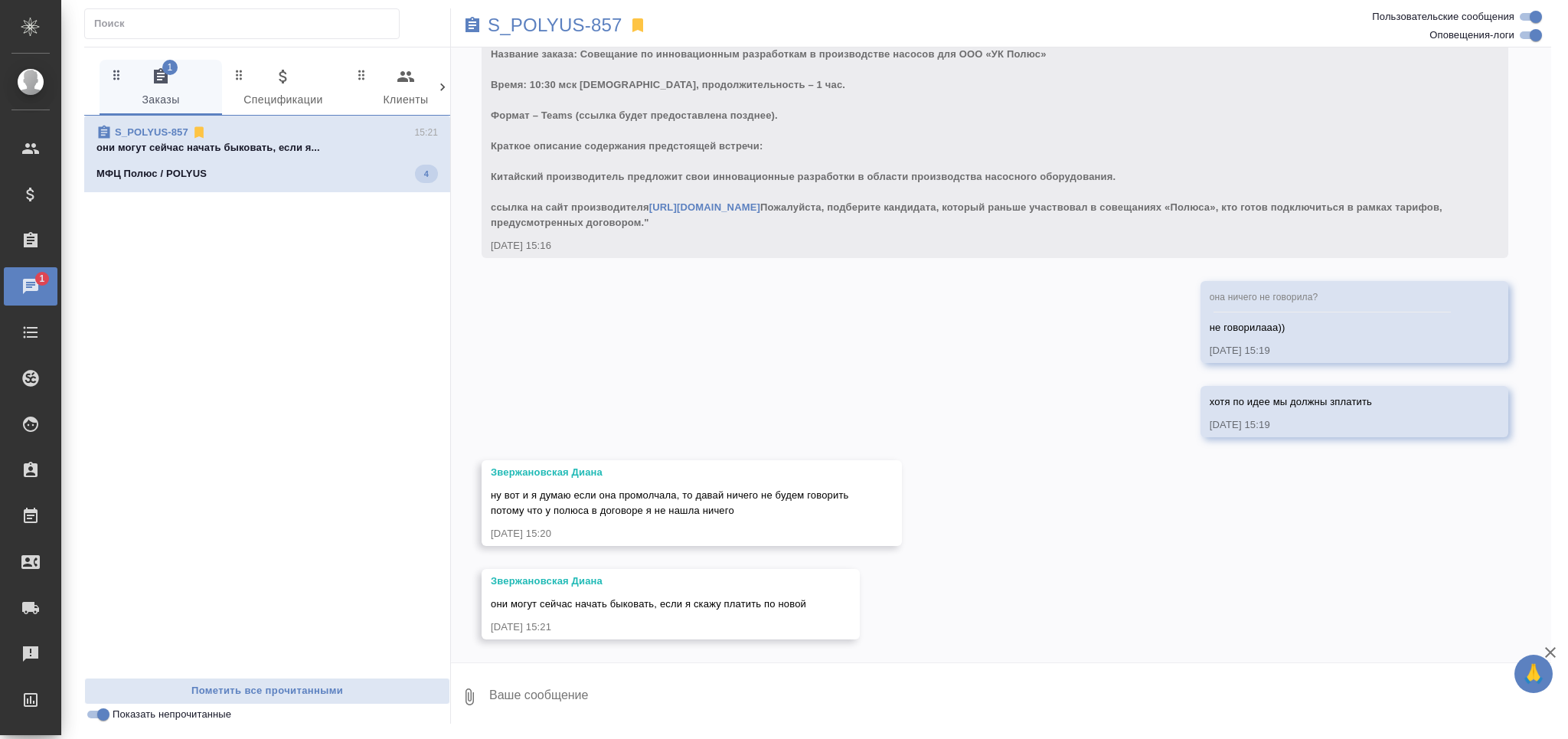
scroll to position [3165, 0]
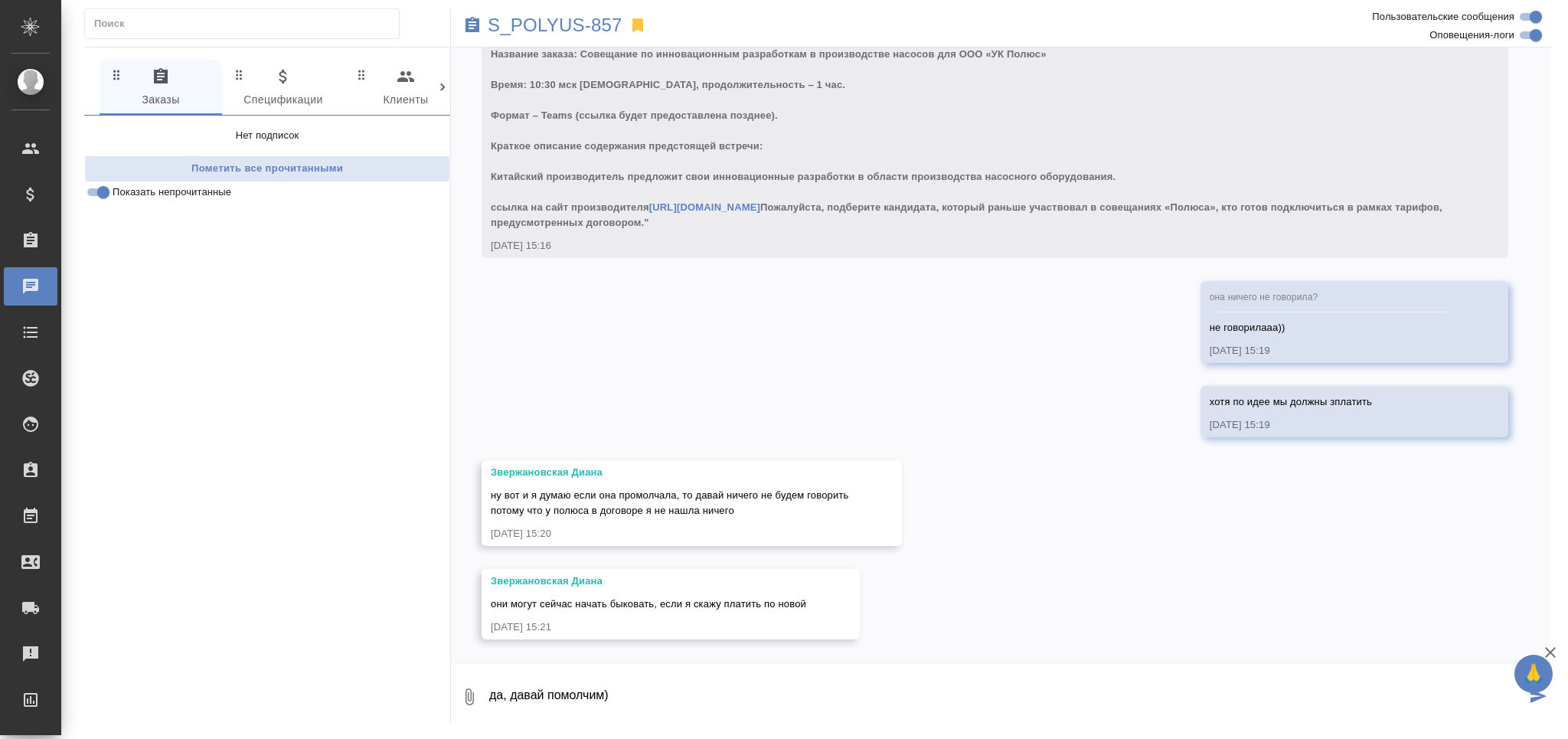
type textarea "да, давай помолчим)"
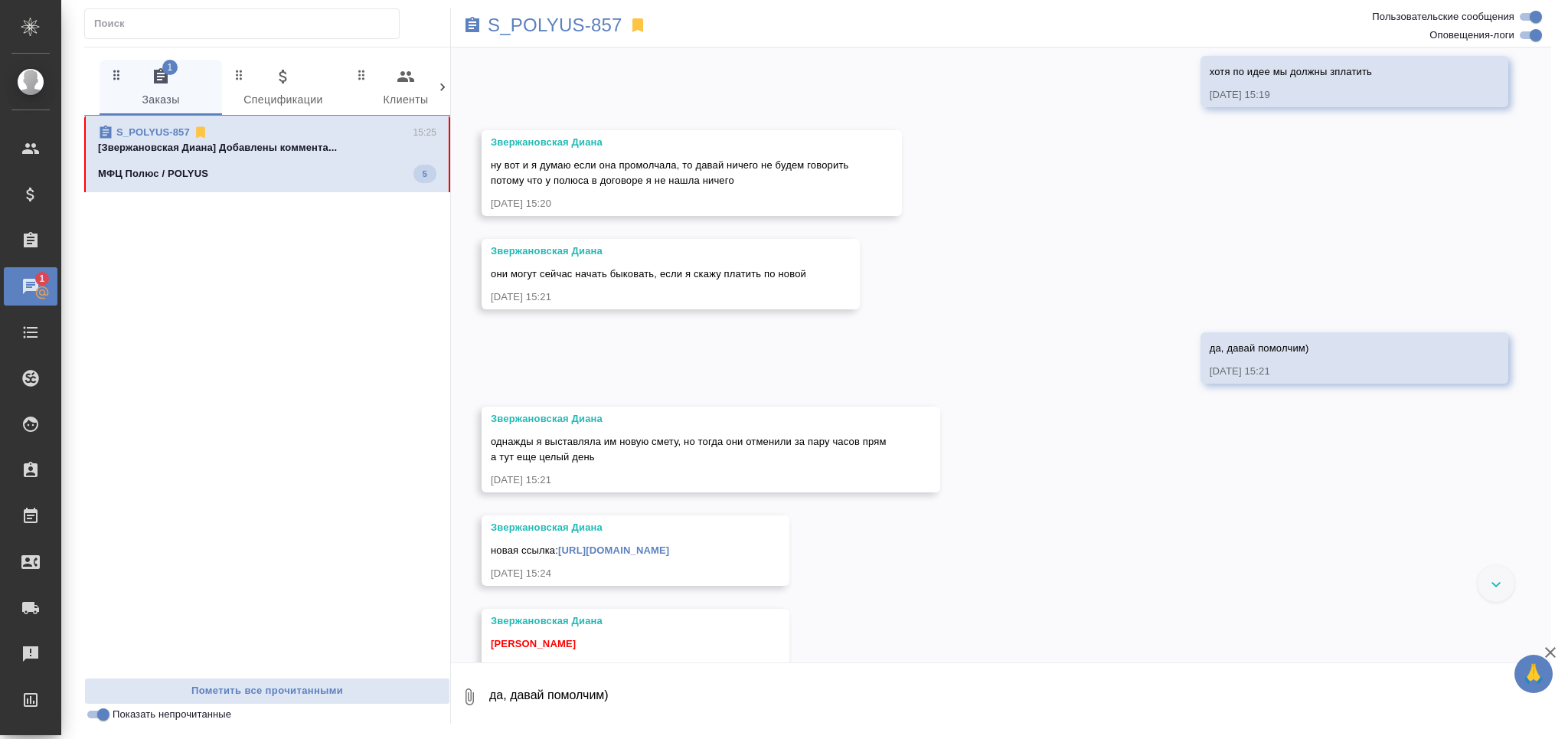
scroll to position [3609, 0]
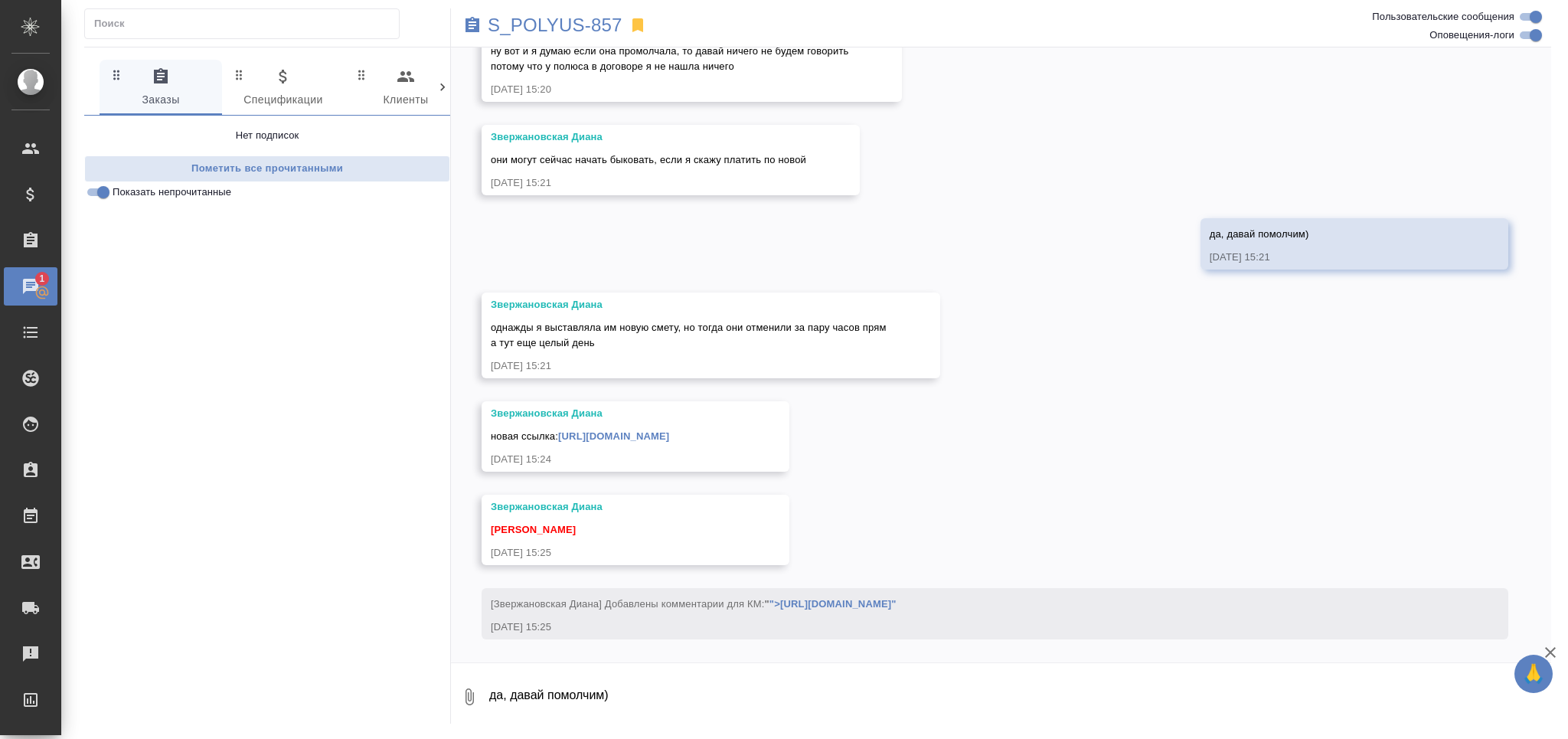
drag, startPoint x: 913, startPoint y: 437, endPoint x: 560, endPoint y: 442, distance: 353.0
click at [560, 442] on div "Звержановская Диана новая ссылка: https://teams.live.com/meet/9386793856778?p=k…" at bounding box center [635, 437] width 308 height 70
copy link "[URL][DOMAIN_NAME]"
click at [551, 713] on textarea "да, давай помолчим)" at bounding box center [1019, 698] width 1063 height 52
type textarea "отдала"
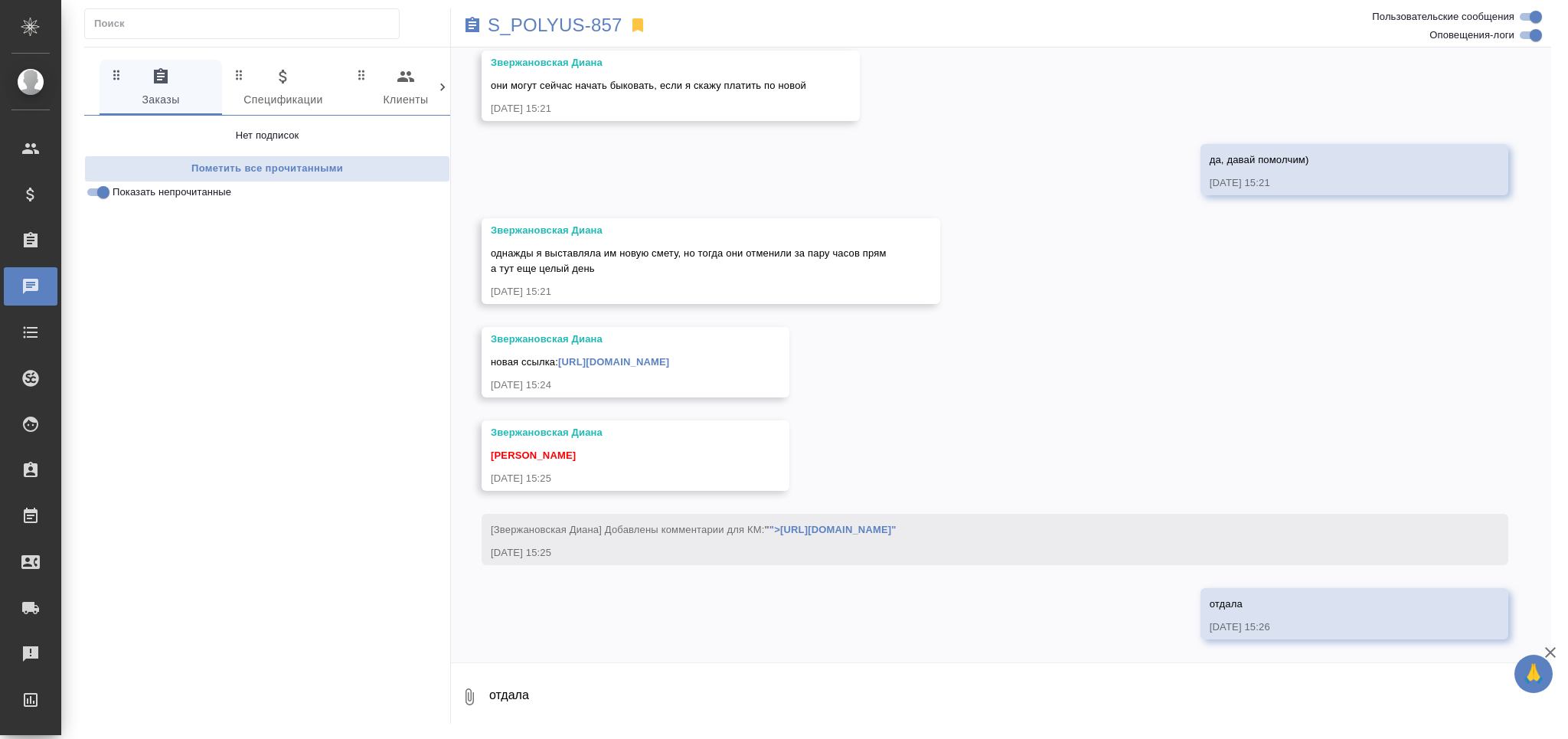
scroll to position [3683, 0]
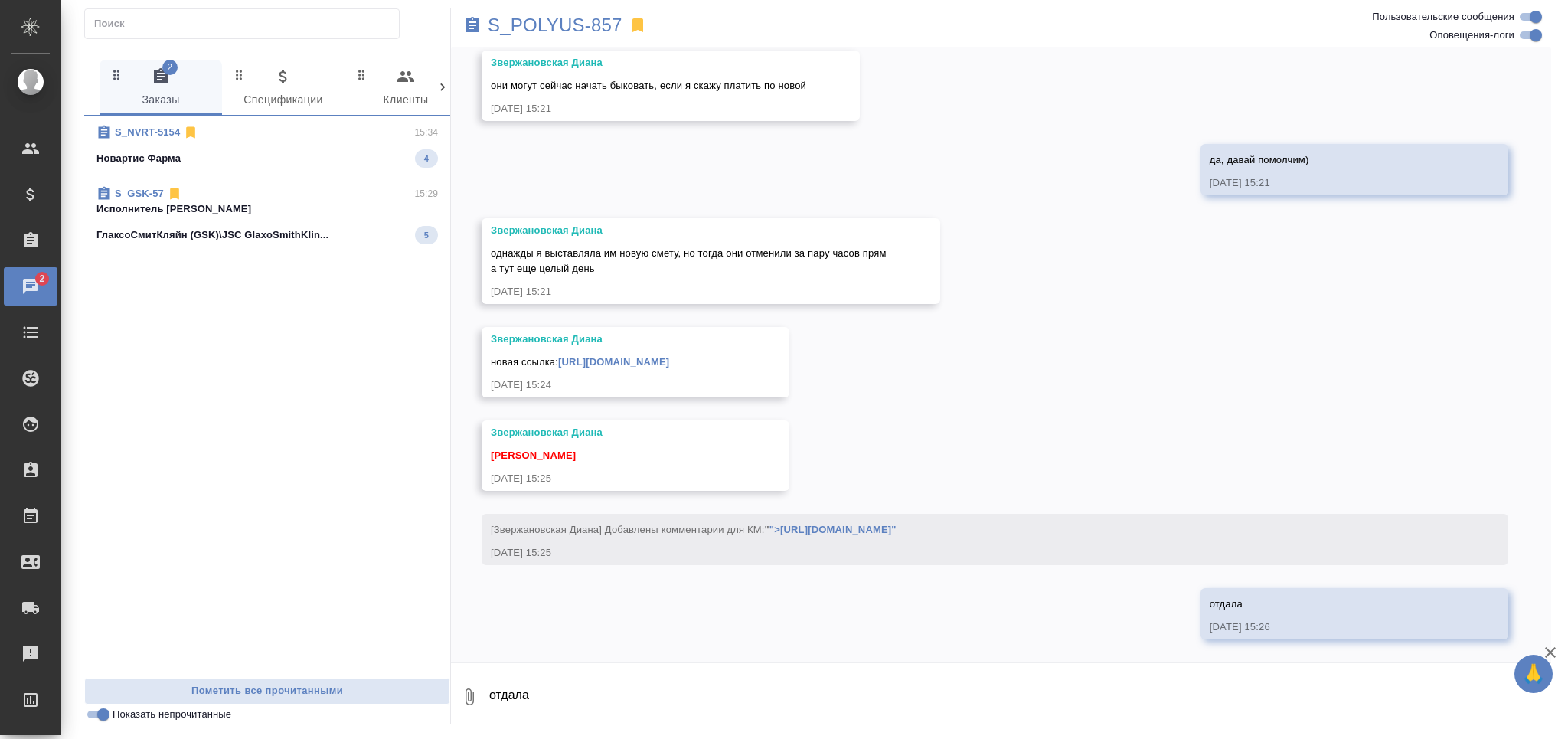
click at [218, 226] on div "ГлаксоСмитКляйн (GSK)\JSC GlaxoSmithKlin... 5" at bounding box center [267, 235] width 342 height 18
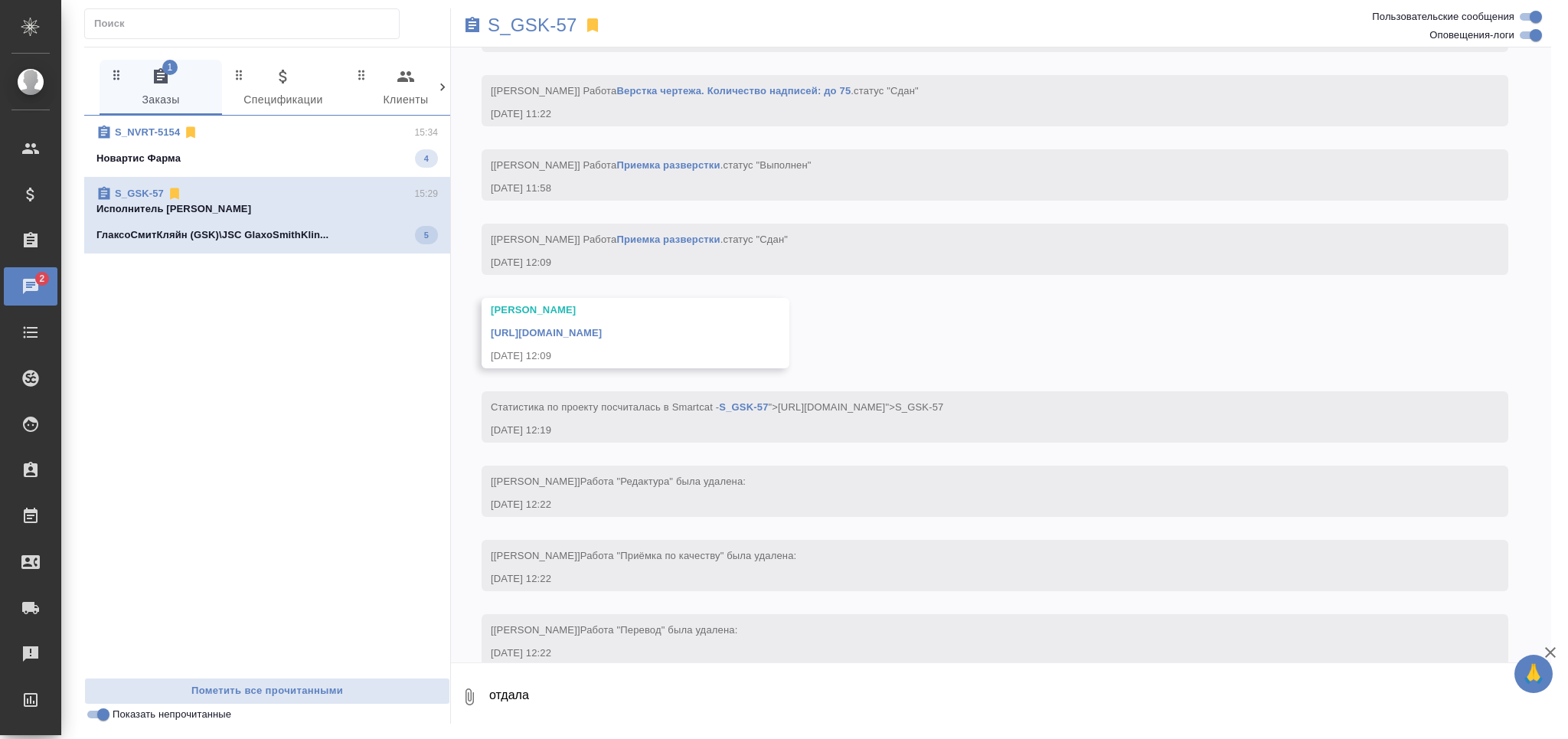
scroll to position [13910, 0]
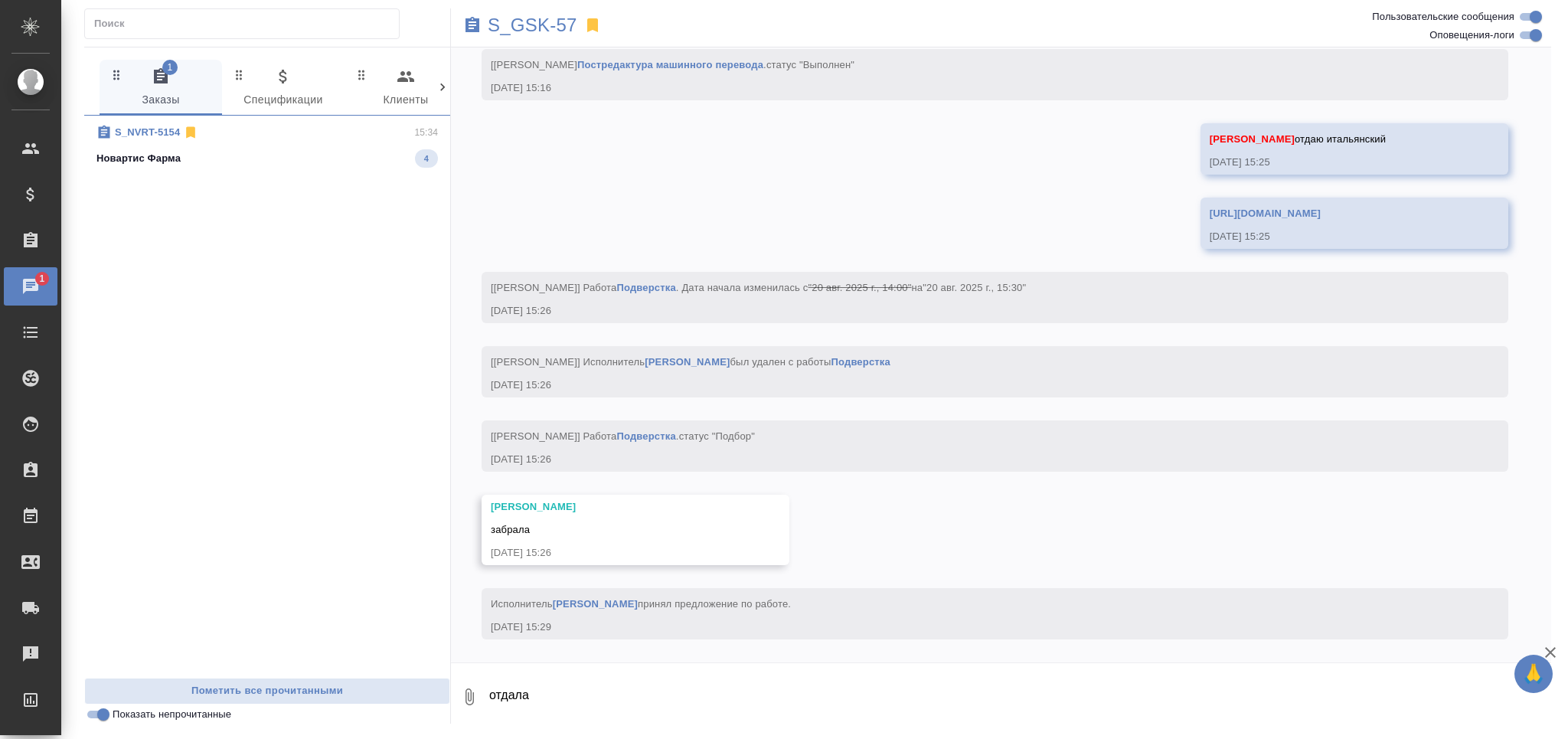
click at [222, 135] on div "S_NVRT-5154 15:34" at bounding box center [267, 132] width 342 height 15
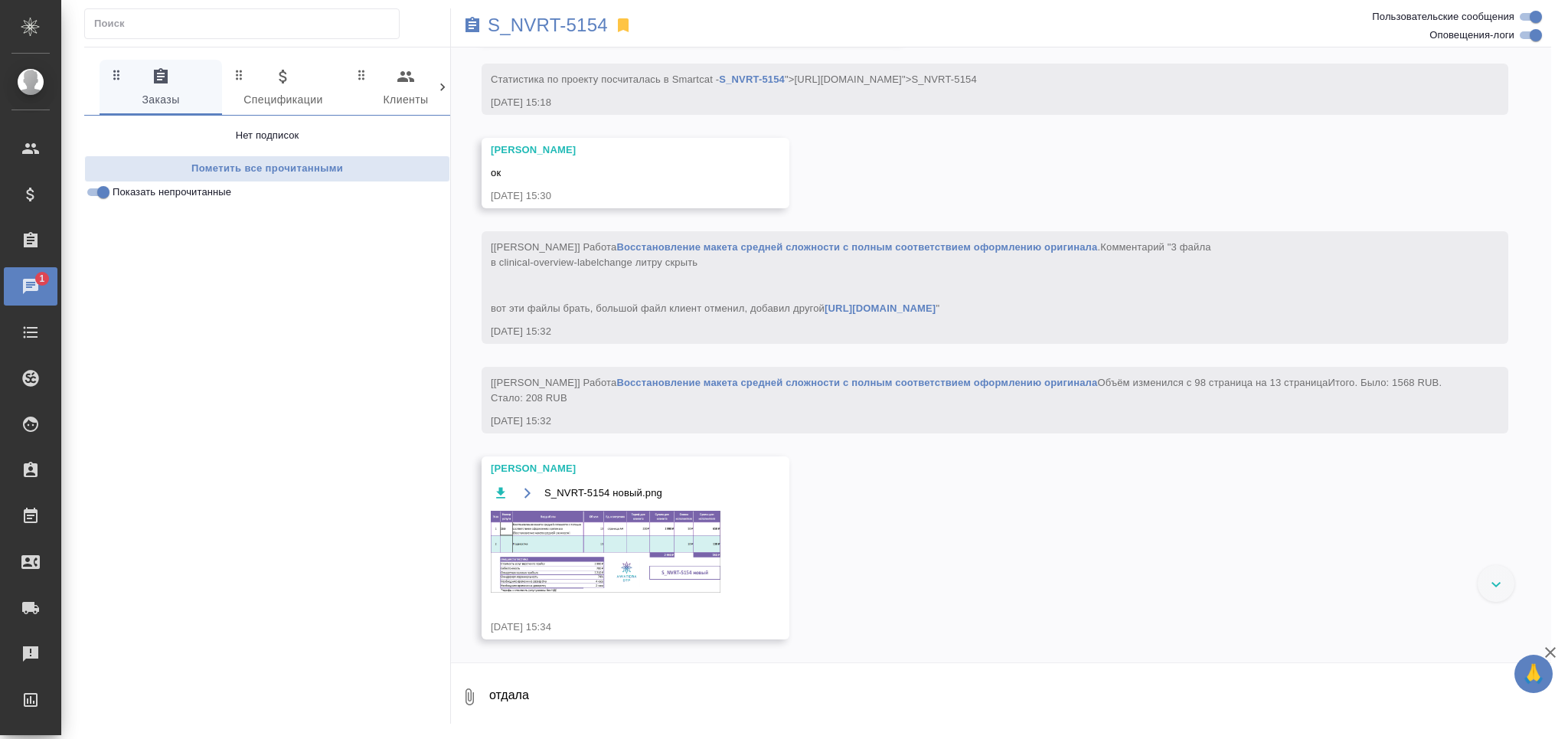
scroll to position [3951, 0]
click at [598, 593] on img at bounding box center [605, 552] width 229 height 82
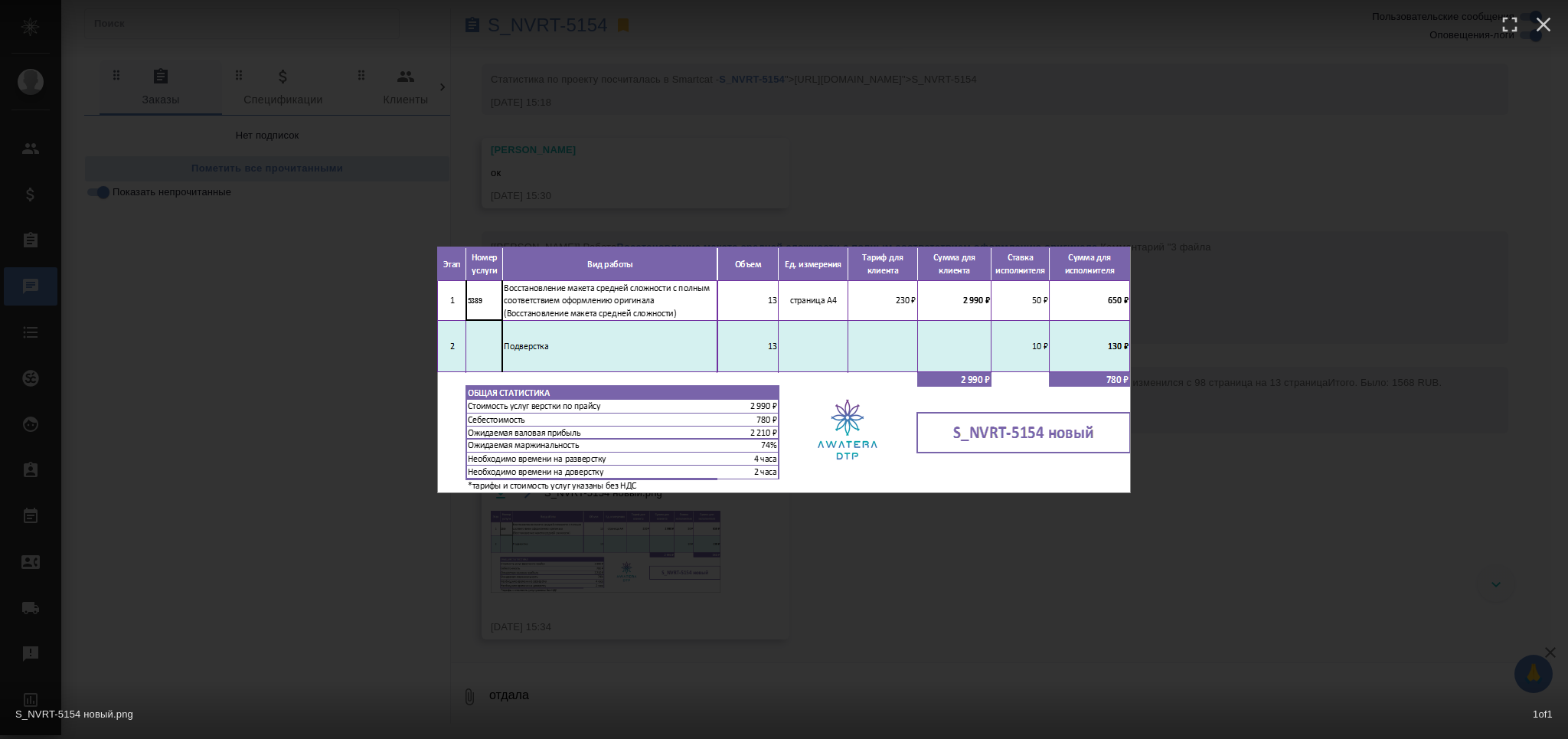
drag, startPoint x: 595, startPoint y: 604, endPoint x: 586, endPoint y: 599, distance: 10.3
click at [595, 603] on div "S_NVRT-5154 новый.png 1 of 1" at bounding box center [784, 369] width 1568 height 739
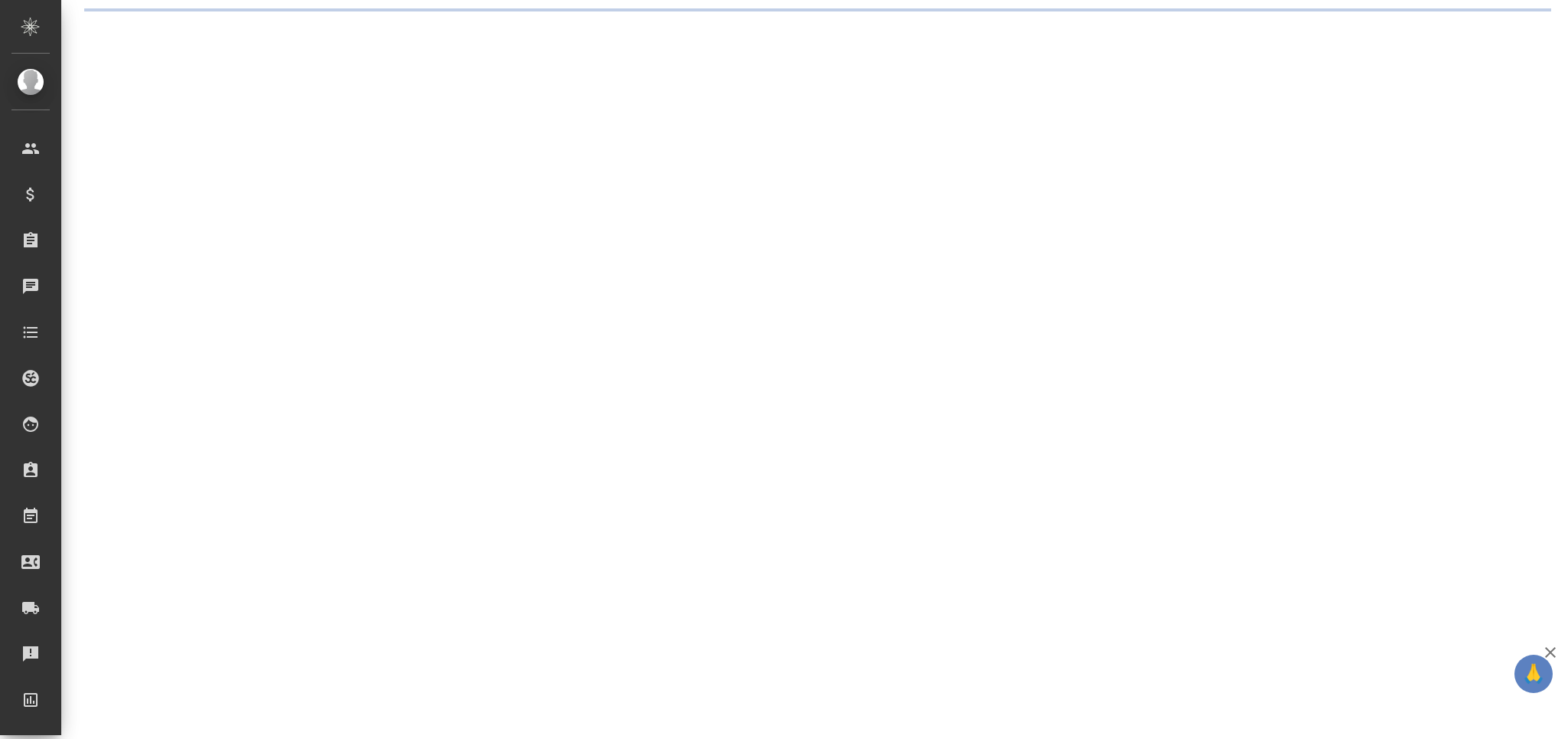
select select "RU"
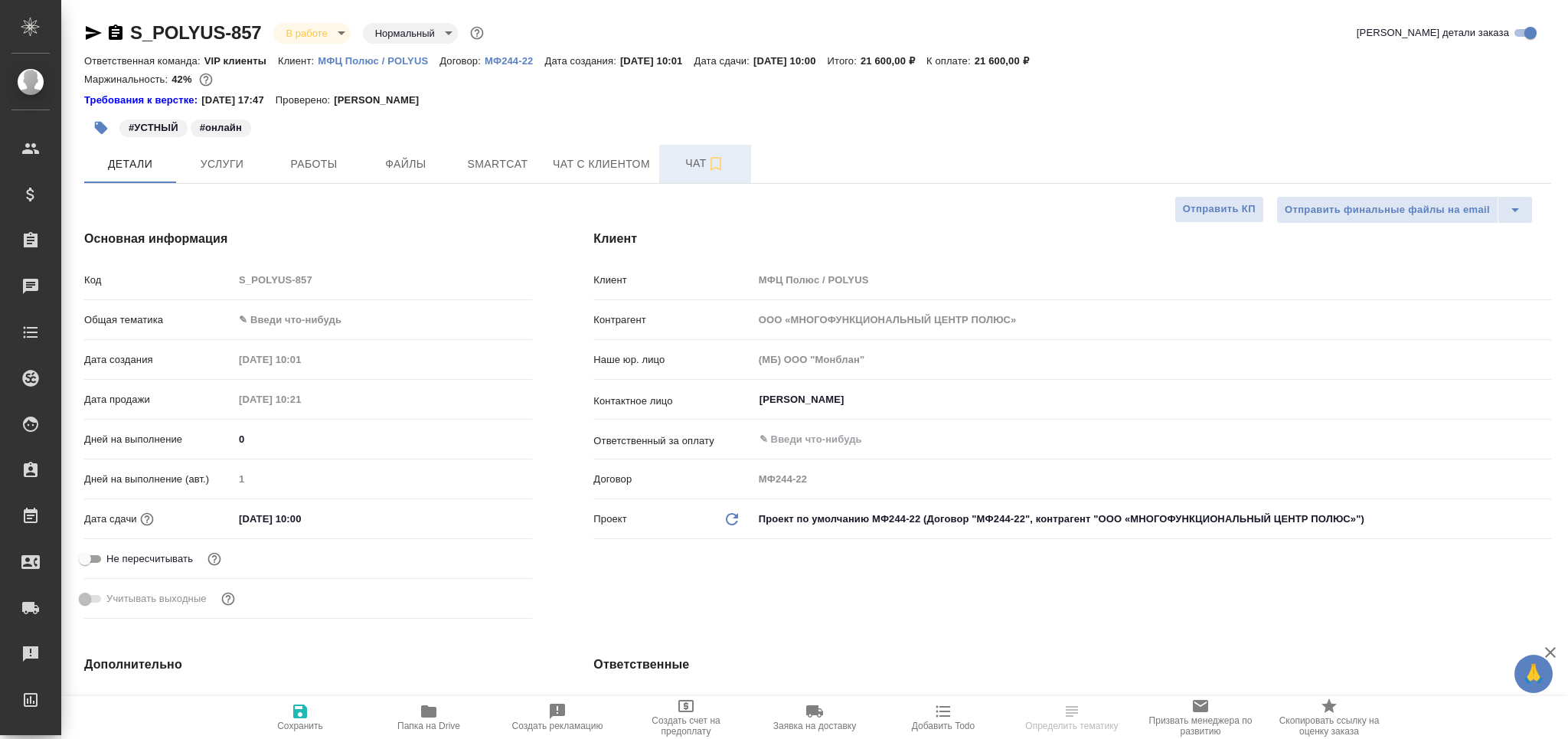
type textarea "x"
click at [688, 164] on span "Чат" at bounding box center [705, 163] width 74 height 19
type textarea "x"
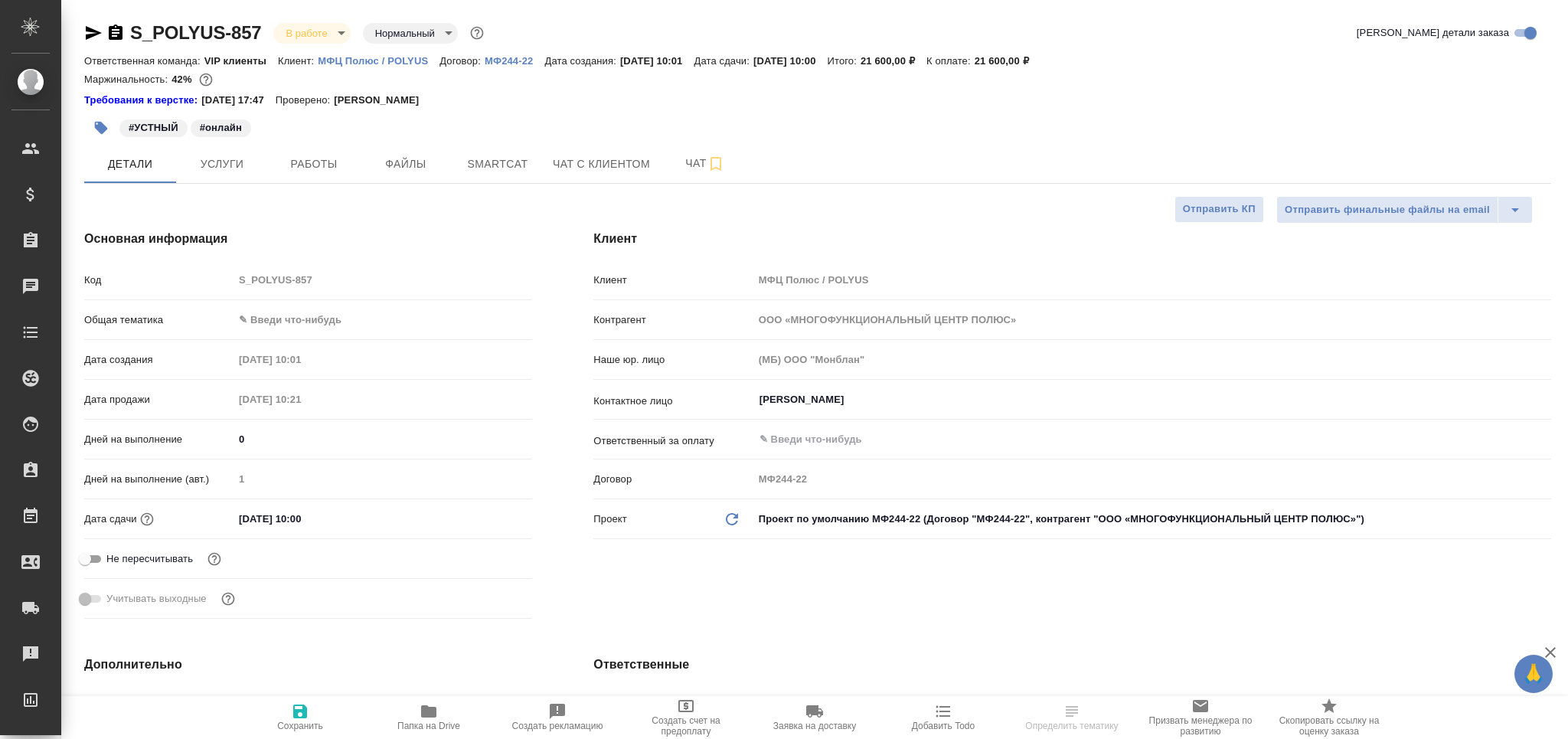
type textarea "x"
type input "[PERSON_NAME]"
type input "Павлова Антонина a.pavlova"
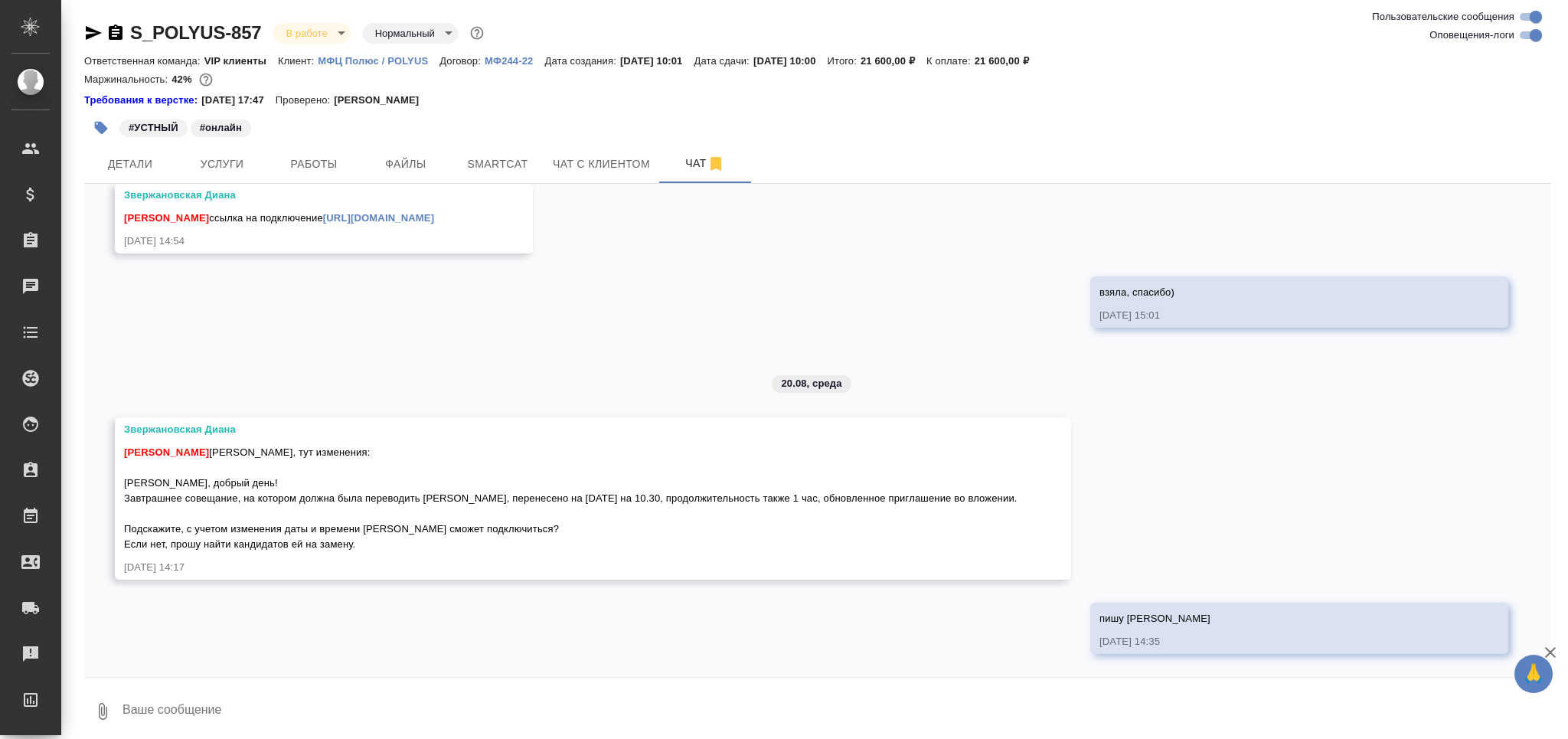
scroll to position [1846, 0]
click at [228, 356] on button "Ответить на сообщение" at bounding box center [208, 362] width 167 height 30
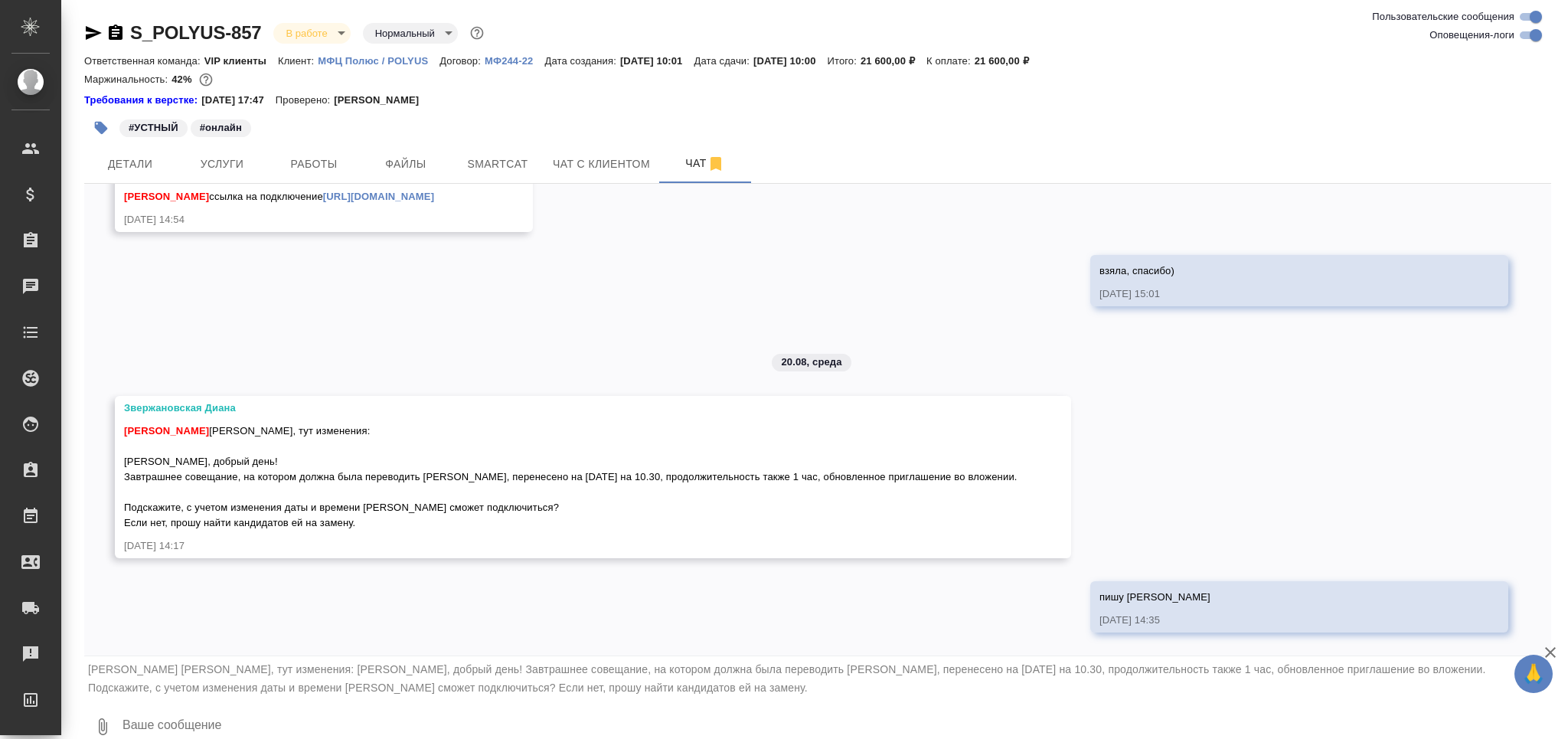
click at [248, 715] on textarea at bounding box center [836, 727] width 1430 height 52
type textarea "сможет)"
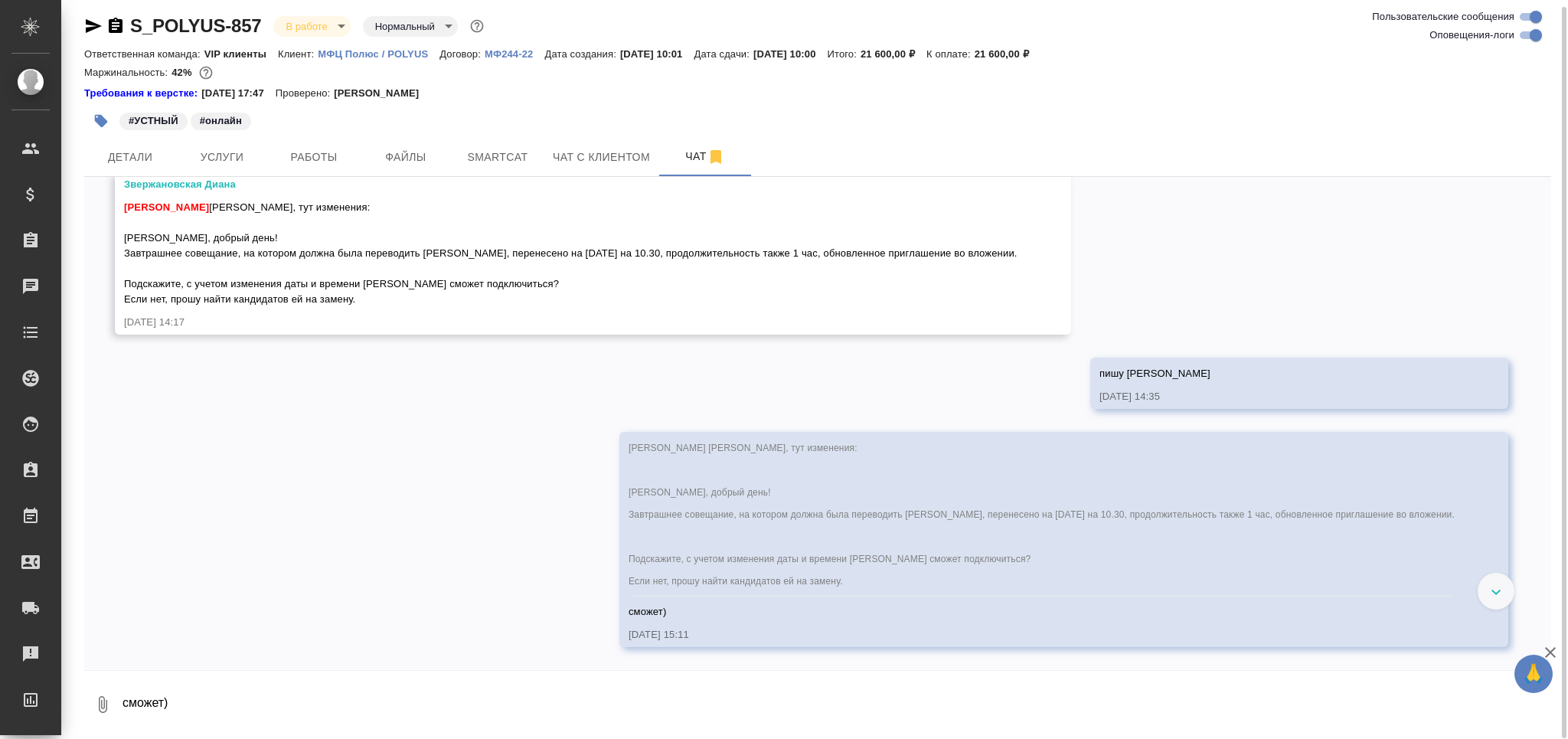
scroll to position [2086, 0]
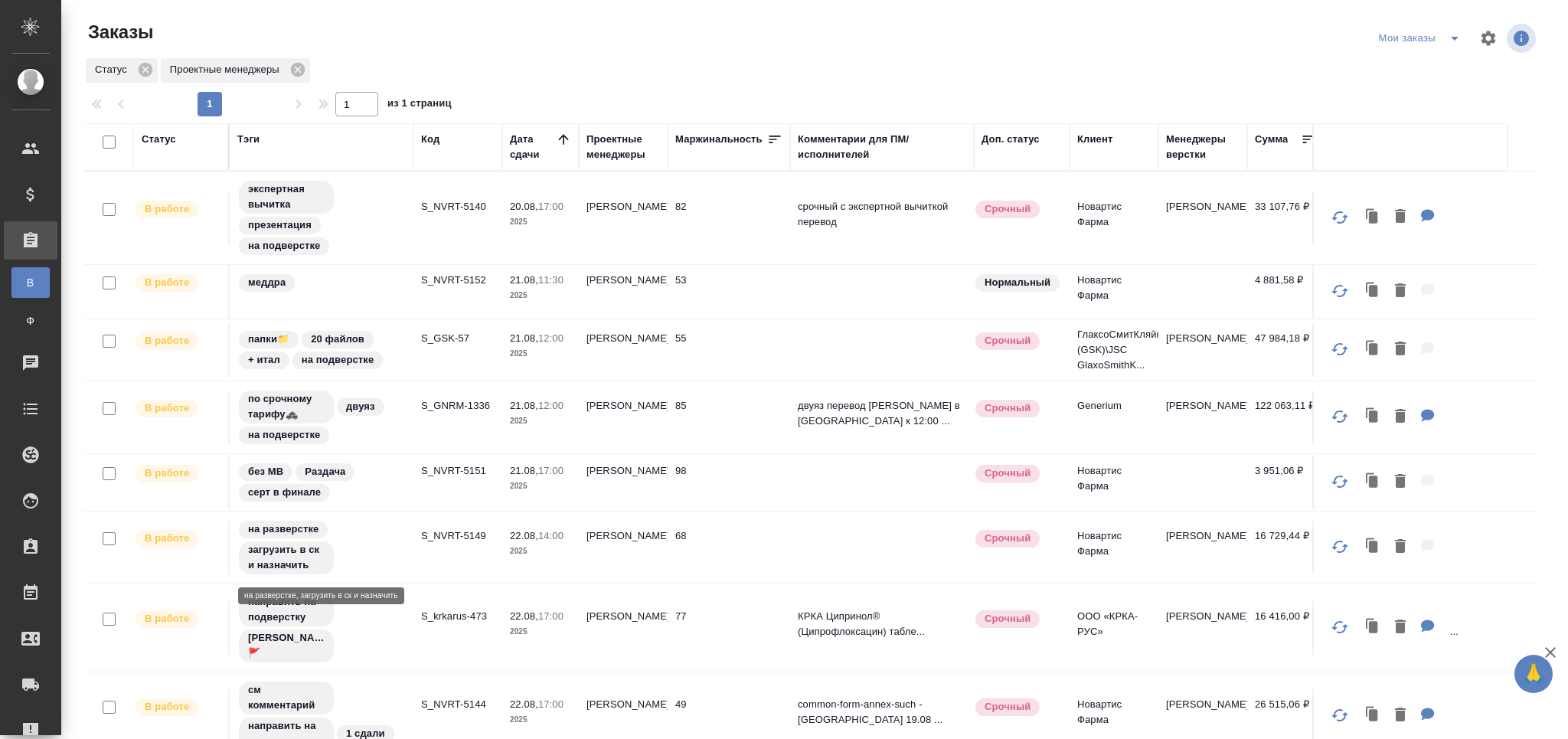
scroll to position [81, 0]
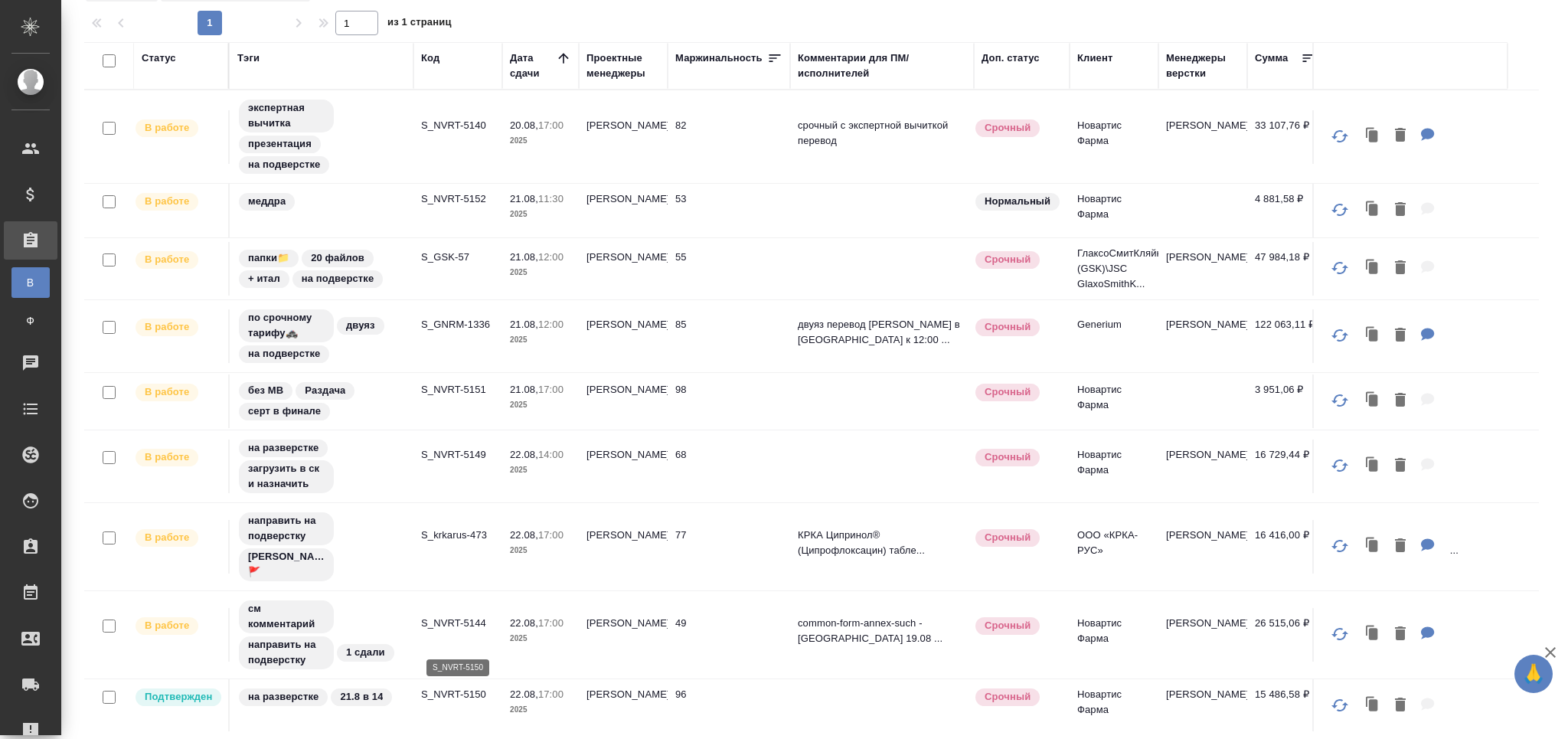
click at [446, 696] on p "S_NVRT-5150" at bounding box center [458, 694] width 74 height 15
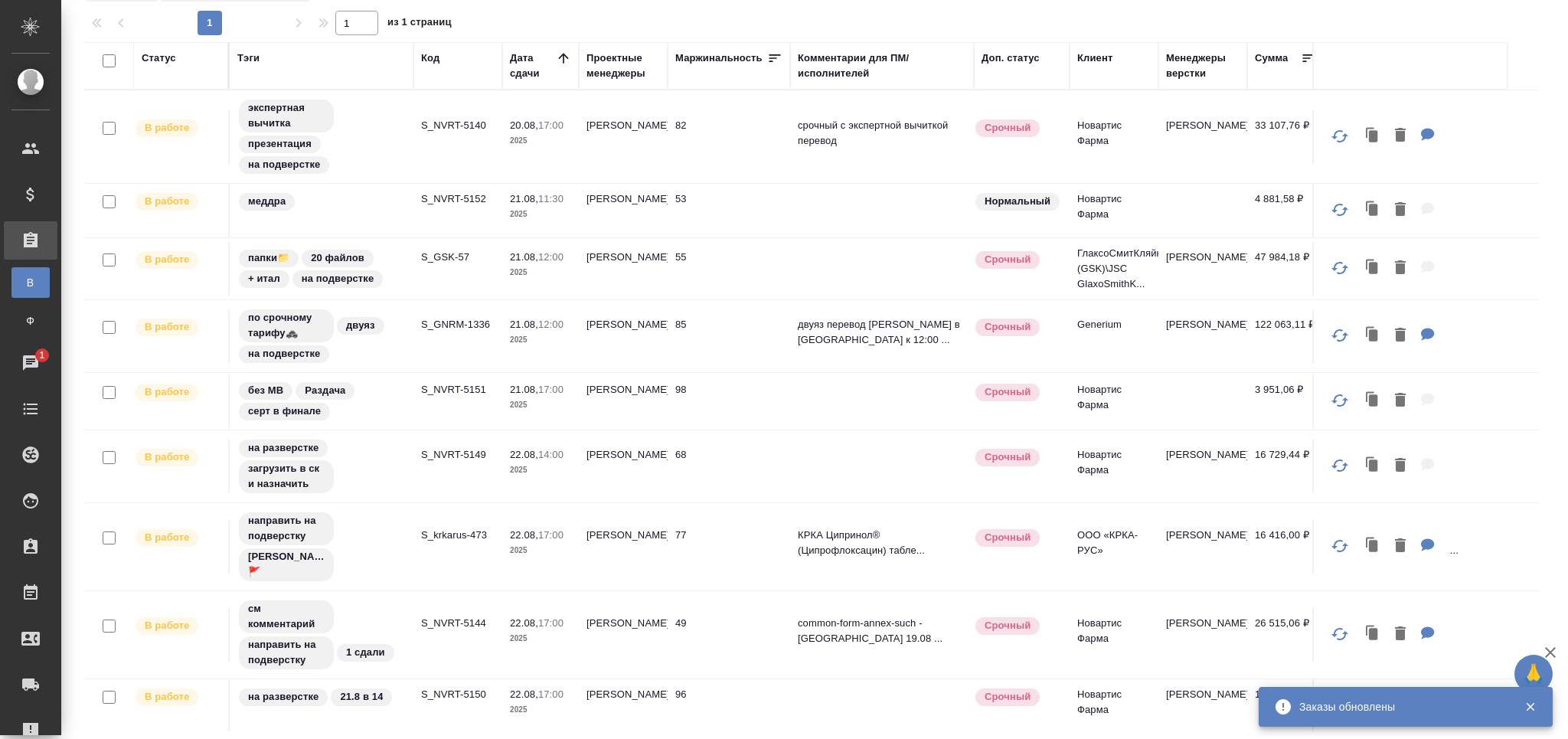
click at [439, 252] on p "S_GSK-57" at bounding box center [458, 257] width 74 height 15
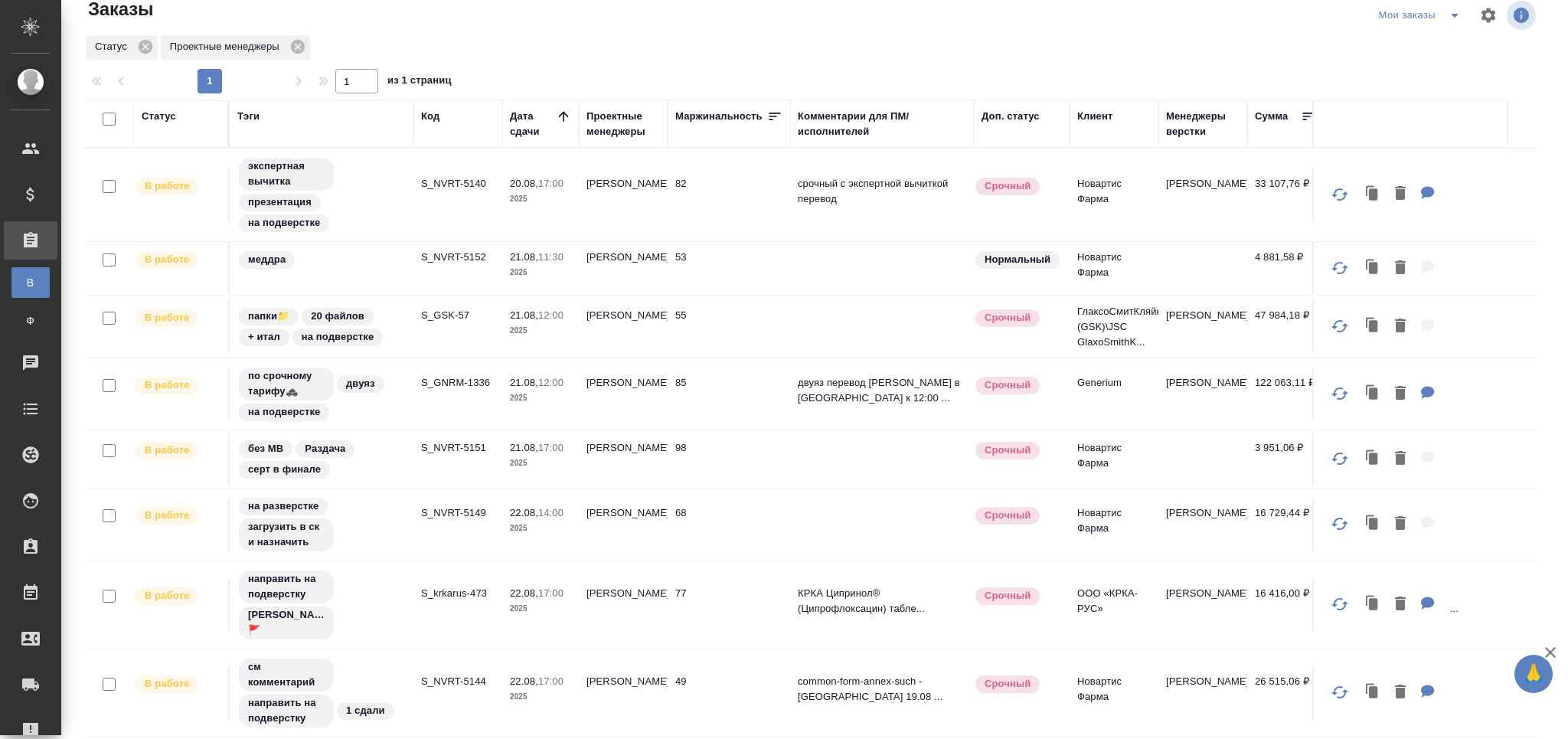
scroll to position [0, 0]
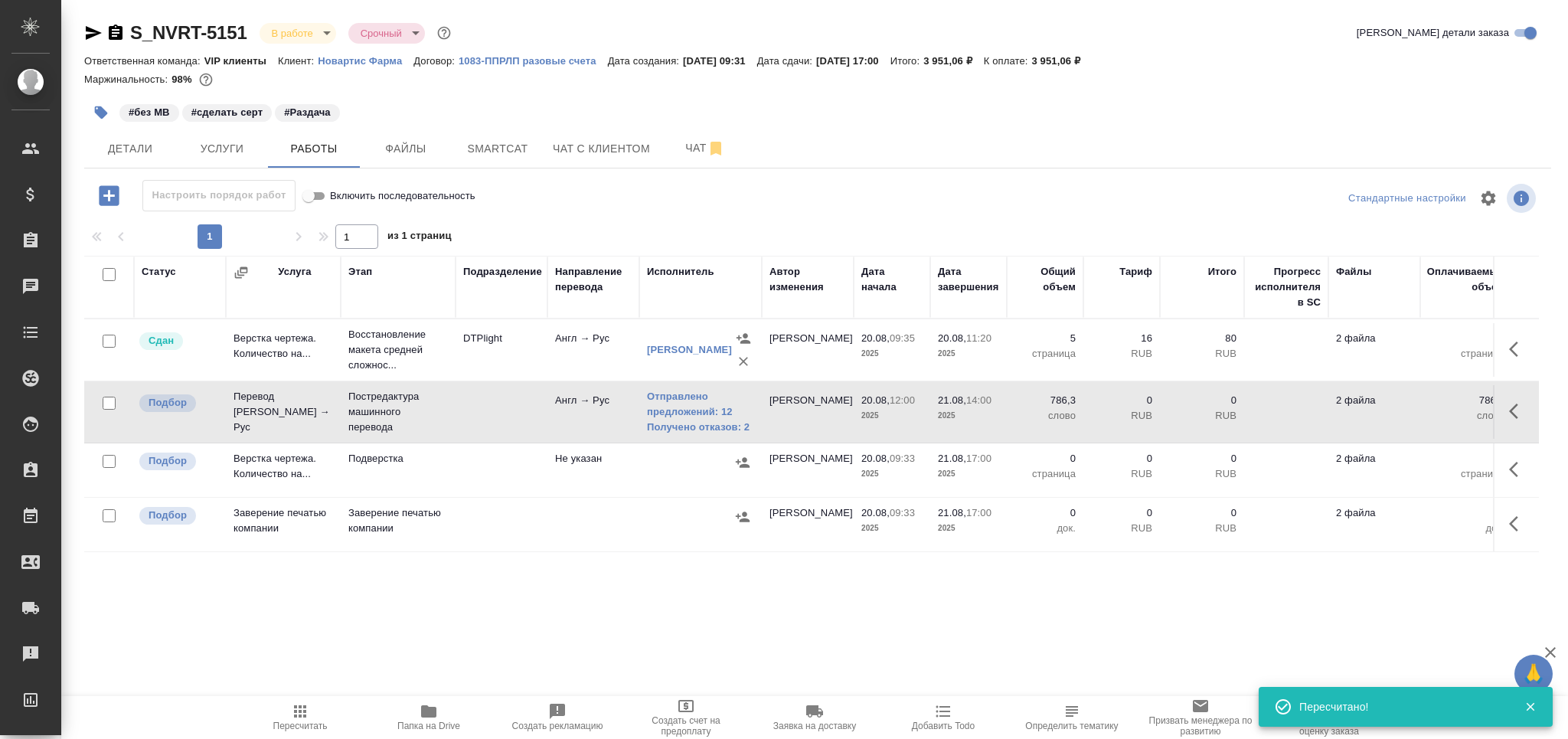
click at [296, 730] on span "Пересчитать" at bounding box center [300, 726] width 54 height 11
click at [103, 116] on icon "button" at bounding box center [102, 113] width 13 height 13
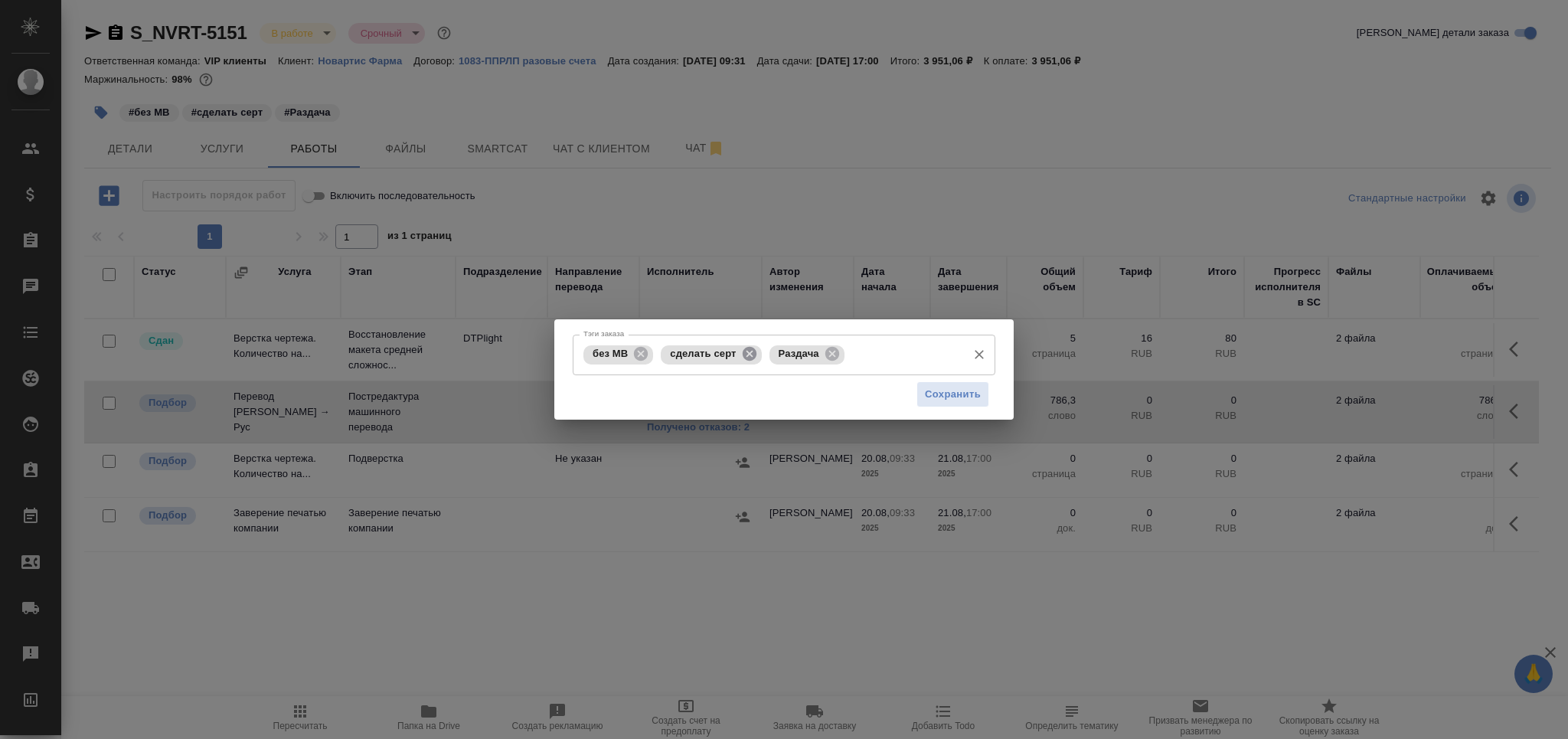
click at [754, 353] on icon at bounding box center [748, 354] width 13 height 14
click at [831, 359] on input "Тэги заказа" at bounding box center [849, 355] width 220 height 26
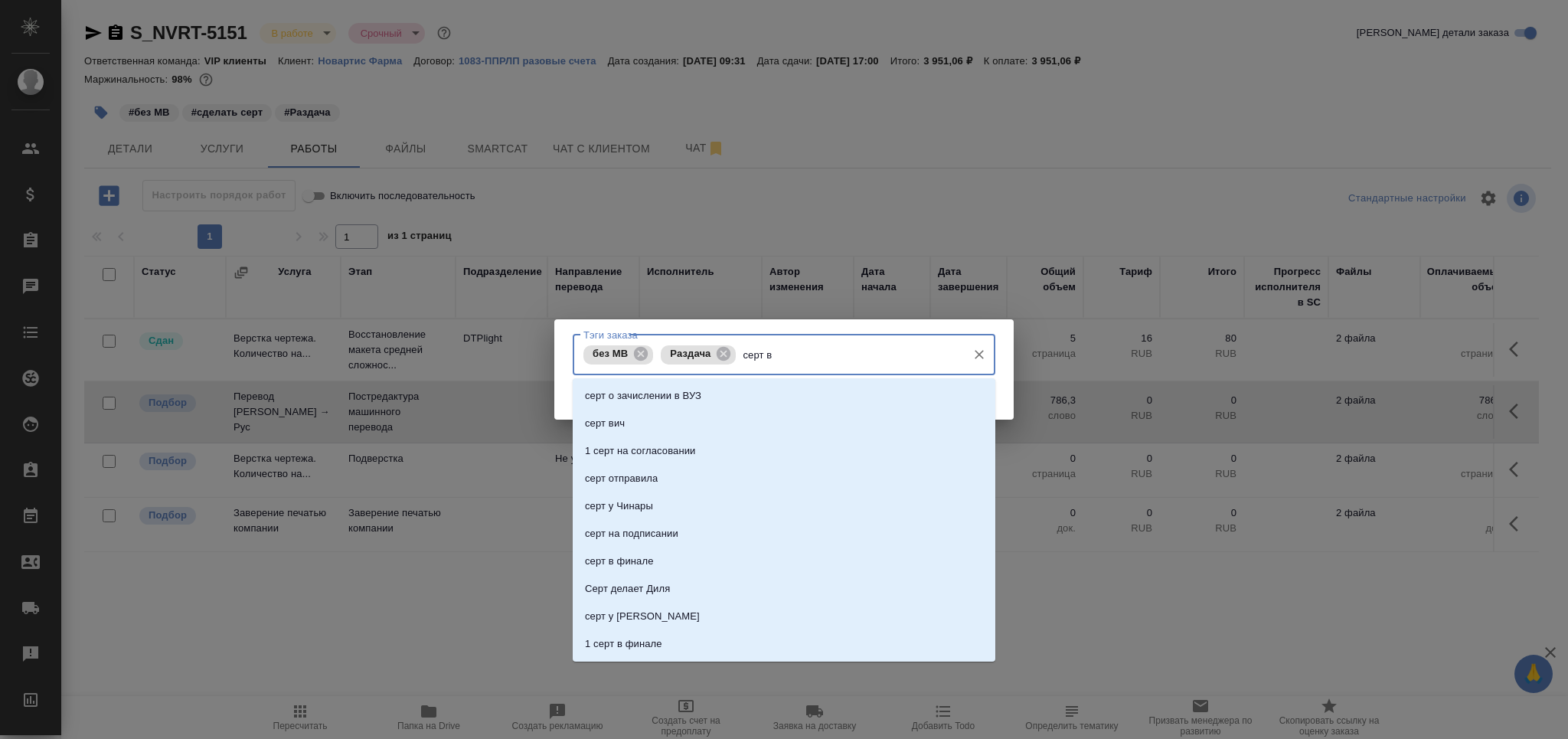
type input "серт в"
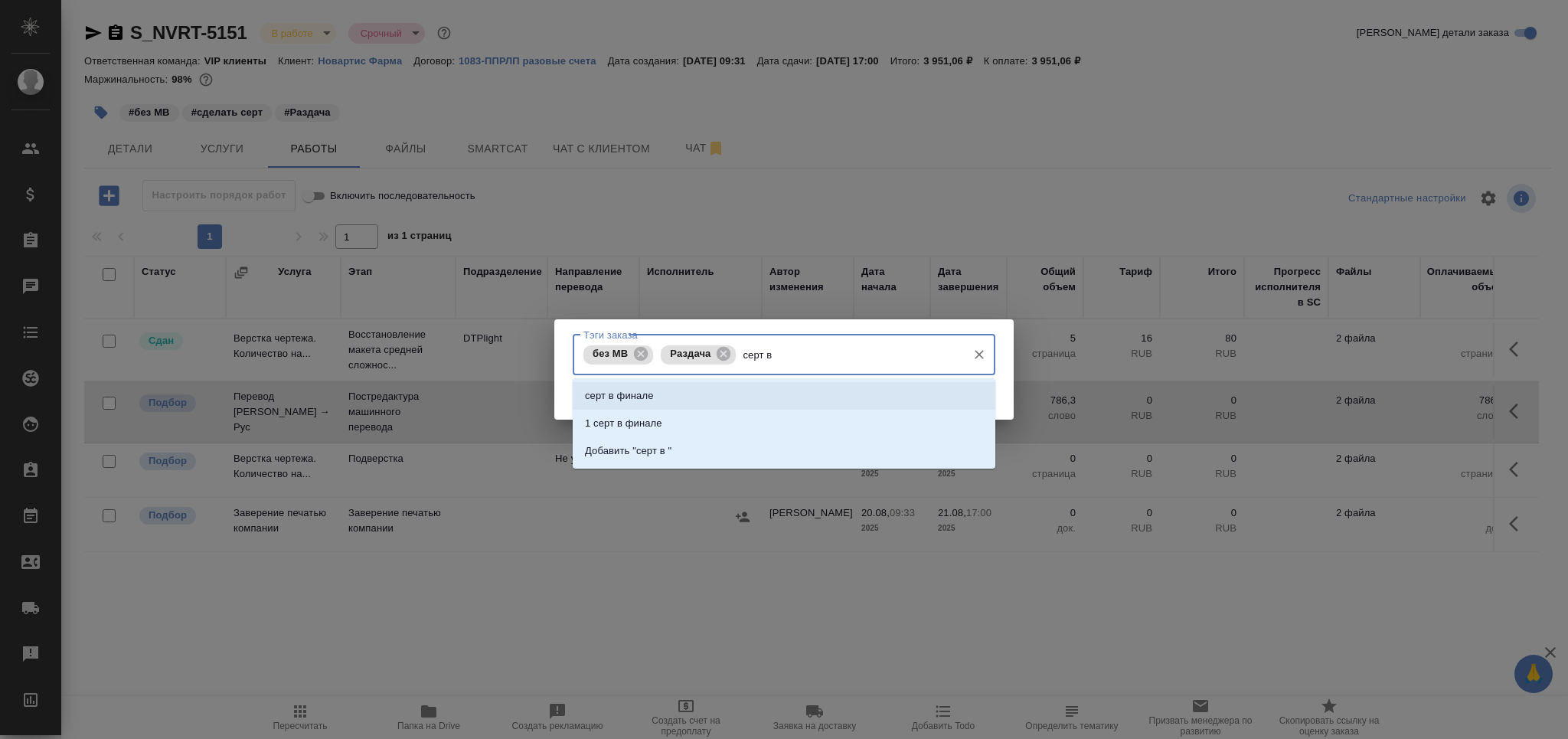
click at [705, 393] on li "серт в финале" at bounding box center [784, 396] width 423 height 28
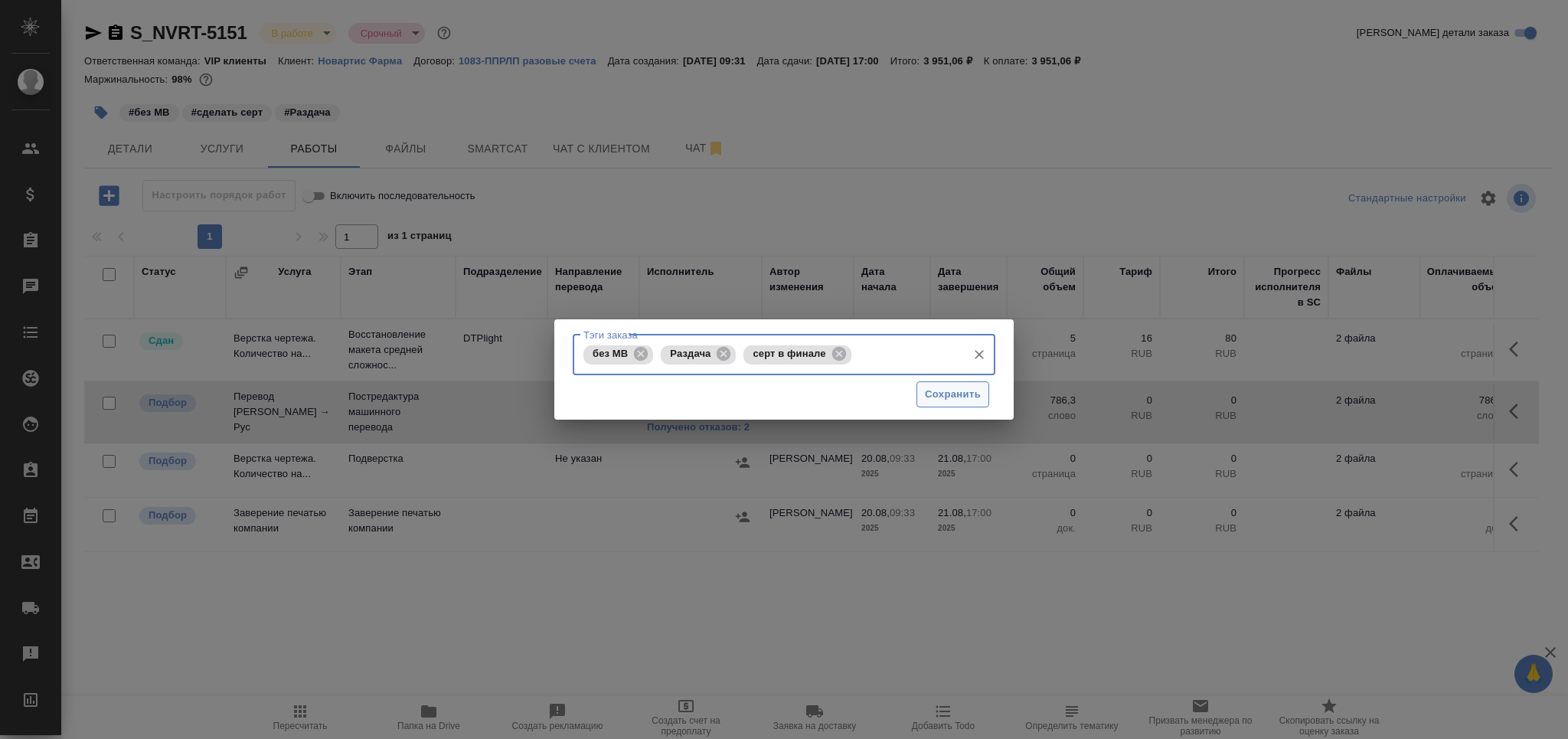
click at [953, 392] on span "Сохранить" at bounding box center [953, 395] width 56 height 18
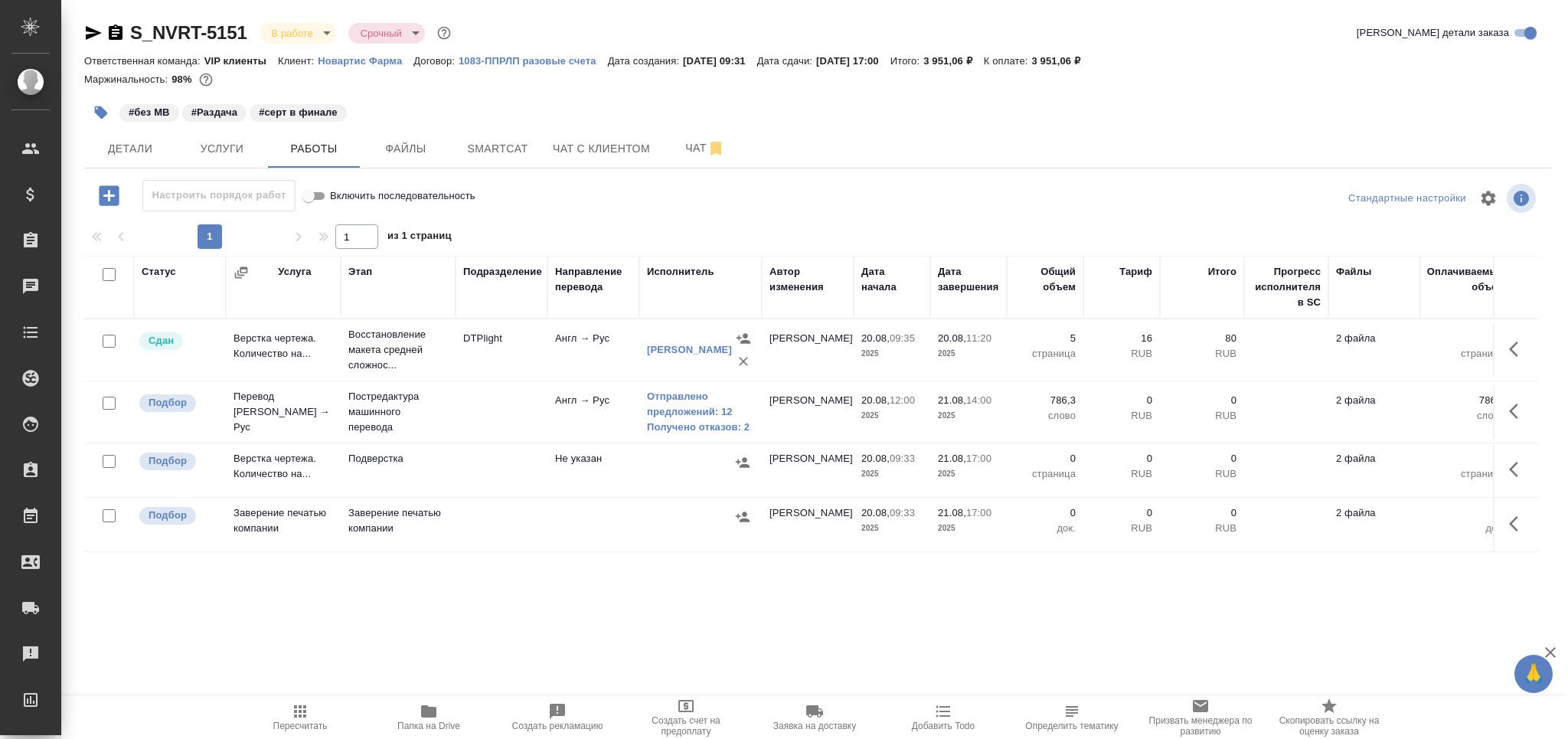
click at [502, 377] on td at bounding box center [501, 350] width 92 height 54
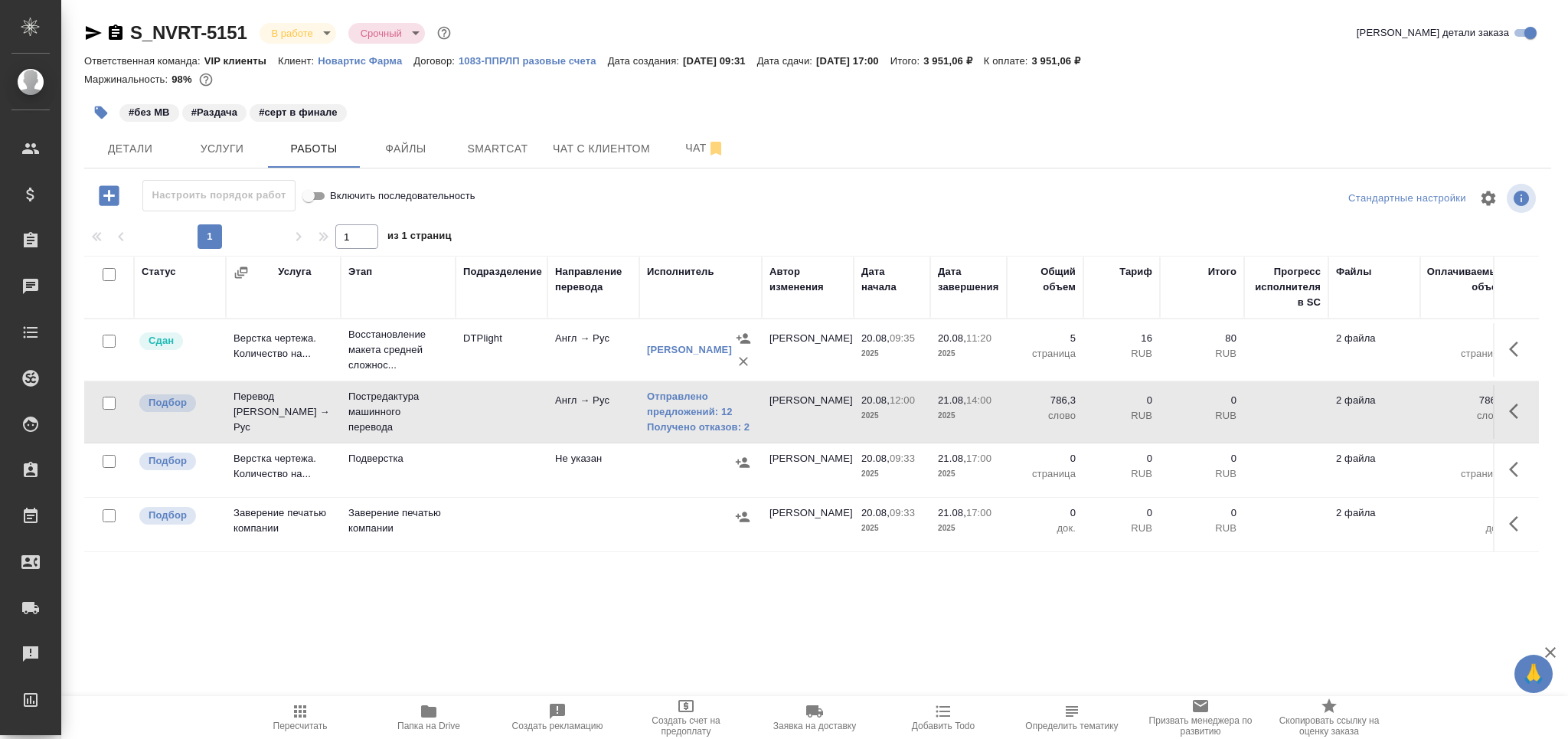
click at [502, 377] on td at bounding box center [501, 350] width 92 height 54
click at [283, 719] on span "Пересчитать" at bounding box center [300, 717] width 111 height 29
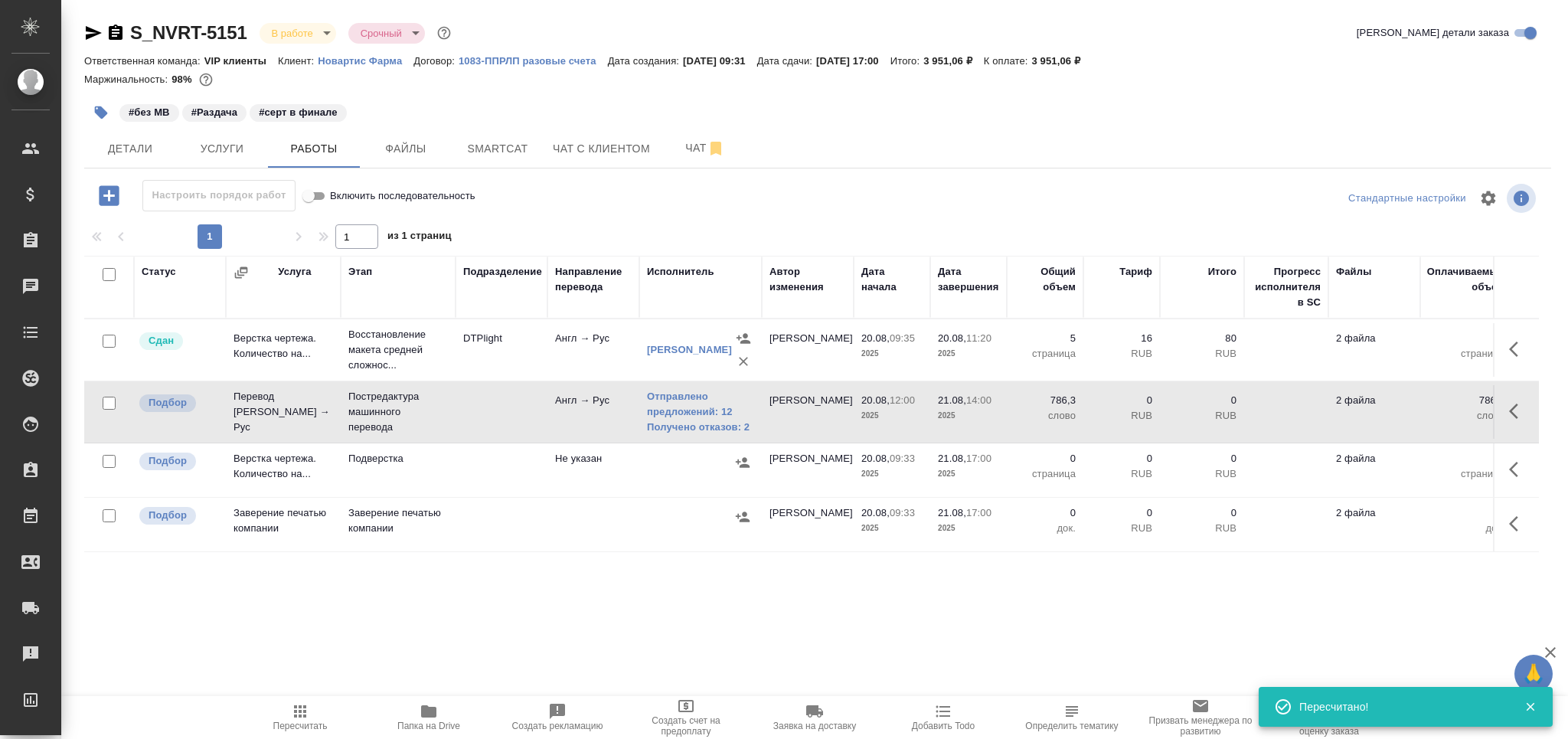
click at [270, 709] on span "Пересчитать" at bounding box center [300, 717] width 111 height 29
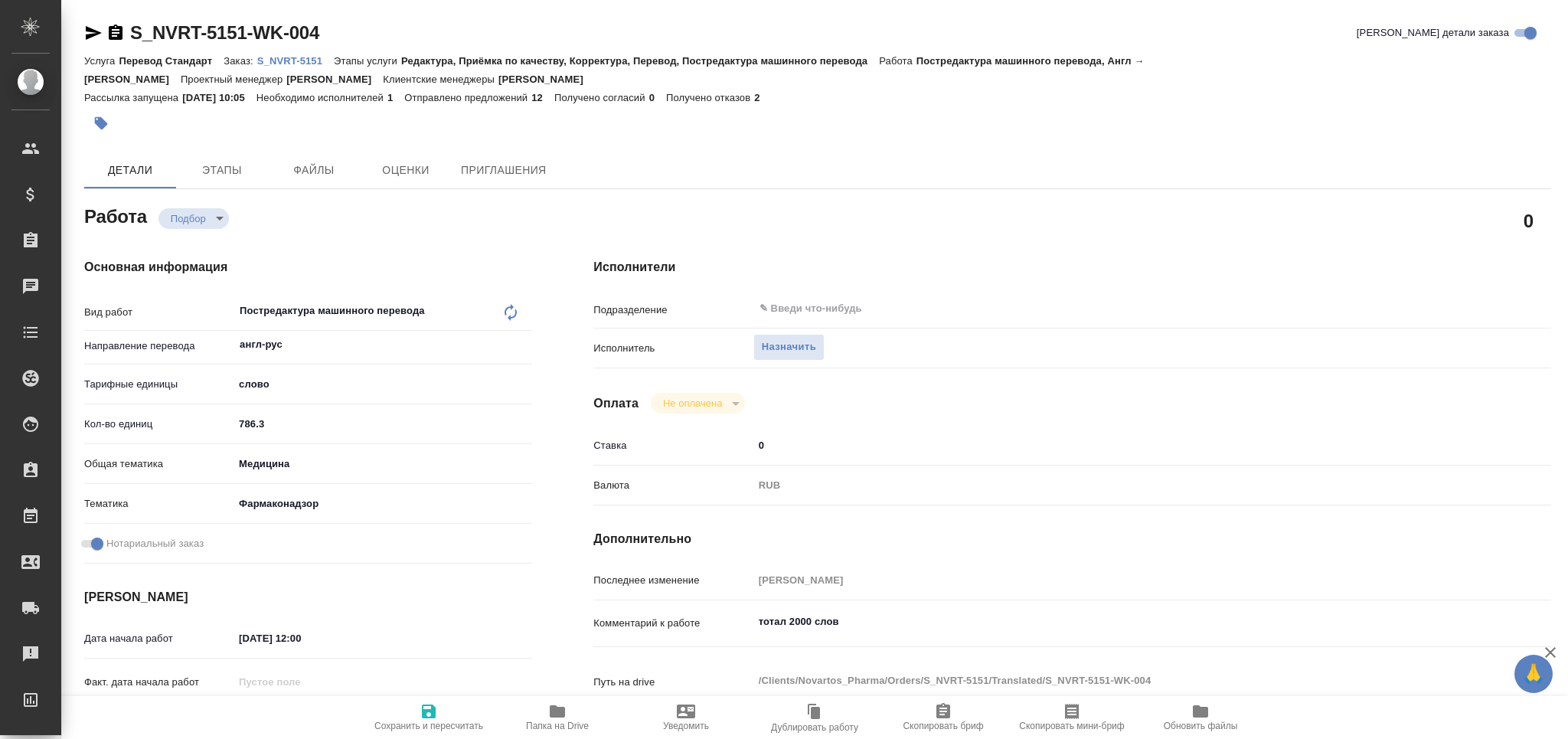
type textarea "x"
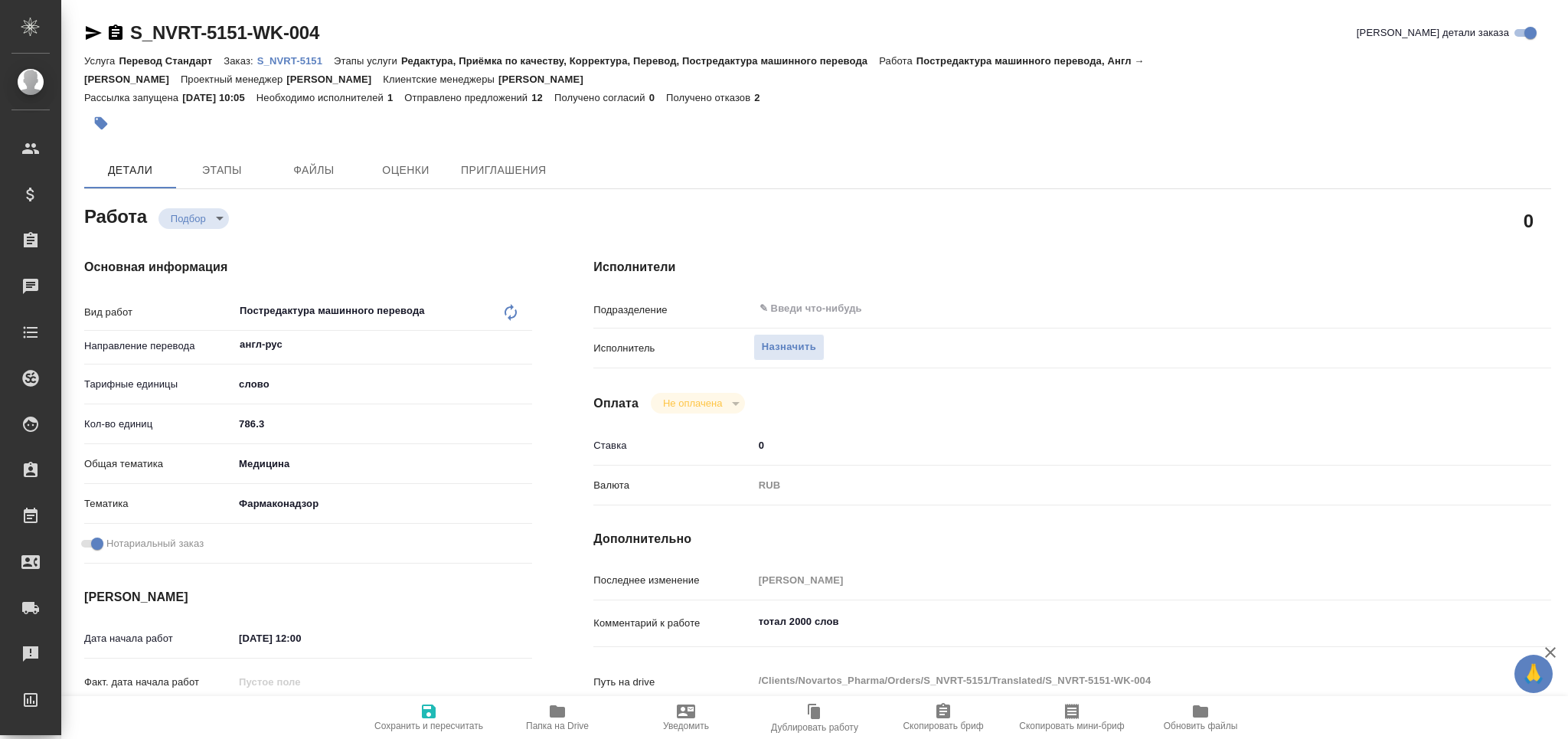
type textarea "x"
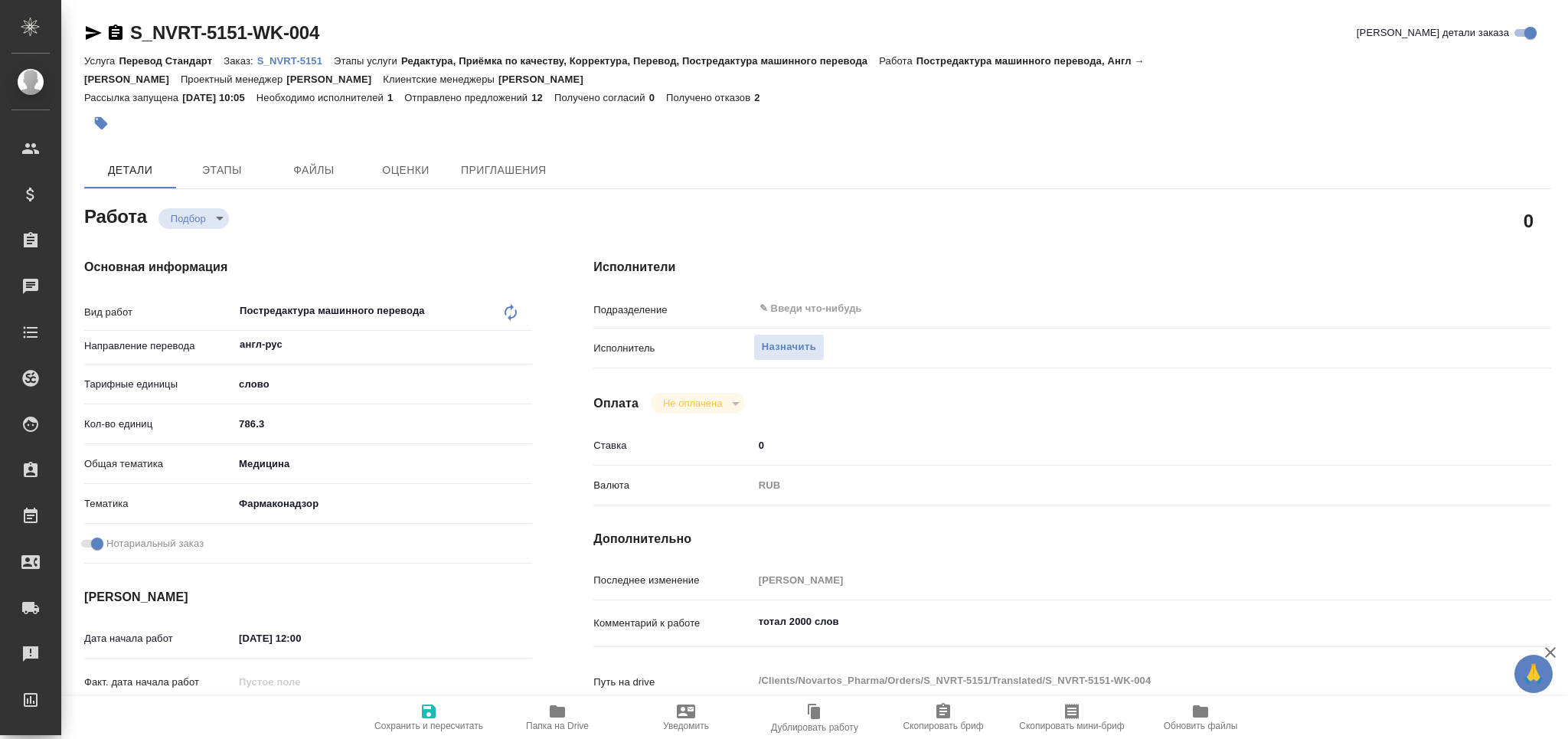
type textarea "x"
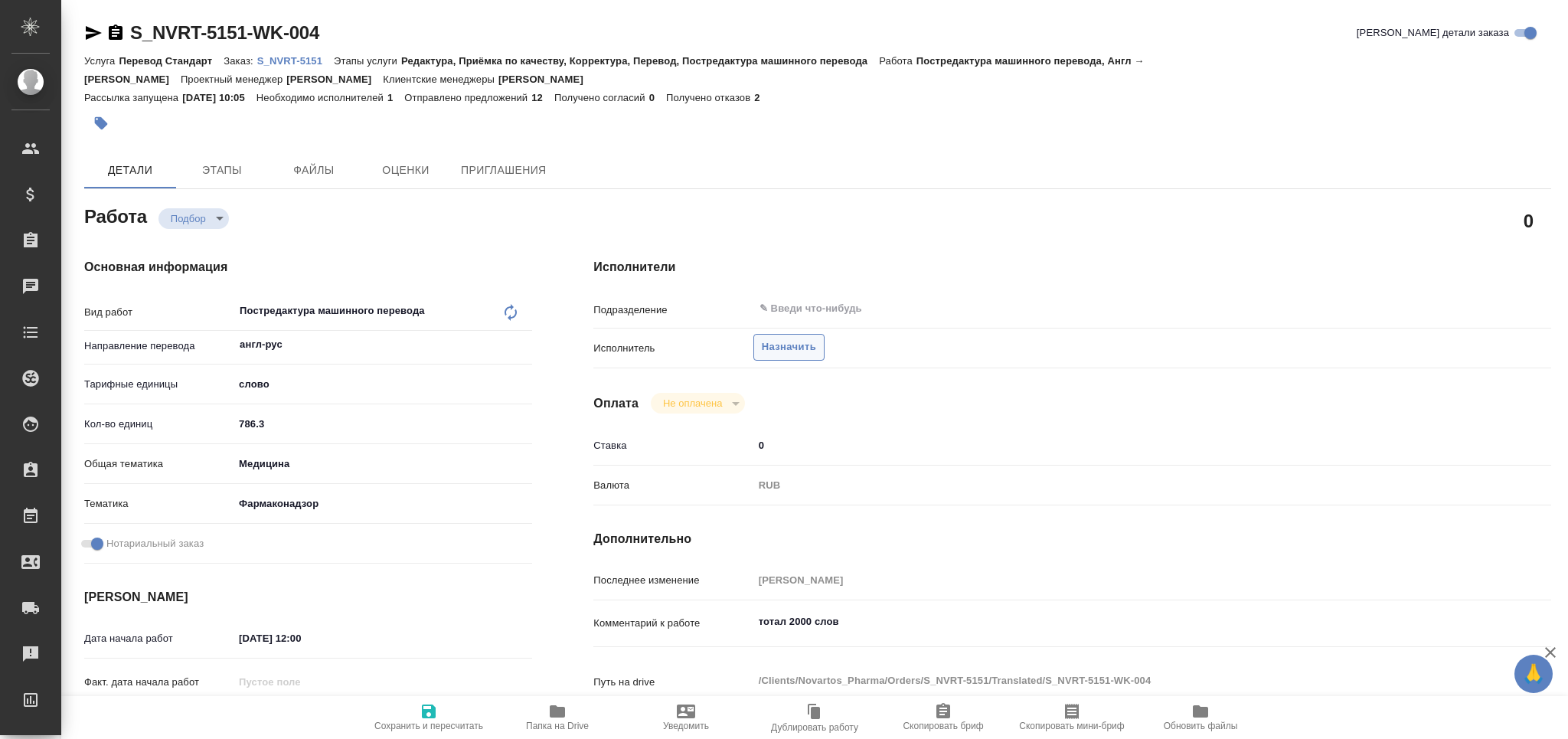
click at [785, 343] on span "Назначить" at bounding box center [789, 347] width 54 height 18
type textarea "x"
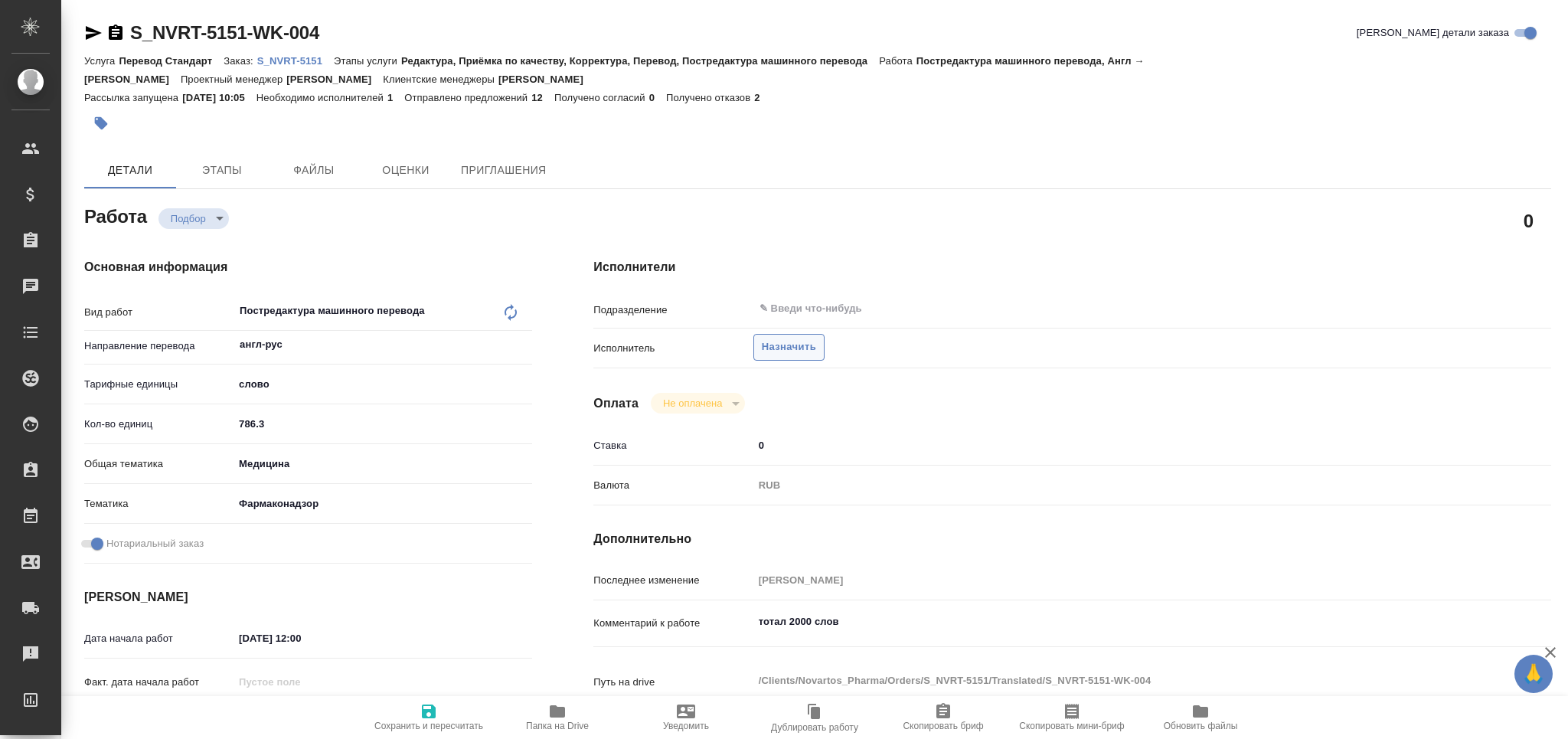
type textarea "x"
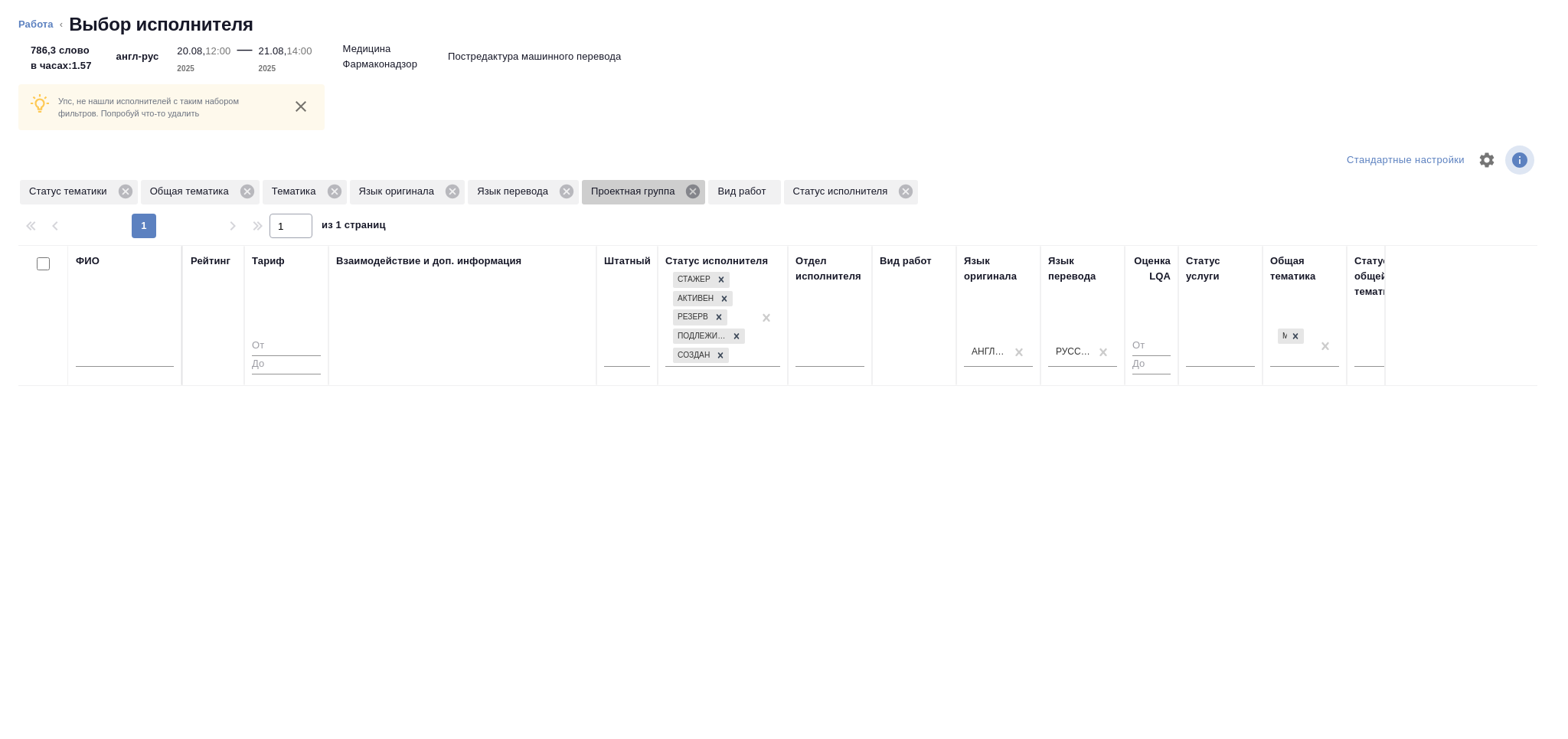
click at [689, 193] on icon at bounding box center [693, 191] width 13 height 14
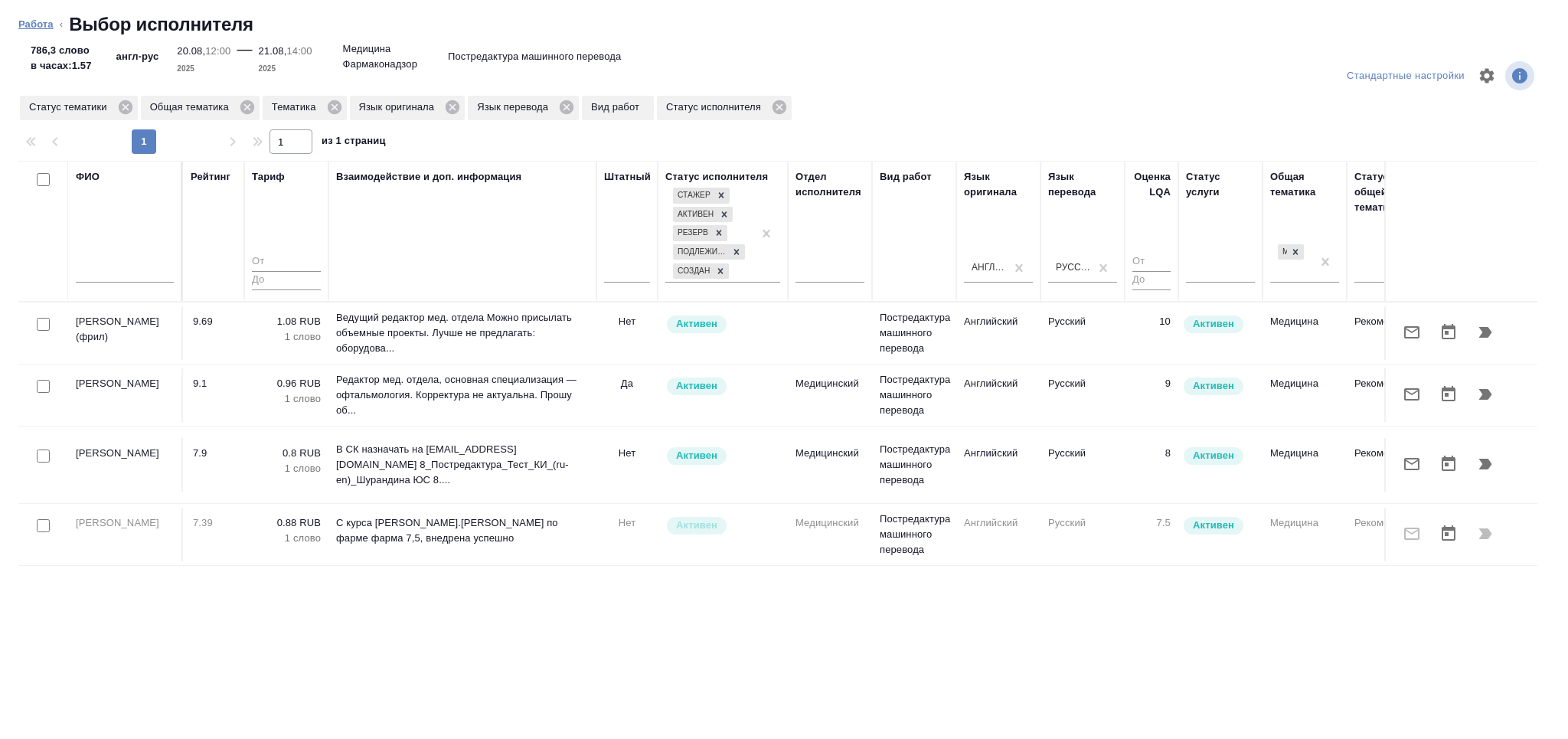
click at [37, 24] on link "Работа" at bounding box center [35, 23] width 35 height 12
type textarea "x"
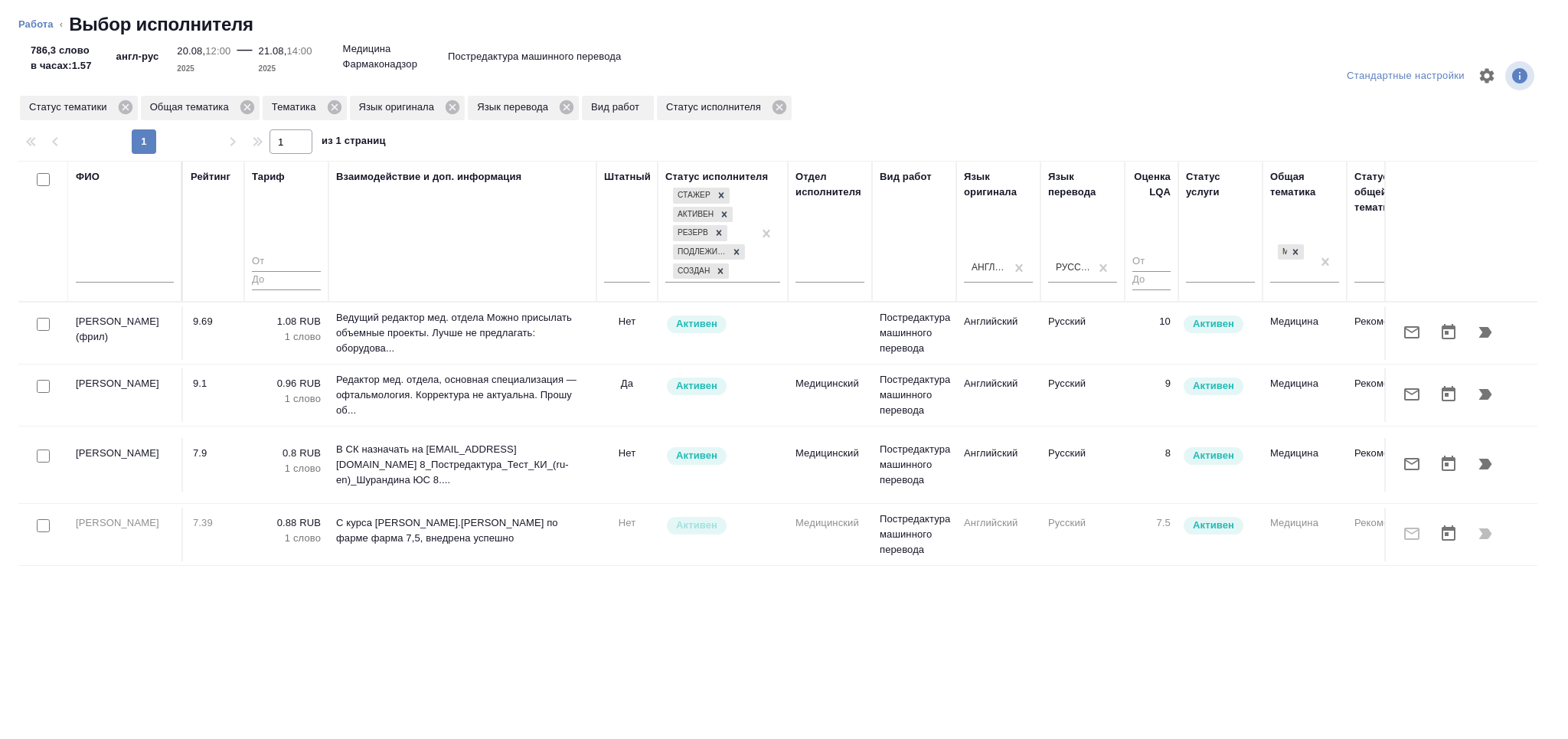
type textarea "x"
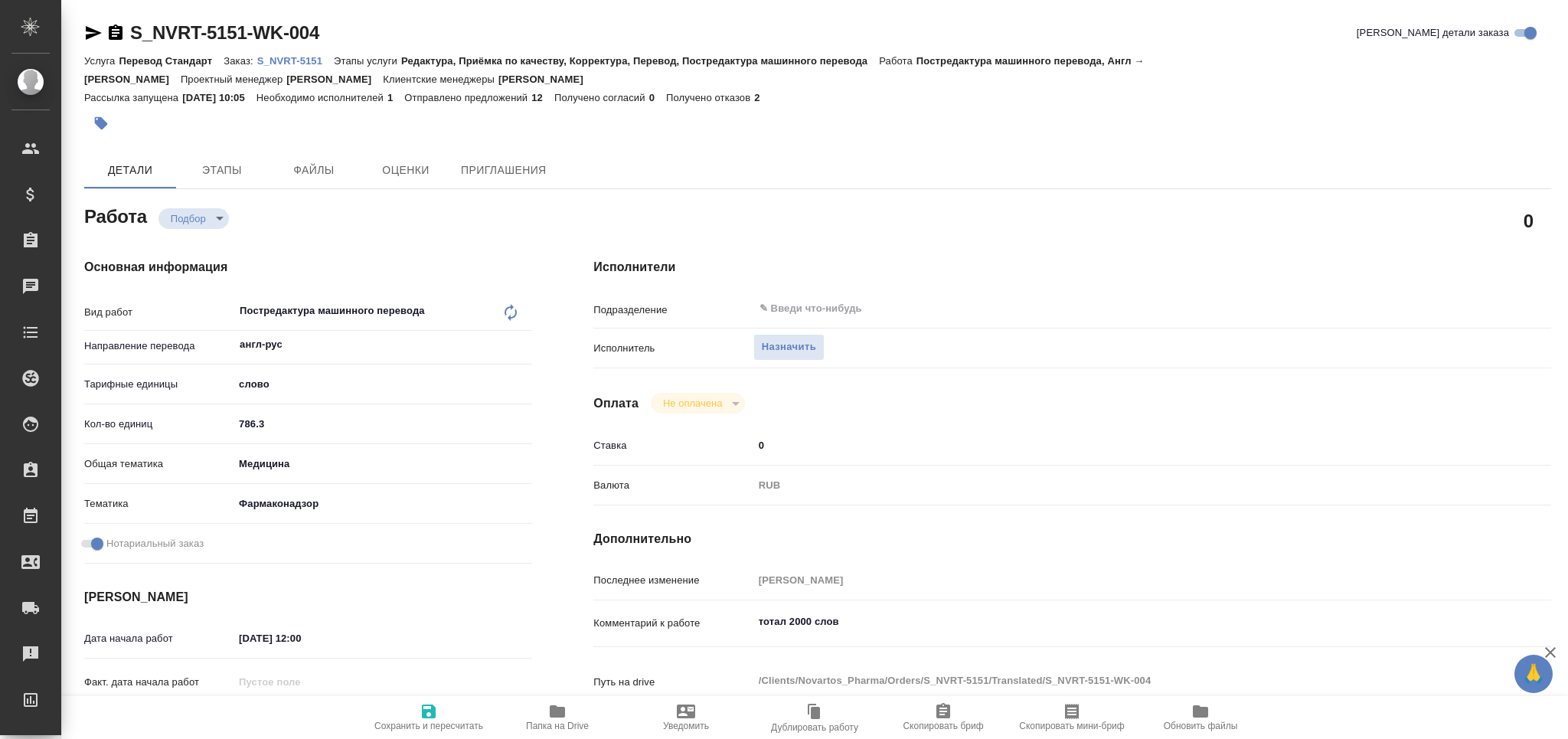
type textarea "x"
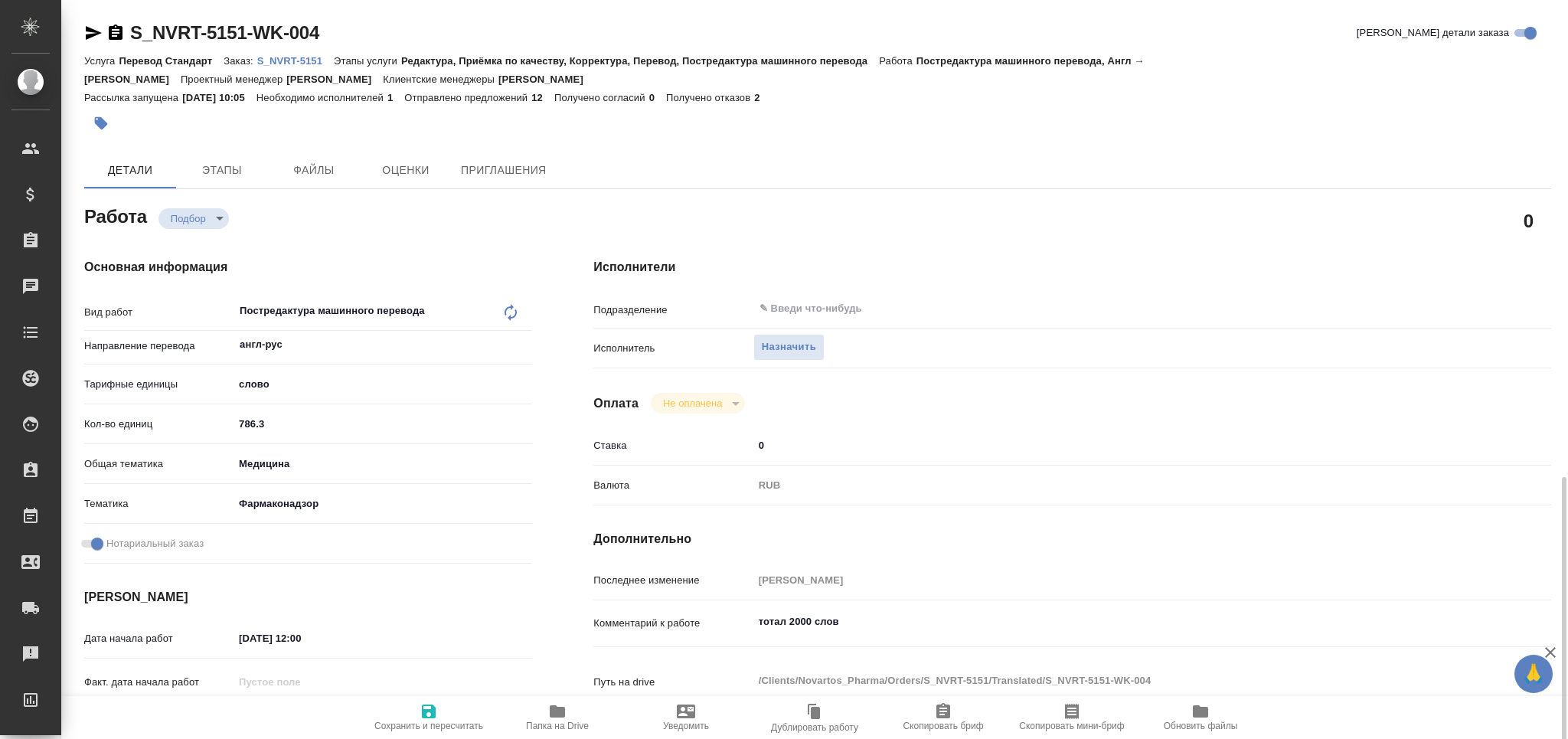
scroll to position [409, 0]
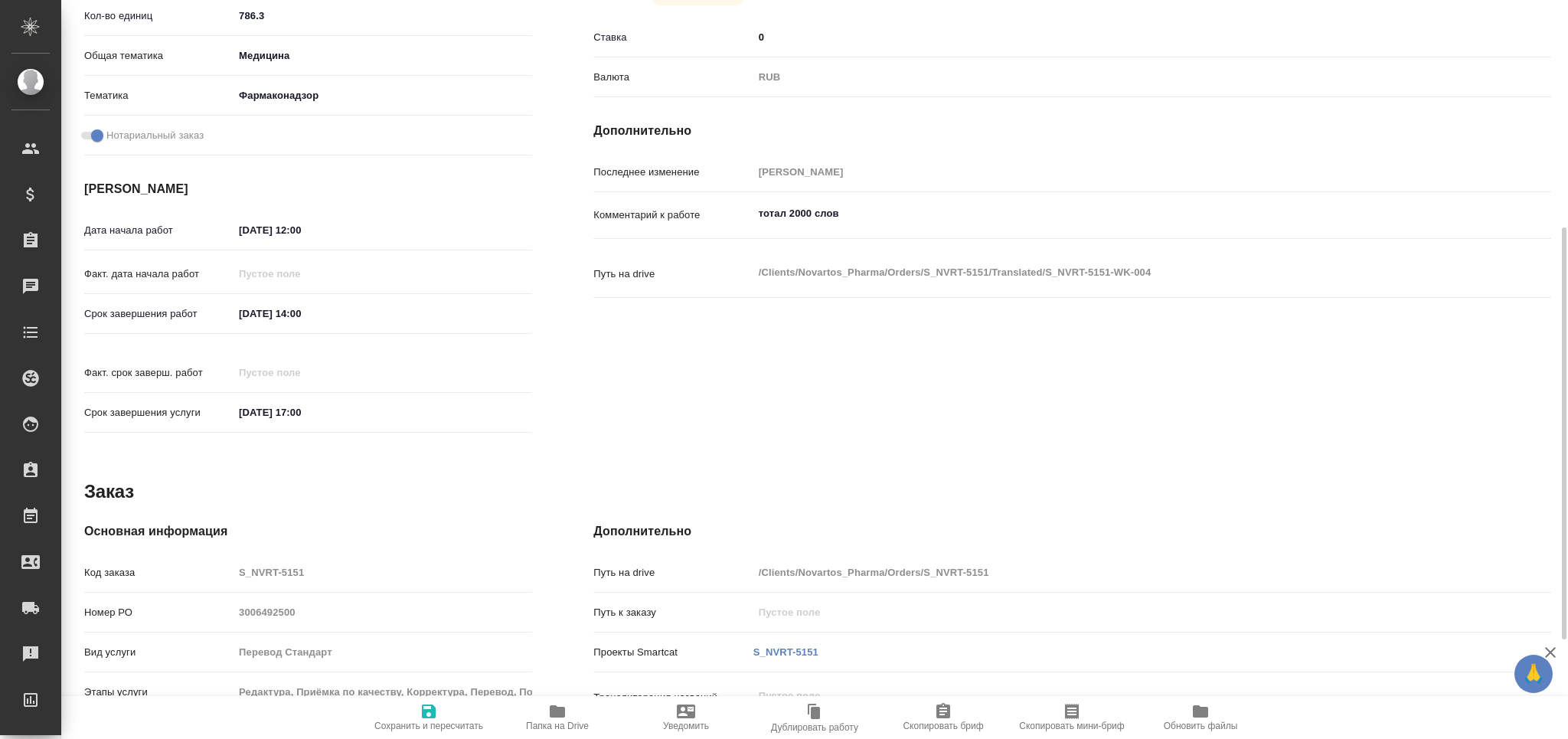
click at [1080, 713] on icon "button" at bounding box center [1071, 712] width 18 height 18
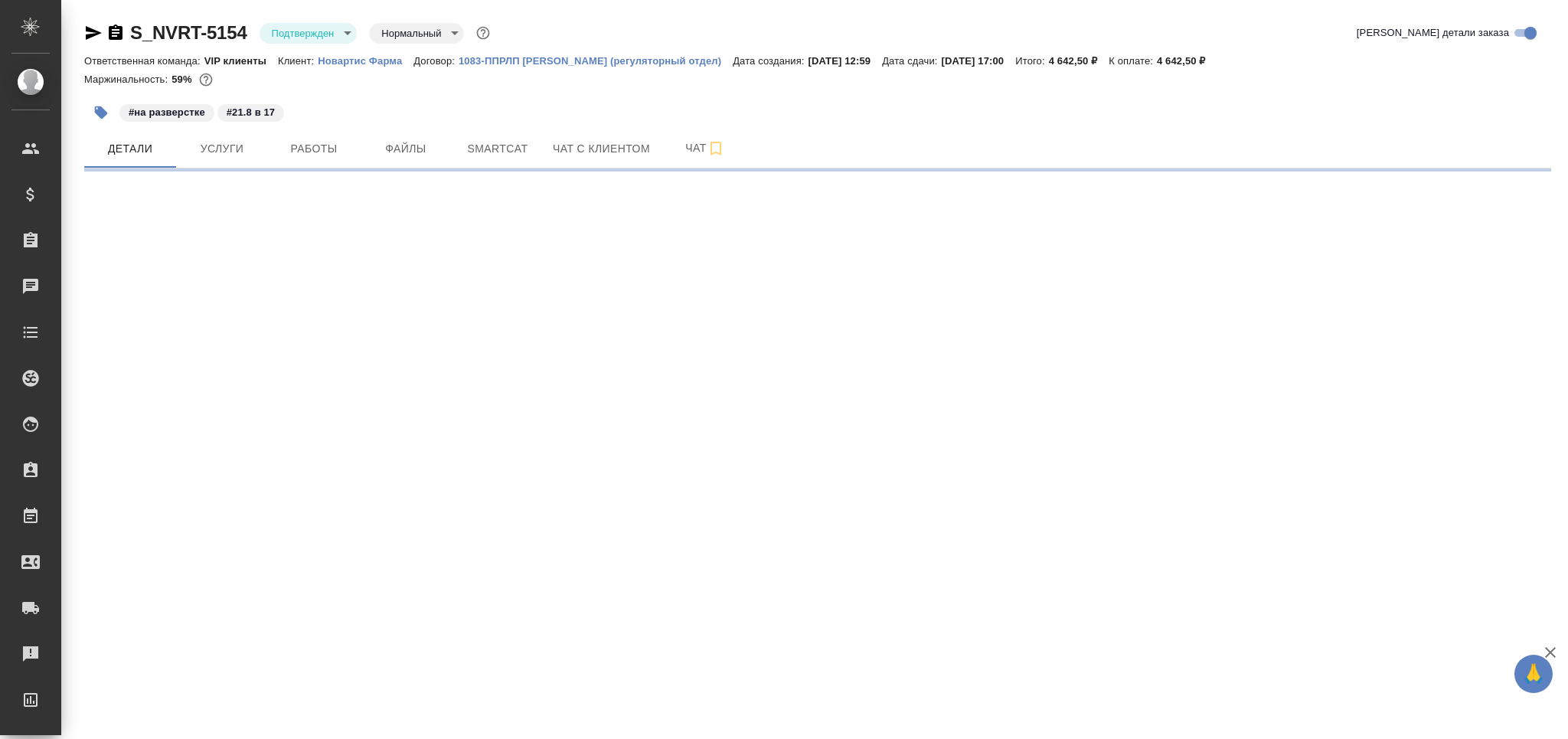
select select "RU"
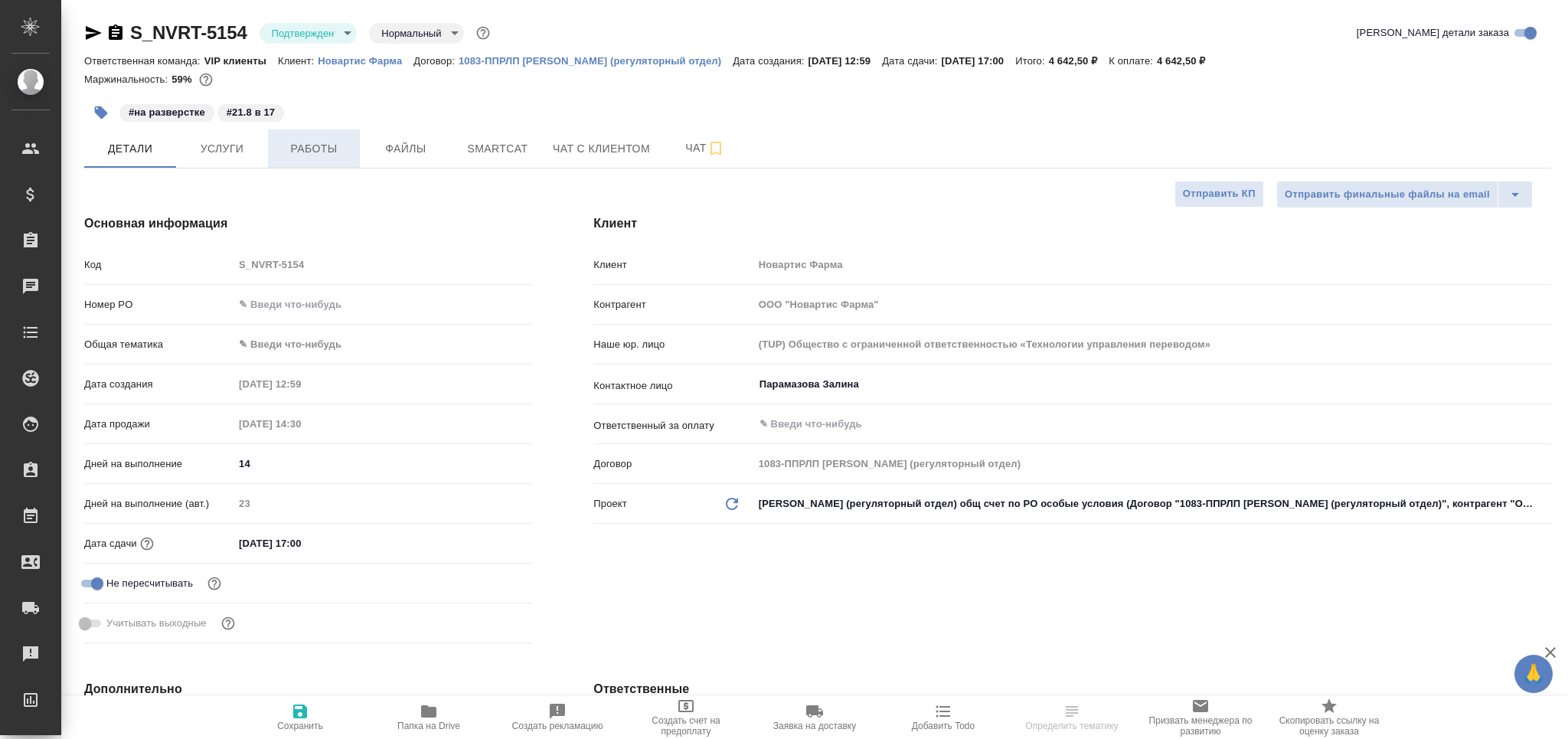
type textarea "x"
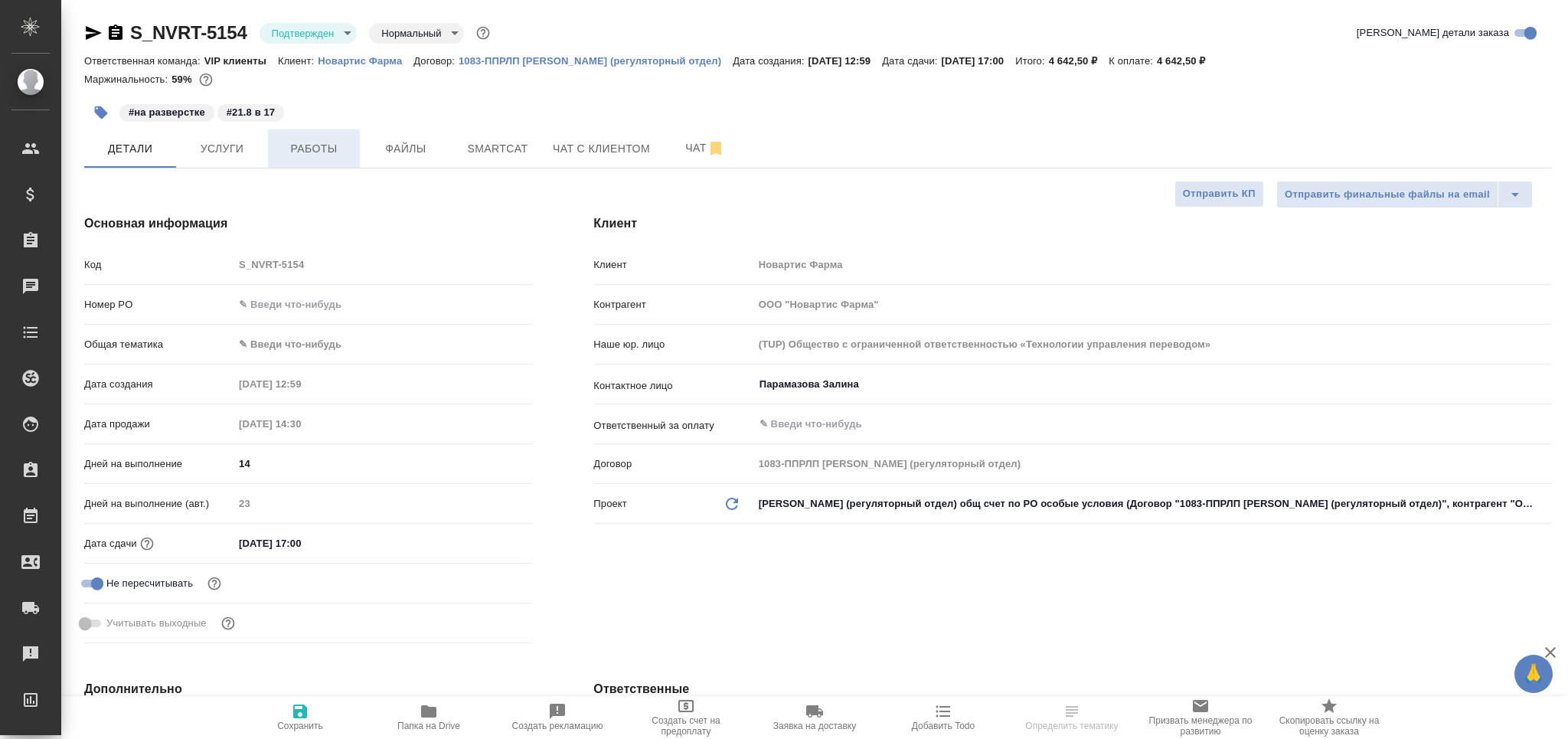
type textarea "x"
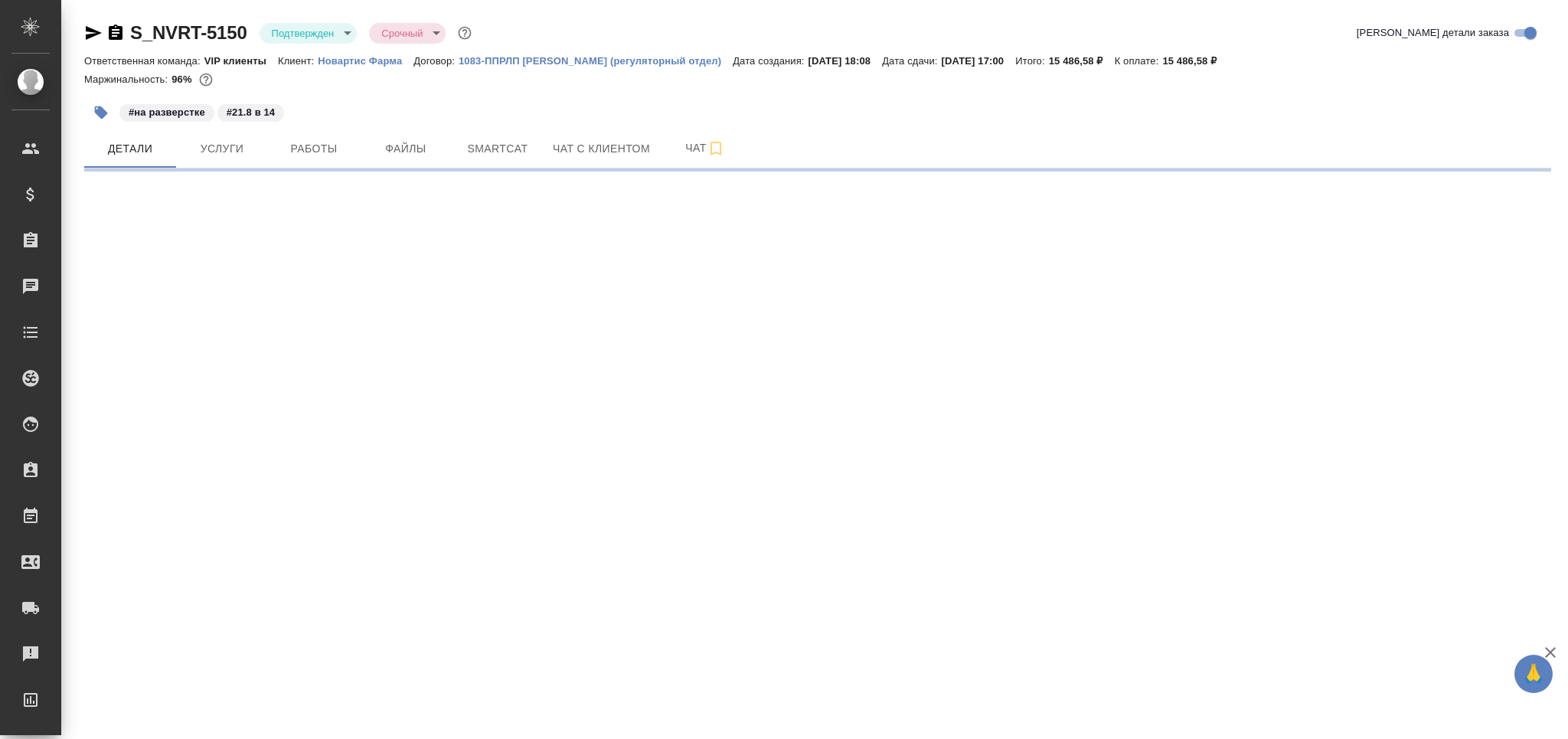
select select "RU"
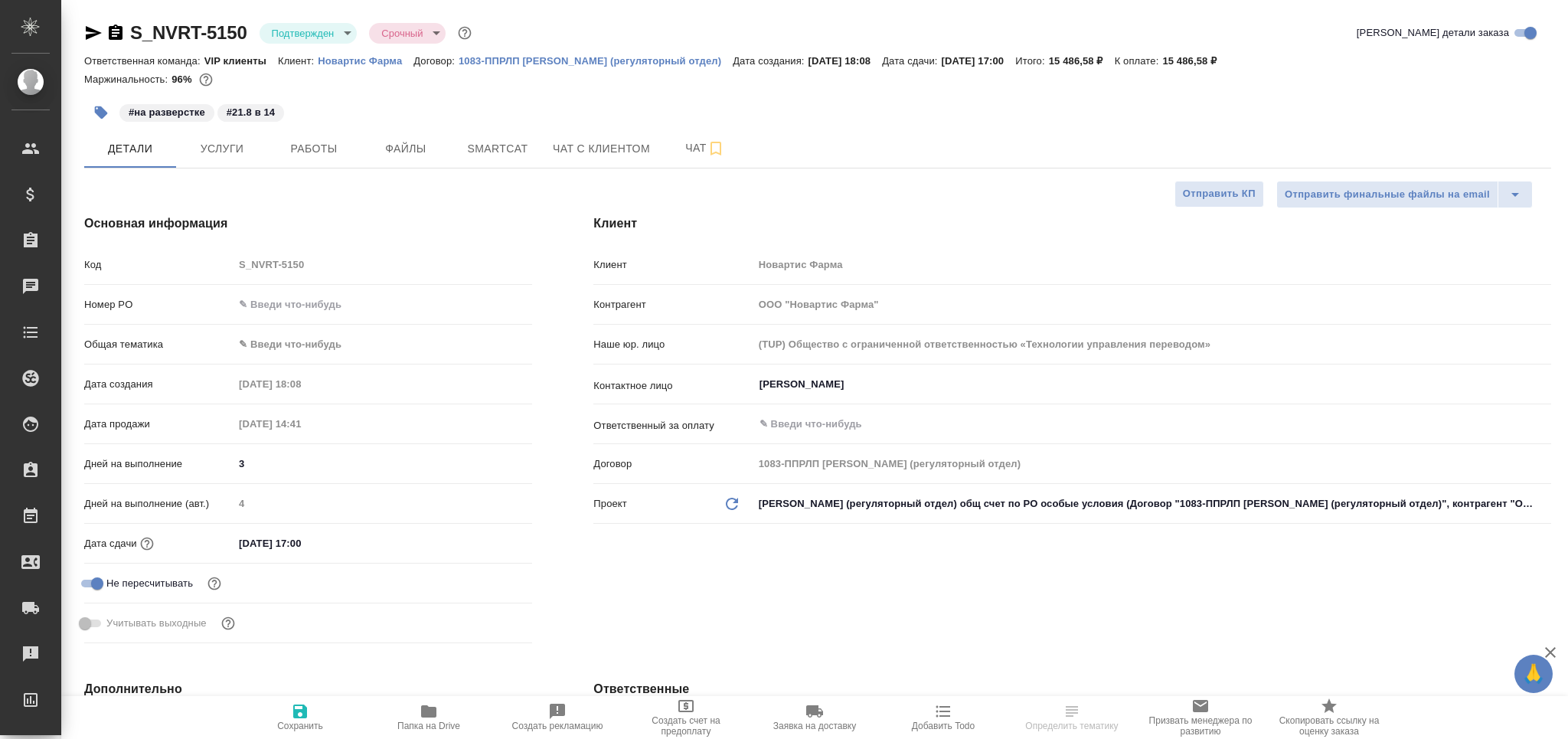
type textarea "x"
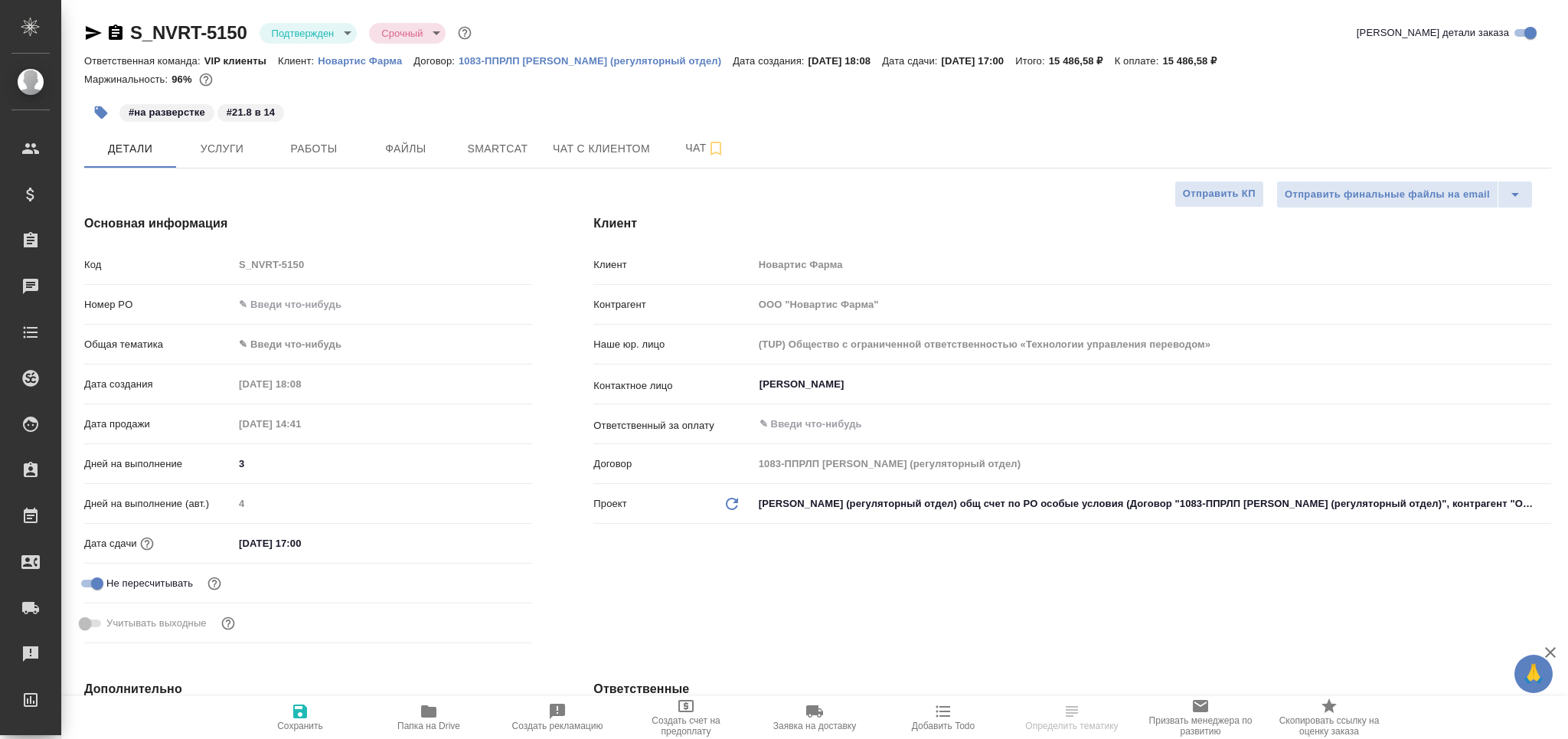
type textarea "x"
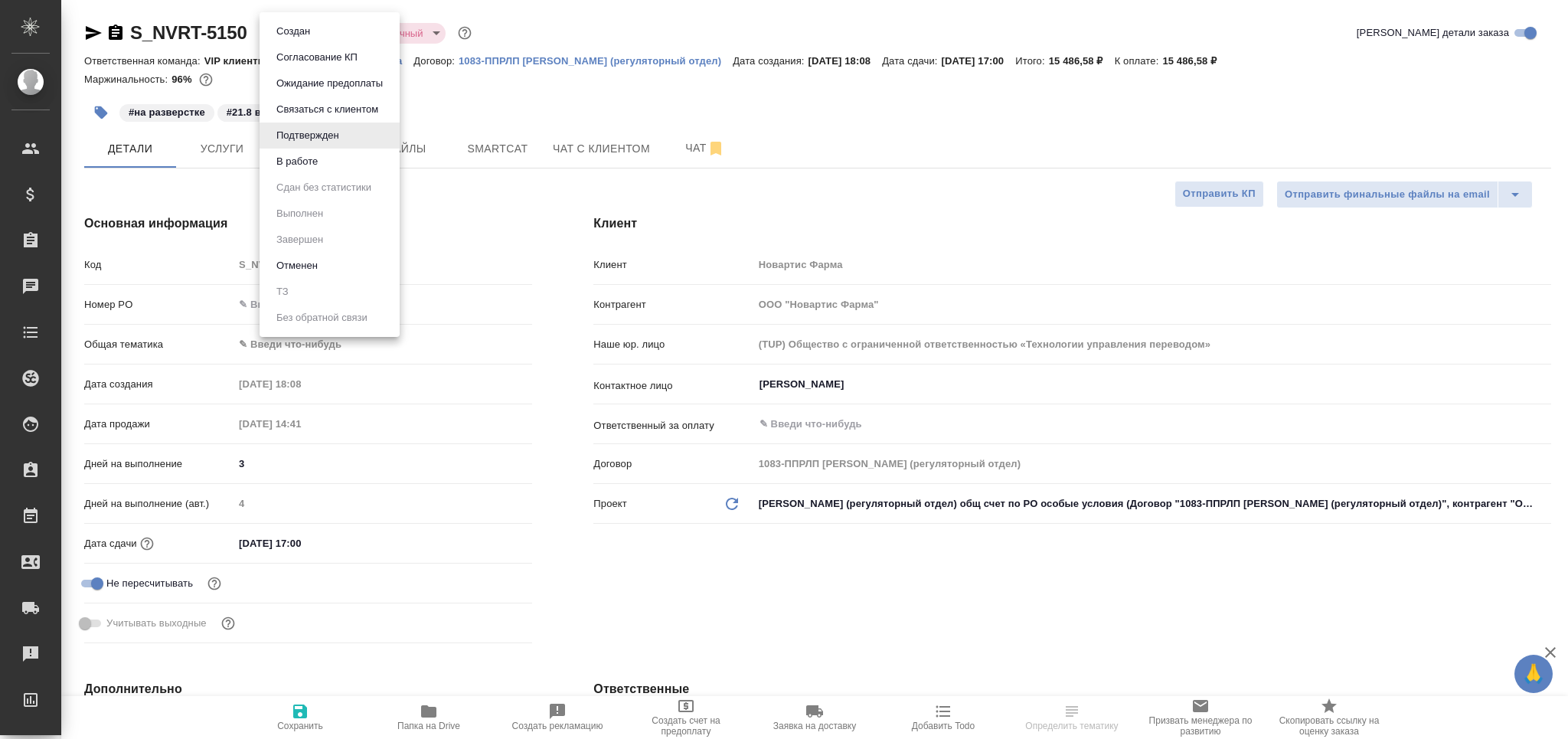
click at [333, 30] on body "🙏 .cls-1 fill:#fff; AWATERA Grabko [PERSON_NAME] Спецификации Заказы Чаты Todo …" at bounding box center [784, 431] width 1568 height 862
click at [347, 153] on li "В работе" at bounding box center [330, 161] width 140 height 26
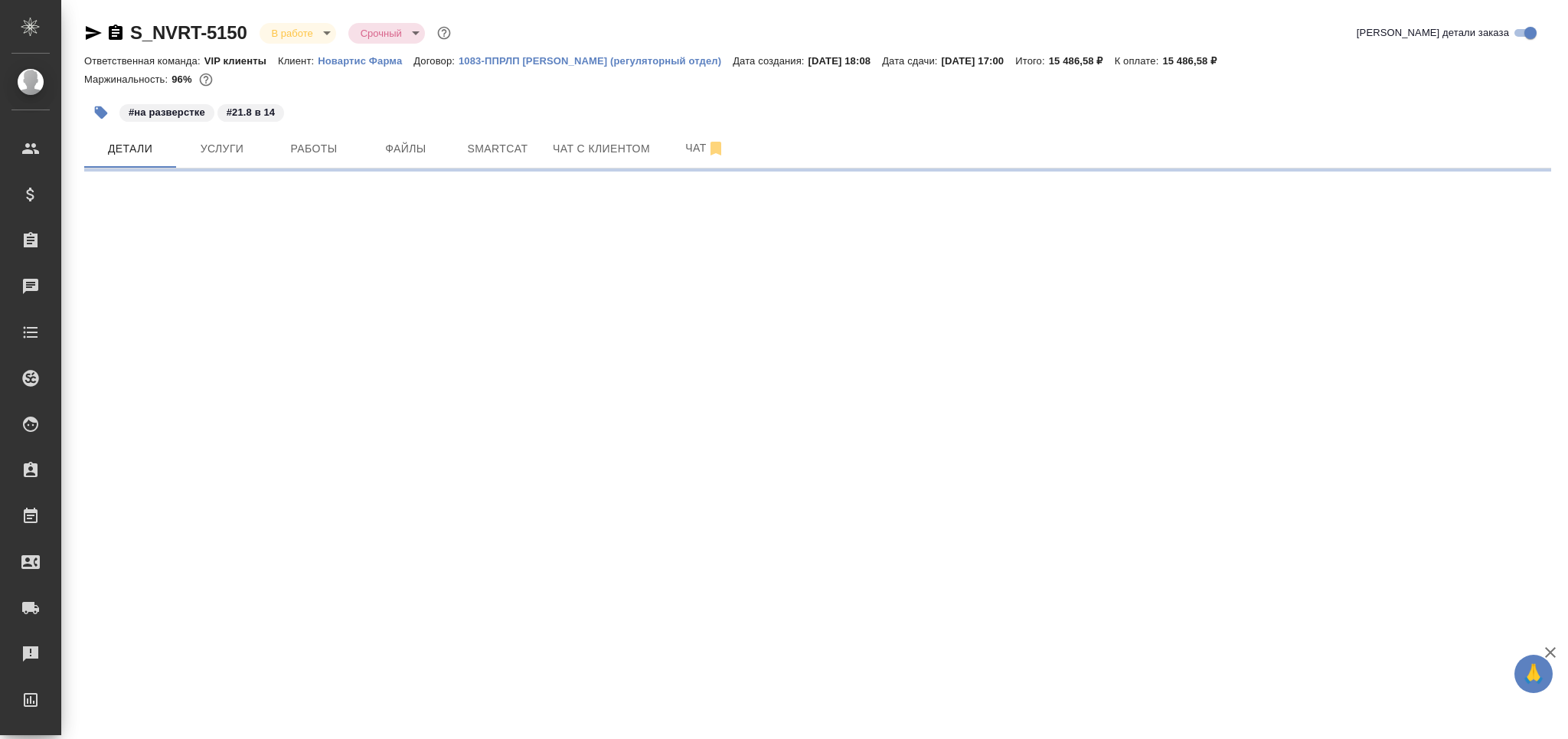
select select "RU"
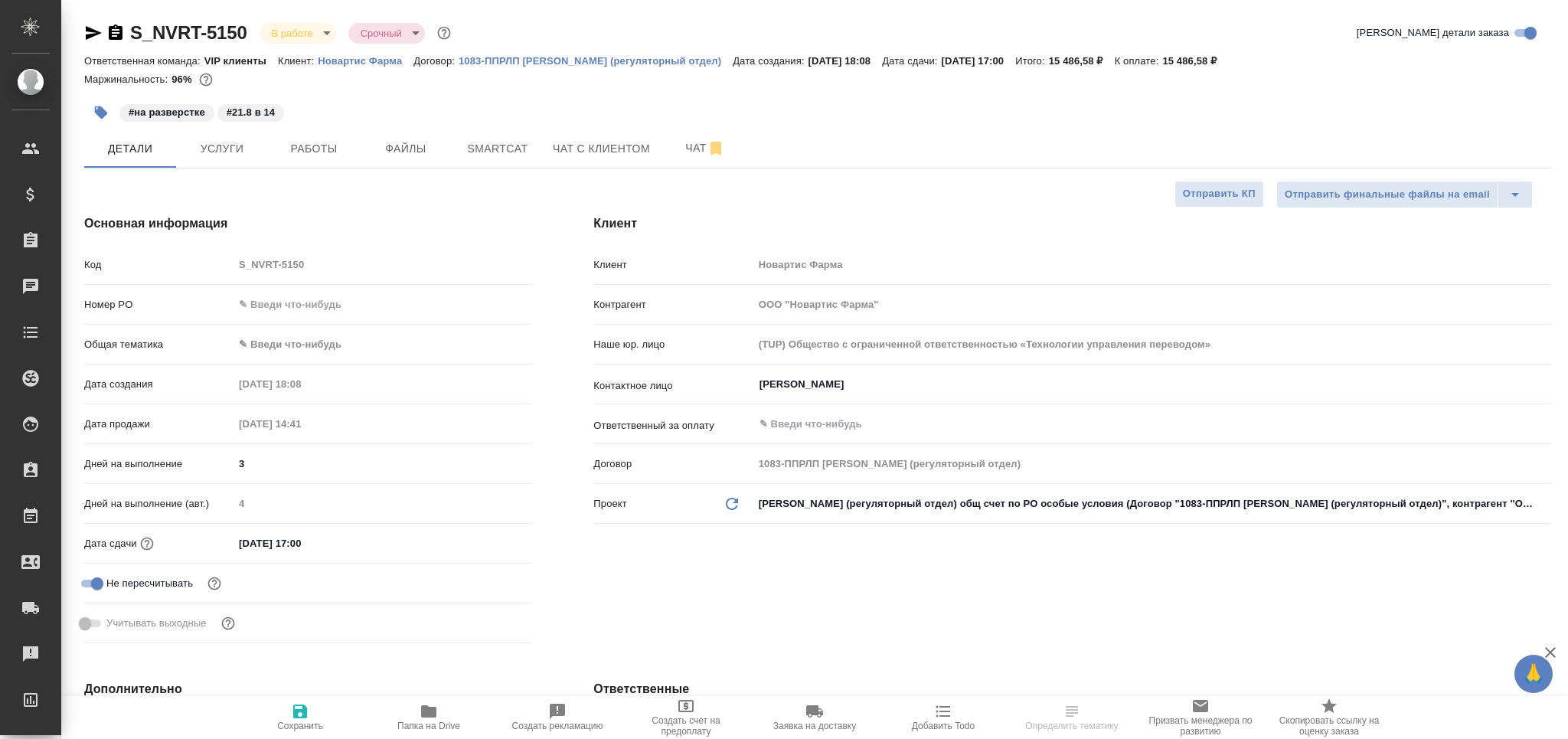
type textarea "x"
click at [215, 149] on span "Услуги" at bounding box center [222, 149] width 74 height 19
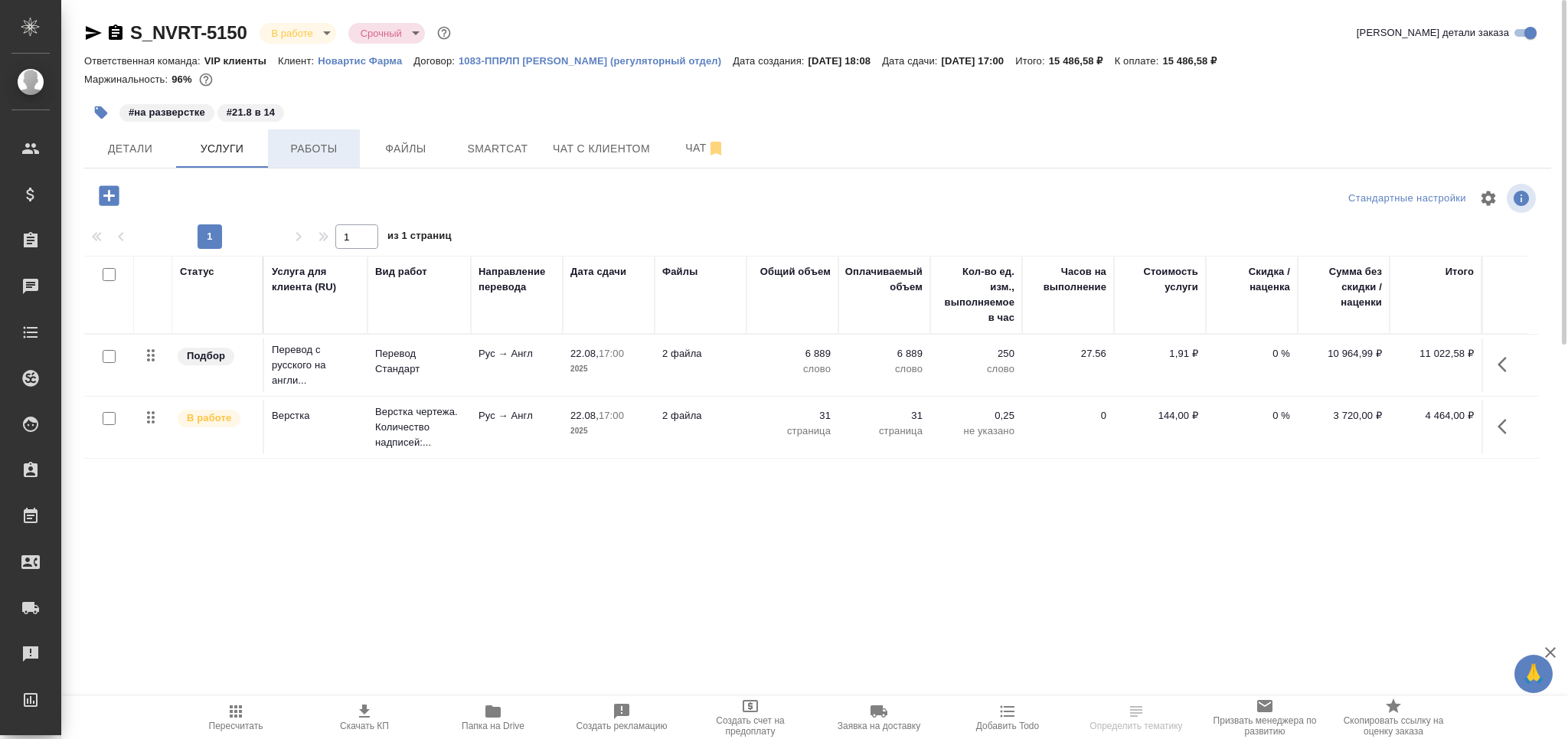
click at [315, 138] on button "Работы" at bounding box center [314, 149] width 92 height 39
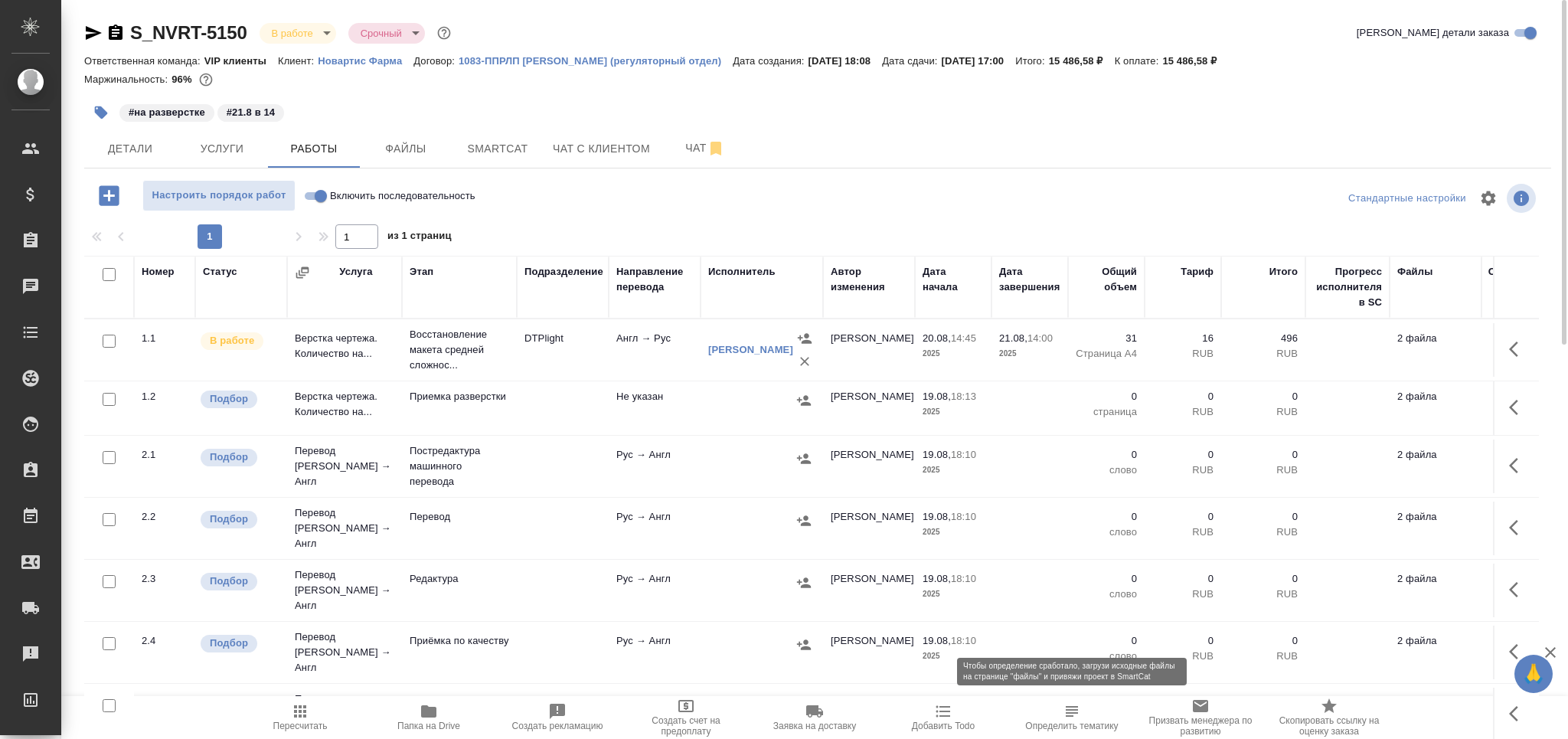
click at [1078, 718] on icon "button" at bounding box center [1071, 712] width 18 height 18
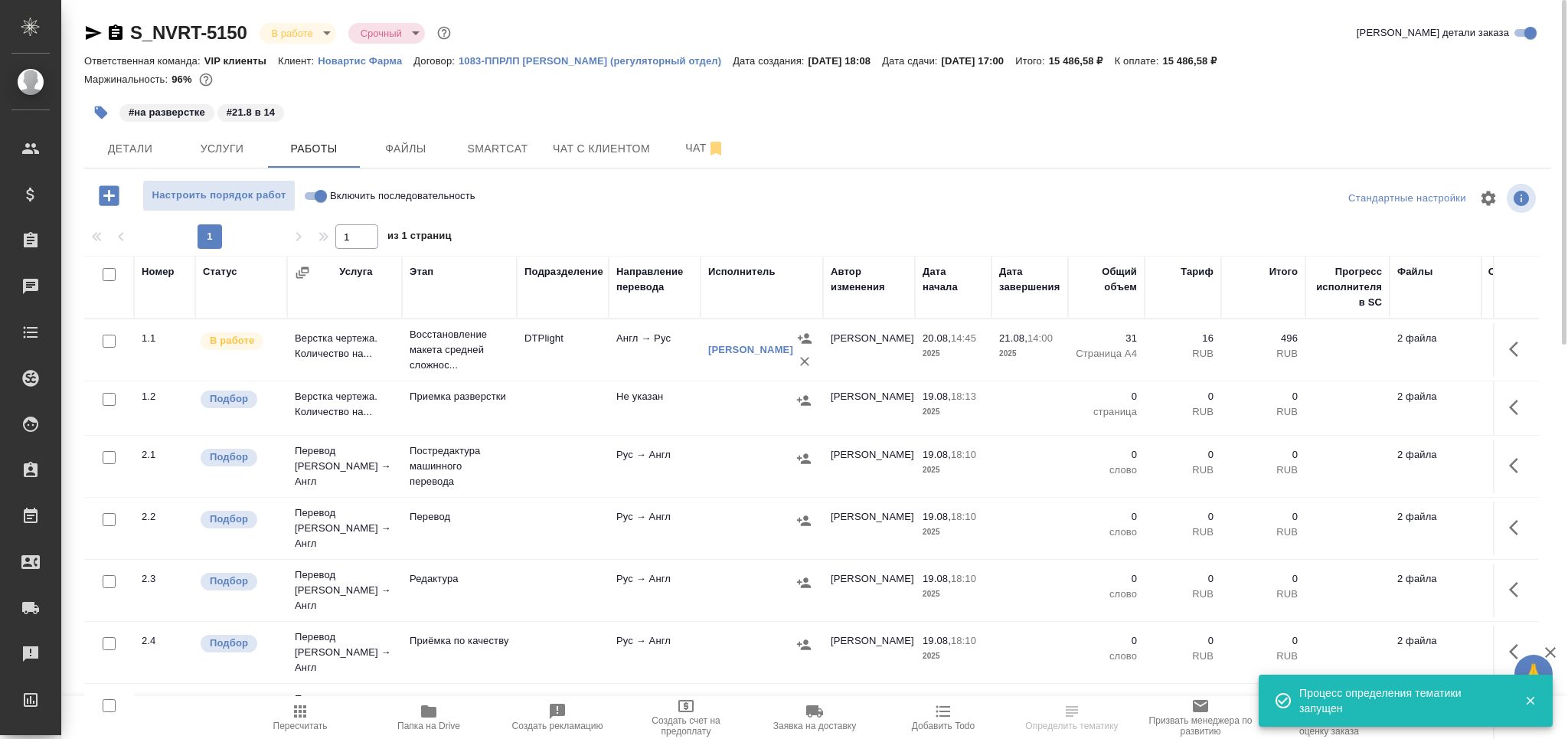
click at [108, 401] on input "checkbox" at bounding box center [109, 400] width 13 height 13
checkbox input "true"
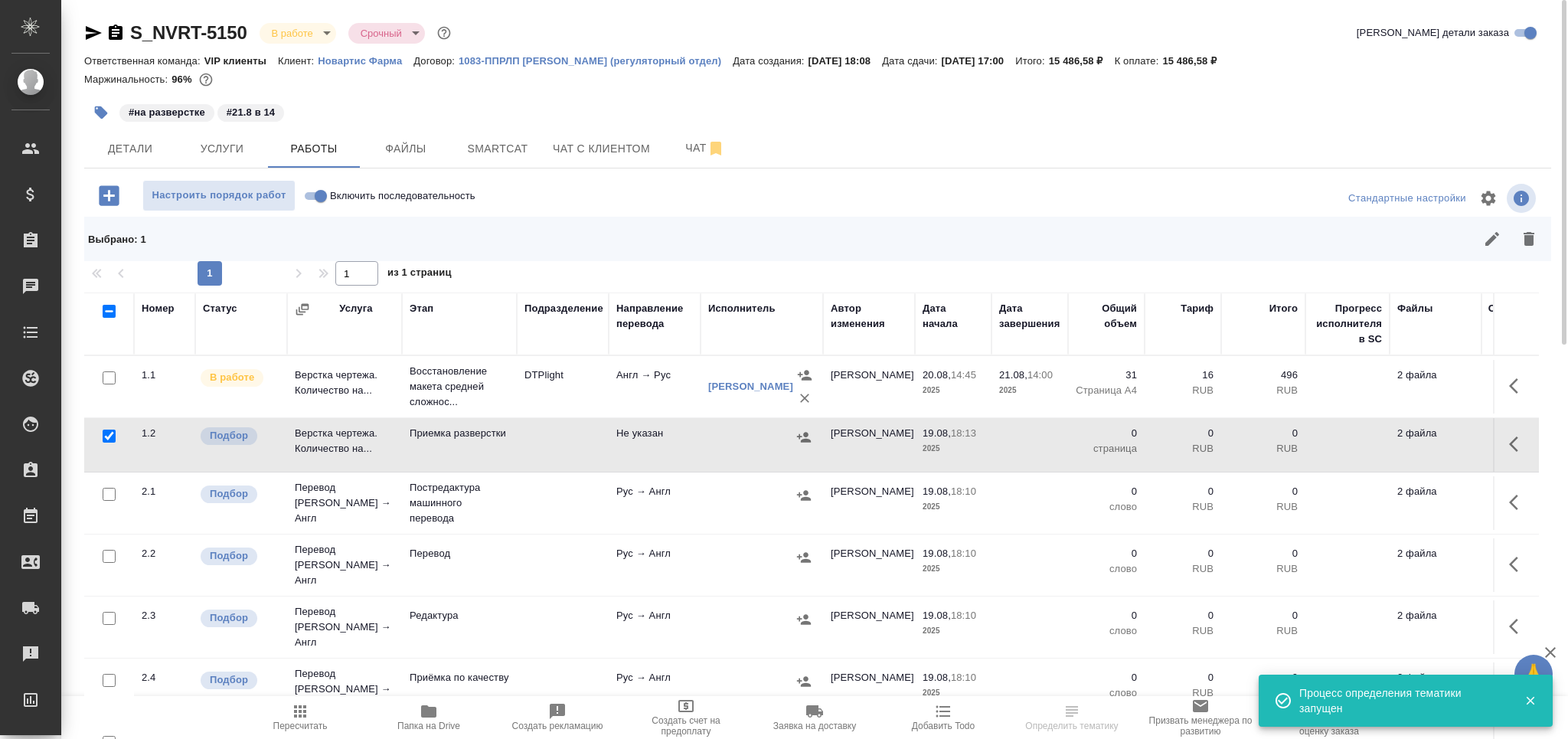
click at [111, 550] on input "checkbox" at bounding box center [109, 556] width 13 height 13
checkbox input "true"
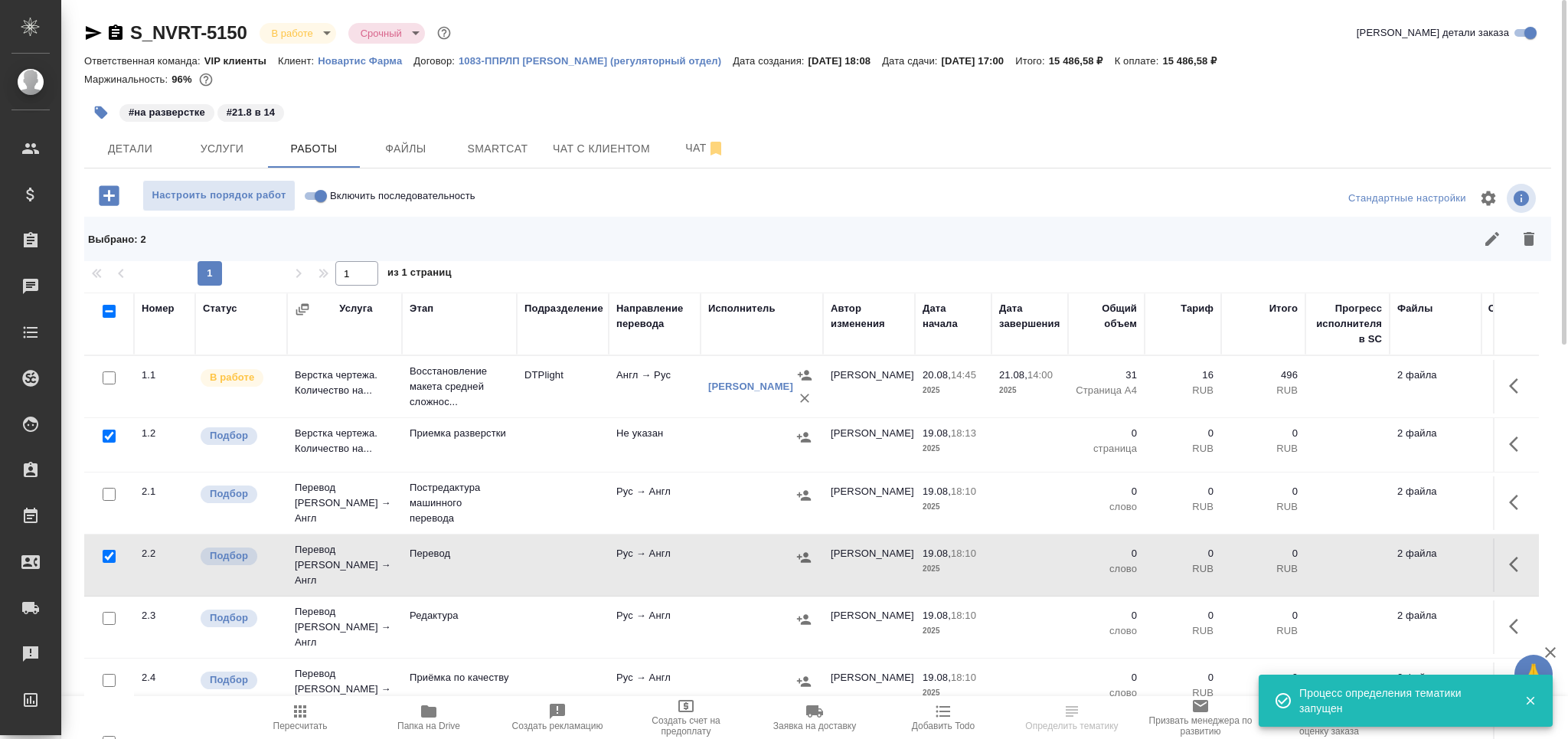
drag, startPoint x: 103, startPoint y: 608, endPoint x: 112, endPoint y: 659, distance: 51.8
click at [103, 612] on input "checkbox" at bounding box center [109, 618] width 13 height 13
checkbox input "true"
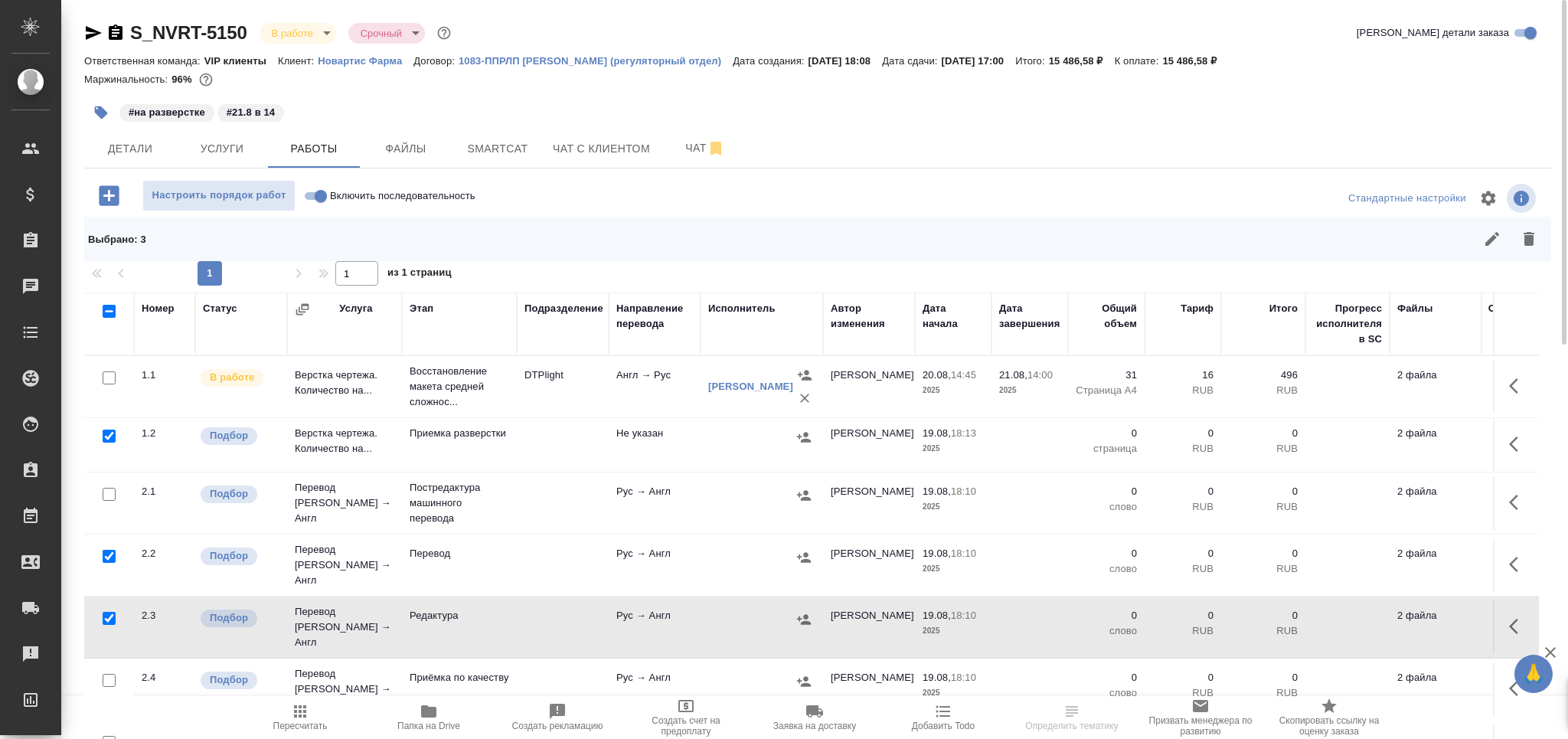
click at [112, 674] on input "checkbox" at bounding box center [109, 680] width 13 height 13
checkbox input "true"
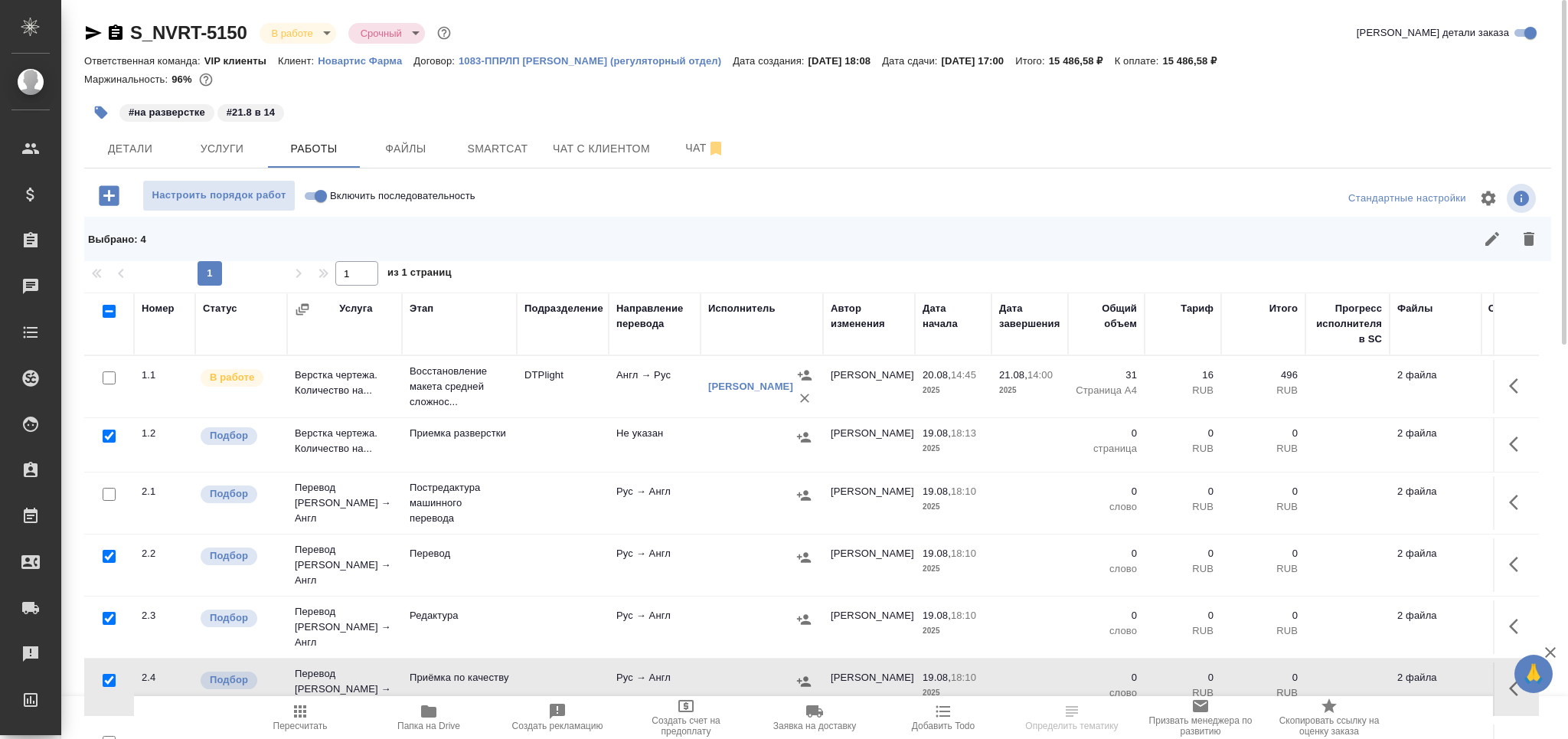
scroll to position [90, 0]
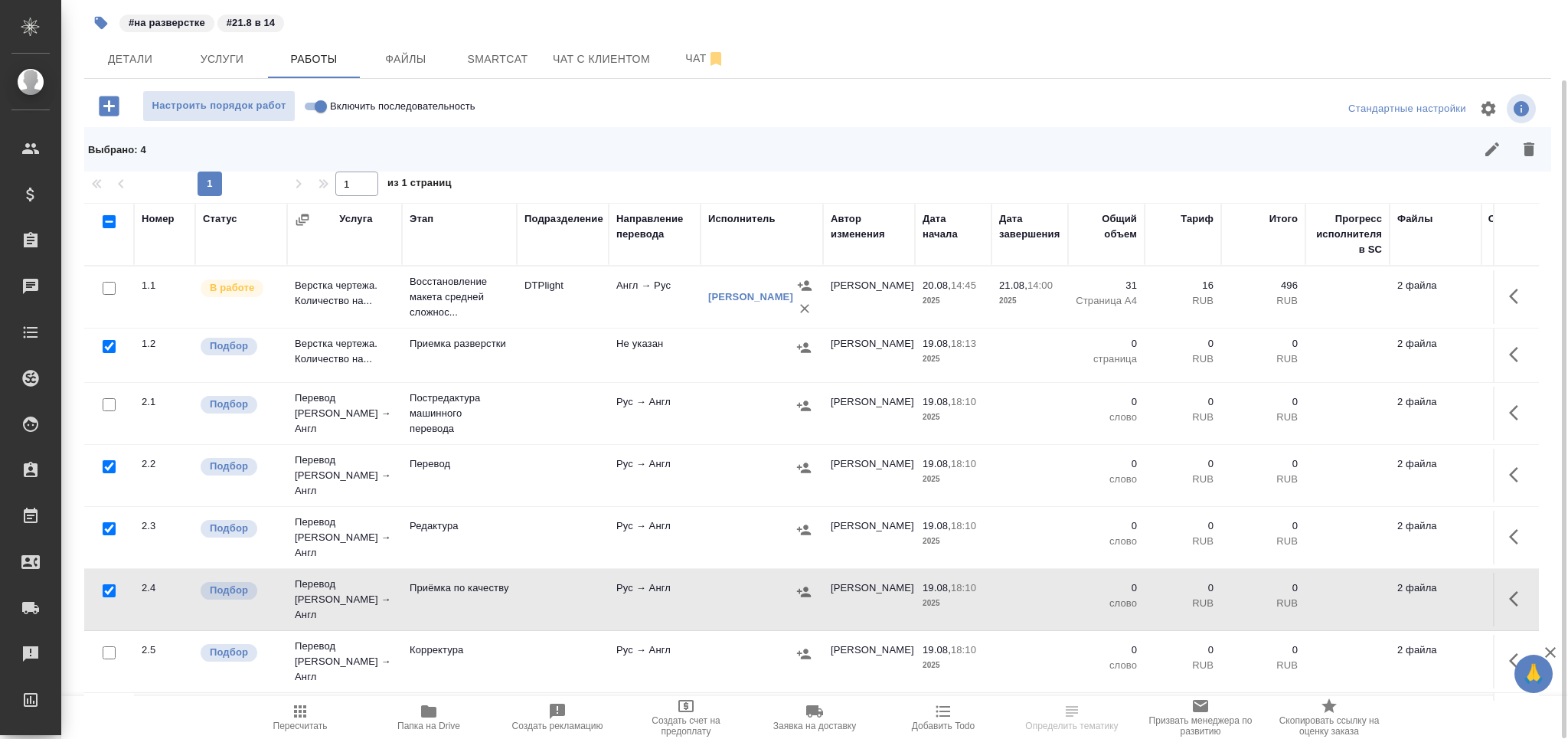
click at [1530, 145] on icon "button" at bounding box center [1529, 149] width 11 height 14
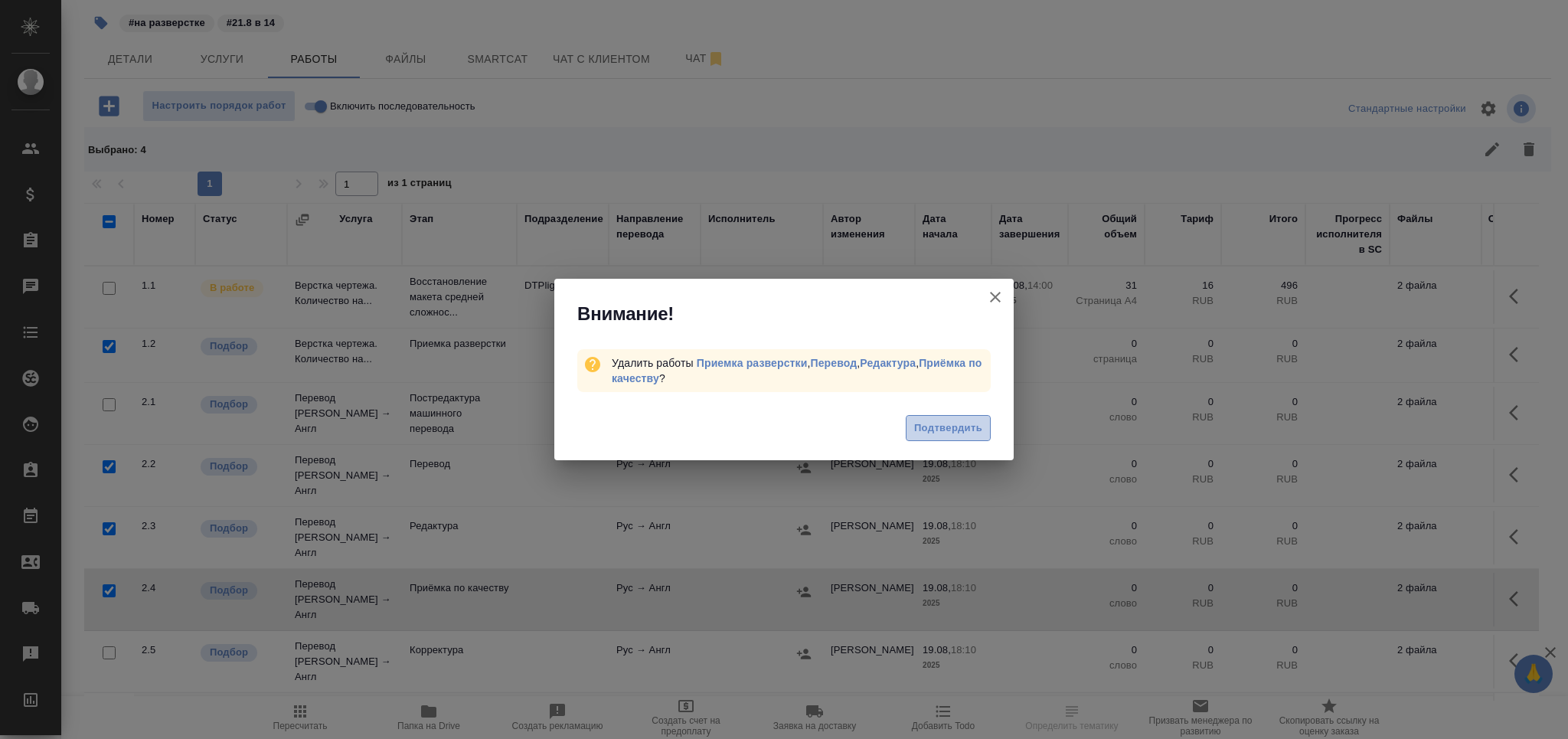
click at [936, 435] on span "Подтвердить" at bounding box center [948, 428] width 68 height 18
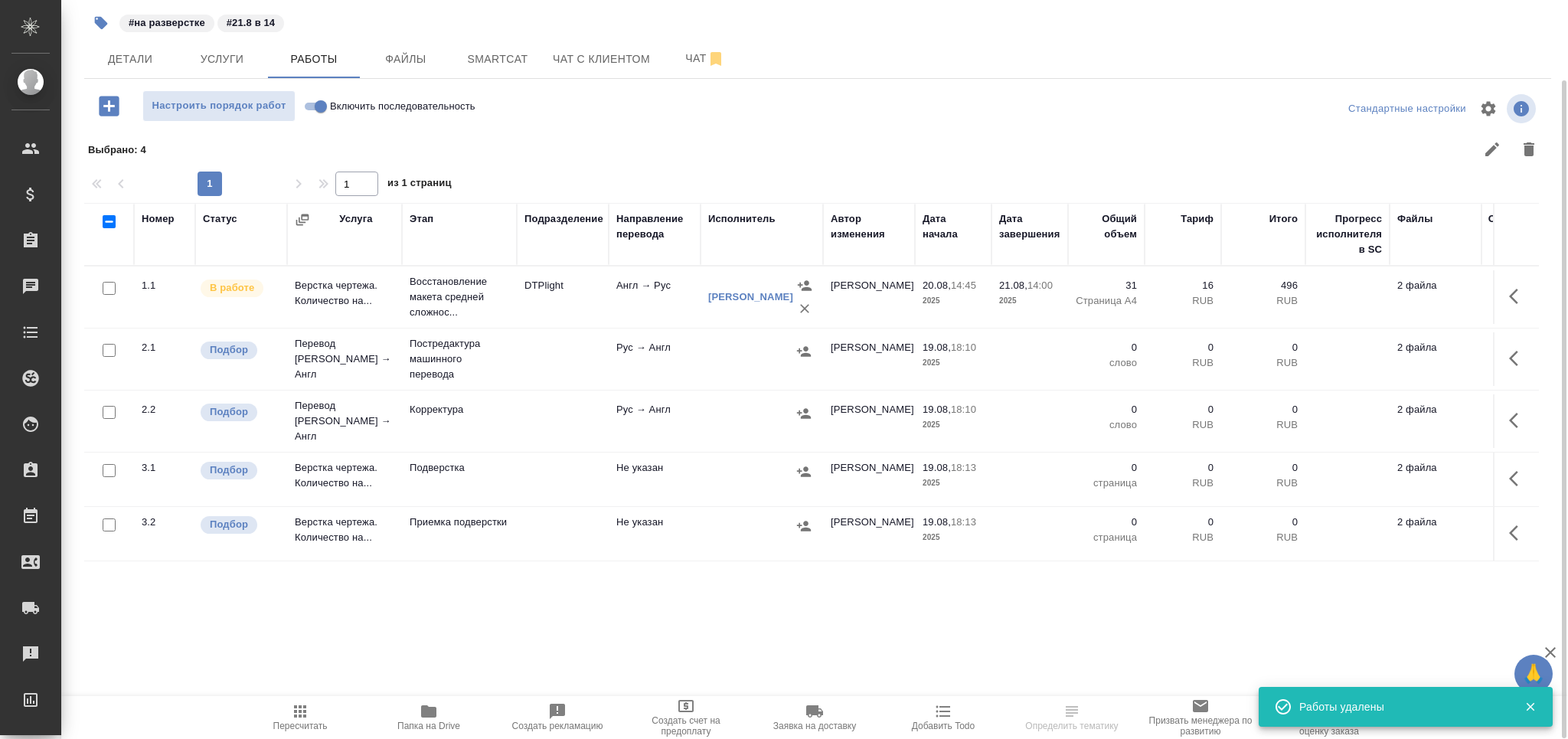
click at [421, 716] on icon "button" at bounding box center [428, 712] width 15 height 13
click at [138, 59] on span "Детали" at bounding box center [130, 59] width 74 height 19
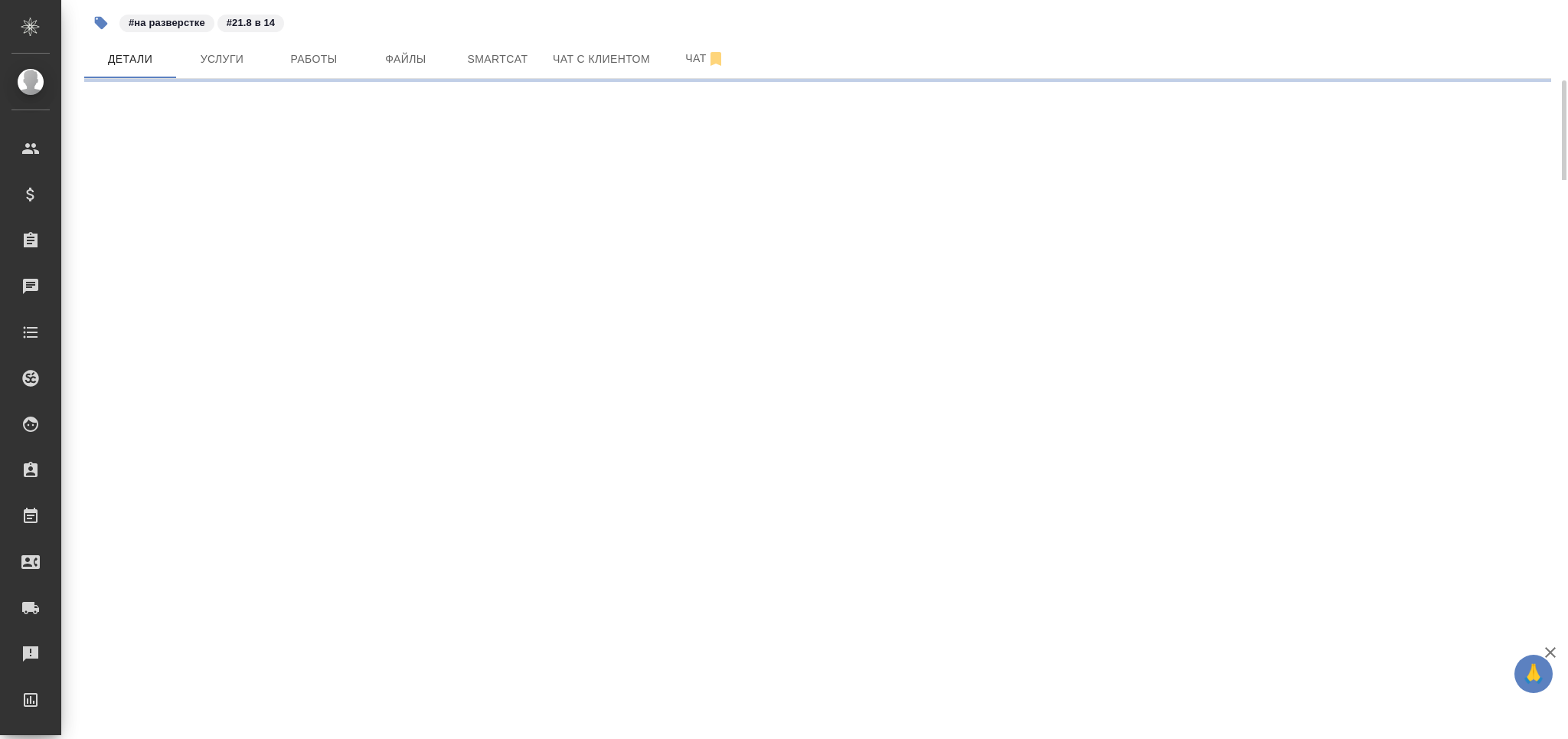
select select "RU"
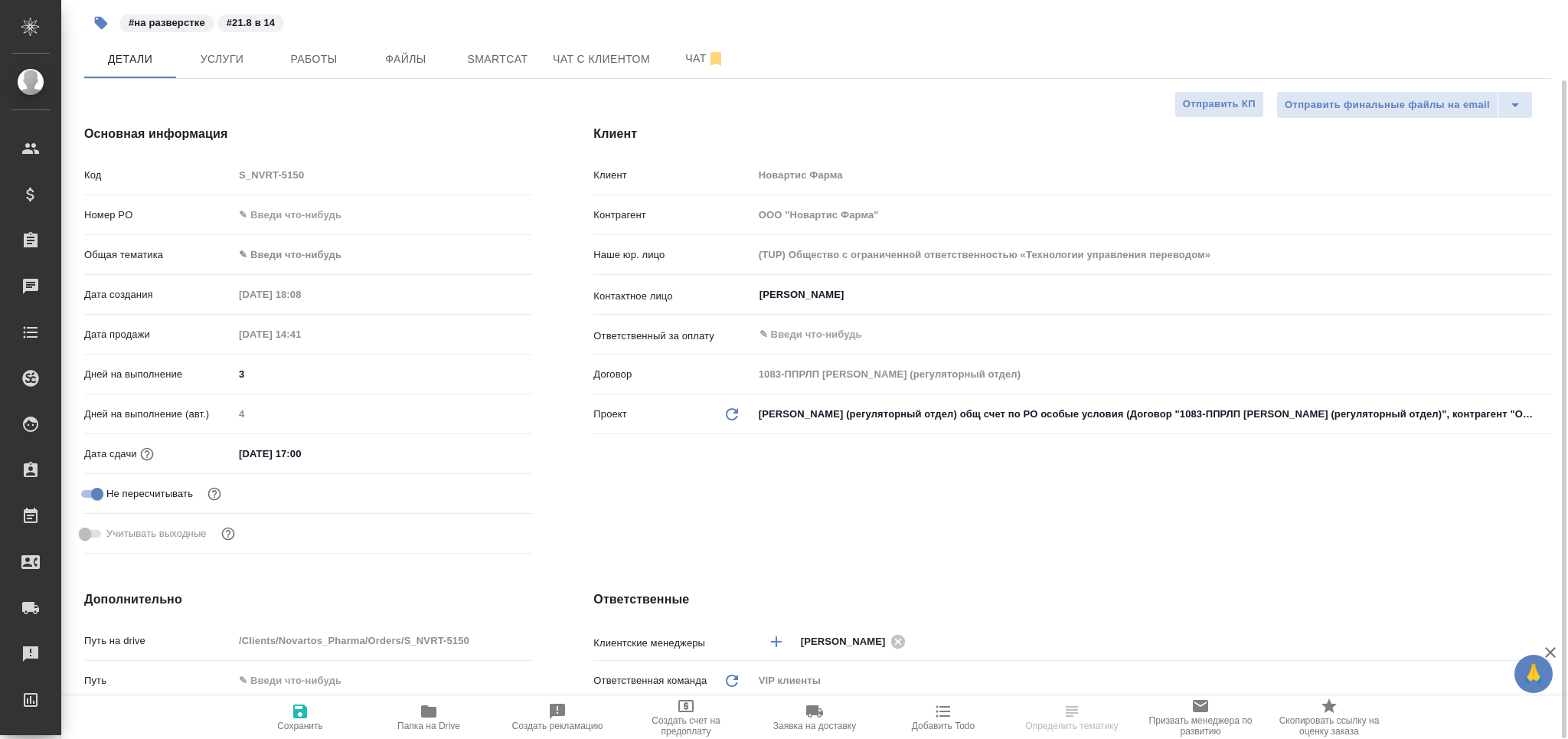
type textarea "x"
click at [273, 249] on body "🙏 .cls-1 fill:#fff; AWATERA Grabko Mariya Клиенты Спецификации Заказы 0 Чаты To…" at bounding box center [784, 431] width 1568 height 862
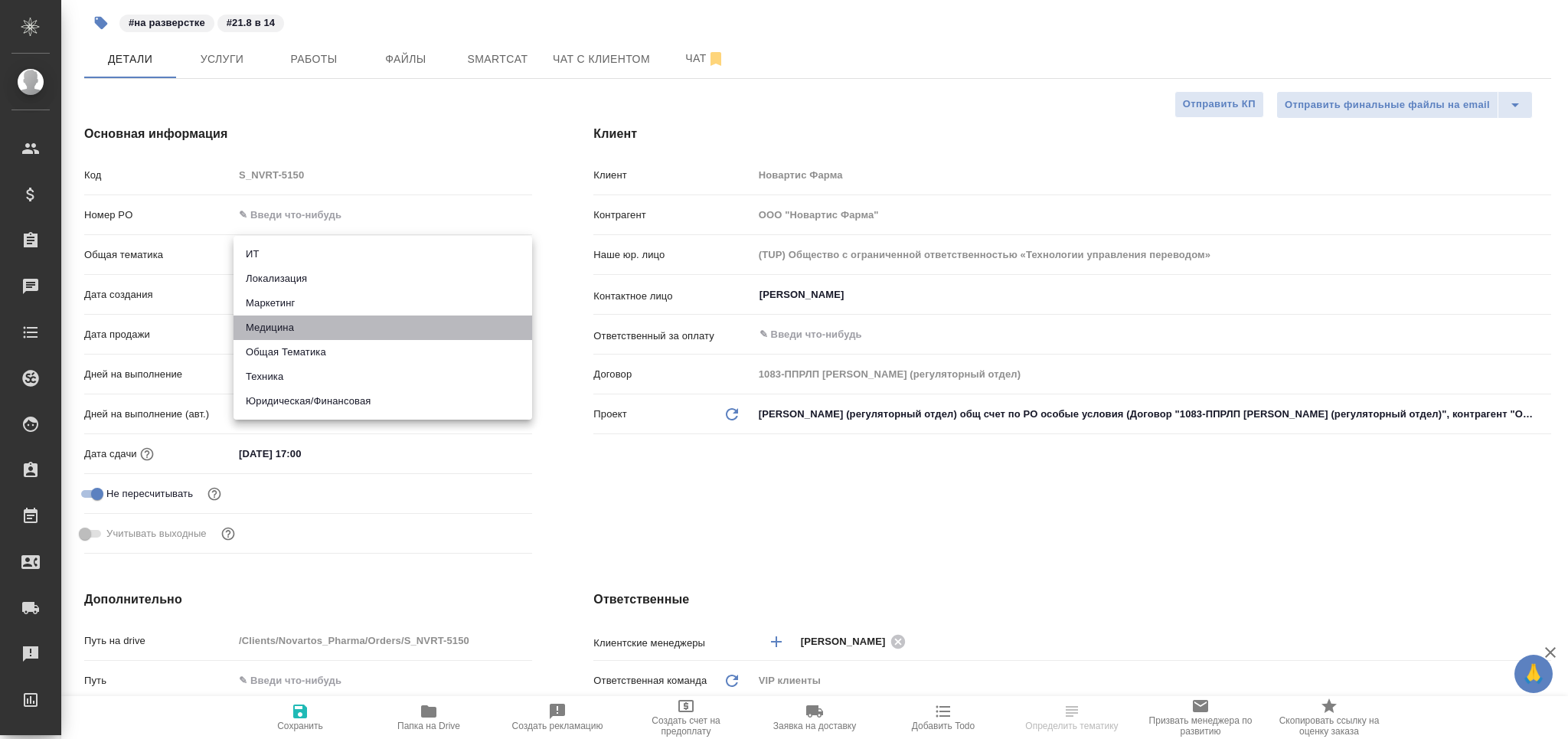
click at [285, 325] on li "Медицина" at bounding box center [383, 328] width 299 height 24
type input "med"
type textarea "x"
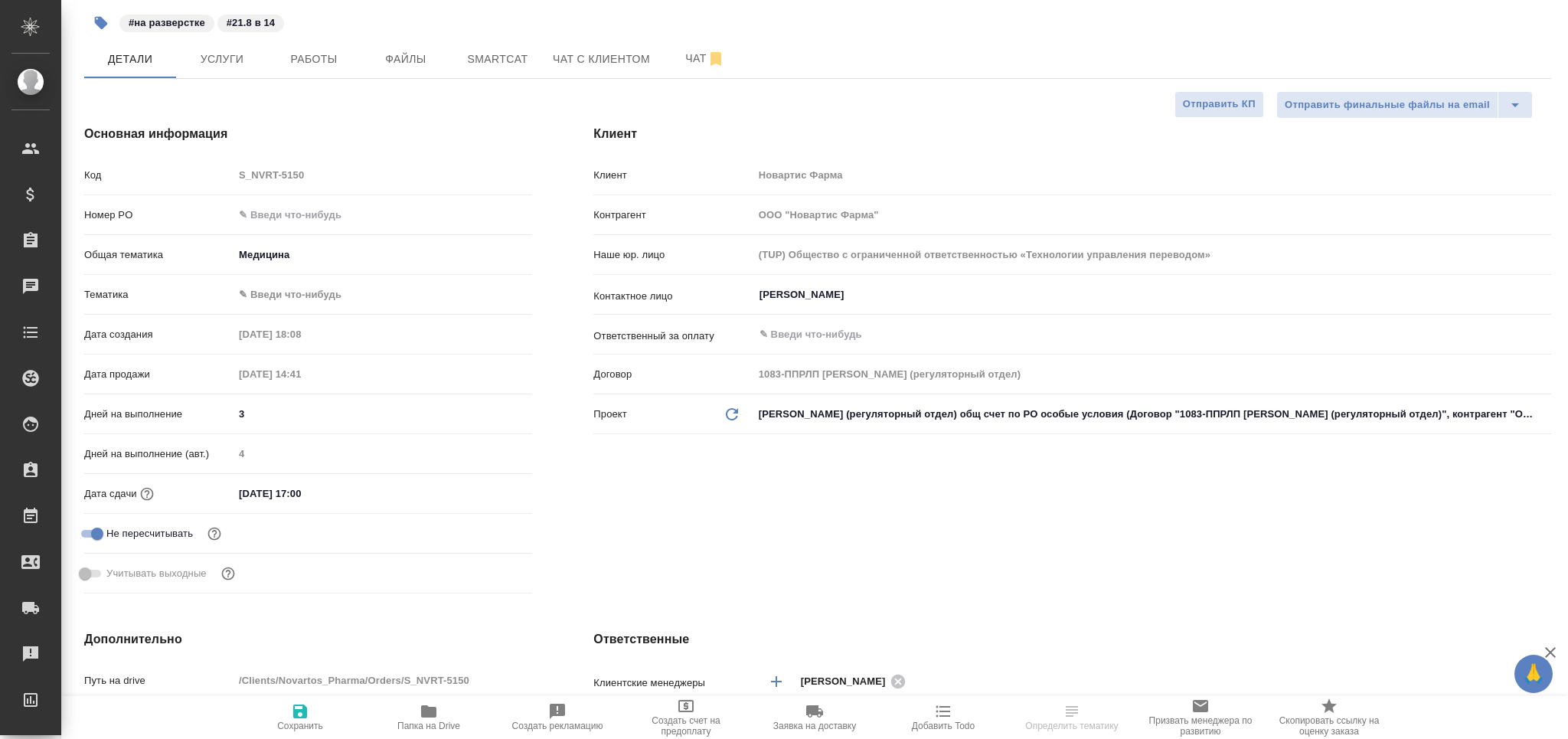
click at [283, 310] on div "Тематика ✎ Введи что-нибудь" at bounding box center [309, 301] width 448 height 40
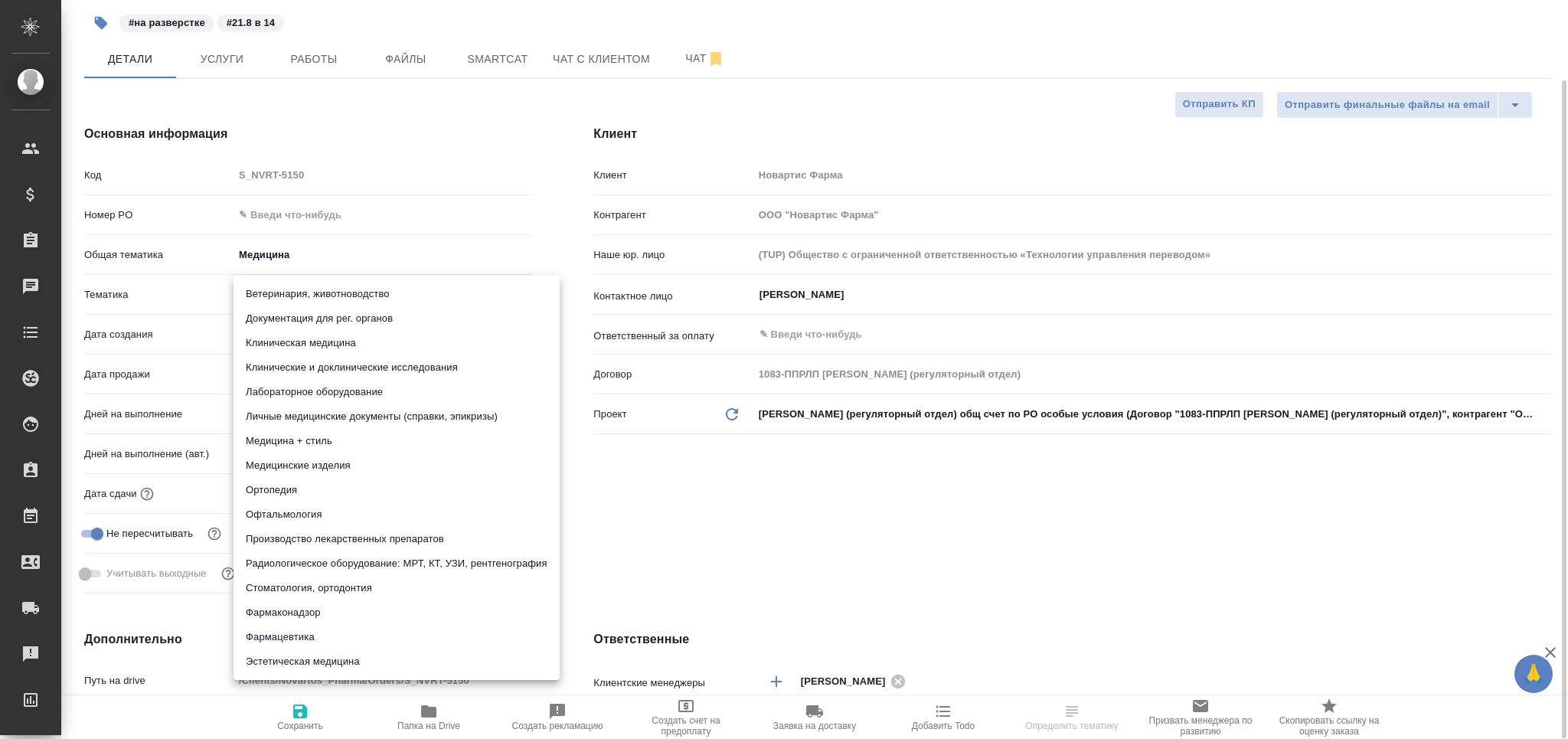
click at [296, 289] on body "🙏 .cls-1 fill:#fff; AWATERA Grabko Mariya Клиенты Спецификации Заказы 0 Чаты To…" at bounding box center [784, 431] width 1568 height 862
click at [292, 306] on li "Документация для рег. органов" at bounding box center [397, 318] width 327 height 24
type textarea "x"
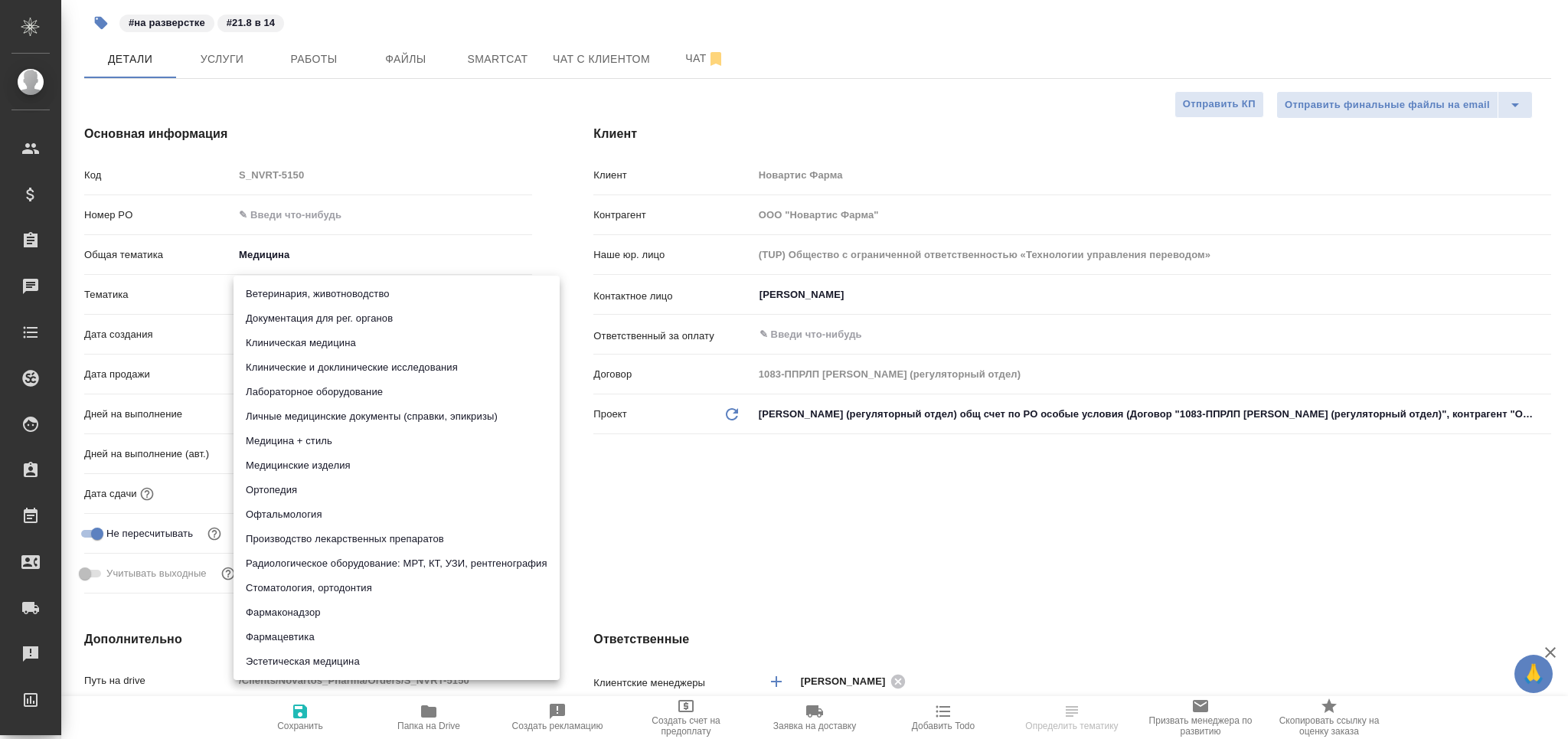
type input "5f647205b73bc97568ca66c6"
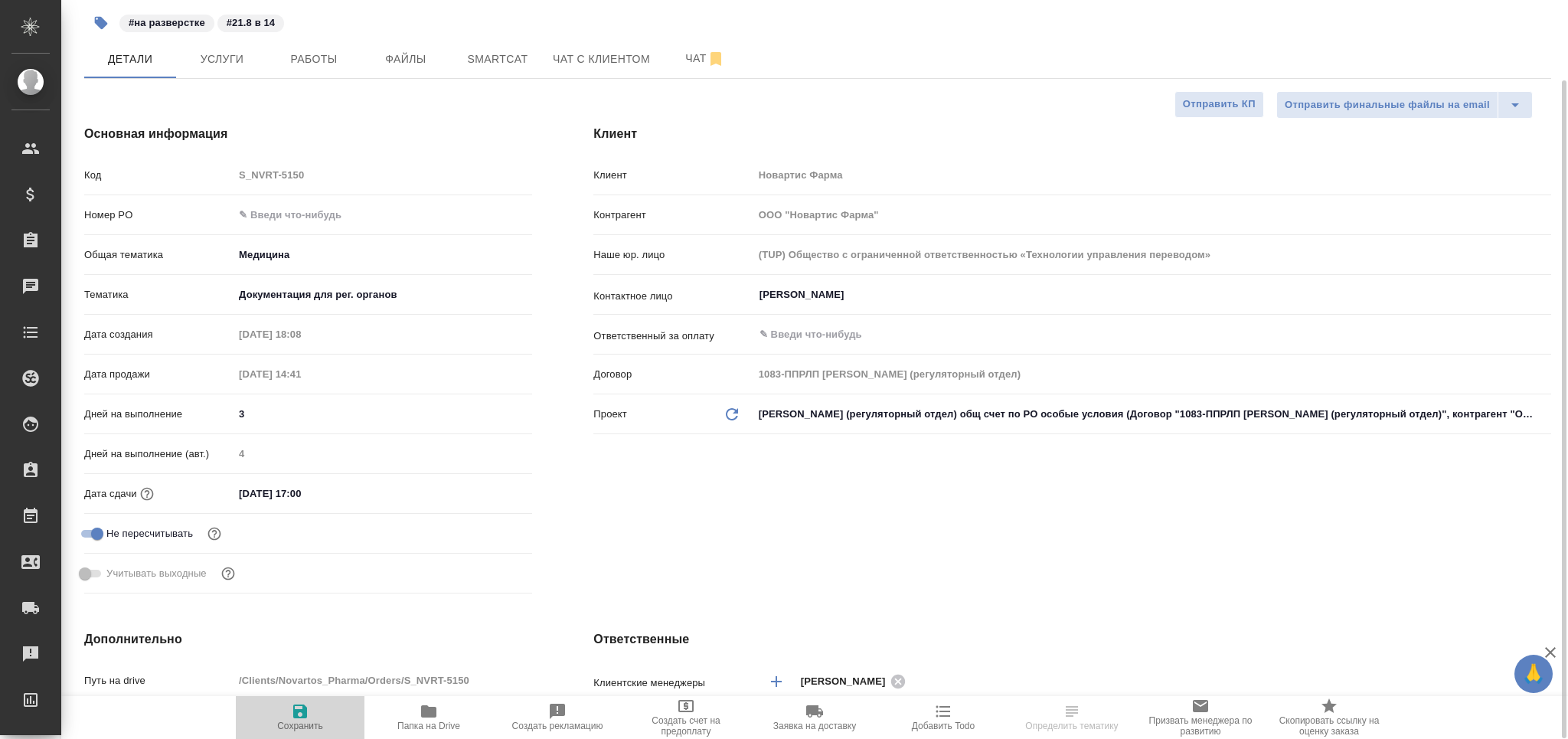
click at [297, 720] on icon "button" at bounding box center [300, 712] width 18 height 18
type textarea "x"
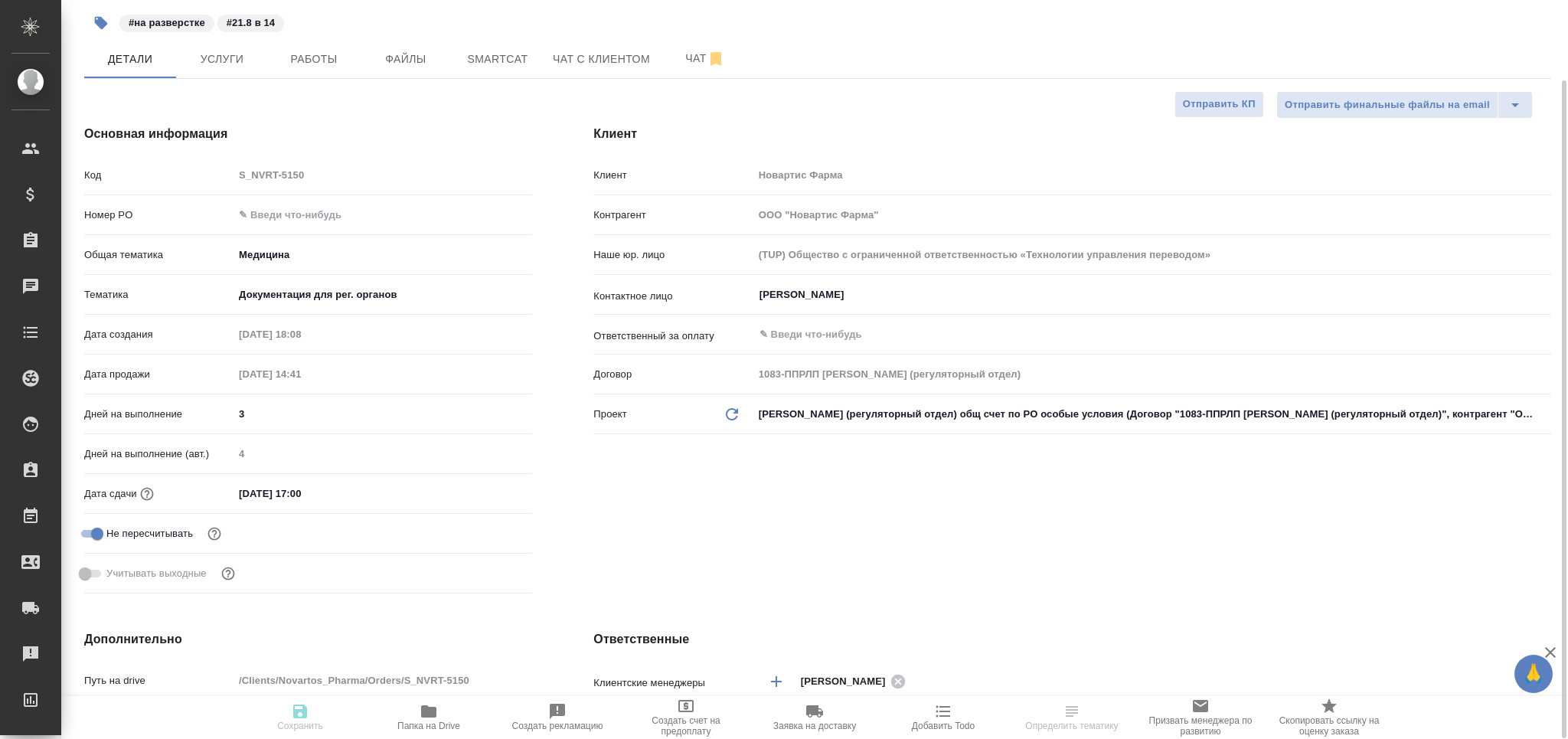
type textarea "x"
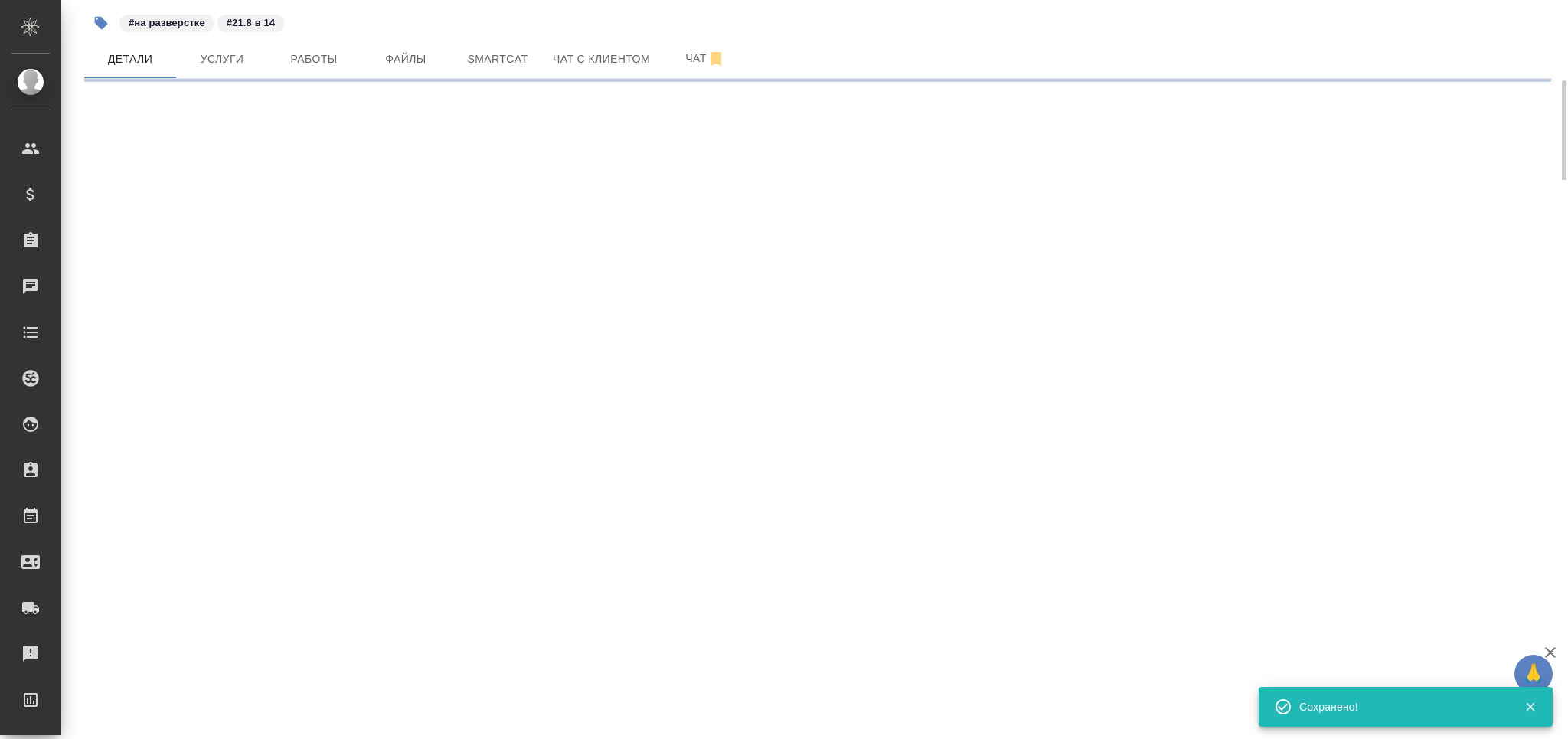
select select "RU"
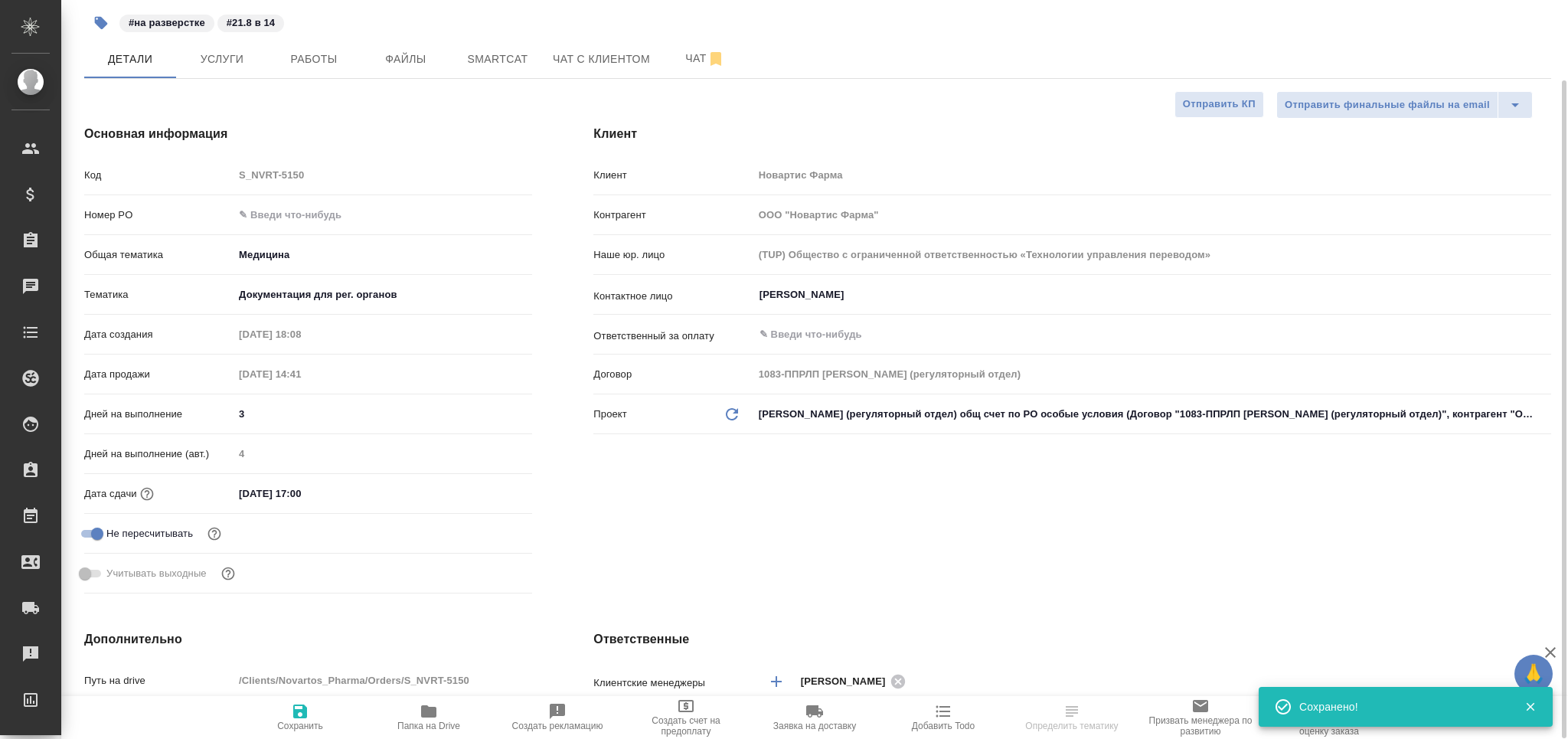
type textarea "x"
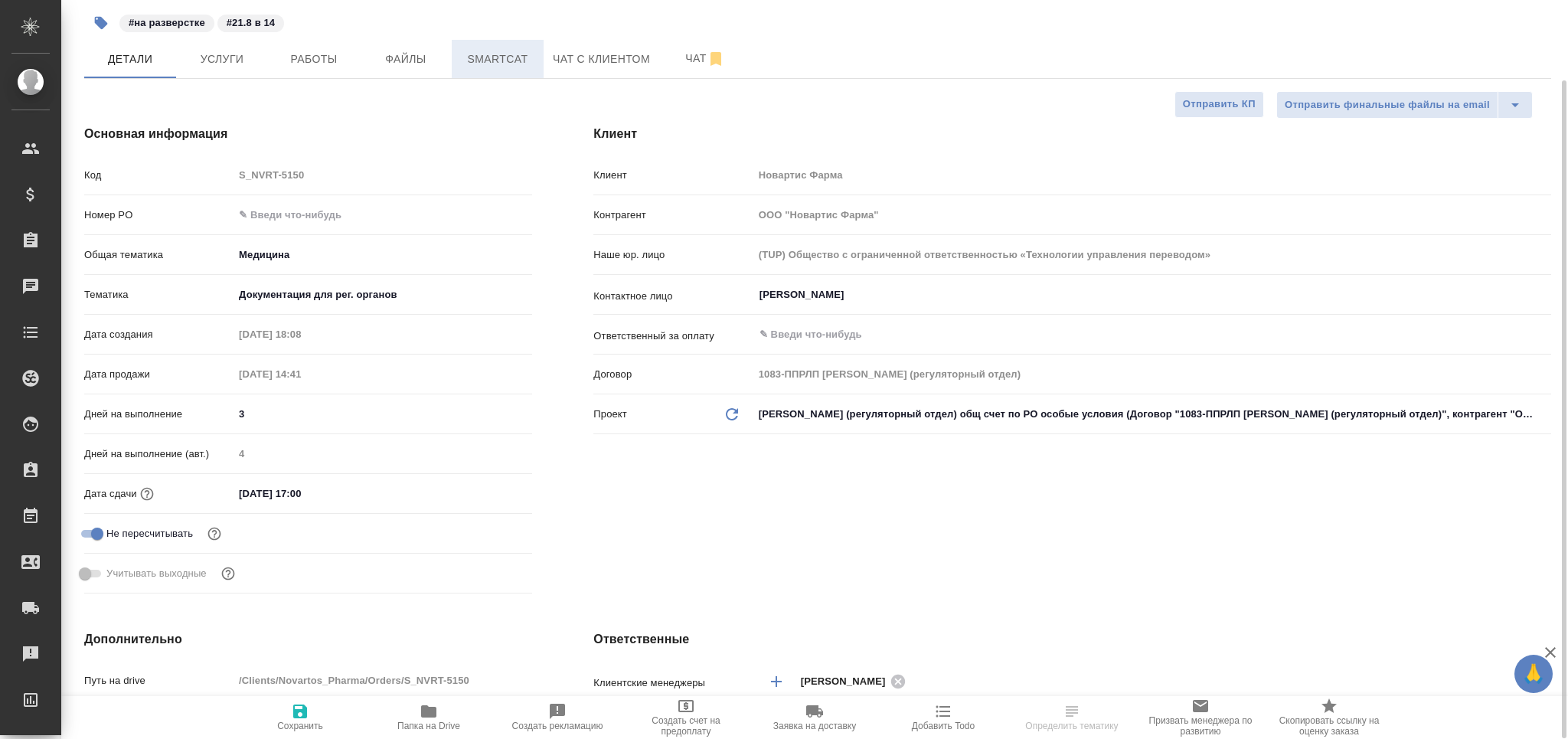
click at [481, 63] on span "Smartcat" at bounding box center [497, 59] width 74 height 19
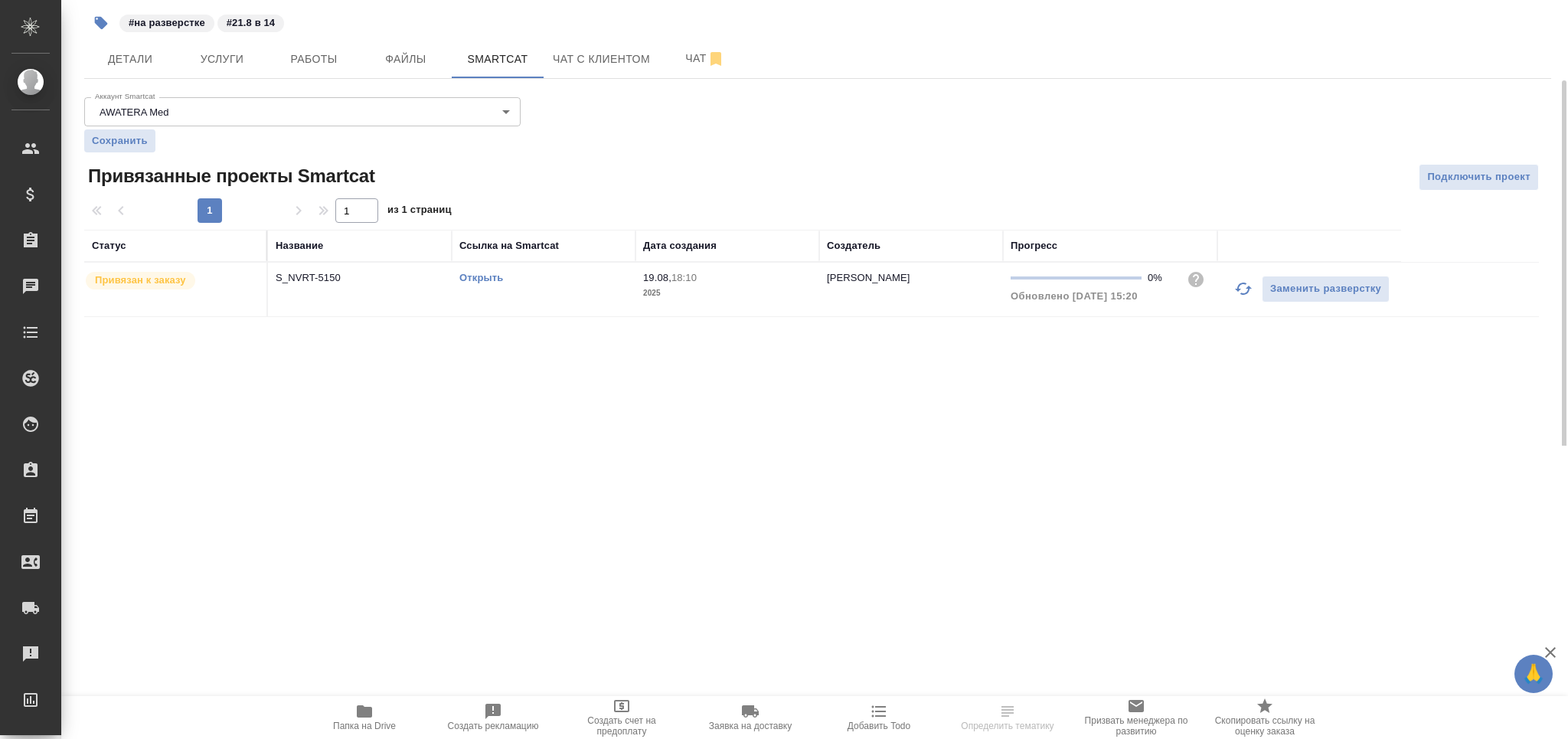
click at [492, 273] on link "Открыть" at bounding box center [481, 277] width 44 height 12
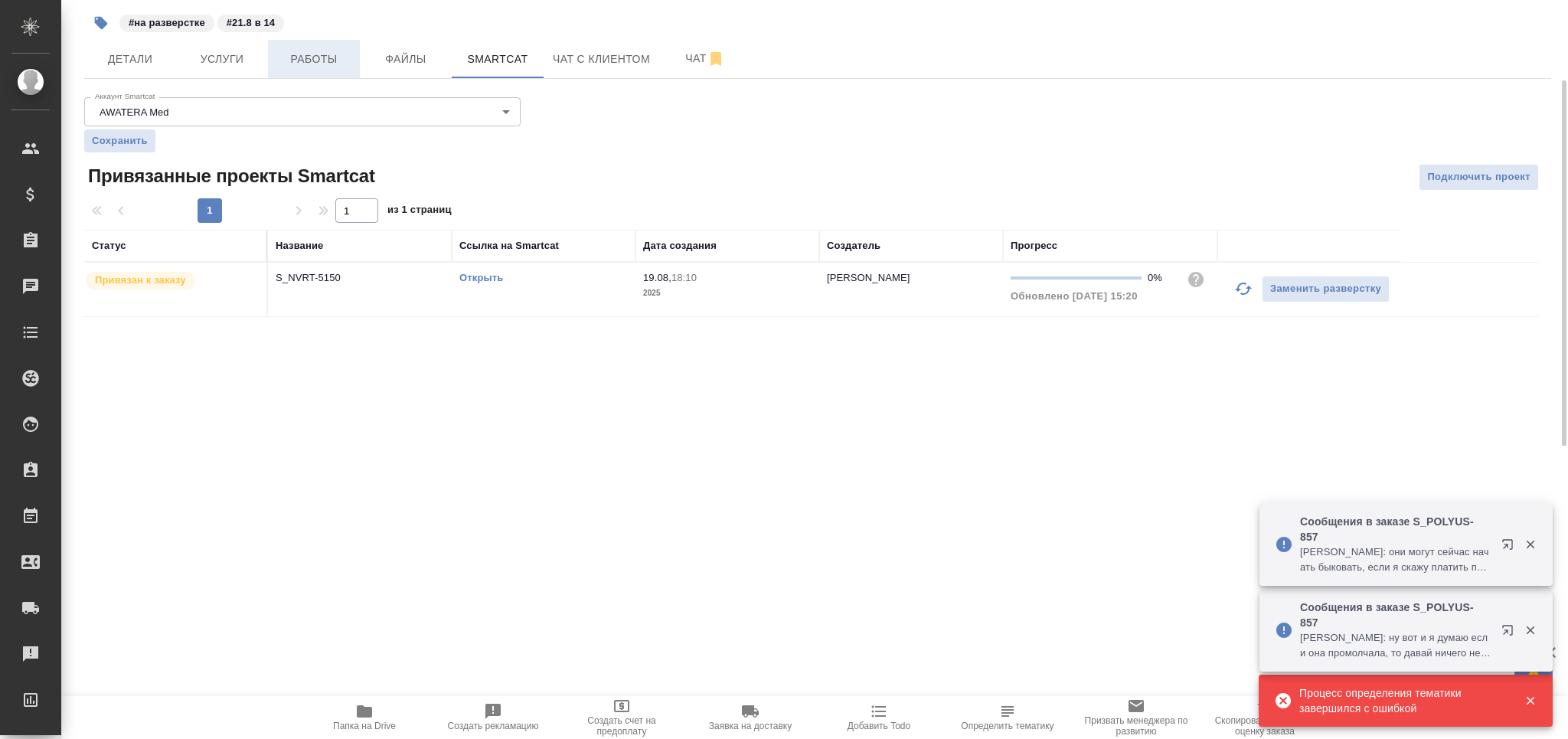
click at [344, 46] on button "Работы" at bounding box center [314, 59] width 92 height 39
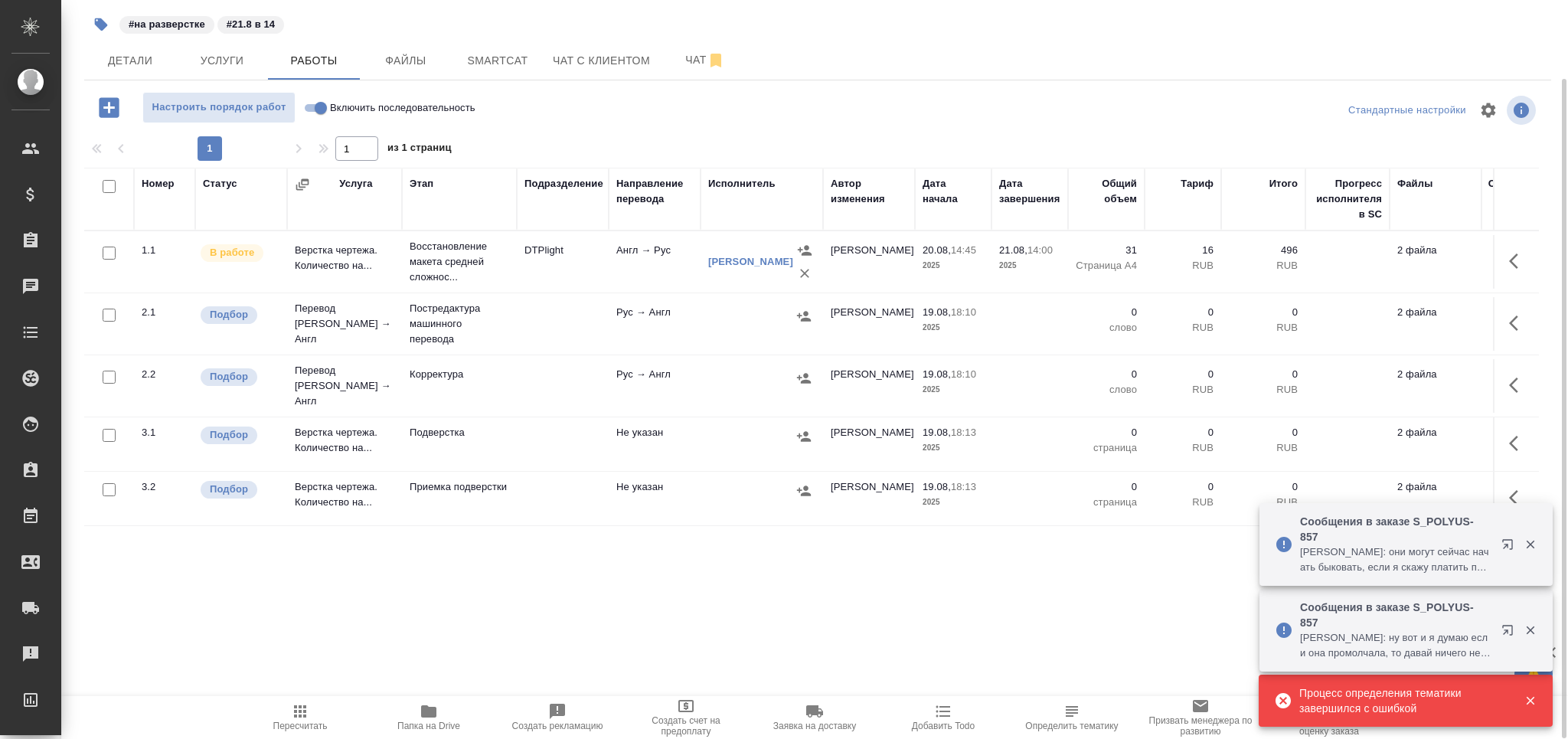
scroll to position [88, 0]
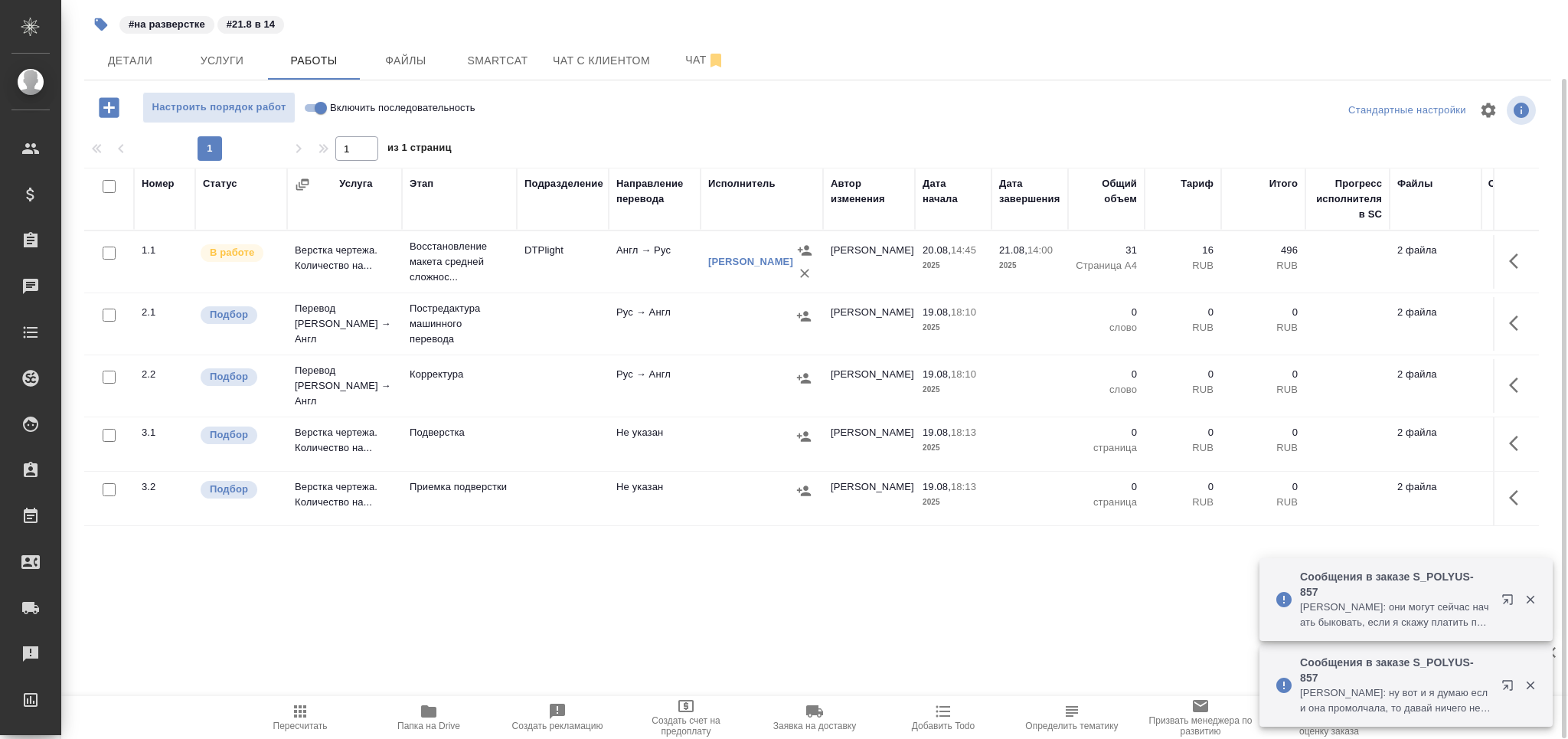
click at [460, 285] on p "Постредактура машинного перевода" at bounding box center [459, 262] width 100 height 46
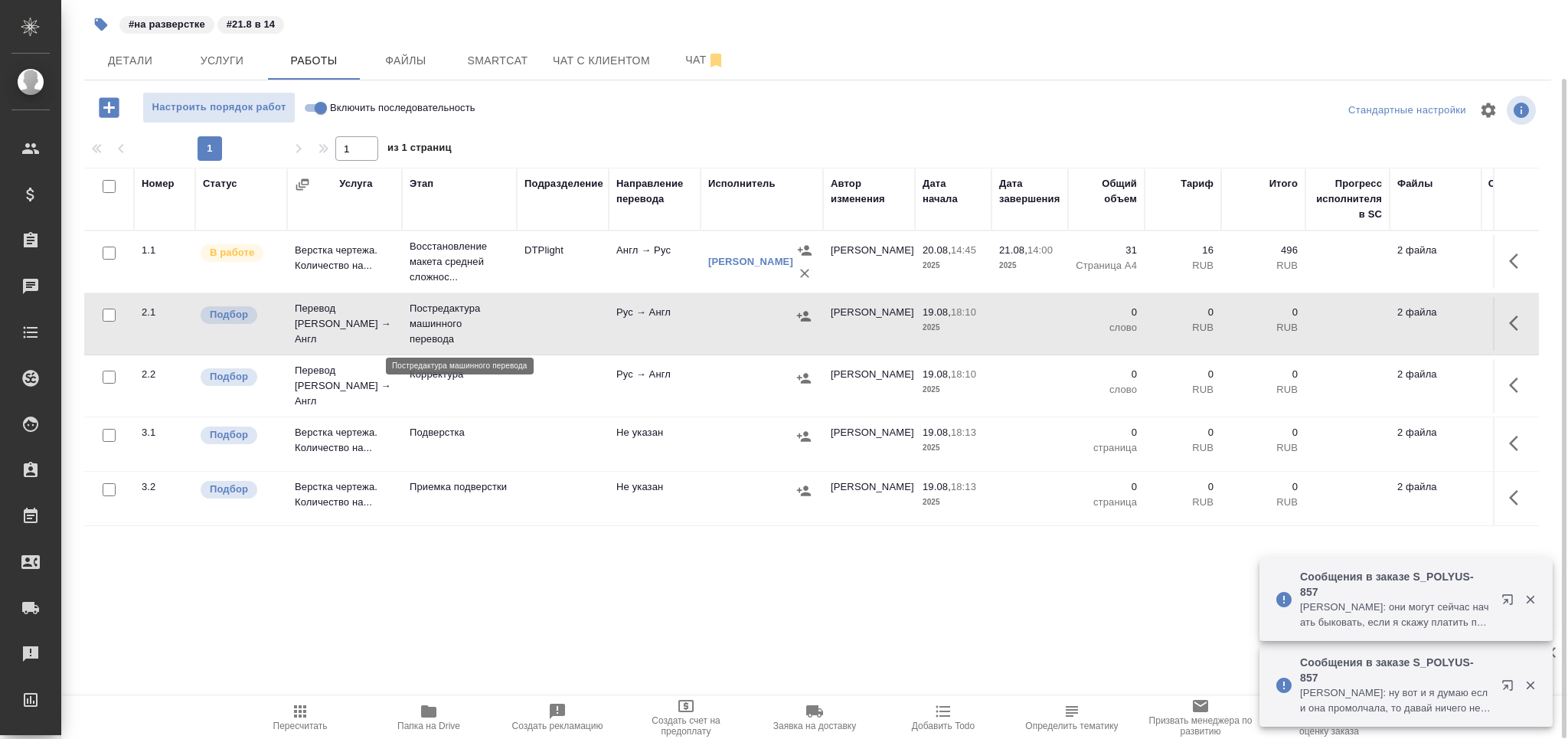
click at [460, 327] on p "Постредактура машинного перевода" at bounding box center [459, 324] width 100 height 46
click at [101, 24] on icon "button" at bounding box center [102, 24] width 13 height 13
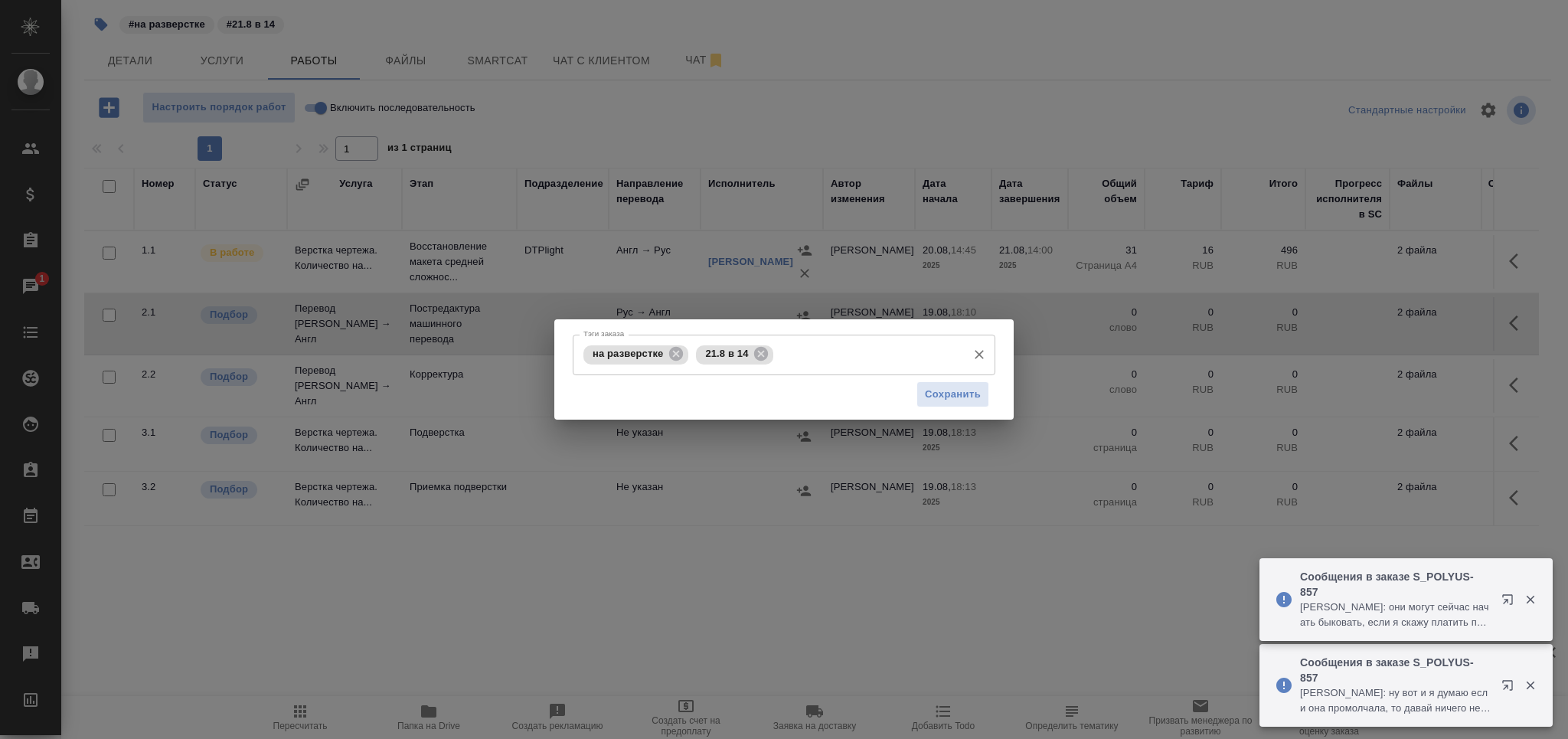
click at [821, 344] on input "Тэги заказа" at bounding box center [868, 355] width 183 height 26
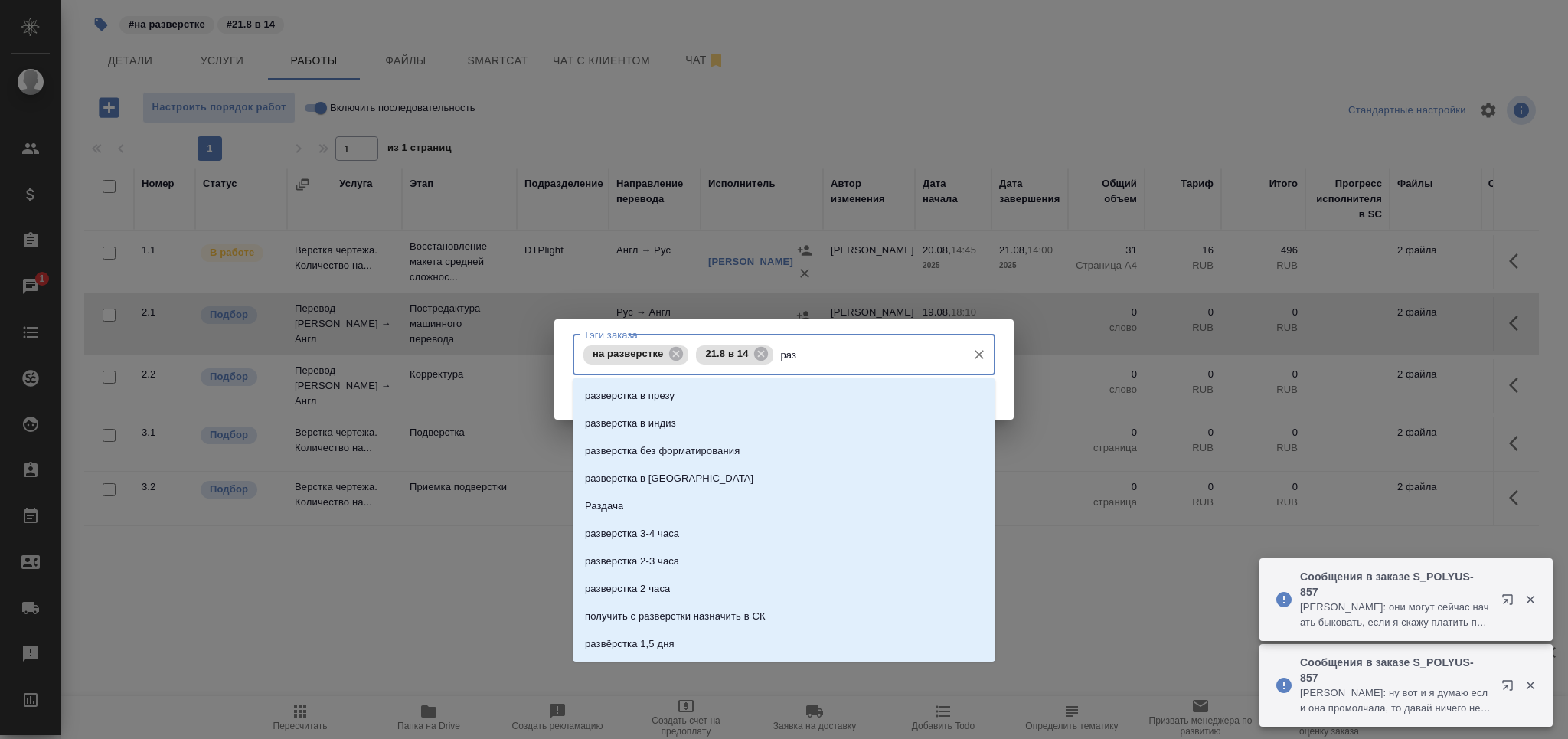
type input "разд"
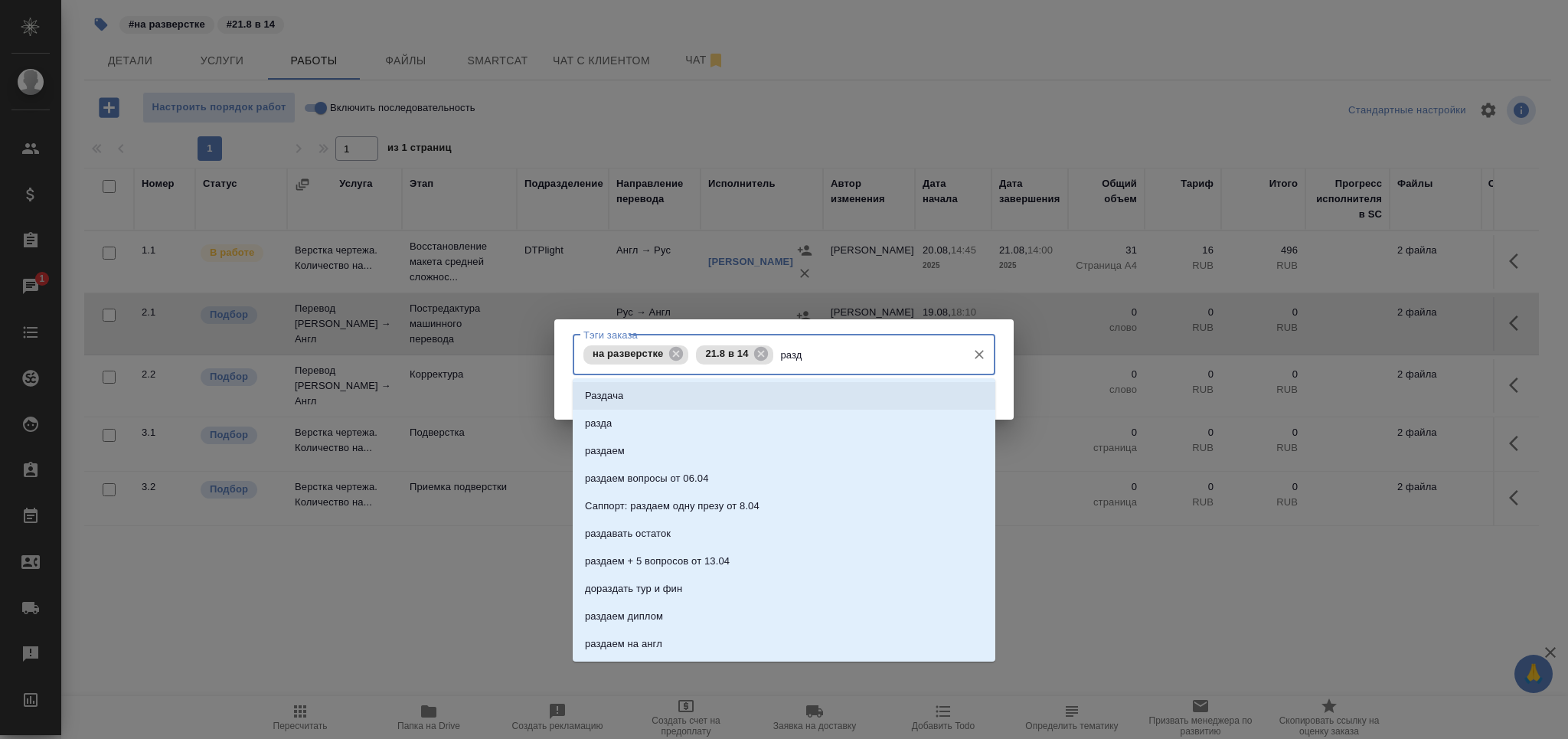
click at [783, 384] on li "Раздача" at bounding box center [784, 396] width 423 height 28
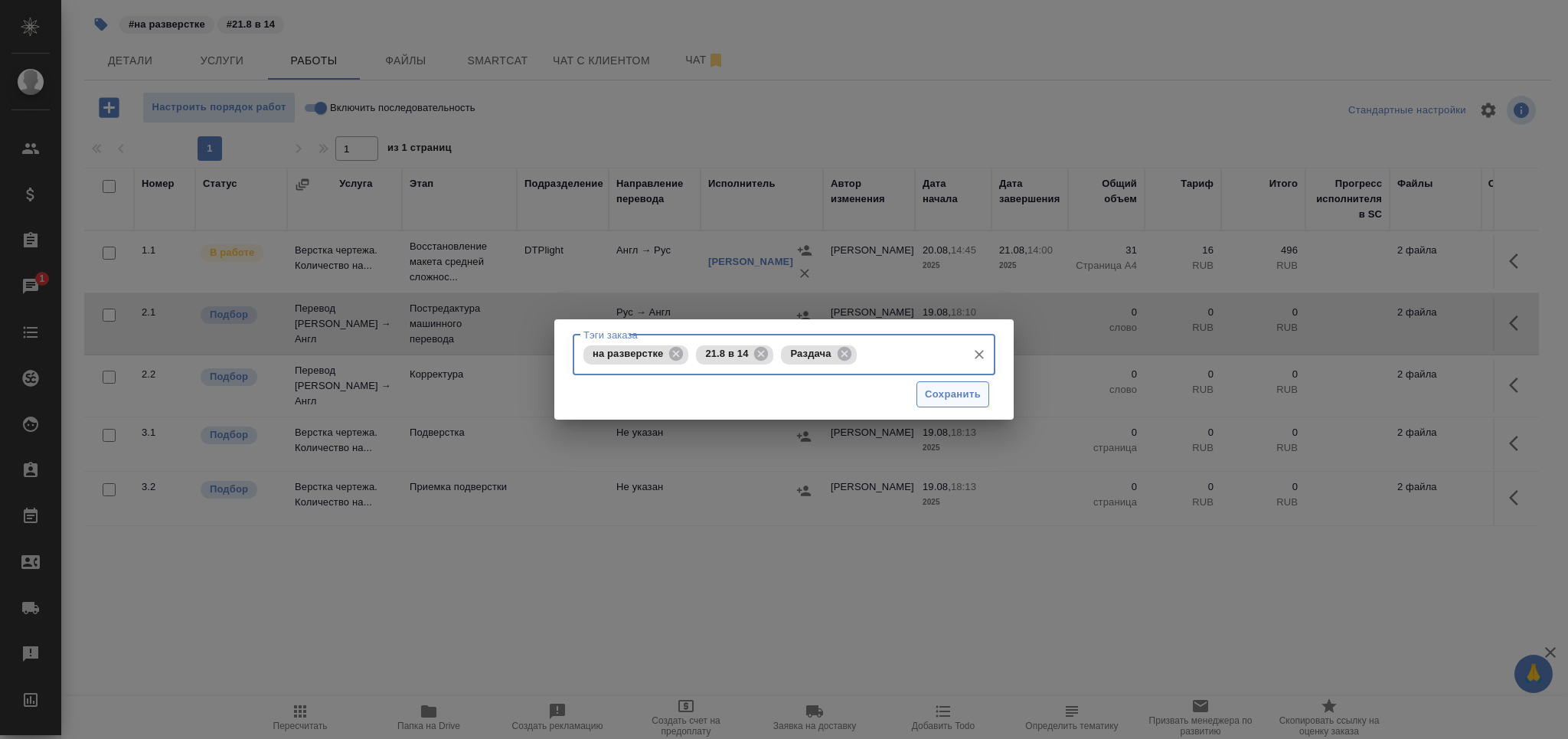
click at [937, 394] on span "Сохранить" at bounding box center [953, 395] width 56 height 18
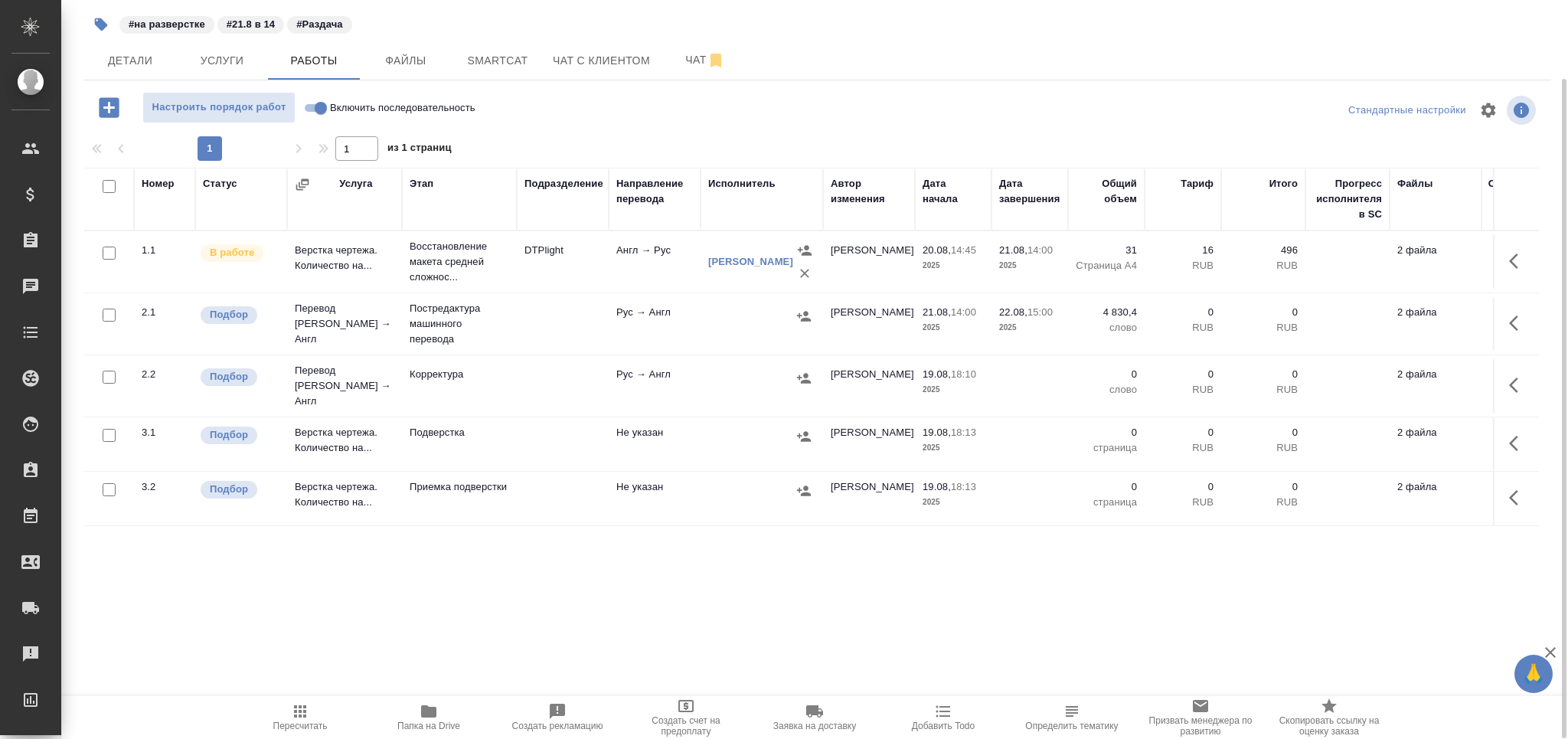
click at [286, 725] on span "Пересчитать" at bounding box center [300, 726] width 54 height 11
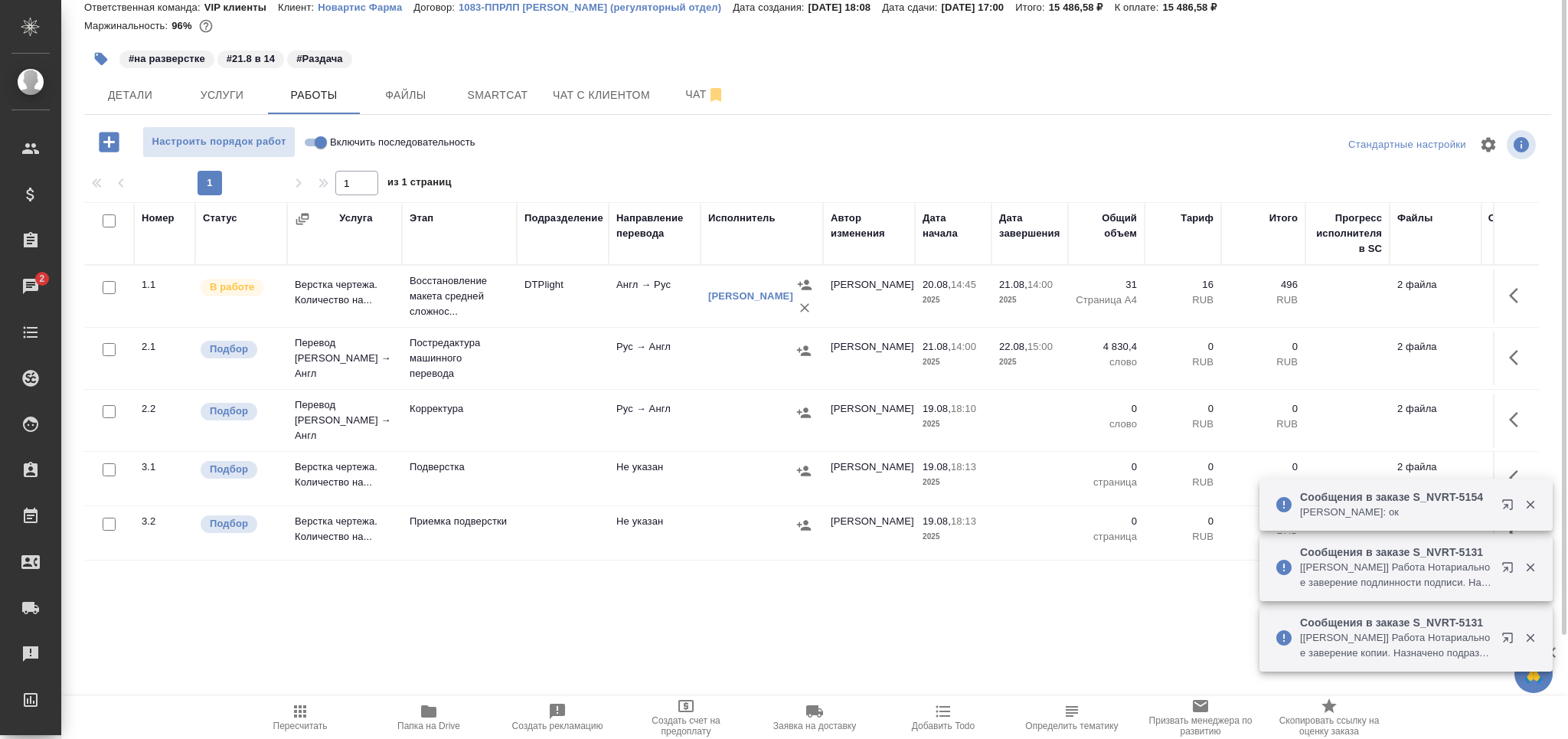
scroll to position [0, 0]
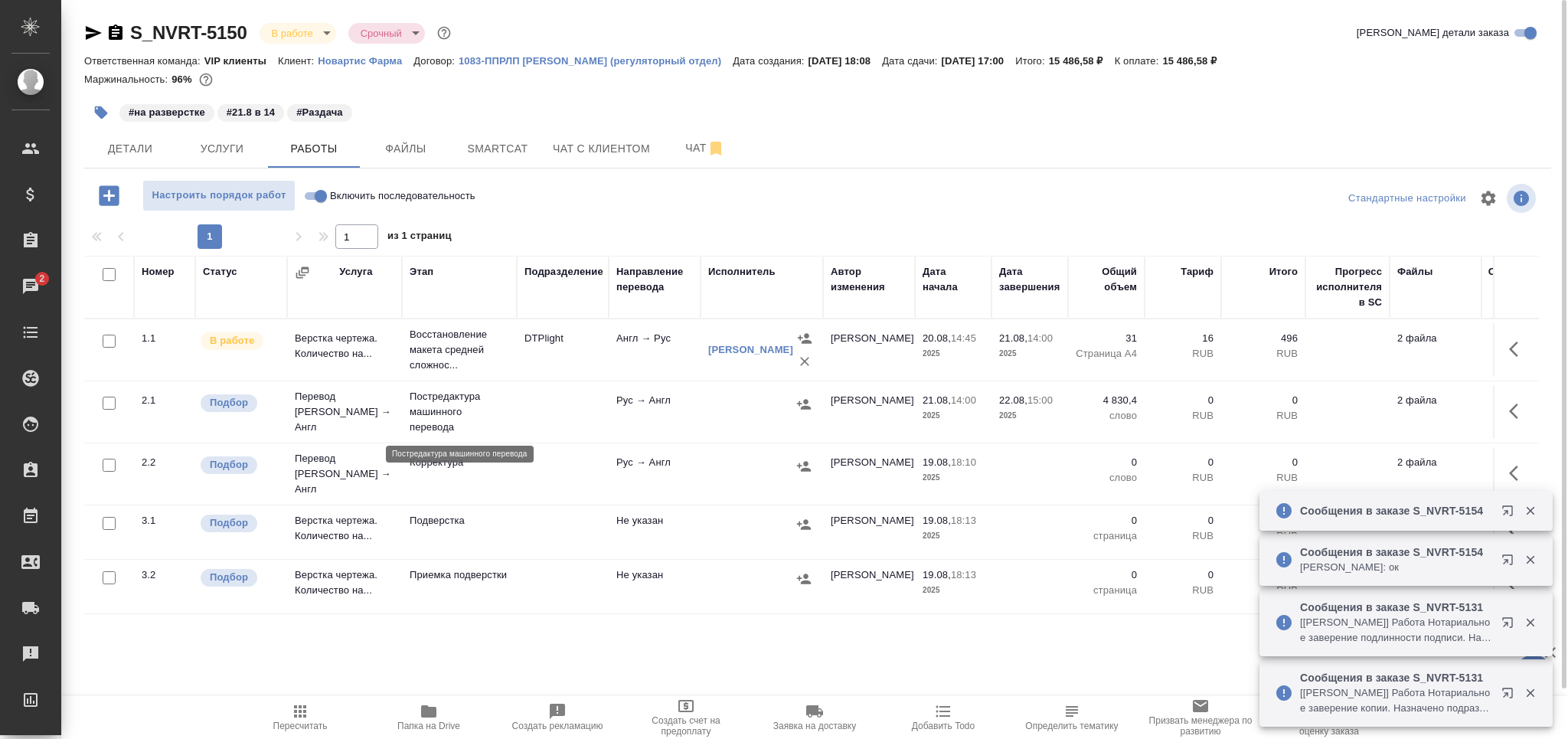
click at [490, 403] on p "Постредактура машинного перевода" at bounding box center [459, 411] width 100 height 46
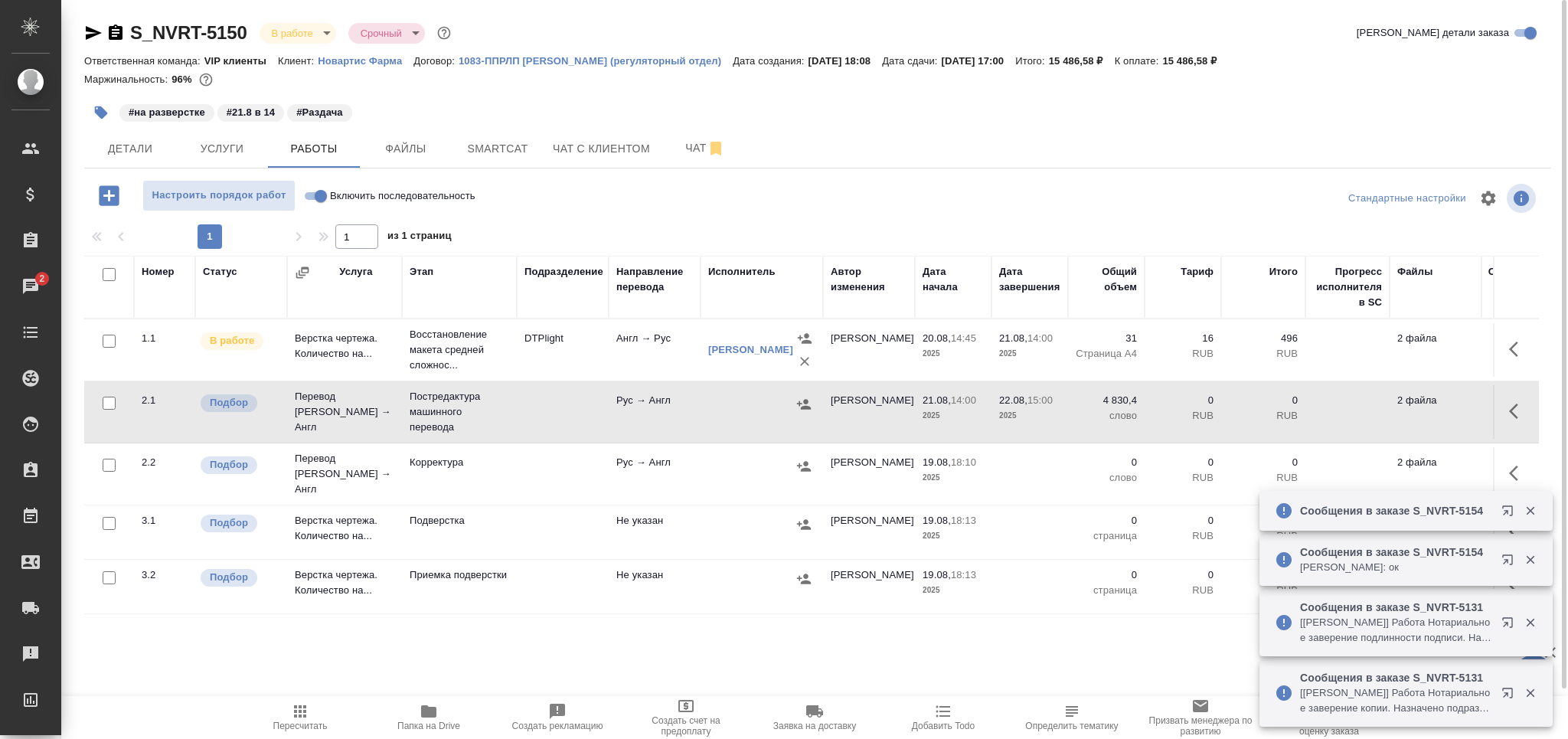
click at [105, 463] on input "checkbox" at bounding box center [109, 465] width 13 height 13
checkbox input "true"
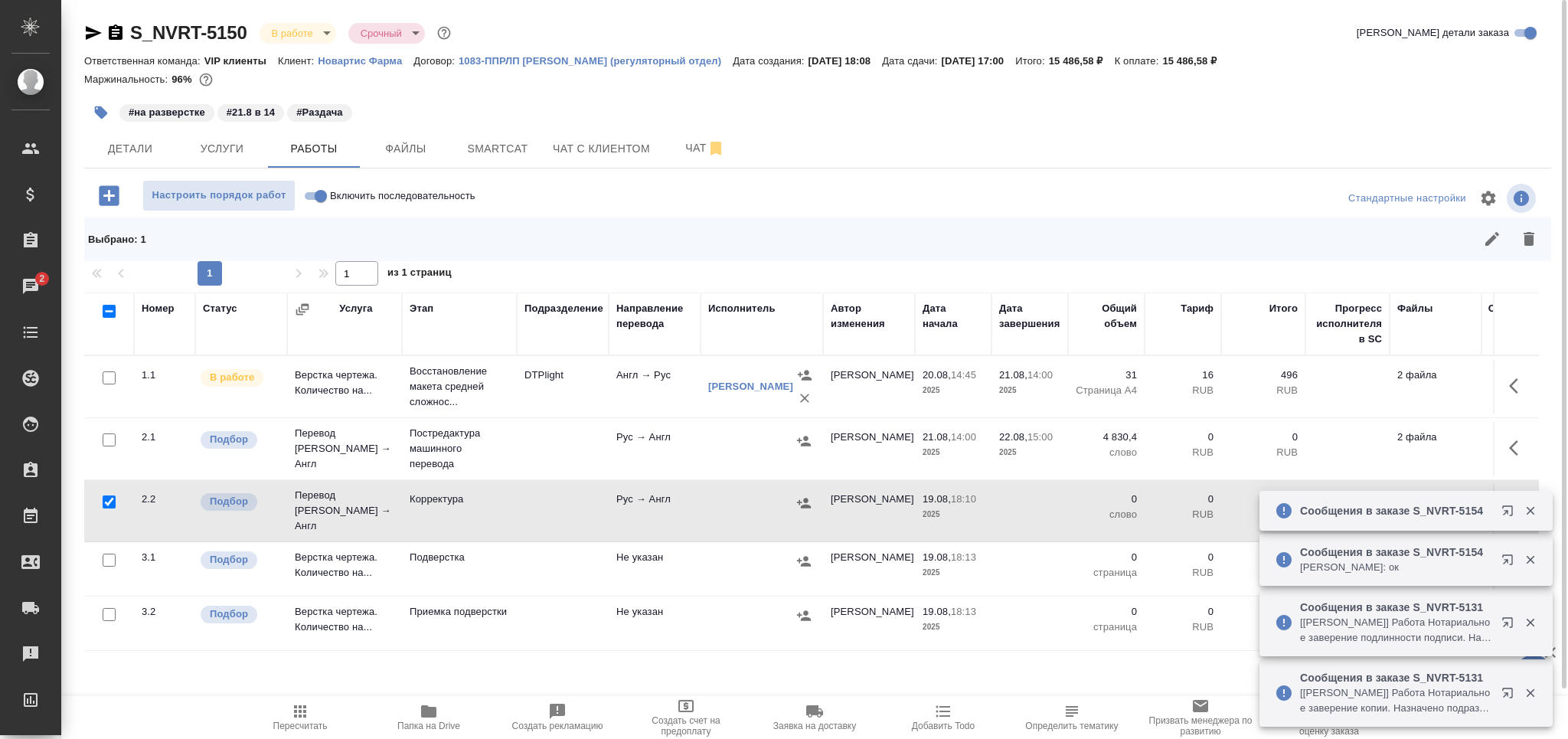
click at [111, 608] on input "checkbox" at bounding box center [109, 615] width 13 height 13
checkbox input "true"
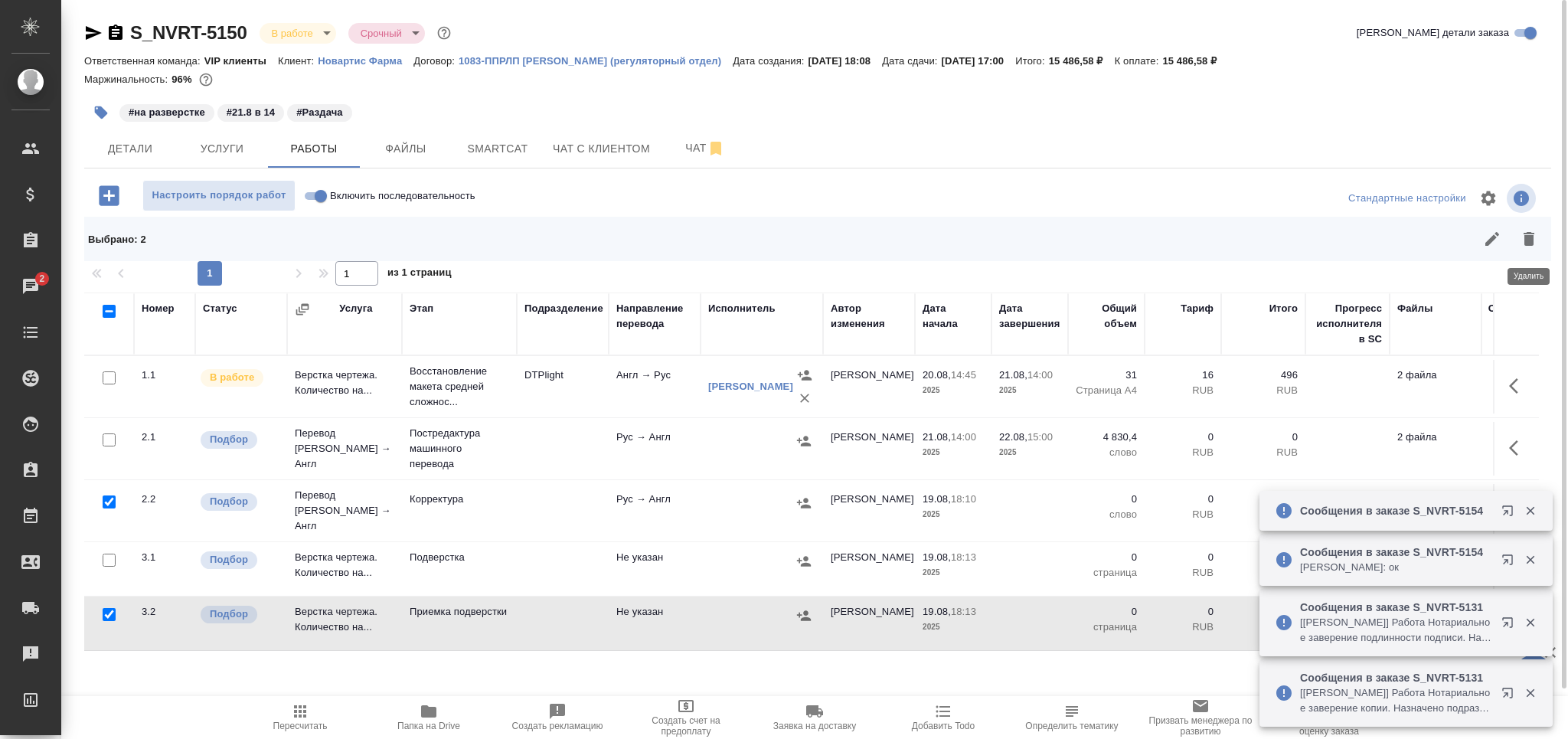
click at [1527, 238] on icon "button" at bounding box center [1529, 239] width 11 height 14
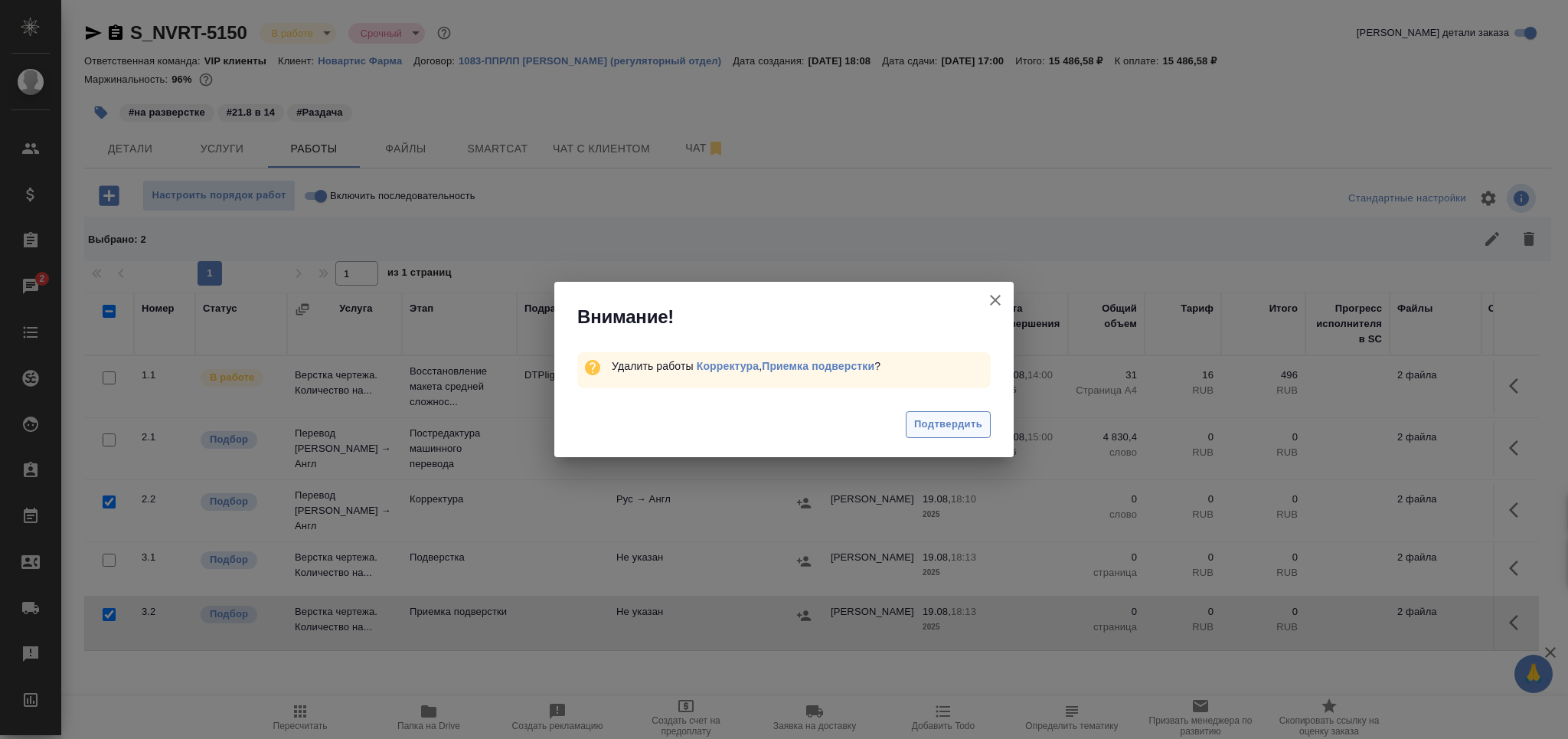
click at [945, 427] on span "Подтвердить" at bounding box center [948, 425] width 68 height 18
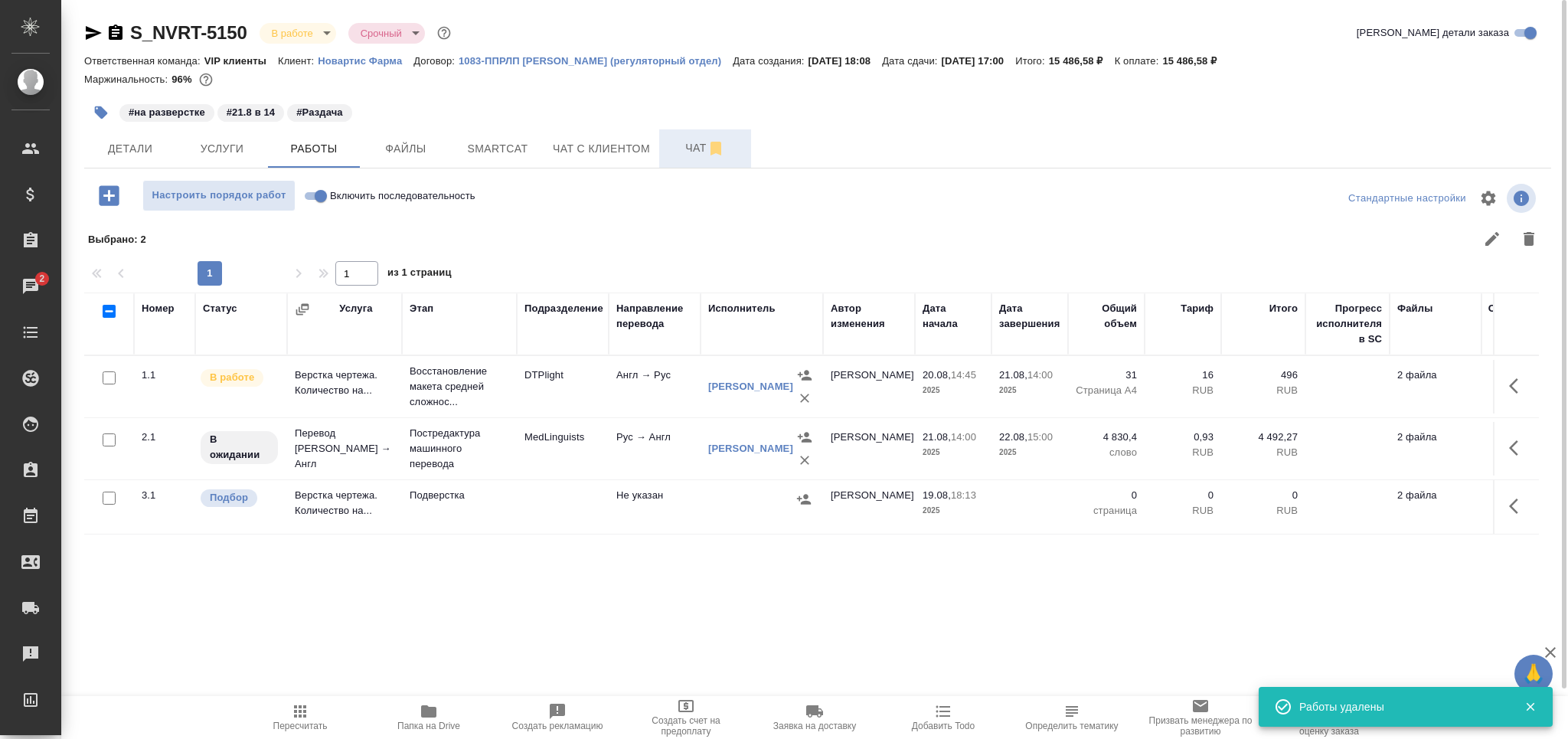
click at [695, 148] on span "Чат" at bounding box center [705, 148] width 74 height 19
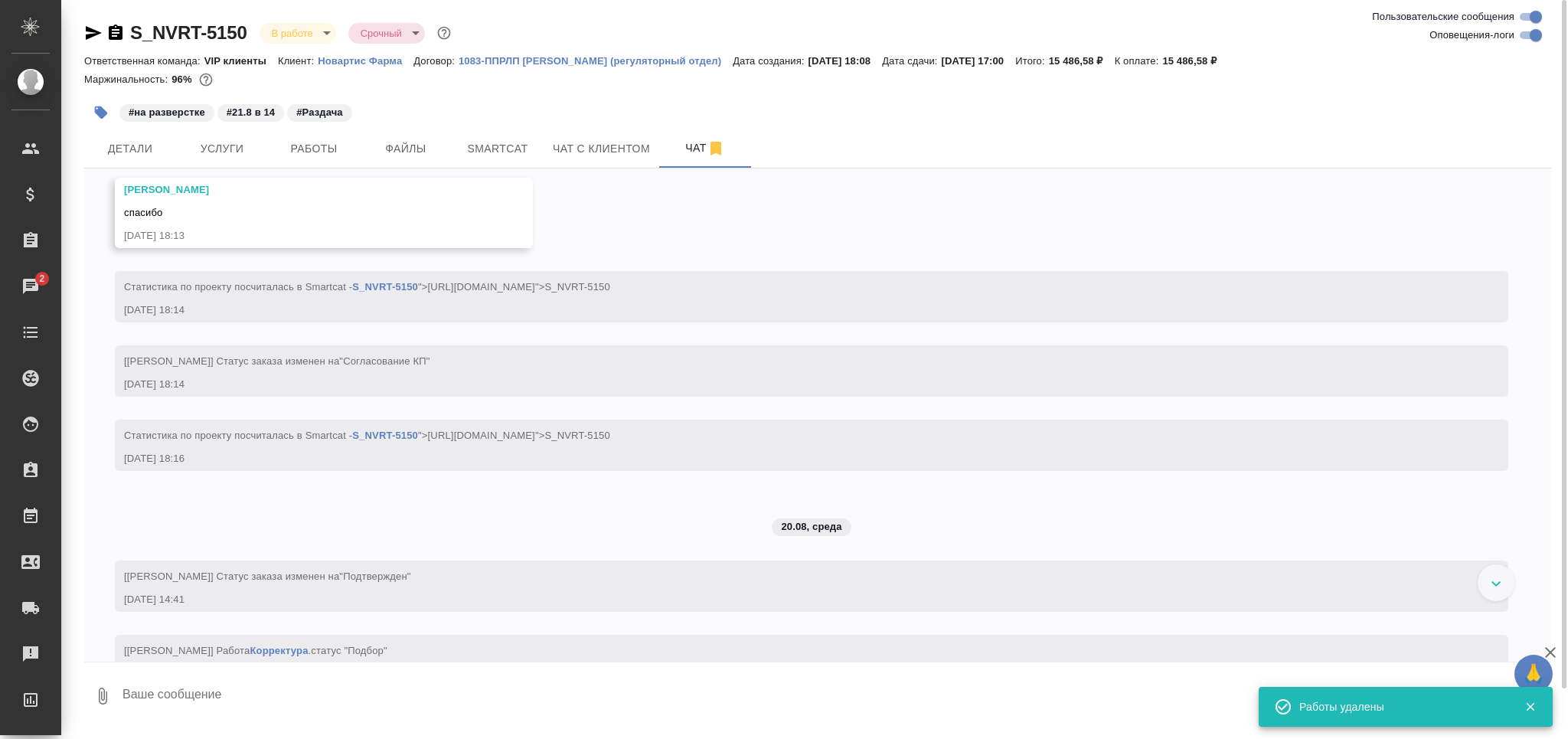
click at [1537, 32] on input "Оповещения-логи" at bounding box center [1536, 35] width 55 height 18
checkbox input "false"
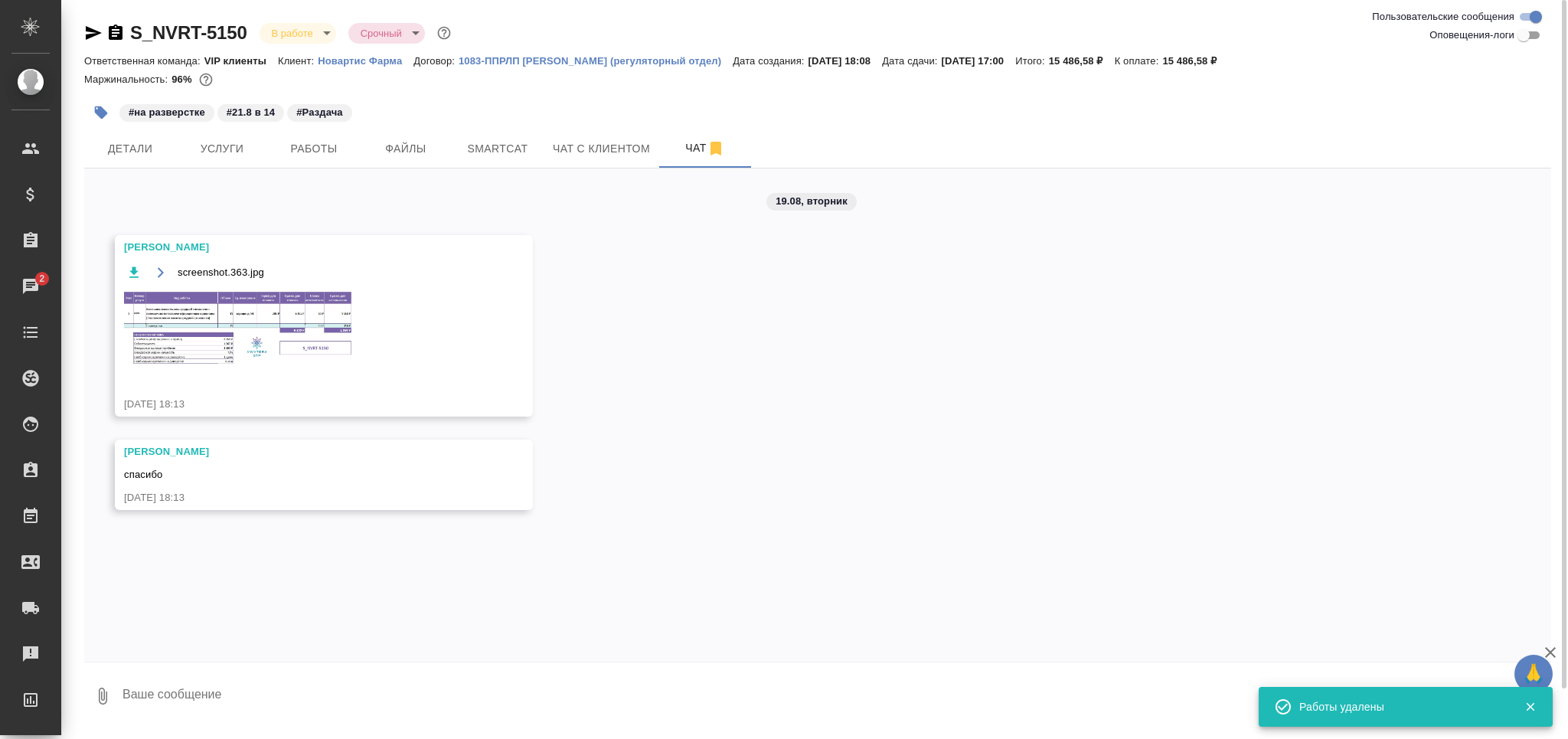
click at [262, 326] on img at bounding box center [238, 329] width 229 height 80
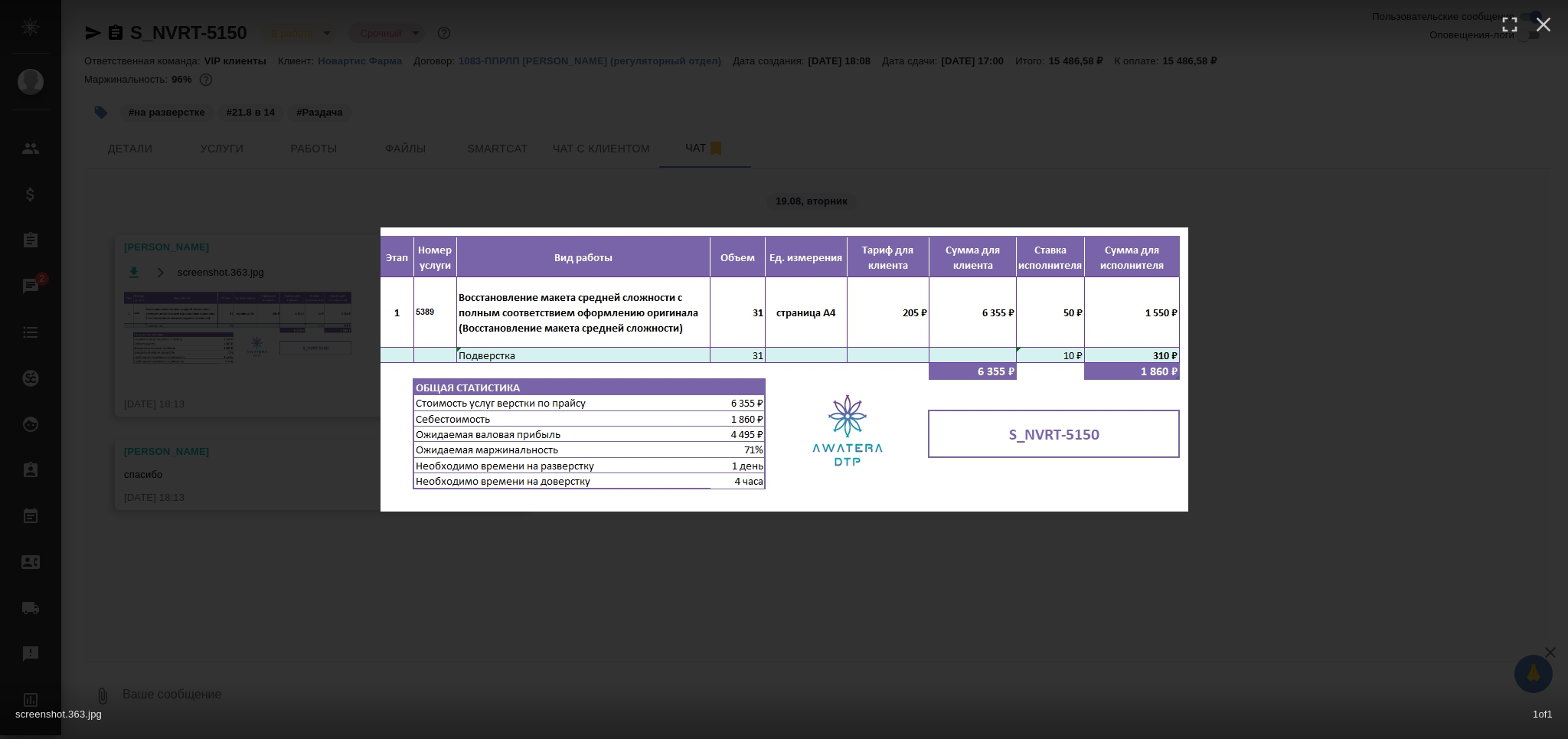
click at [292, 613] on div "screenshot.363.jpg 1 of 1" at bounding box center [784, 369] width 1568 height 739
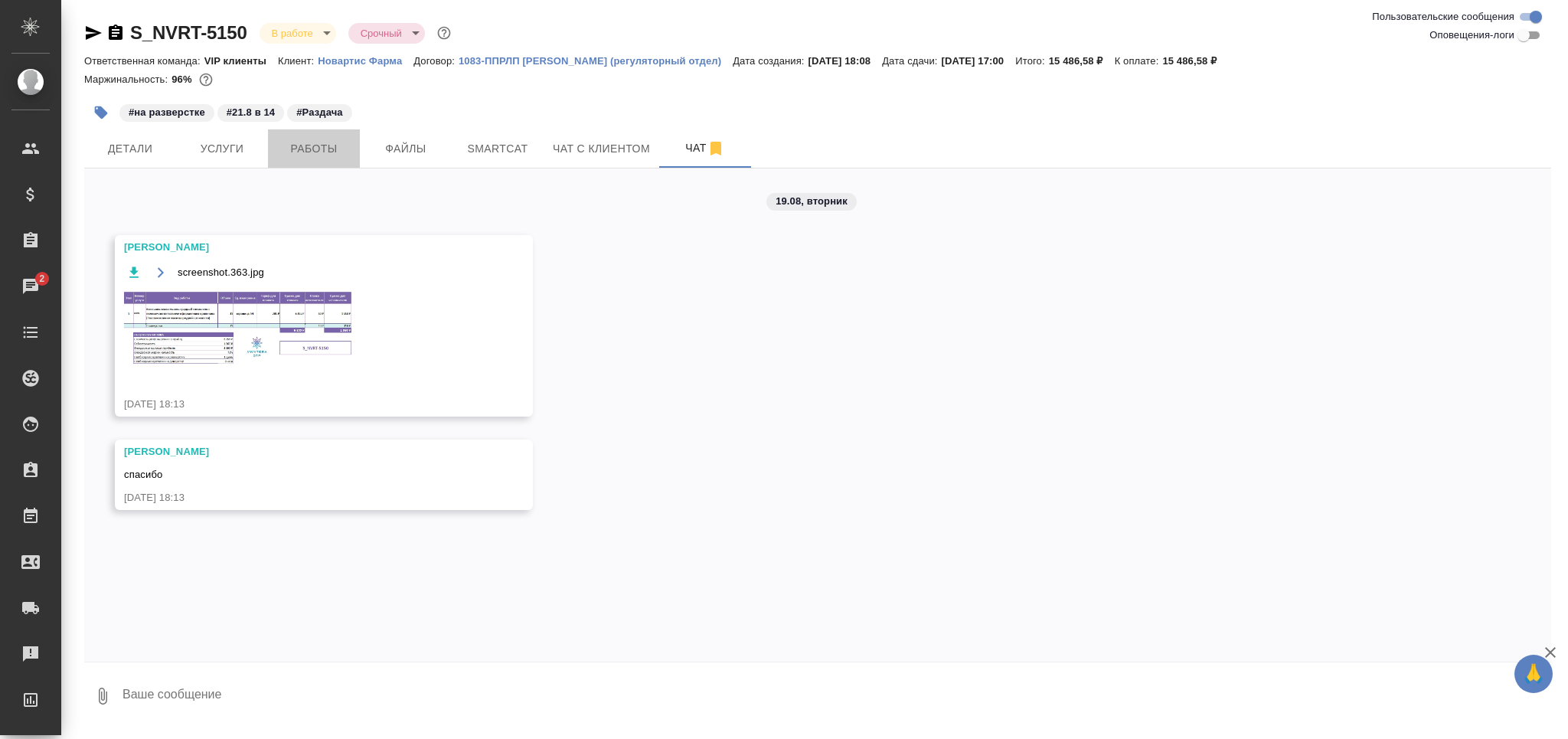
click at [315, 149] on span "Работы" at bounding box center [314, 149] width 74 height 19
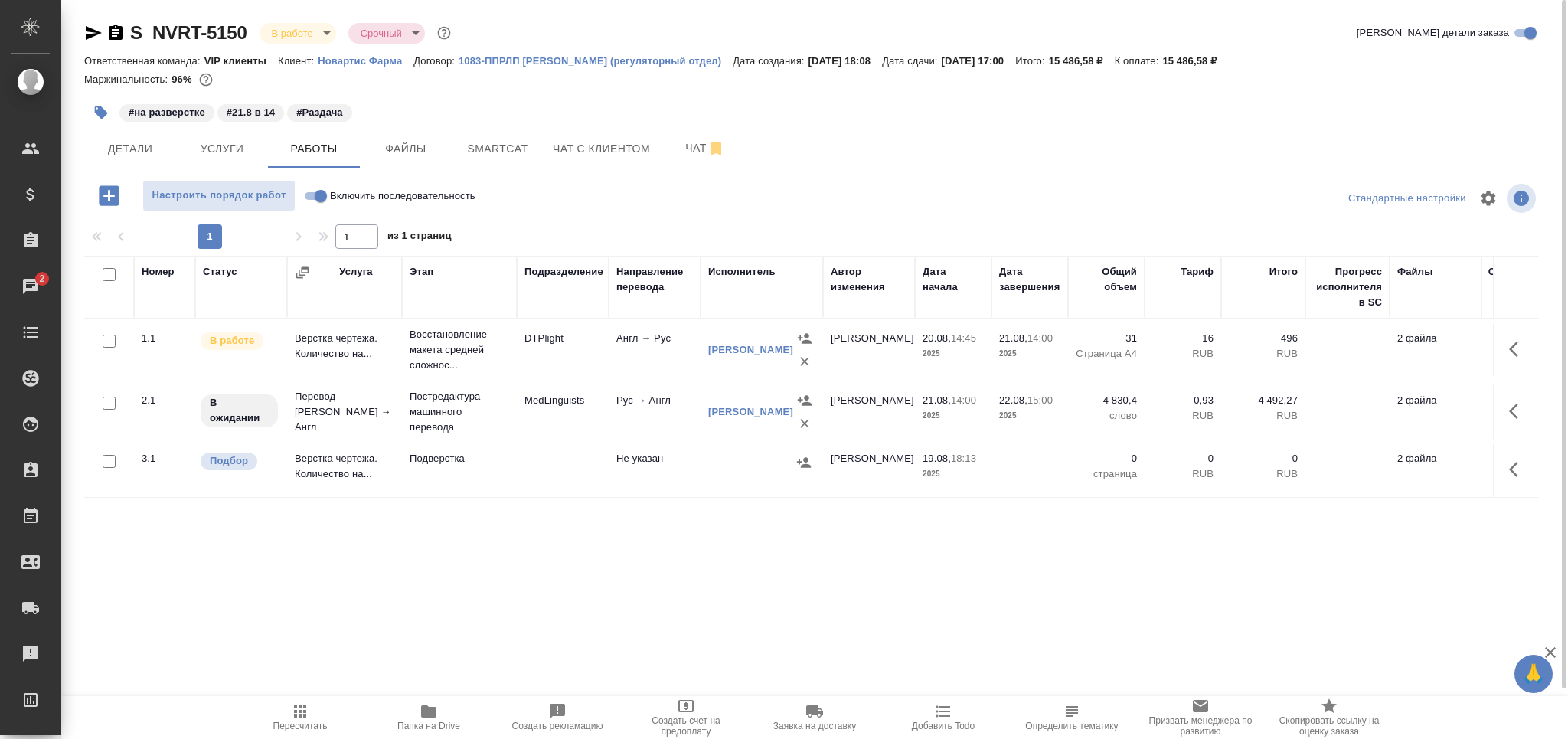
click at [485, 374] on p "Подверстка" at bounding box center [459, 349] width 100 height 46
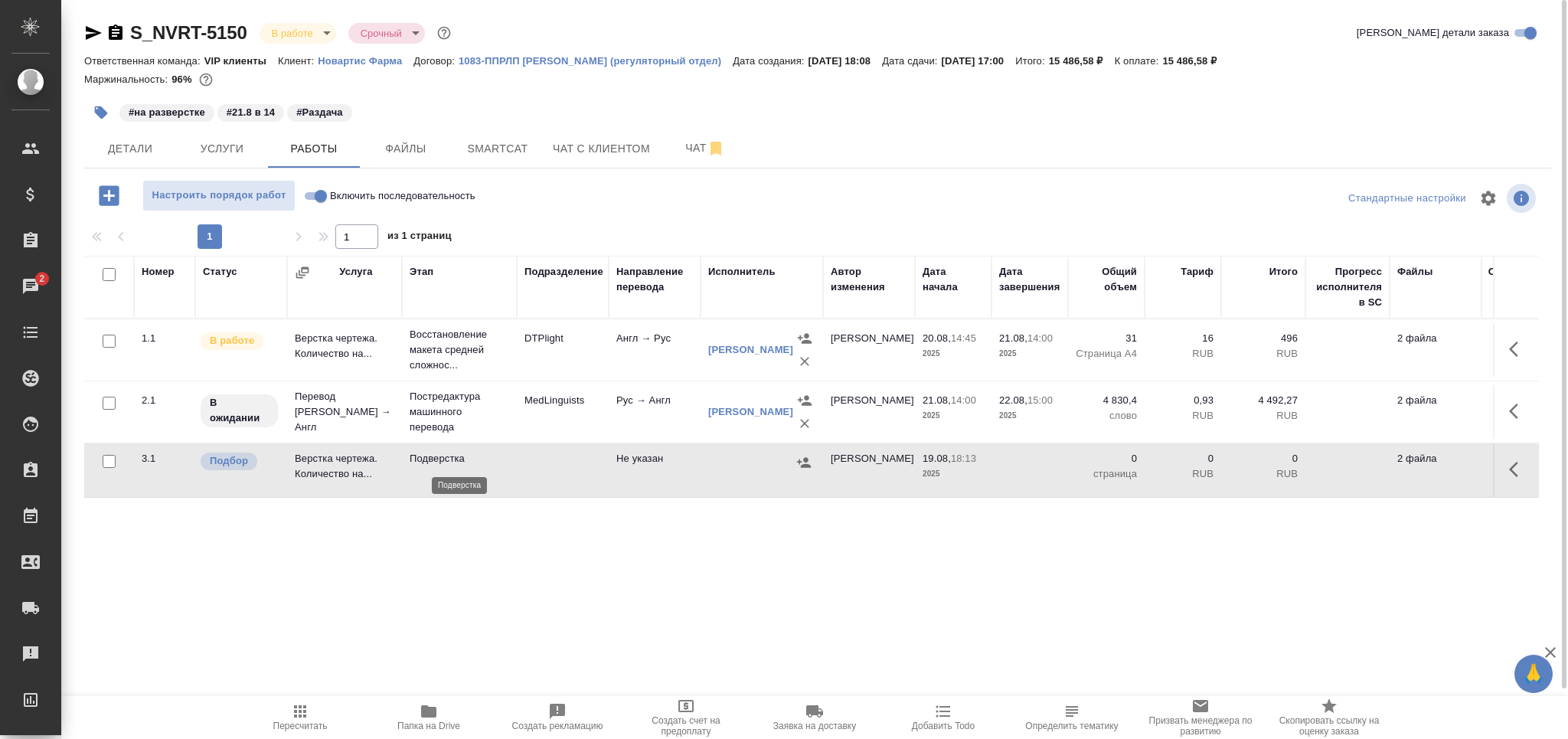
click at [485, 466] on p "Подверстка" at bounding box center [459, 458] width 100 height 15
click at [92, 109] on button "button" at bounding box center [101, 112] width 33 height 33
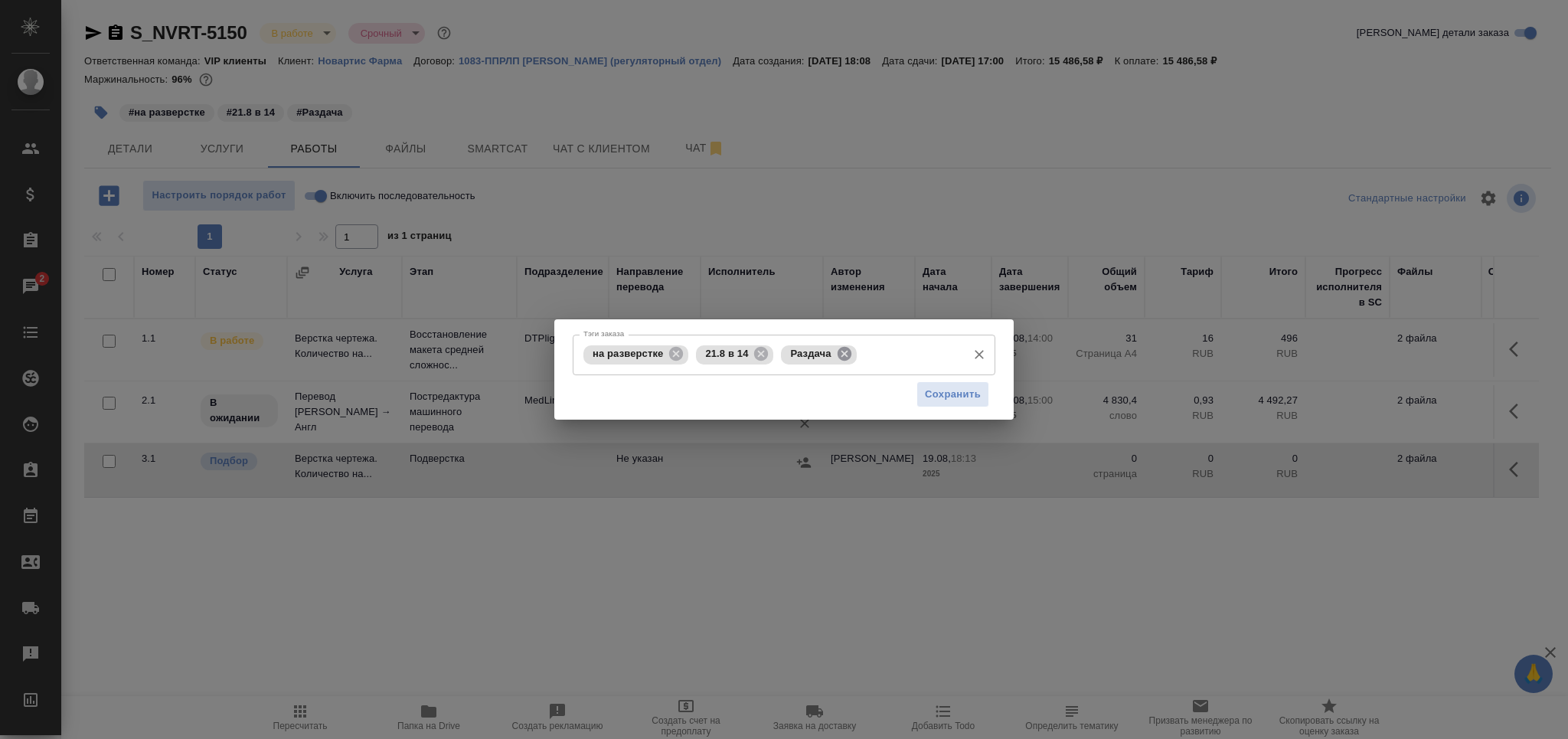
click at [843, 357] on icon at bounding box center [843, 354] width 13 height 14
click at [843, 357] on input "Тэги заказа" at bounding box center [868, 355] width 183 height 26
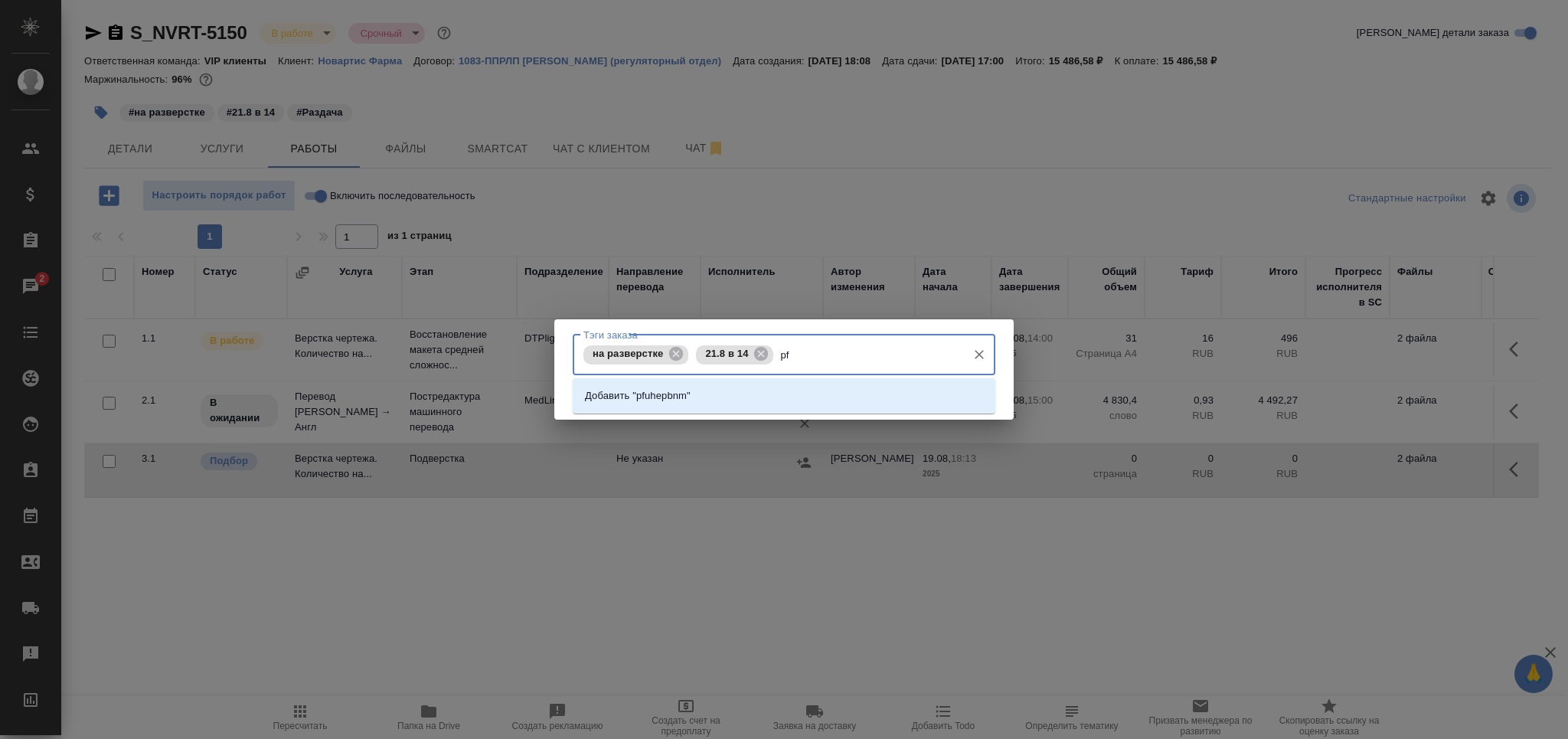
type input "p"
type input "загрузить"
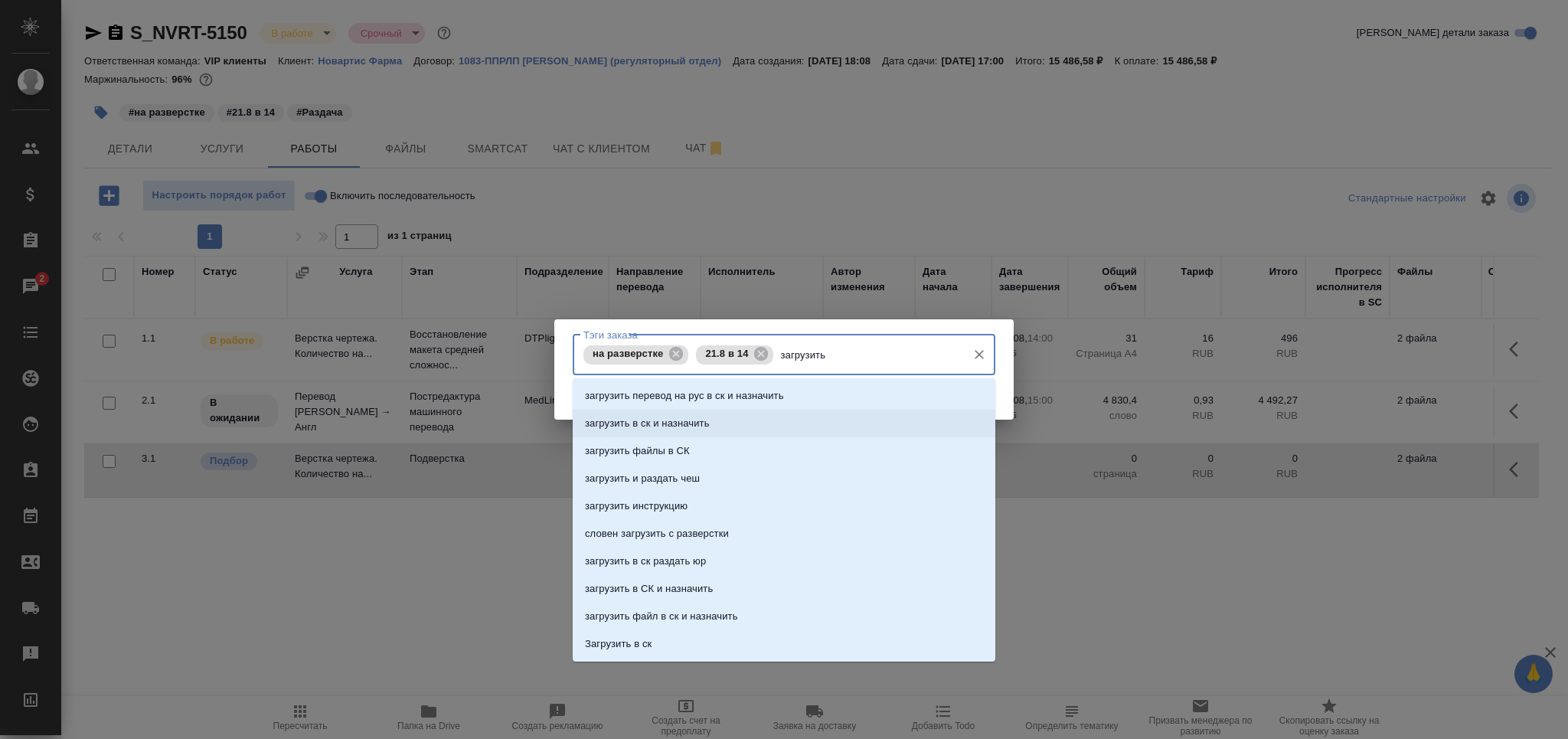
click at [765, 417] on li "загрузить в ск и назначить" at bounding box center [784, 423] width 423 height 28
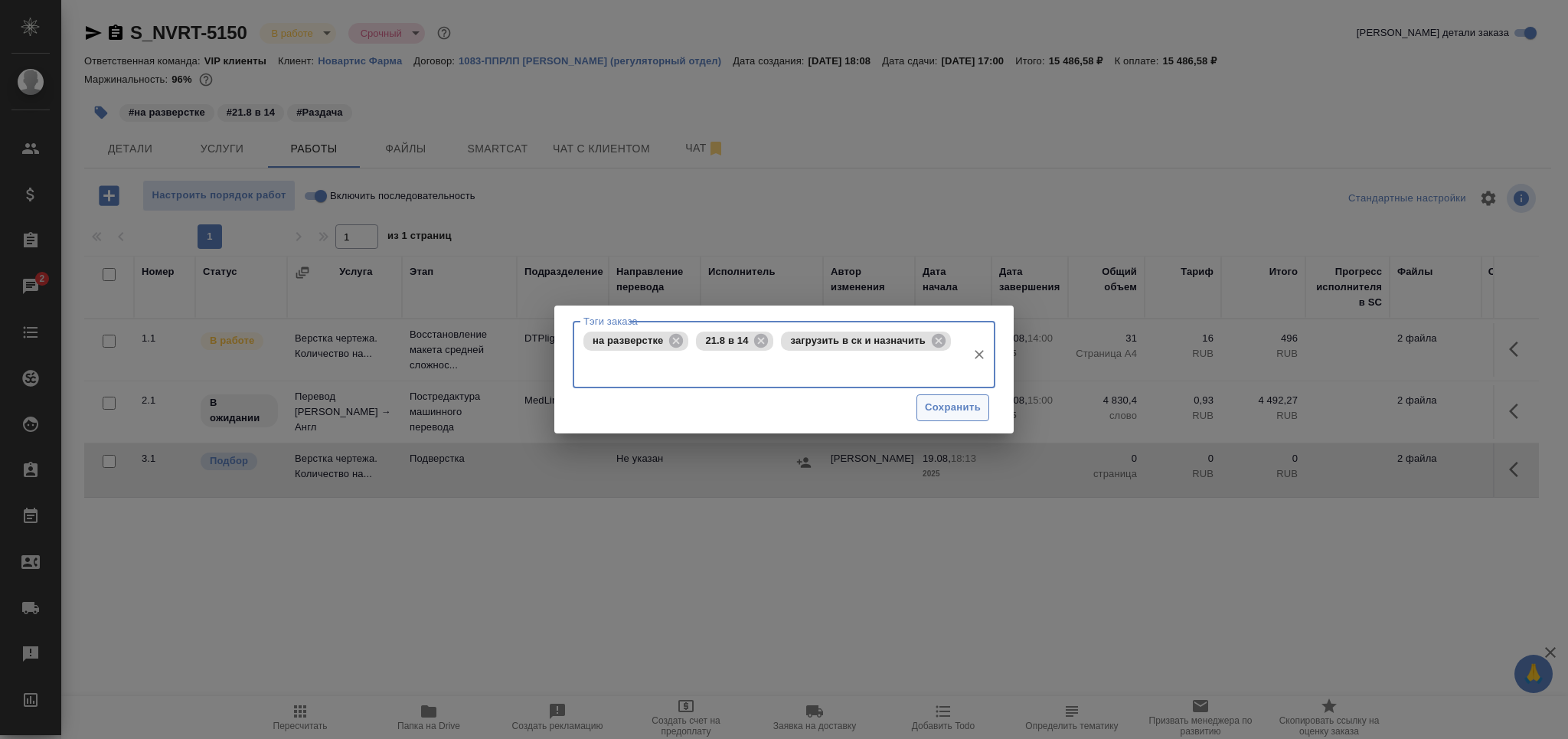
click at [934, 405] on span "Сохранить" at bounding box center [953, 408] width 56 height 18
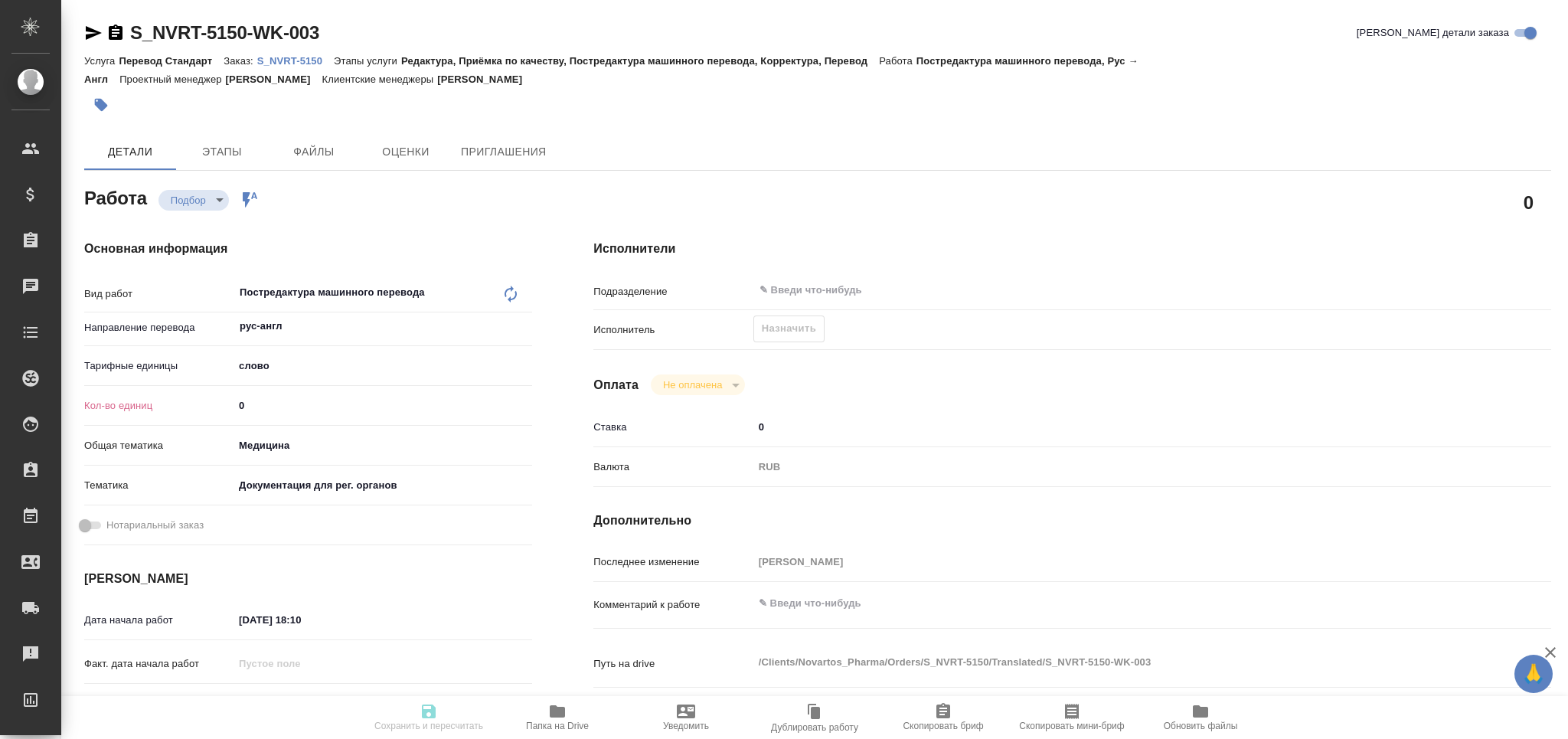
click at [229, 409] on div "Кол-во единиц 0" at bounding box center [309, 406] width 448 height 27
type textarea "x"
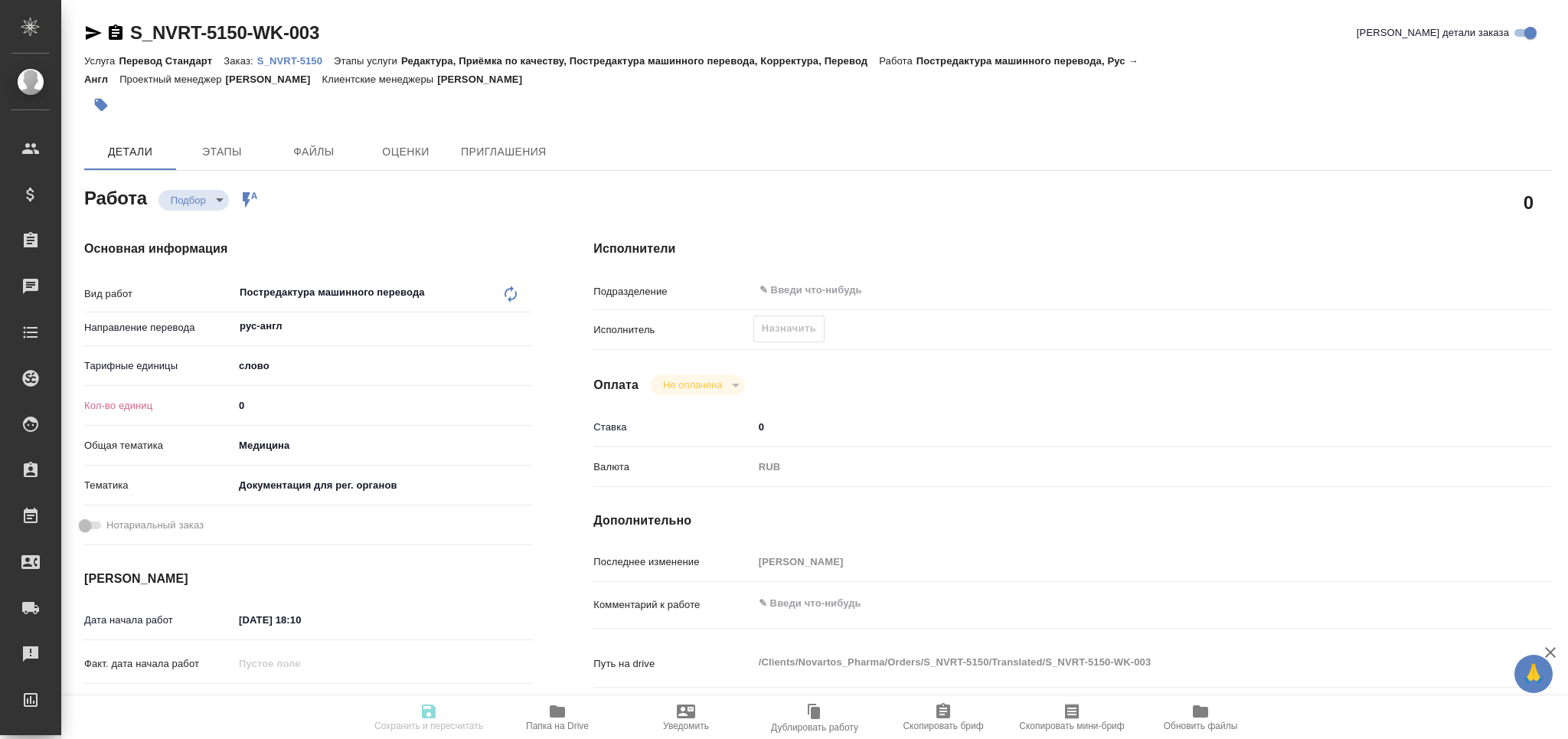
type textarea "x"
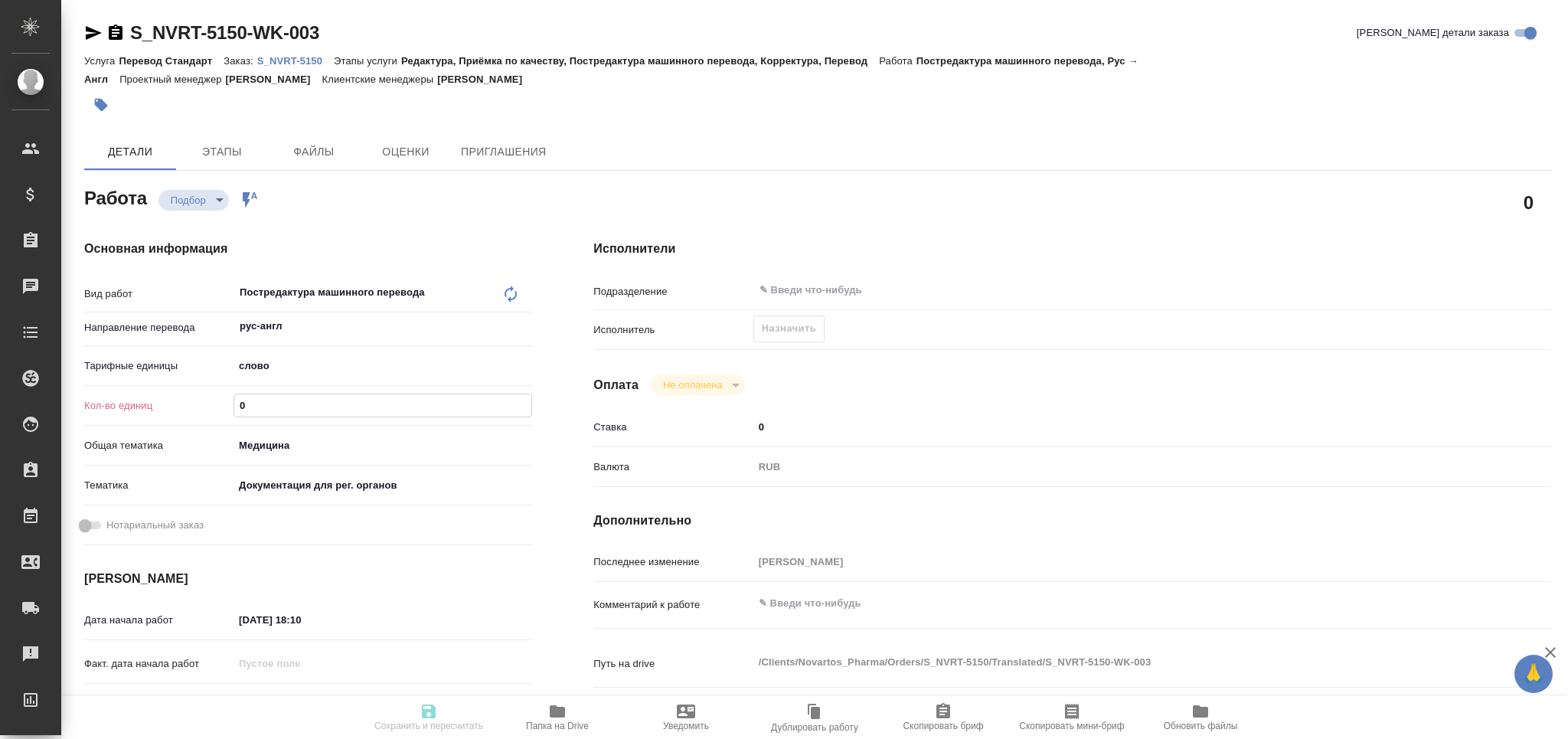
type textarea "x"
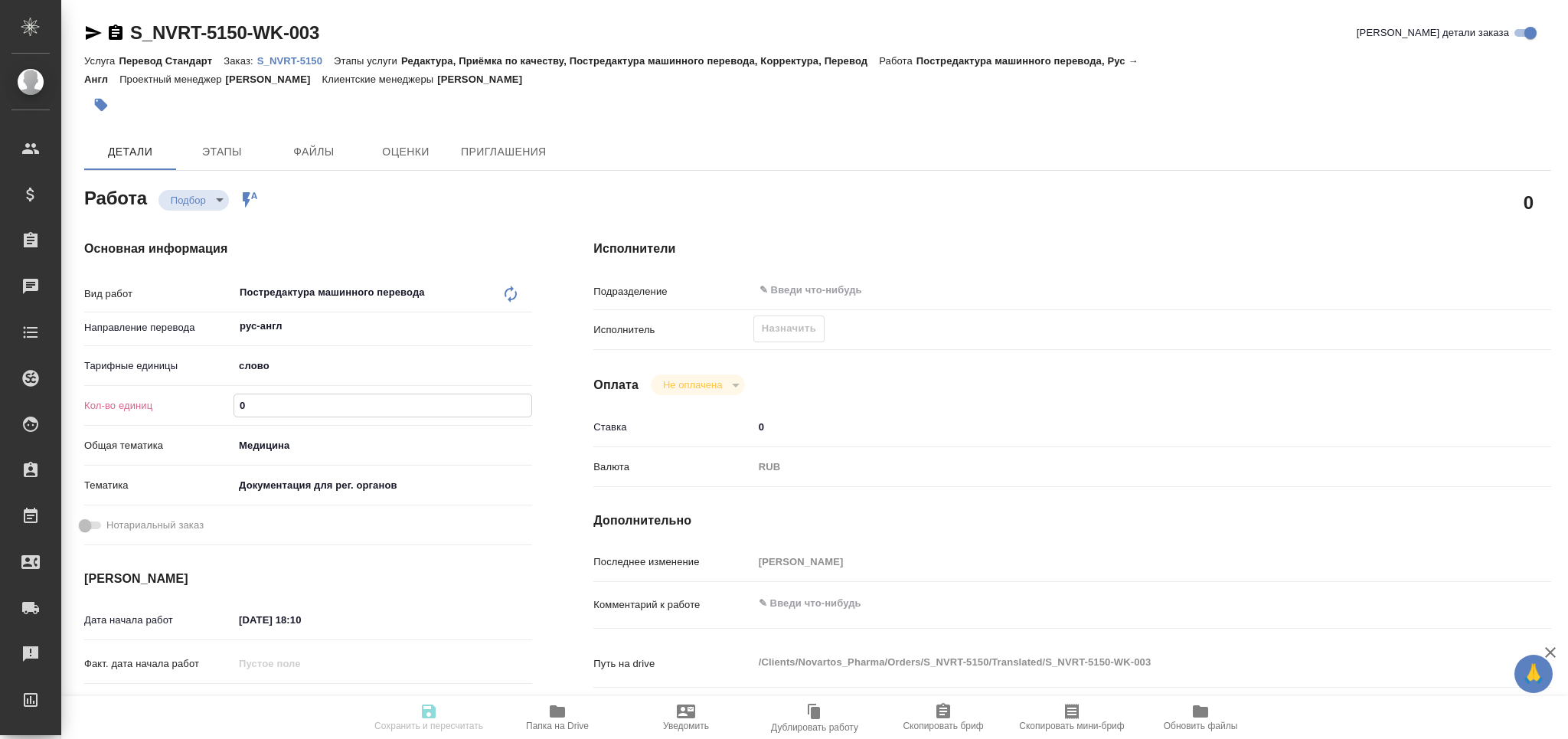
type textarea "x"
paste input "4830.4"
type input "4830.4"
type textarea "x"
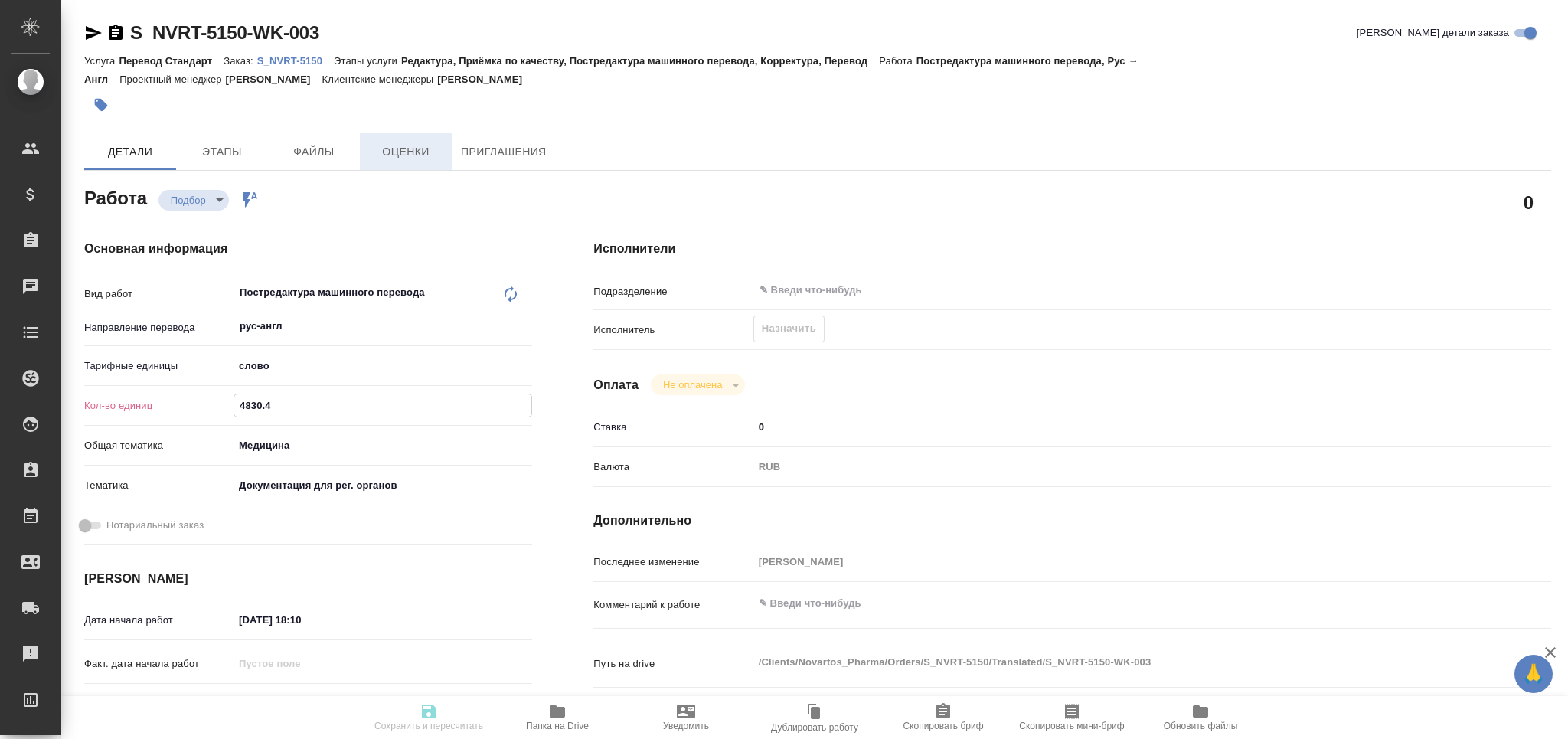
type textarea "x"
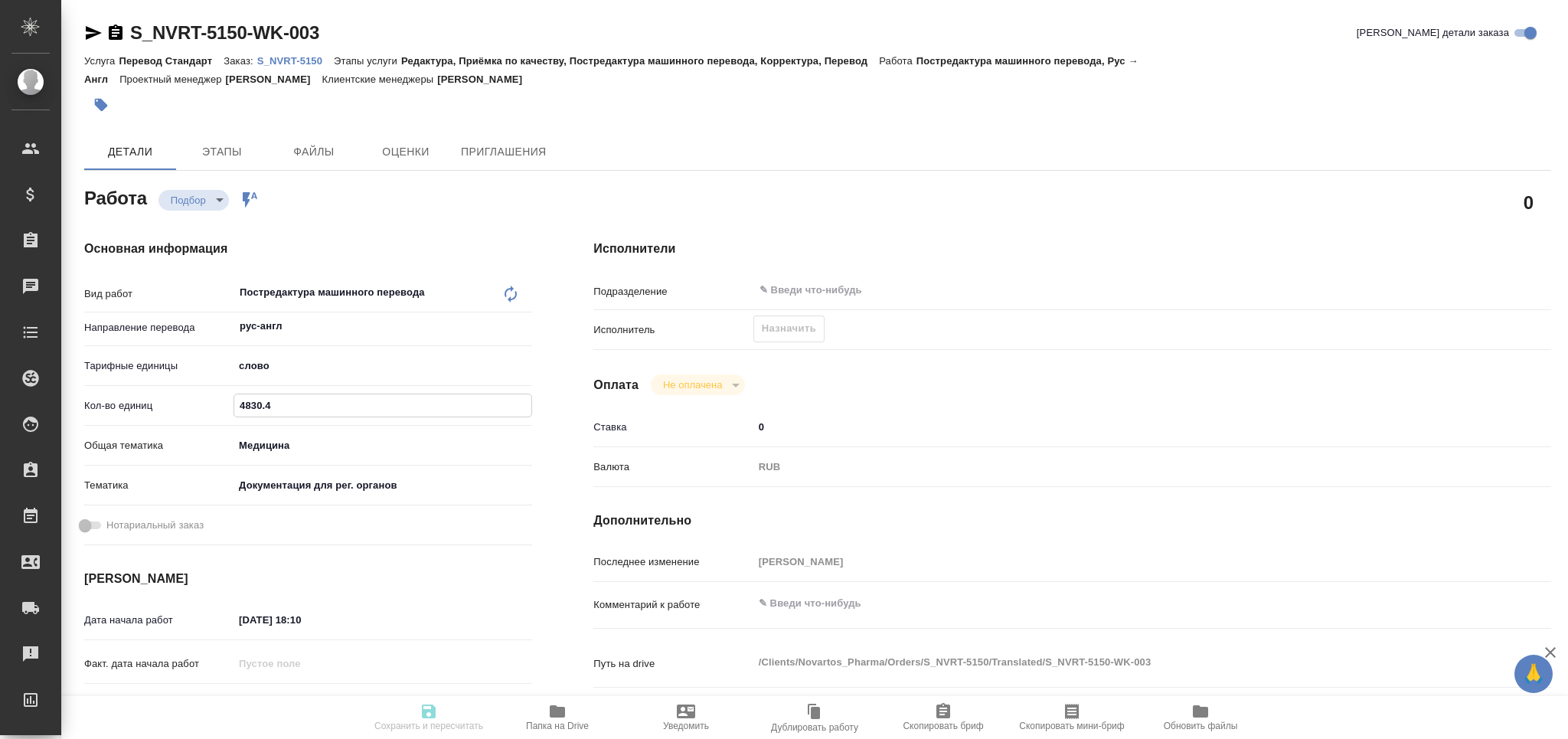
type textarea "x"
type input "4830.4"
type textarea "x"
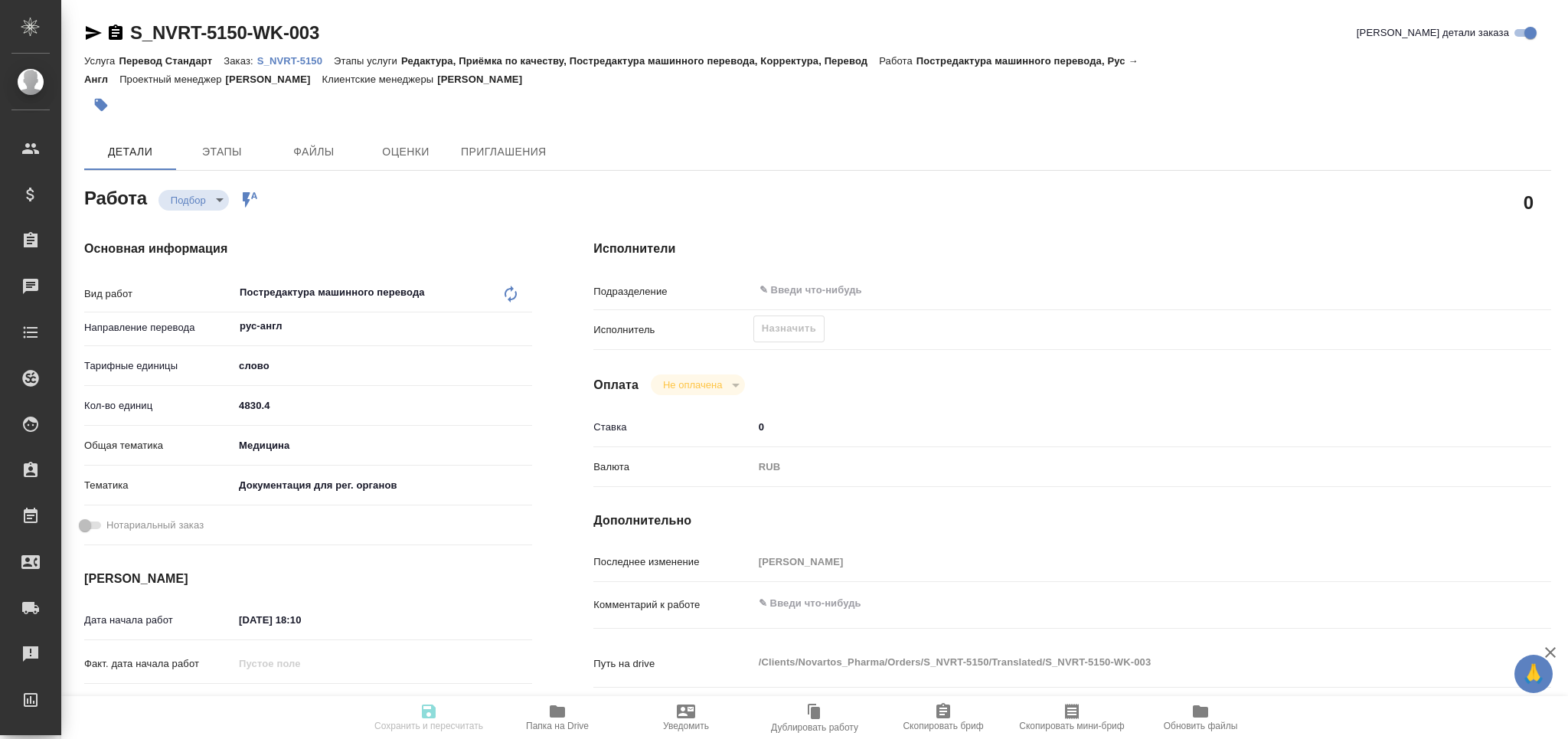
type textarea "x"
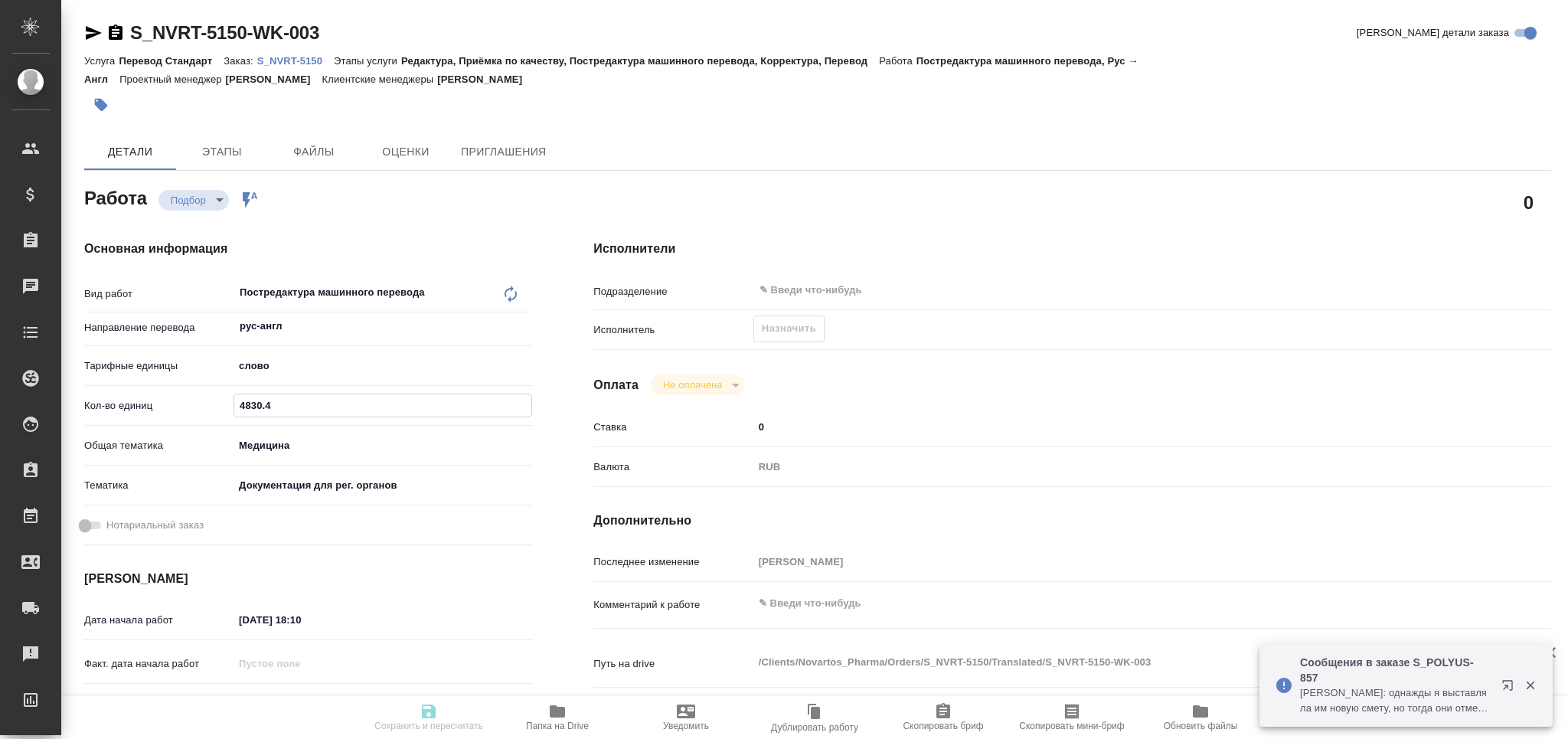
type textarea "x"
click at [785, 604] on textarea at bounding box center [1113, 603] width 718 height 26
type textarea "x"
type textarea "т"
type textarea "x"
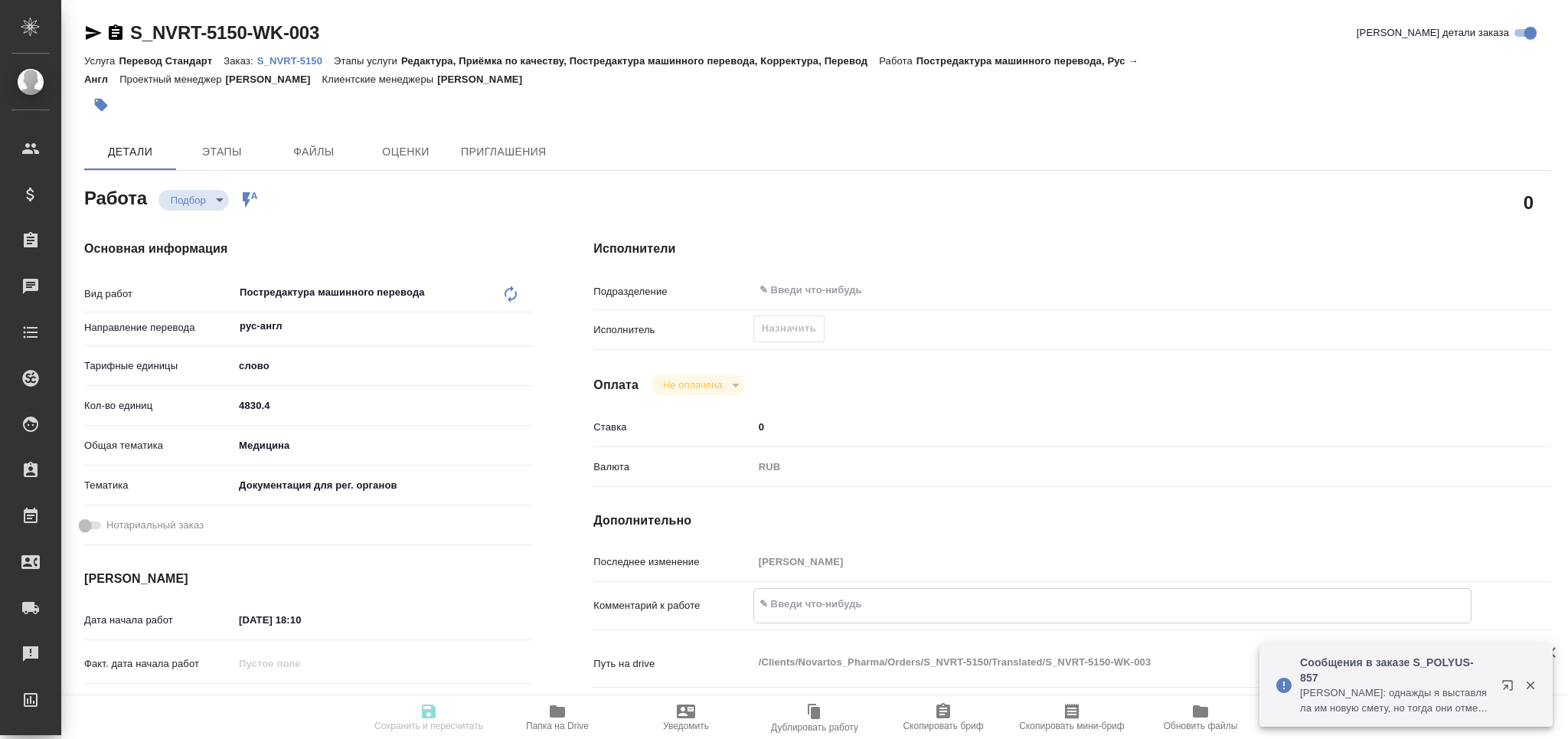
type textarea "x"
type textarea "то"
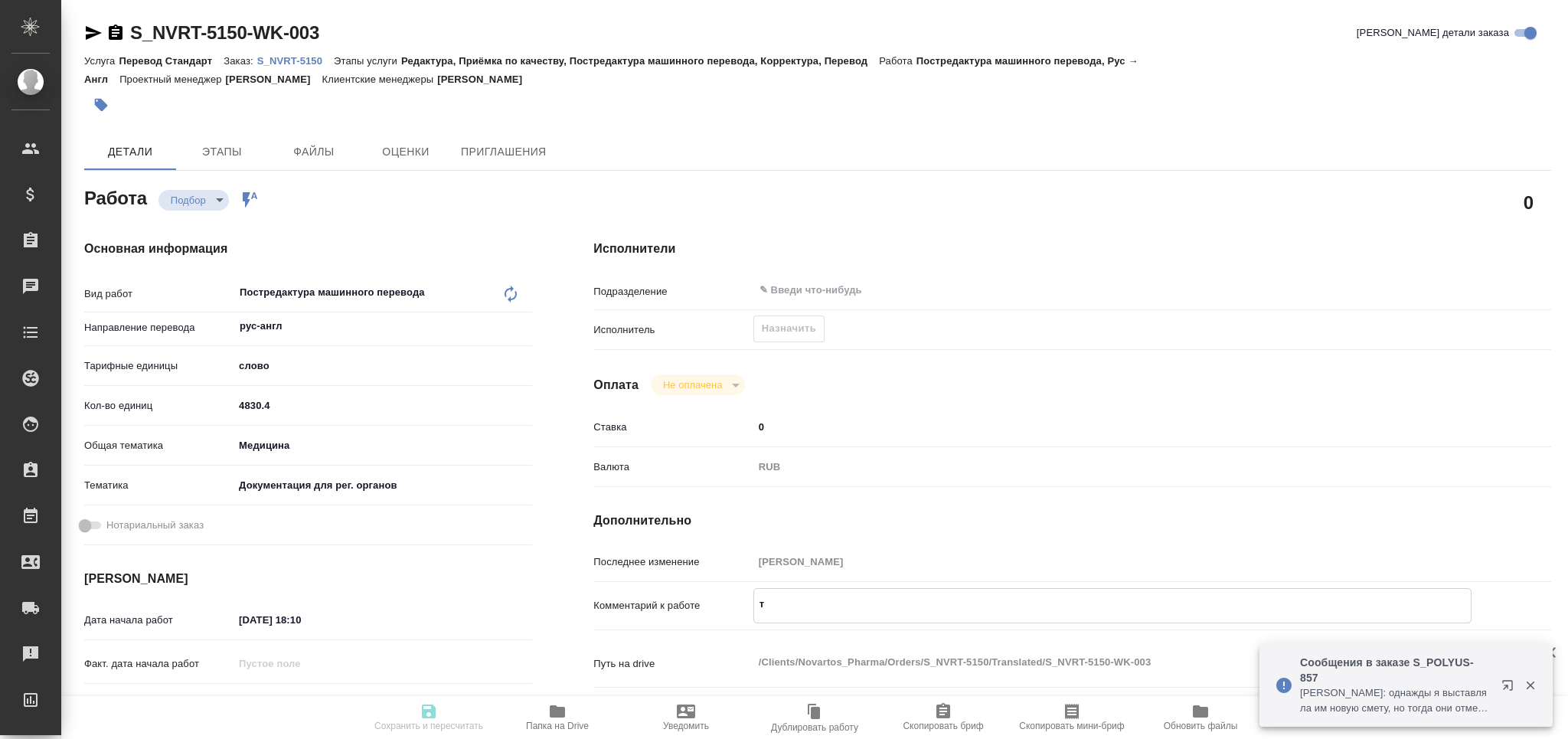
type textarea "x"
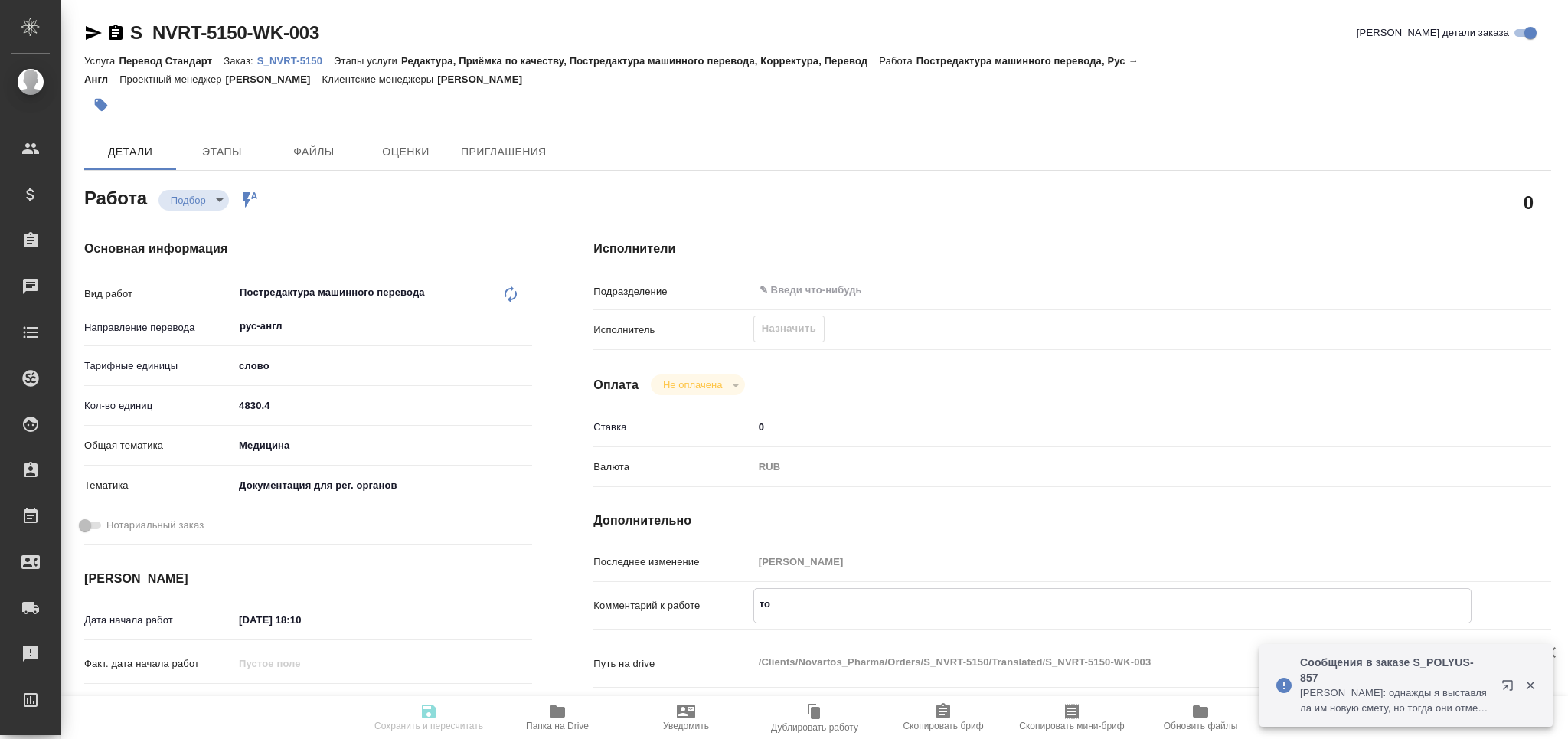
type textarea "тот"
type textarea "x"
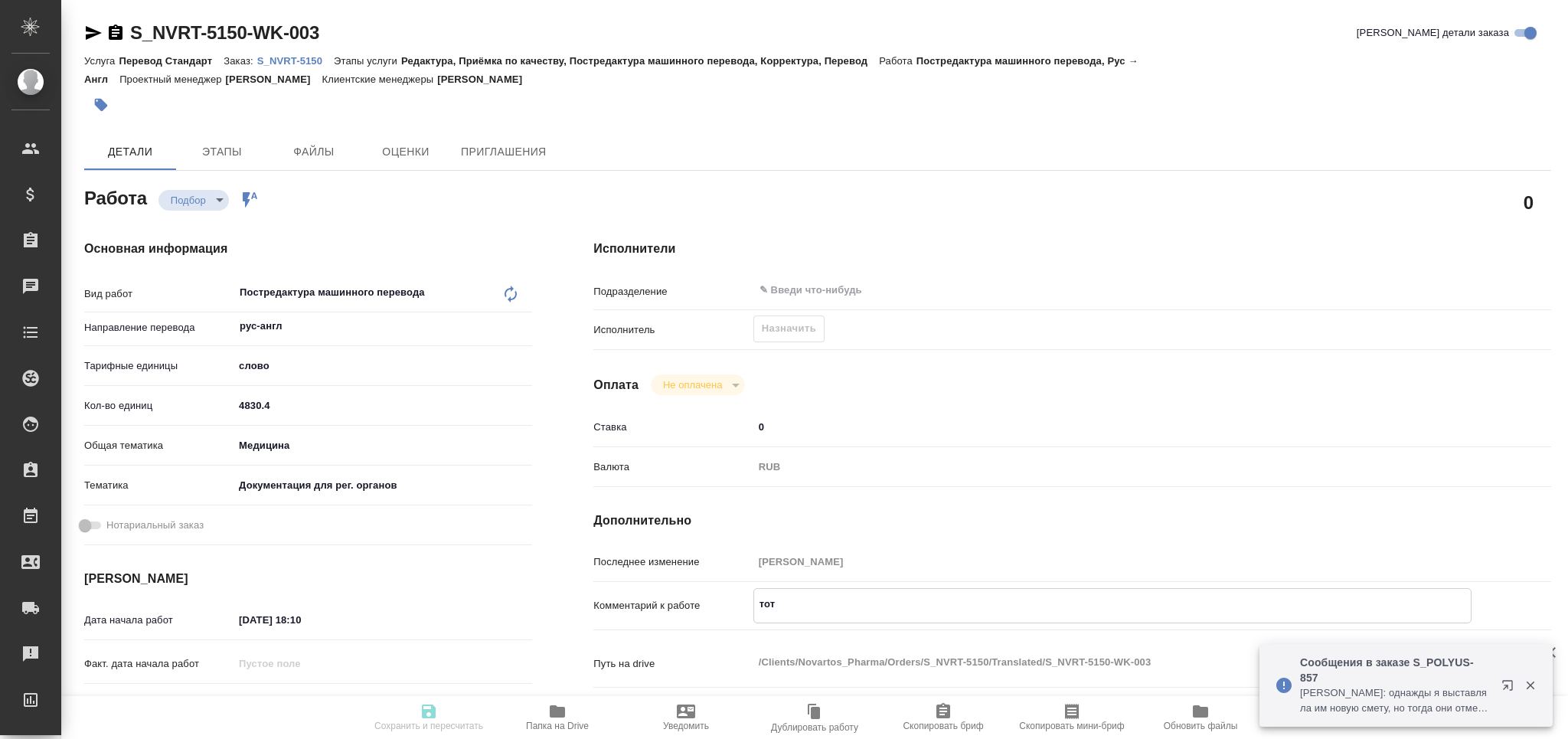
type textarea "x"
type textarea "тота"
type textarea "x"
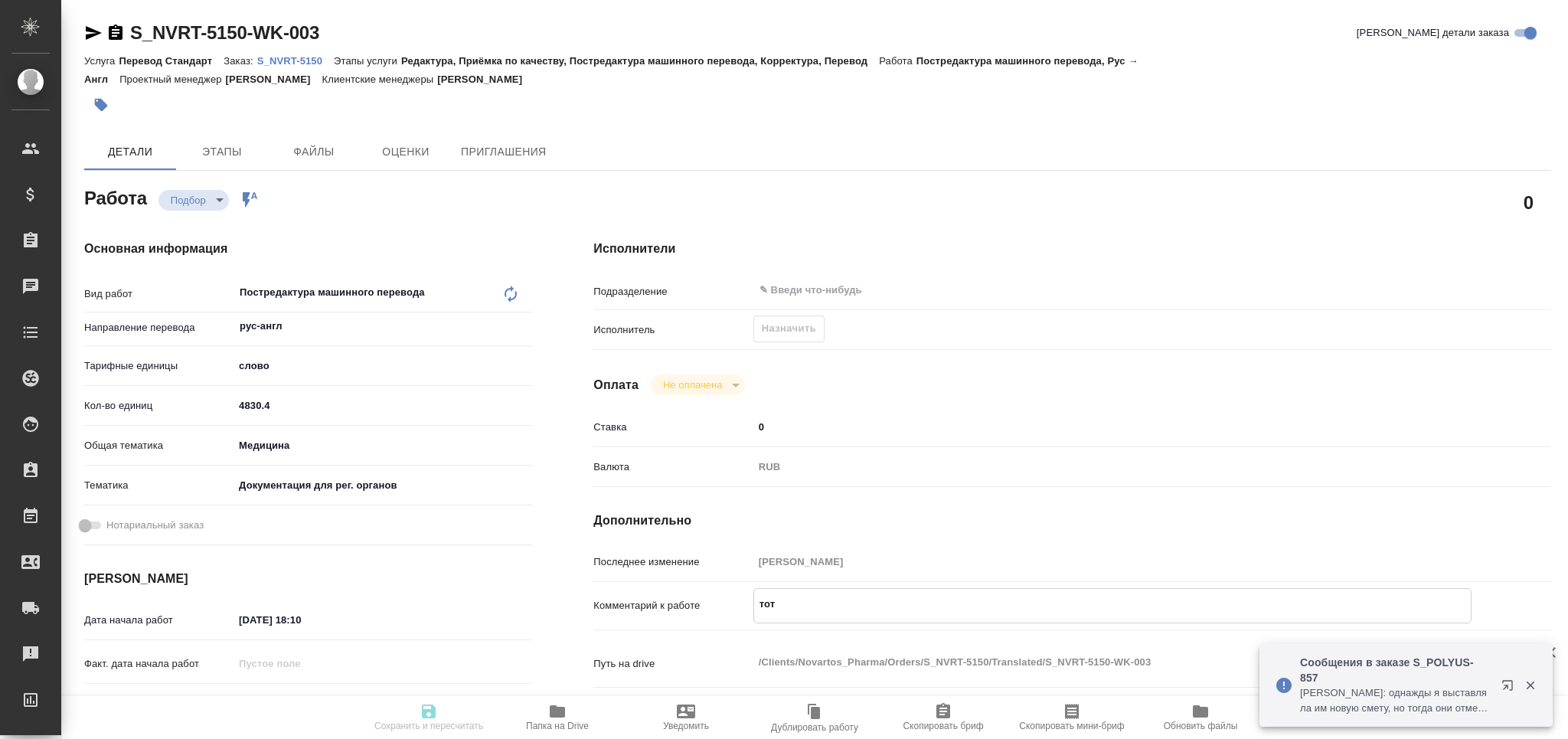
type textarea "x"
type textarea "тотал"
type textarea "x"
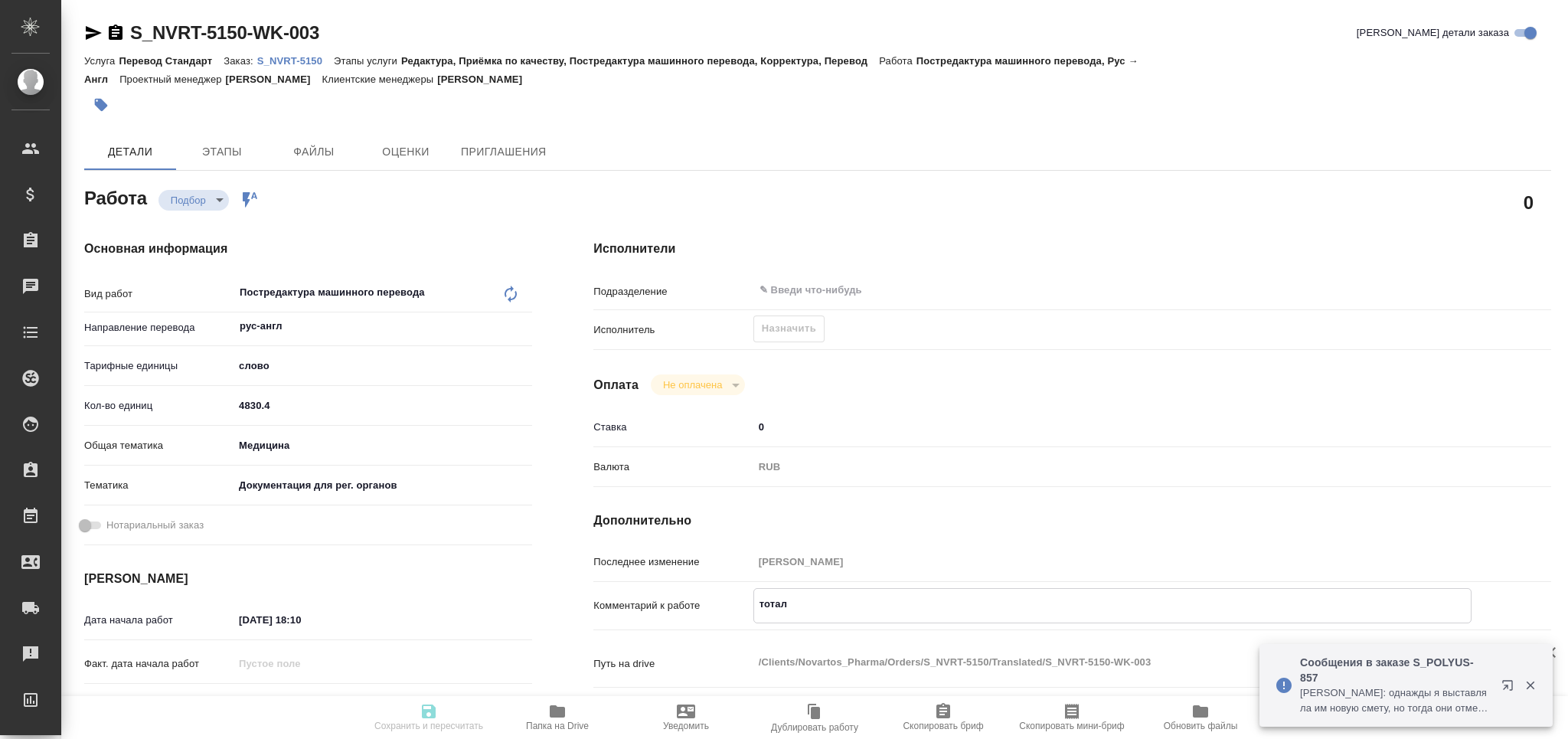
type textarea "x"
type textarea "тотал"
type textarea "x"
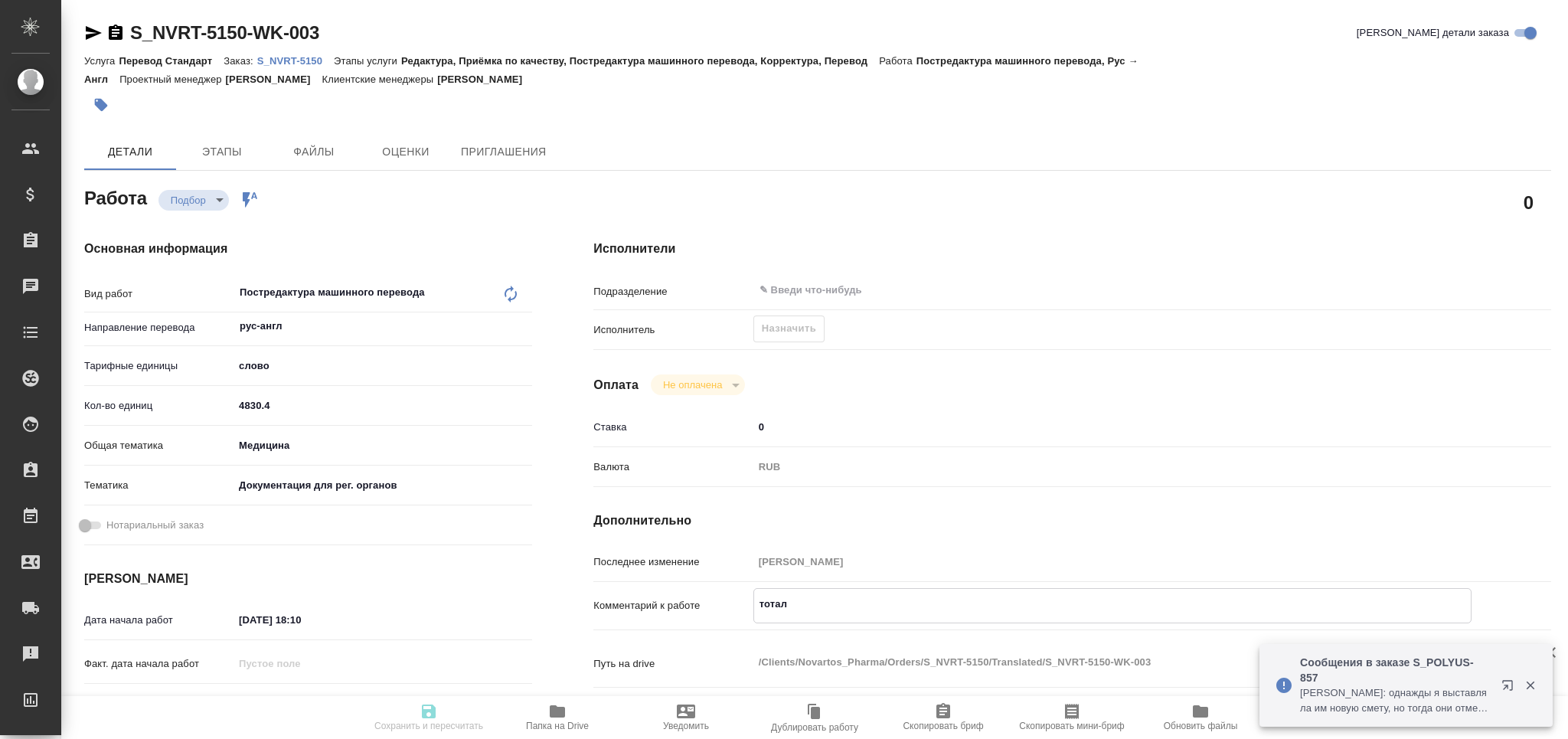
type textarea "x"
paste textarea "6589"
type textarea "x"
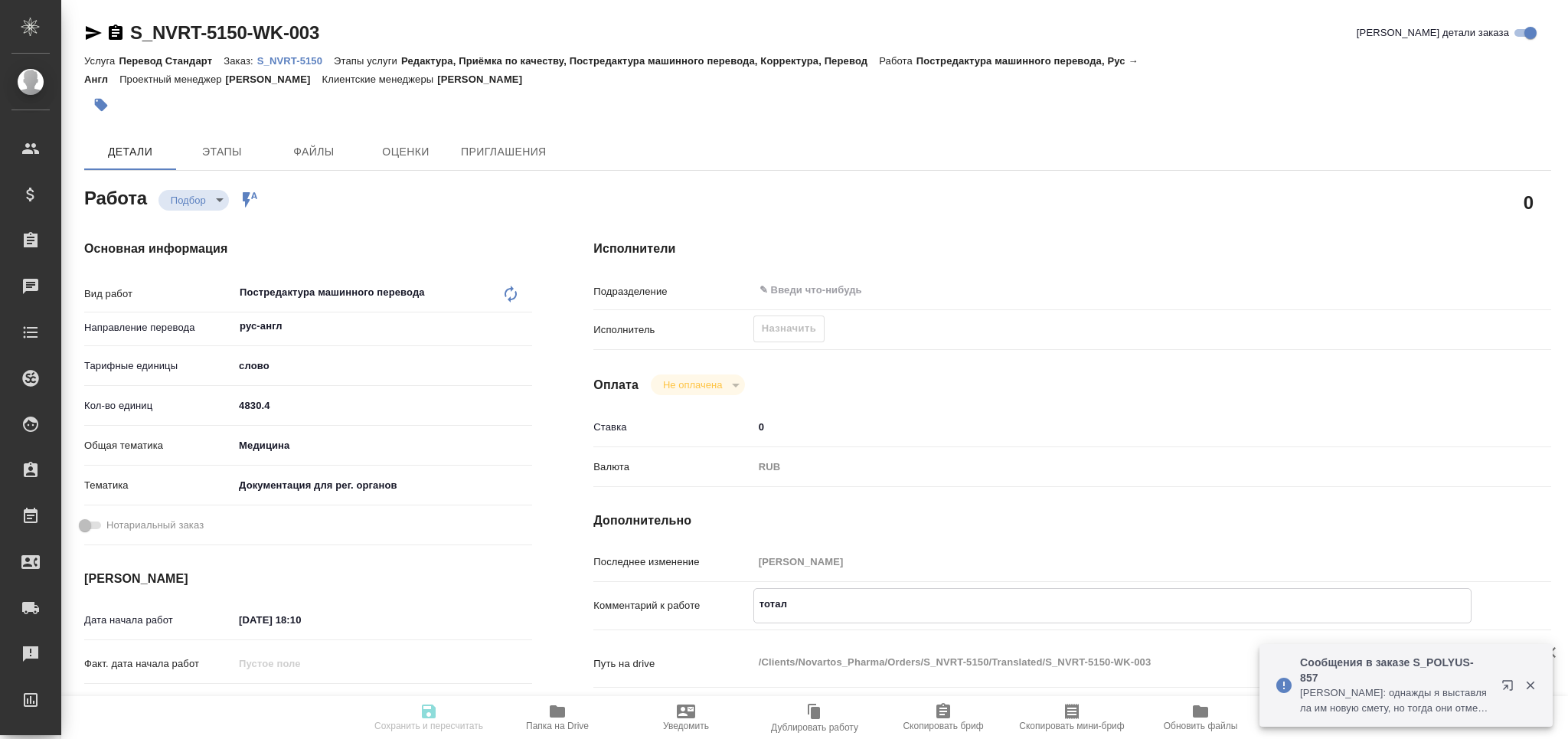
type textarea "тотал 6589"
type textarea "x"
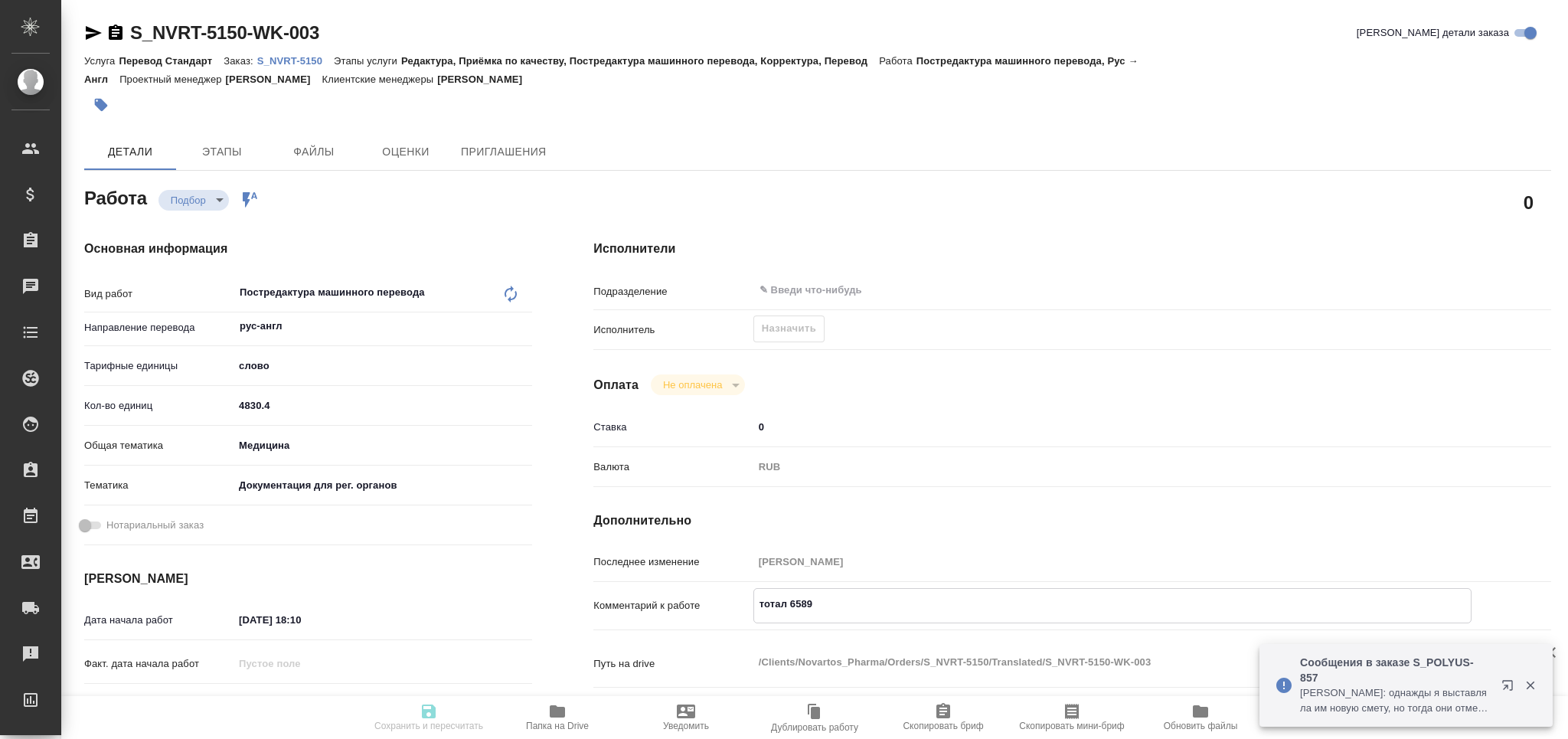
type textarea "x"
type textarea "тотал 6589"
type textarea "x"
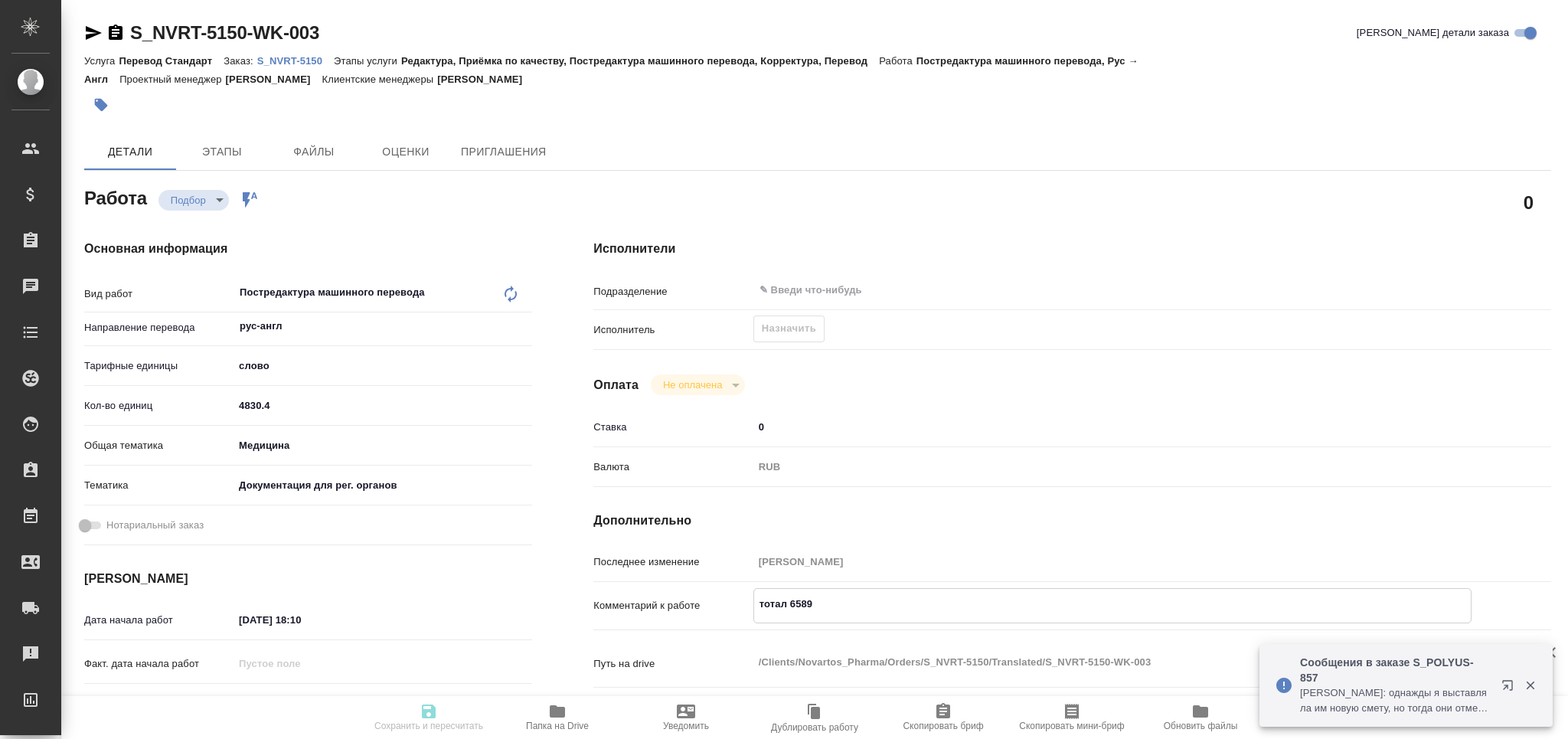
type textarea "x"
type textarea "тотал 6589 с"
type textarea "x"
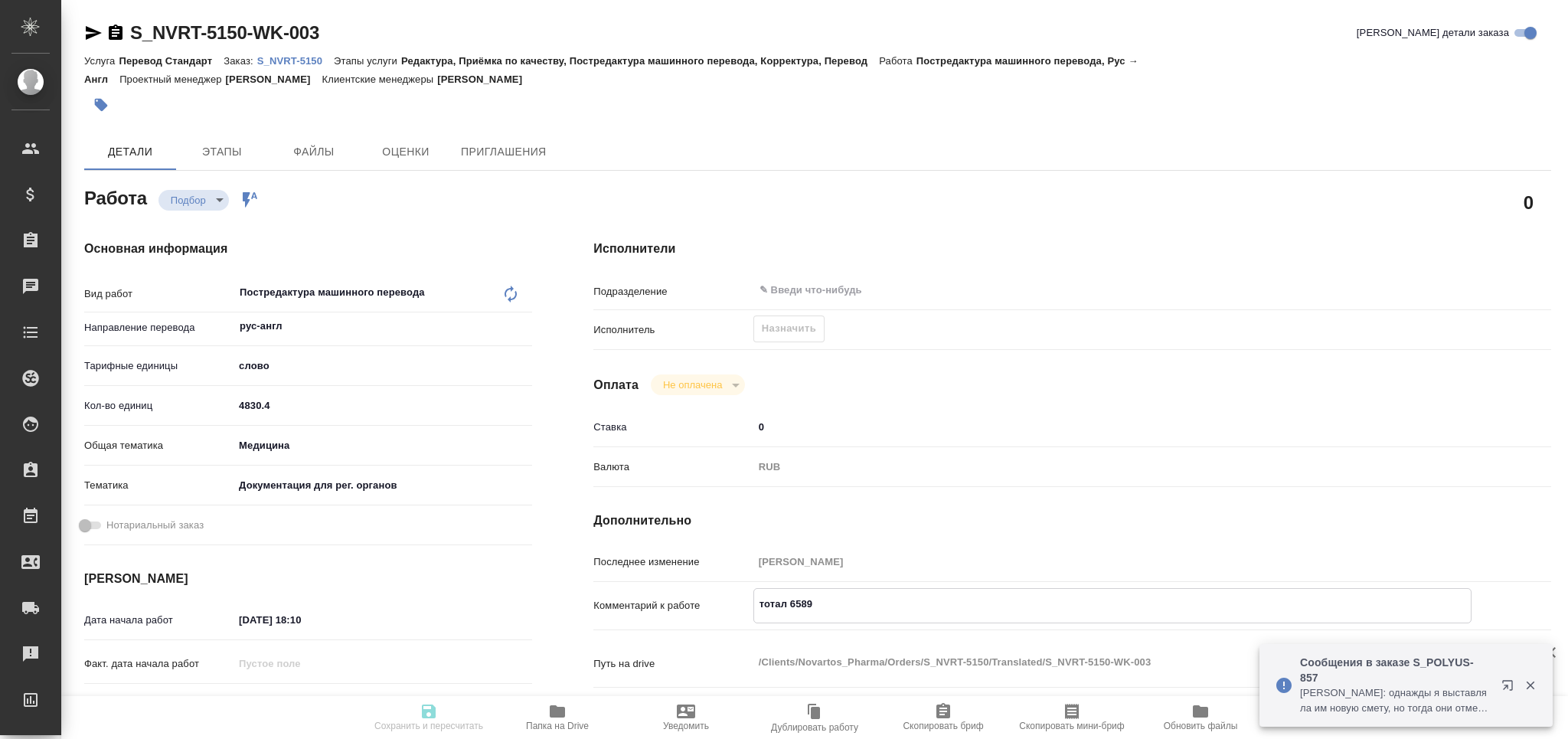
type textarea "x"
type textarea "тотал 6589 сл"
type textarea "x"
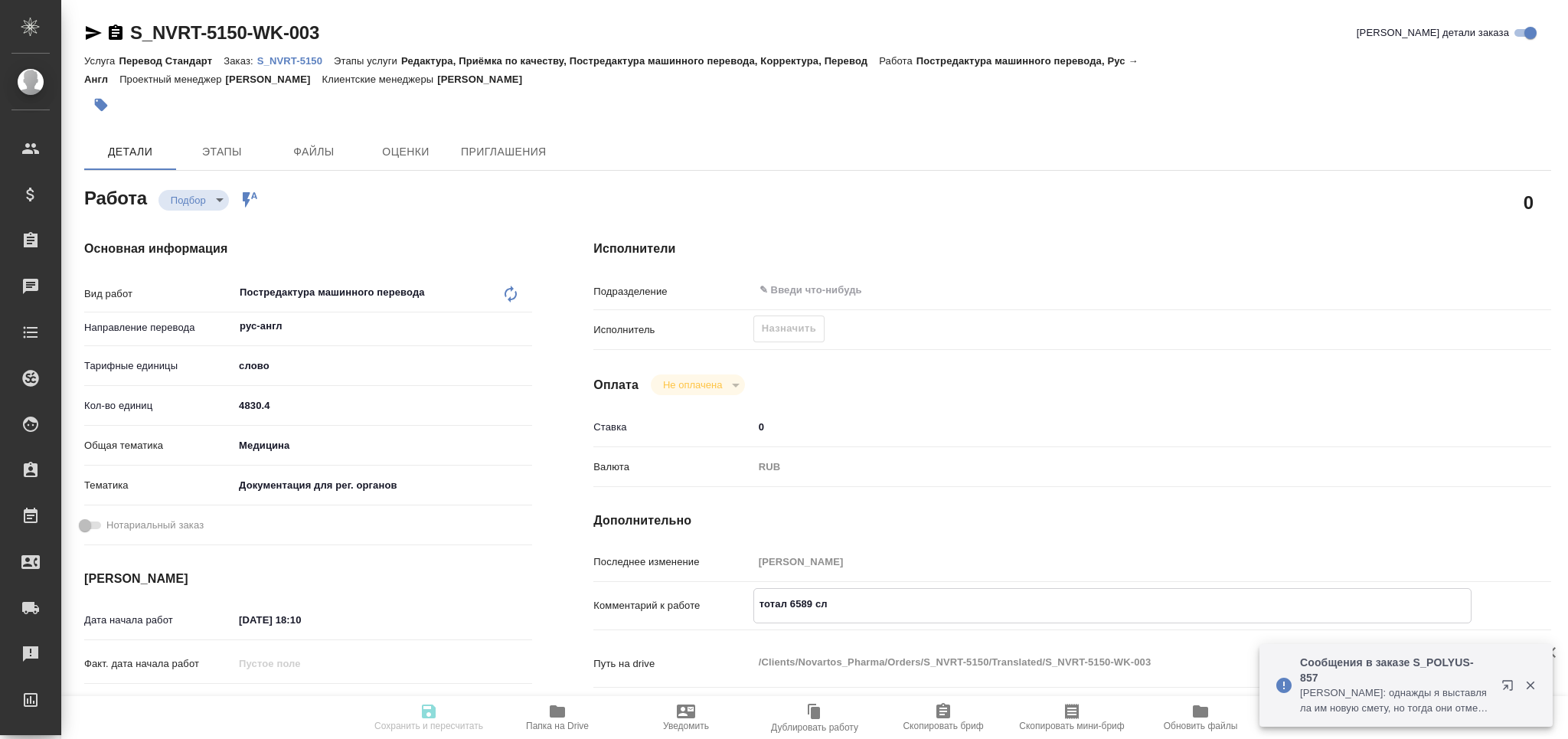
type textarea "x"
type textarea "тотал 6589 сло"
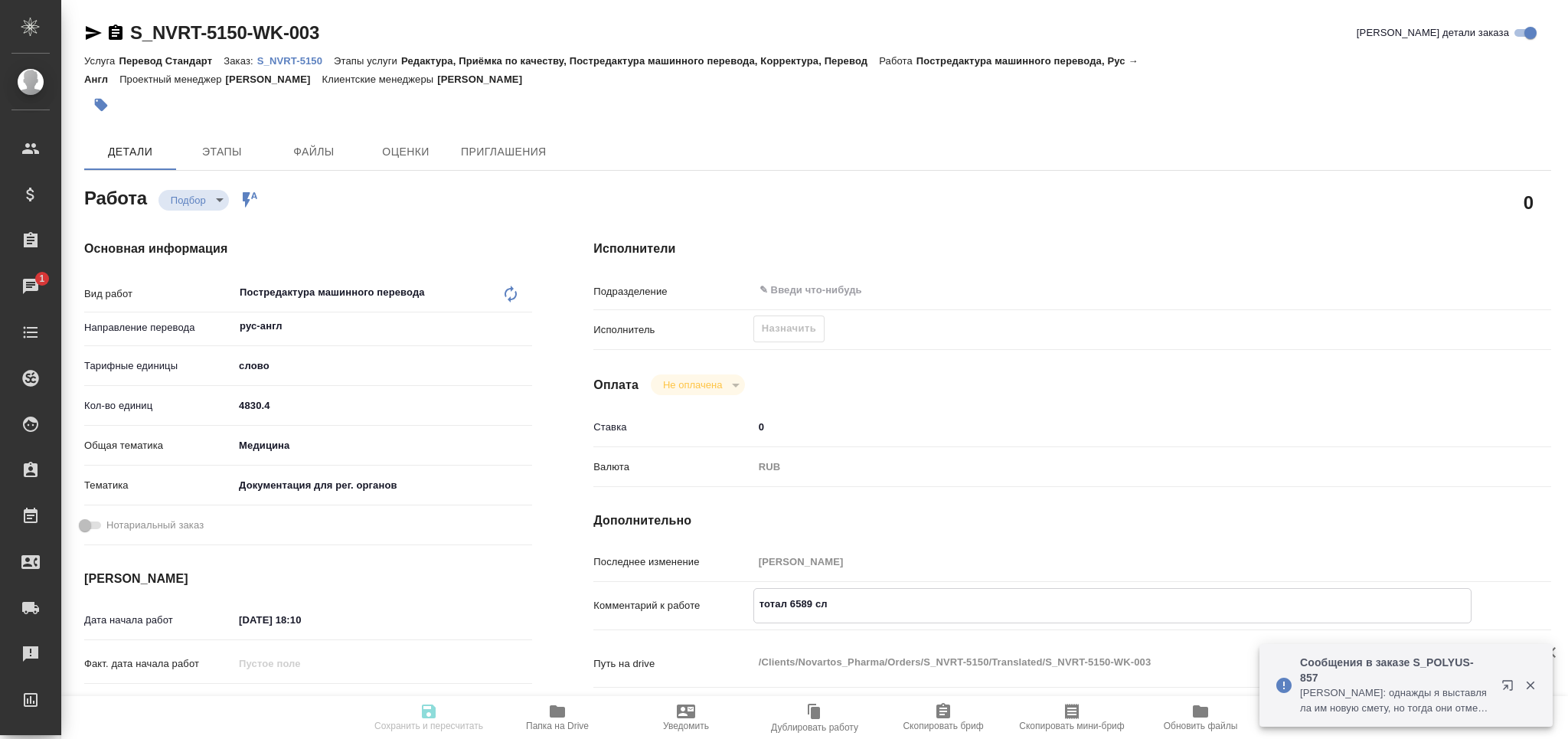
type textarea "x"
type textarea "тотал 6589 слов"
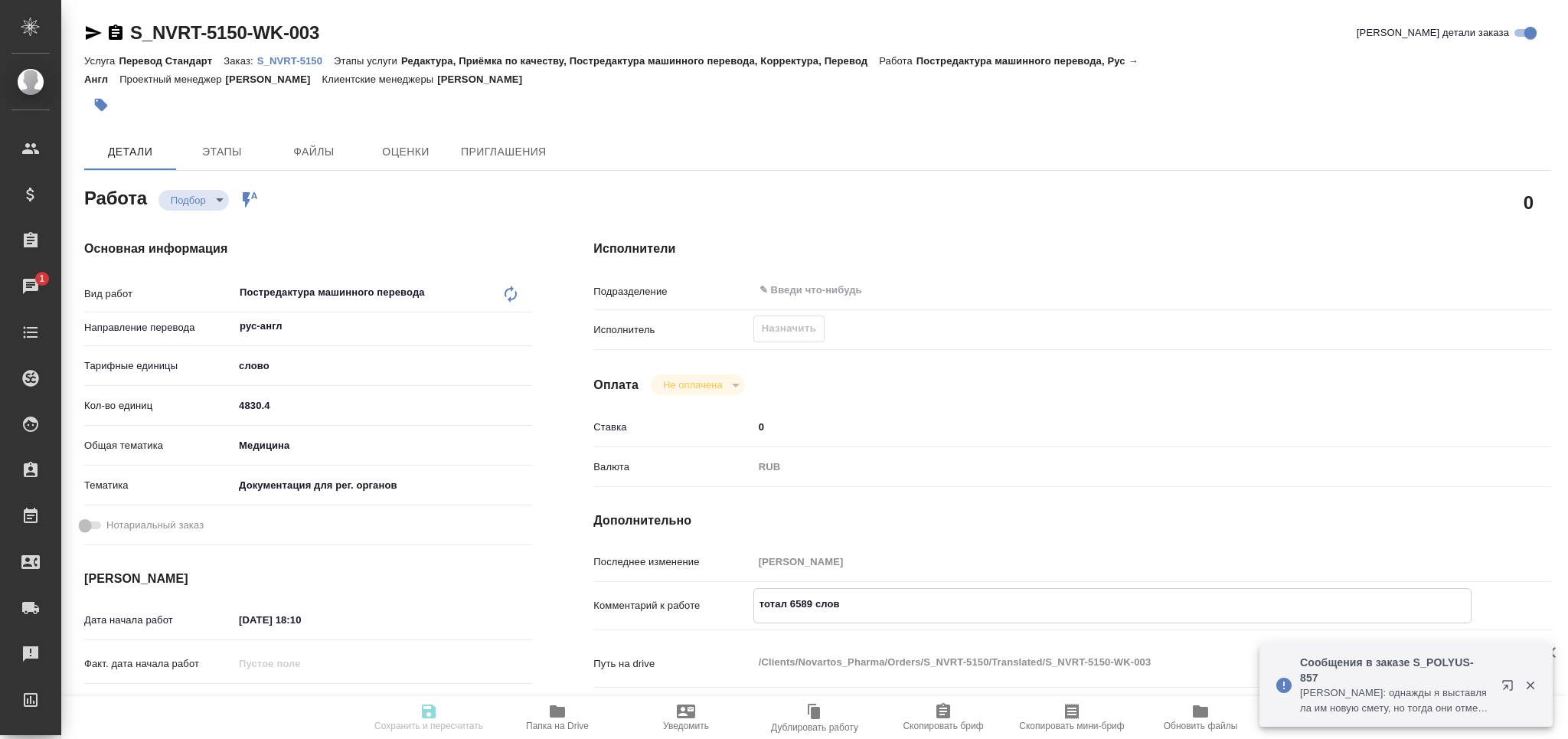
type textarea "x"
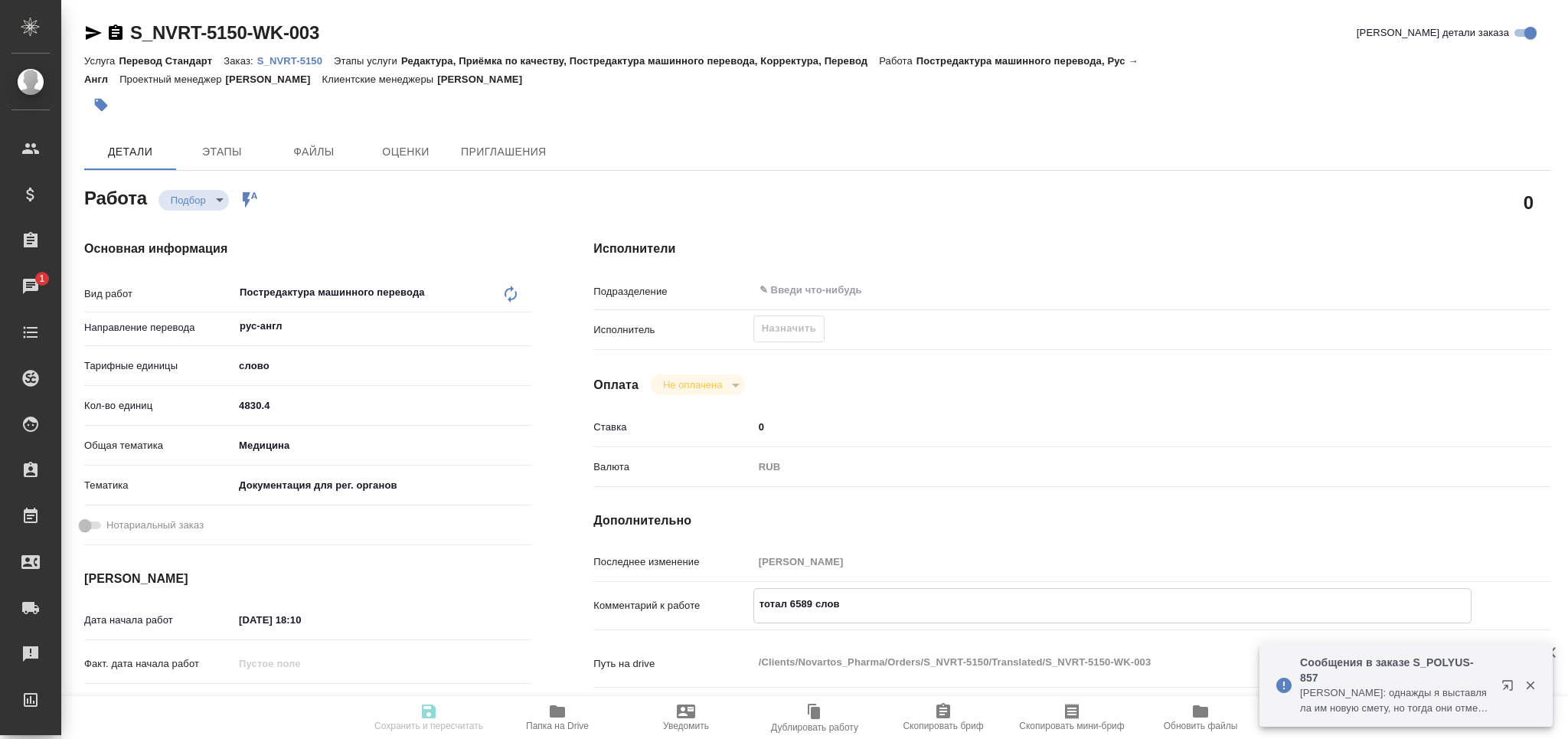
scroll to position [306, 0]
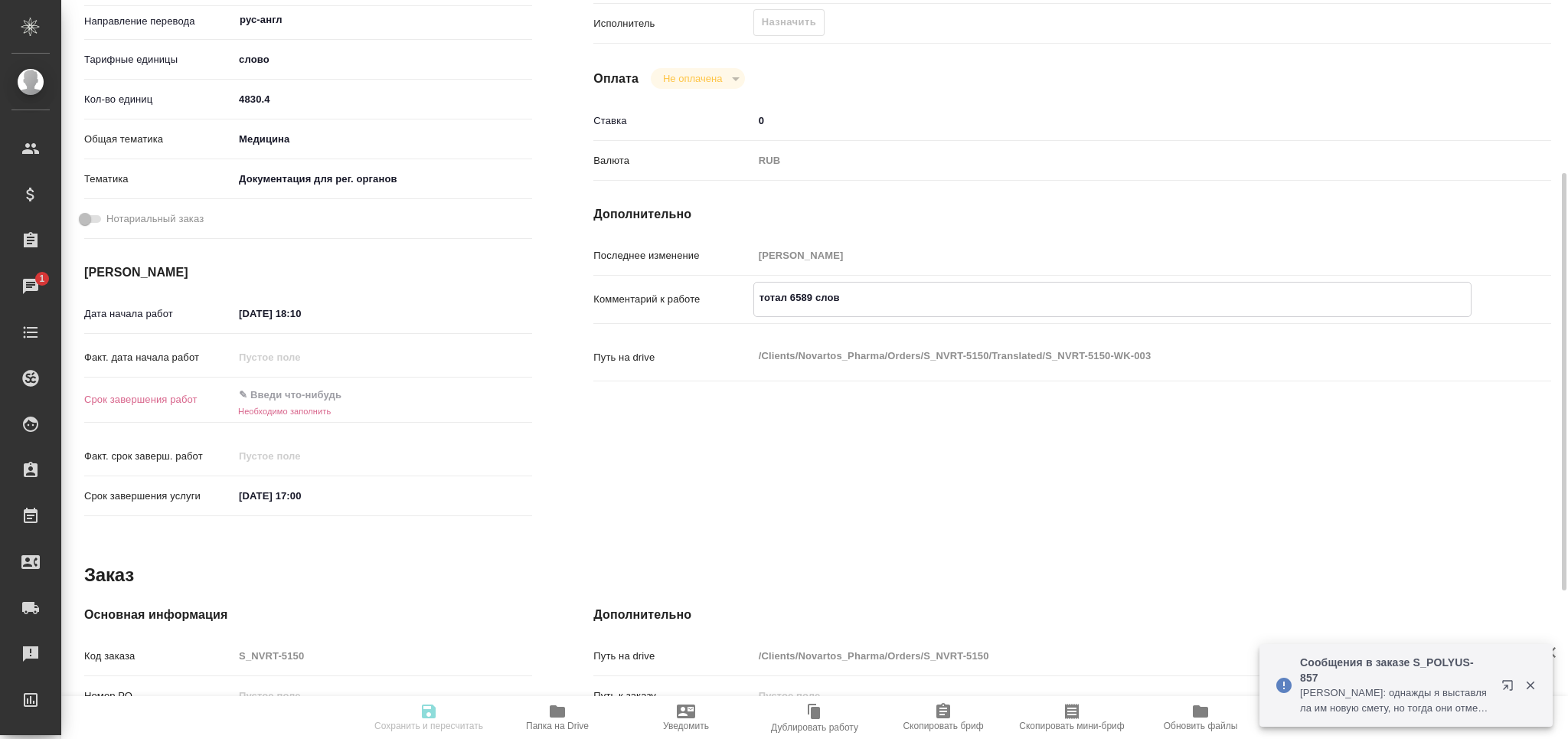
type textarea "тотал 6589 слов"
type textarea "x"
drag, startPoint x: 325, startPoint y: 478, endPoint x: 177, endPoint y: 472, distance: 148.1
click at [177, 482] on div "Срок завершения услуги 22.08.2025 17:00" at bounding box center [309, 496] width 448 height 27
click at [312, 374] on div "Факт. дата начала работ" at bounding box center [309, 364] width 448 height 40
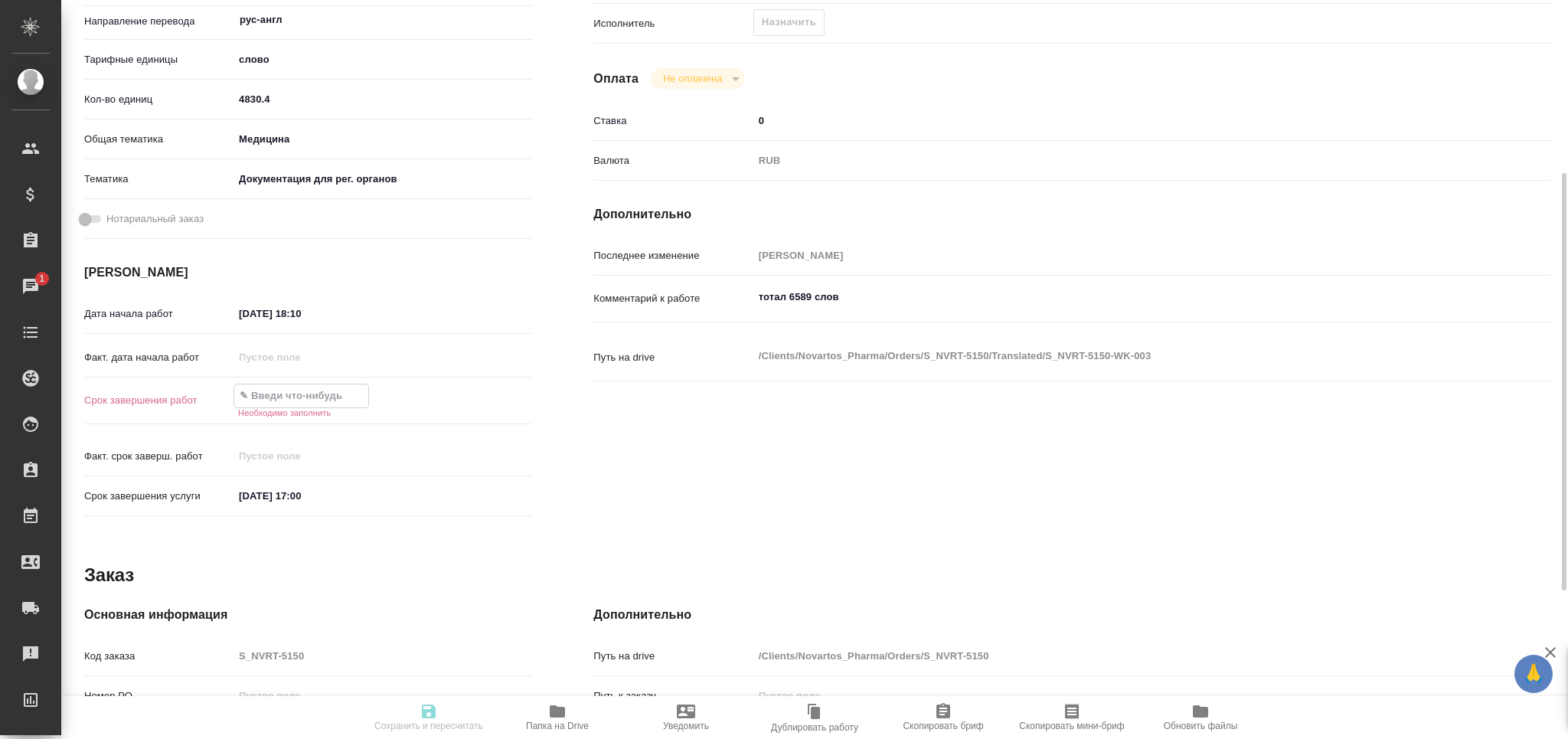
click at [309, 391] on input "text" at bounding box center [300, 395] width 134 height 23
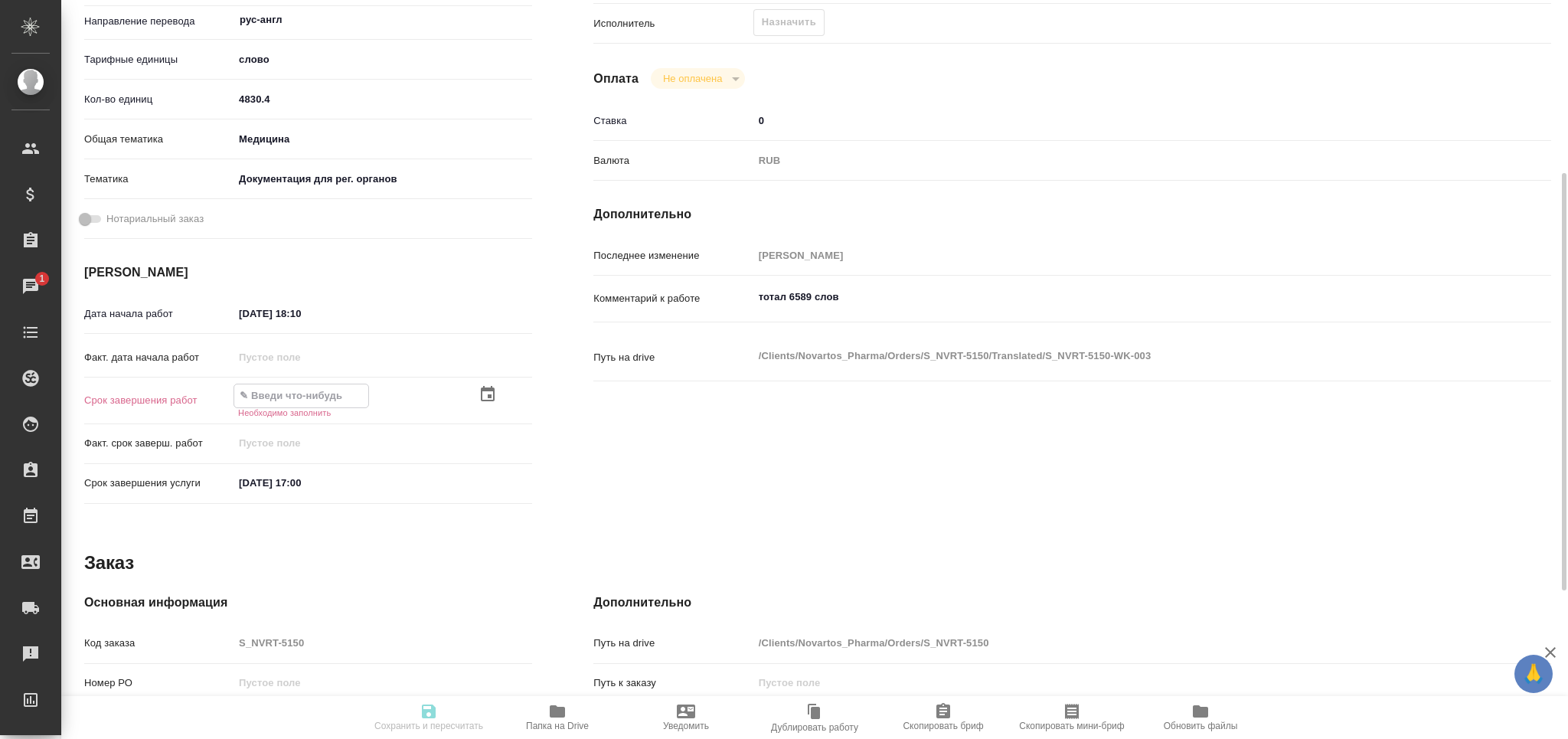
paste input "22.08.2025 17:00"
type input "22.08.2025 17:00"
type textarea "x"
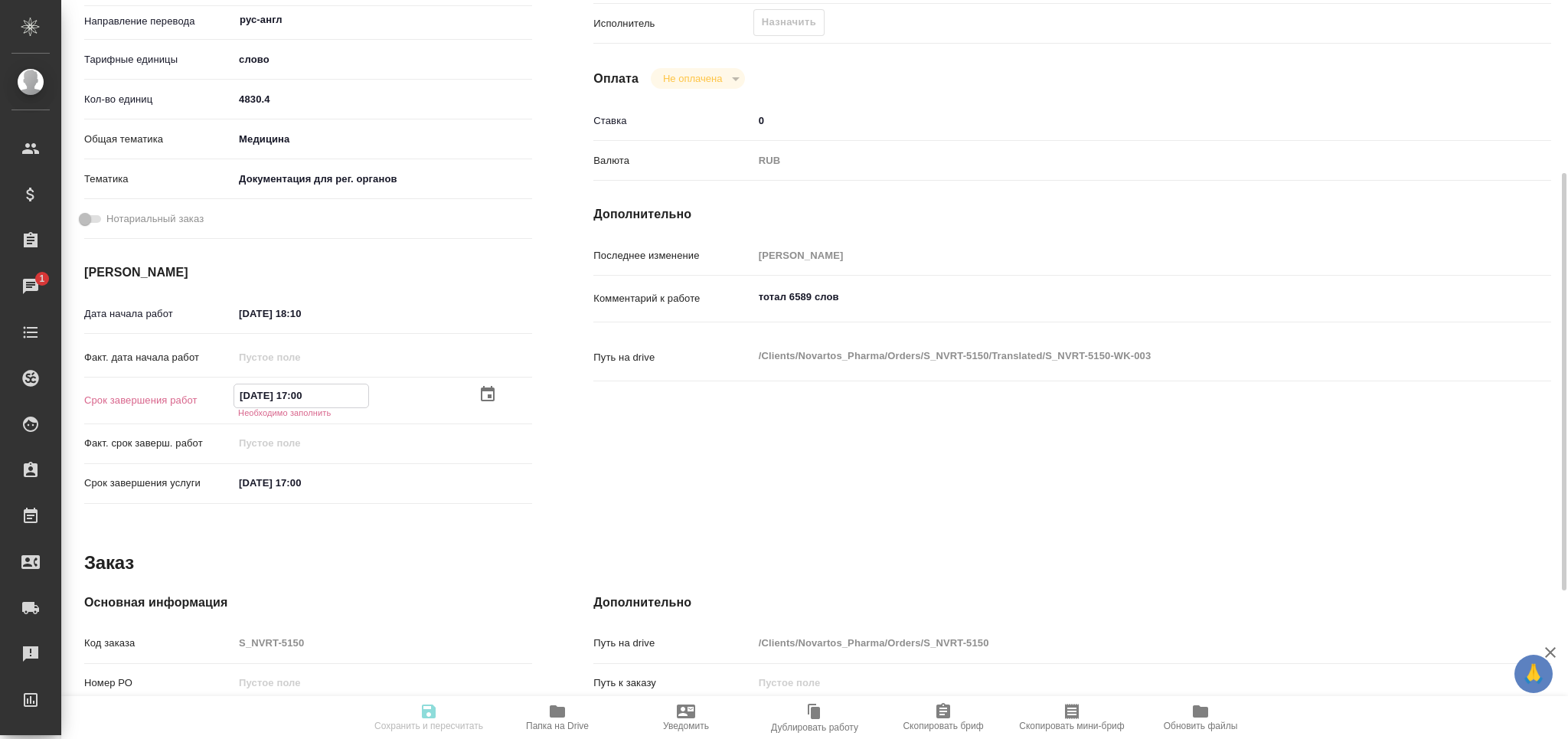
type textarea "x"
click at [300, 394] on input "22.08.2025 17:00" at bounding box center [300, 397] width 134 height 23
type textarea "x"
type input "22.08.2025 15:00"
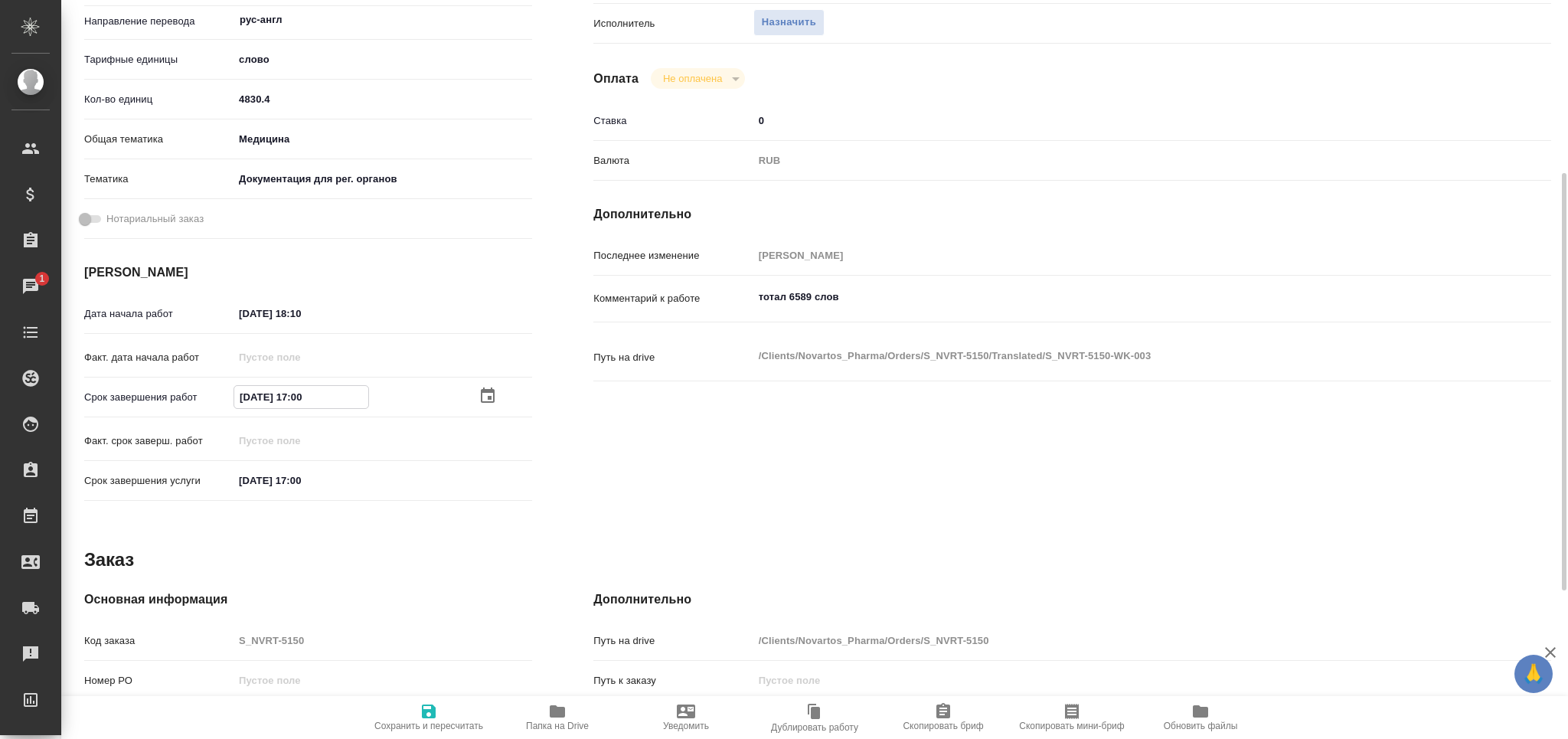
type textarea "x"
type input "22.08.2025 15:00"
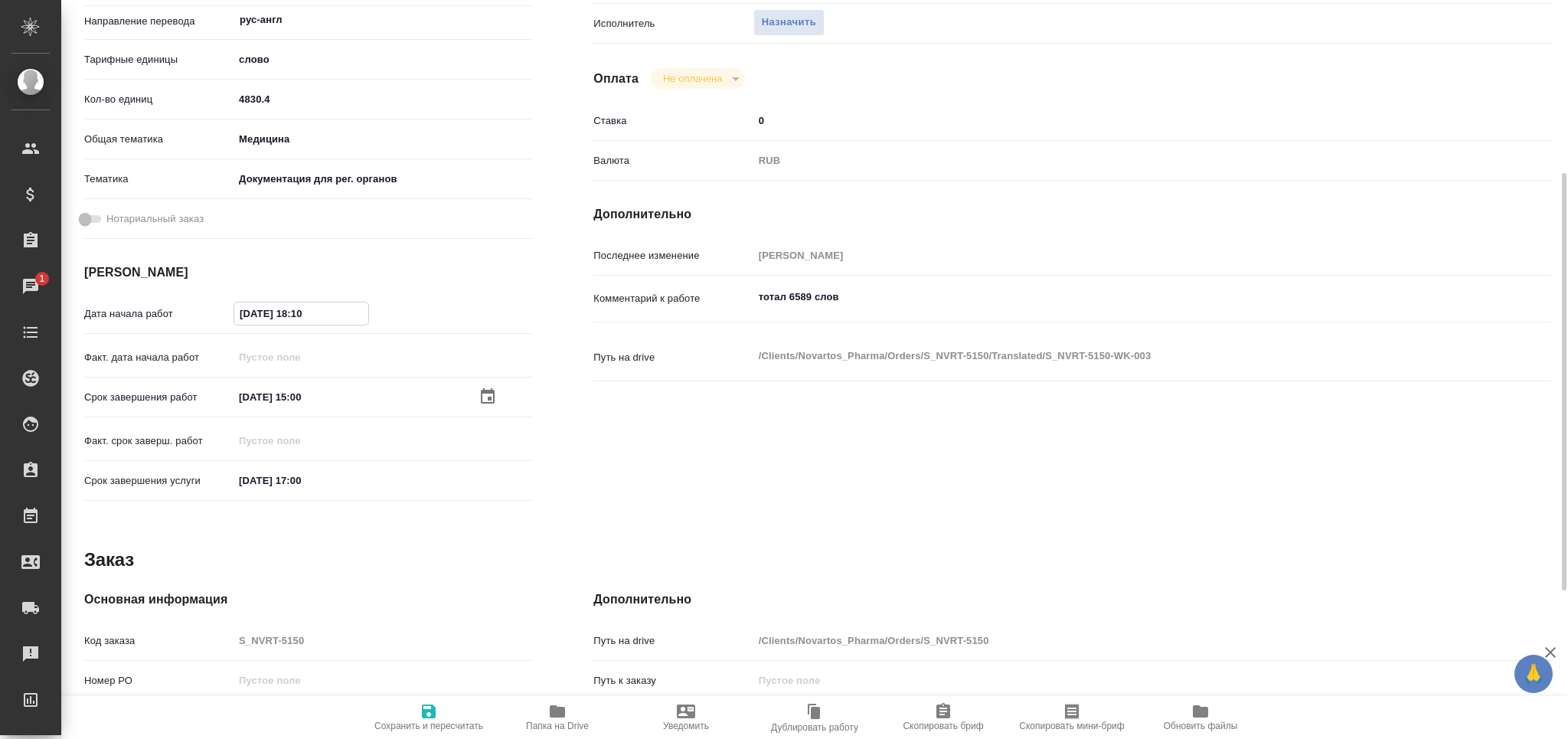
drag, startPoint x: 252, startPoint y: 315, endPoint x: 237, endPoint y: 319, distance: 15.5
click at [237, 319] on input "19.08.2025 18:10" at bounding box center [300, 313] width 134 height 23
type textarea "x"
type input "20.82.0251 81:0_"
type textarea "x"
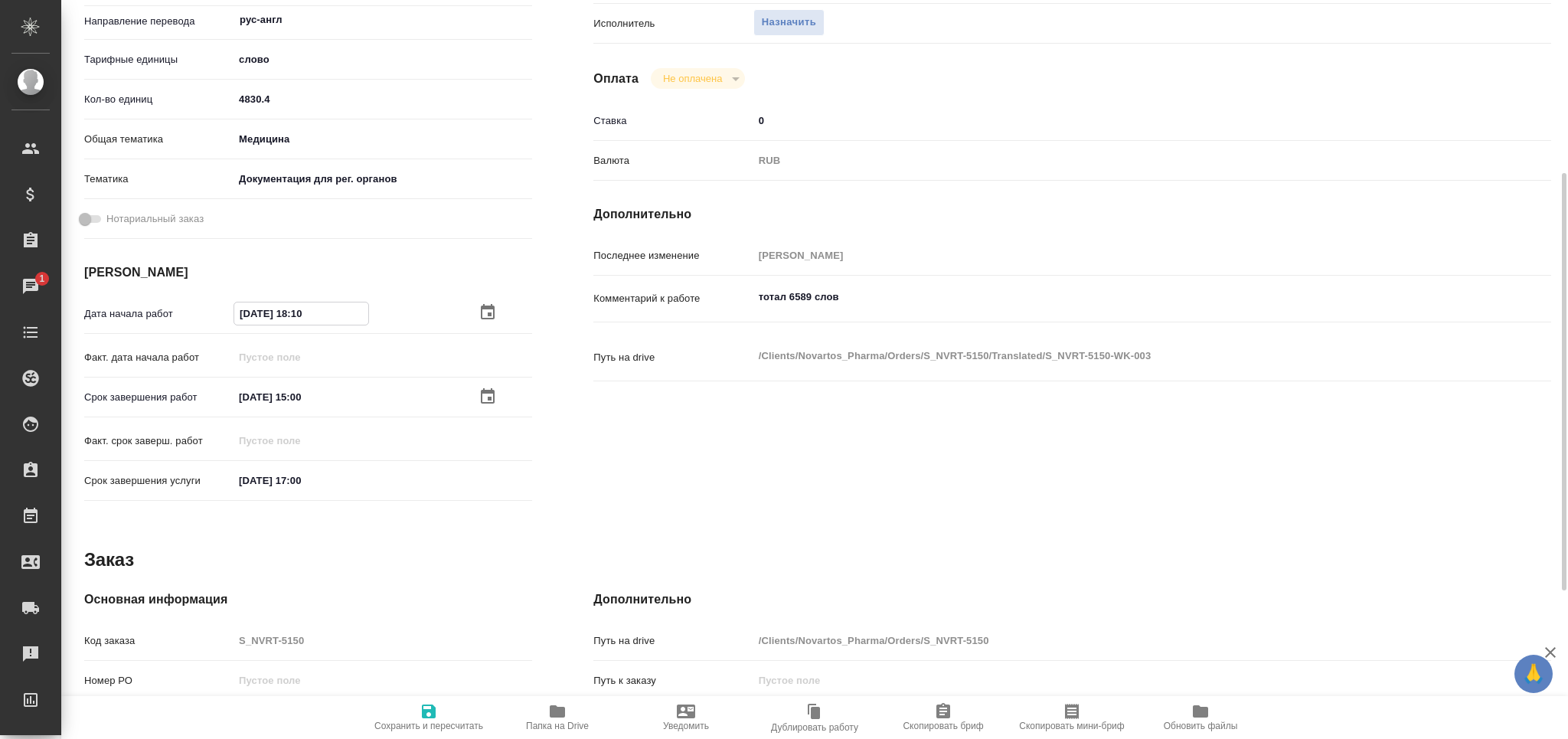
type textarea "x"
type input "21.08.2025 18:10"
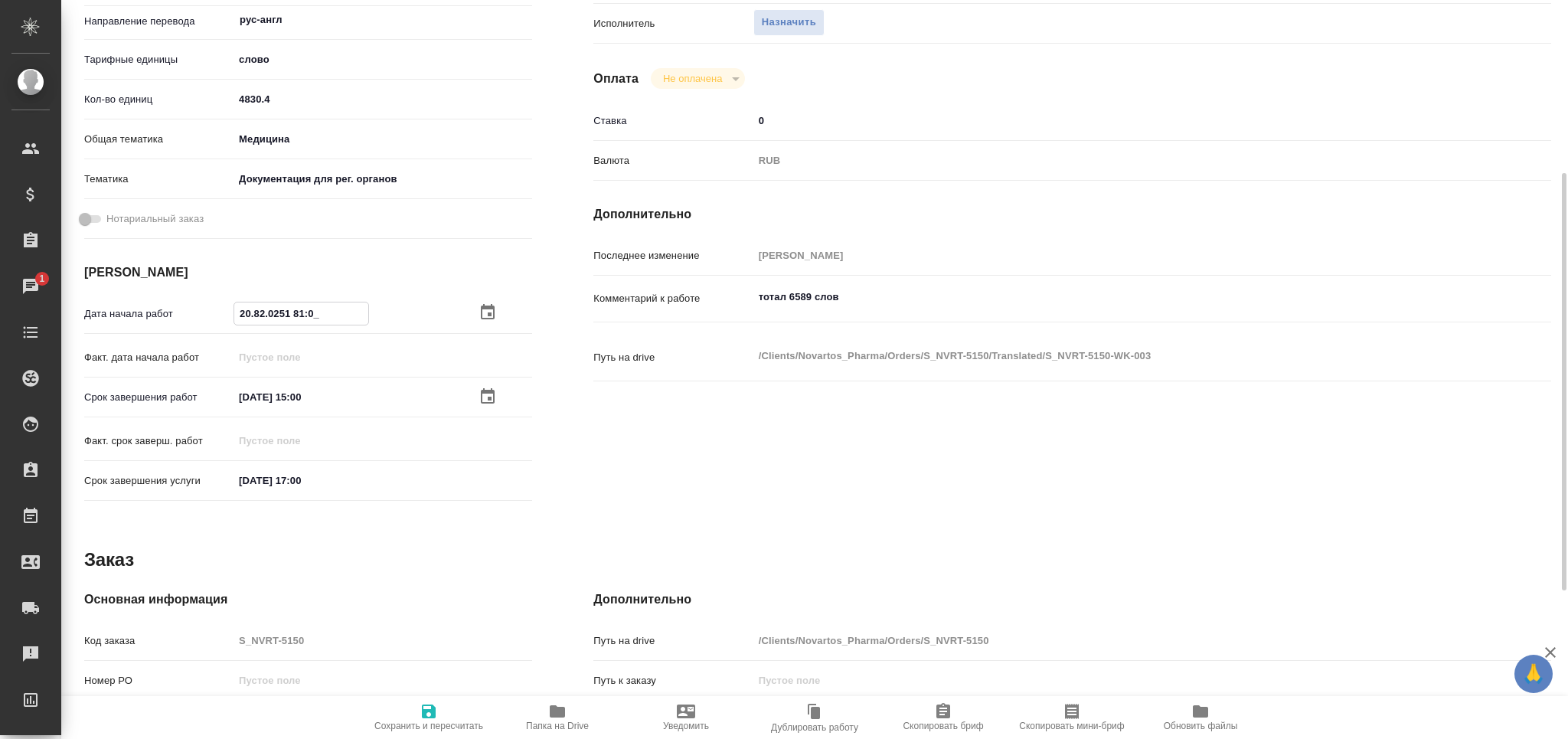
type textarea "x"
drag, startPoint x: 326, startPoint y: 304, endPoint x: 299, endPoint y: 314, distance: 28.8
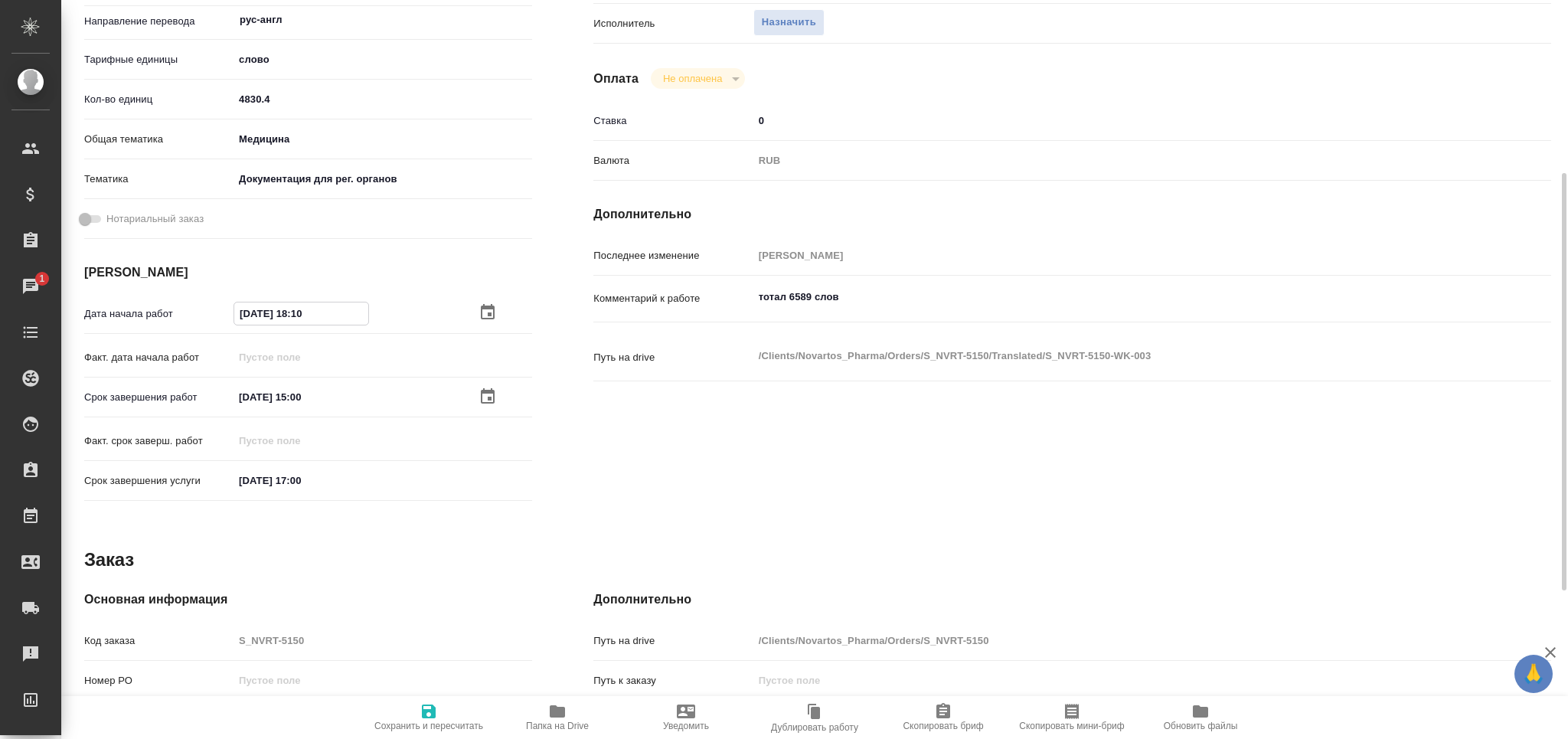
click at [299, 314] on input "21.08.2025 18:10" at bounding box center [300, 313] width 134 height 23
type textarea "x"
type input "21.08.2025 14:__"
type textarea "x"
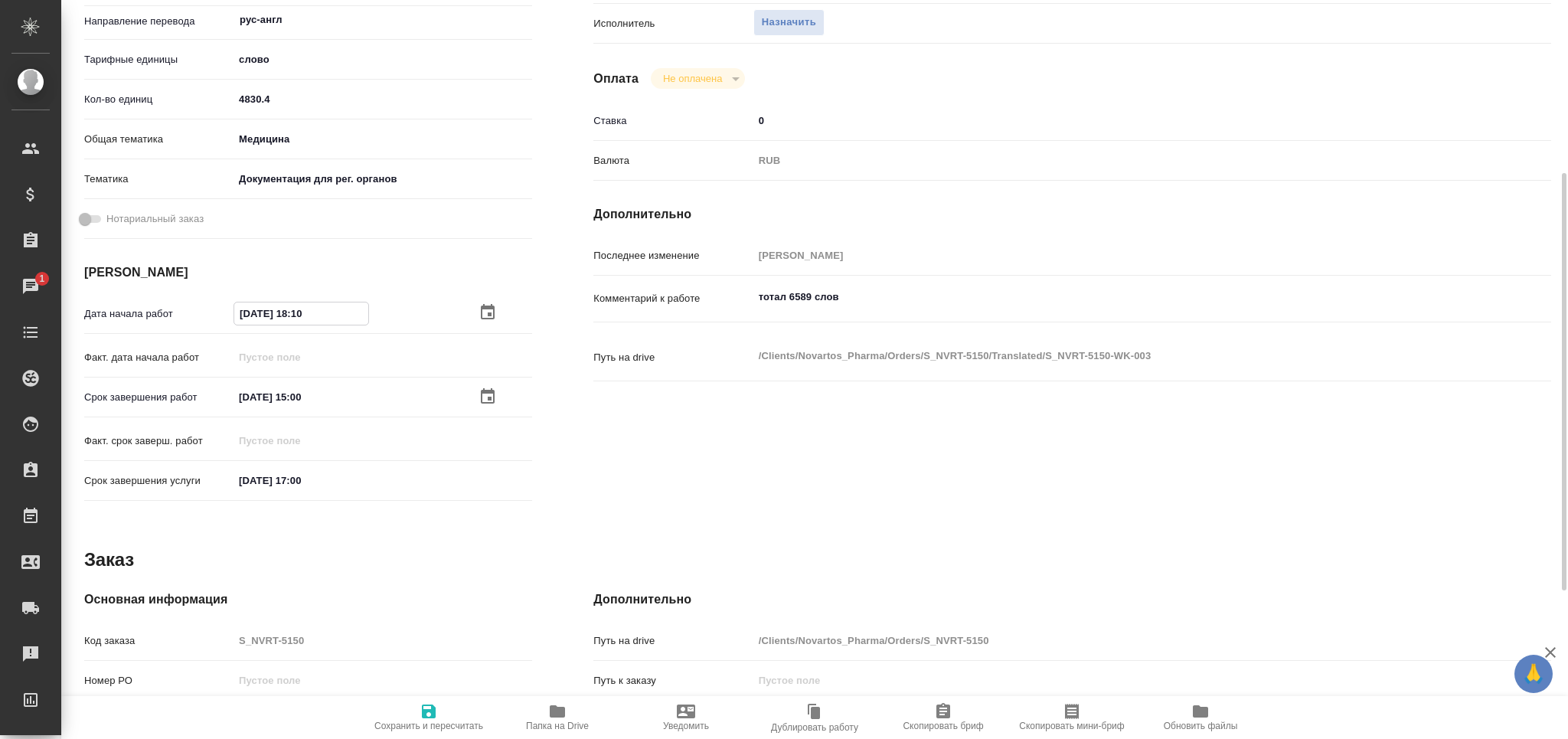
type textarea "x"
type input "21.08.2025 14:0_"
type textarea "x"
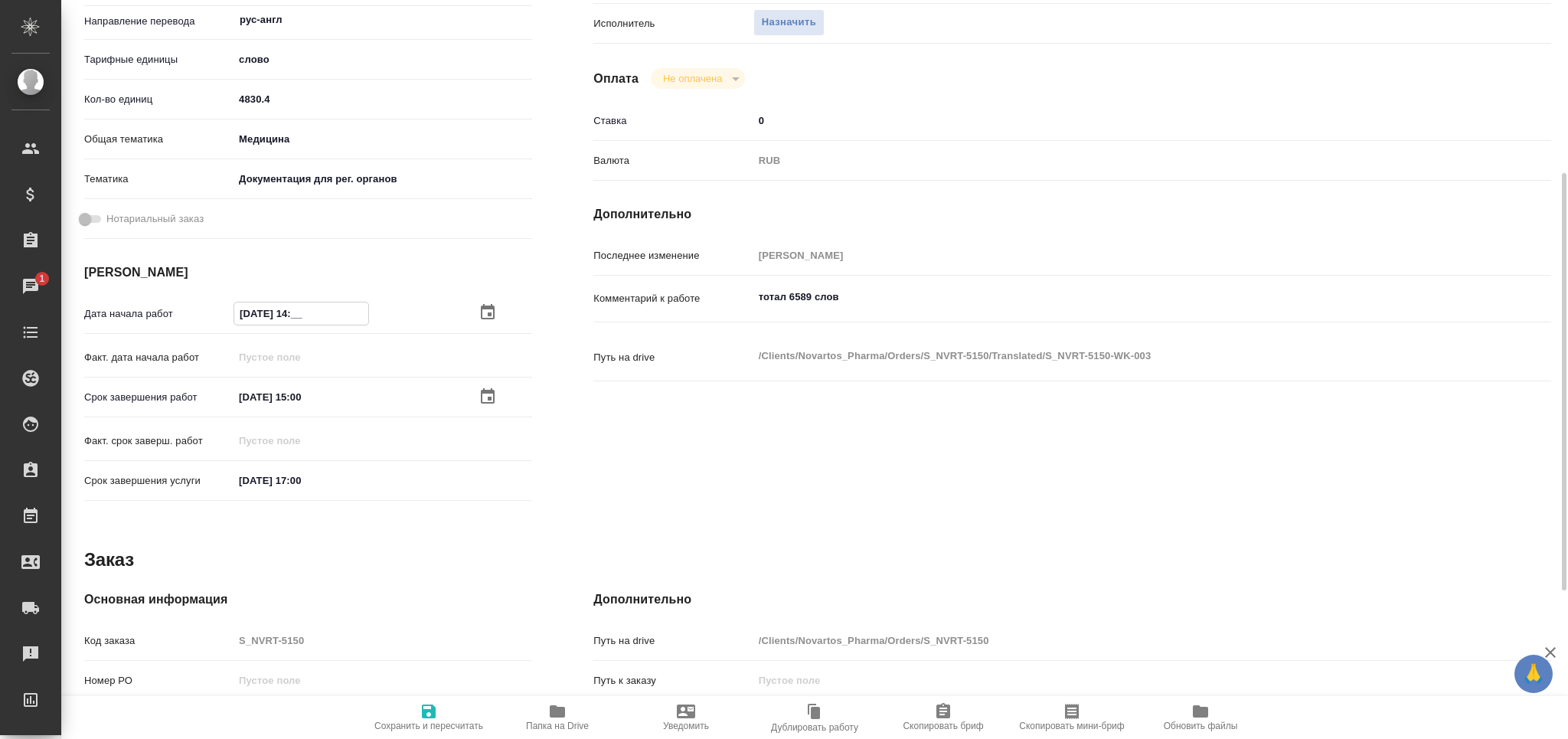
type textarea "x"
type input "21.08.2025 14:00"
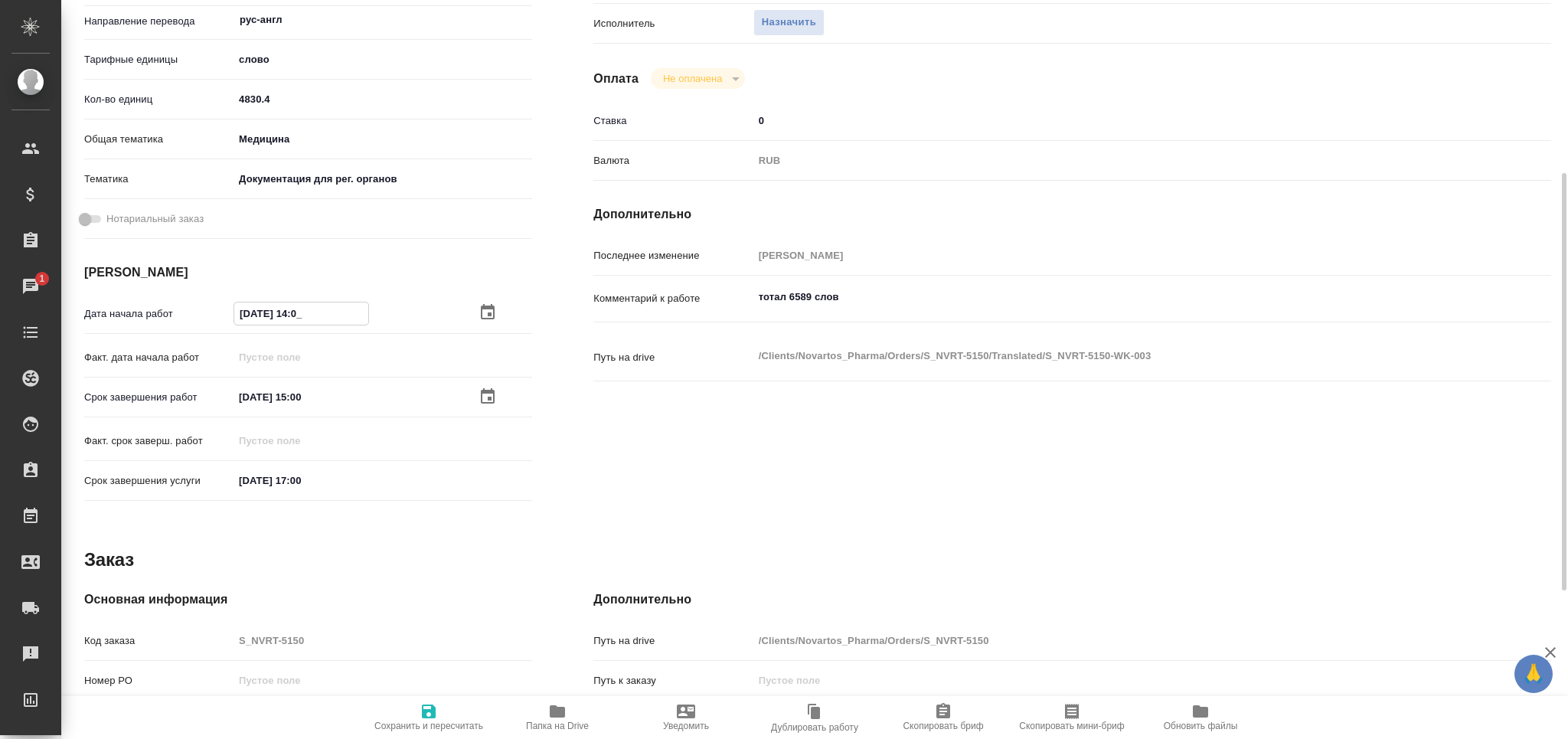
type textarea "x"
type input "21.08.2025 14:00"
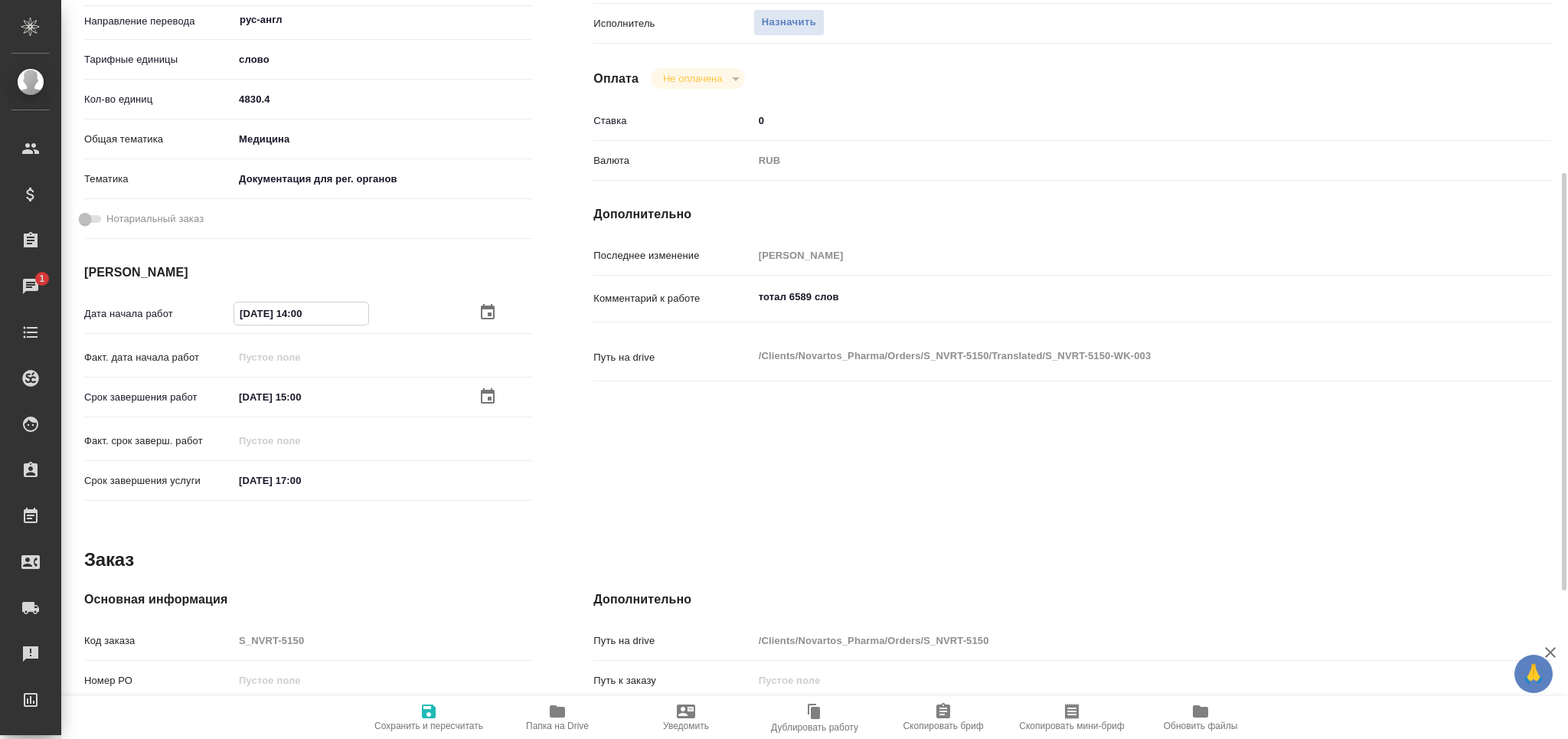
click at [445, 720] on span "Сохранить и пересчитать" at bounding box center [428, 717] width 111 height 29
type textarea "x"
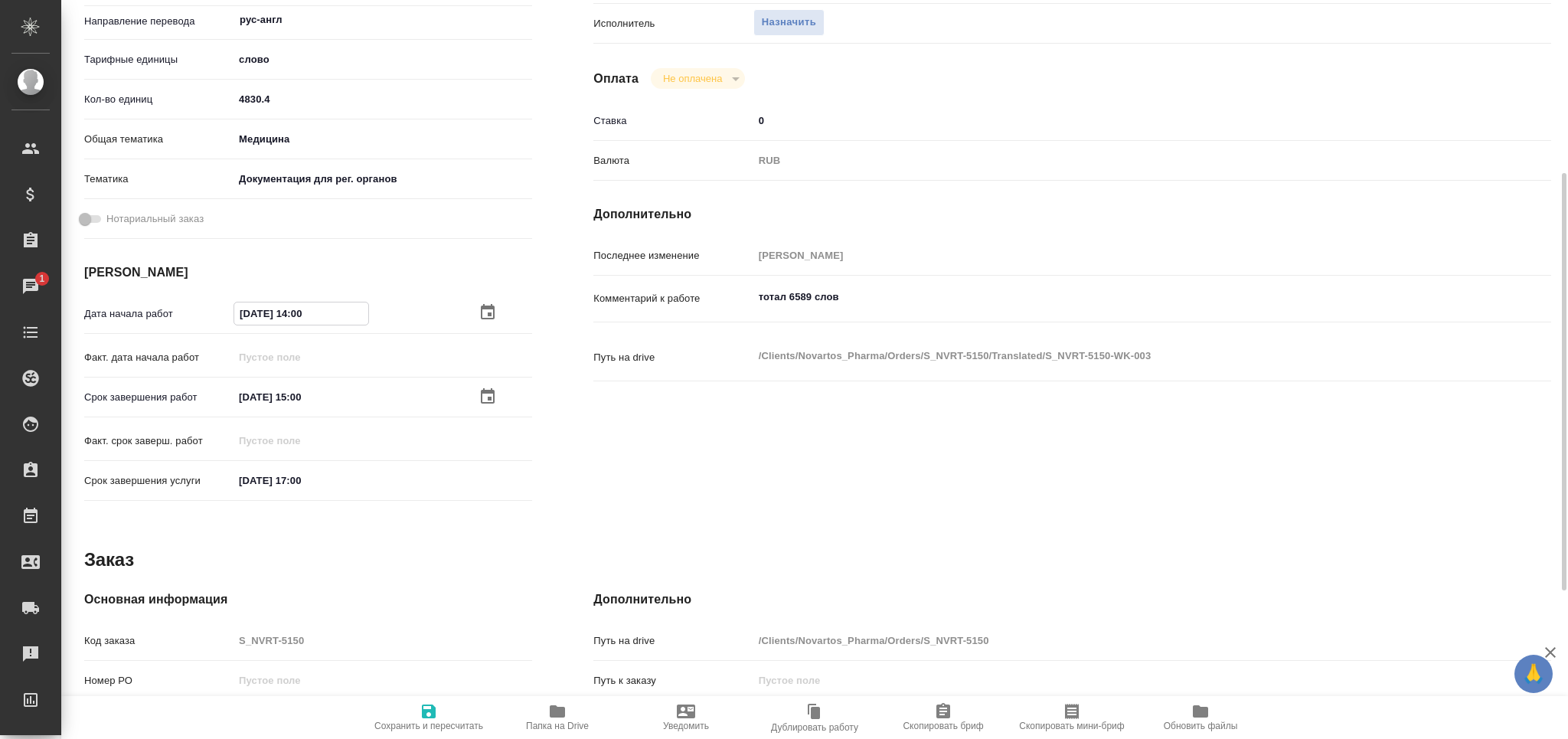
type textarea "x"
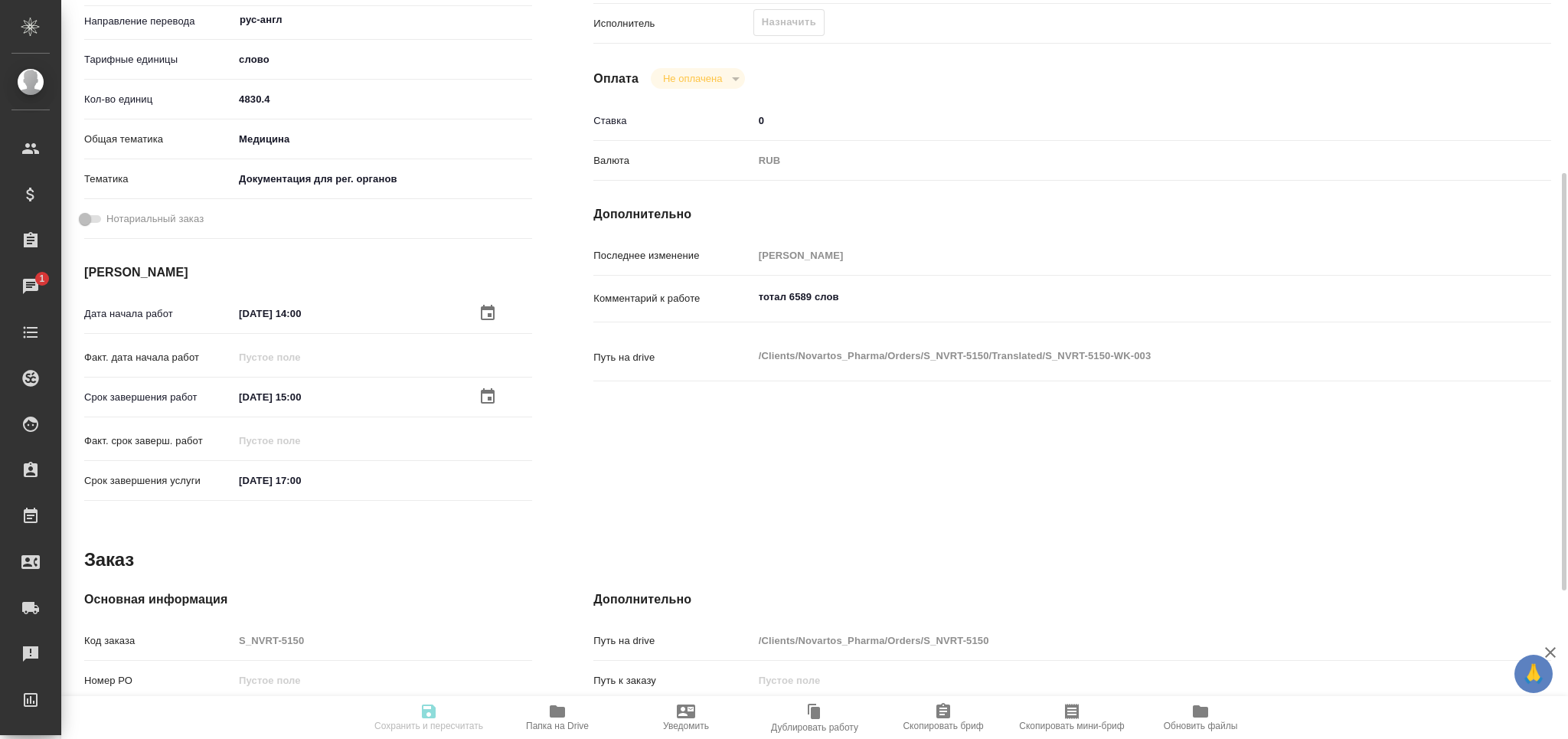
type textarea "x"
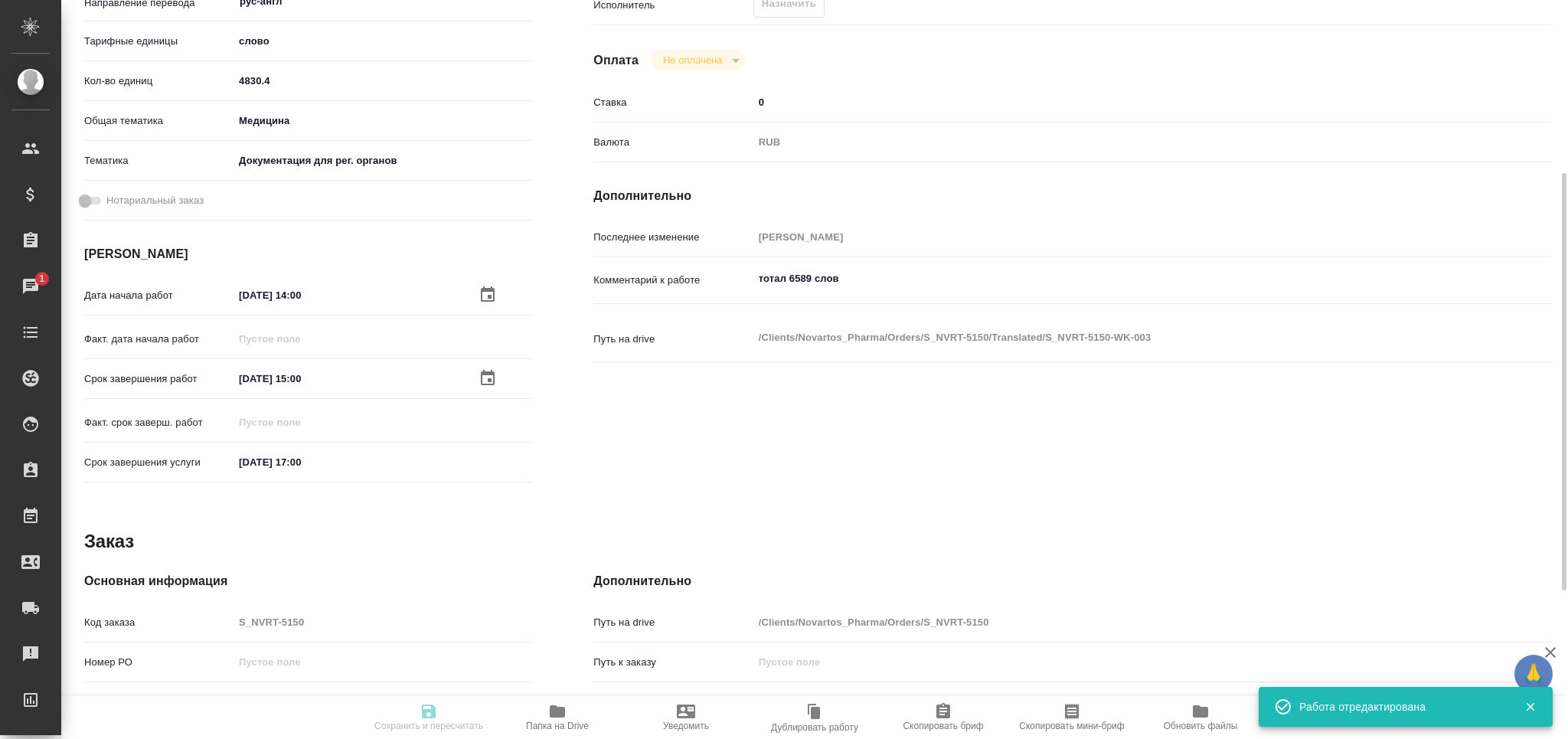
type input "recruiting"
type textarea "Постредактура машинного перевода"
type textarea "x"
type input "рус-англ"
type input "5a8b1489cc6b4906c91bfd90"
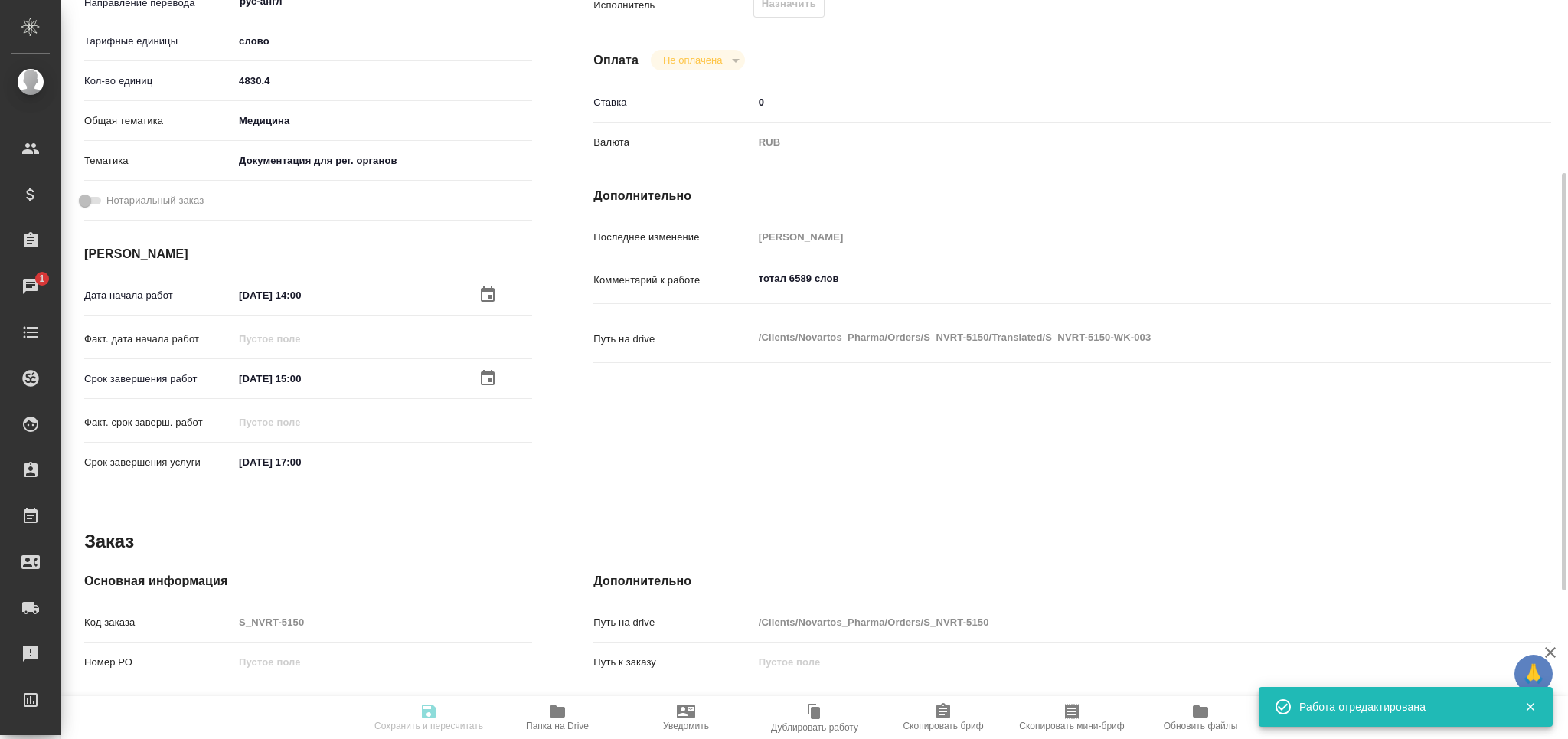
type input "4830.4"
type input "med"
type input "5f647205b73bc97568ca66c6"
type input "21.08.2025 14:00"
type input "22.08.2025 15:00"
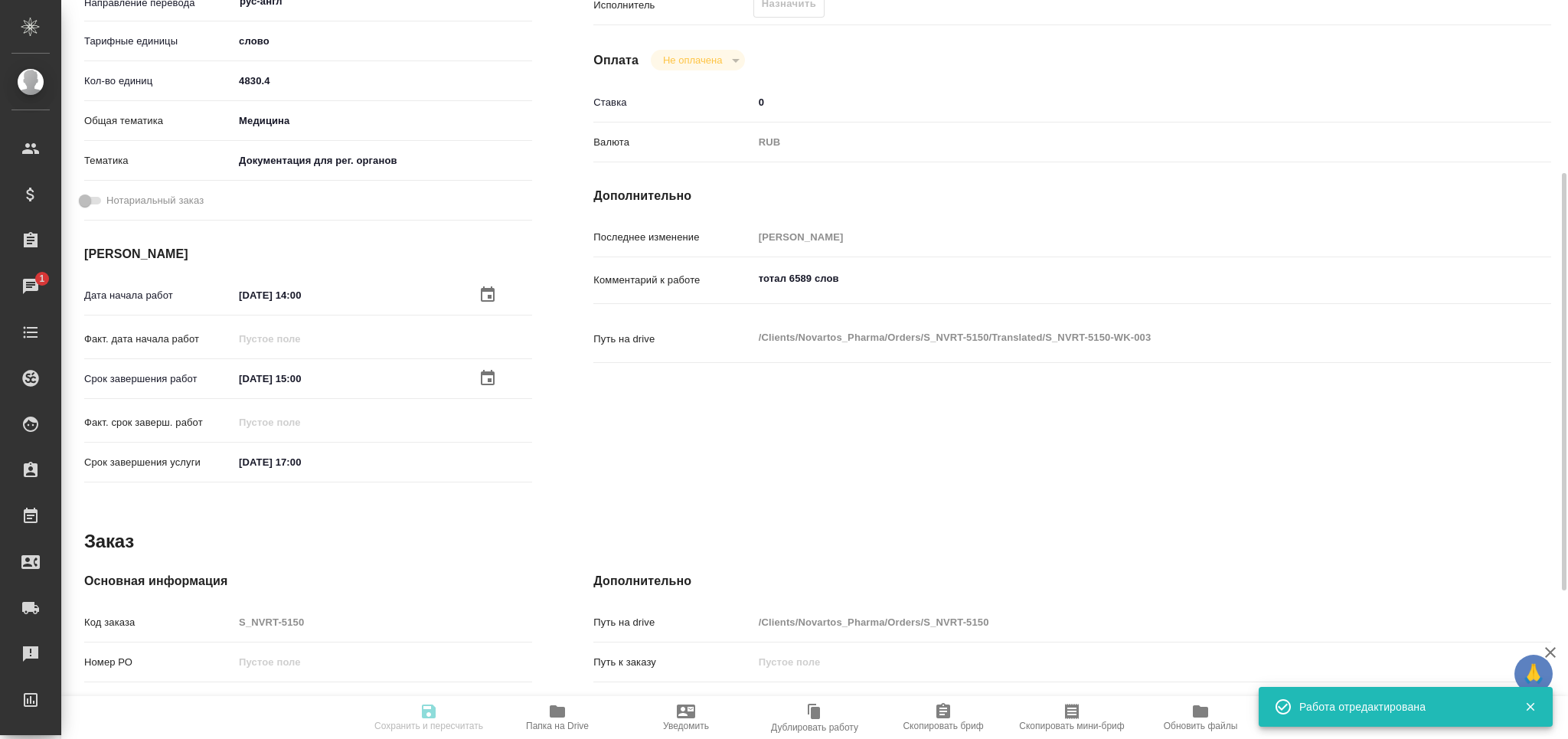
type input "22.08.2025 17:00"
type input "notPayed"
type input "0"
type input "RUB"
type input "[PERSON_NAME]"
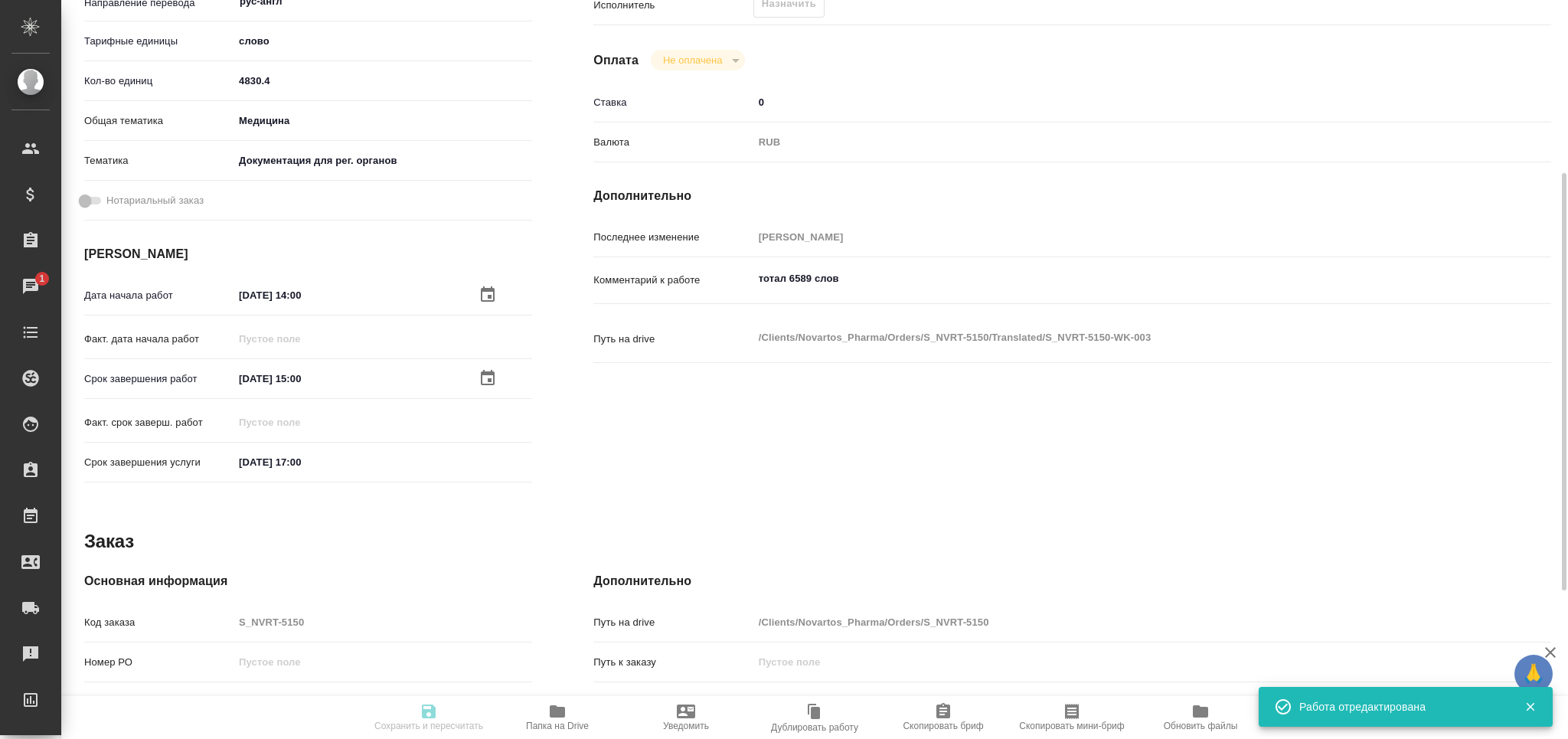
type textarea "тотал 6589 слов"
type textarea "x"
type textarea "/Clients/Novartos_Pharma/Orders/S_NVRT-5150/Translated/S_NVRT-5150-WK-003"
type textarea "x"
type input "S_NVRT-5150"
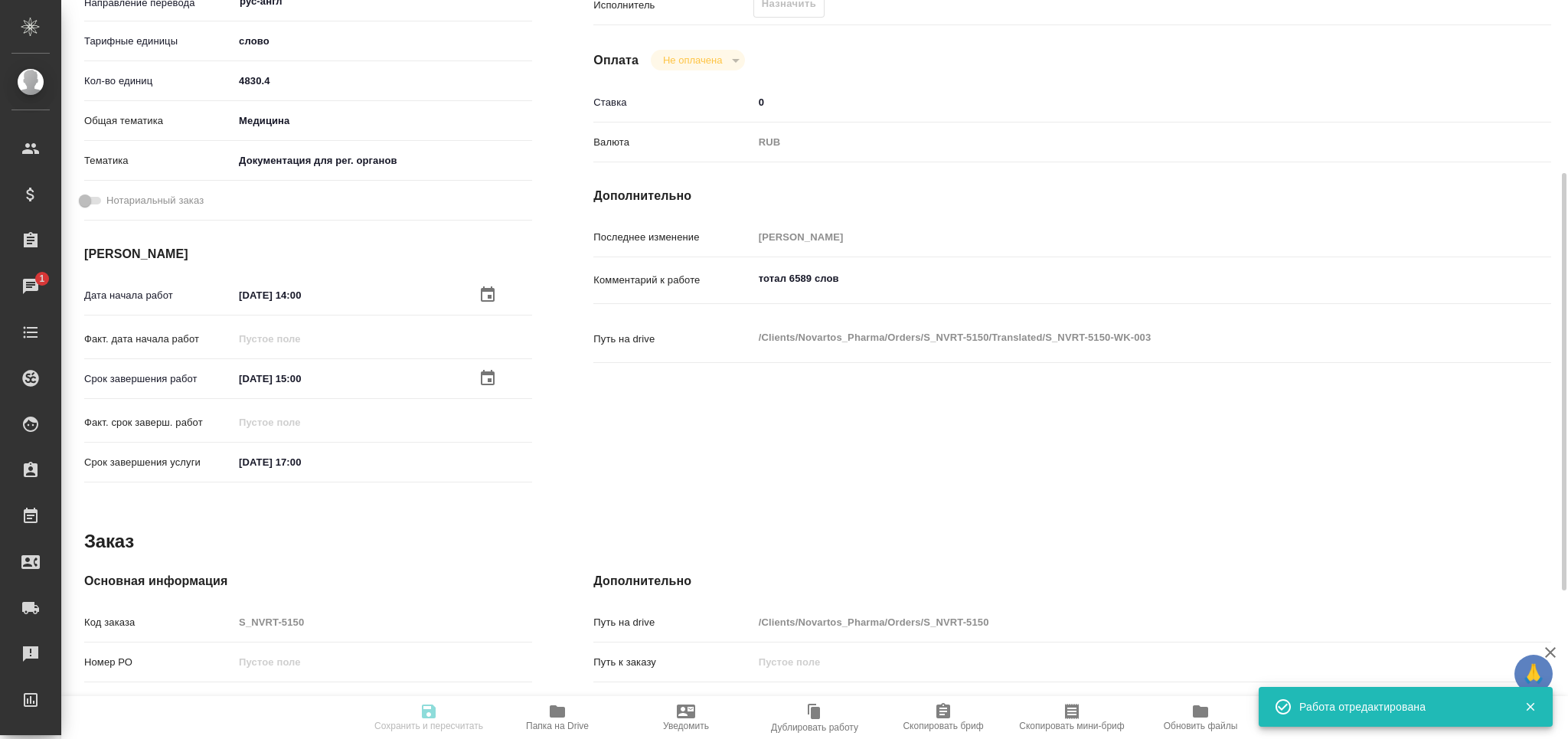
type input "Перевод Стандарт"
type input "Редактура, Приёмка по качеству, Постредактура машинного перевода, Корректура, П…"
type input "[PERSON_NAME]"
type input "Арсеньева Вера"
type input "/Clients/Novartos_Pharma/Orders/S_NVRT-5150"
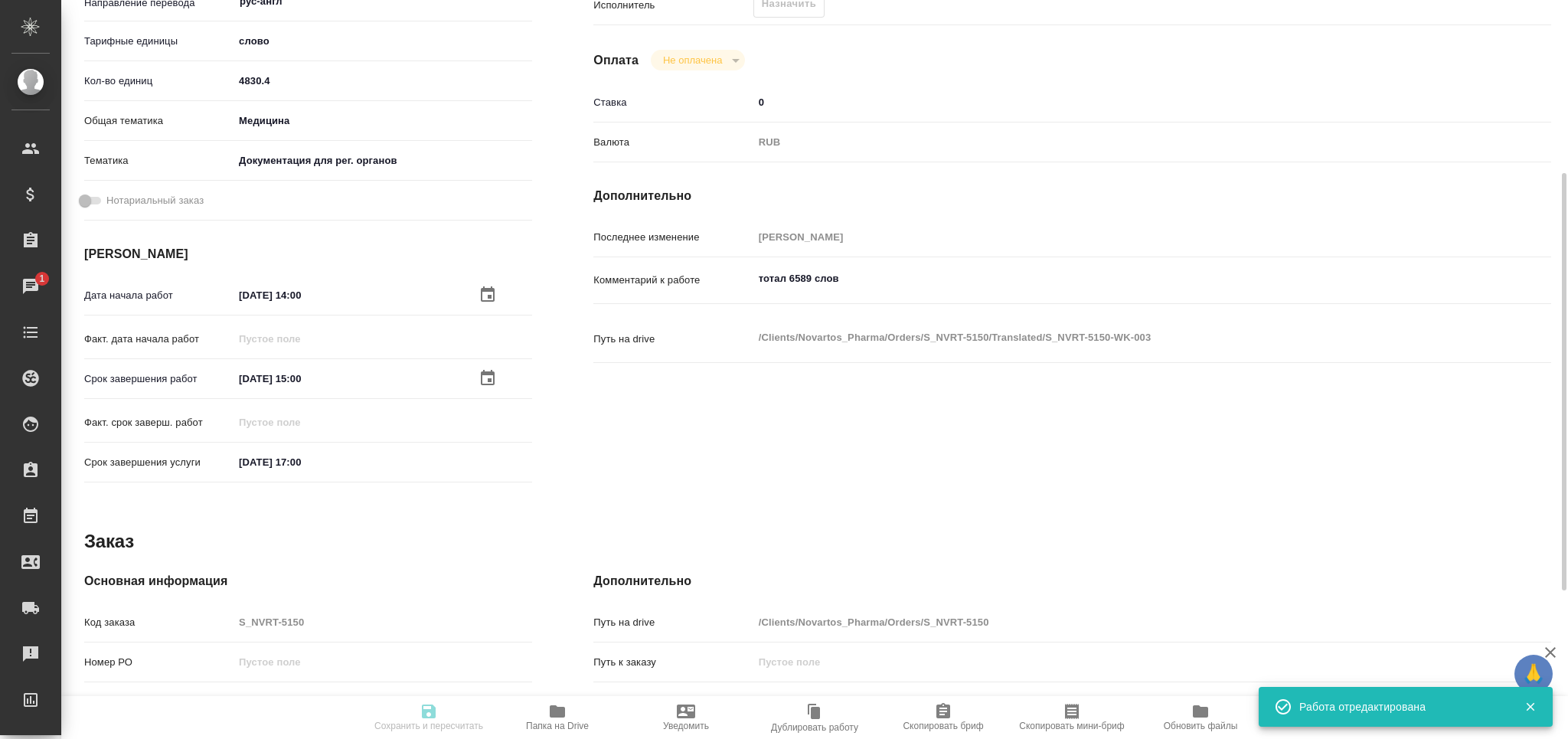
type textarea "x"
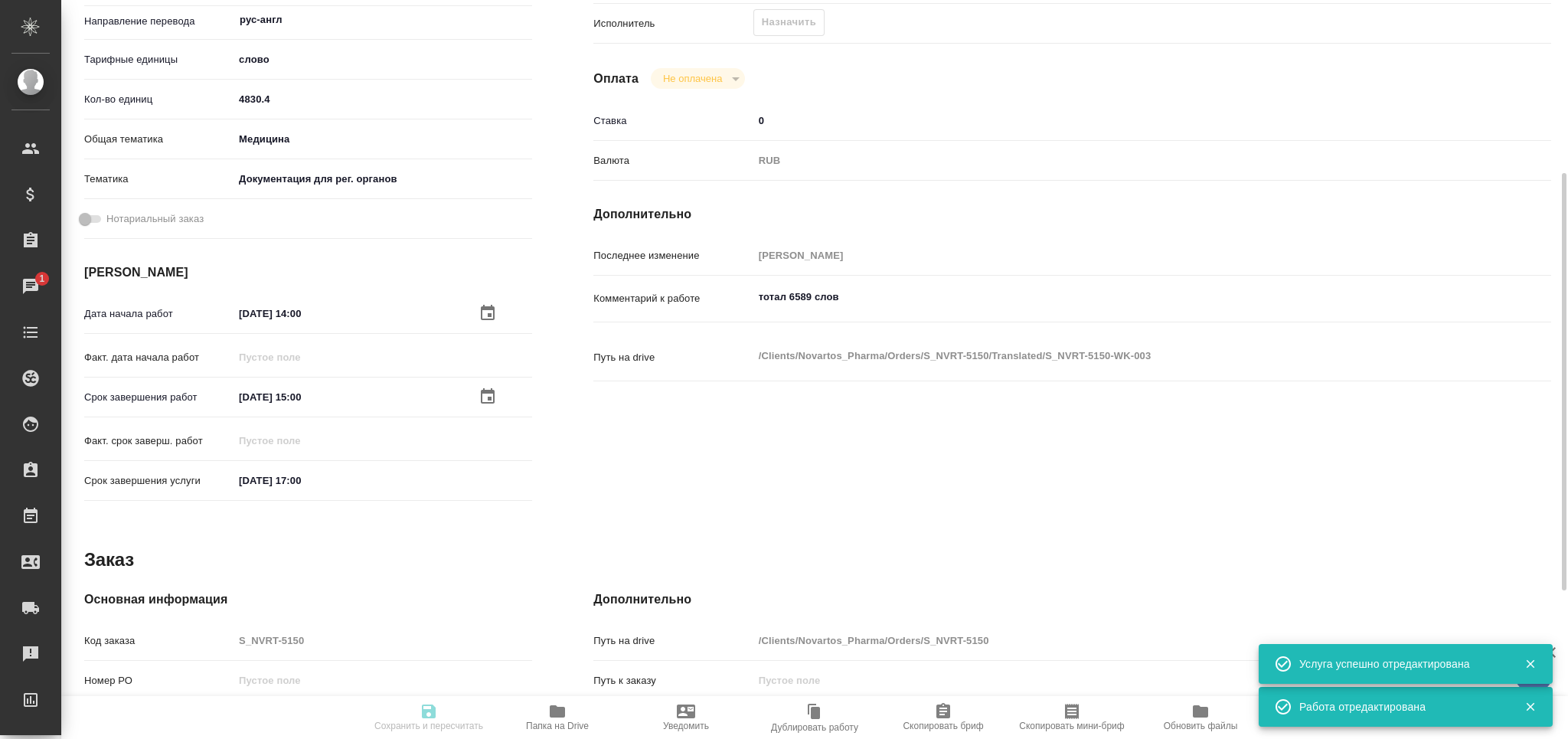
type textarea "x"
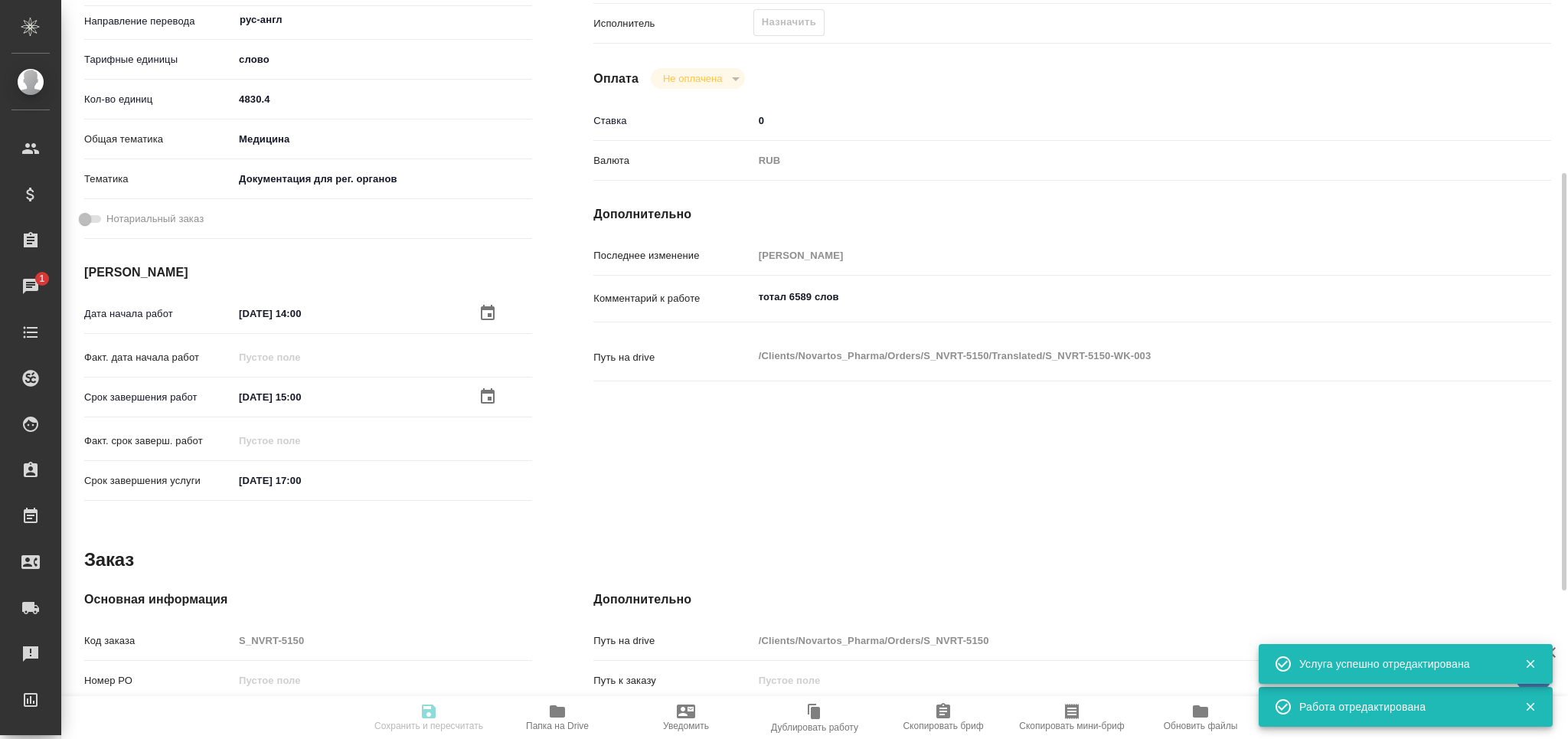
type textarea "x"
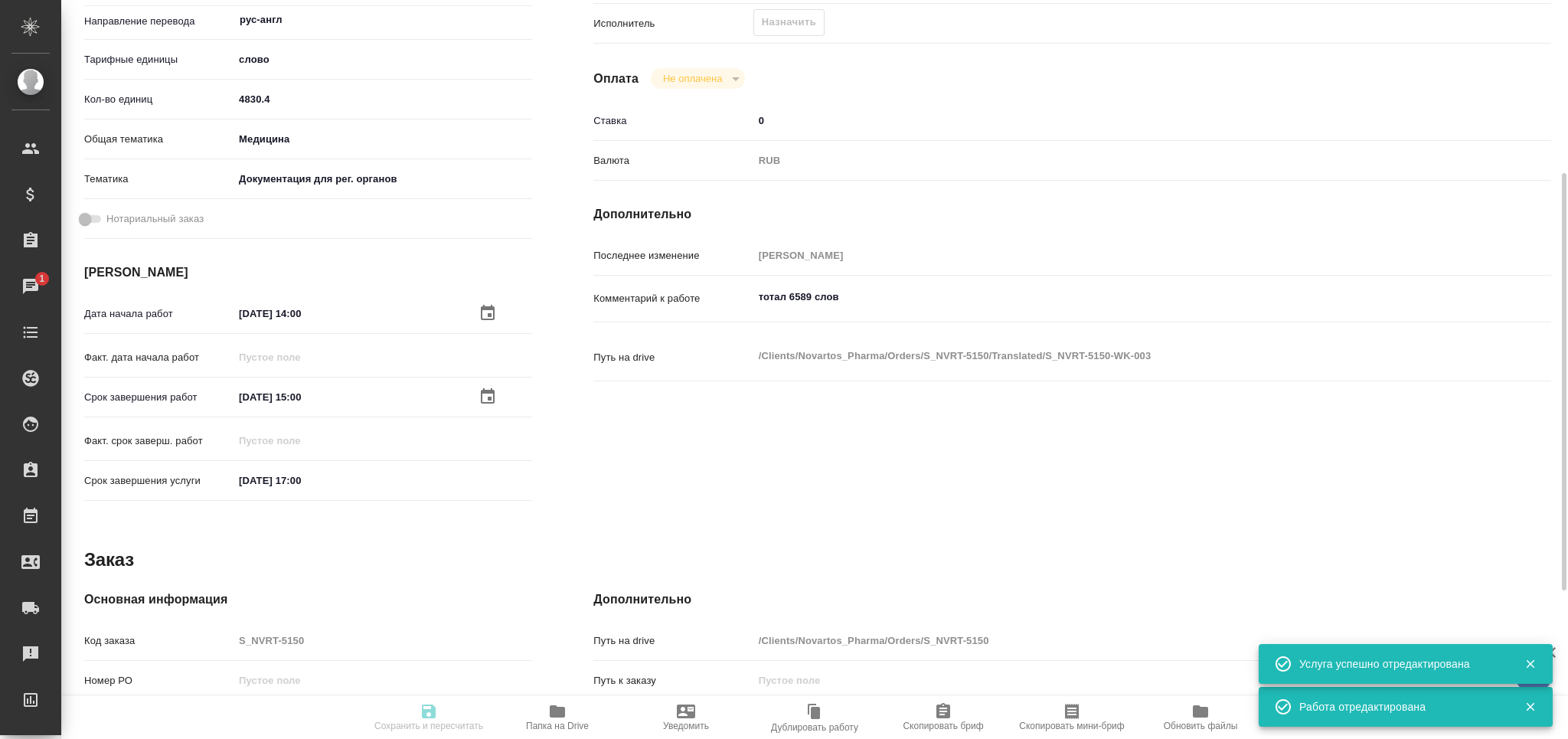
type textarea "x"
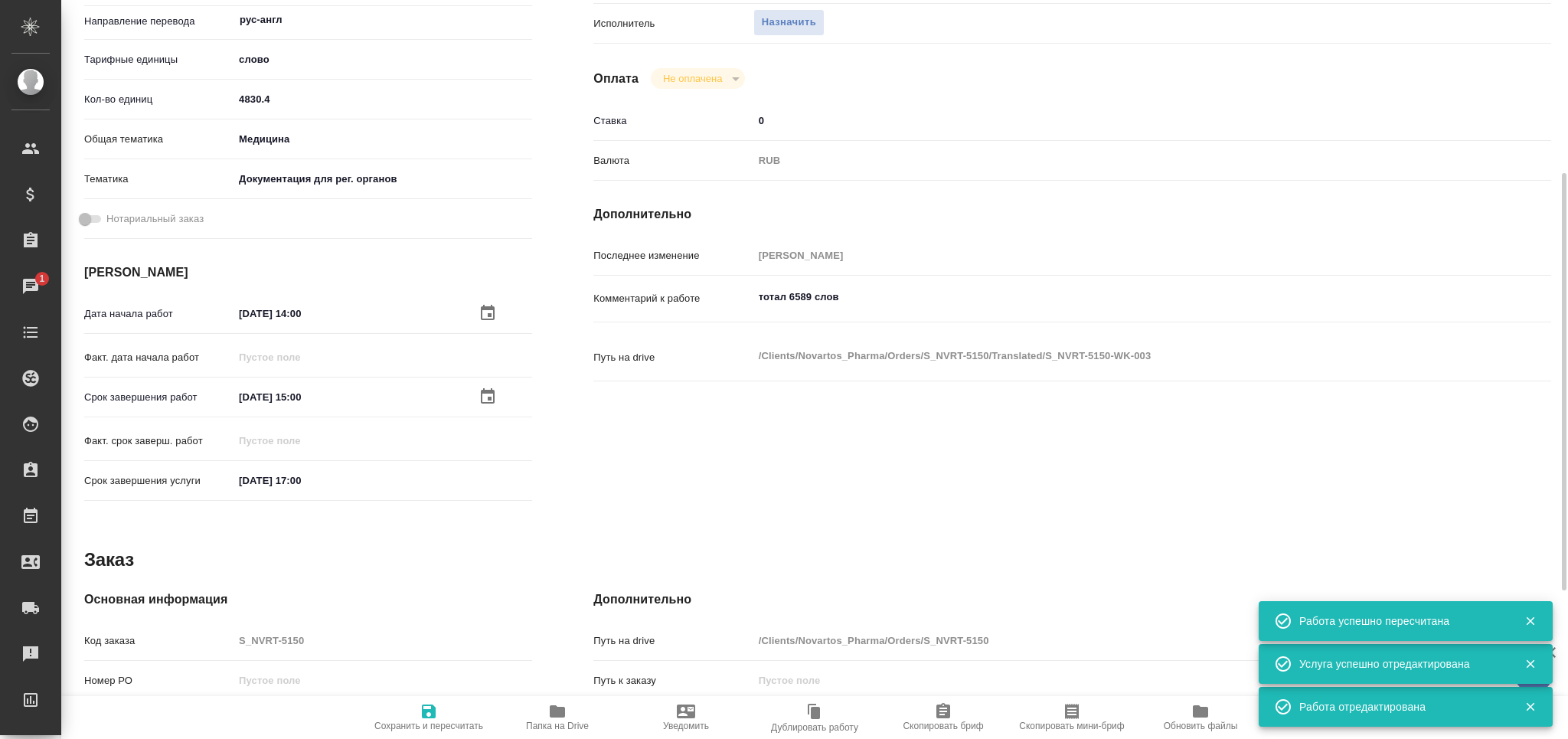
click at [948, 716] on icon "button" at bounding box center [943, 710] width 13 height 15
click at [1083, 712] on span "Скопировать мини-бриф" at bounding box center [1071, 717] width 111 height 29
drag, startPoint x: 730, startPoint y: 302, endPoint x: 635, endPoint y: 302, distance: 95.0
click at [635, 302] on div "Комментарий к работе тотал 6589 слов x" at bounding box center [1072, 299] width 958 height 35
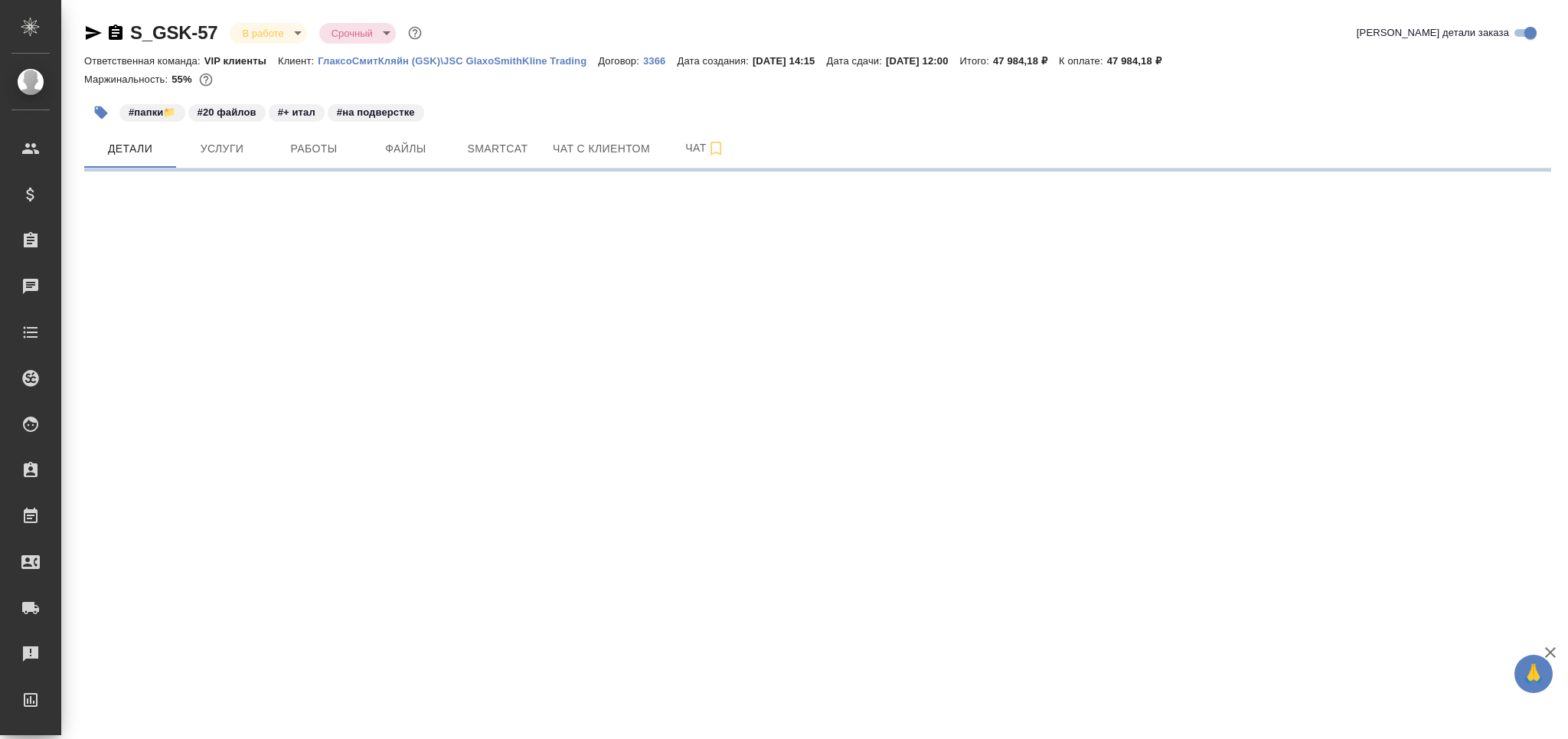
click at [504, 152] on span "Smartcat" at bounding box center [497, 149] width 74 height 19
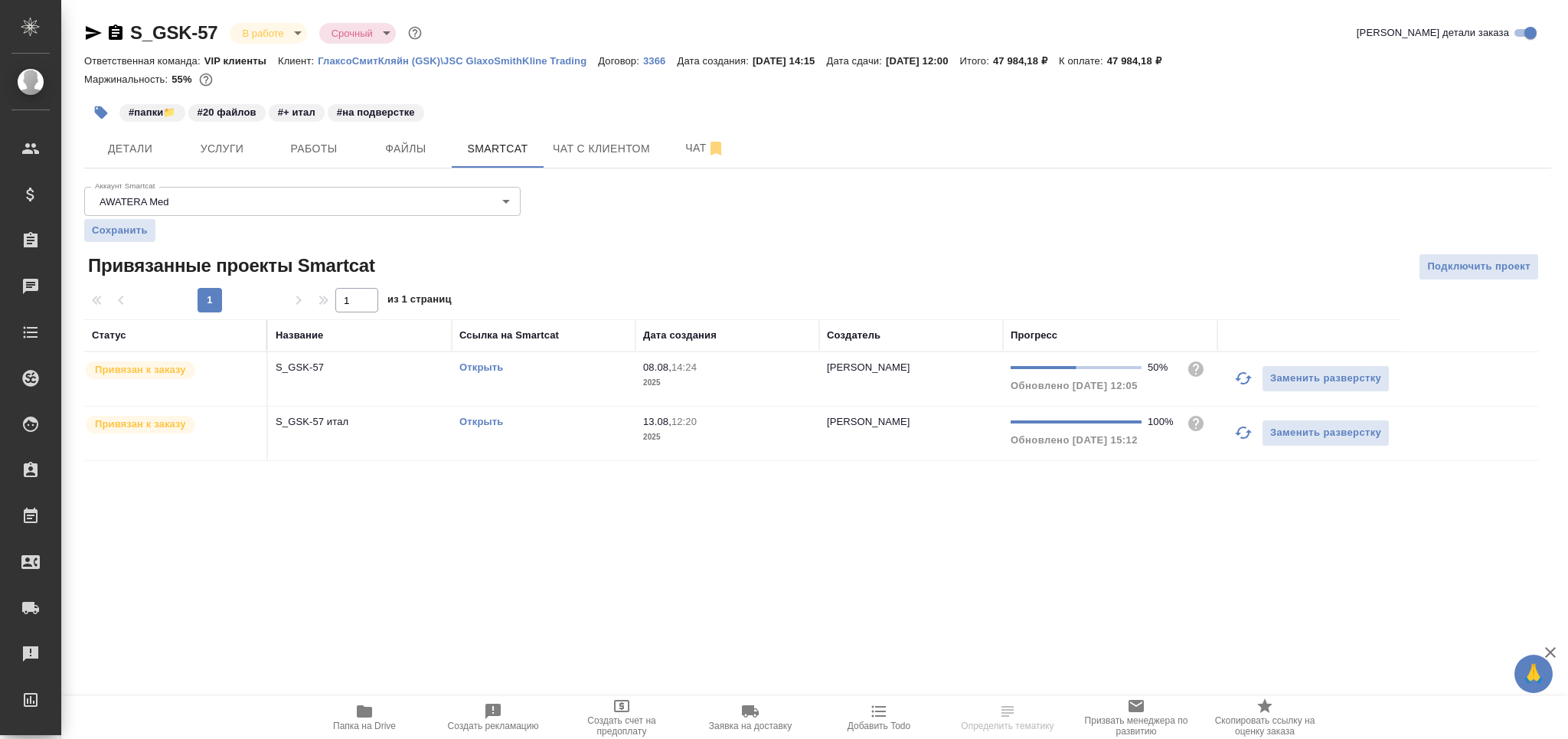
click at [480, 420] on link "Открыть" at bounding box center [481, 421] width 44 height 12
click at [312, 149] on span "Работы" at bounding box center [314, 149] width 74 height 19
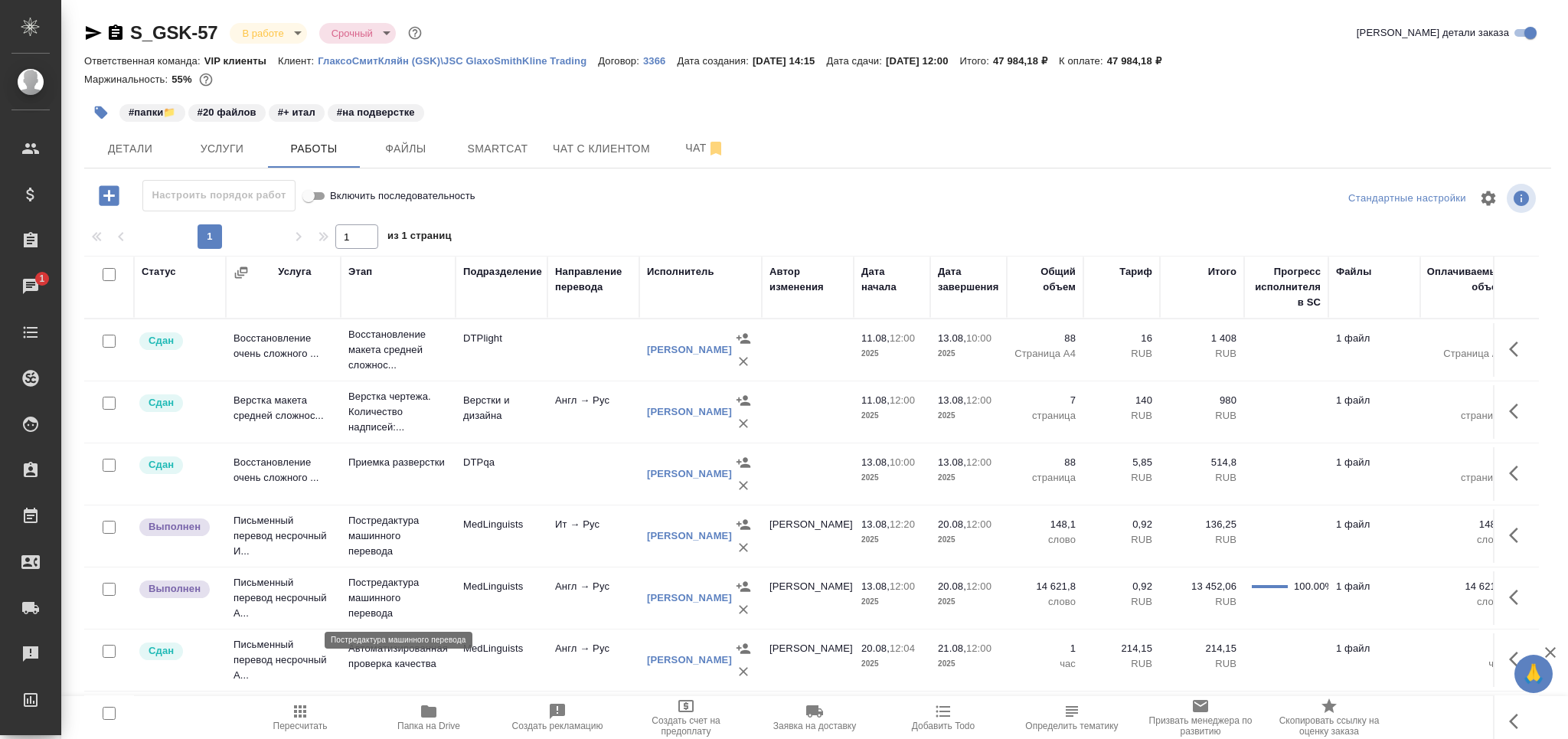
click at [426, 615] on p "Постредактура машинного перевода" at bounding box center [398, 598] width 100 height 46
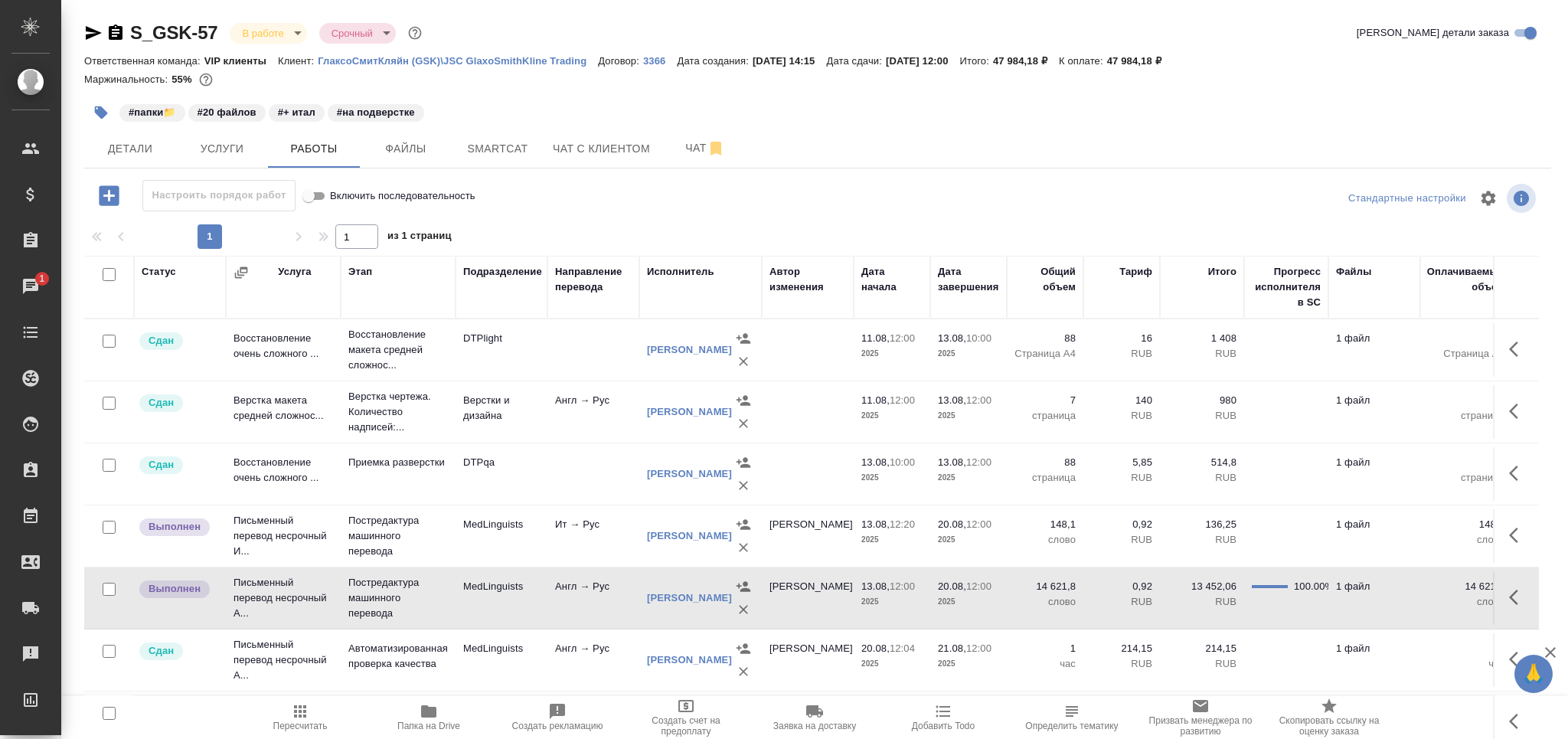
click at [426, 374] on p "Постредактура машинного перевода" at bounding box center [398, 349] width 100 height 46
click at [425, 374] on p "Постредактура машинного перевода" at bounding box center [398, 349] width 100 height 46
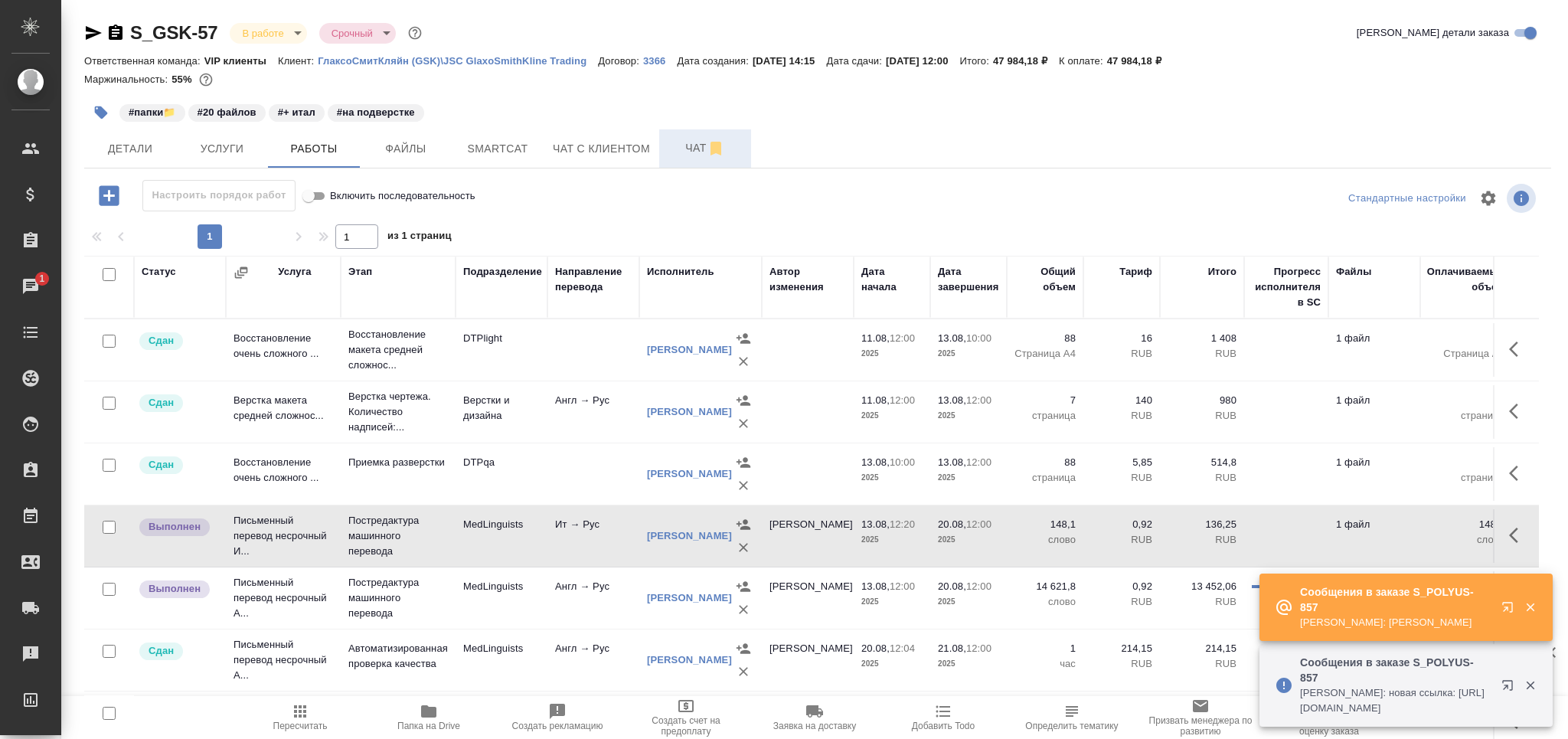
click at [679, 143] on span "Чат" at bounding box center [705, 148] width 74 height 19
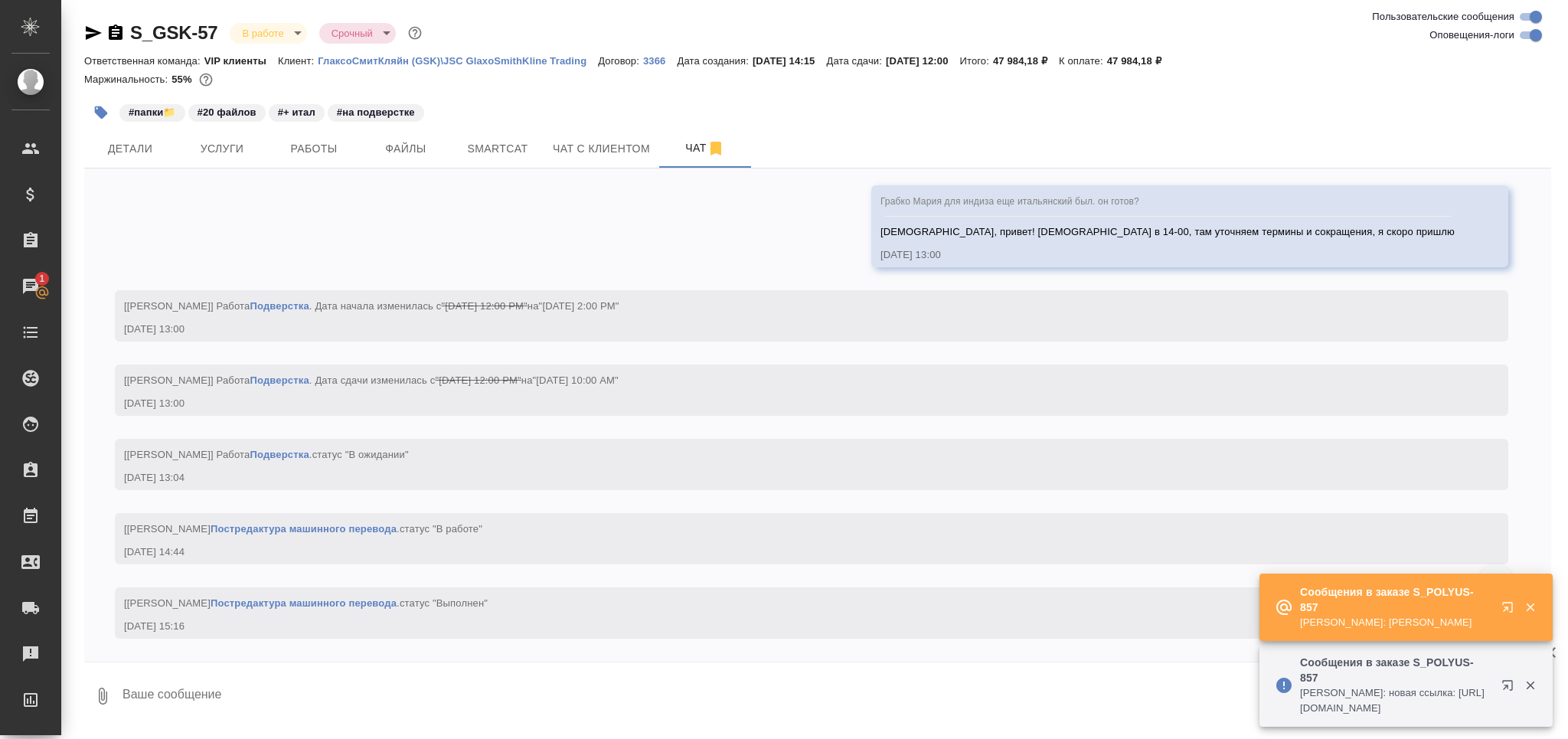
scroll to position [13150, 0]
click at [227, 699] on textarea at bounding box center [836, 697] width 1430 height 52
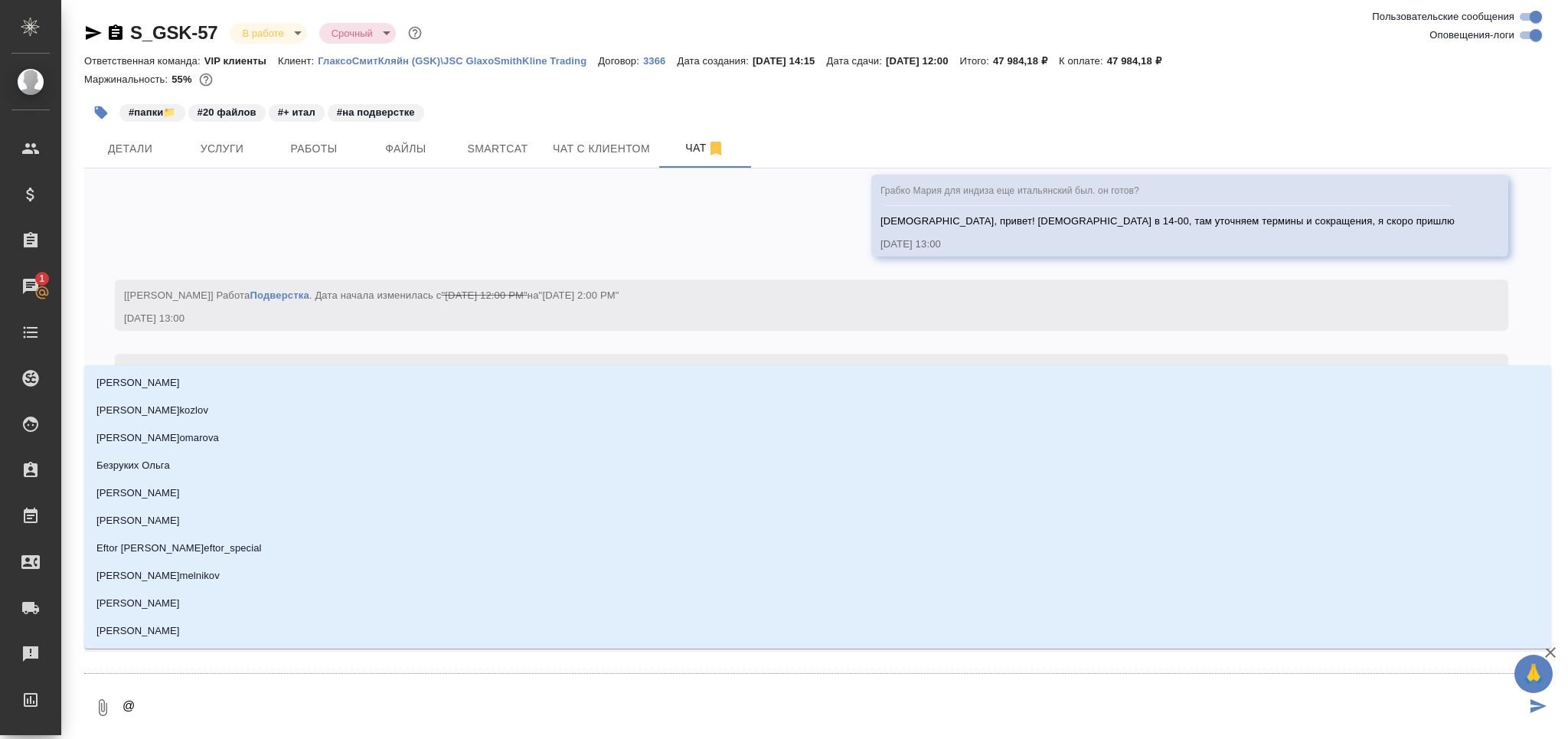
type textarea "@з"
type input "з"
type textarea "@за"
type input "за"
type textarea "@заб"
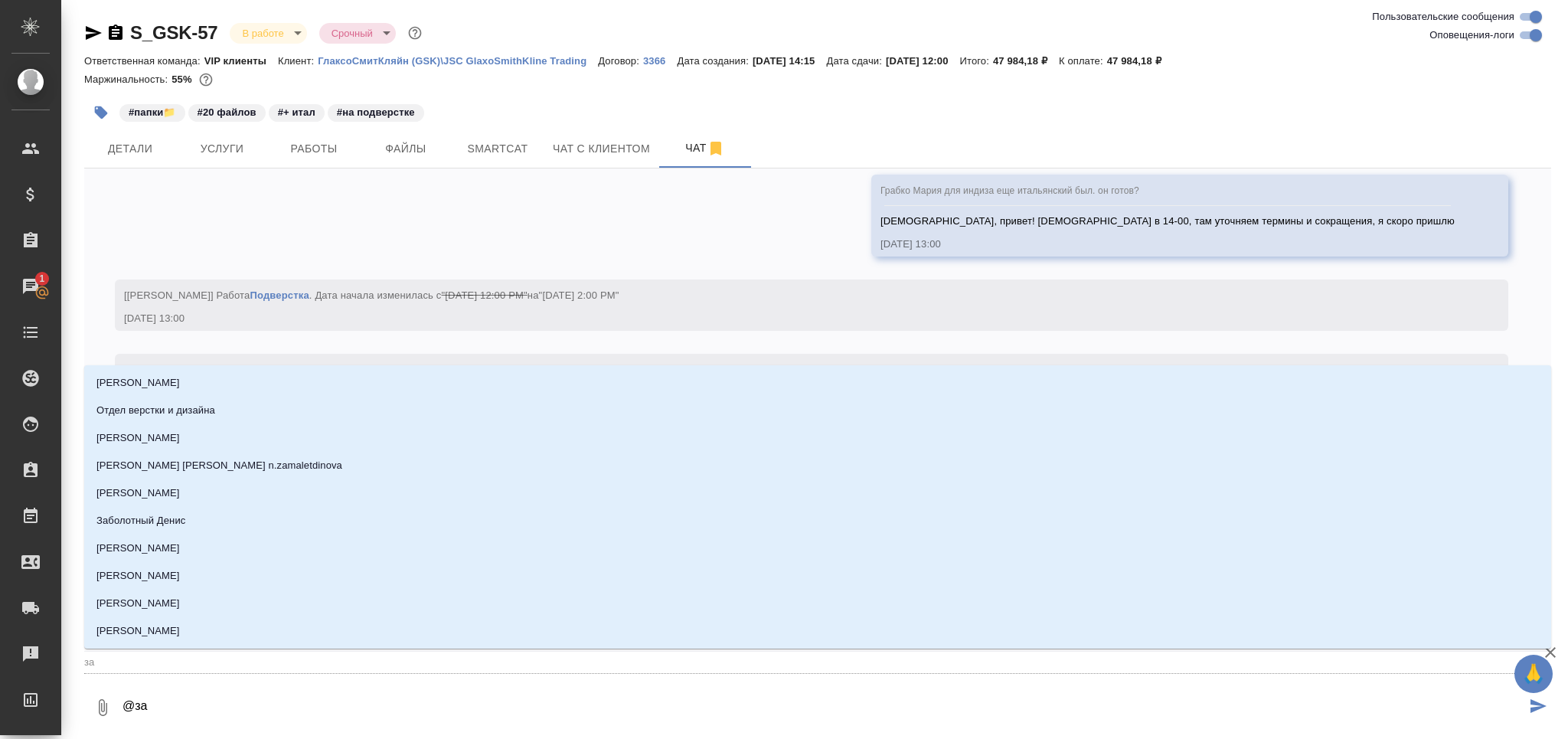
type input "заб"
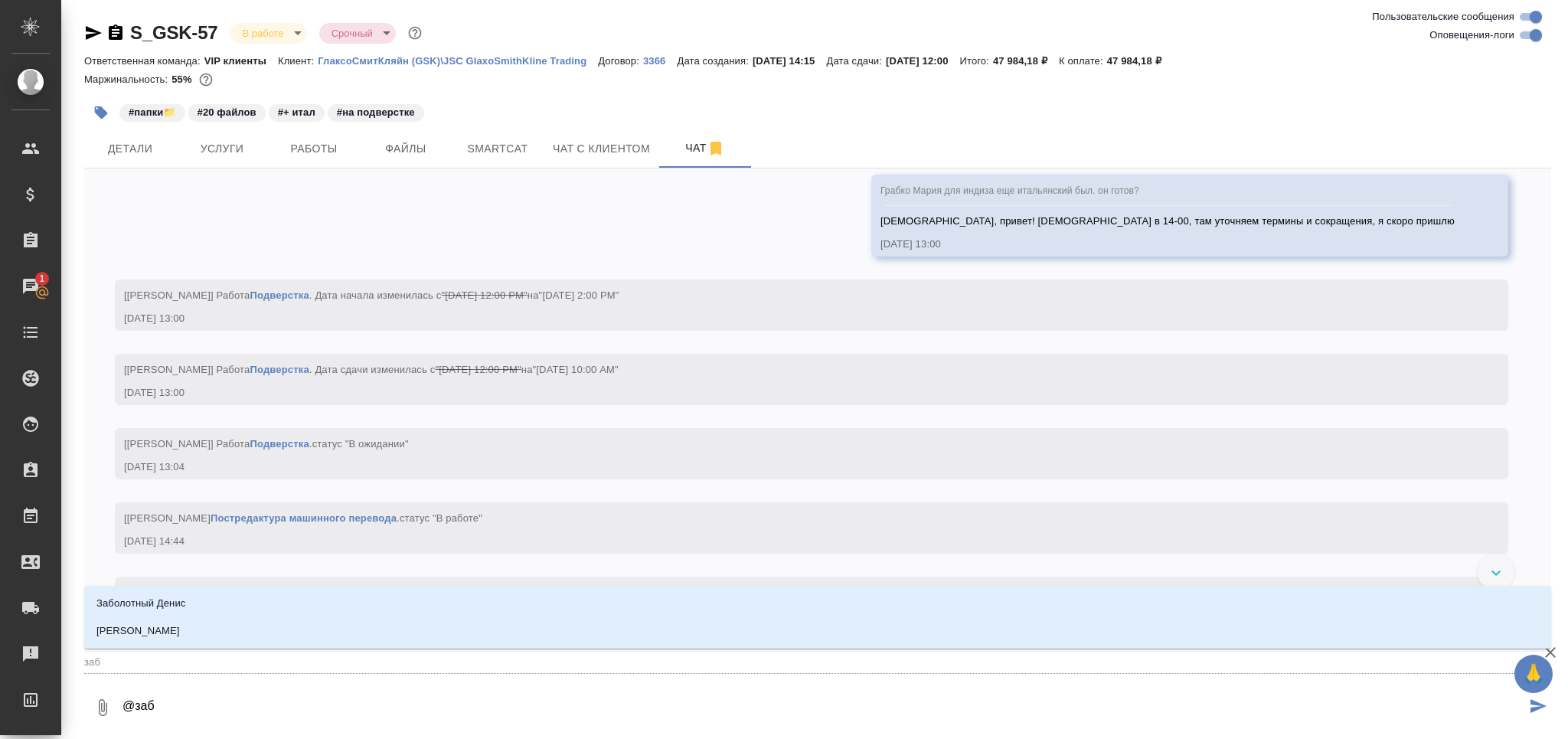
type textarea "@забо"
type input "забо"
type textarea "@забор"
type input "забор"
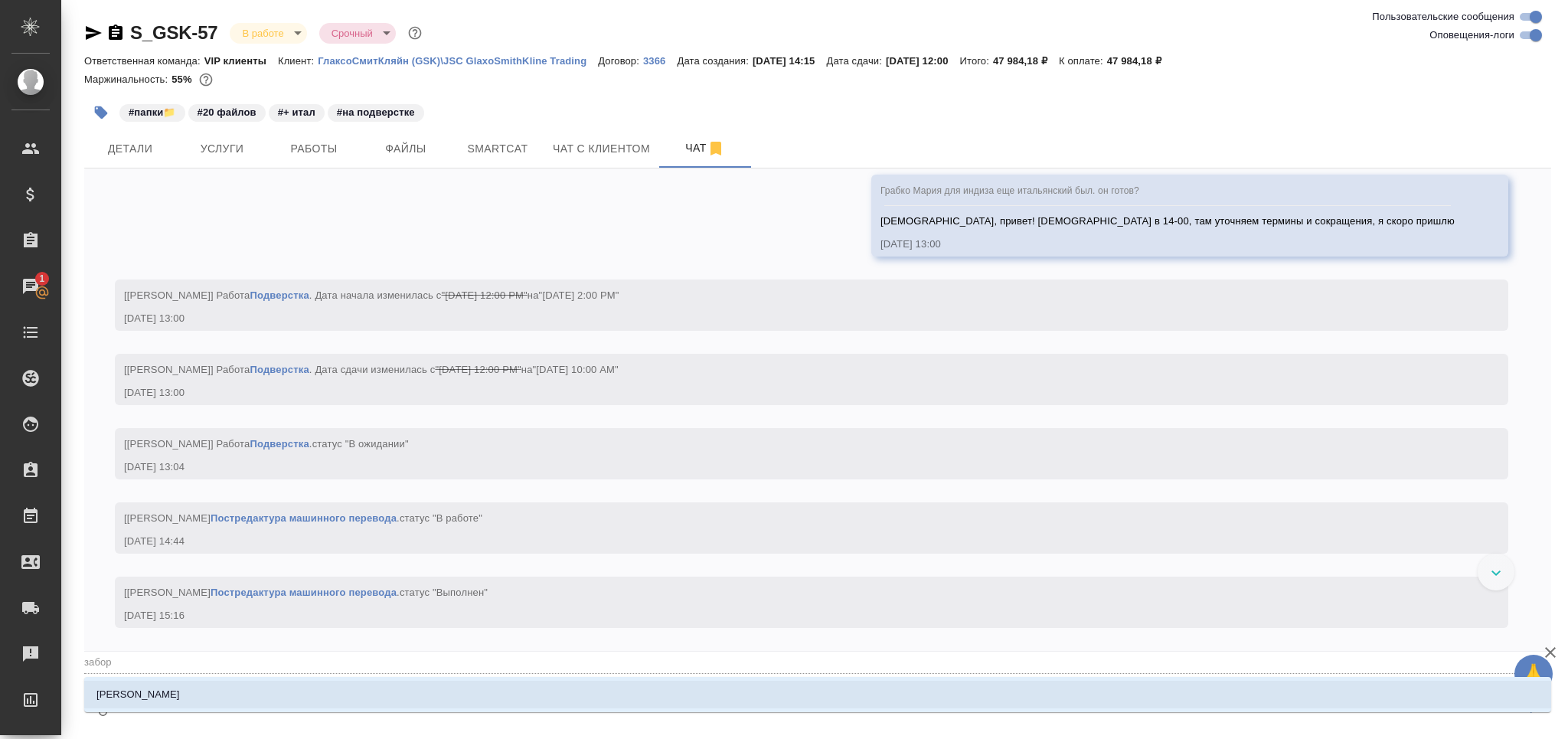
click at [233, 696] on li "[PERSON_NAME]" at bounding box center [818, 695] width 1467 height 28
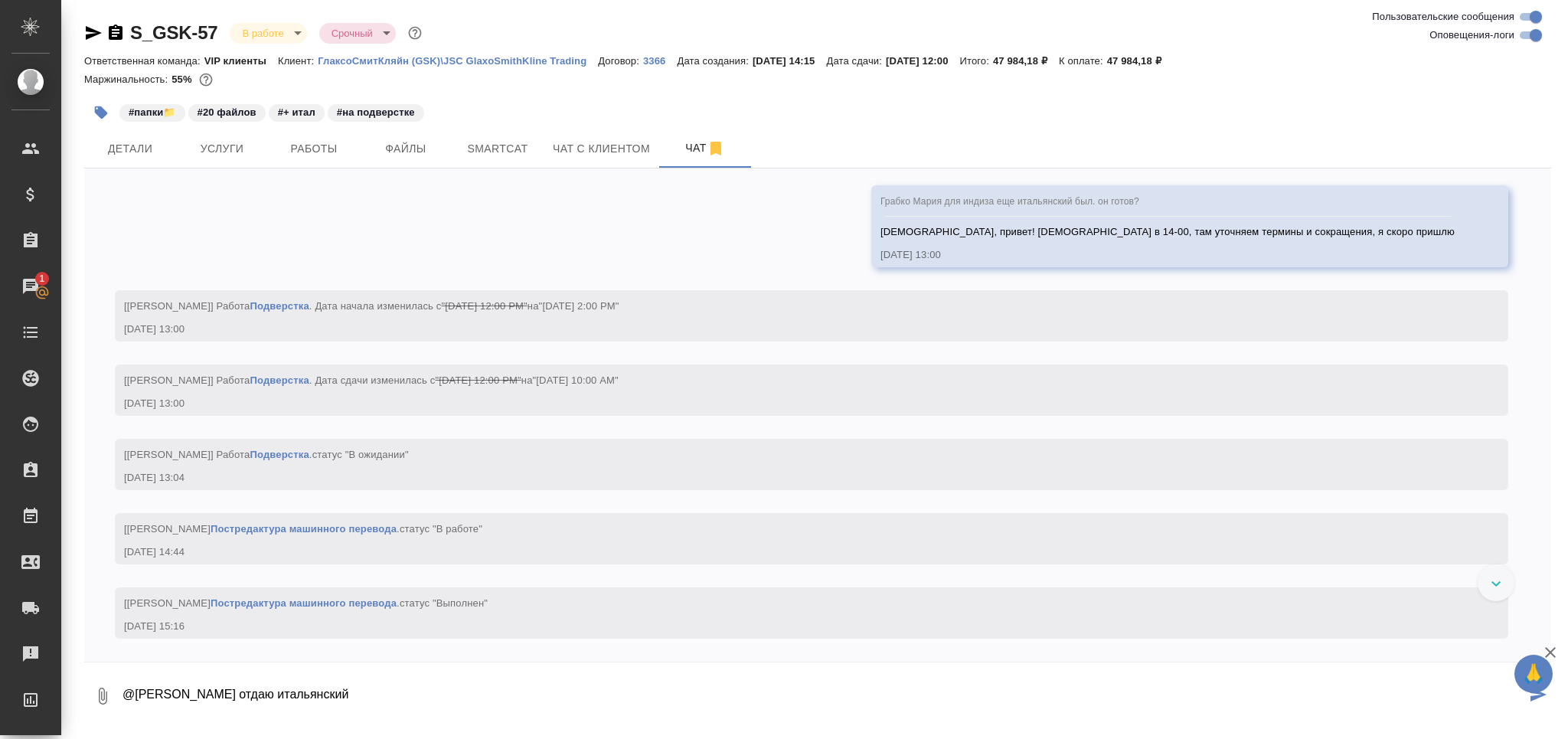
type textarea "@[PERSON_NAME] отдаю итальянский"
paste textarea "[URL][DOMAIN_NAME]"
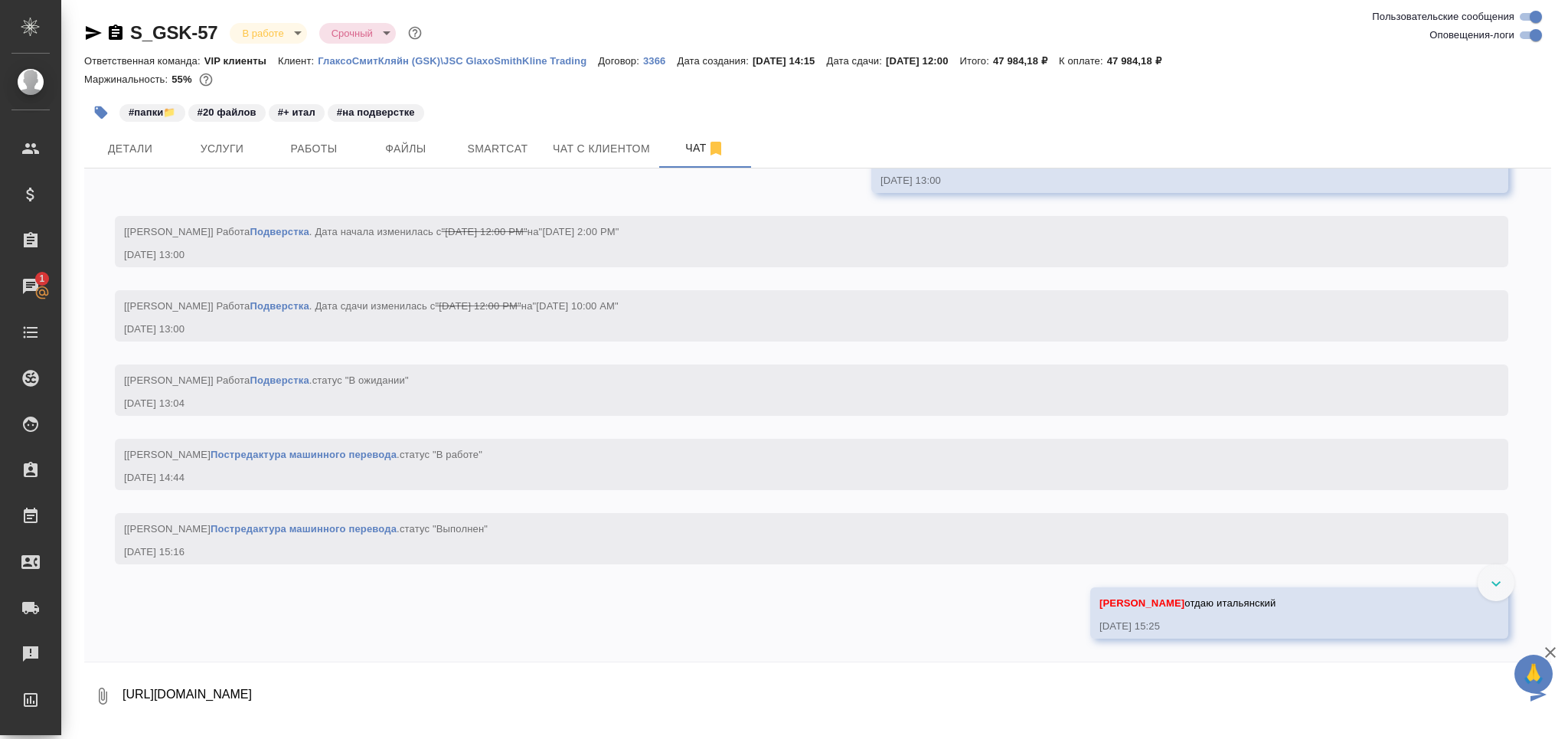
type textarea "[URL][DOMAIN_NAME]"
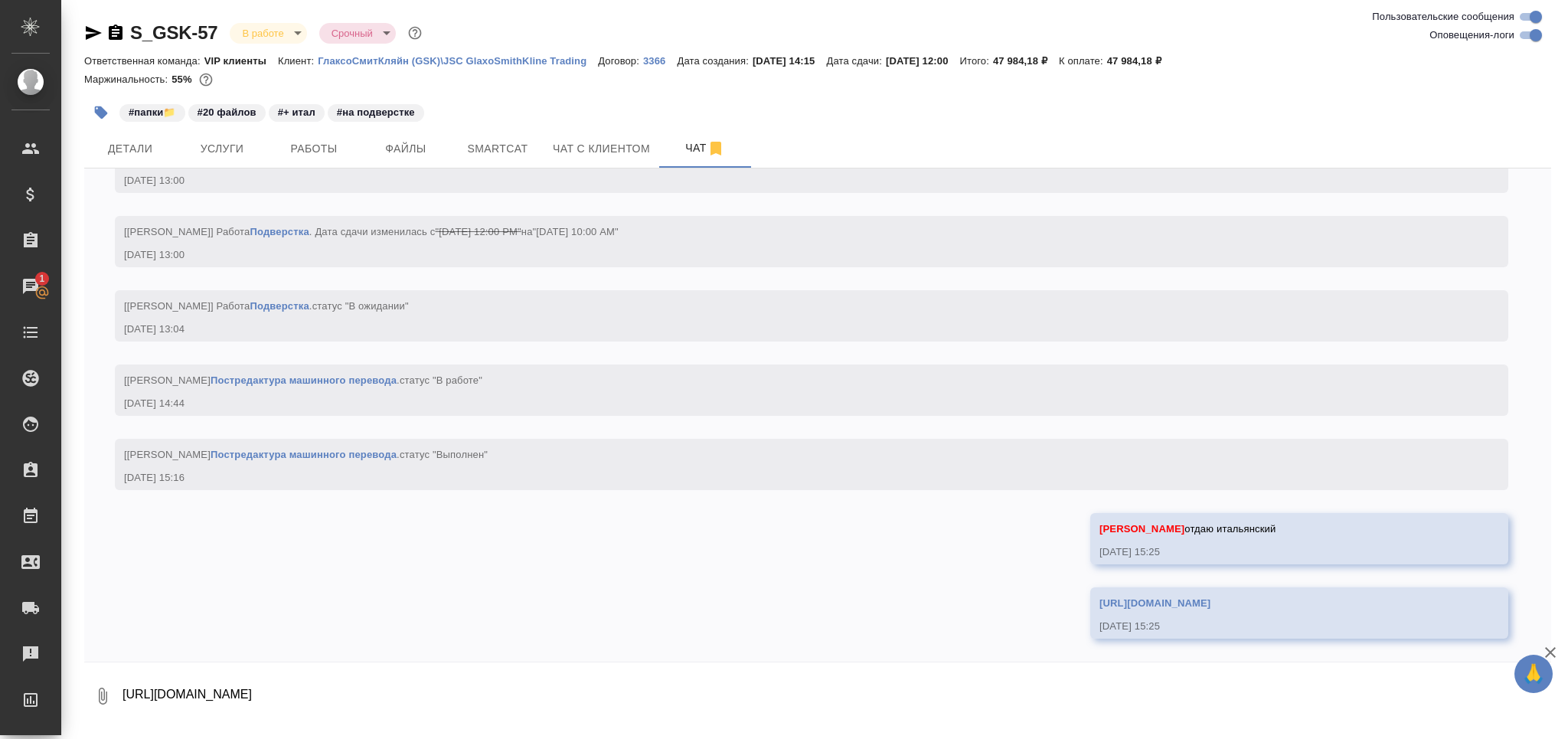
scroll to position [13504, 0]
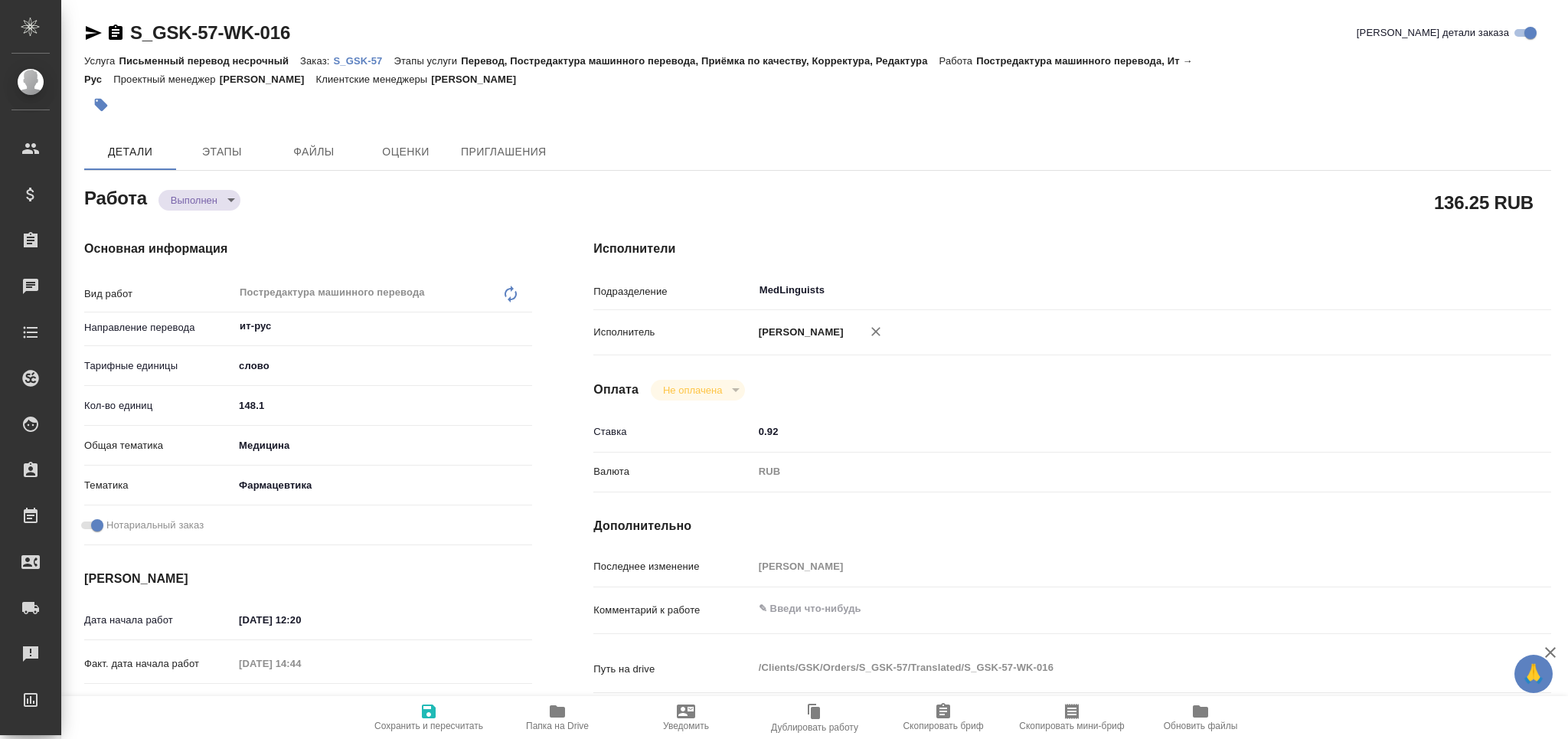
click at [565, 718] on icon "button" at bounding box center [557, 712] width 18 height 18
type textarea "x"
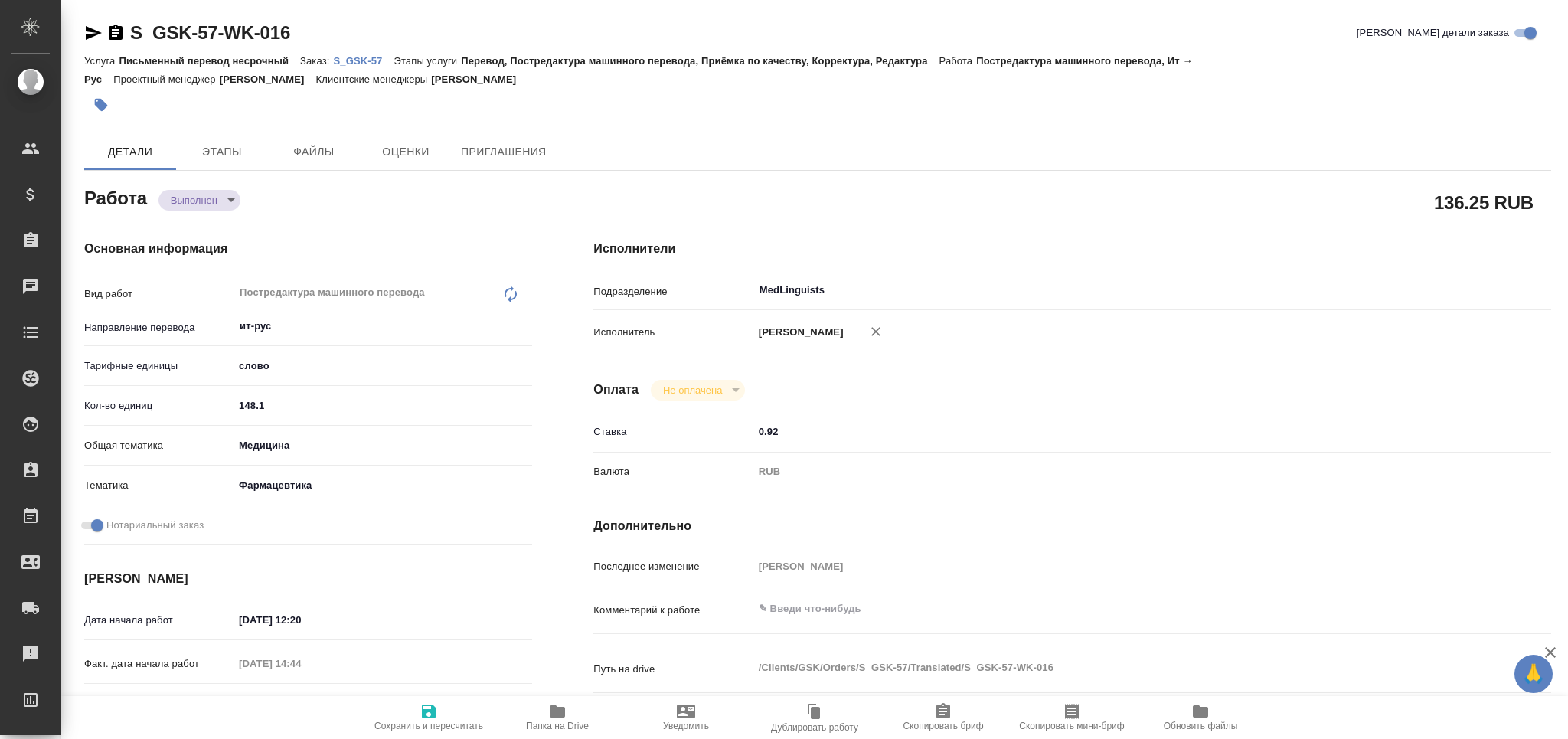
type textarea "x"
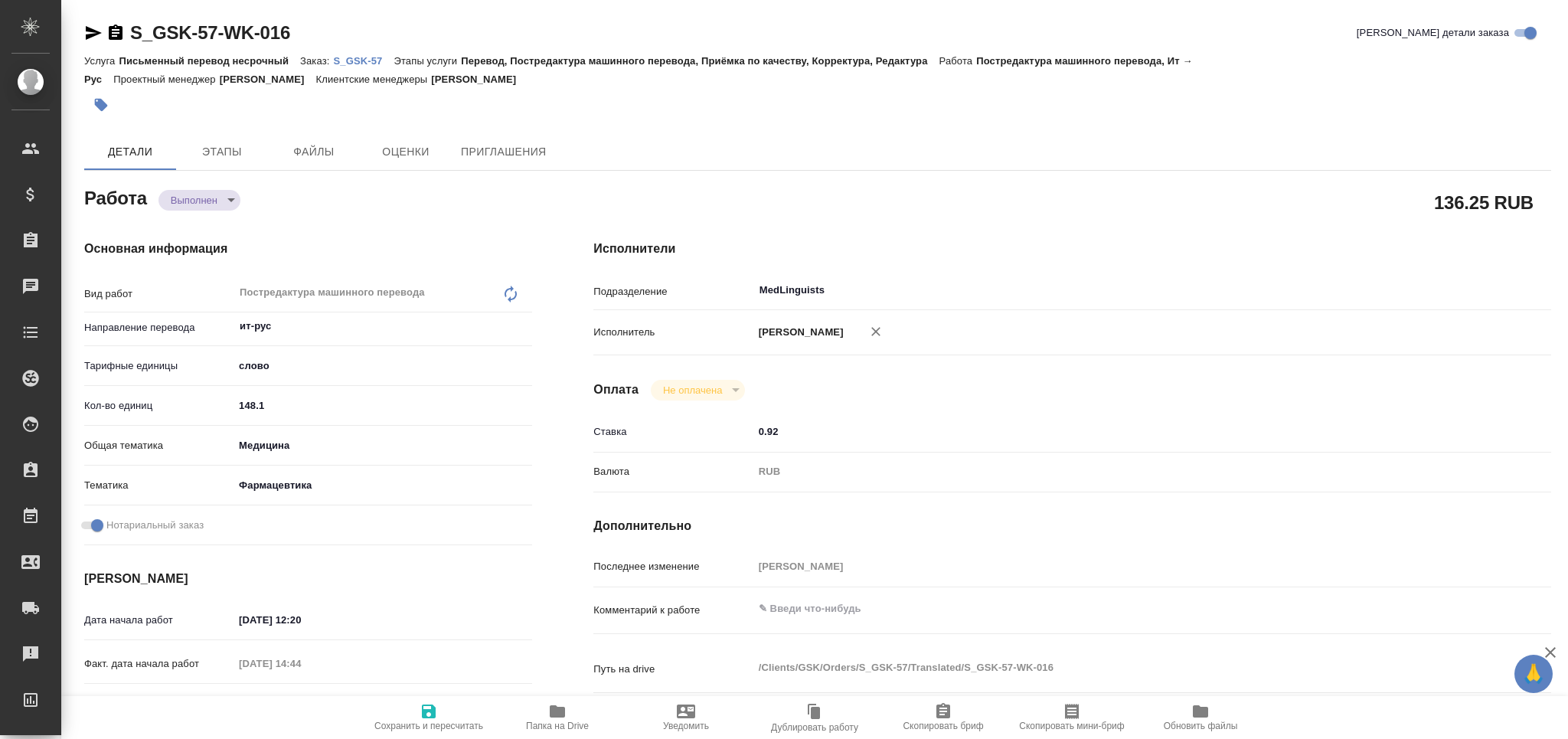
type textarea "x"
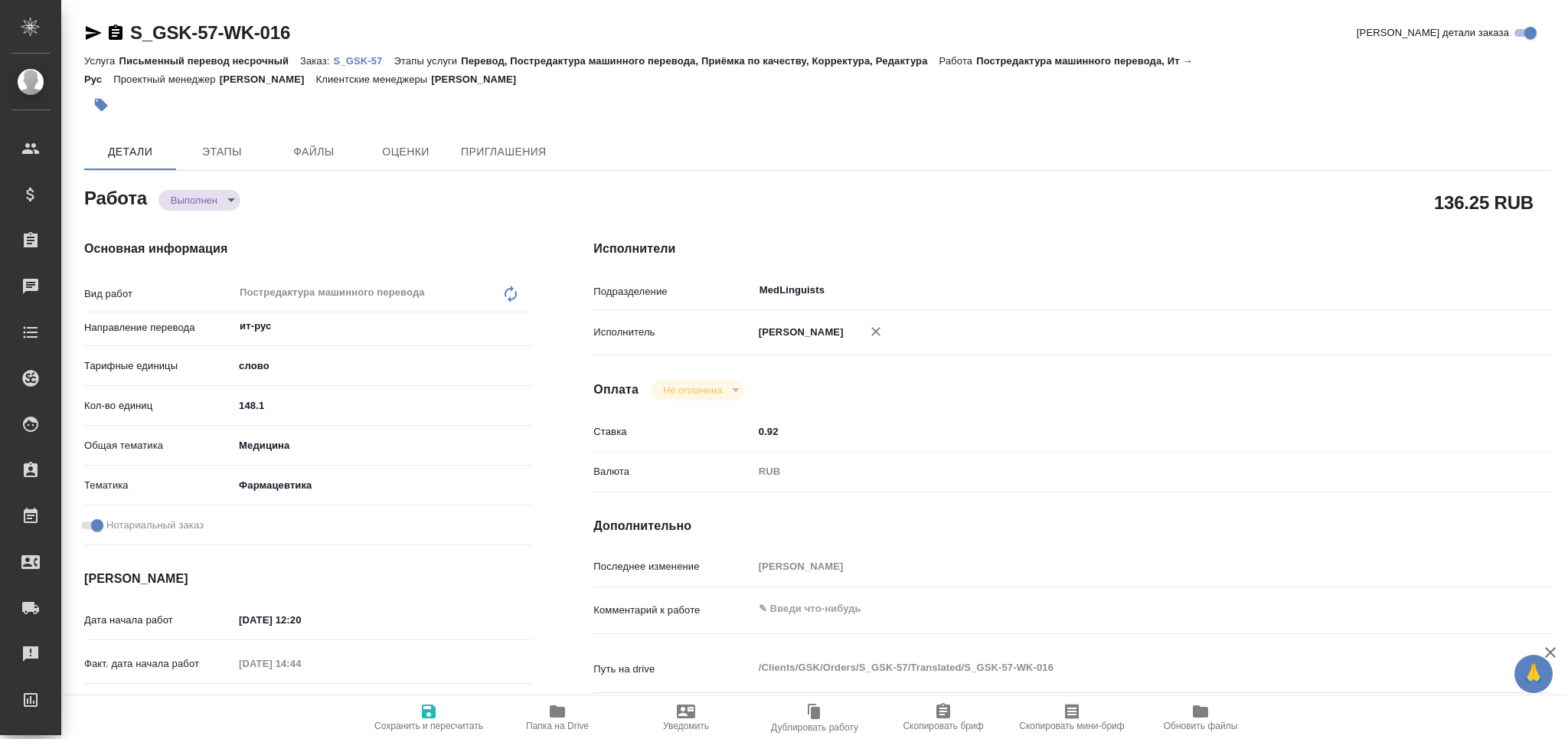
type textarea "x"
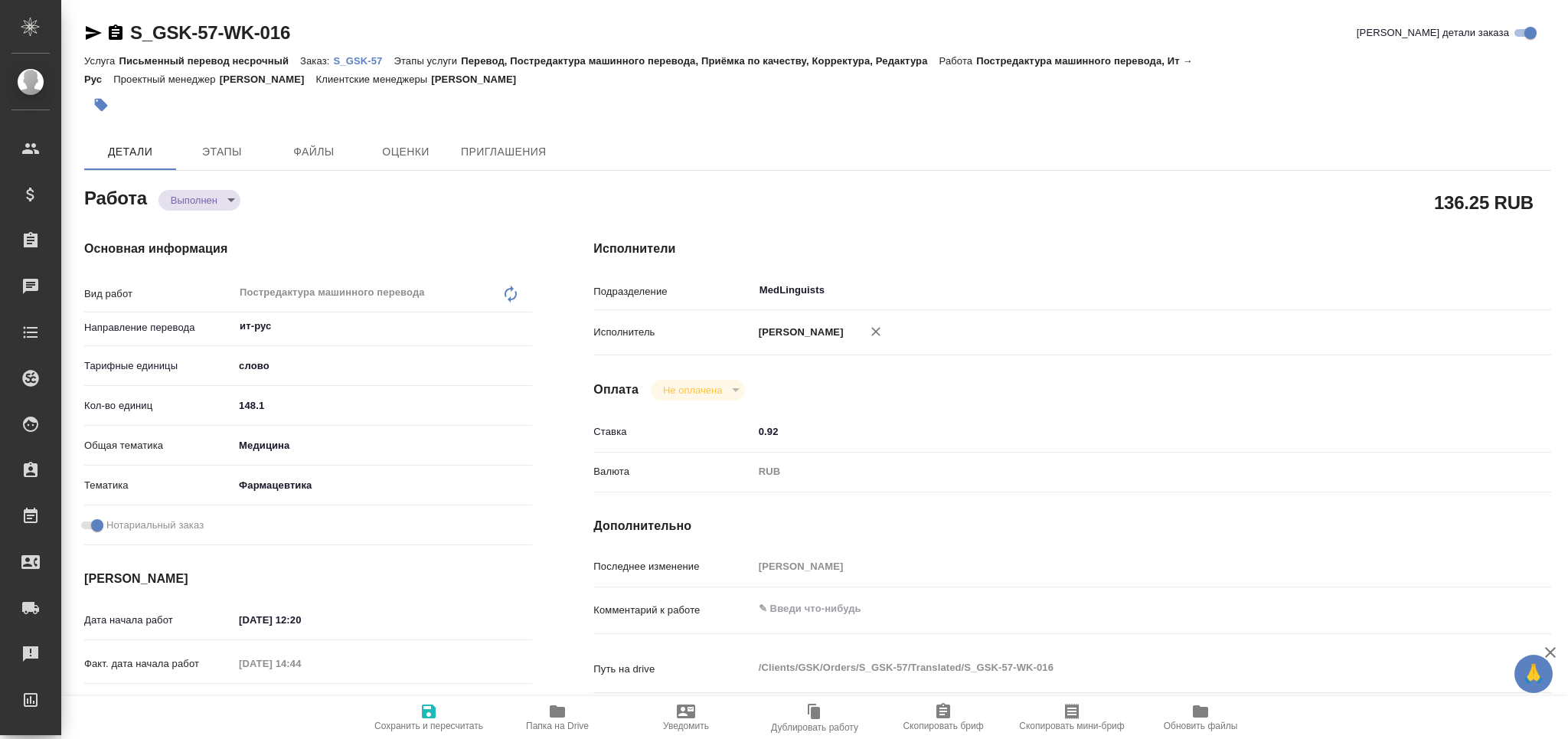
type textarea "x"
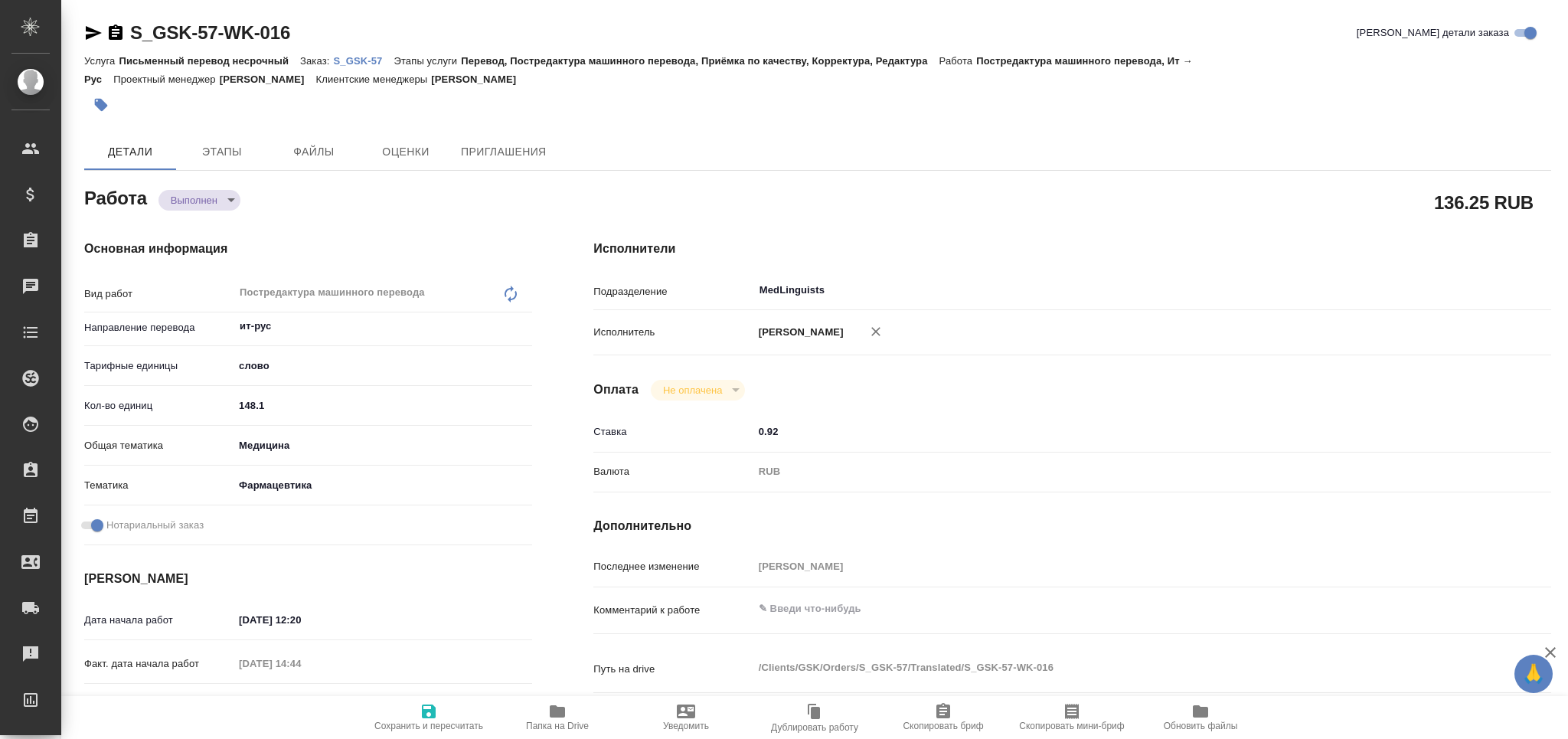
type textarea "x"
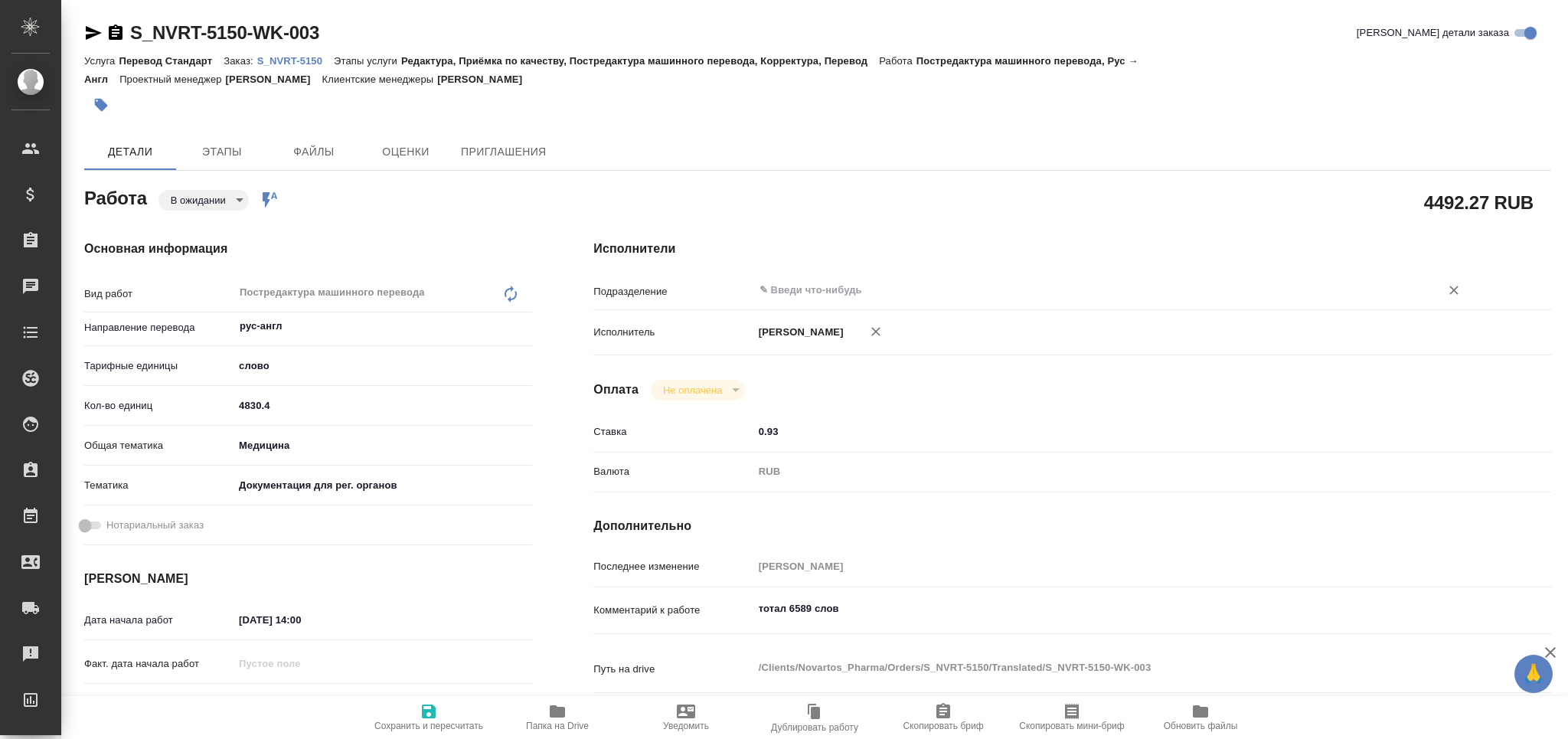
type textarea "x"
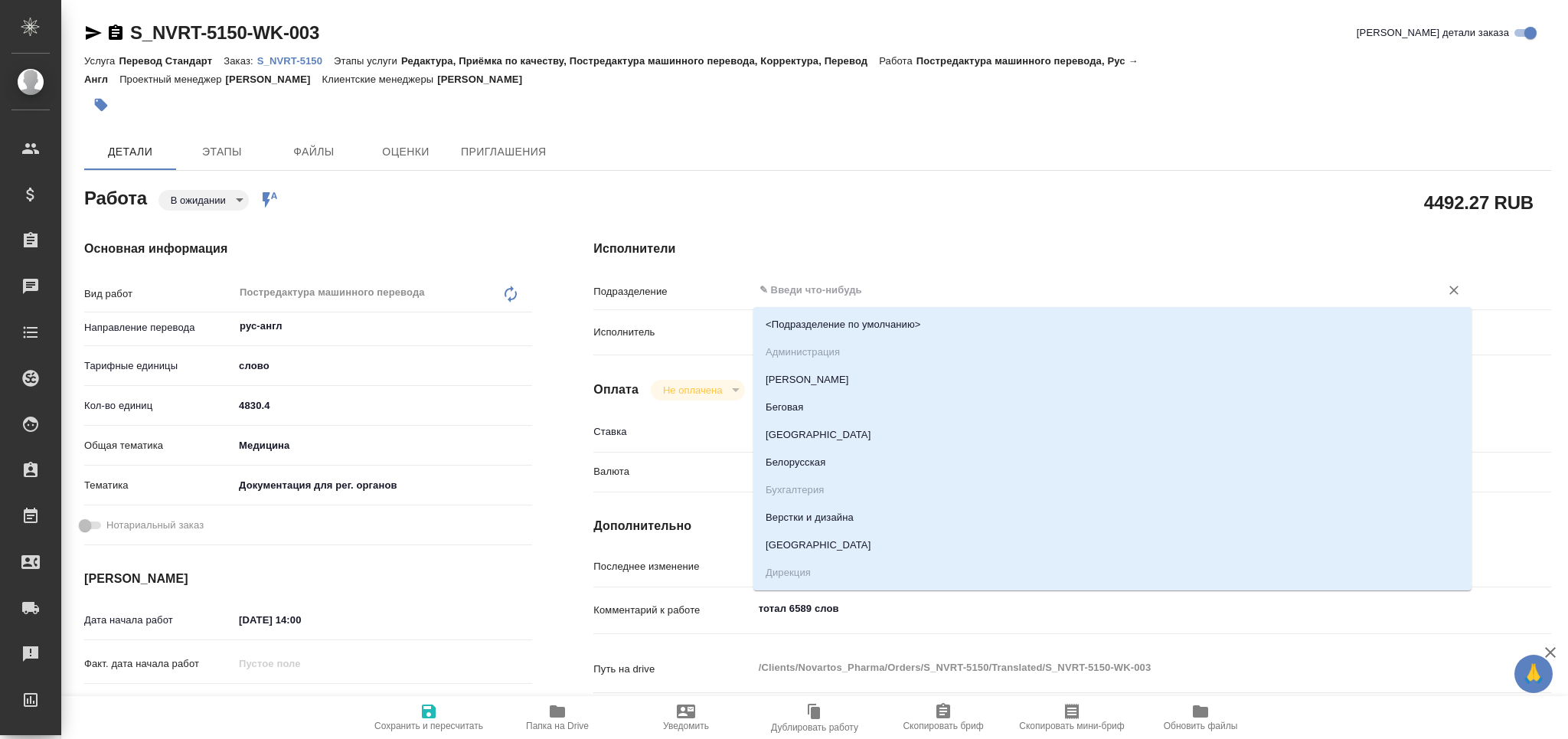
click at [794, 294] on input "text" at bounding box center [1087, 290] width 658 height 18
type textarea "x"
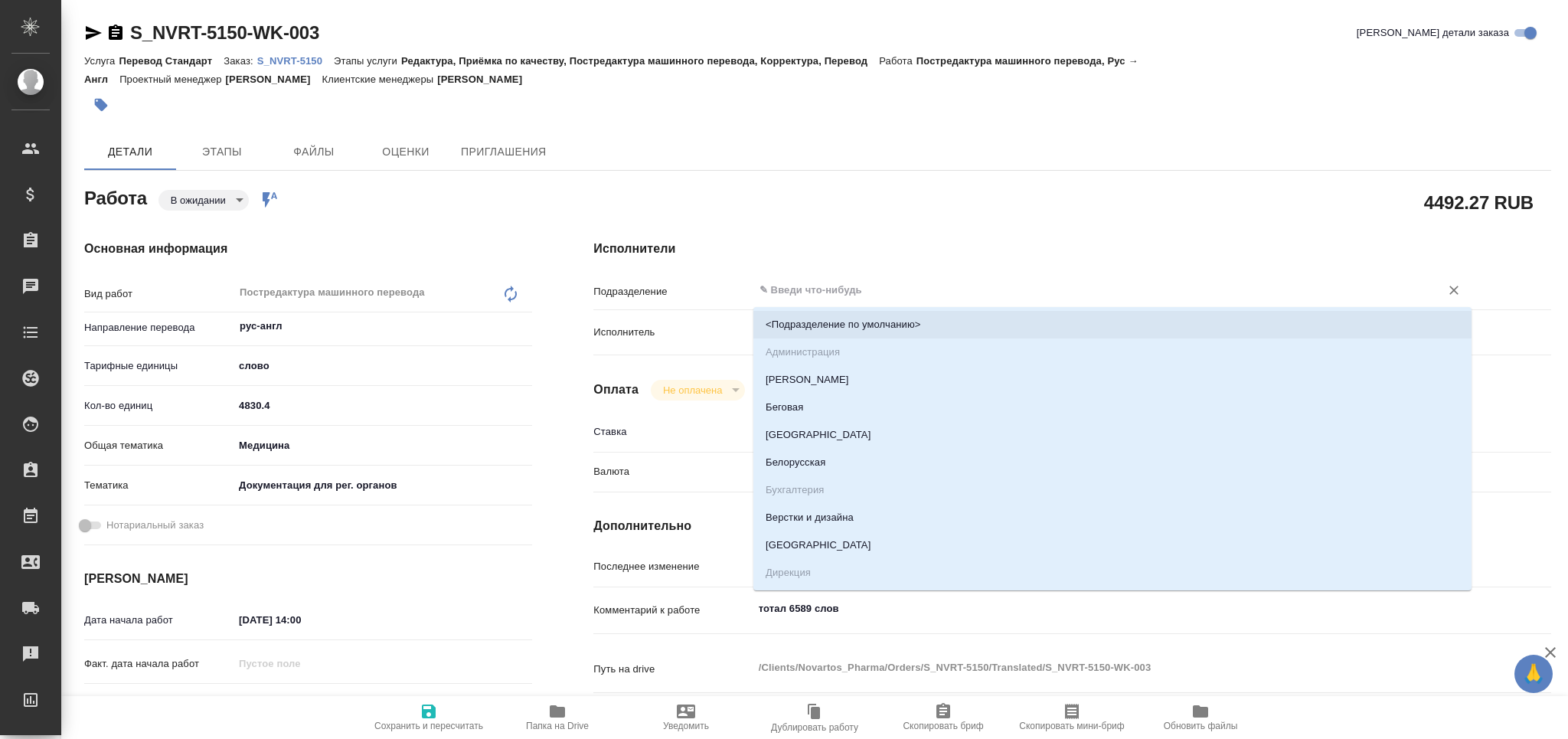
type textarea "x"
type input "m"
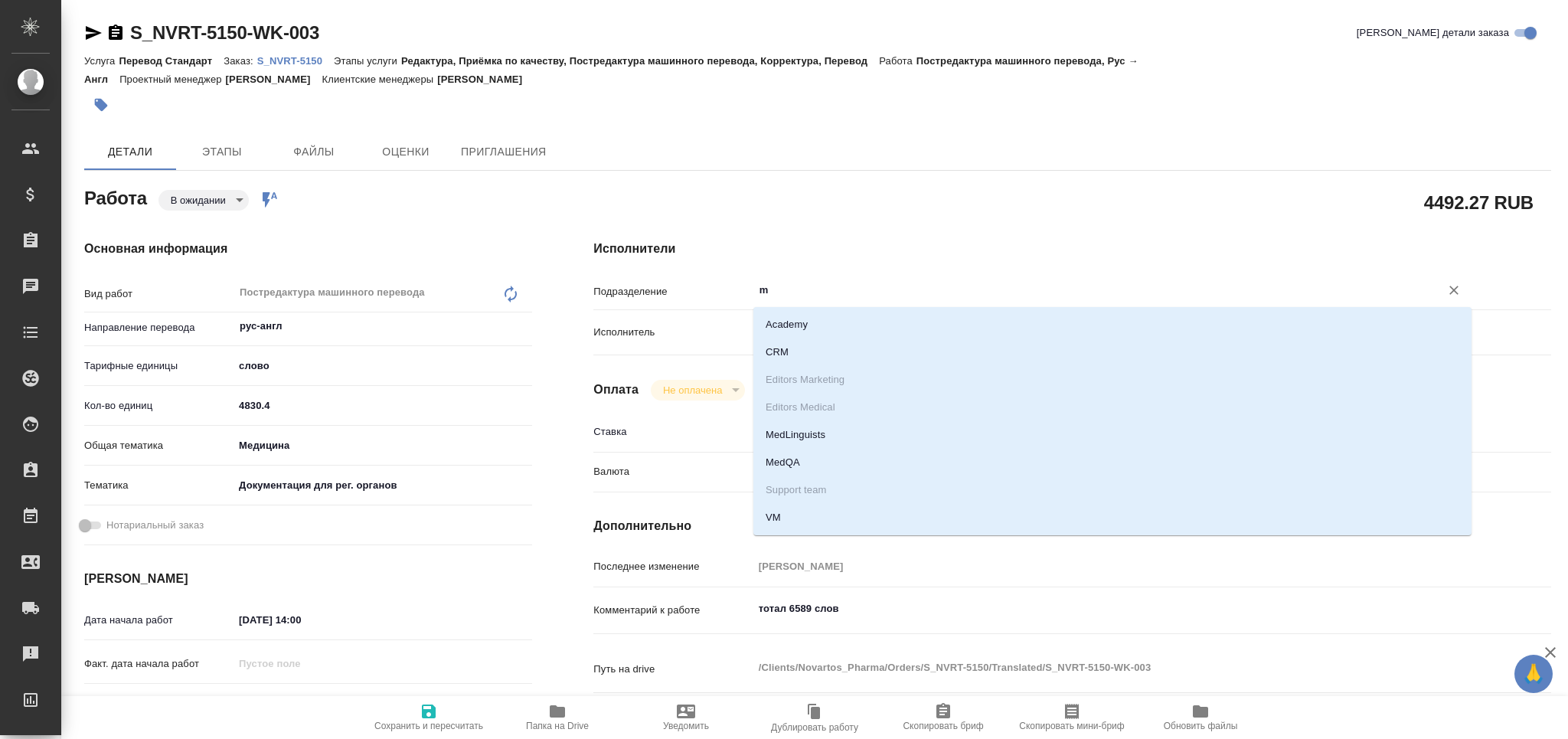
type textarea "x"
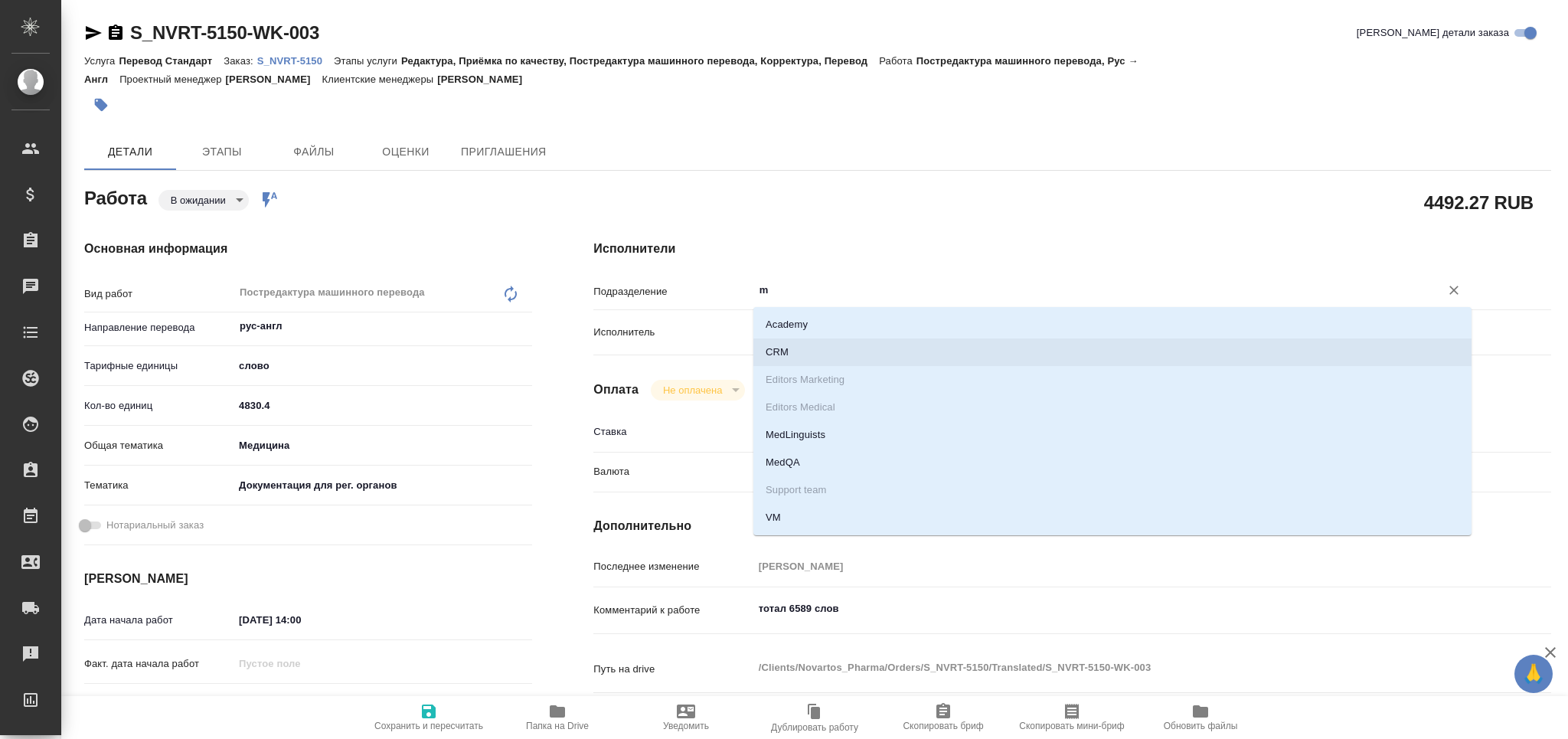
type input "me"
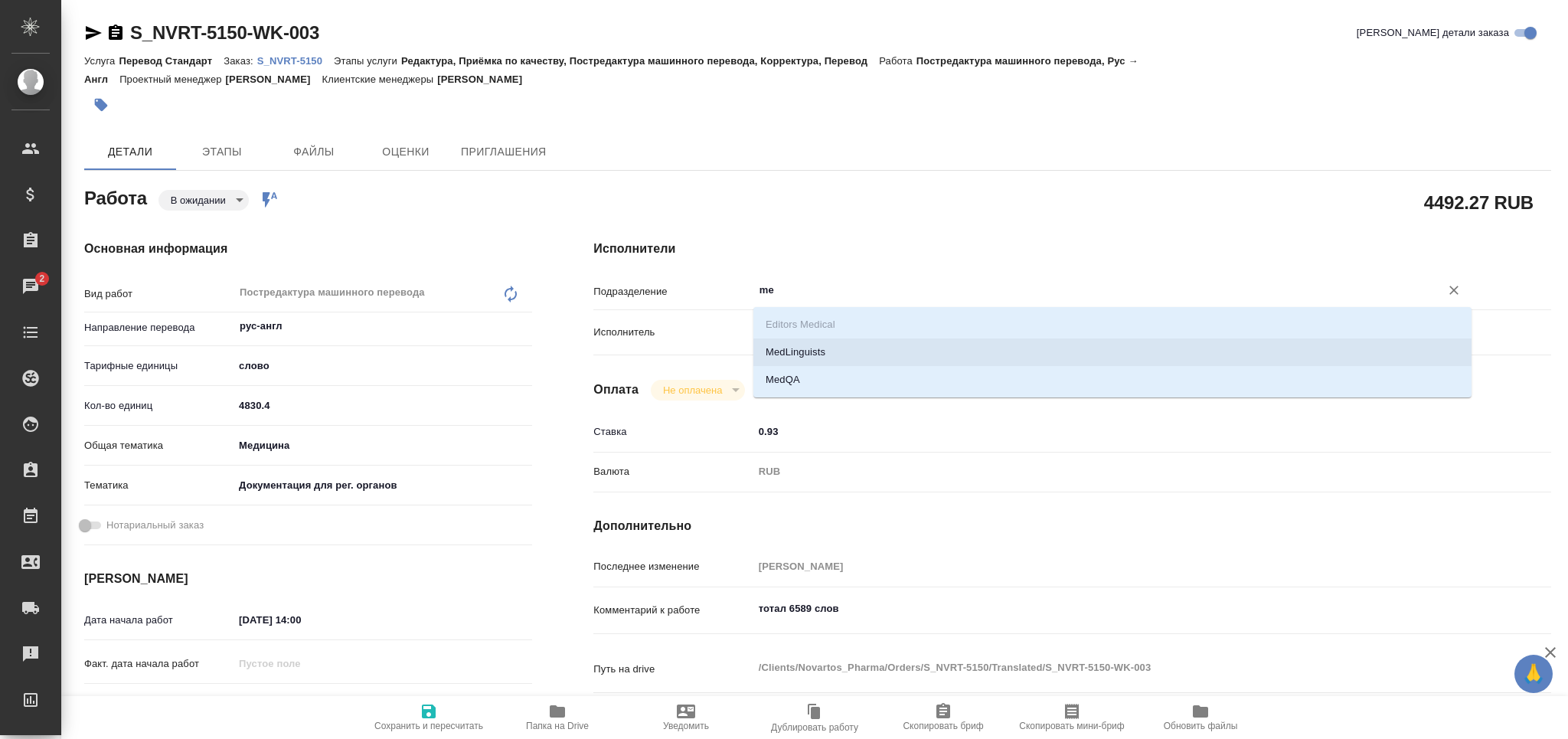
click at [811, 360] on li "MedLinguists" at bounding box center [1113, 352] width 718 height 28
type textarea "x"
type input "MedLinguists"
type textarea "x"
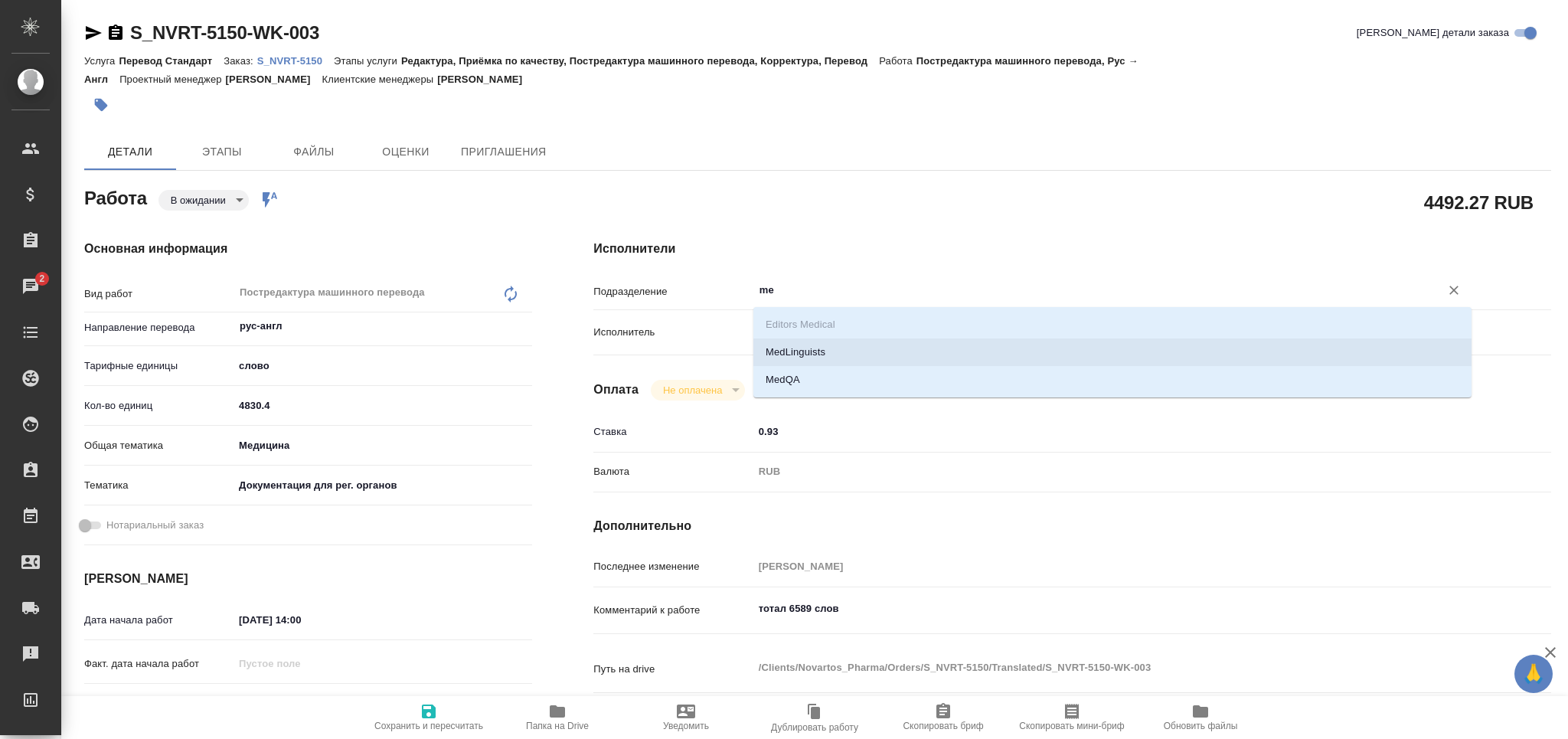
type textarea "x"
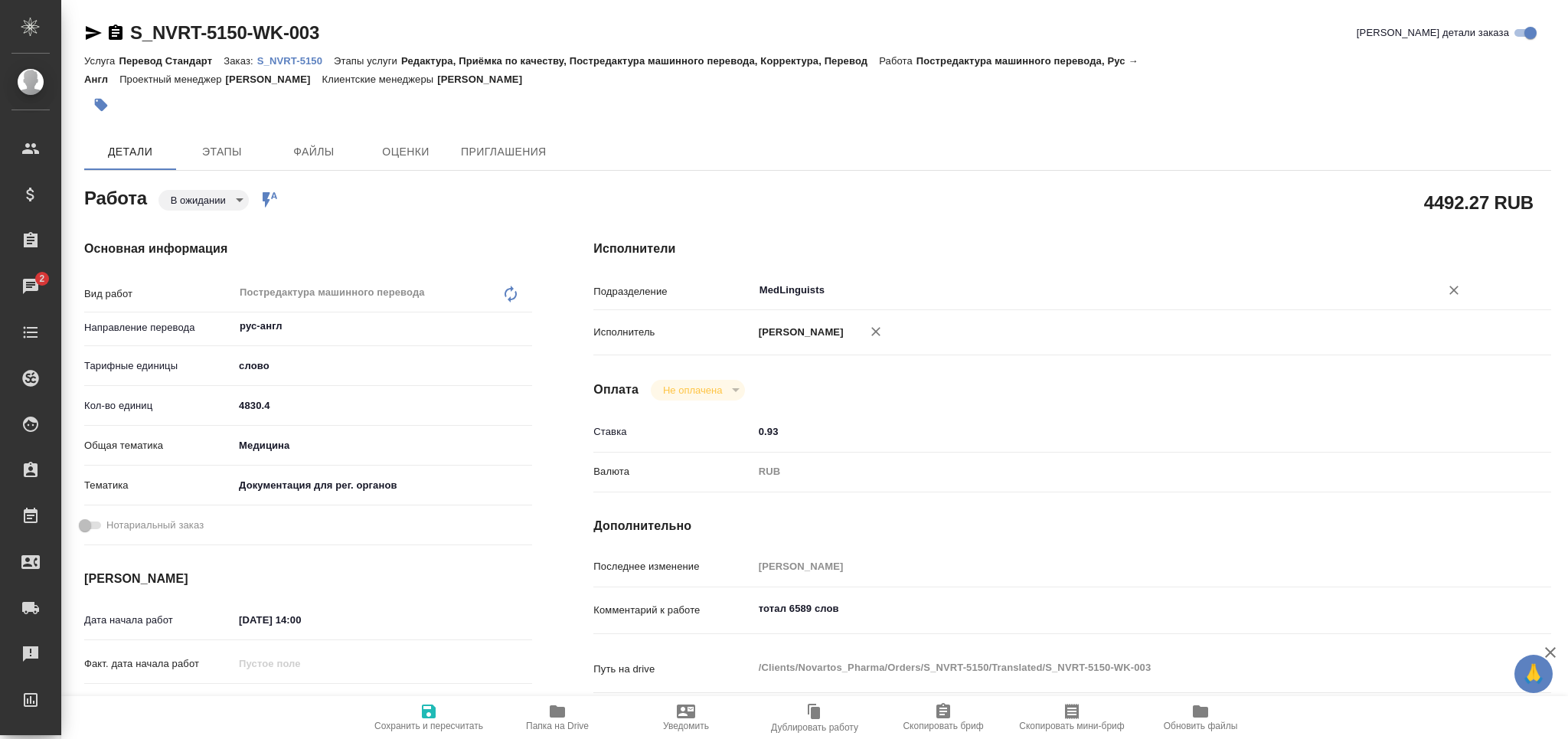
type input "MedLinguists"
click at [461, 722] on span "Сохранить и пересчитать" at bounding box center [428, 726] width 109 height 11
type textarea "x"
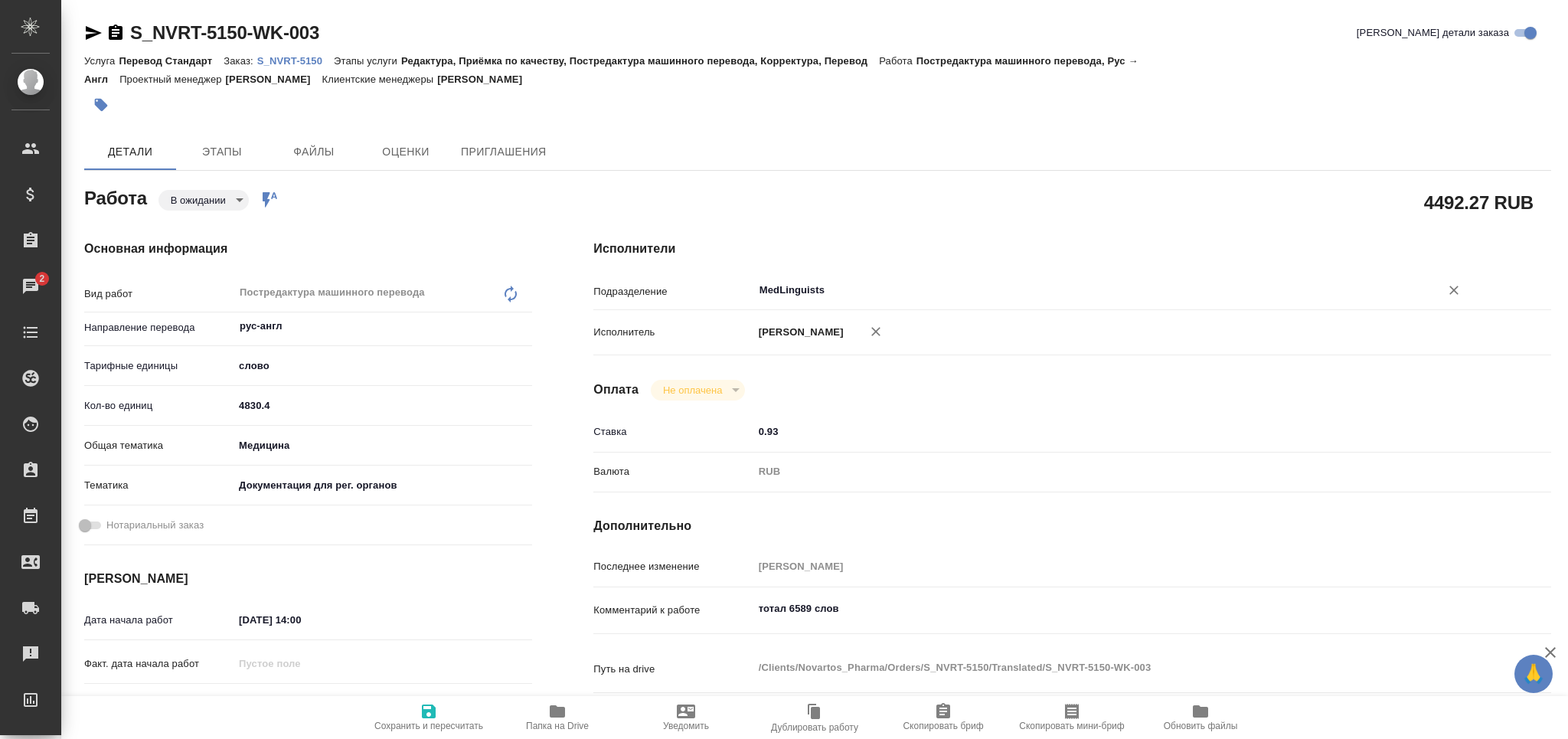
type textarea "x"
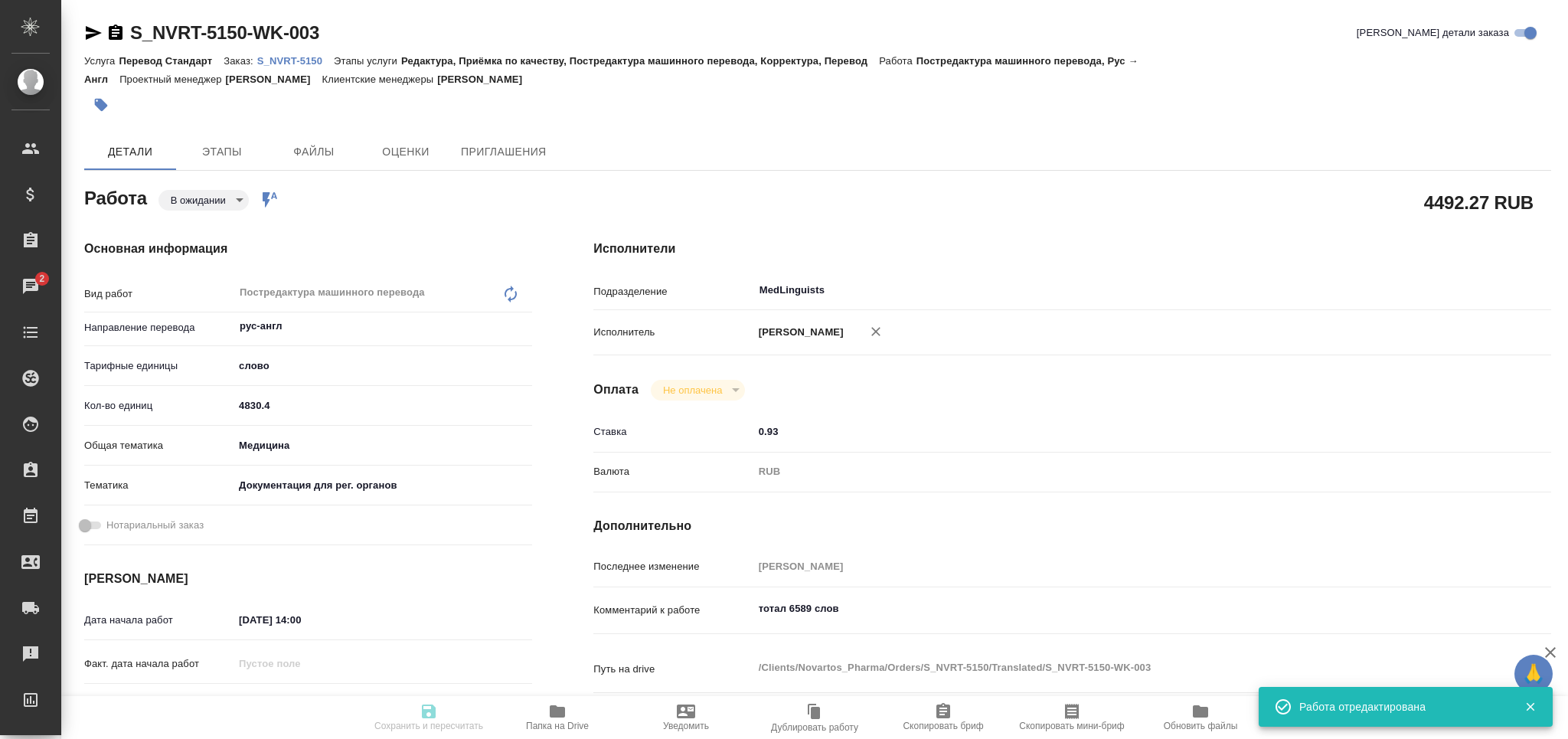
type textarea "x"
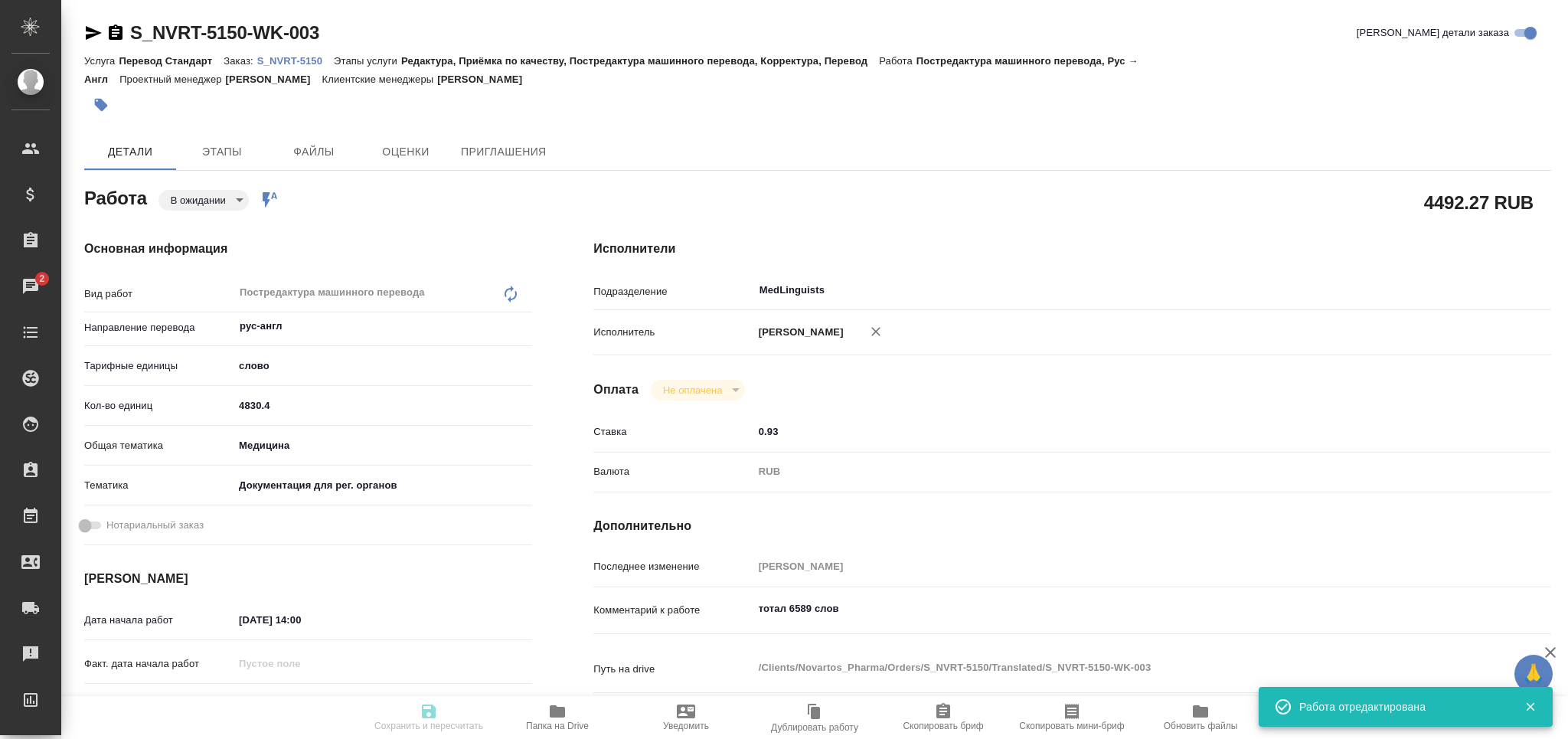
type textarea "x"
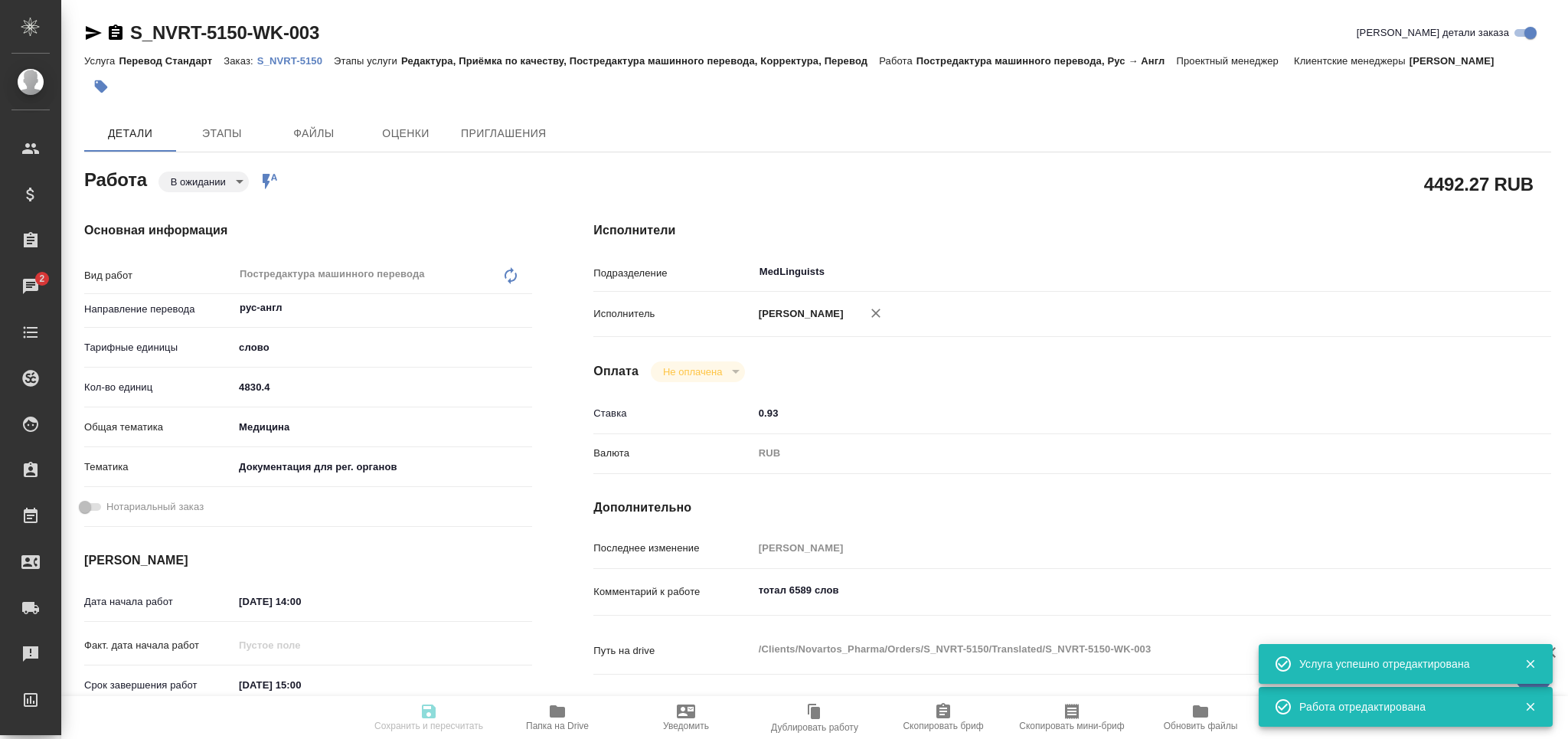
type input "pending"
type textarea "Постредактура машинного перевода"
type textarea "x"
type input "рус-англ"
type input "5a8b1489cc6b4906c91bfd90"
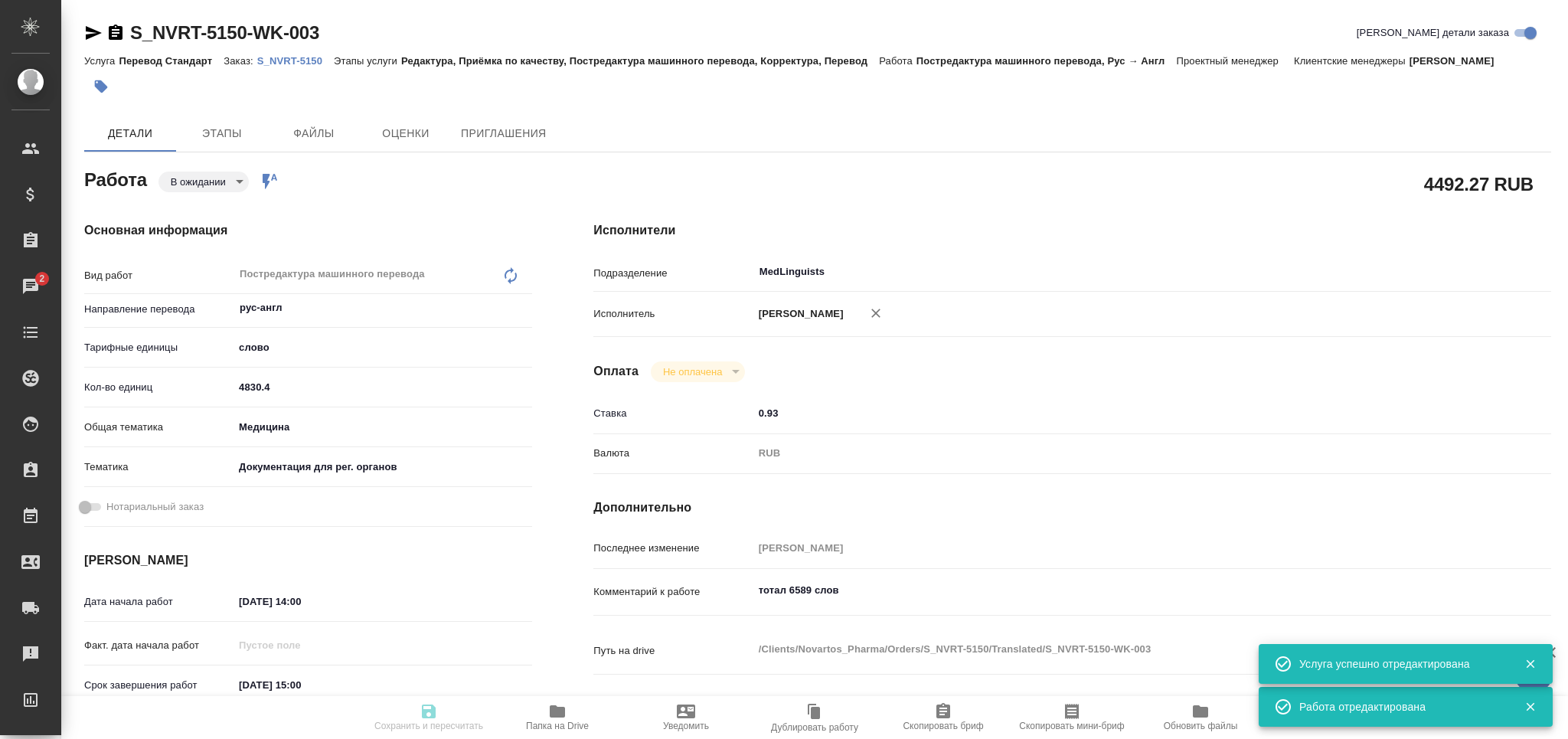
type input "4830.4"
type input "med"
type input "5f647205b73bc97568ca66c6"
type input "21.08.2025 14:00"
type input "22.08.2025 15:00"
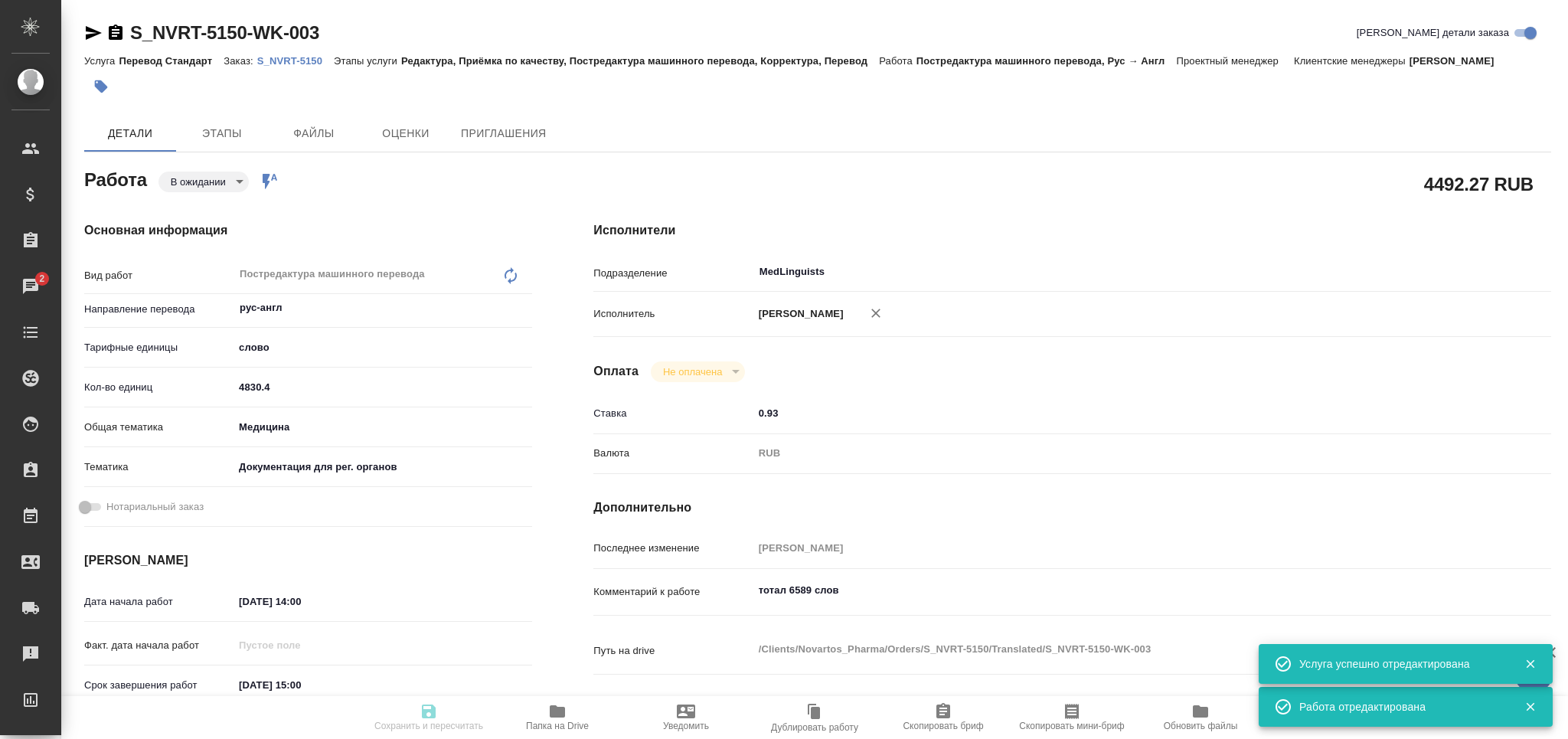
type input "22.08.2025 17:00"
type input "MedLinguists"
type input "notPayed"
type input "0.93"
type input "RUB"
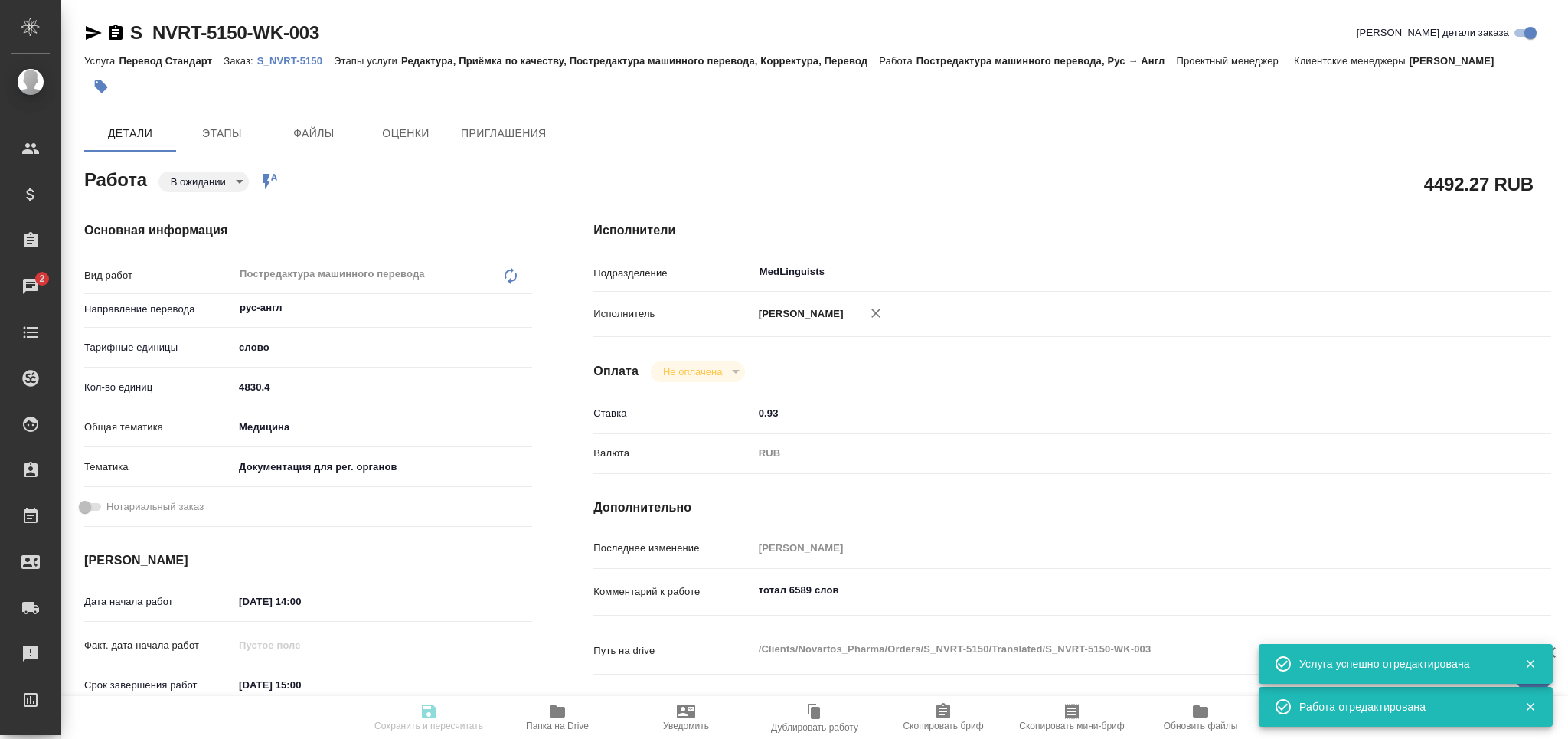
type input "Комова Татьяна"
type textarea "тотал 6589 слов"
type textarea "x"
type textarea "/Clients/Novartos_Pharma/Orders/S_NVRT-5150/Translated/S_NVRT-5150-WK-003"
type textarea "x"
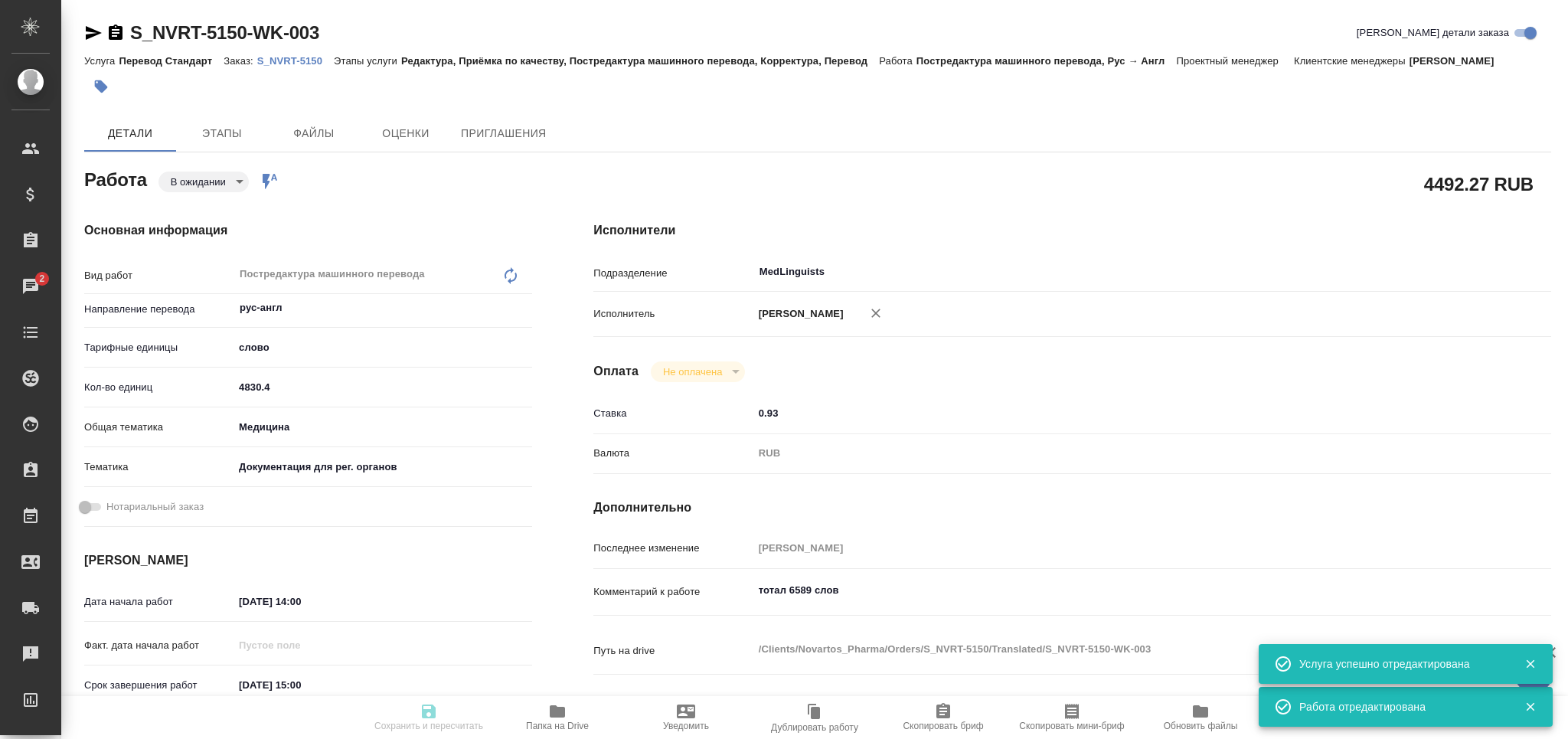
type input "S_NVRT-5150"
type input "Перевод Стандарт"
type input "Редактура, Приёмка по качеству, Постредактура машинного перевода, Корректура, П…"
type input "Сайдашева Диляра"
type input "Арсеньева Вера"
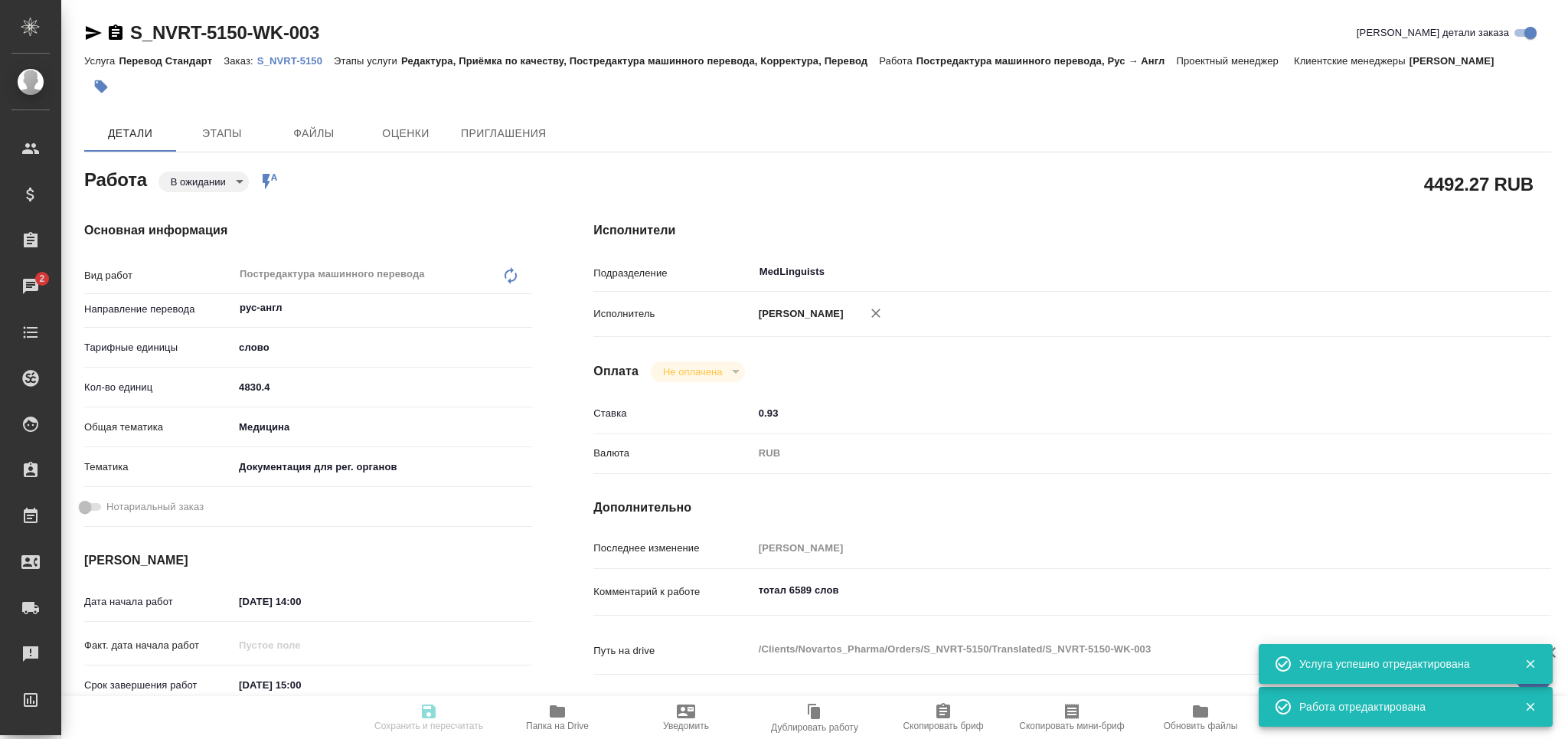
type input "/Clients/Novartos_Pharma/Orders/S_NVRT-5150"
type textarea "x"
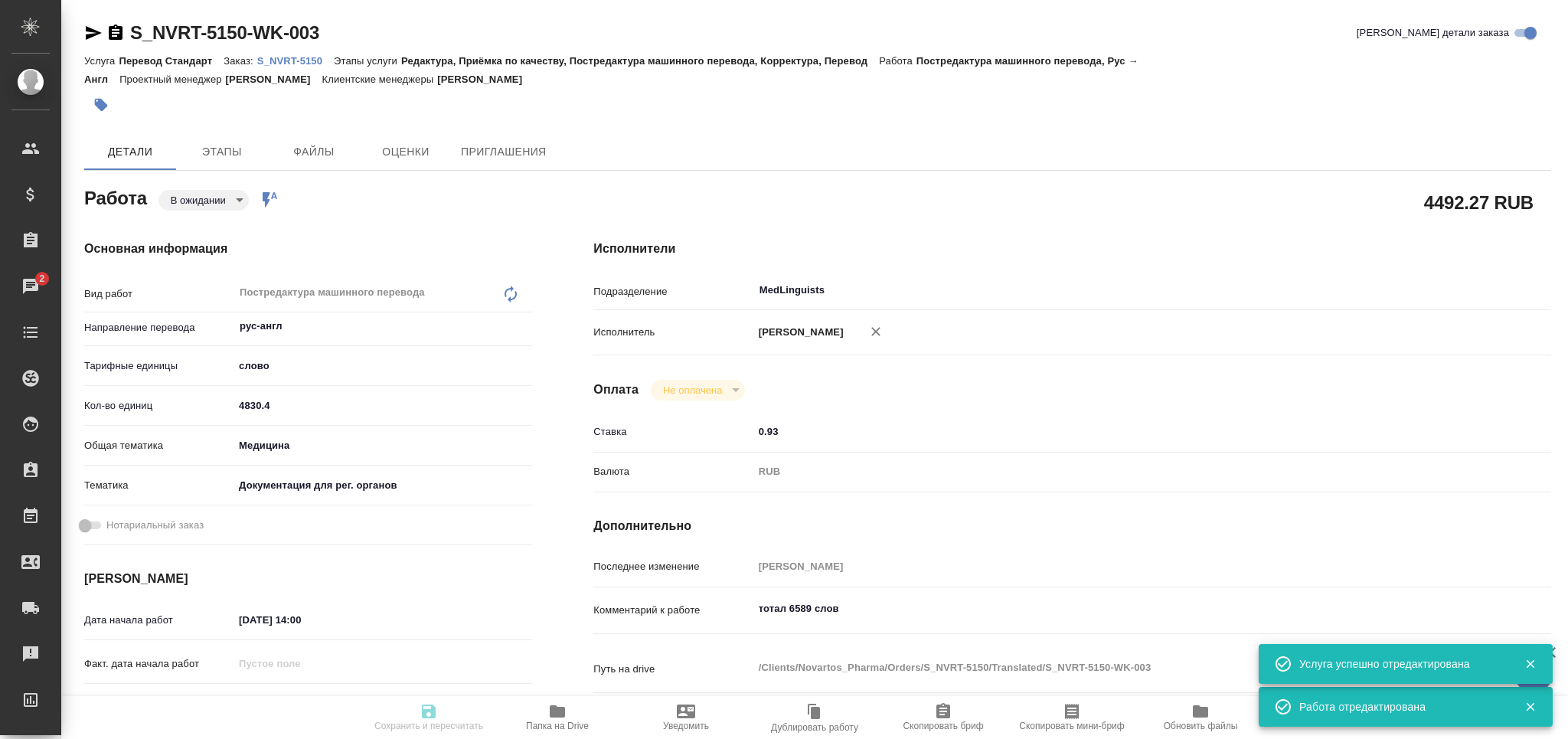
type textarea "x"
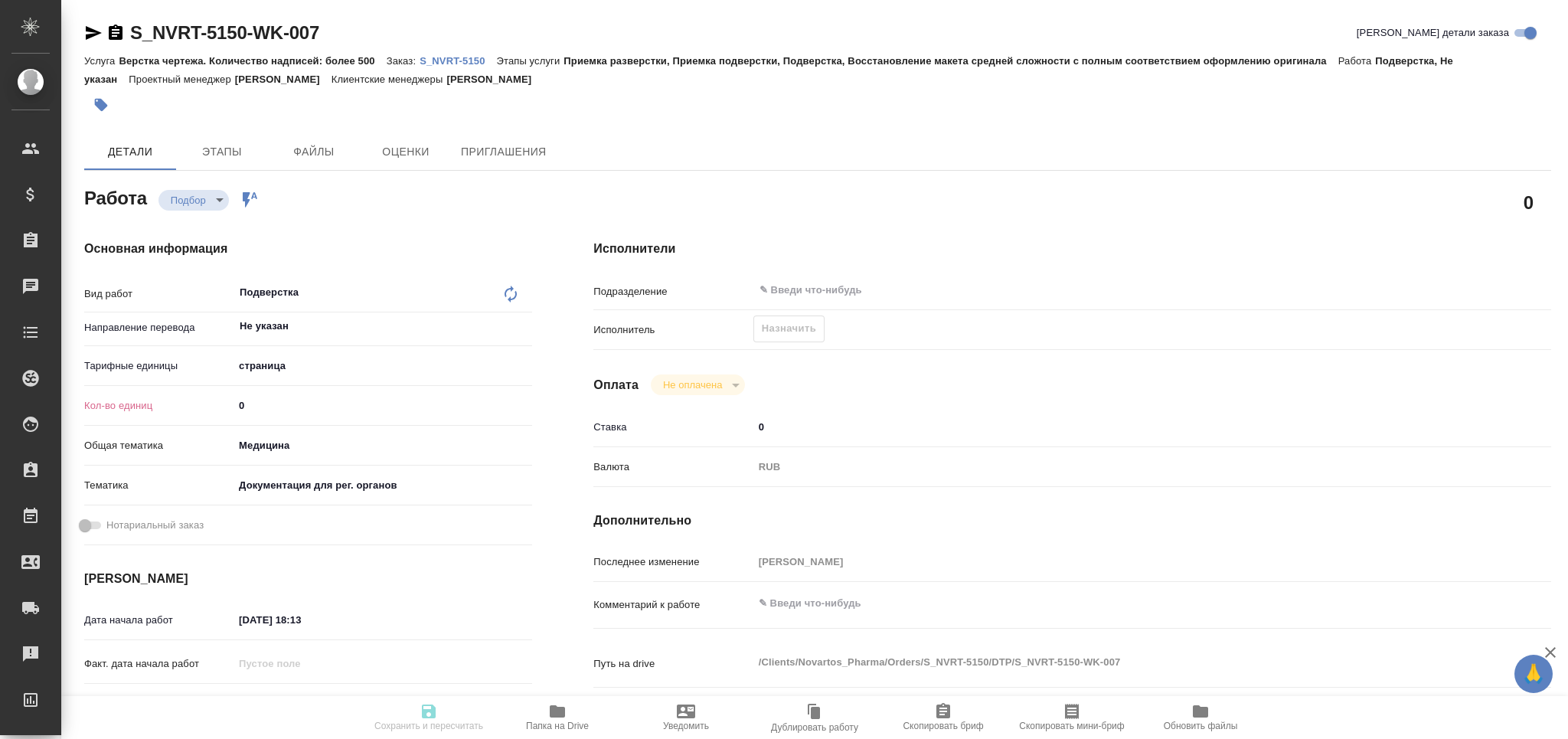
type textarea "x"
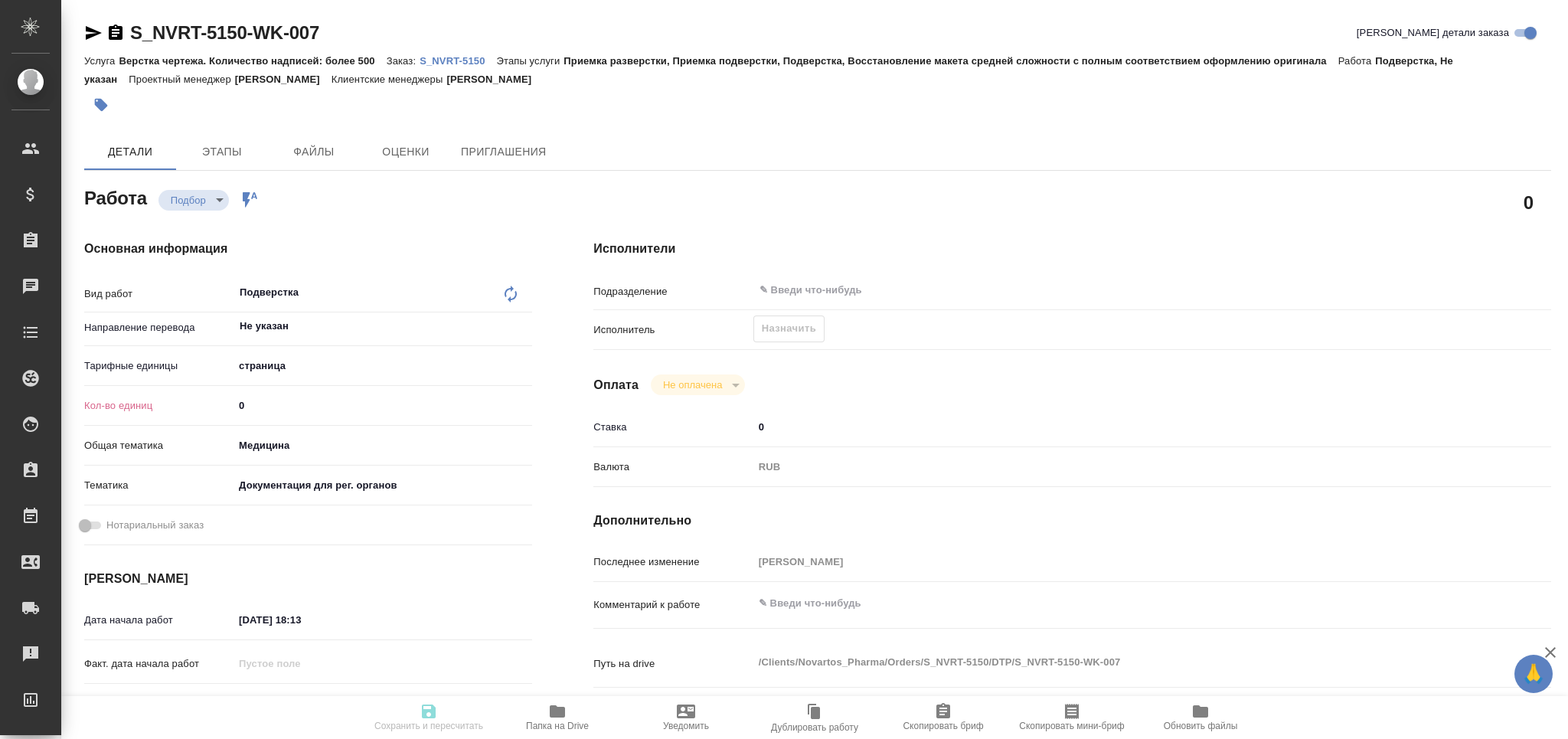
click at [228, 412] on div "Кол-во единиц 0" at bounding box center [309, 406] width 448 height 27
type textarea "x"
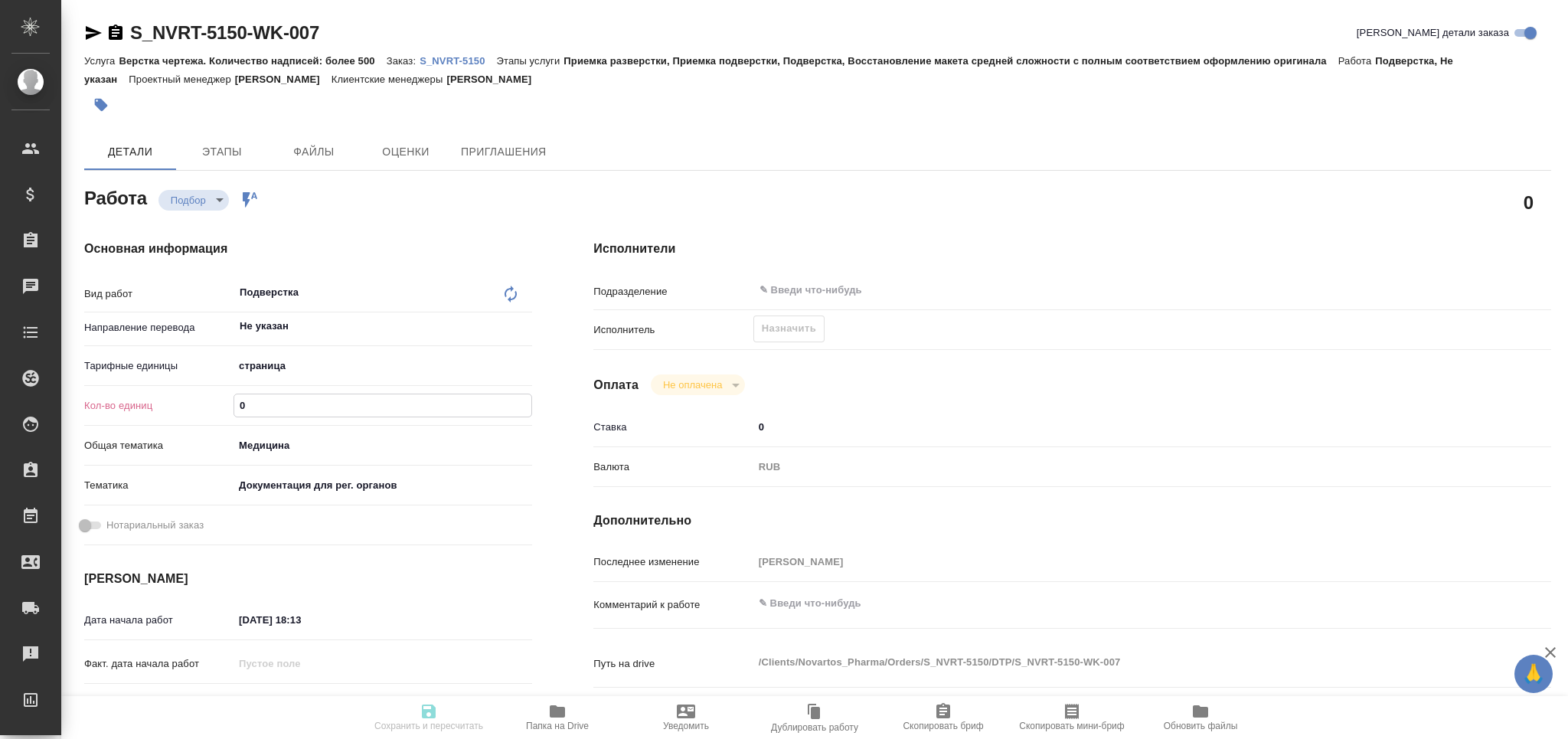
type textarea "x"
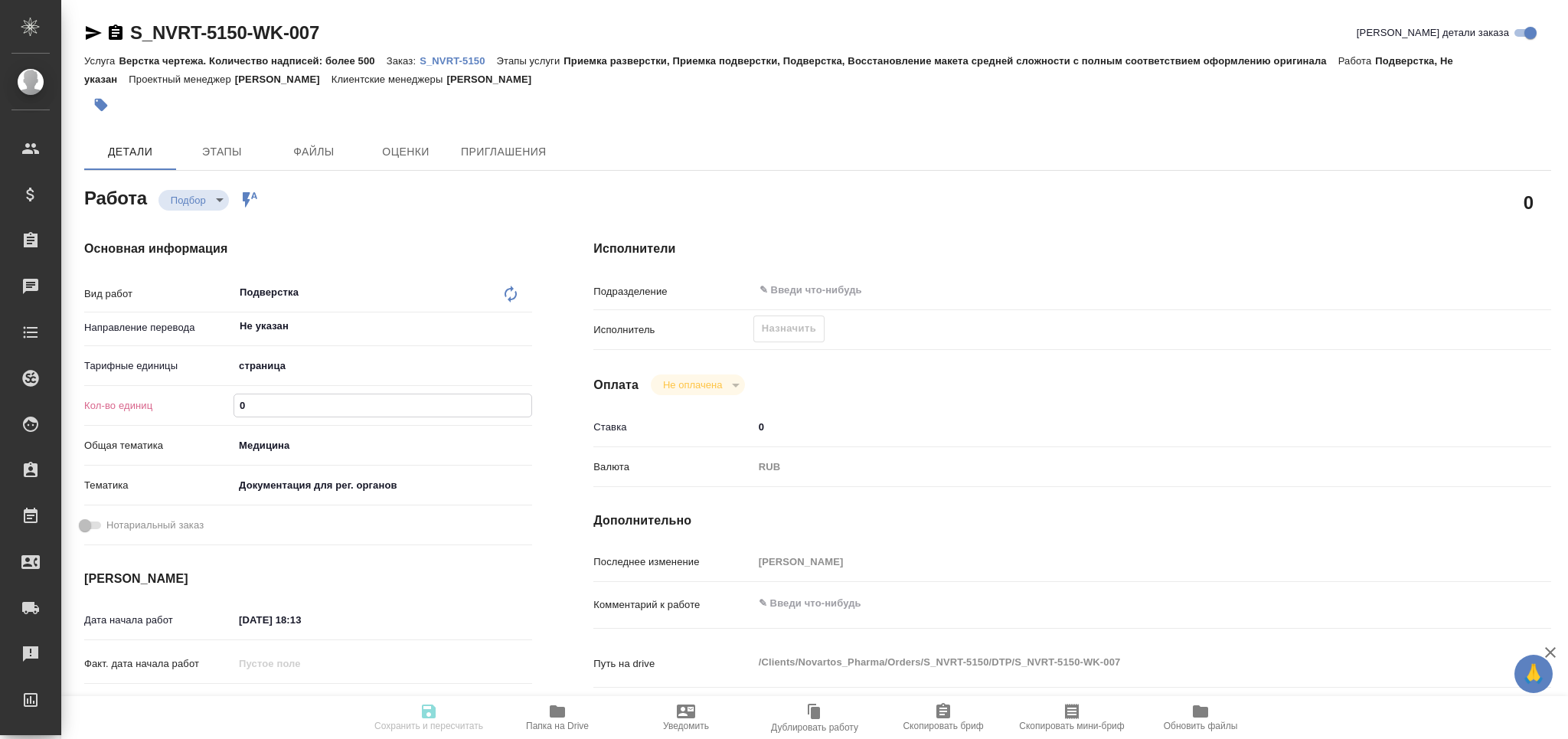
type textarea "x"
type input "3"
type textarea "x"
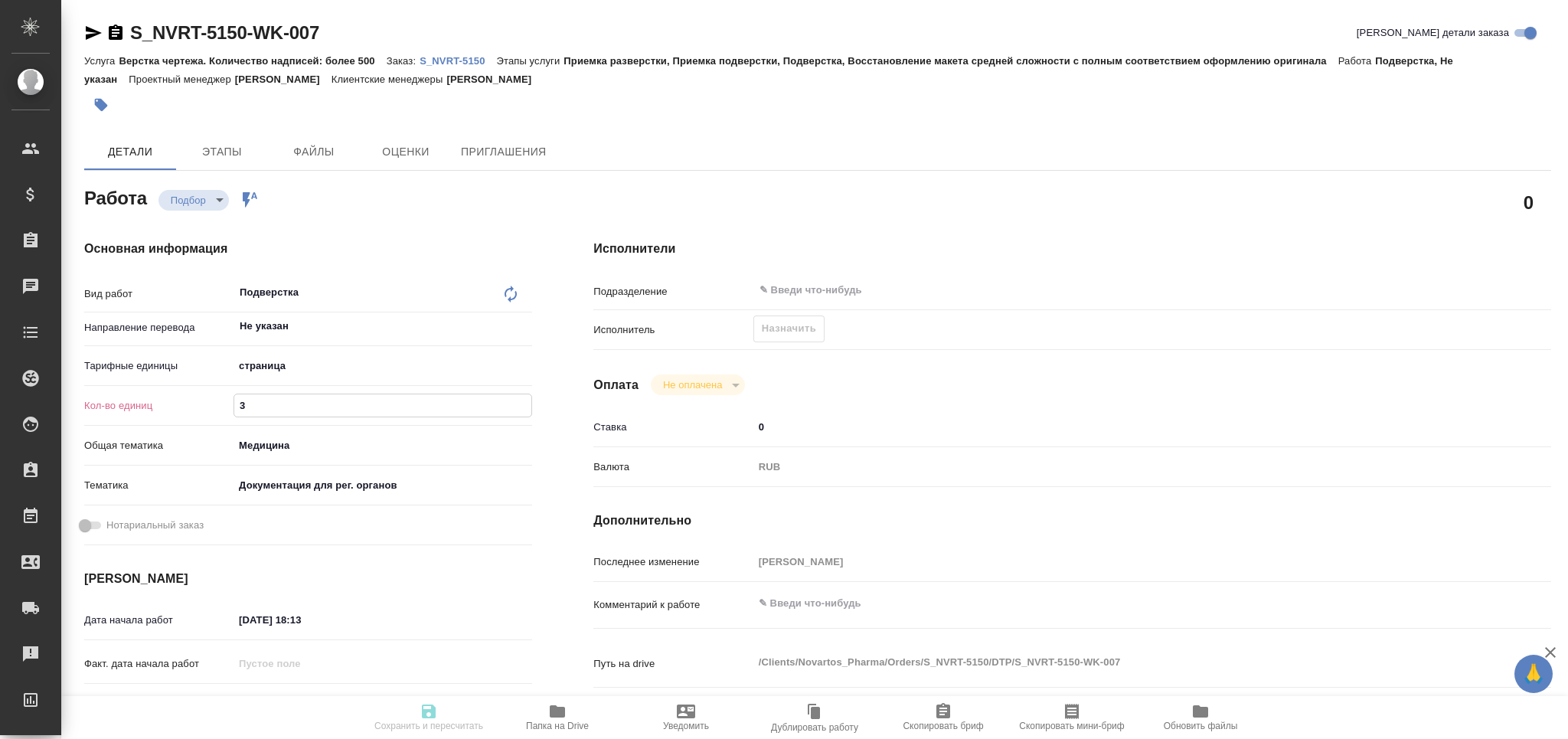
type textarea "x"
type input "31"
type textarea "x"
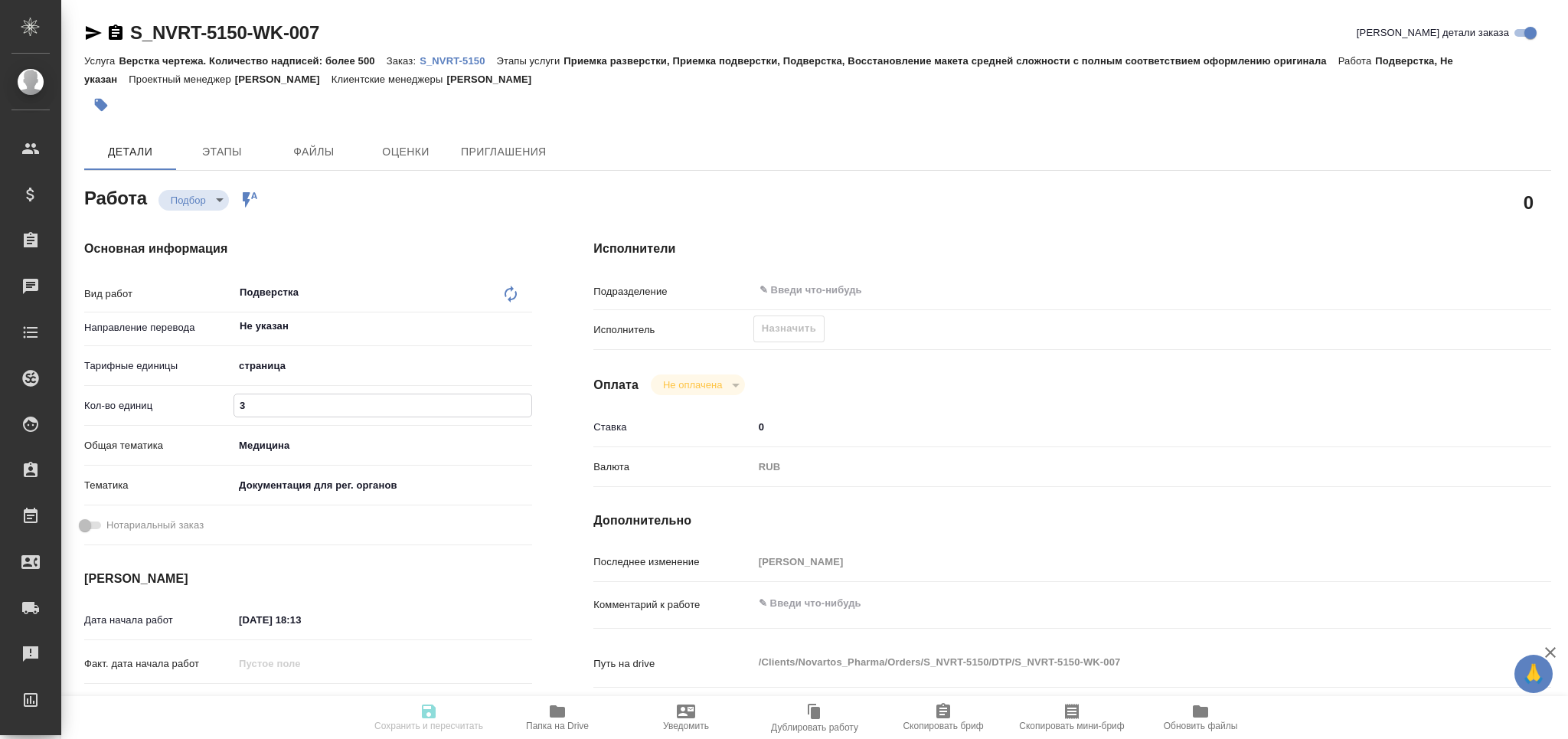
type textarea "x"
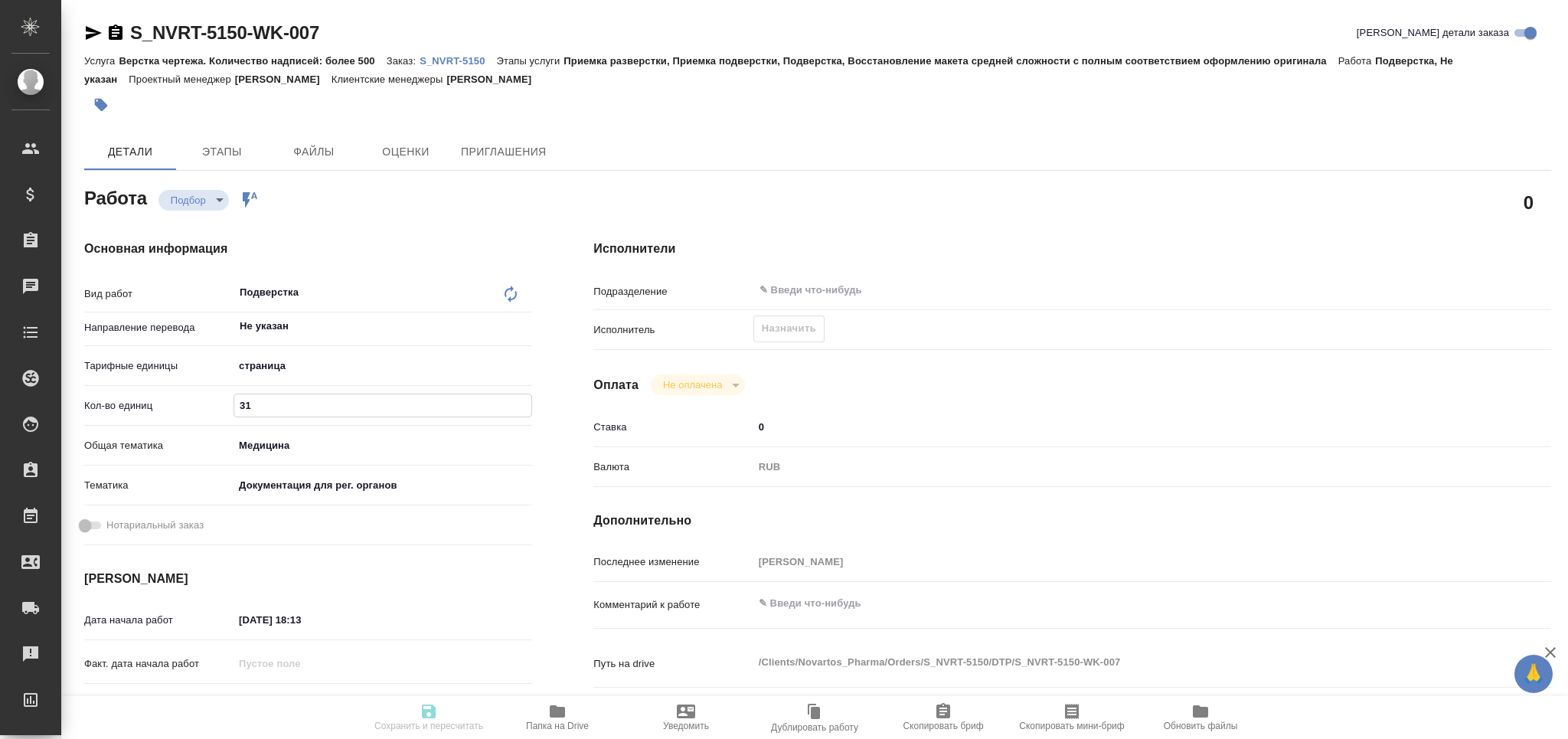
type textarea "x"
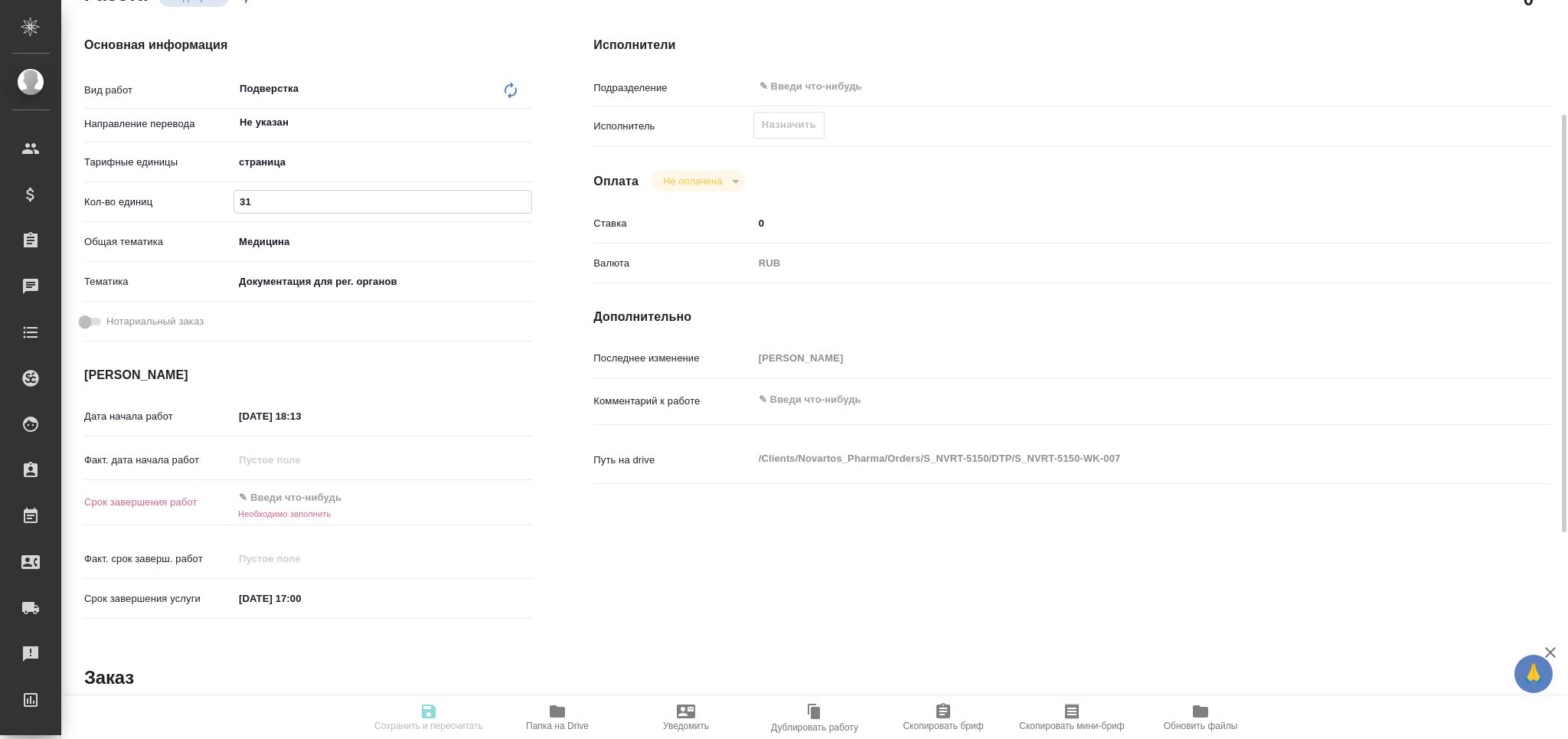
type textarea "x"
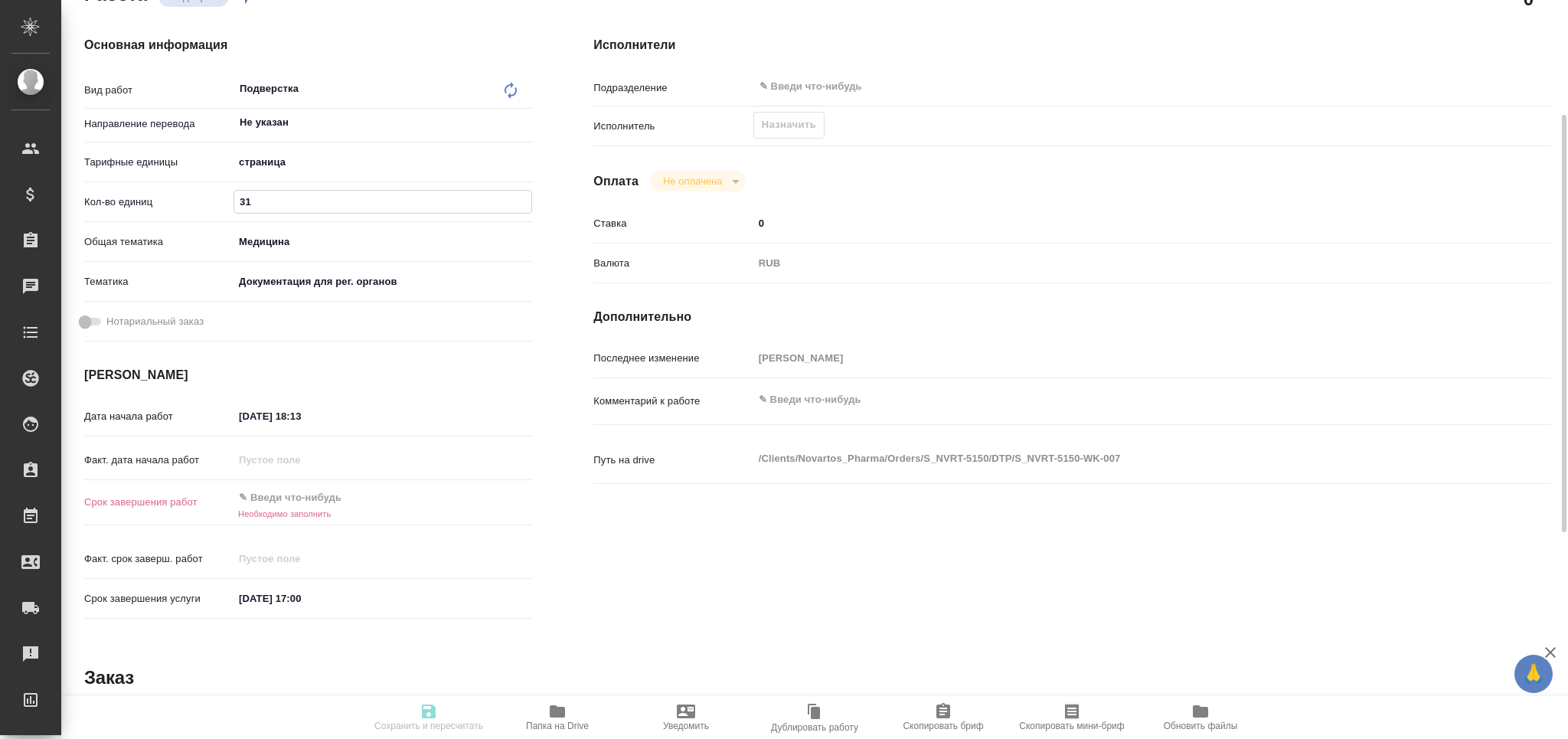
type input "31"
drag, startPoint x: 233, startPoint y: 572, endPoint x: 178, endPoint y: 565, distance: 55.4
click at [178, 565] on div "Дата начала работ 19.08.2025 18:13 Факт. дата начала работ Срок завершения рабо…" at bounding box center [309, 516] width 448 height 226
click at [316, 499] on input "text" at bounding box center [300, 497] width 134 height 23
paste input "[DATE] 17:00"
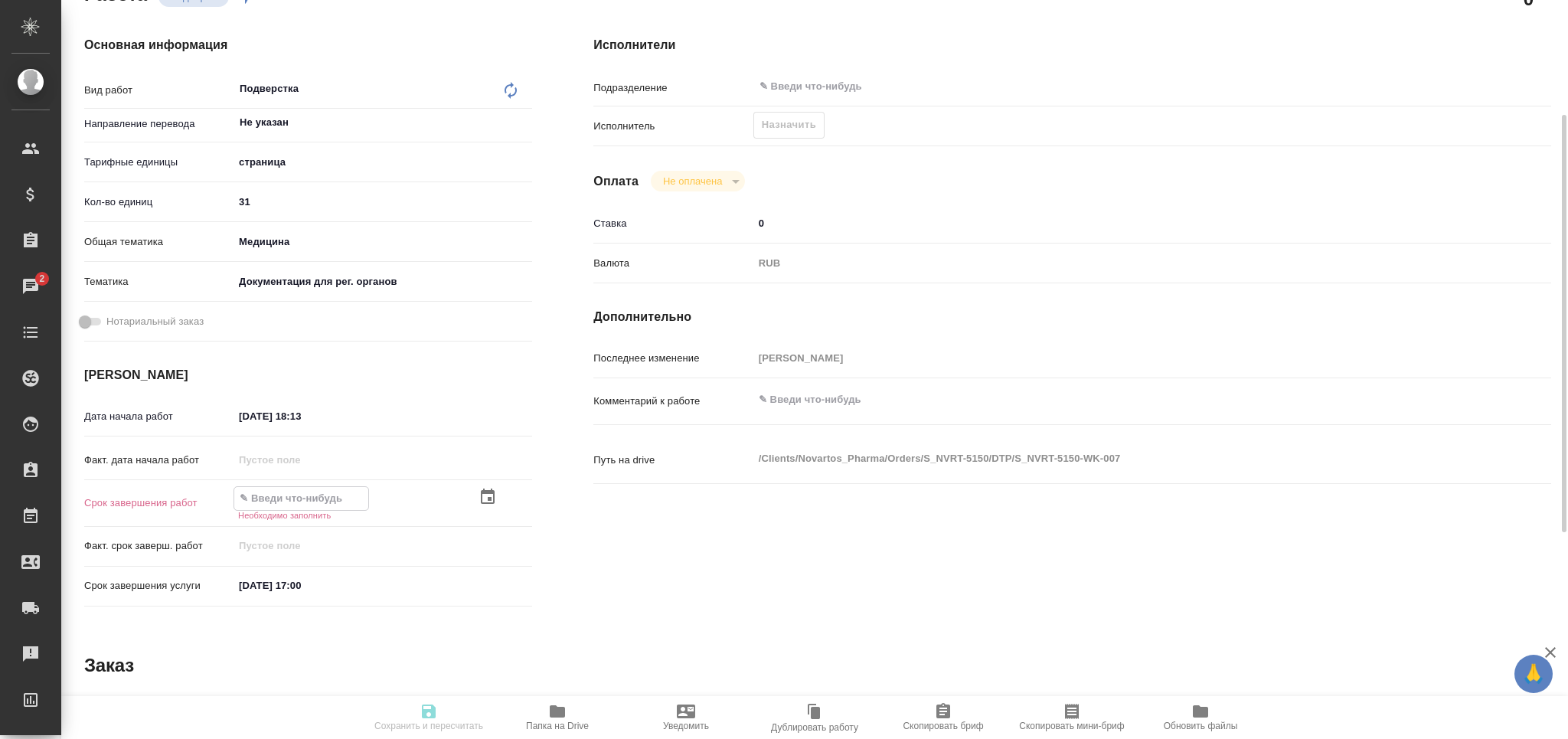
type textarea "x"
type input "[DATE] 17:00"
type textarea "x"
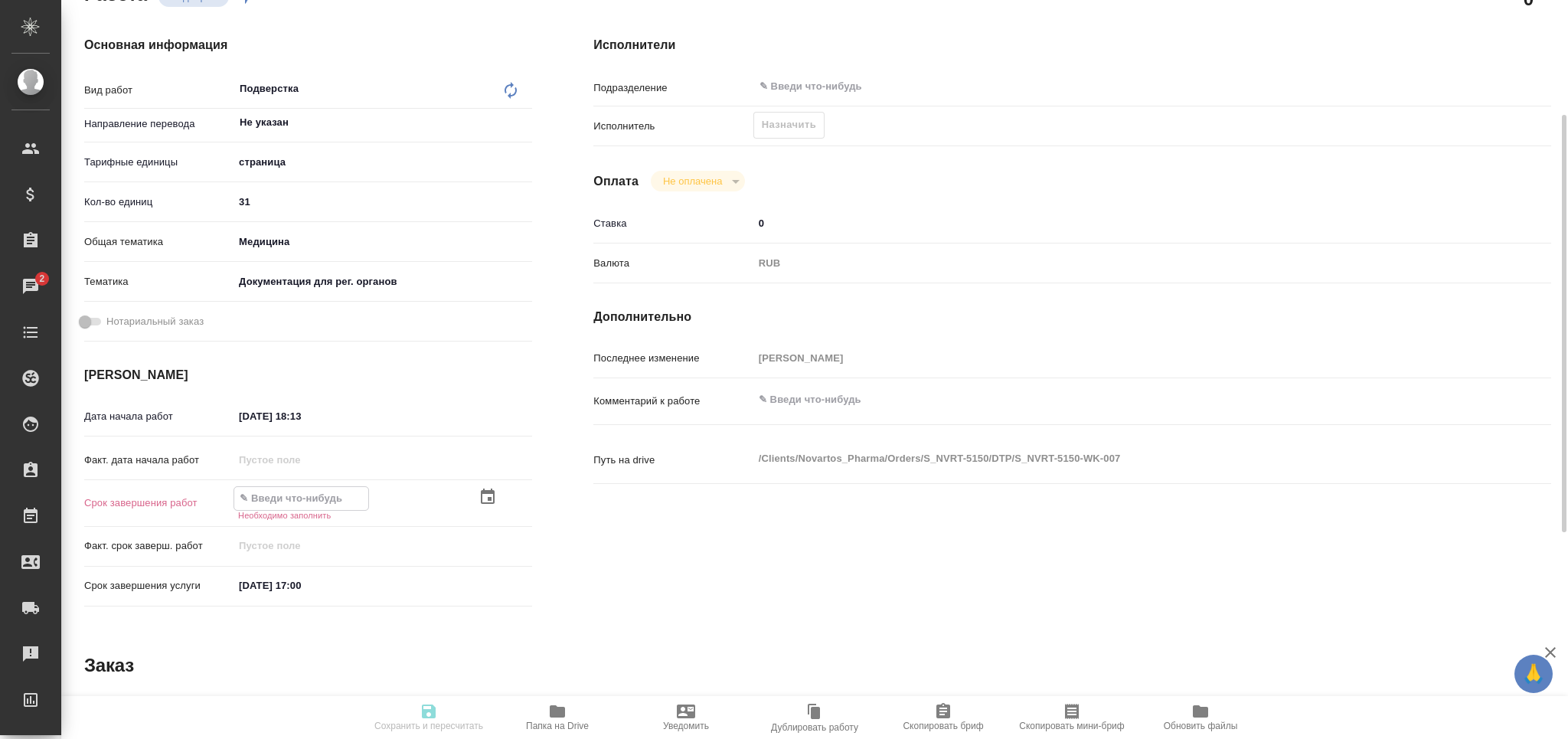
type textarea "x"
type input "22.08.2025 17:00"
drag, startPoint x: 220, startPoint y: 409, endPoint x: 121, endPoint y: 409, distance: 99.0
click at [121, 409] on div "Дата начала работ 19.08.2025 18:13" at bounding box center [309, 417] width 448 height 27
paste input "22.08.2025 17:00"
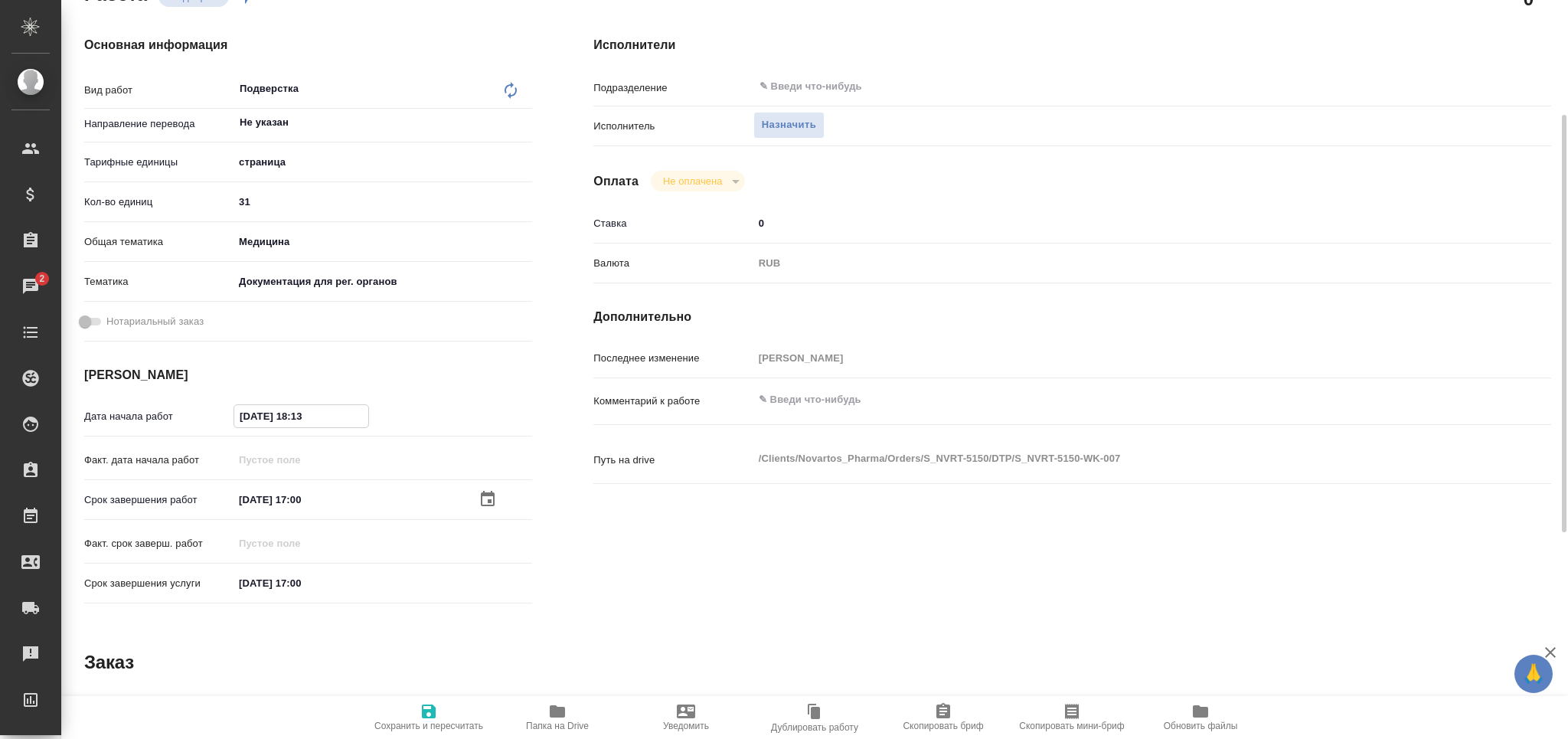
type textarea "x"
type input "22.08.2025 17:00"
type textarea "x"
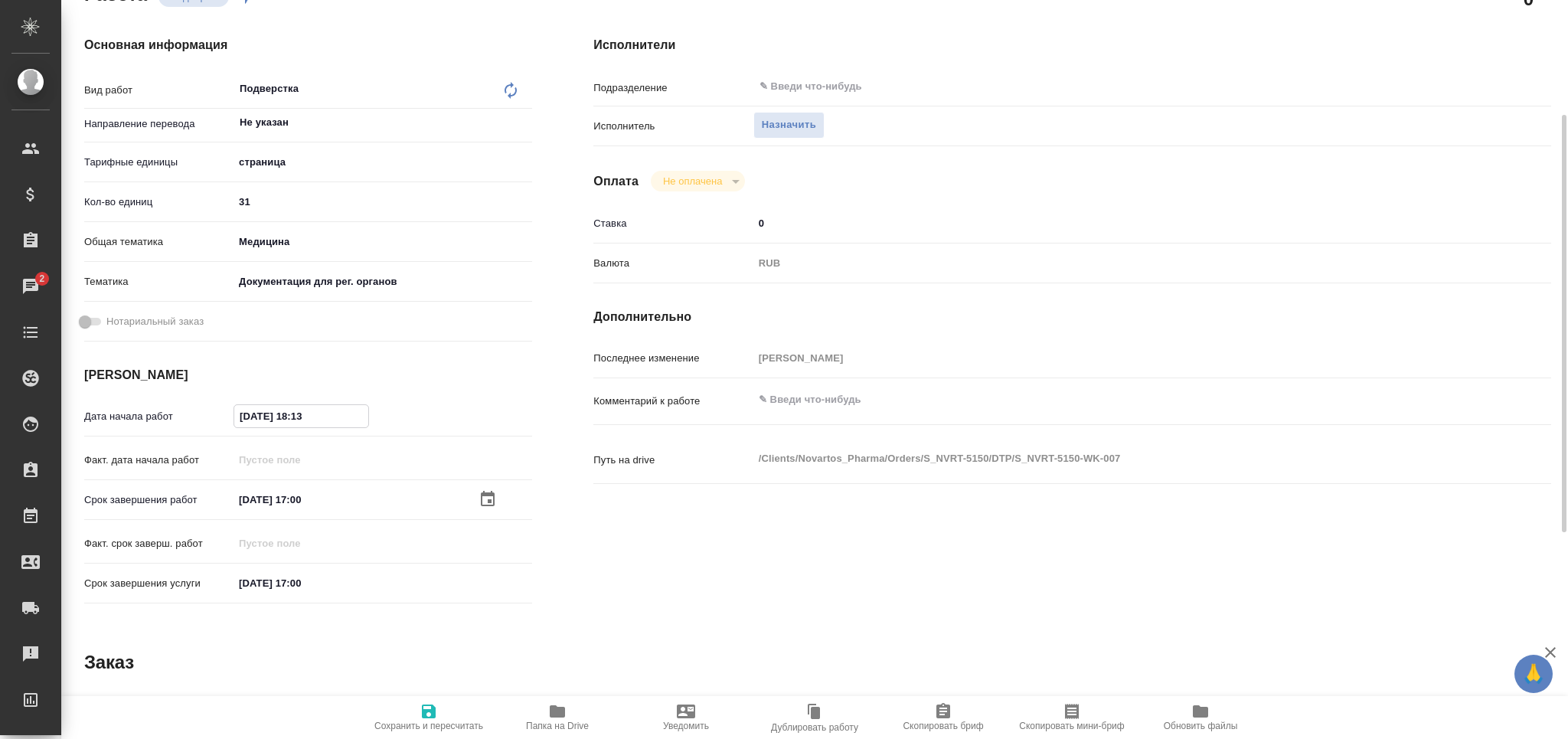
type textarea "x"
click at [296, 414] on input "22.08.2025 17:00" at bounding box center [300, 416] width 134 height 23
type input "22.08.2025 14:00"
type textarea "x"
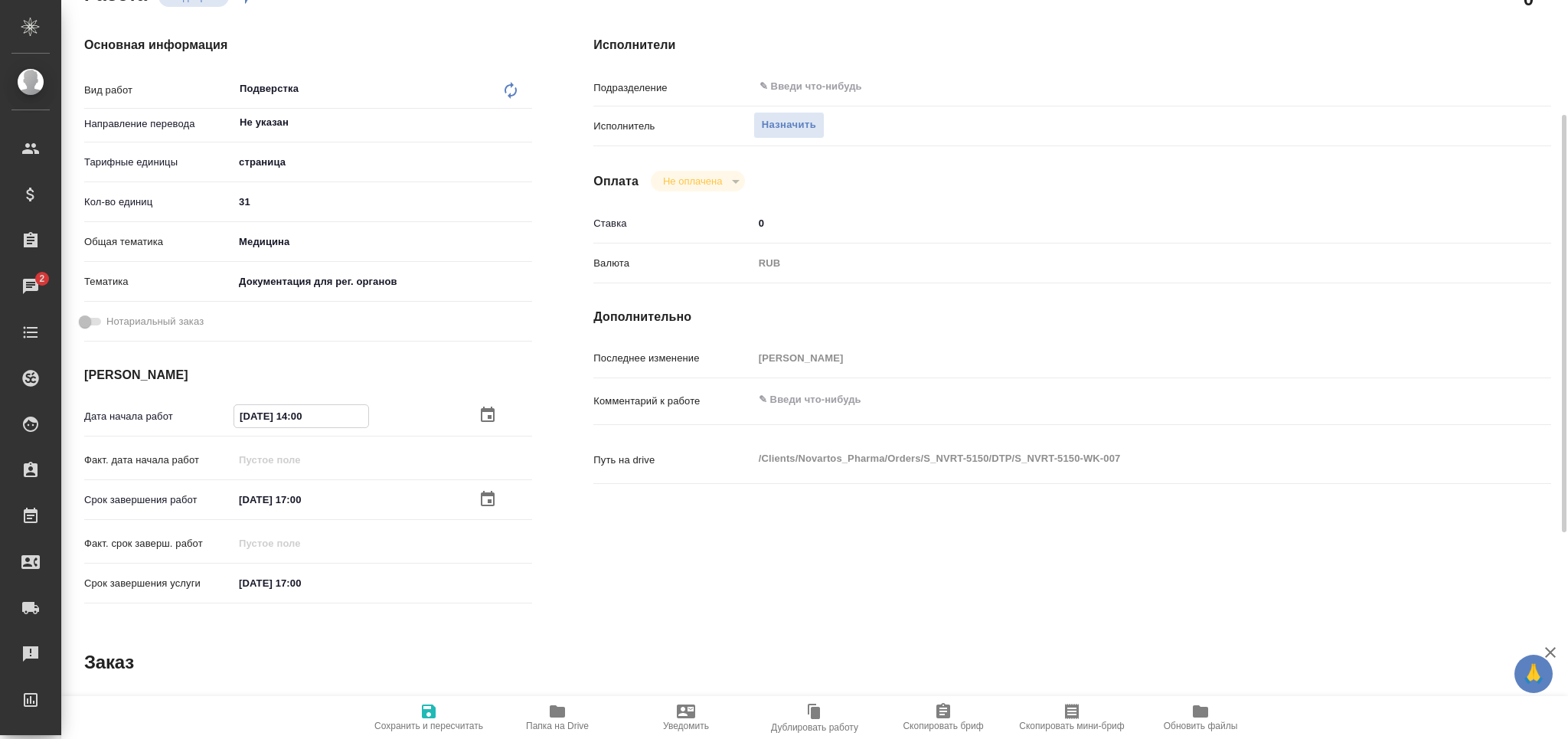
type textarea "x"
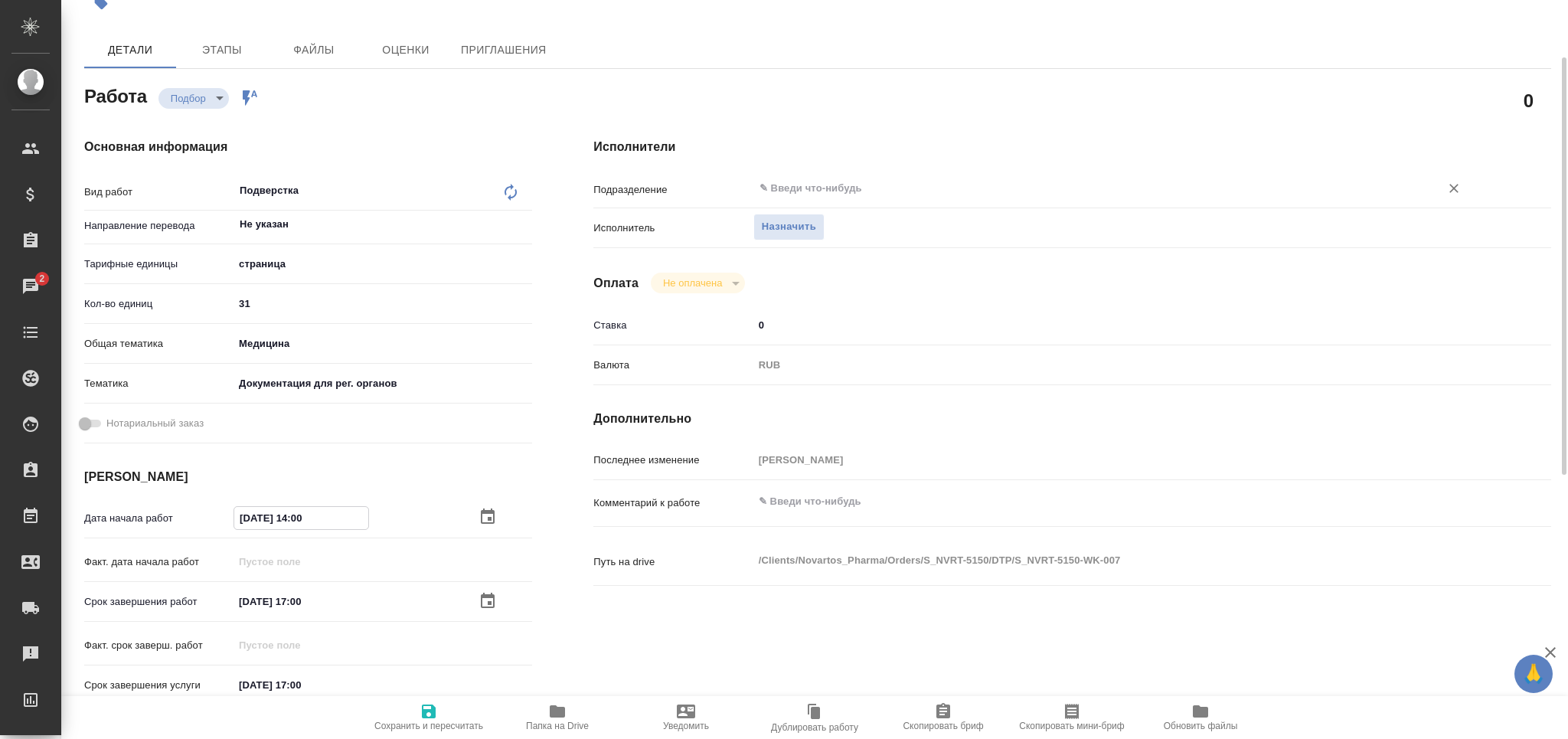
type input "22.08.2025 14:00"
click at [847, 192] on input "text" at bounding box center [1087, 188] width 658 height 18
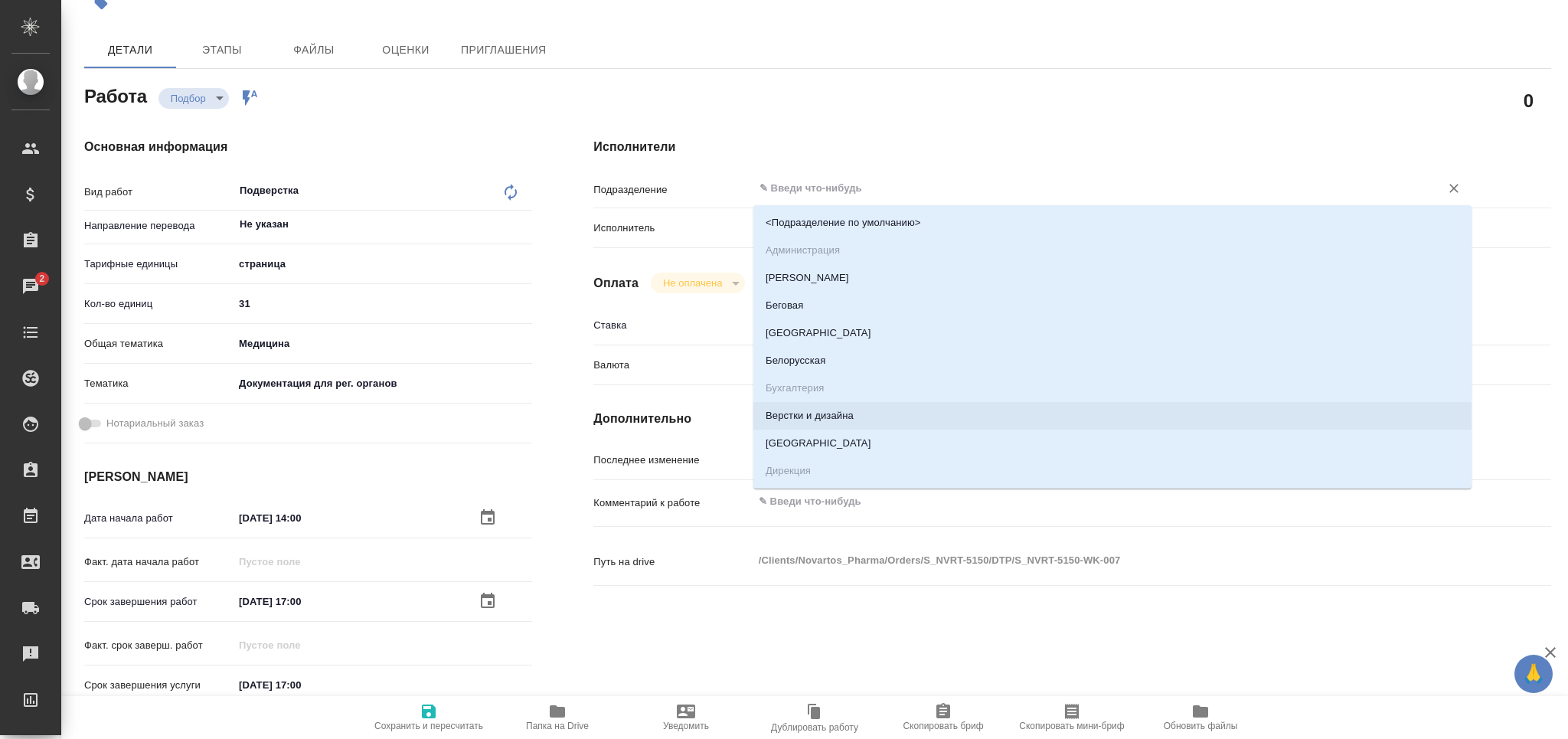
click at [855, 420] on li "Верстки и дизайна" at bounding box center [1113, 416] width 718 height 28
type textarea "x"
type input "Верстки и дизайна"
type textarea "x"
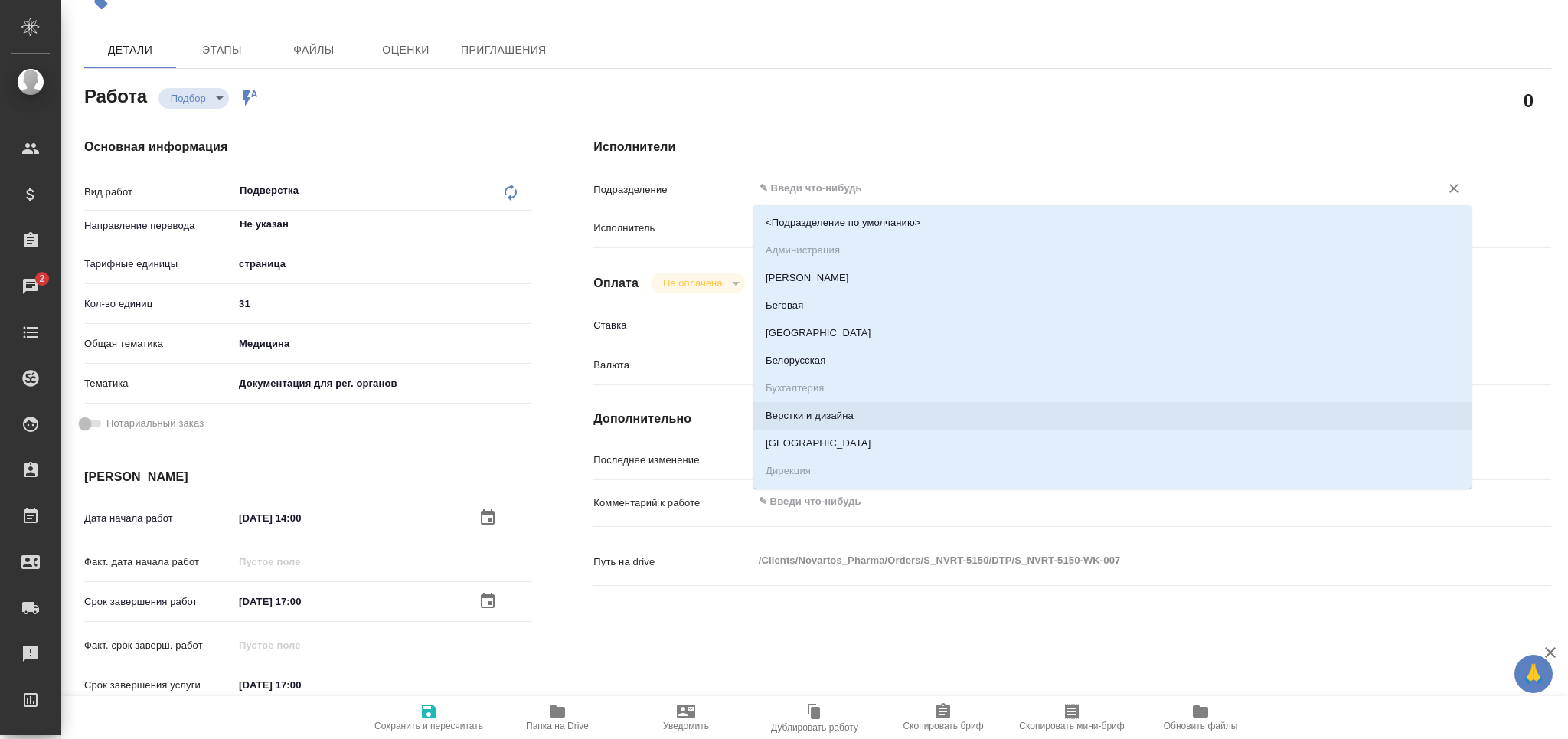
type textarea "x"
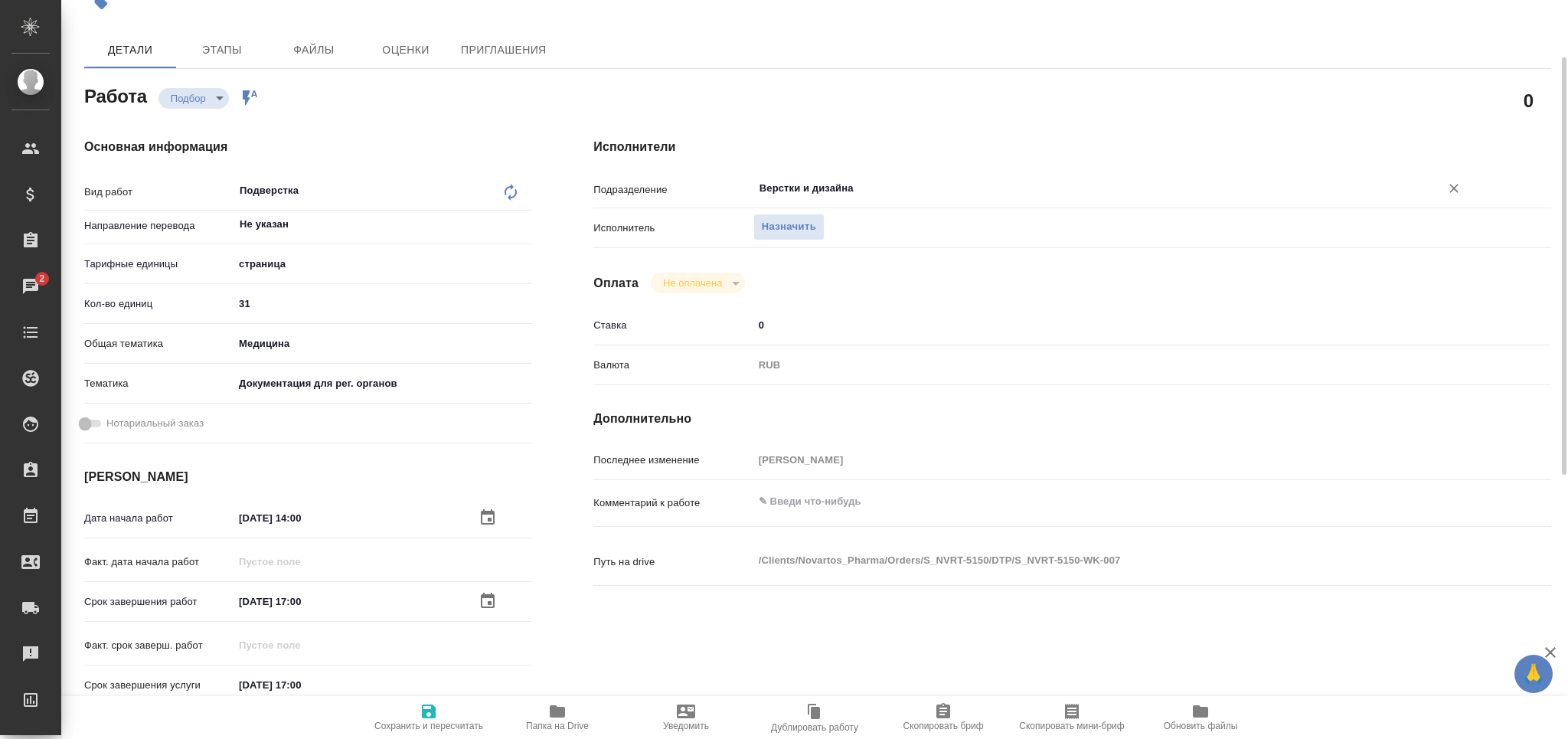
click at [435, 702] on button "Сохранить и пересчитать" at bounding box center [428, 718] width 129 height 43
type textarea "x"
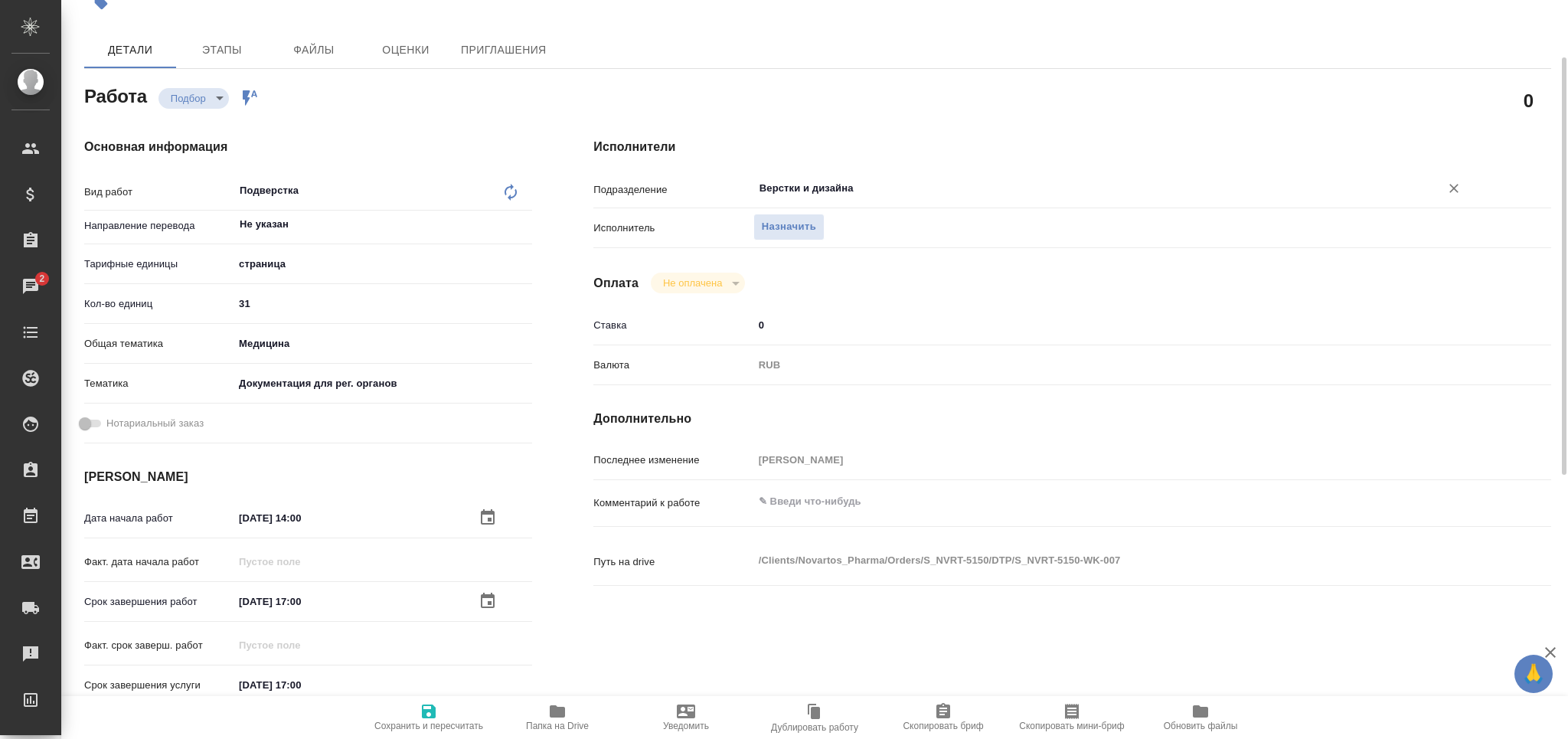
type textarea "x"
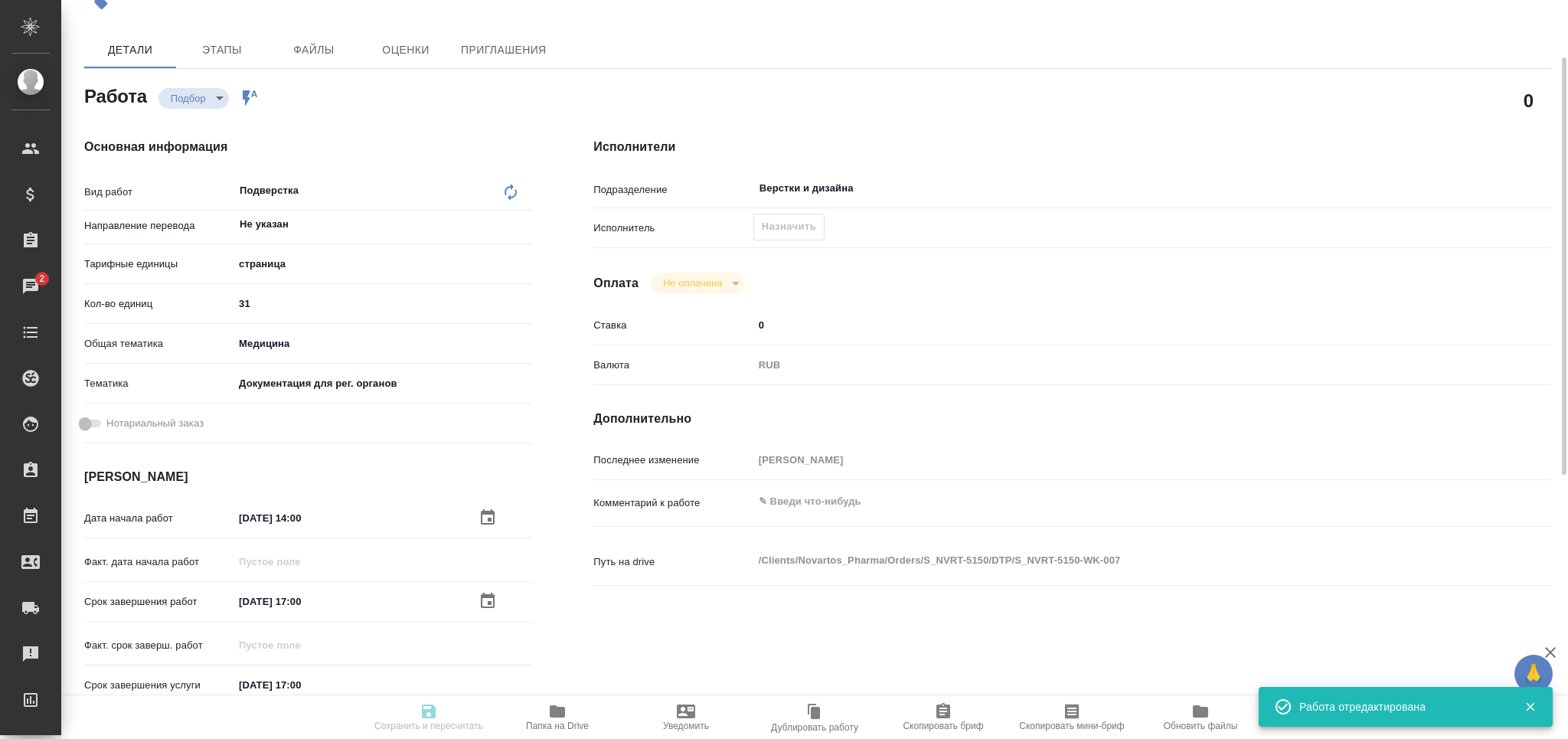
type textarea "x"
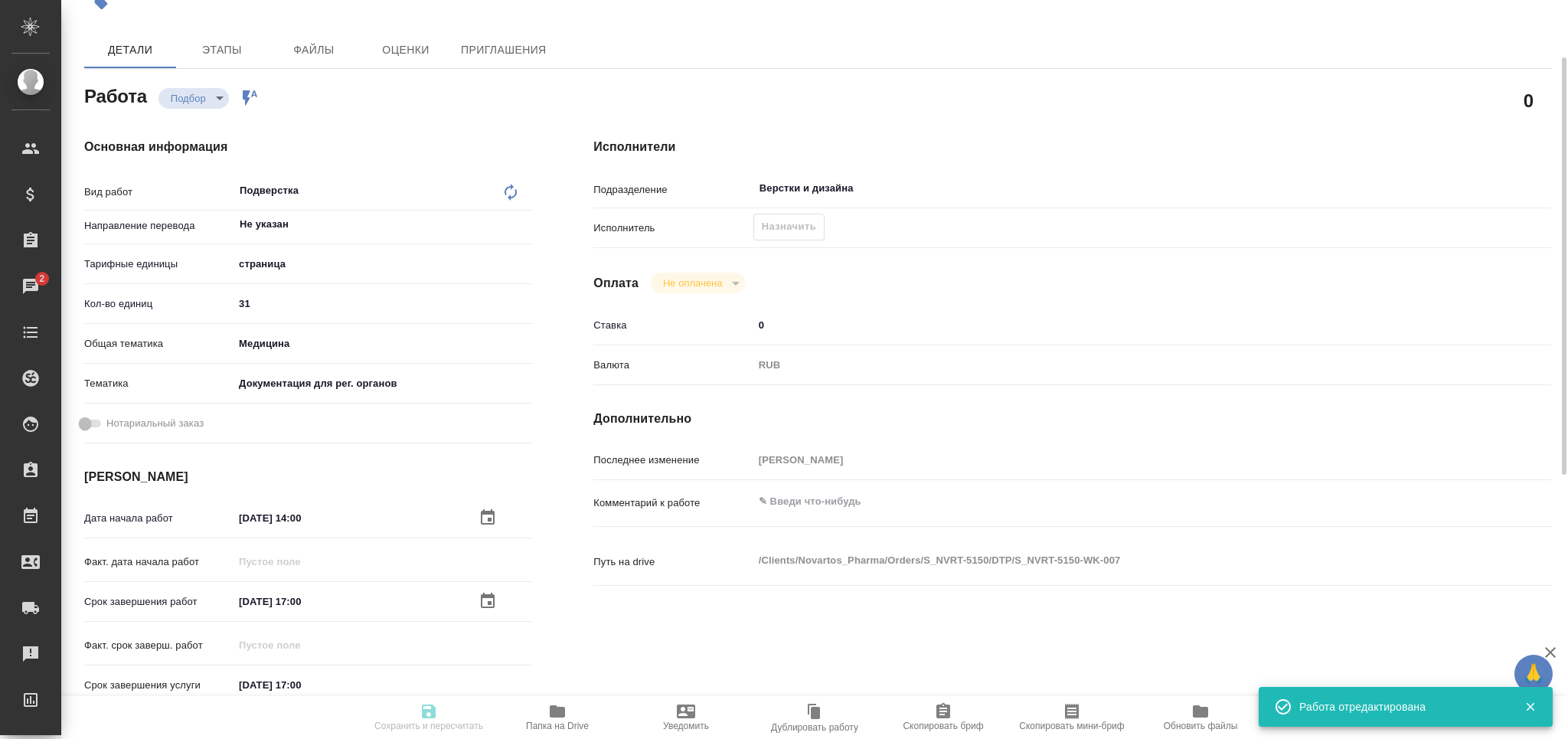
type input "recruiting"
type textarea "Подверстка"
type textarea "x"
type input "Не указан"
type input "5a8b1489cc6b4906c91bfdb2"
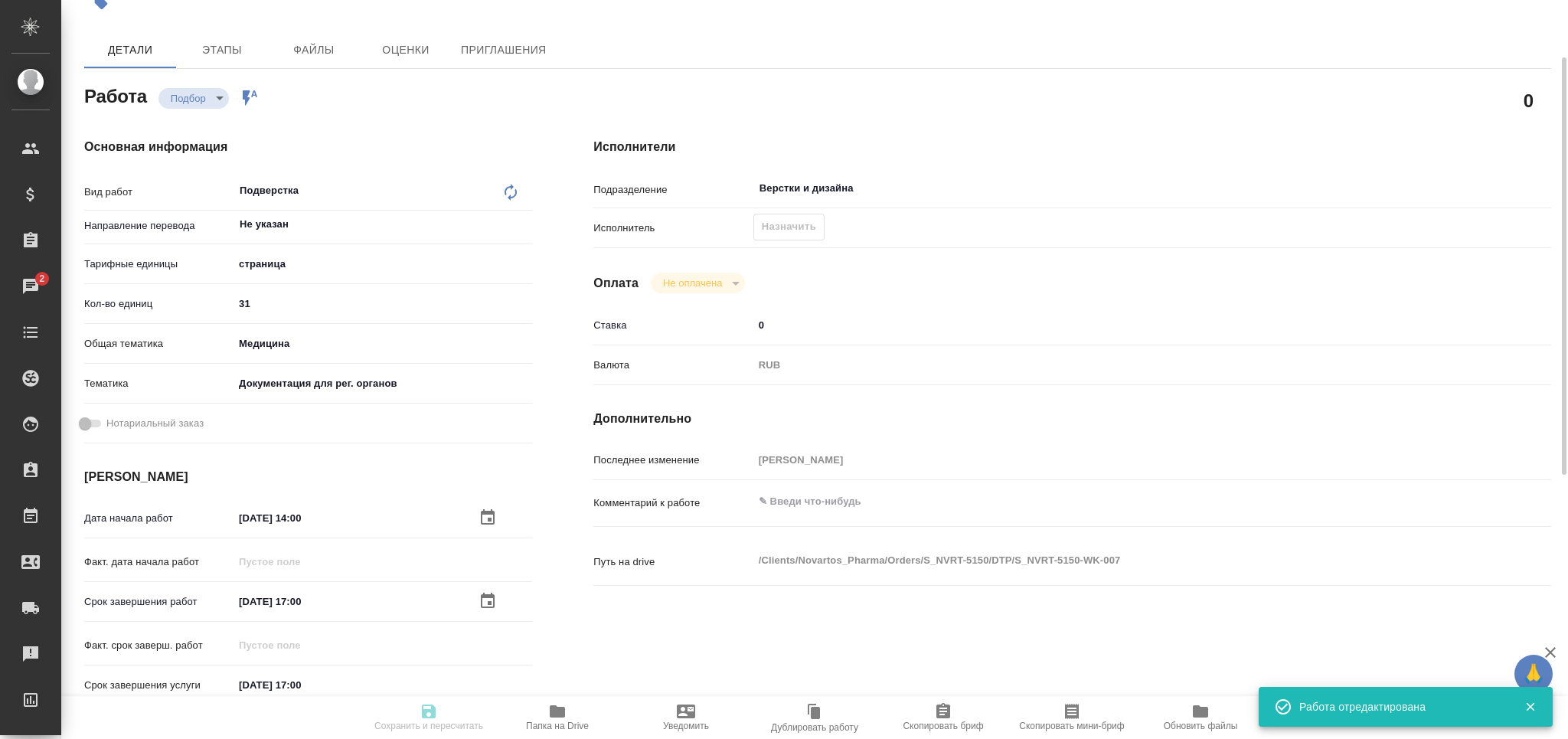
type input "31"
type input "med"
type input "5f647205b73bc97568ca66c6"
type input "22.08.2025 14:00"
type input "22.08.2025 17:00"
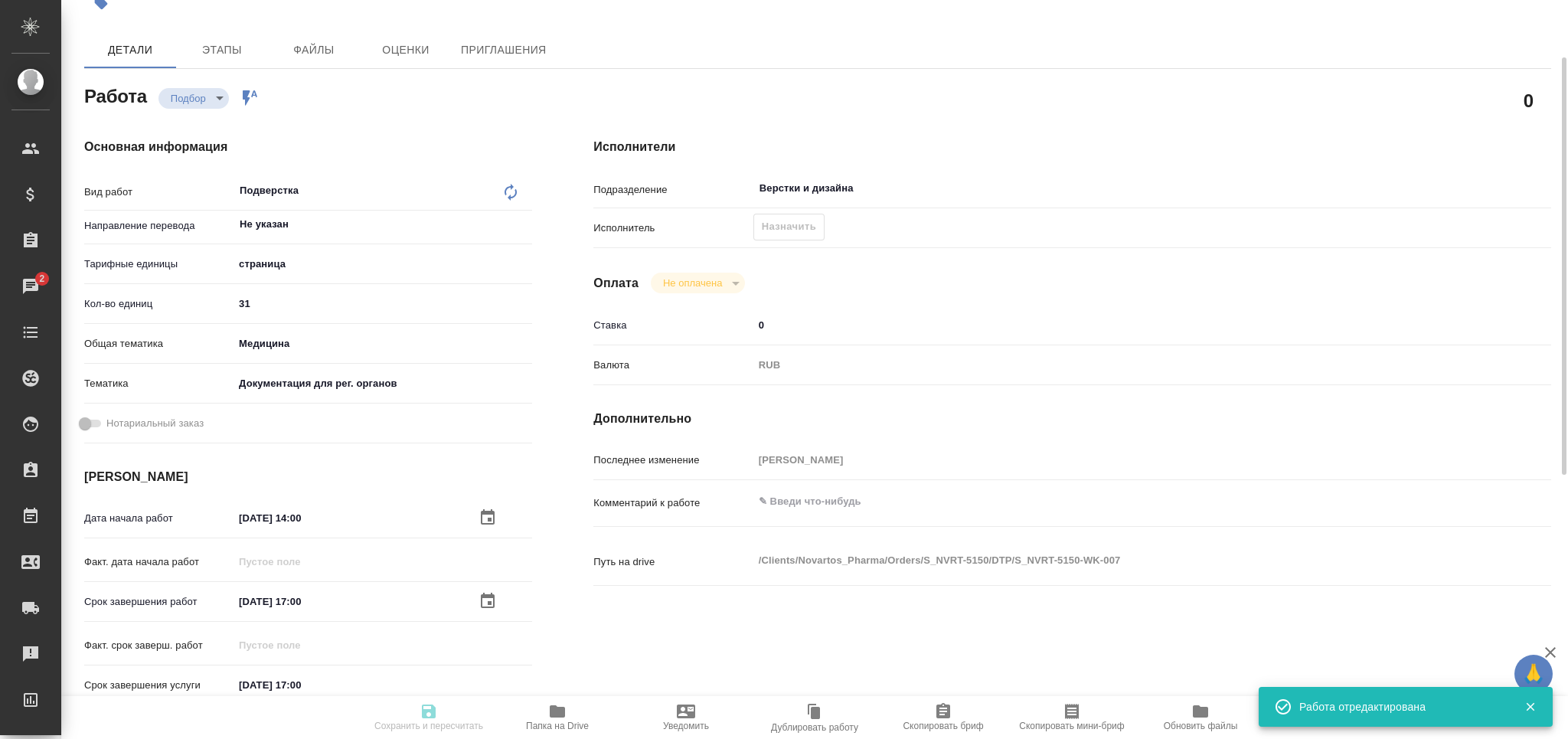
type input "22.08.2025 17:00"
type input "Верстки и дизайна"
type input "notPayed"
type input "0"
type input "RUB"
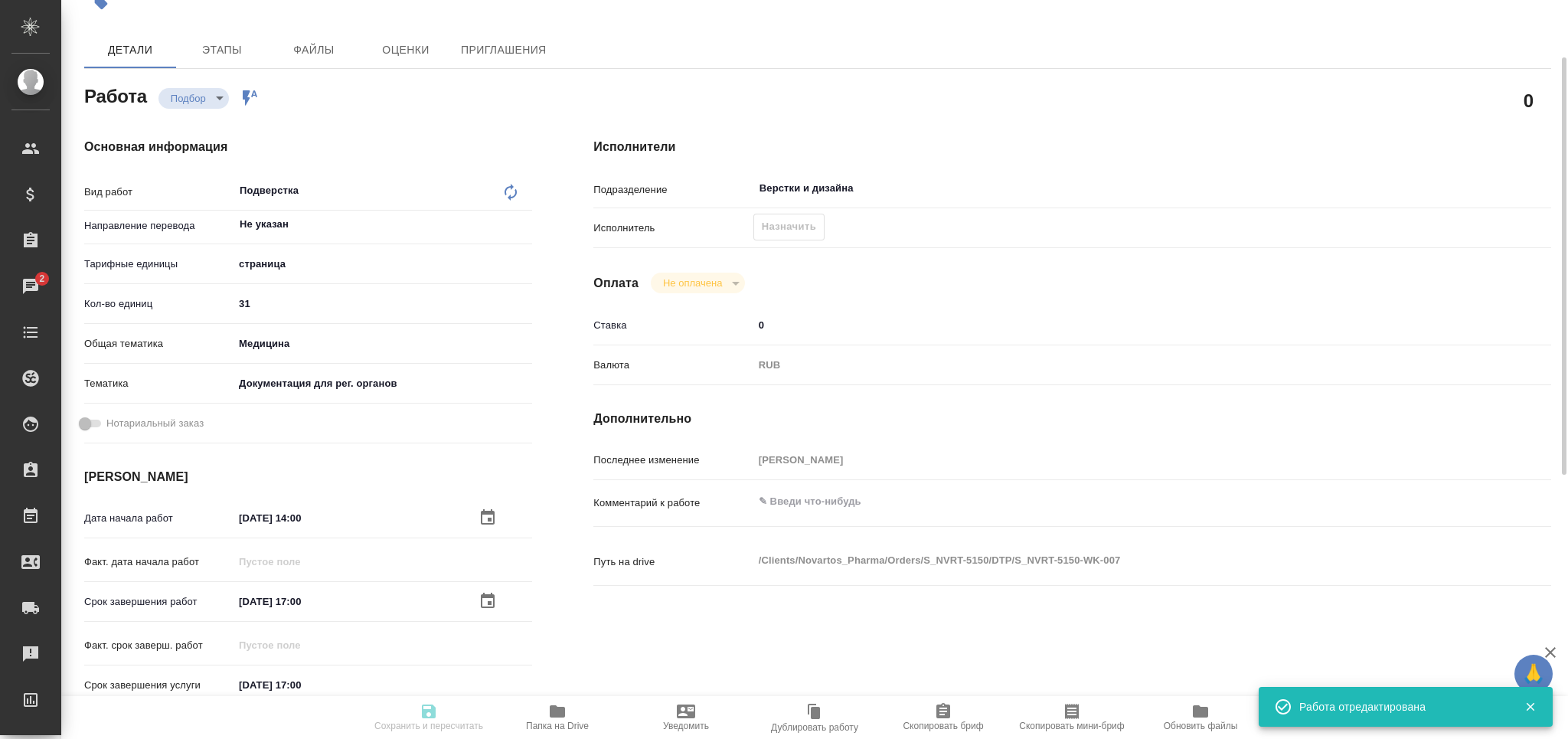
type input "[PERSON_NAME]"
type textarea "x"
type textarea "/Clients/Novartos_Pharma/Orders/S_NVRT-5150/DTP/S_NVRT-5150-WK-007"
type textarea "x"
type input "S_NVRT-5150"
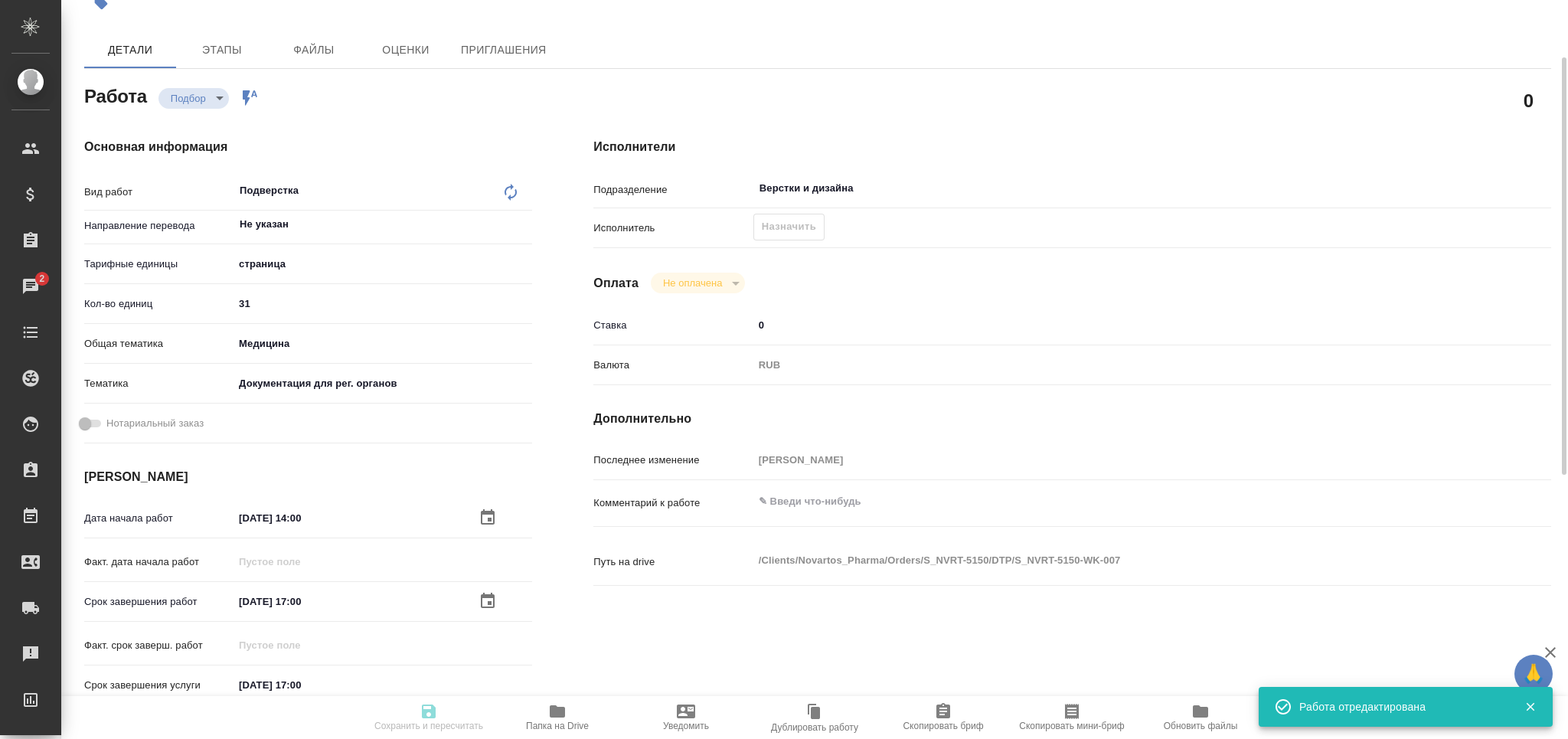
type input "Верстка чертежа. Количество надписей: более 500"
type input "Приемка разверстки, Приемка подверстки, Подверстка, Восстановление макета средн…"
type input "Сайдашева Диляра"
type input "Арсеньева Вера"
type input "/Clients/Novartos_Pharma/Orders/S_NVRT-5150"
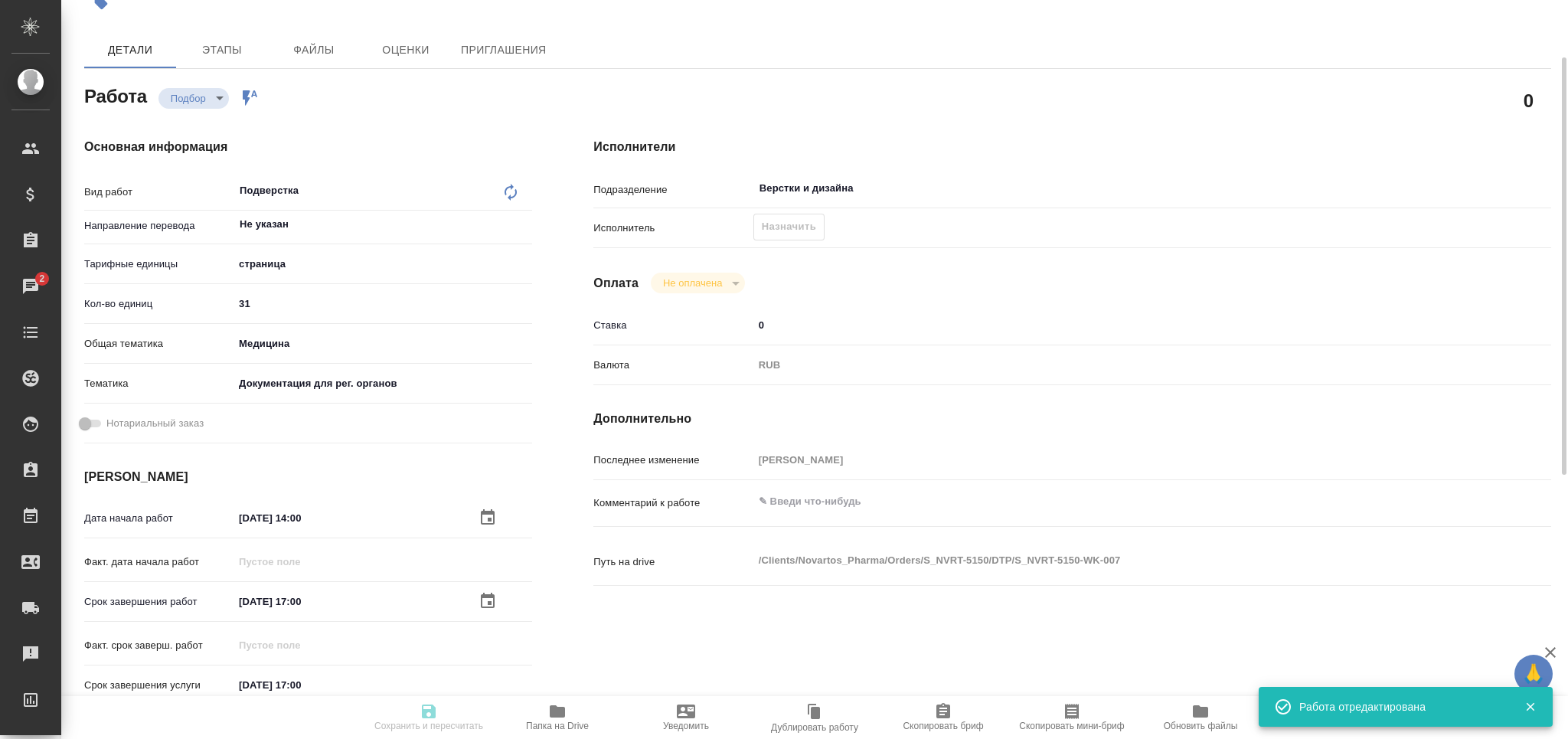
type textarea "x"
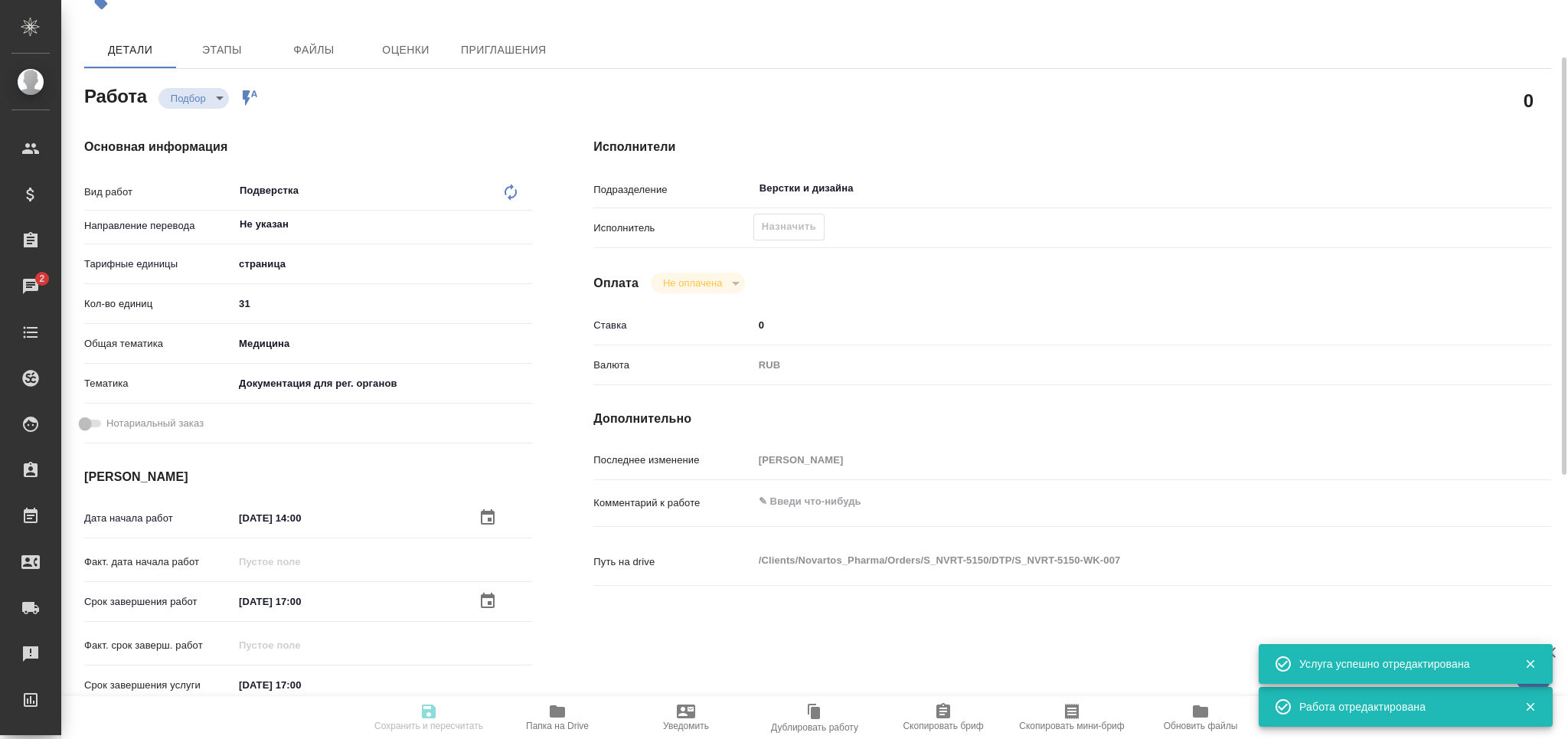
type textarea "x"
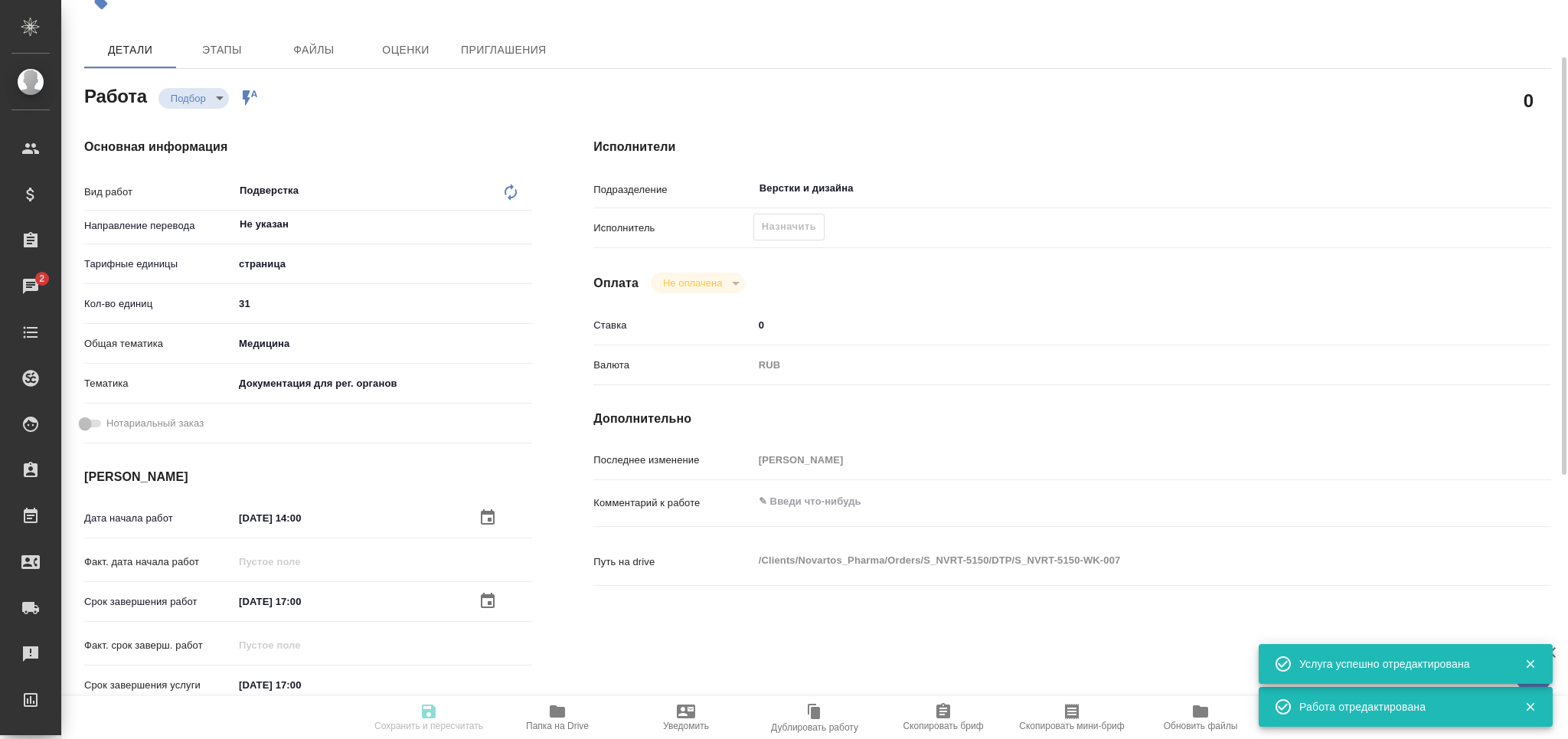
type textarea "x"
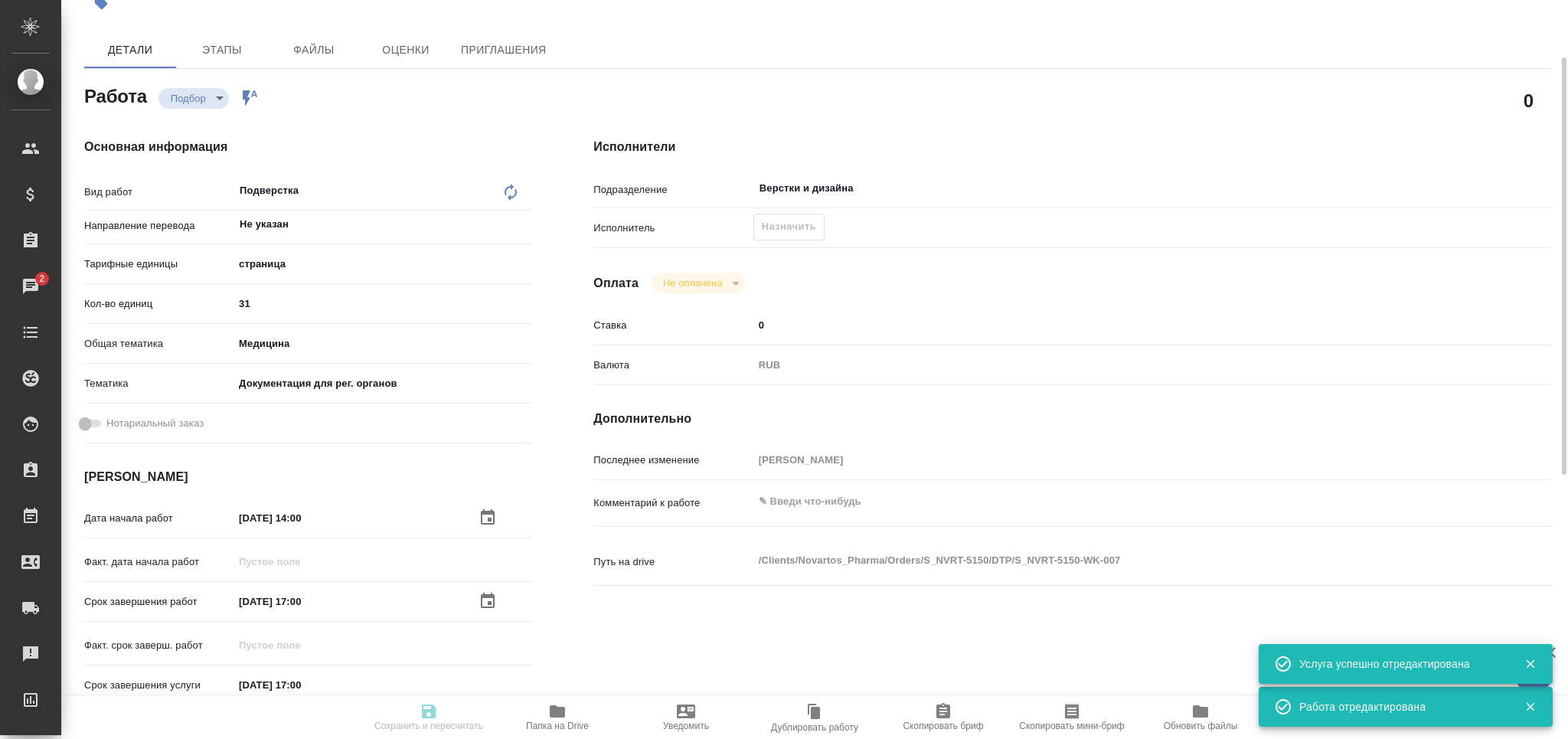
type textarea "x"
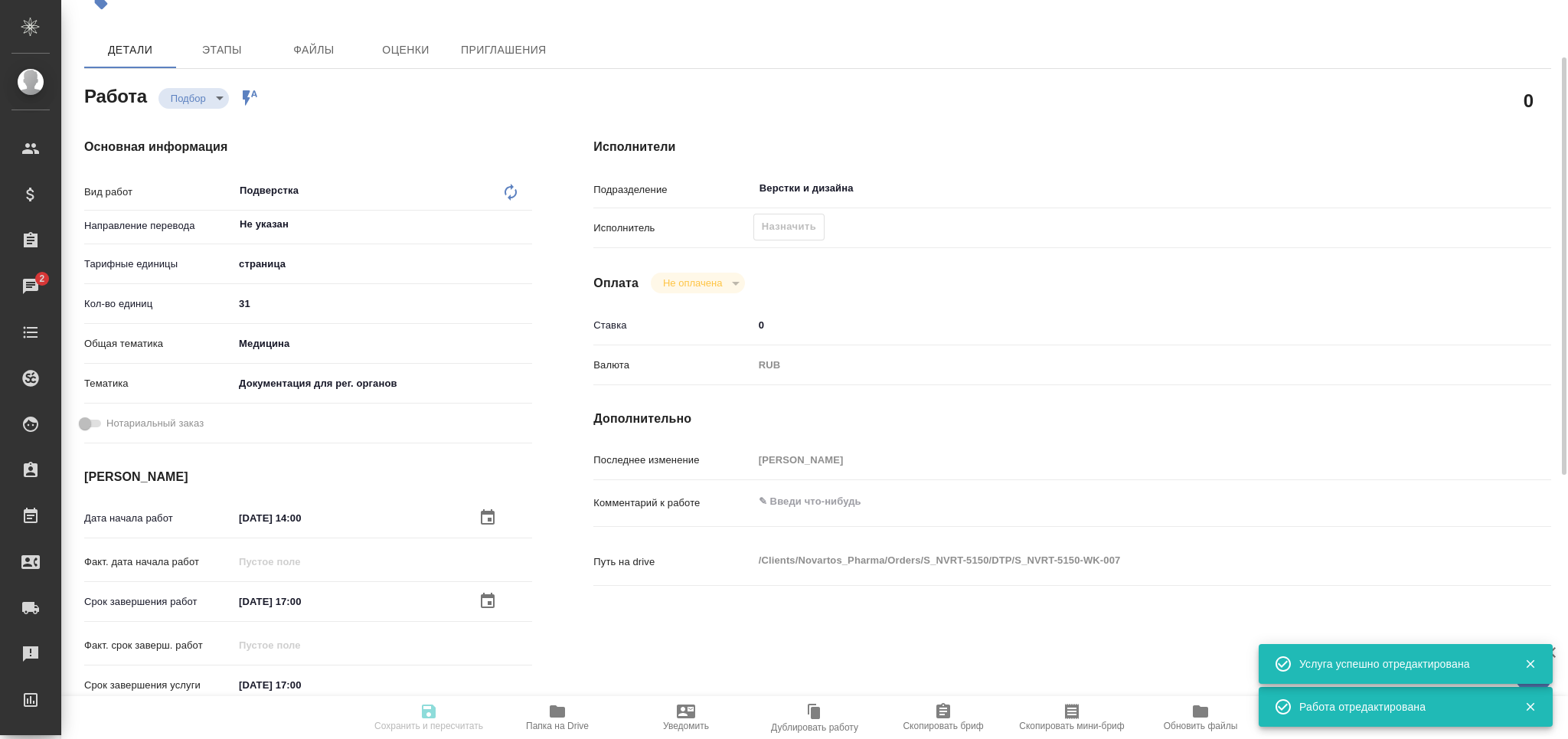
type textarea "x"
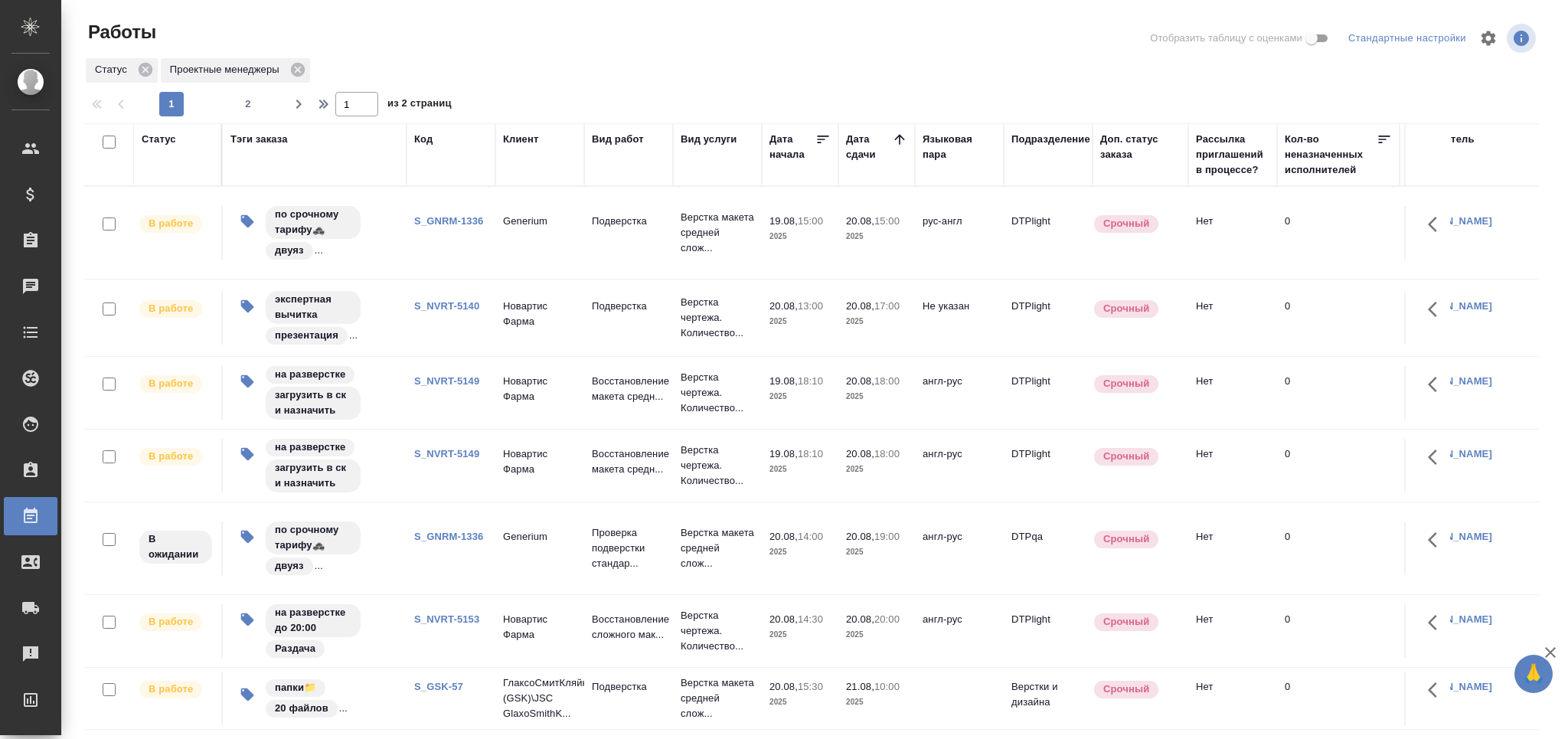
scroll to position [81, 0]
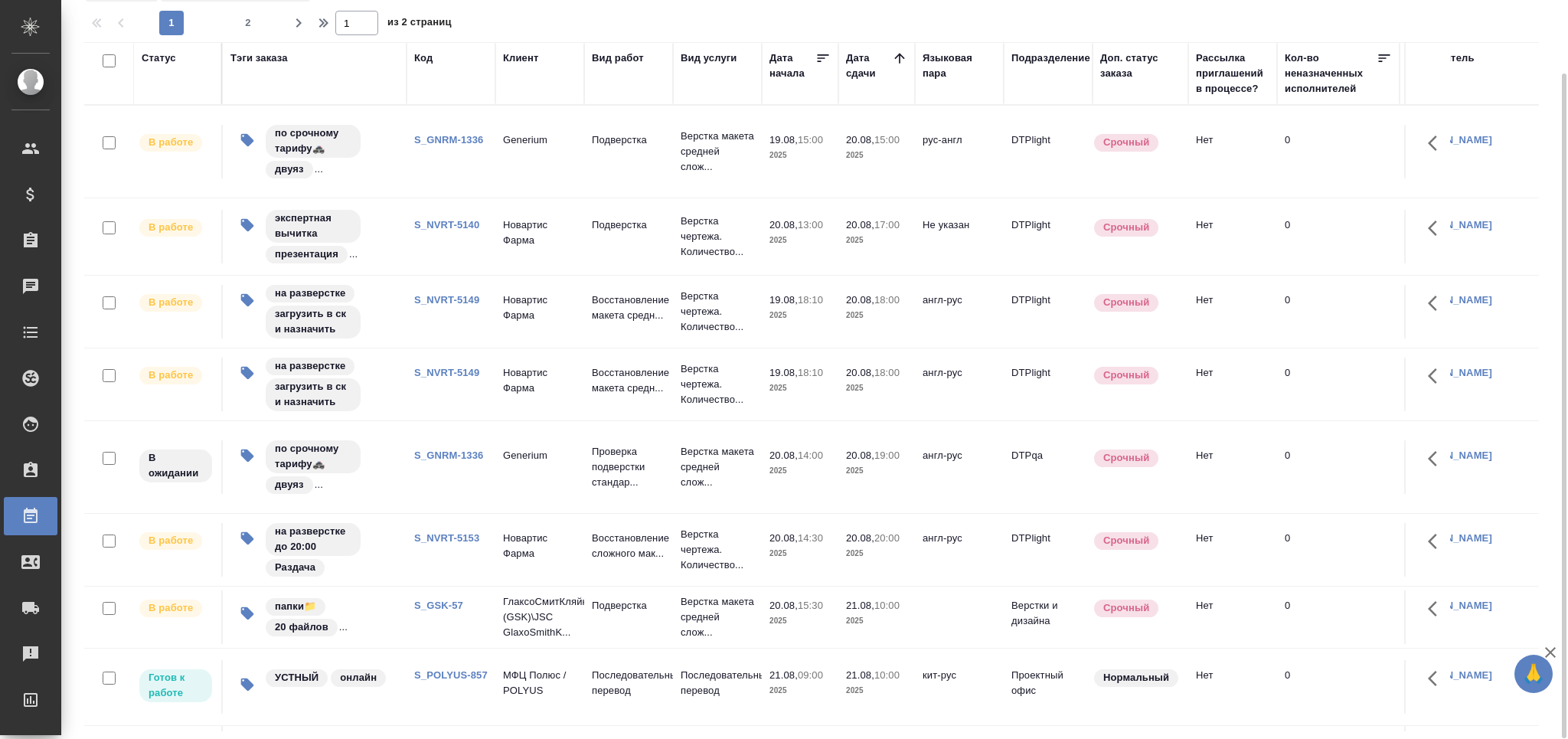
click at [397, 668] on div "УСТНЫЙ онлайн" at bounding box center [314, 684] width 168 height 33
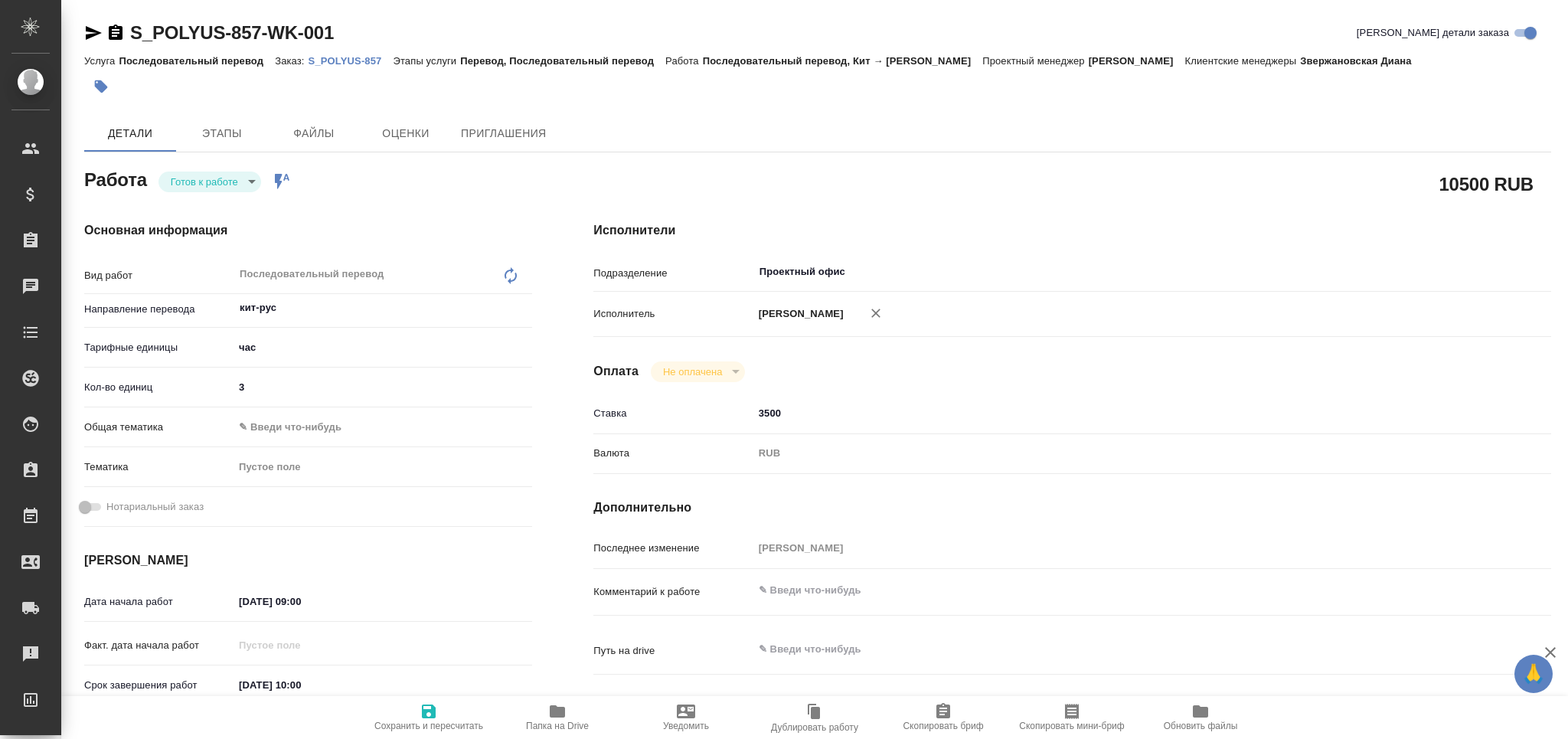
click at [368, 66] on p "S_POLYUS-857" at bounding box center [351, 60] width 85 height 12
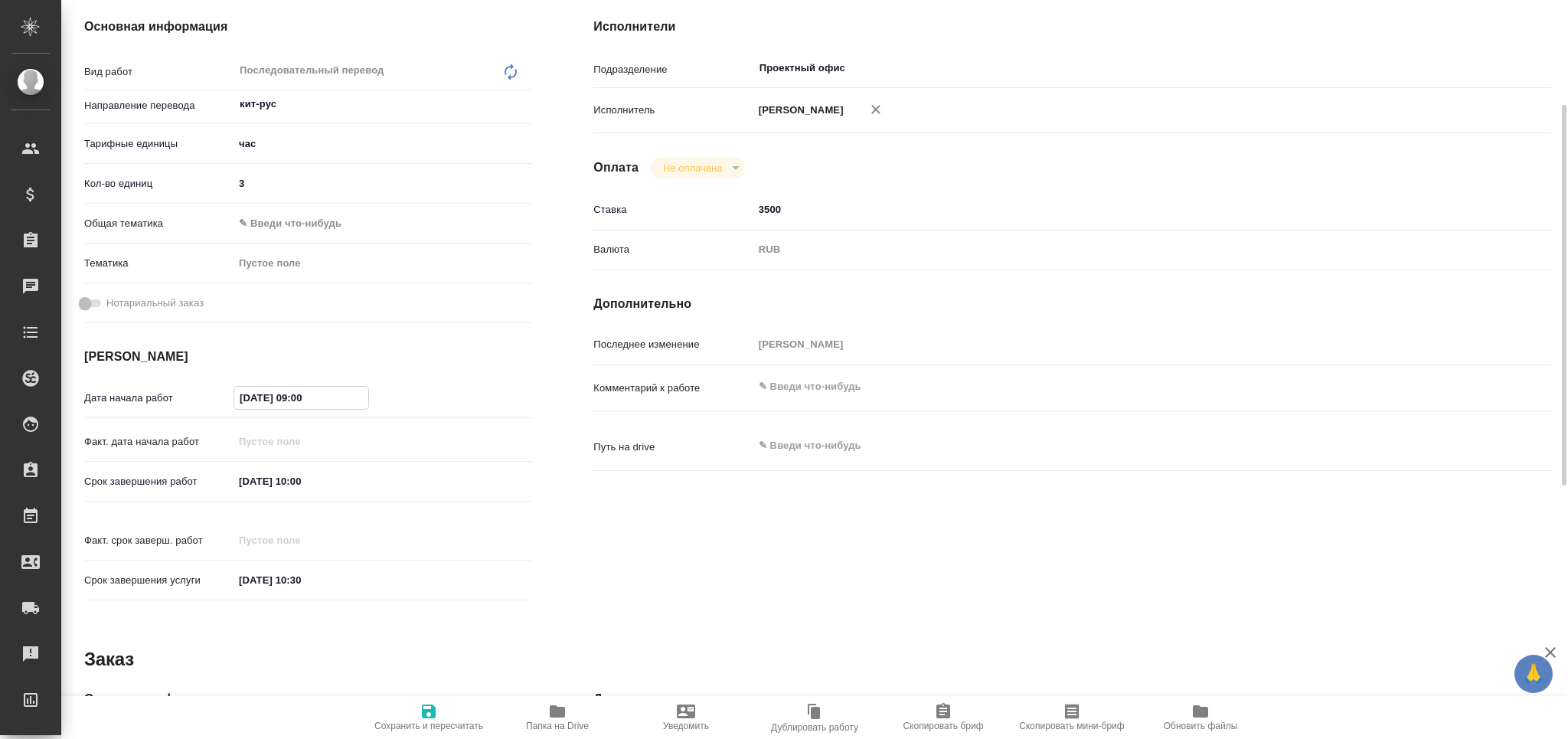
click at [249, 397] on input "[DATE] 09:00" at bounding box center [300, 398] width 134 height 23
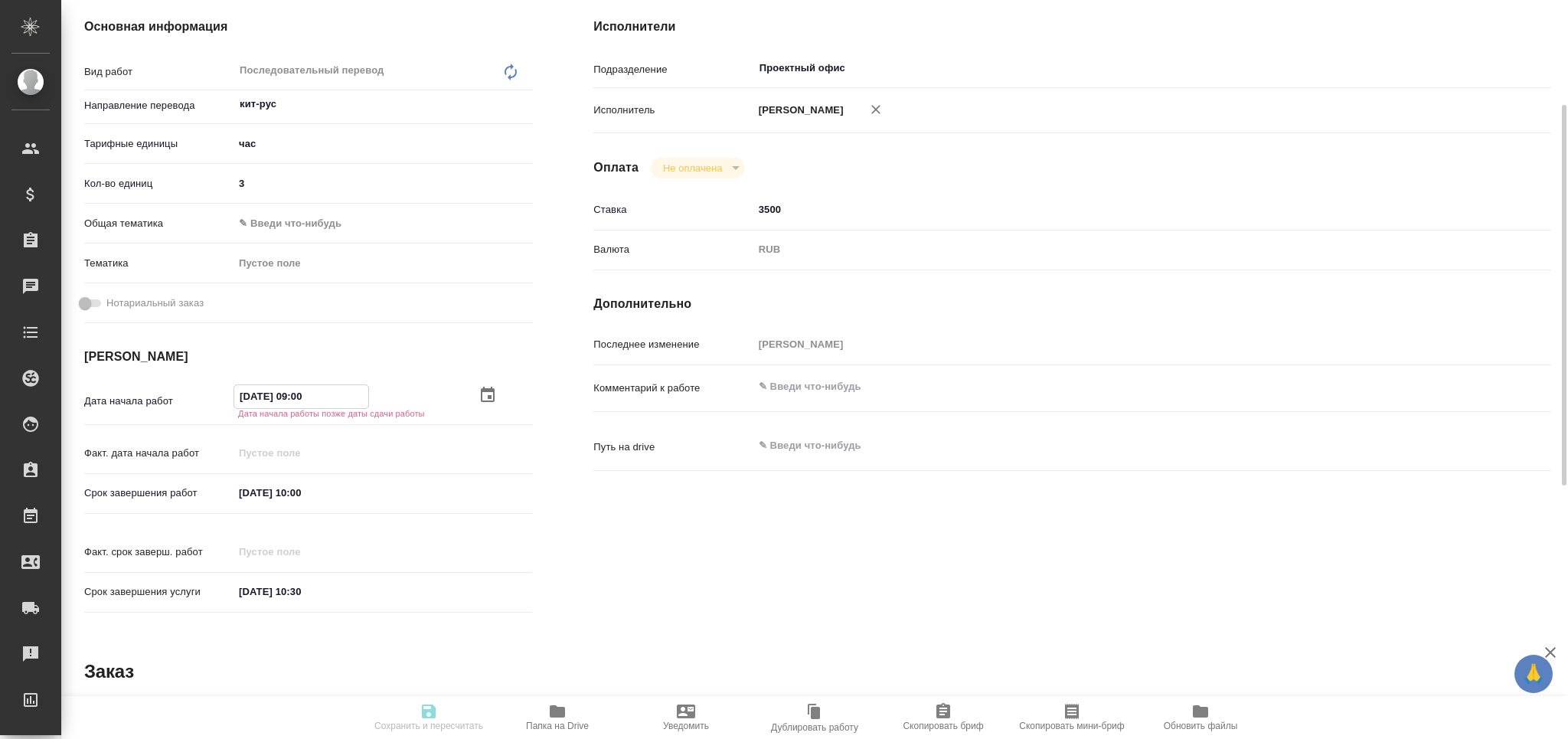
drag, startPoint x: 339, startPoint y: 401, endPoint x: 296, endPoint y: 406, distance: 43.3
click at [296, 406] on input "[DATE] 09:00" at bounding box center [300, 396] width 134 height 23
drag, startPoint x: 327, startPoint y: 397, endPoint x: 162, endPoint y: 394, distance: 165.0
click at [162, 394] on div "Дата начала работ [DATE] 10:30 Дата начала работы позже даты сдачи работы" at bounding box center [309, 401] width 448 height 33
type input "[DATE] 10:30"
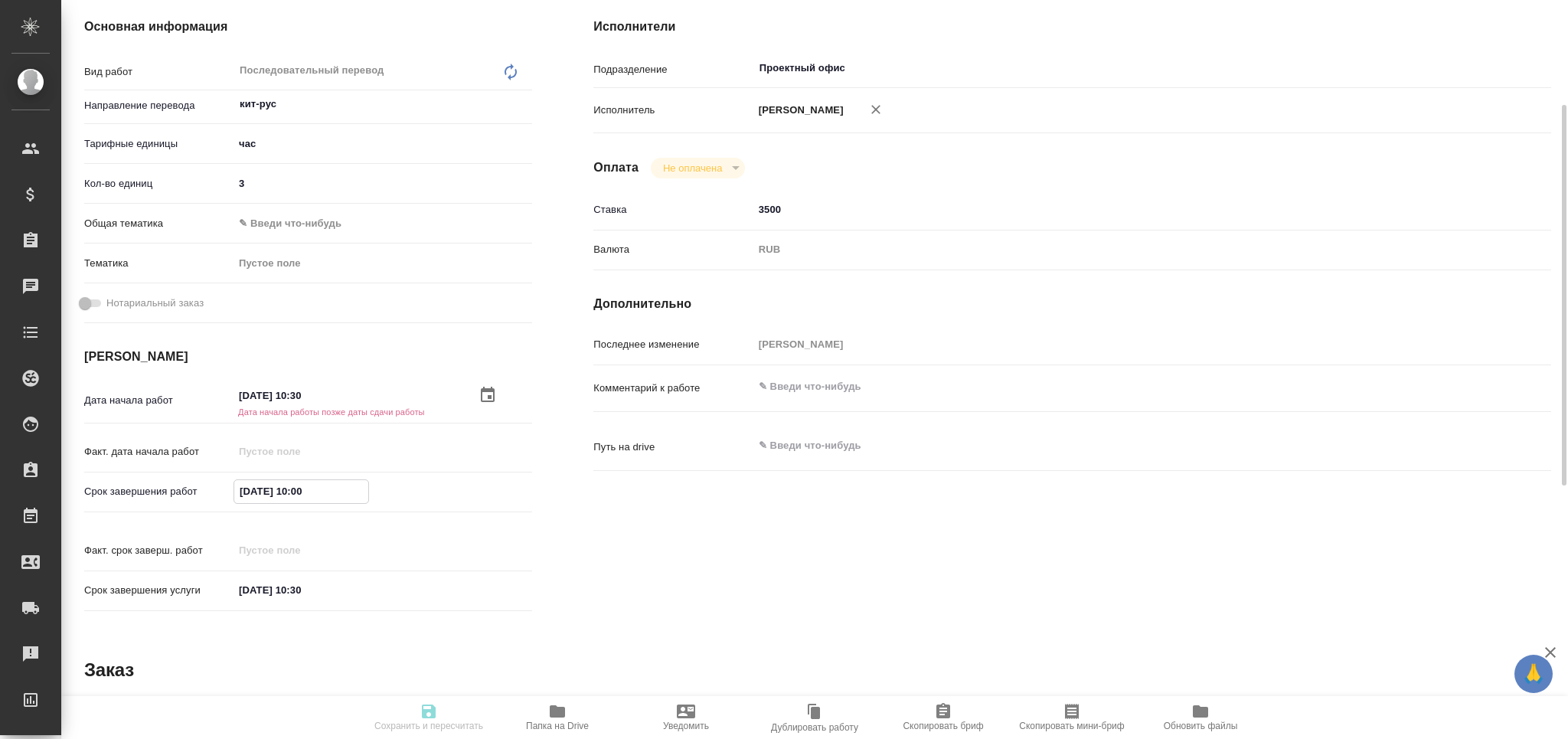
drag, startPoint x: 291, startPoint y: 483, endPoint x: 107, endPoint y: 470, distance: 184.5
click at [107, 470] on div "Дата начала работ [DATE] 10:30 Дата начала работы позже даты сдачи работы [PERS…" at bounding box center [309, 502] width 448 height 236
paste input "[DATE] 10:3"
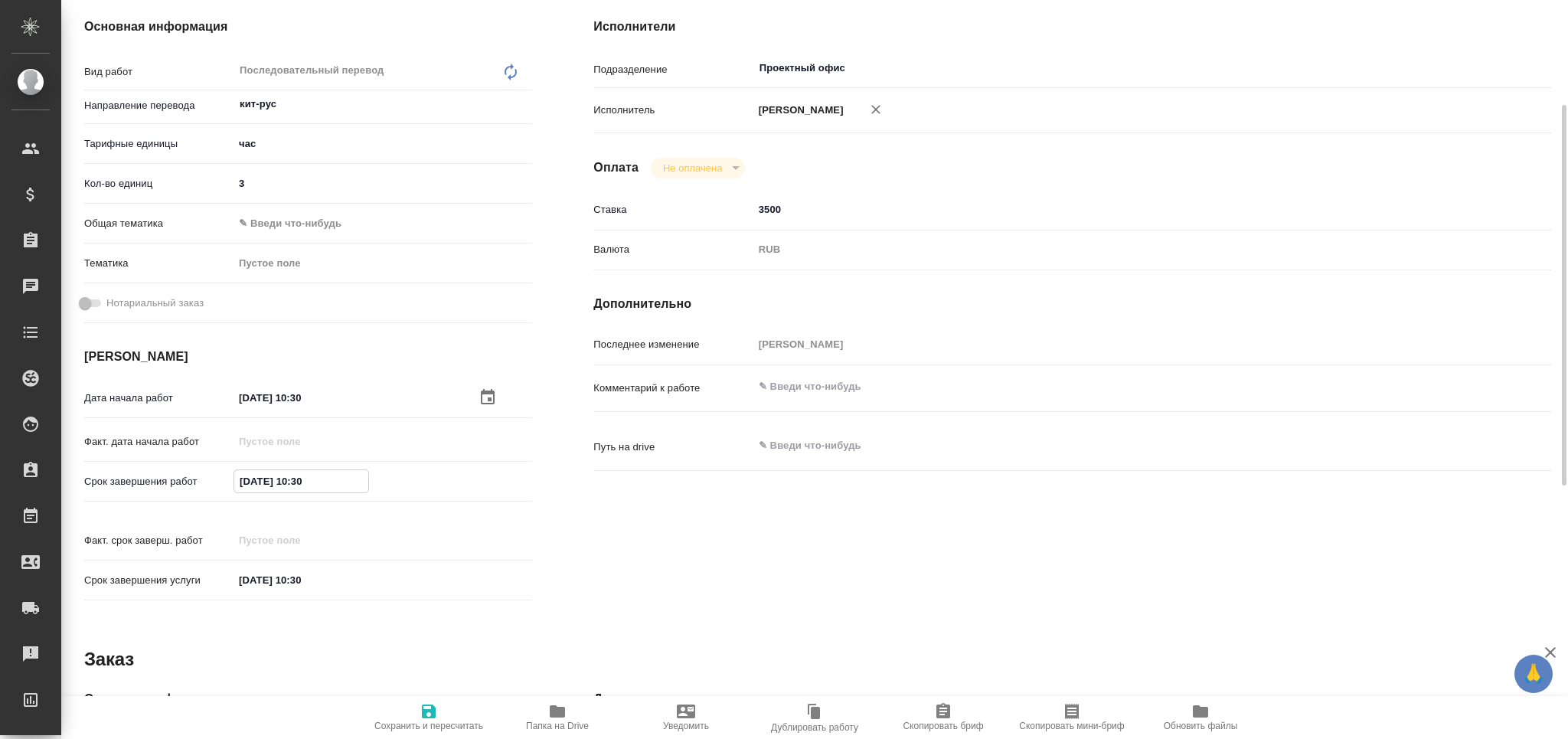
type input "[DATE] 10:30"
click at [433, 716] on icon "button" at bounding box center [428, 711] width 13 height 14
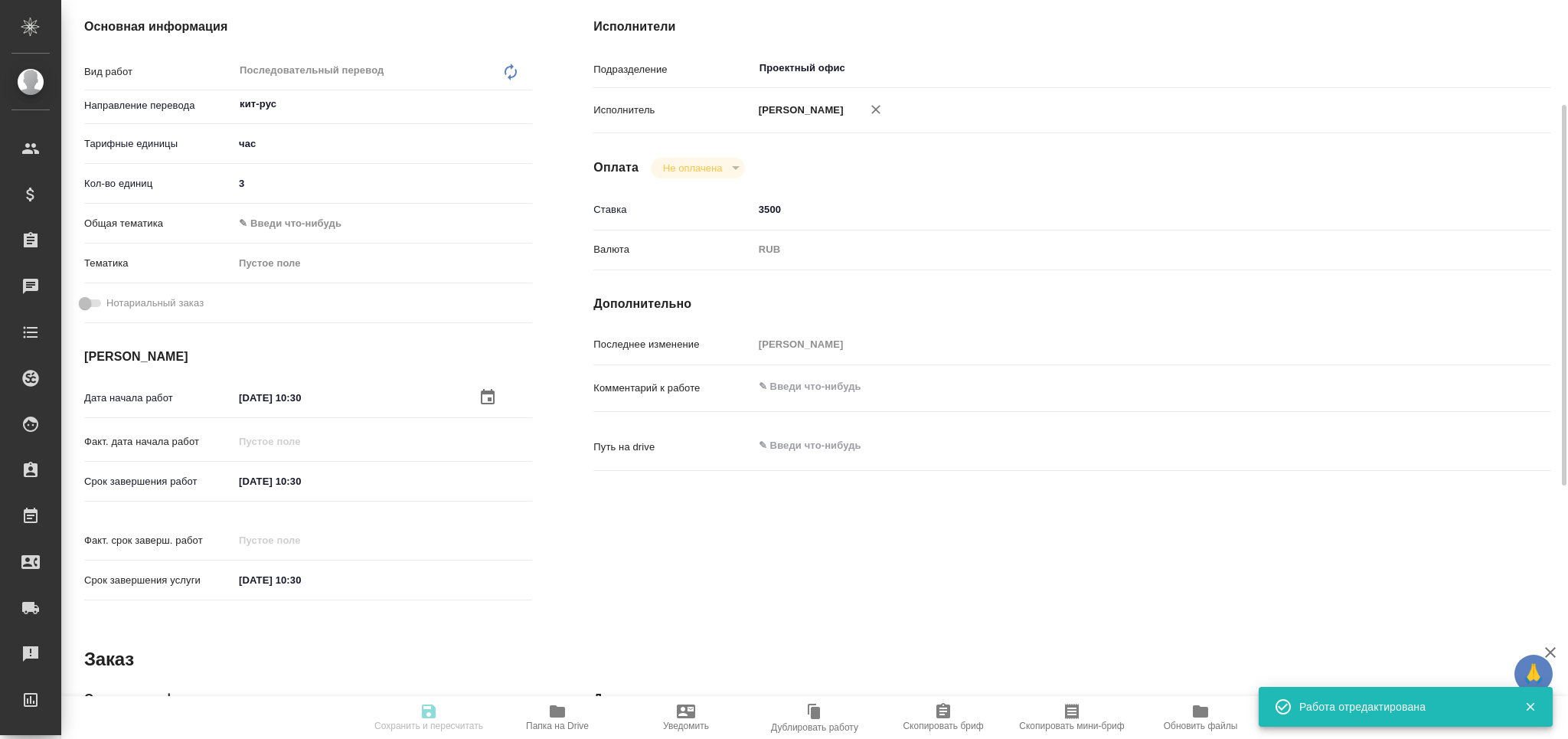
type input "readyForWork"
type input "кит-рус"
type input "5a8b1489cc6b4906c91bfd93"
type input "3"
type input "[DATE] 10:30"
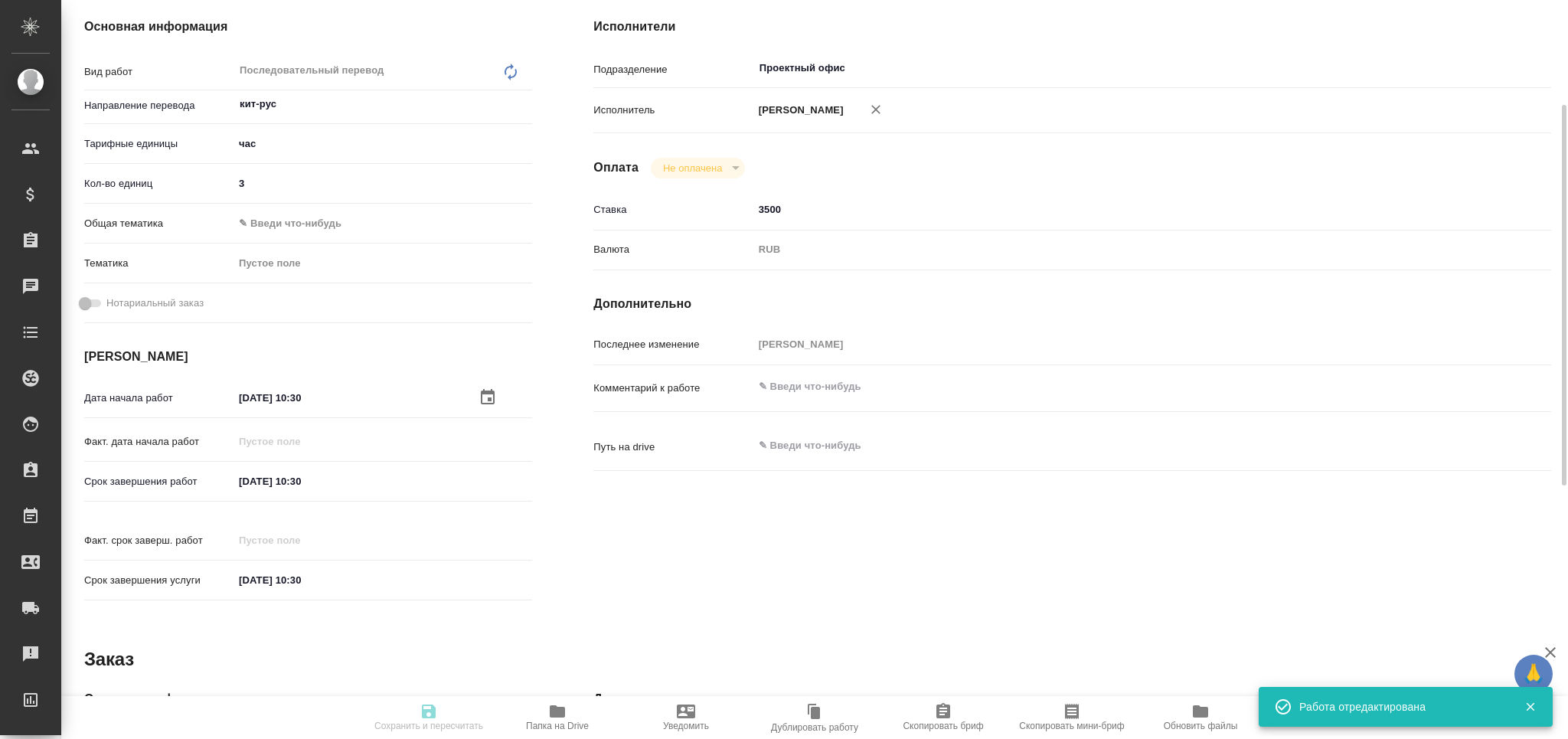
type input "[DATE] 10:30"
type input "Проектный офис"
type input "notPayed"
type input "3500"
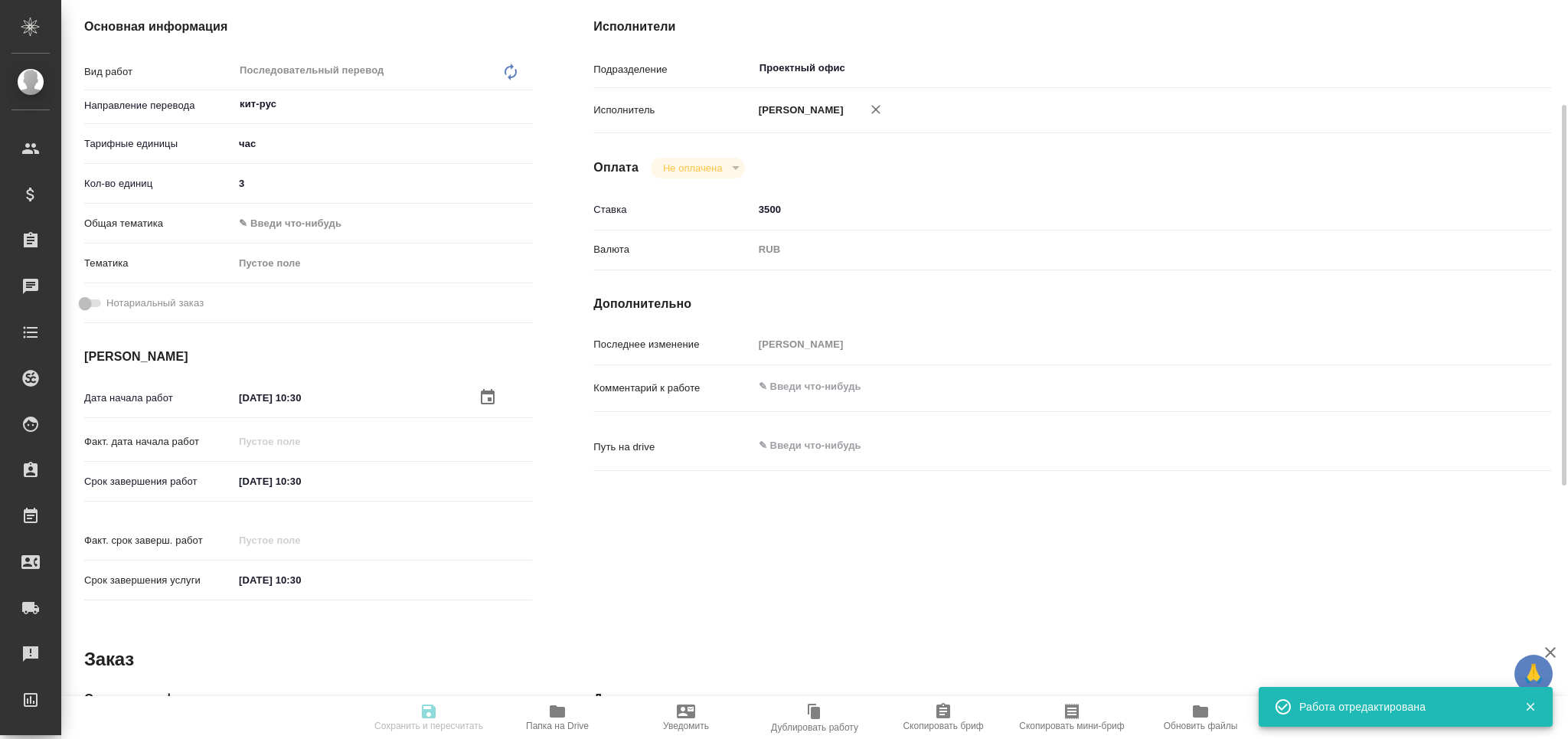
type input "RUB"
type input "[PERSON_NAME]"
type input "S_POLYUS-857"
type input "Последовательный перевод"
type input "Перевод, Последовательный перевод"
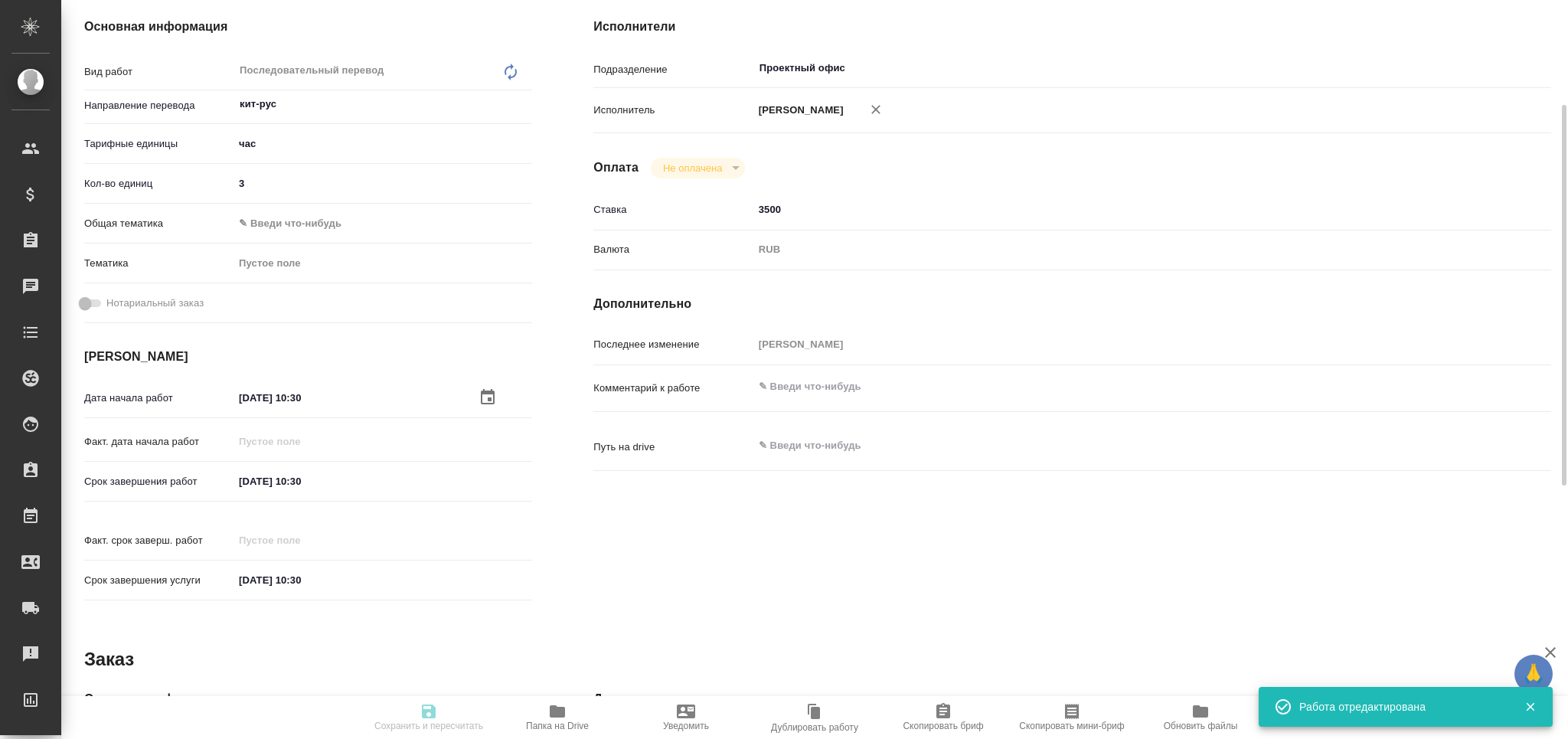
type input "Звержановская Диана"
type input "/Clients/polyus/Orders/S_POLYUS-857"
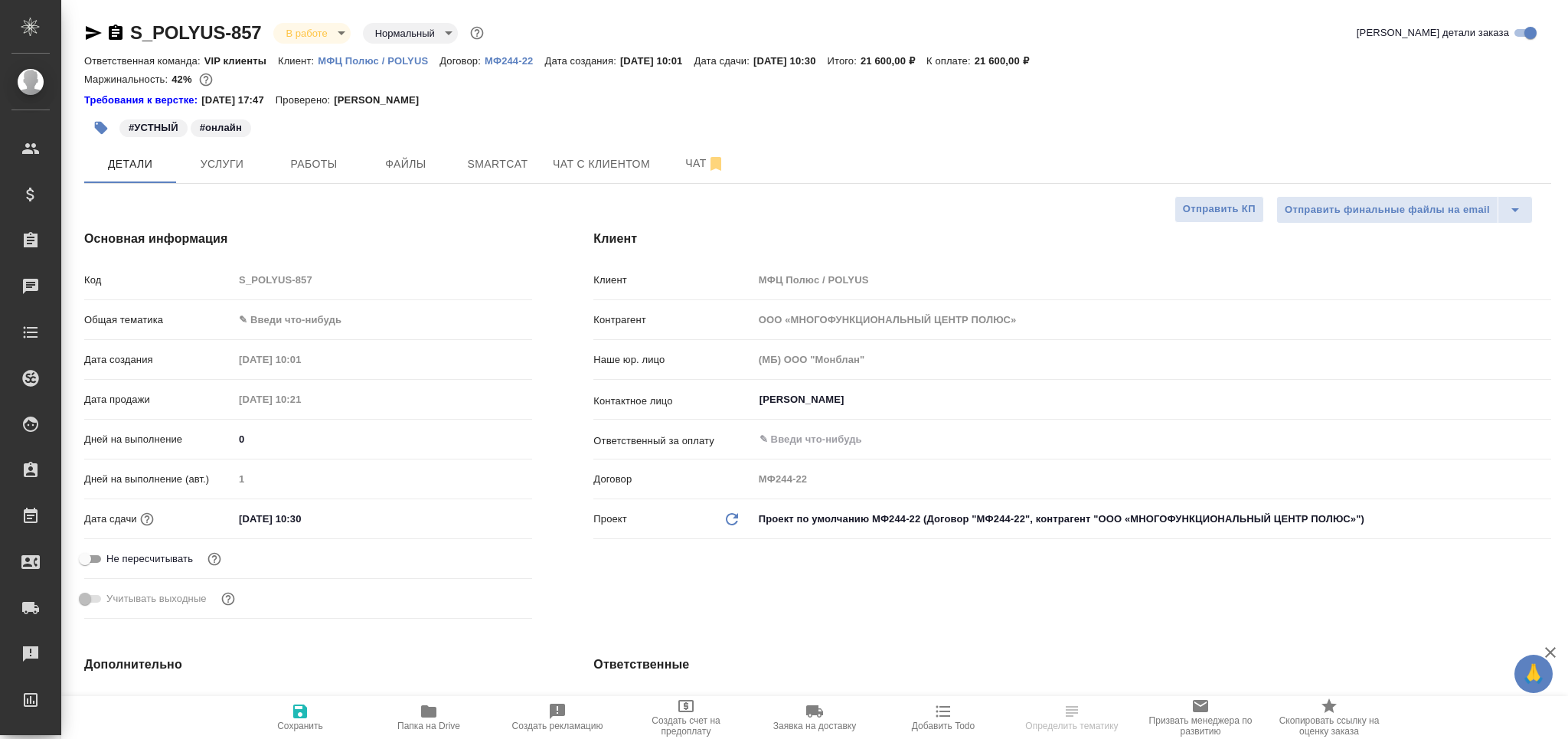
select select "RU"
type textarea "x"
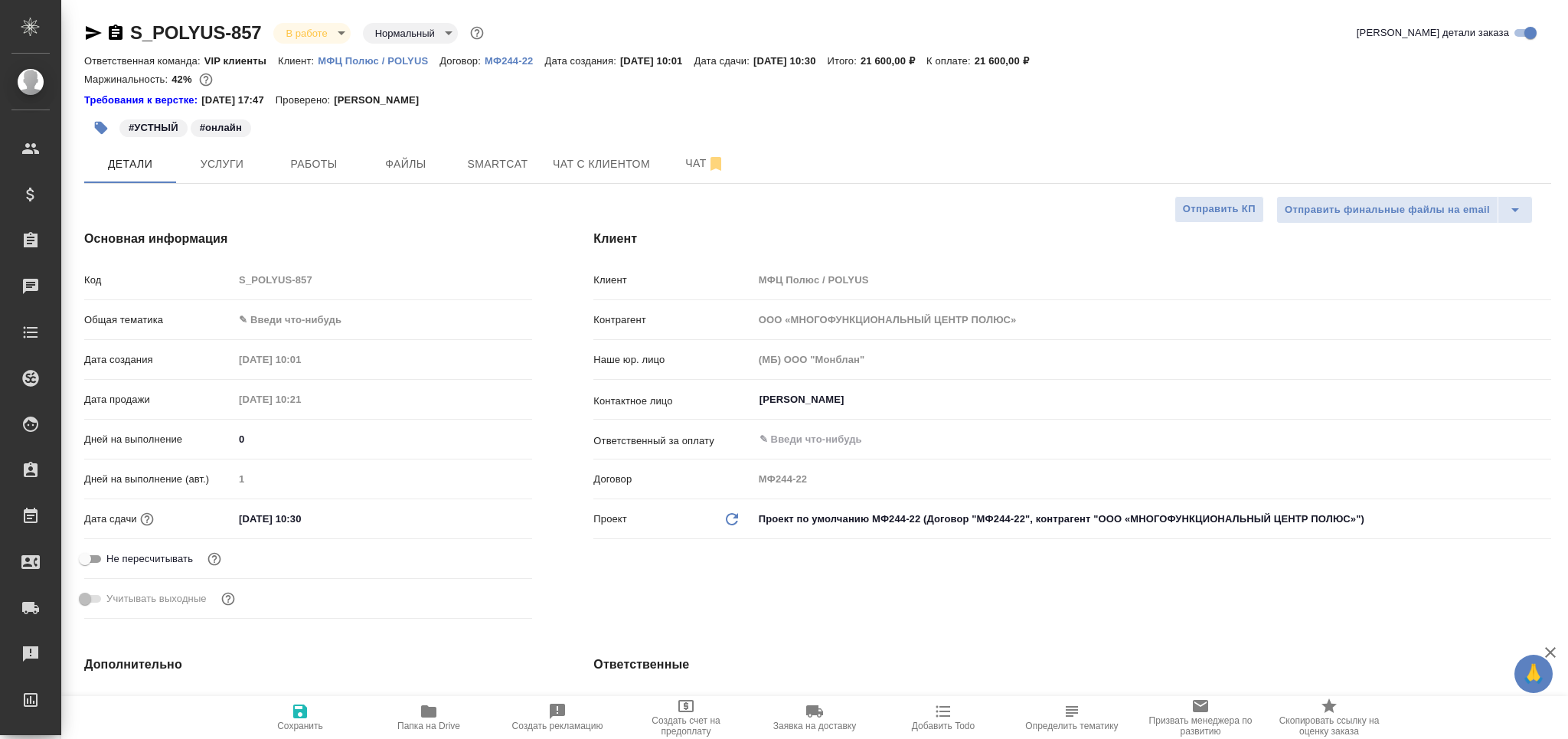
type textarea "x"
